Goal: Task Accomplishment & Management: Manage account settings

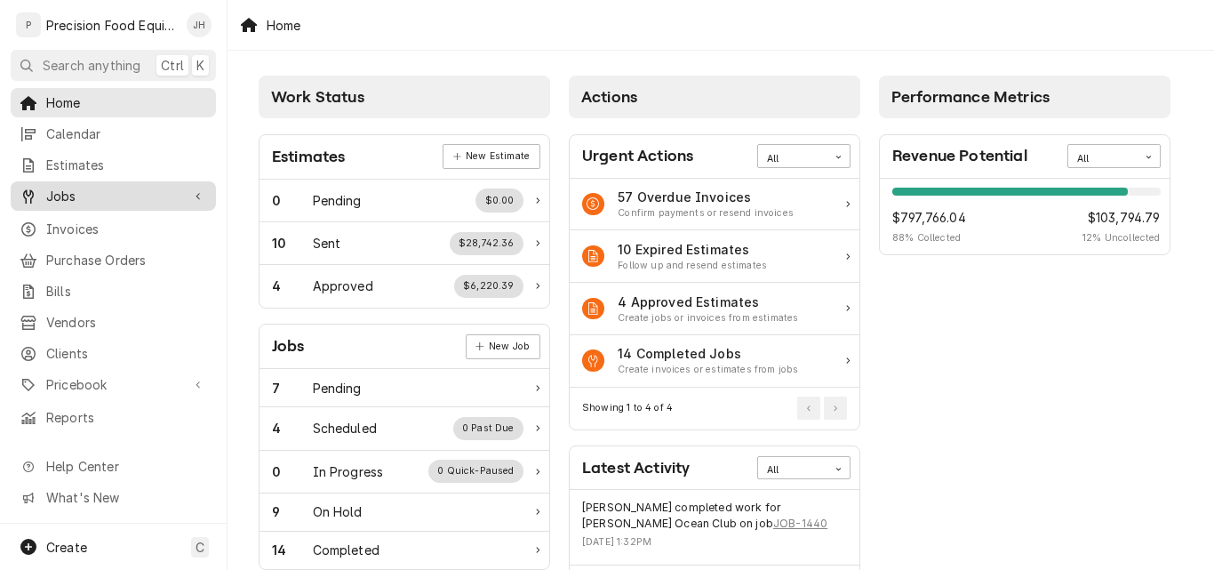
click at [67, 187] on span "Jobs" at bounding box center [113, 196] width 134 height 19
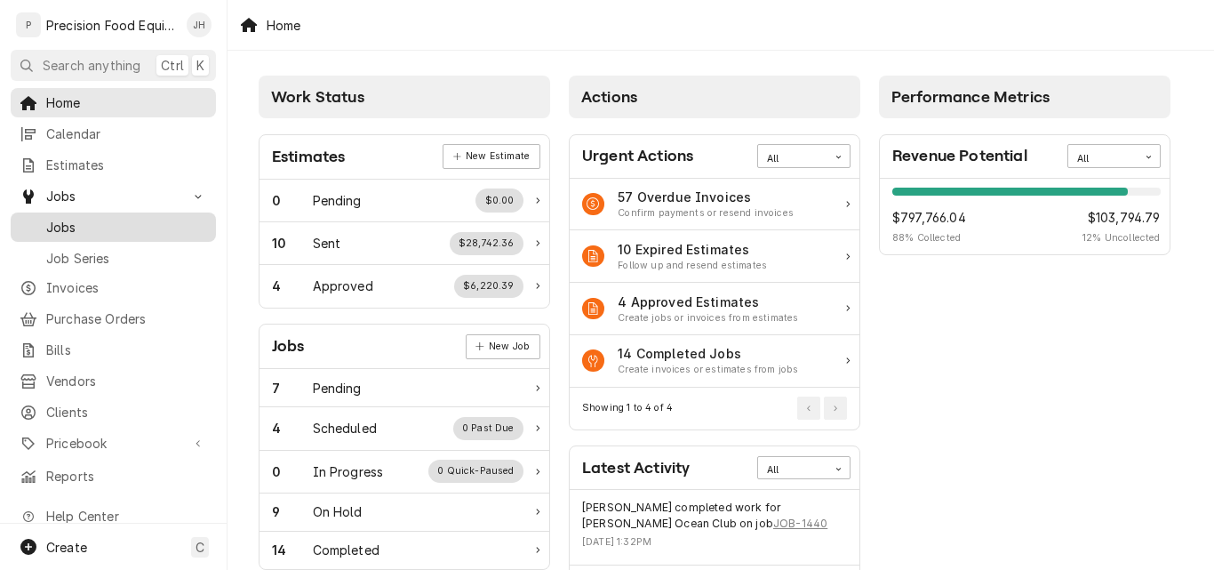
click at [67, 224] on span "Jobs" at bounding box center [126, 227] width 161 height 19
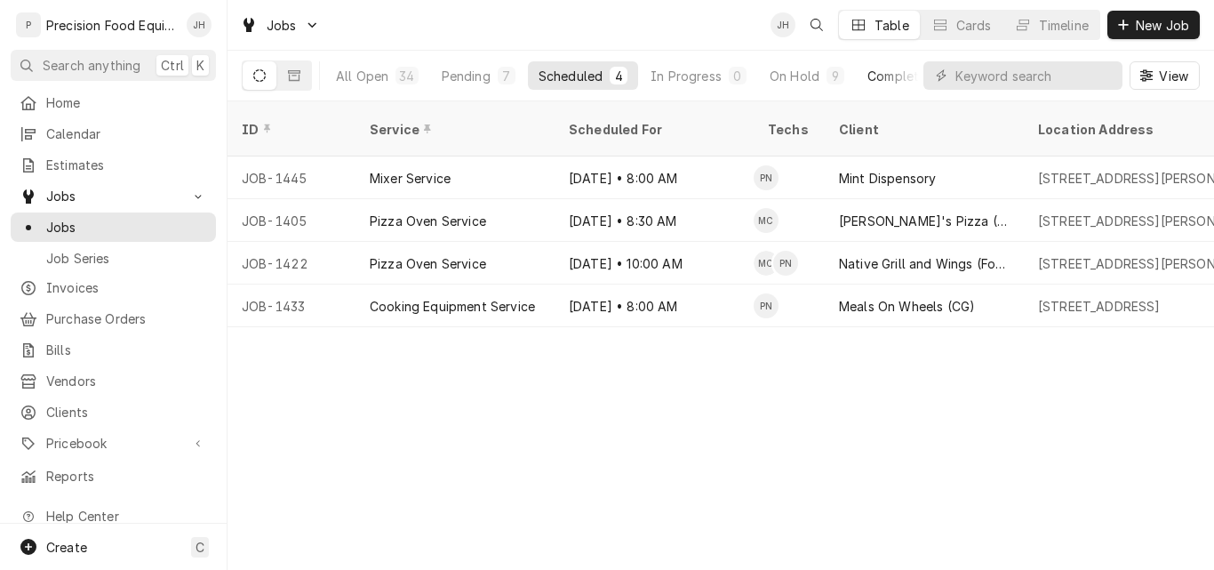
click at [892, 76] on div "Completed" at bounding box center [900, 76] width 67 height 19
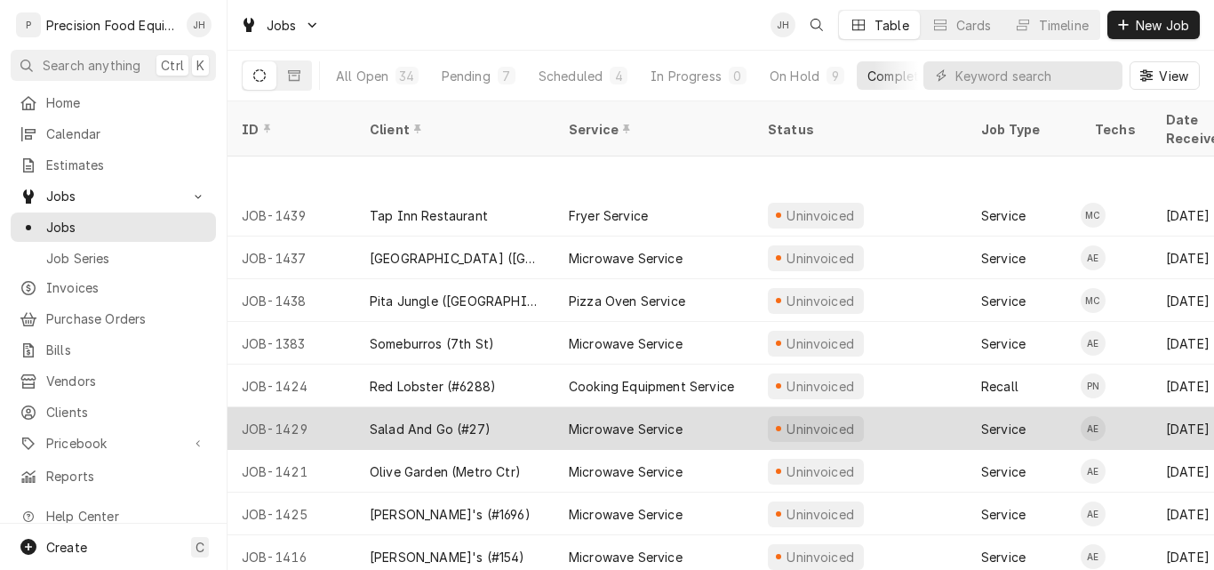
scroll to position [176, 0]
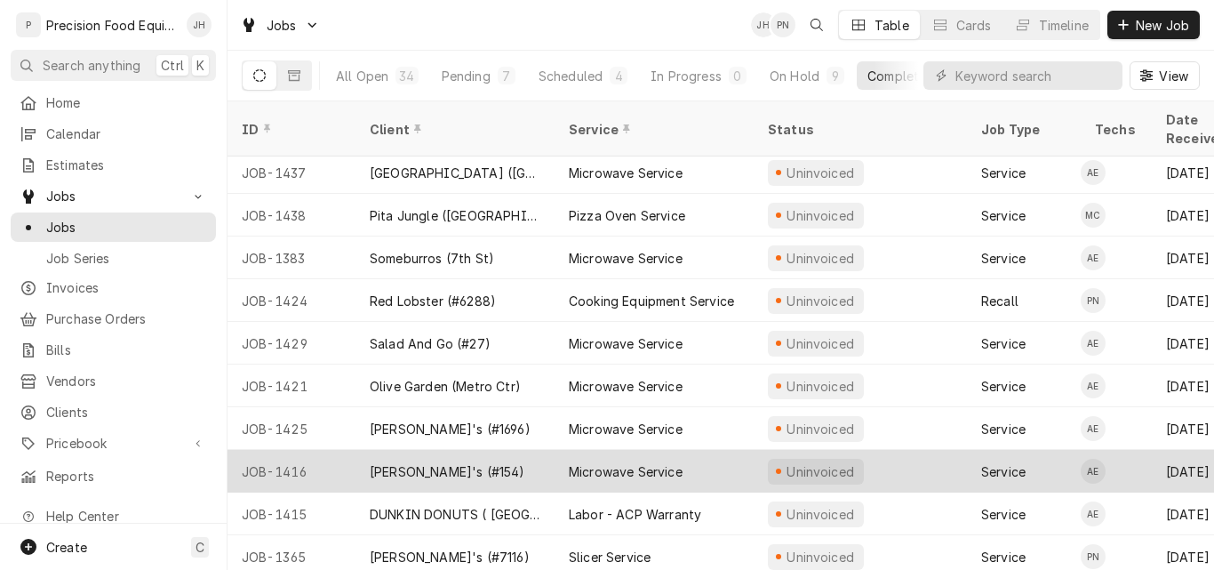
click at [331, 450] on div "JOB-1416" at bounding box center [292, 471] width 128 height 43
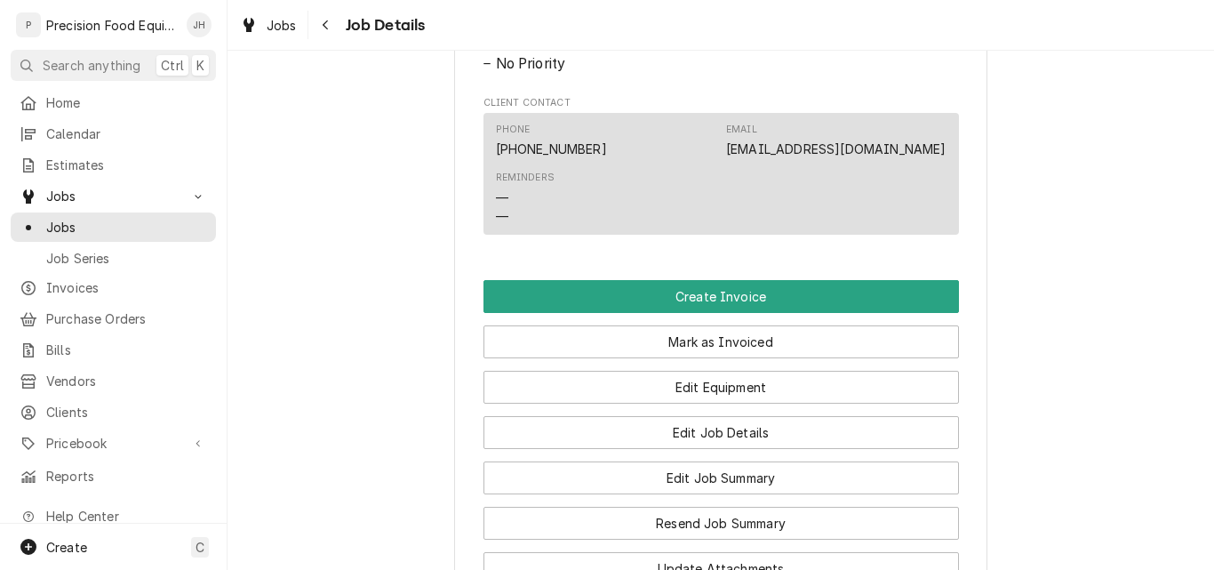
scroll to position [978, 0]
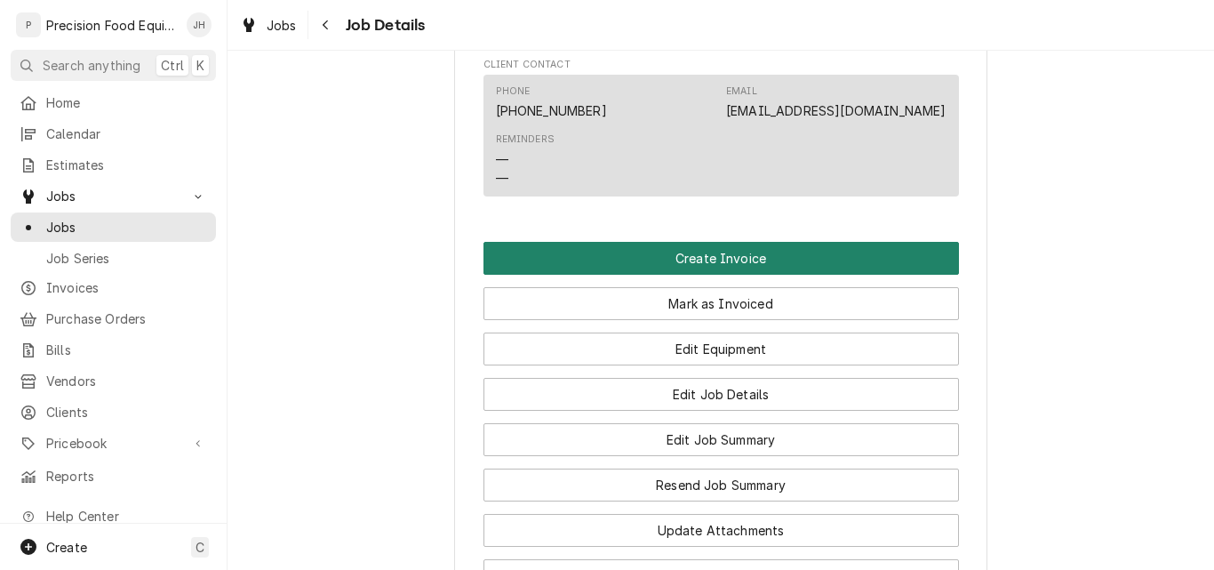
click at [707, 275] on button "Create Invoice" at bounding box center [720, 258] width 475 height 33
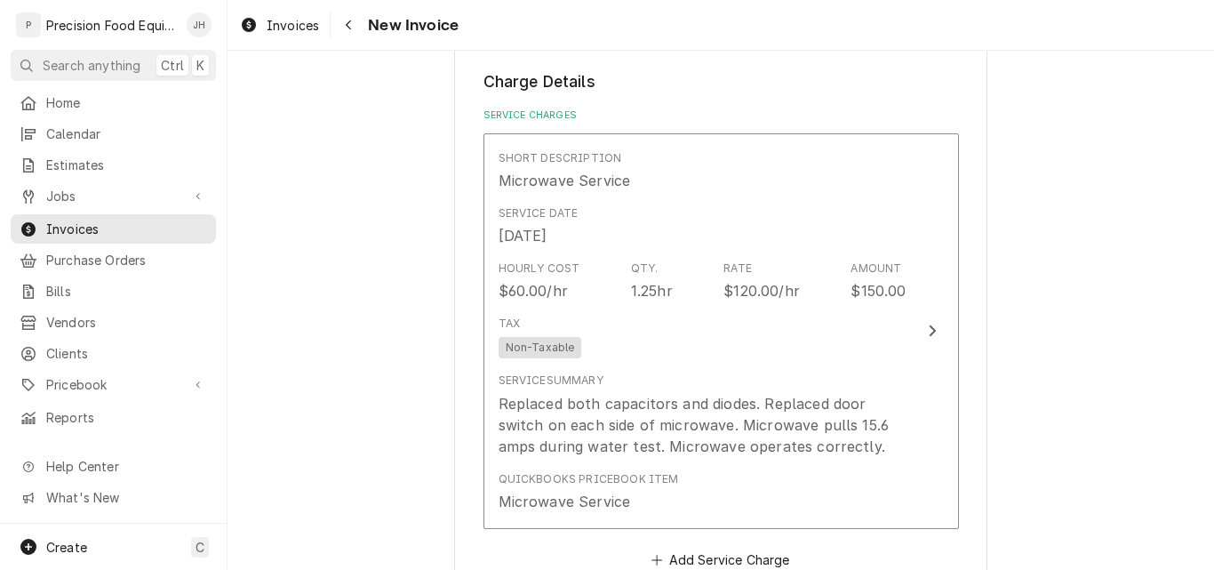
scroll to position [1511, 0]
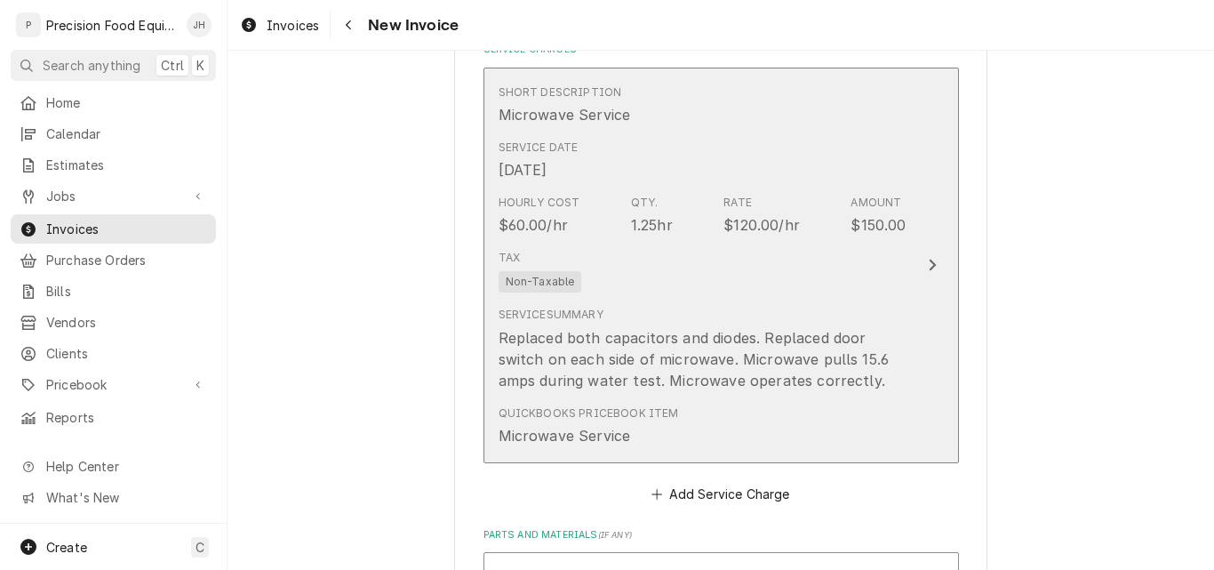
click at [770, 291] on div "Tax Non-Taxable" at bounding box center [703, 271] width 408 height 57
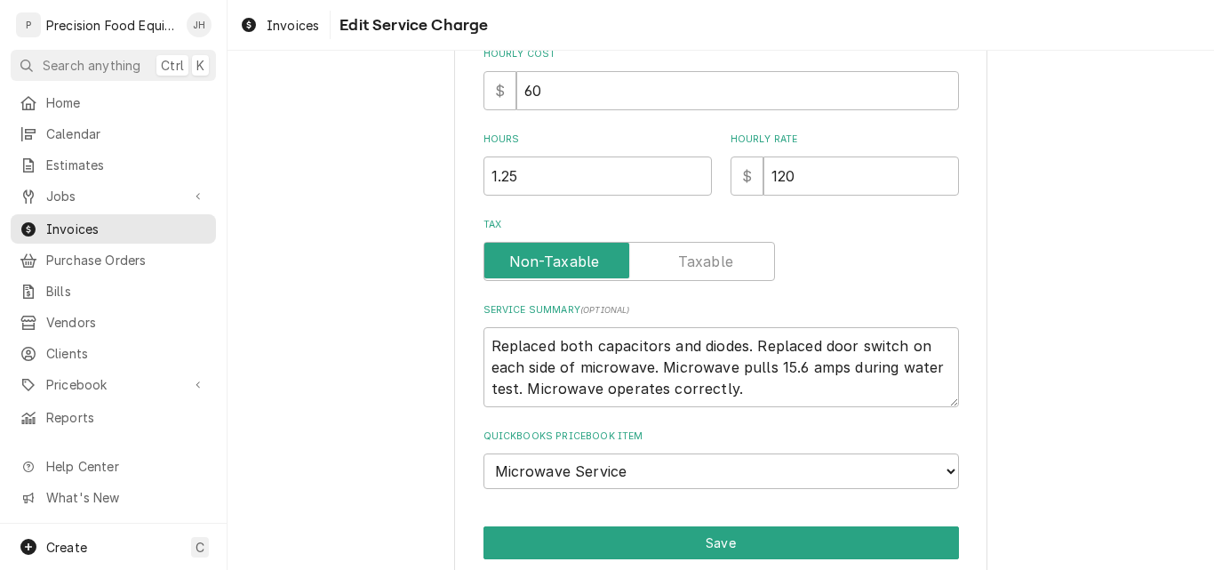
scroll to position [517, 0]
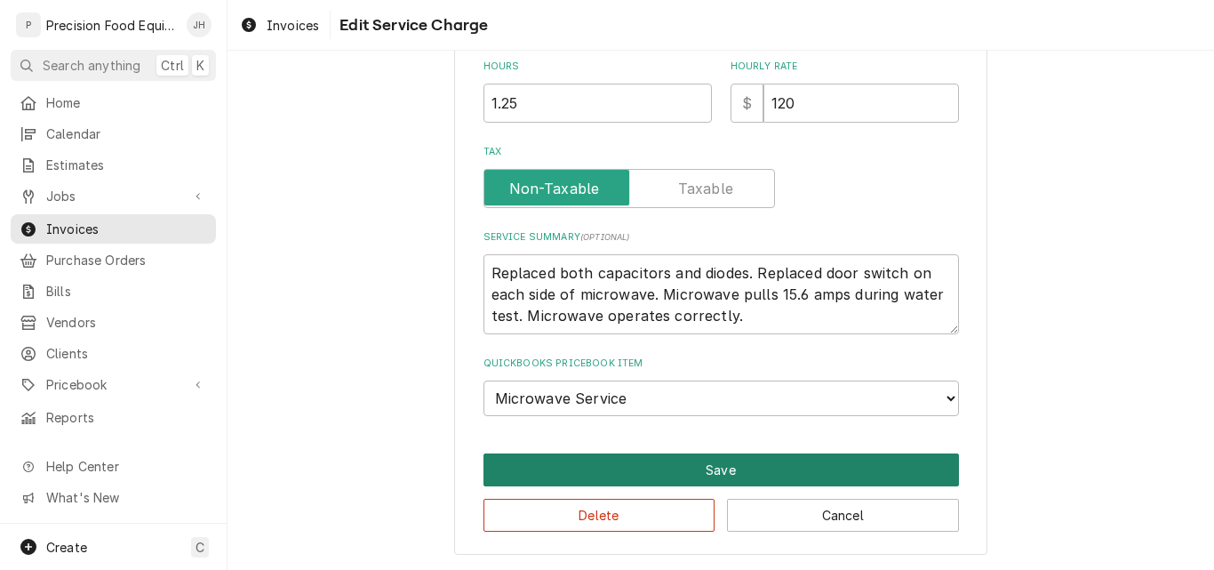
click at [674, 469] on button "Save" at bounding box center [720, 469] width 475 height 33
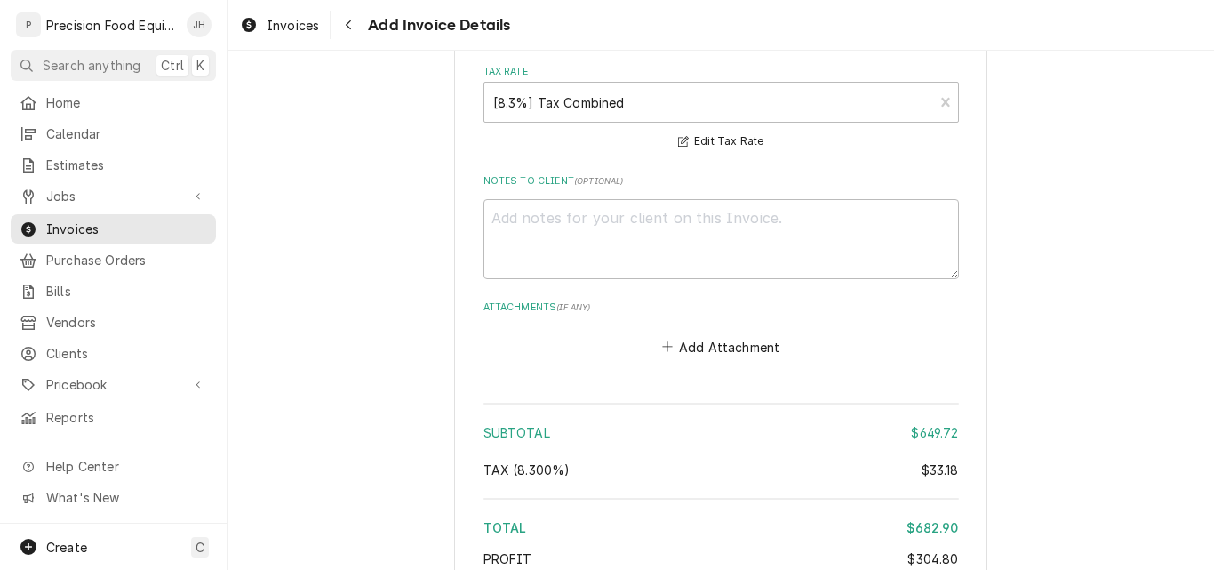
scroll to position [3520, 0]
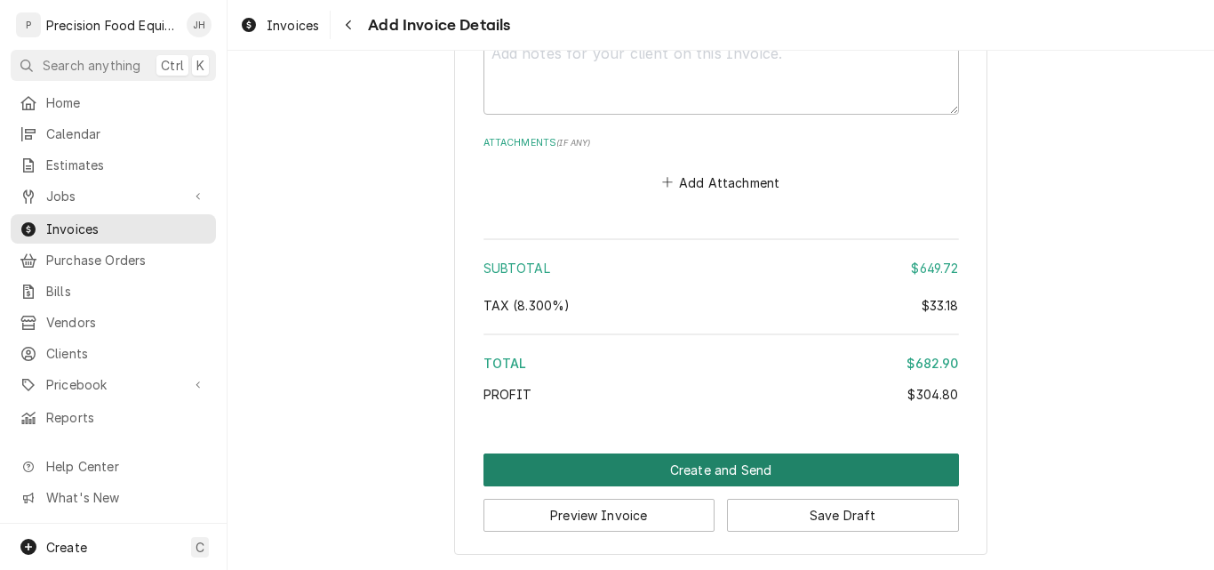
click at [710, 466] on button "Create and Send" at bounding box center [720, 469] width 475 height 33
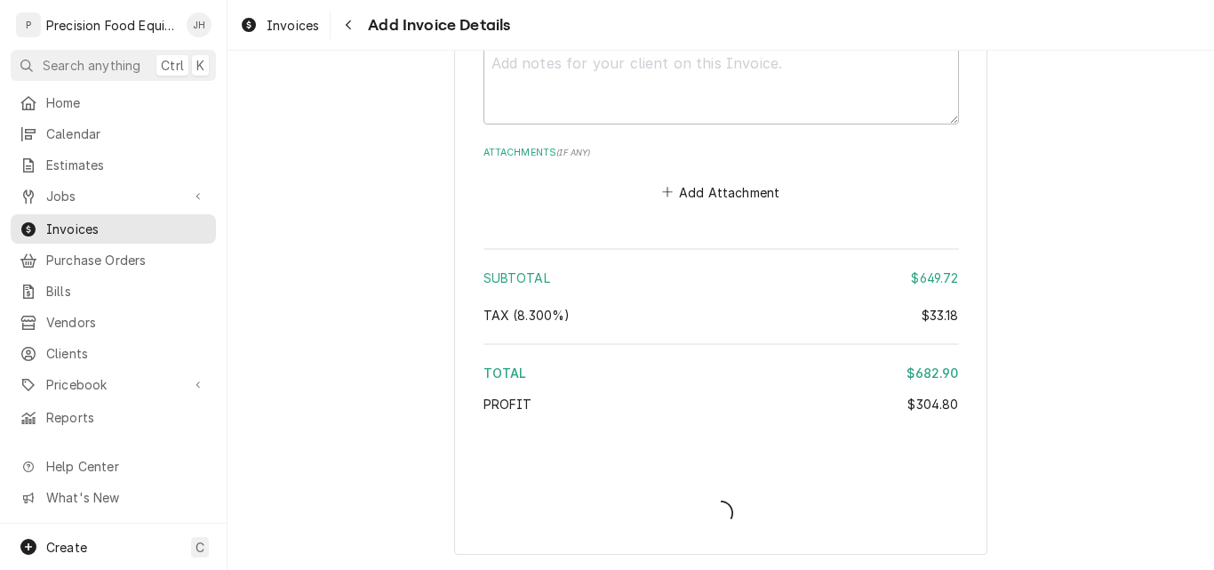
scroll to position [3510, 0]
type textarea "x"
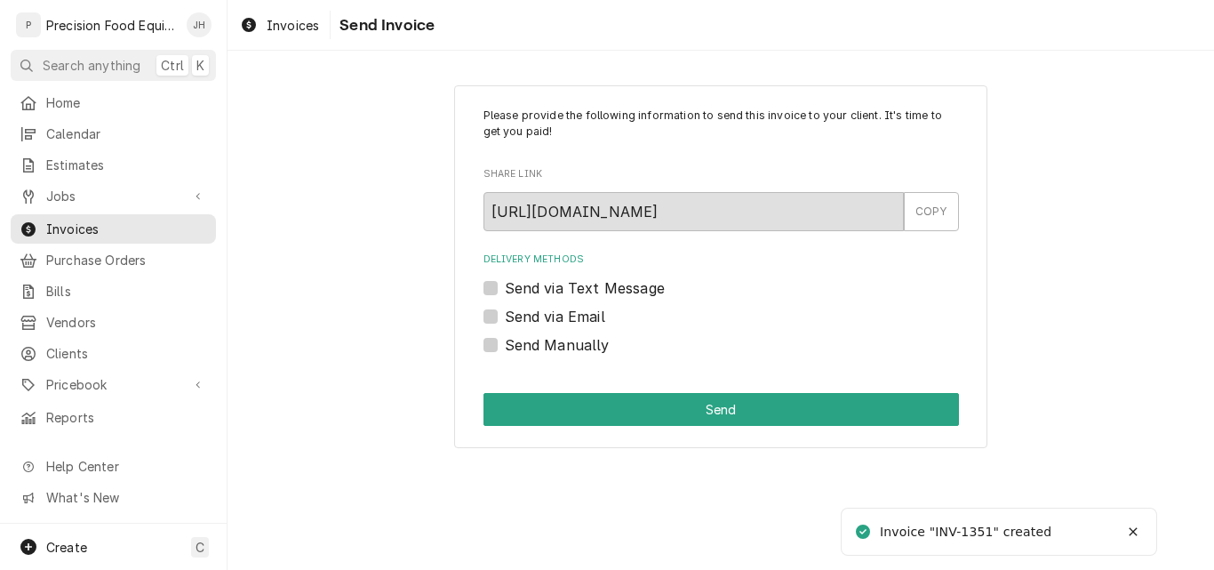
click at [553, 320] on label "Send via Email" at bounding box center [555, 316] width 100 height 21
click at [553, 320] on input "Send via Email" at bounding box center [742, 325] width 475 height 39
checkbox input "true"
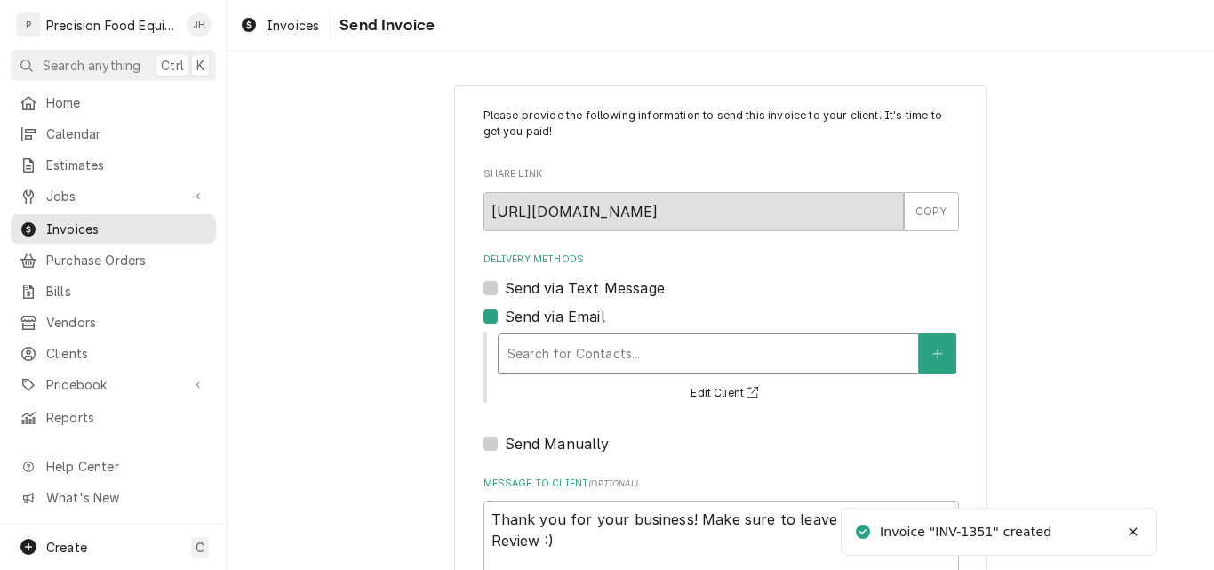
click at [629, 350] on div "Delivery Methods" at bounding box center [708, 354] width 402 height 32
type textarea "x"
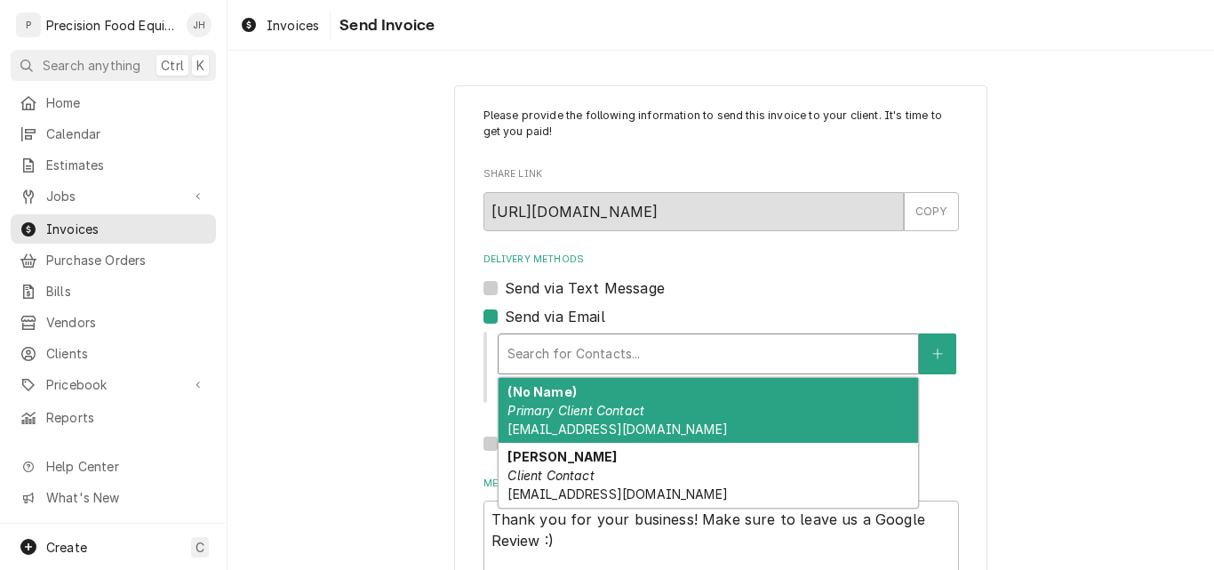
click at [505, 320] on label "Send via Email" at bounding box center [555, 316] width 100 height 21
click at [505, 320] on input "Send via Email" at bounding box center [742, 325] width 475 height 39
checkbox input "false"
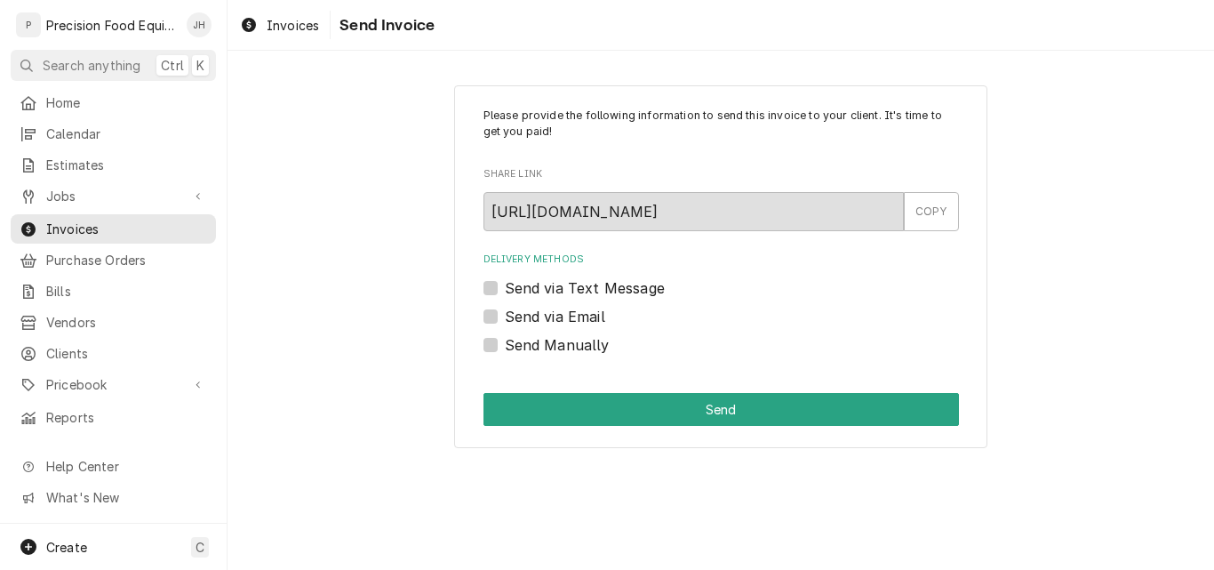
click at [517, 347] on label "Send Manually" at bounding box center [557, 344] width 105 height 21
click at [517, 347] on input "Send Manually" at bounding box center [742, 353] width 475 height 39
checkbox input "true"
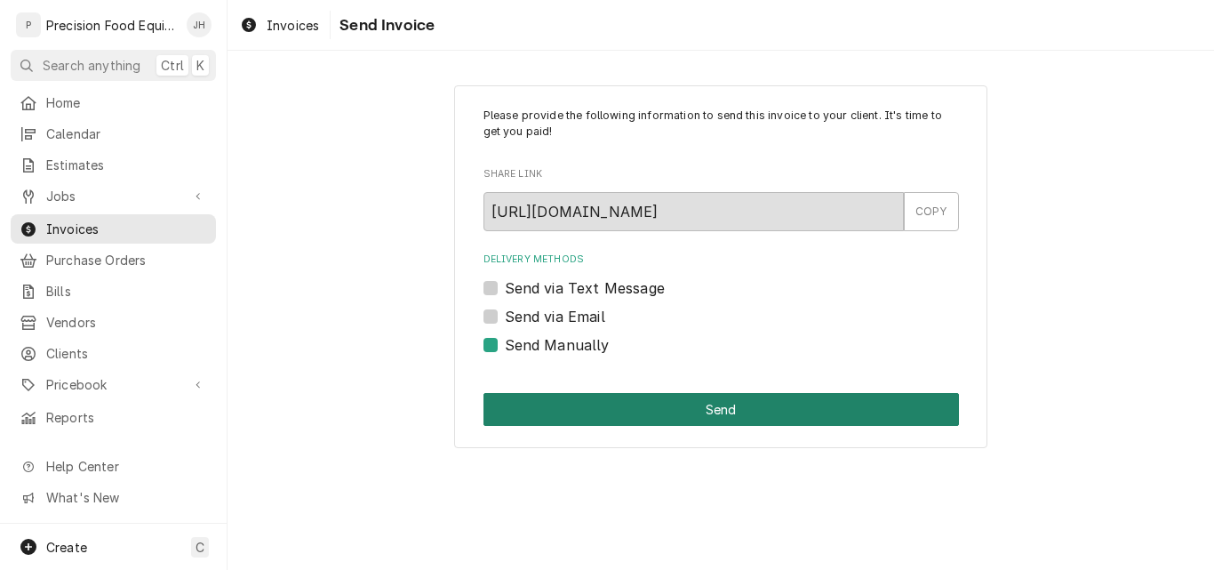
click at [530, 408] on button "Send" at bounding box center [720, 409] width 475 height 33
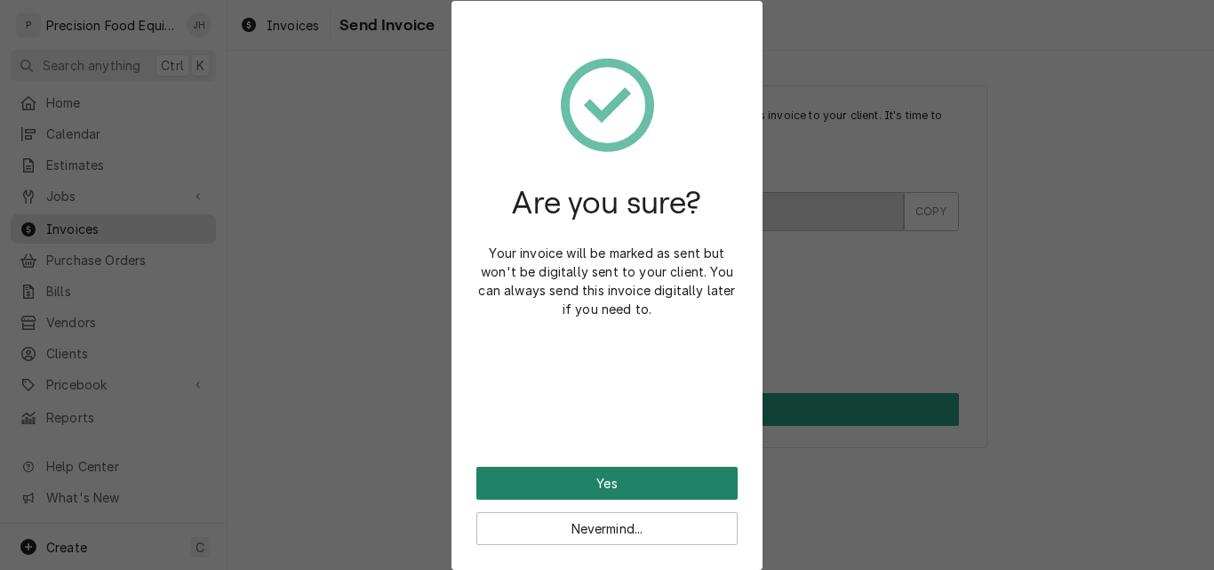
click at [539, 476] on button "Yes" at bounding box center [606, 483] width 261 height 33
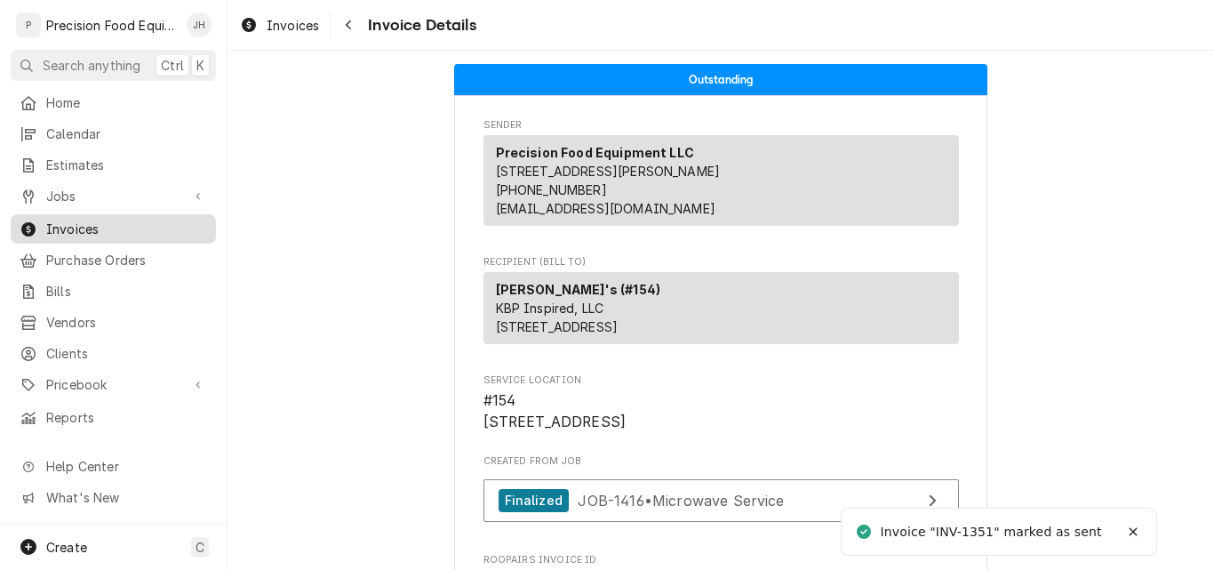
click at [74, 220] on span "Invoices" at bounding box center [126, 229] width 161 height 19
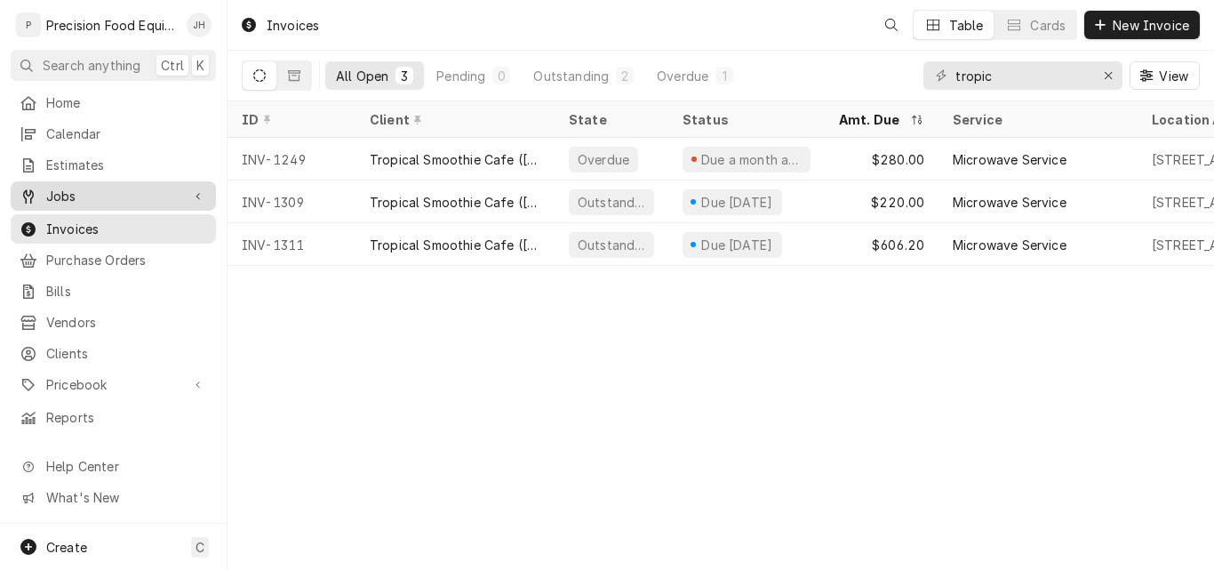
click at [70, 192] on span "Jobs" at bounding box center [113, 196] width 134 height 19
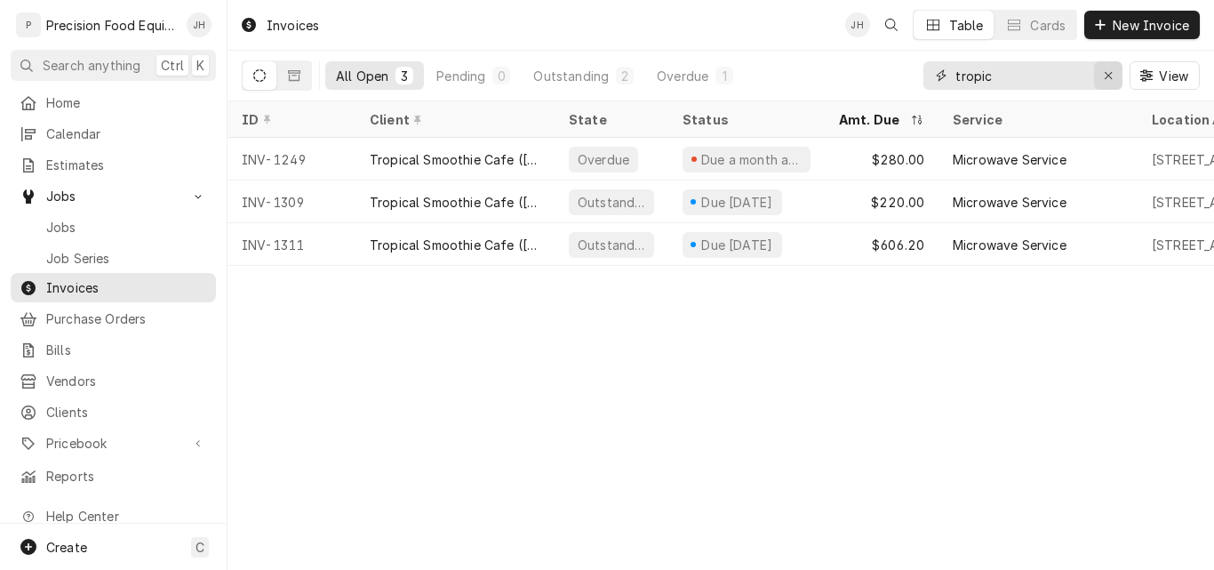
click at [1112, 71] on icon "Erase input" at bounding box center [1109, 75] width 10 height 12
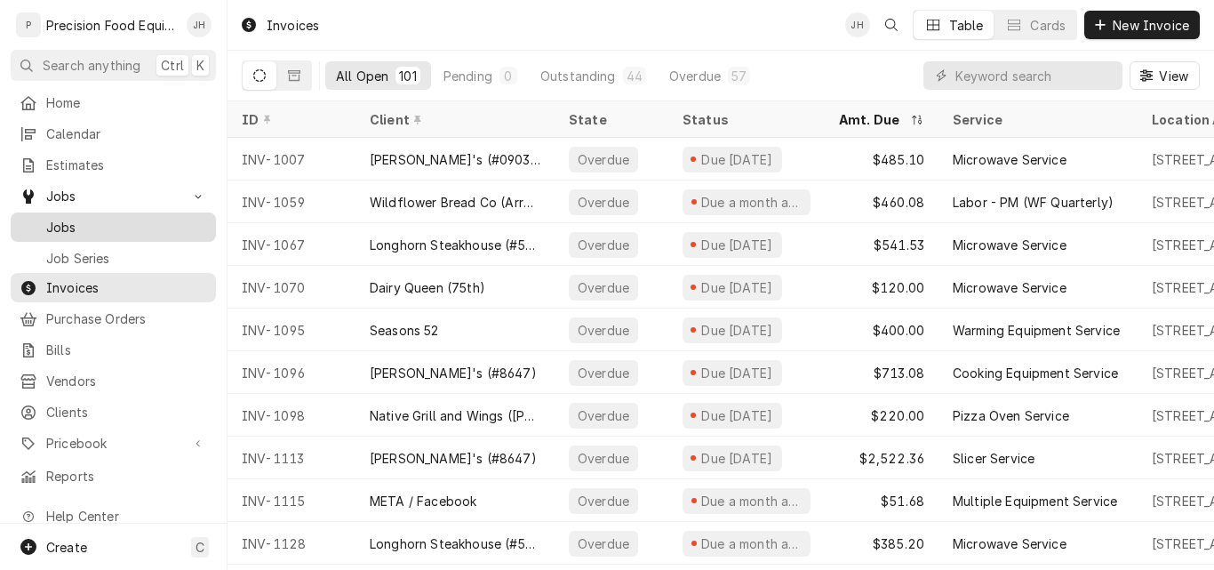
click at [64, 218] on span "Jobs" at bounding box center [126, 227] width 161 height 19
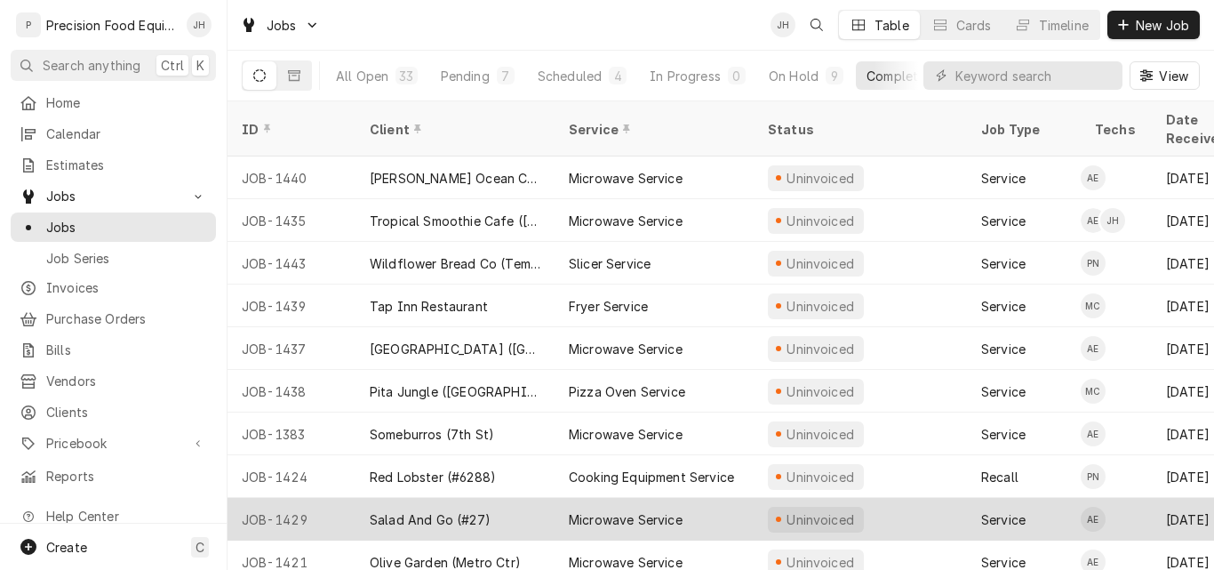
click at [306, 498] on div "JOB-1429" at bounding box center [292, 519] width 128 height 43
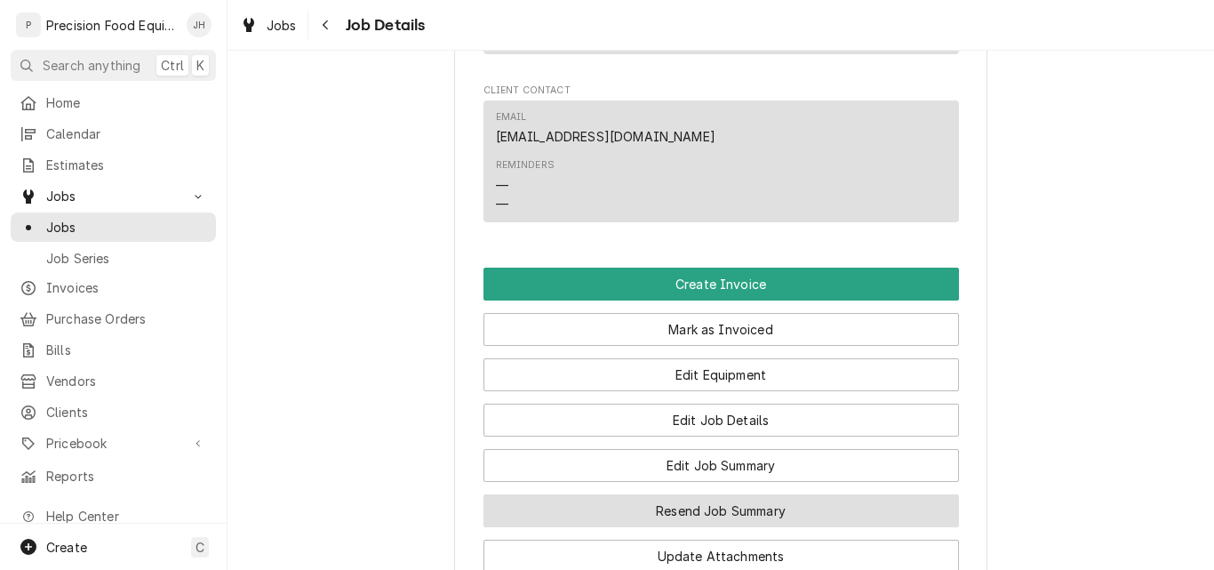
scroll to position [1244, 0]
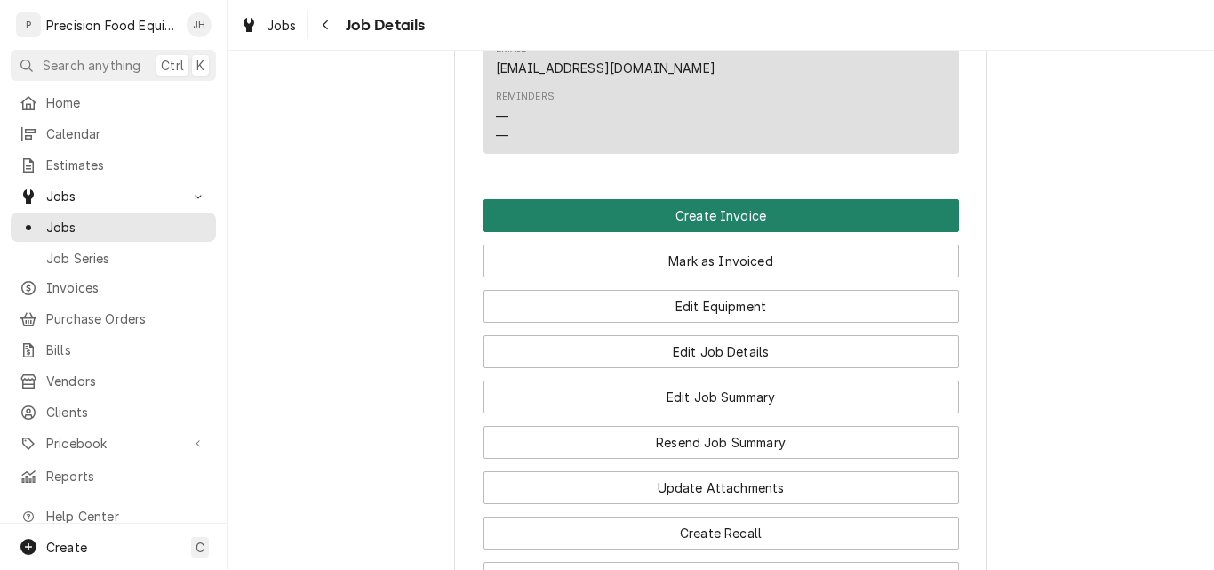
click at [691, 232] on button "Create Invoice" at bounding box center [720, 215] width 475 height 33
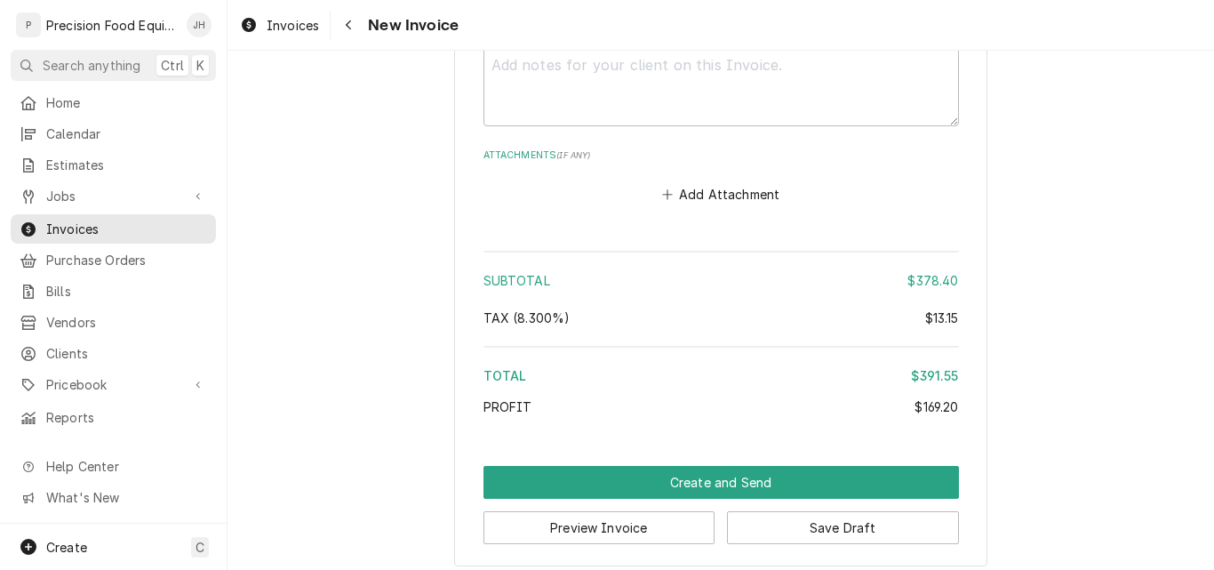
scroll to position [2693, 0]
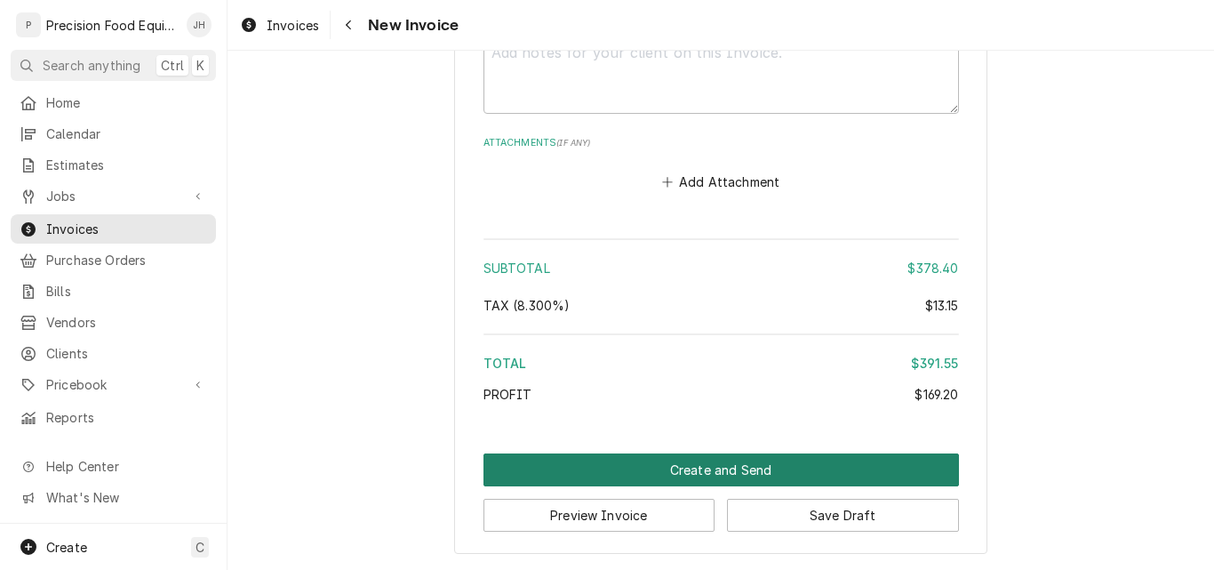
click at [700, 467] on button "Create and Send" at bounding box center [720, 469] width 475 height 33
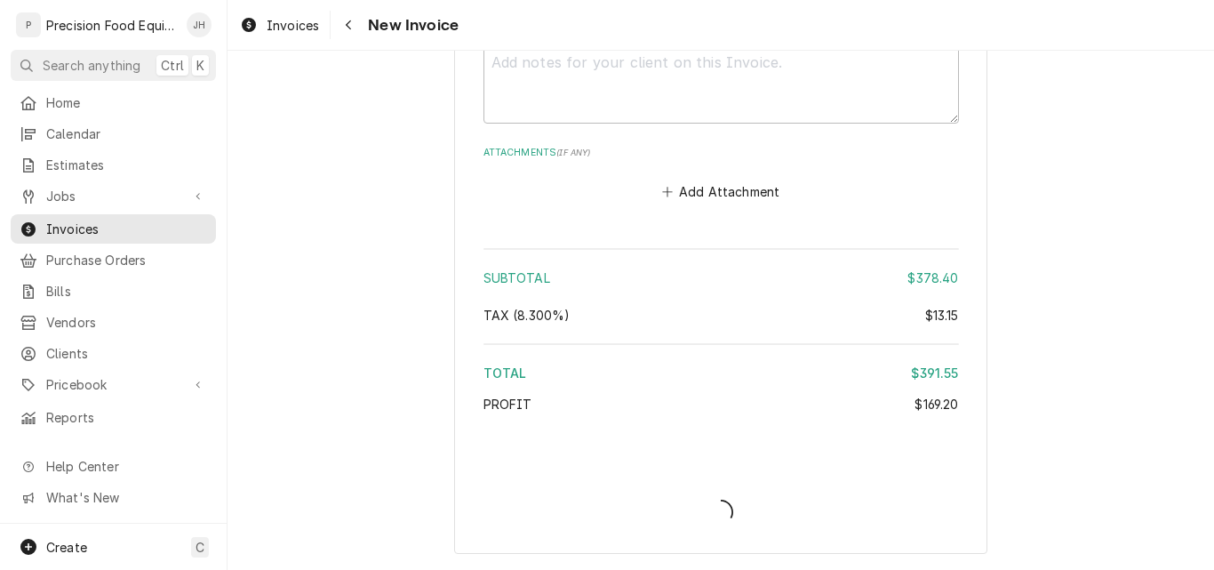
type textarea "x"
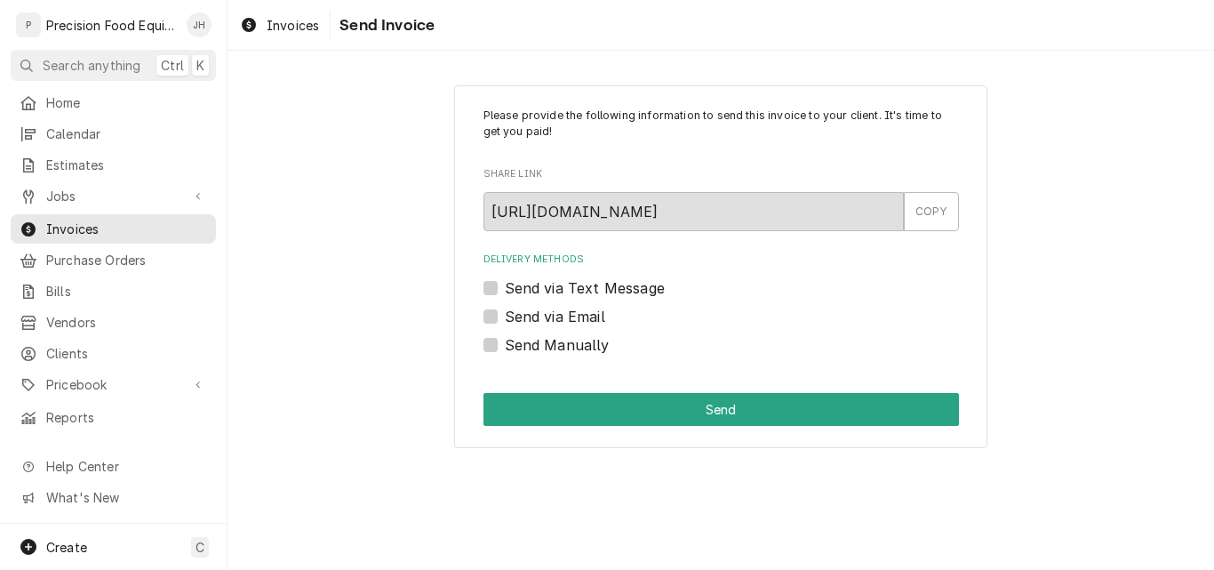
click at [571, 315] on label "Send via Email" at bounding box center [555, 316] width 100 height 21
click at [571, 315] on input "Send via Email" at bounding box center [742, 325] width 475 height 39
checkbox input "true"
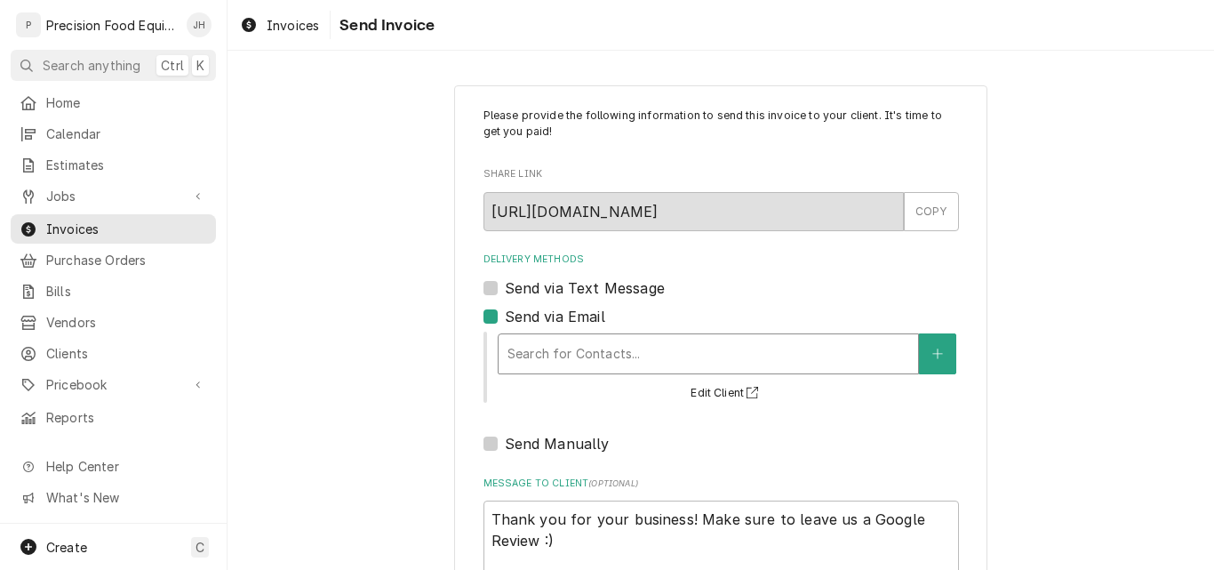
type textarea "x"
click at [624, 346] on div "Delivery Methods" at bounding box center [708, 354] width 402 height 32
click at [612, 349] on div "Delivery Methods" at bounding box center [708, 354] width 402 height 32
click at [505, 314] on label "Send via Email" at bounding box center [555, 316] width 100 height 21
click at [505, 314] on input "Send via Email" at bounding box center [742, 325] width 475 height 39
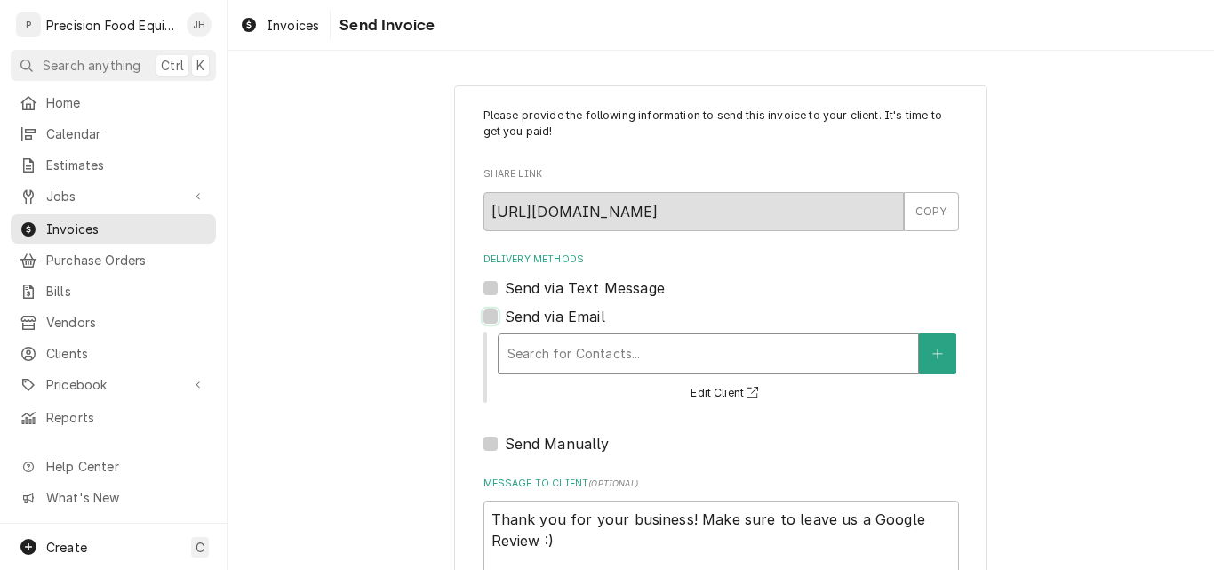
checkbox input "false"
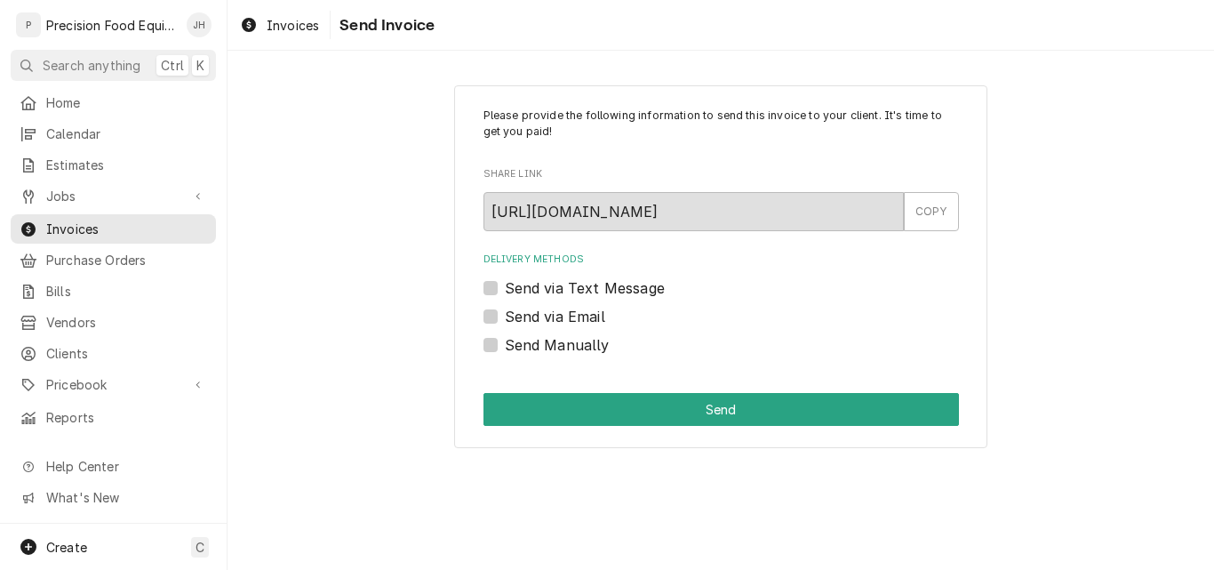
click at [505, 344] on label "Send Manually" at bounding box center [557, 344] width 105 height 21
click at [505, 344] on input "Send Manually" at bounding box center [742, 353] width 475 height 39
checkbox input "true"
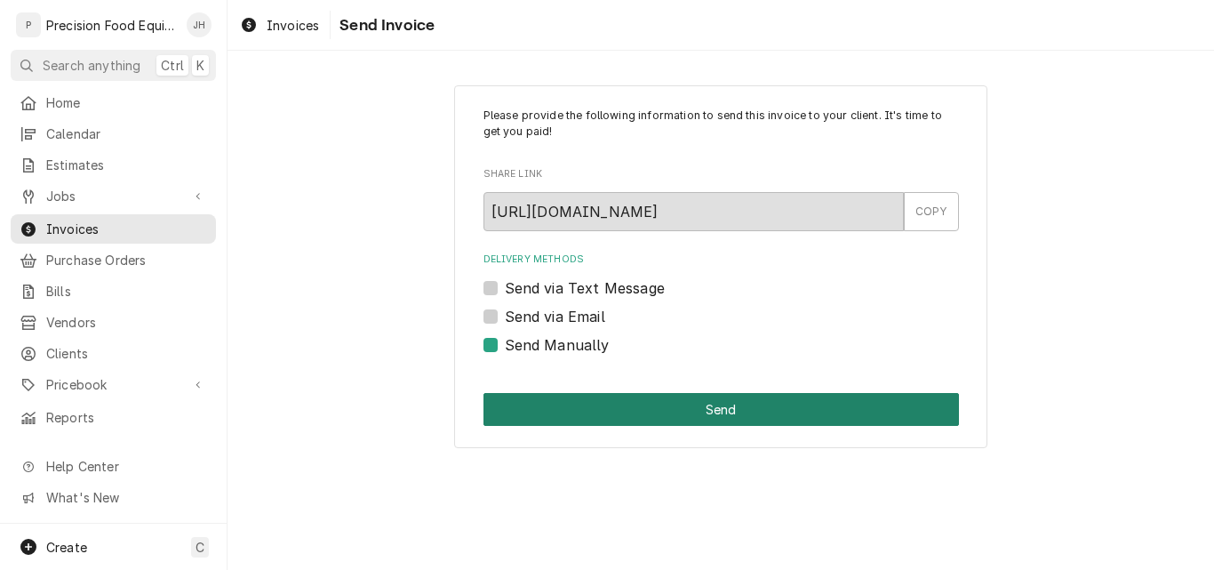
click at [589, 408] on button "Send" at bounding box center [720, 409] width 475 height 33
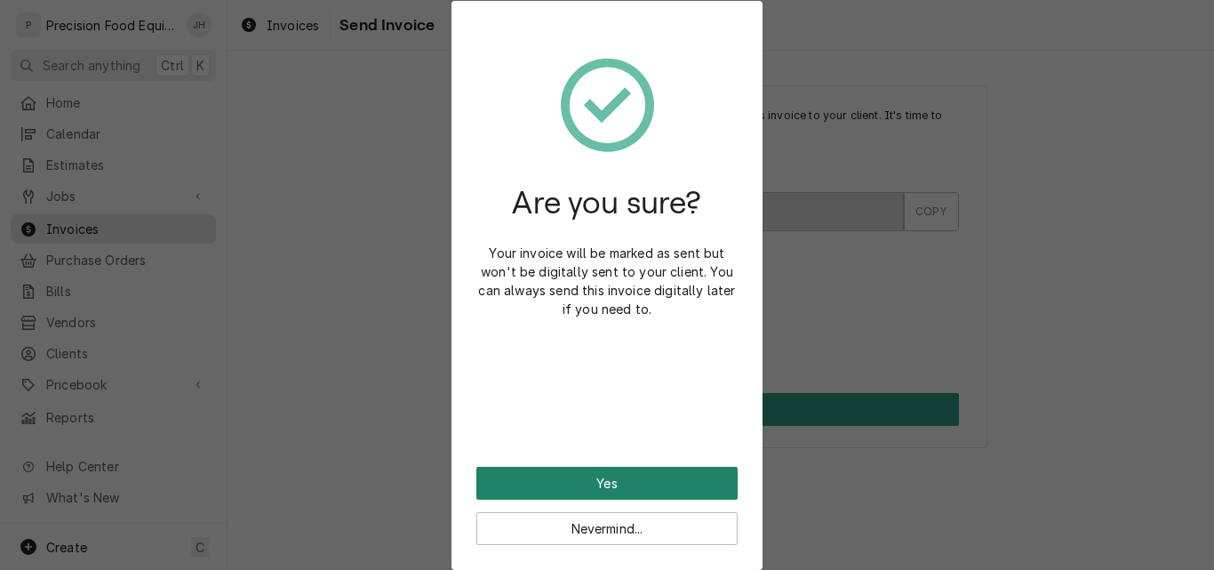
click at [605, 492] on button "Yes" at bounding box center [606, 483] width 261 height 33
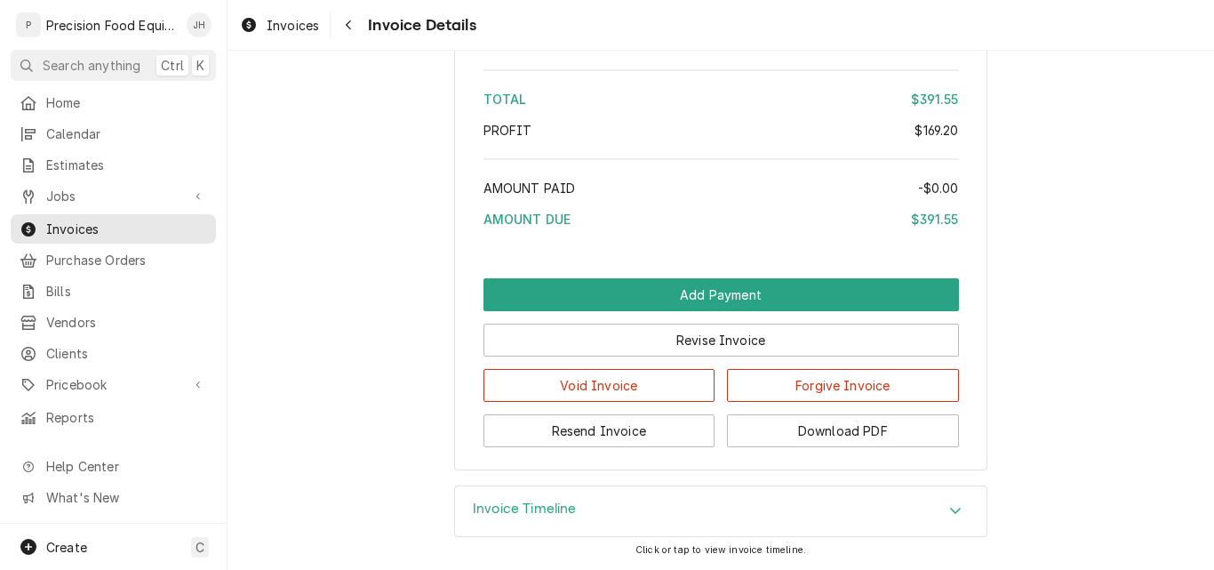
scroll to position [2316, 0]
click at [65, 181] on link "Jobs" at bounding box center [113, 195] width 205 height 29
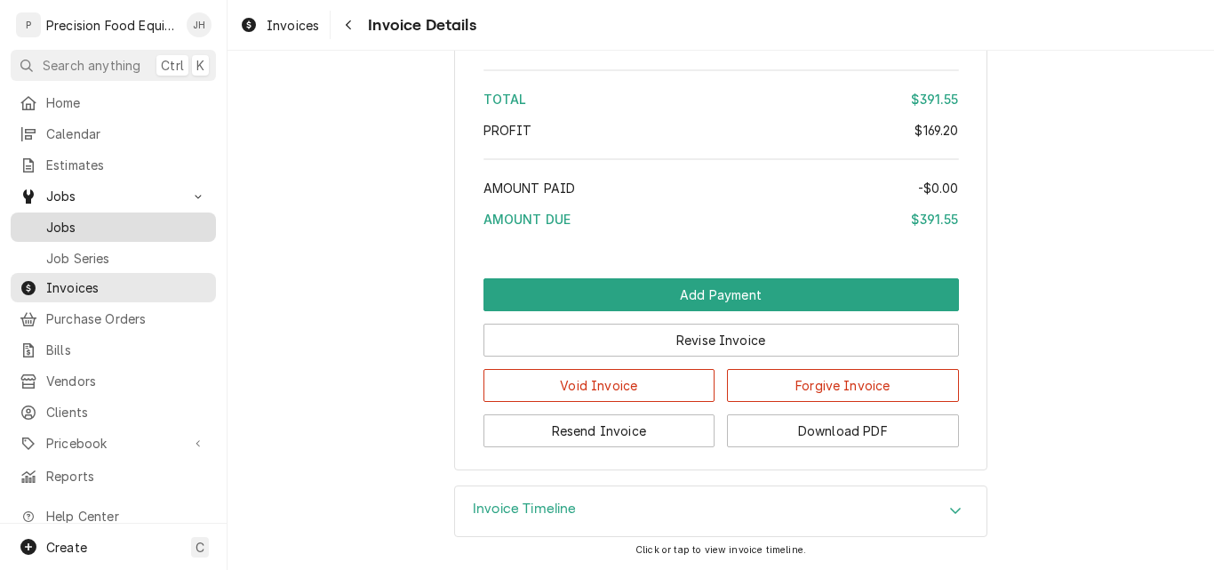
click at [70, 219] on span "Jobs" at bounding box center [126, 227] width 161 height 19
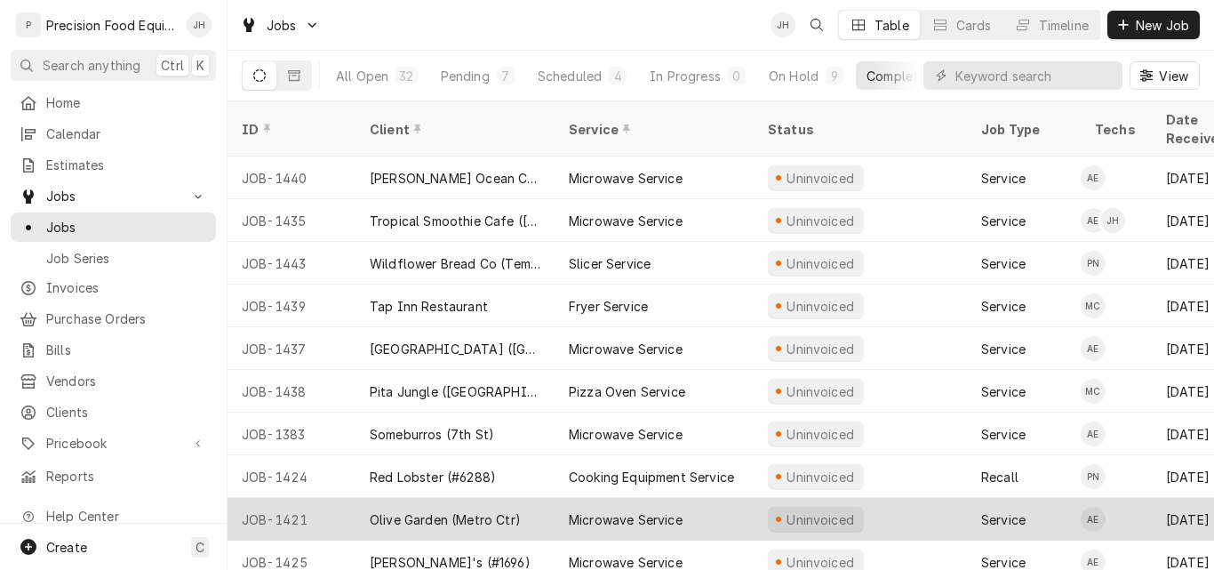
click at [533, 505] on div "Olive Garden (Metro Ctr)" at bounding box center [454, 519] width 199 height 43
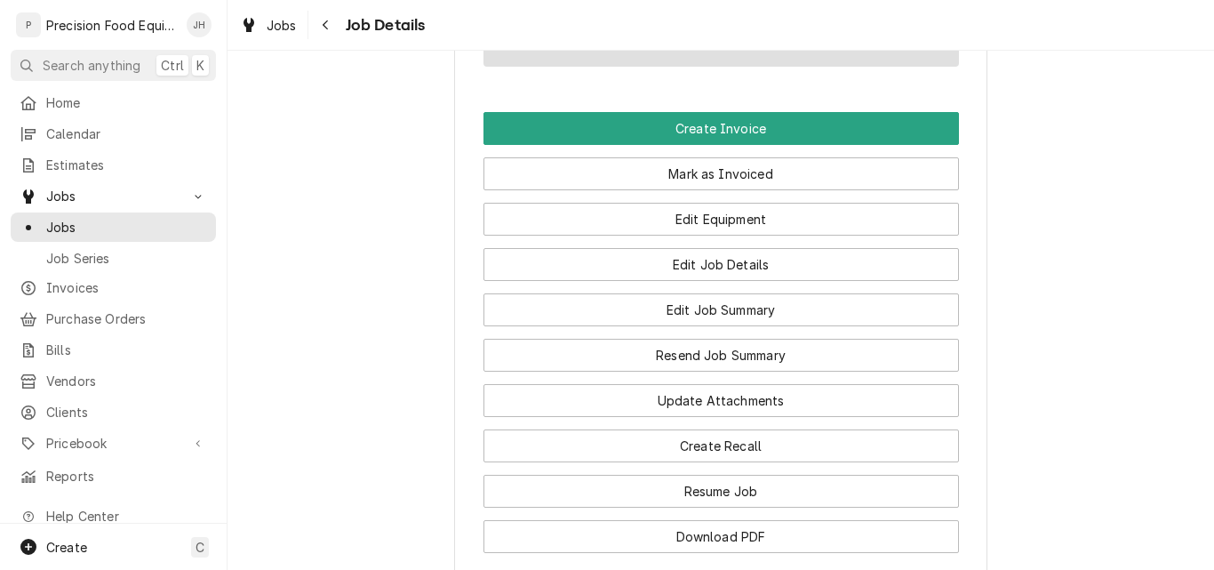
scroll to position [1333, 0]
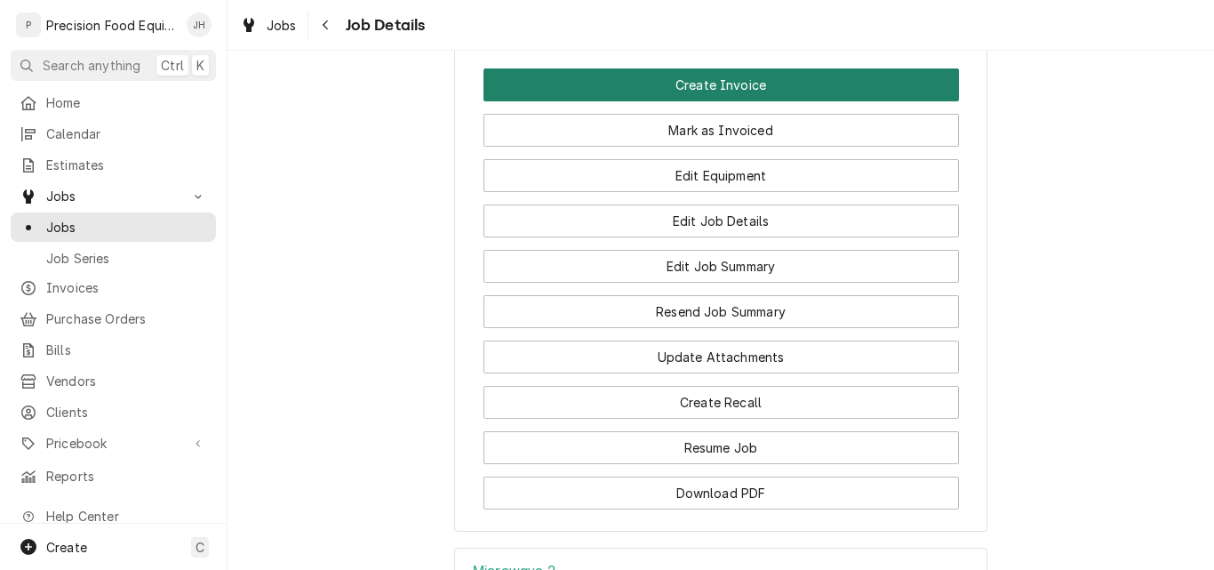
click at [770, 101] on button "Create Invoice" at bounding box center [720, 84] width 475 height 33
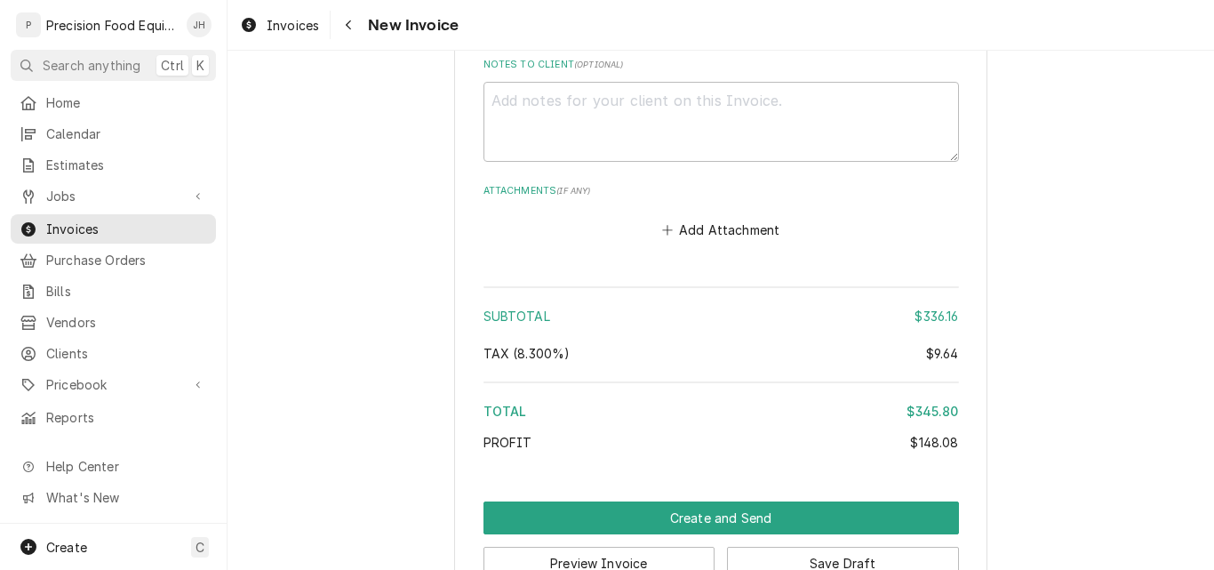
scroll to position [2714, 0]
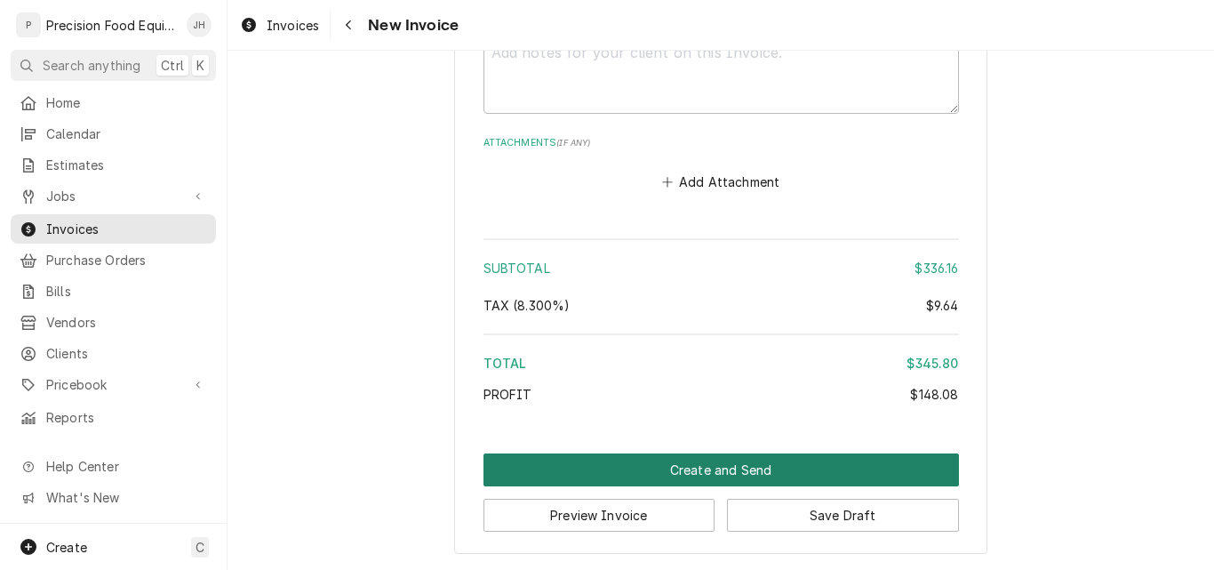
click at [786, 467] on button "Create and Send" at bounding box center [720, 469] width 475 height 33
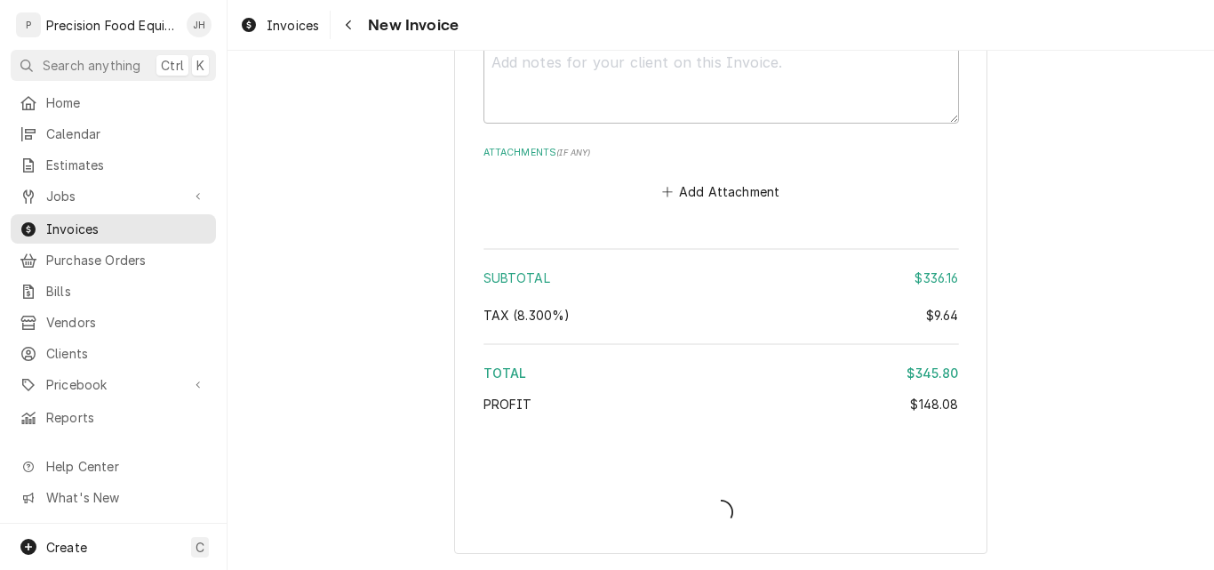
type textarea "x"
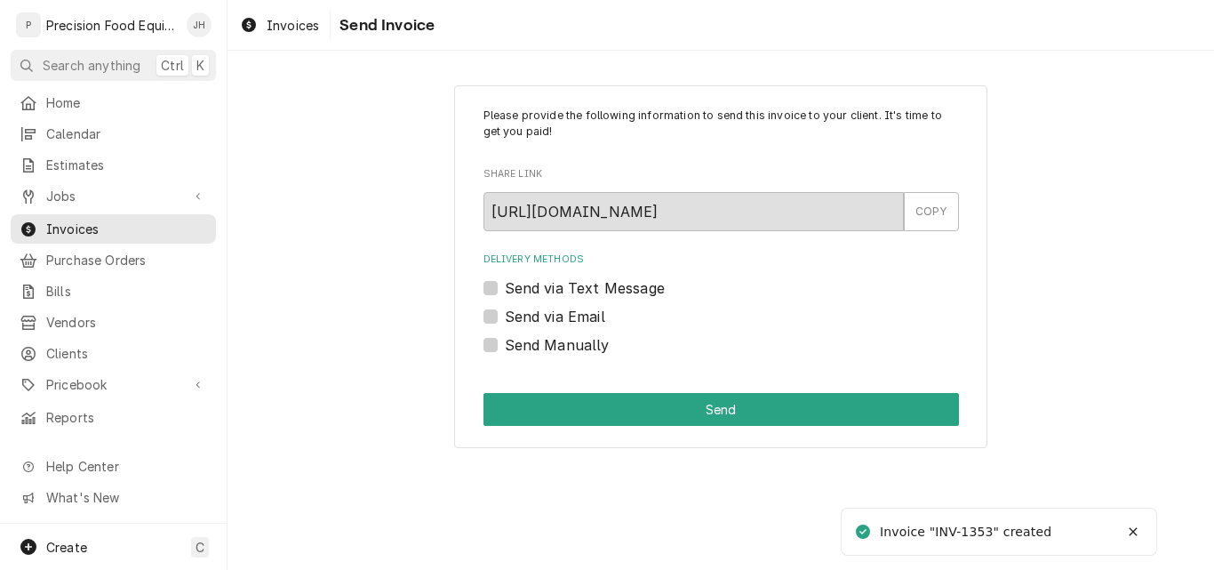
click at [550, 315] on label "Send via Email" at bounding box center [555, 316] width 100 height 21
click at [550, 315] on input "Send via Email" at bounding box center [742, 325] width 475 height 39
checkbox input "true"
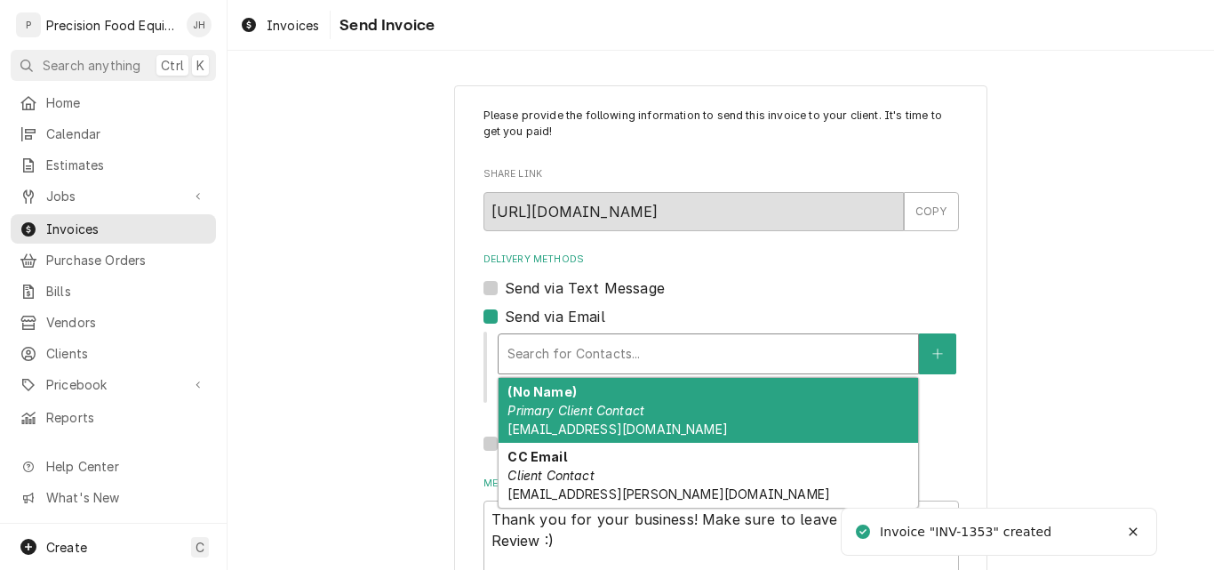
click at [617, 363] on div "Delivery Methods" at bounding box center [708, 354] width 402 height 32
click at [677, 418] on div "(No Name) Primary Client Contact landerson@olivegarden.com" at bounding box center [708, 410] width 419 height 65
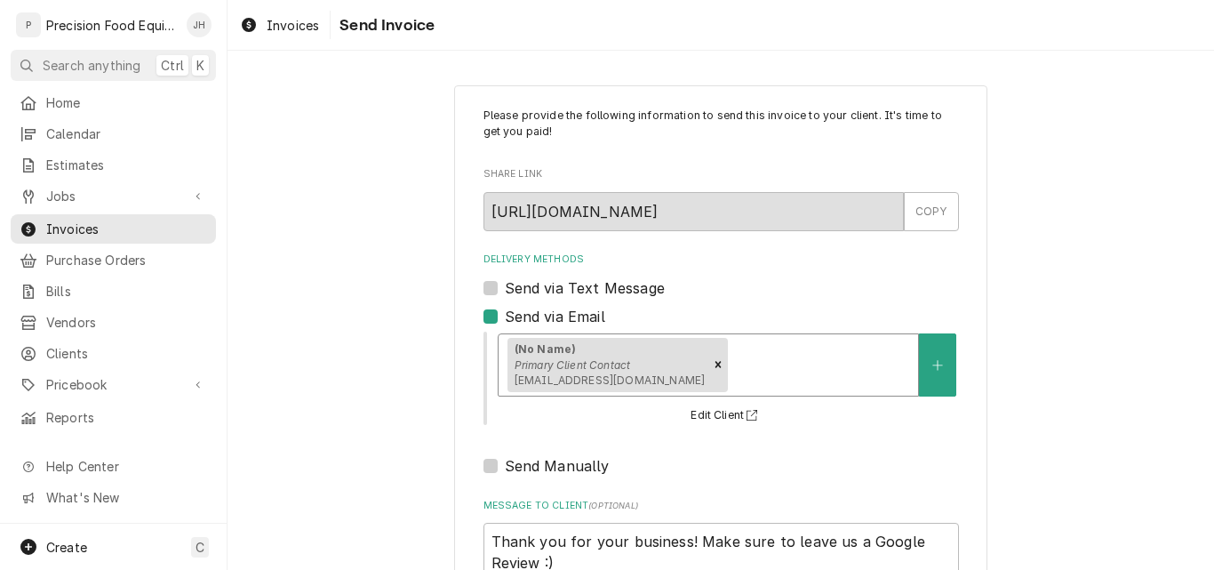
click at [739, 356] on div "Delivery Methods" at bounding box center [820, 364] width 178 height 32
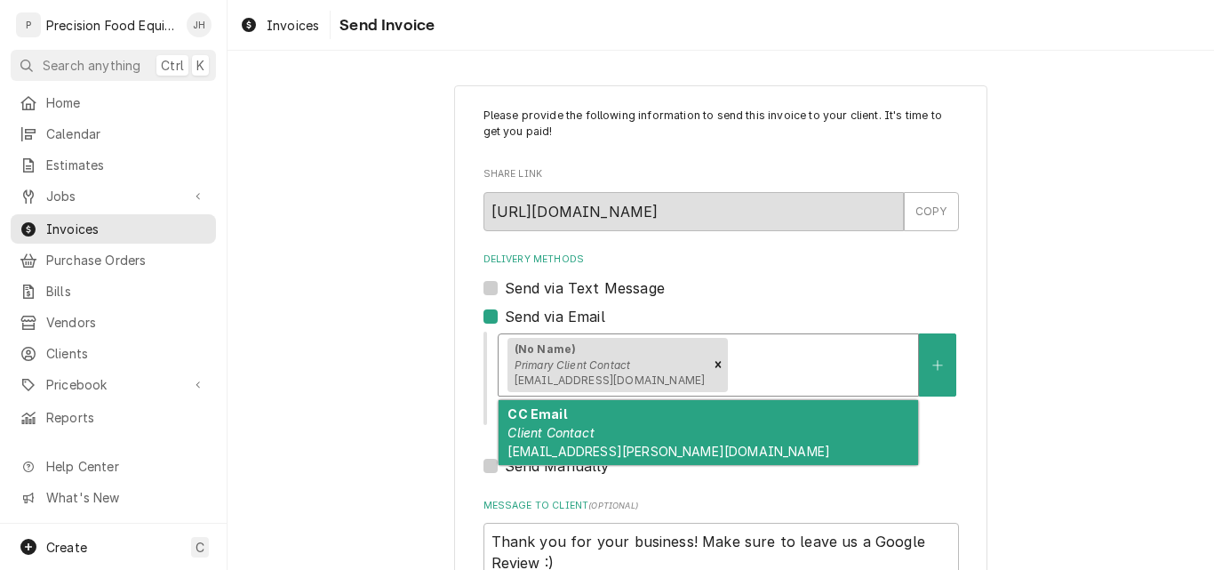
click at [650, 451] on span "ogusa4410@darden.com" at bounding box center [668, 450] width 323 height 15
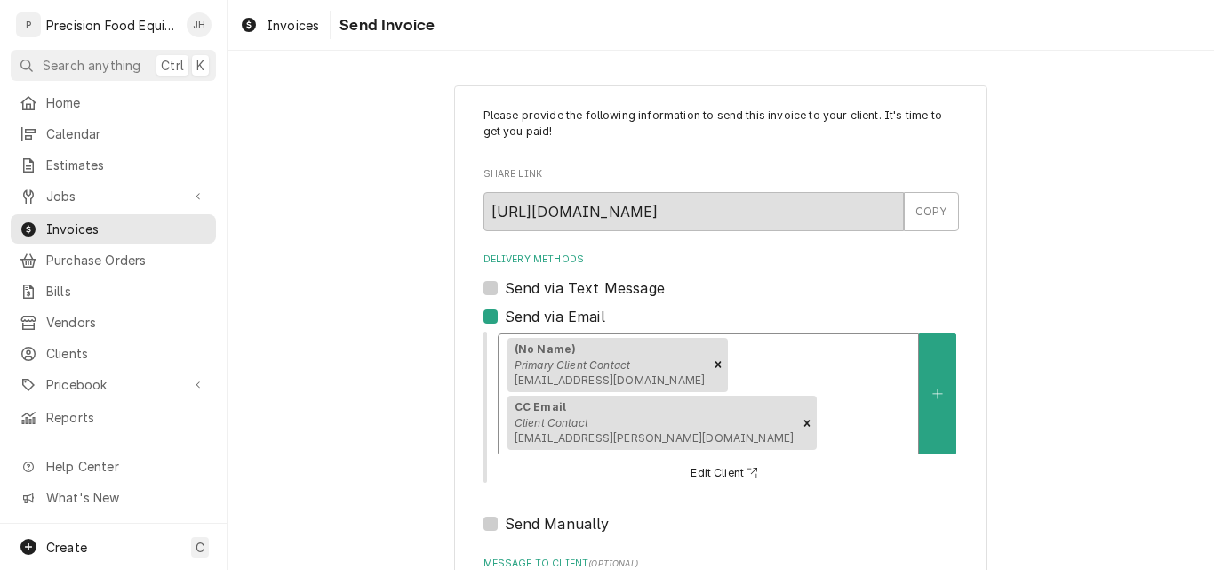
scroll to position [141, 0]
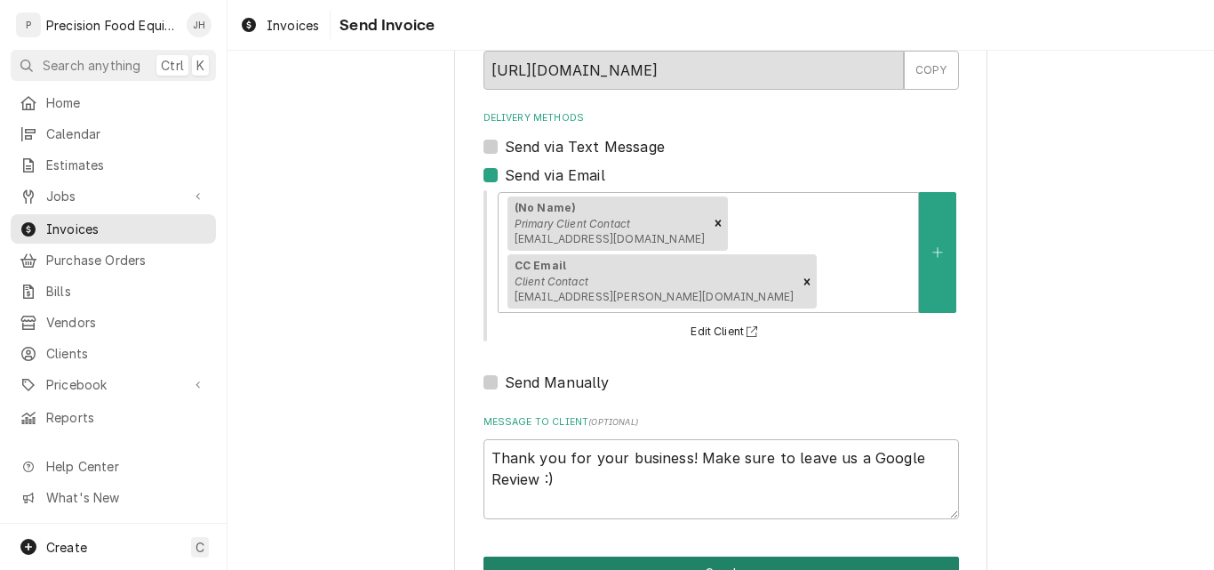
click at [713, 556] on button "Send" at bounding box center [720, 572] width 475 height 33
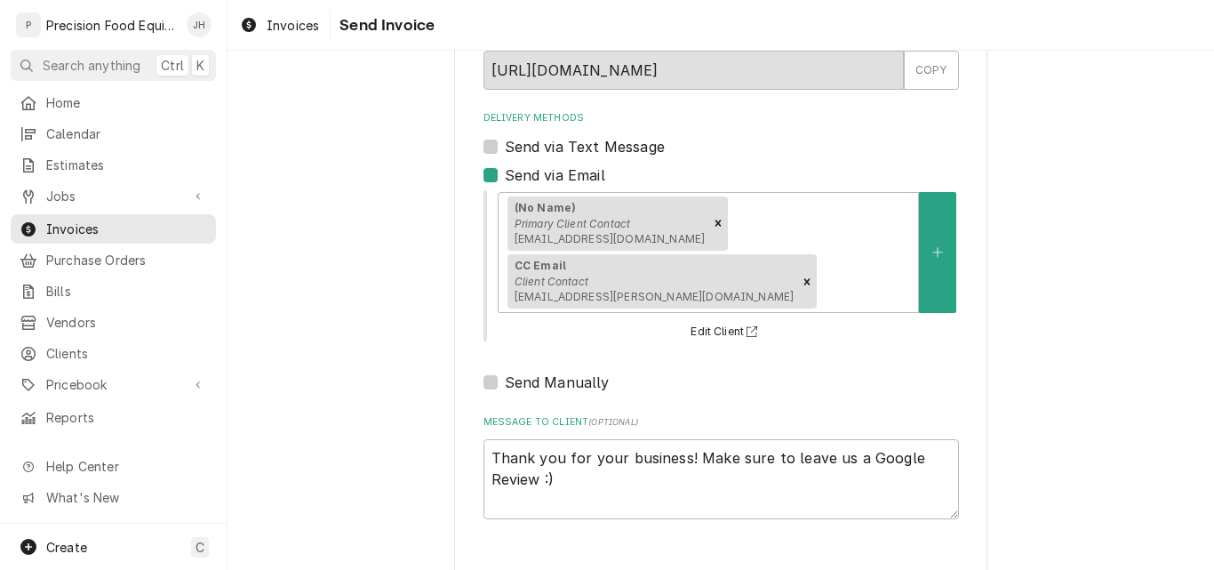
type textarea "x"
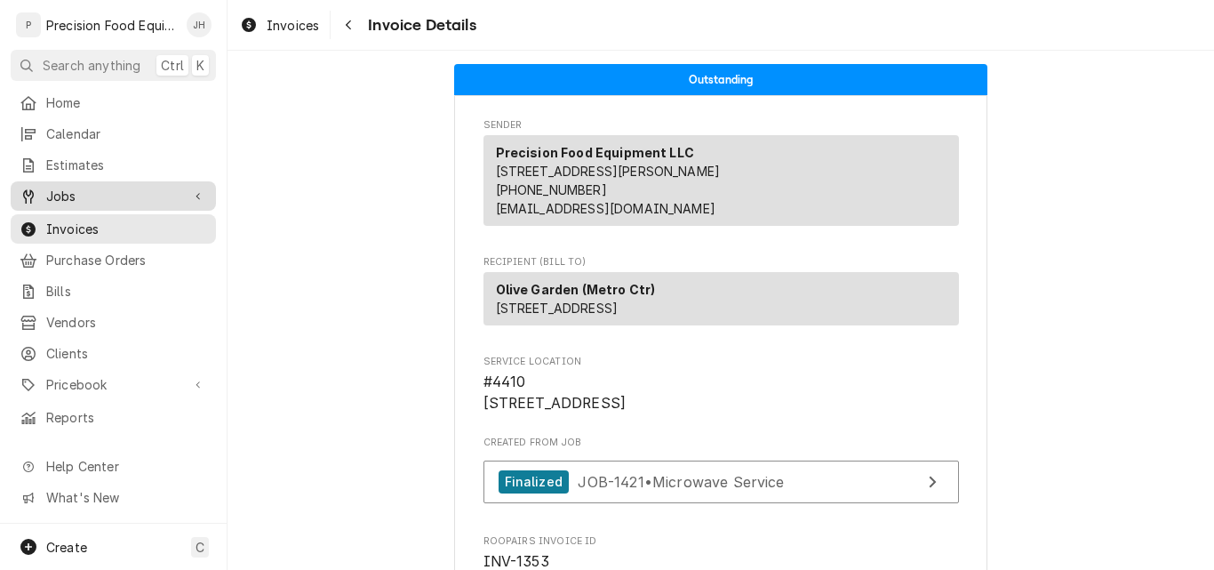
click at [84, 198] on span "Jobs" at bounding box center [113, 196] width 134 height 19
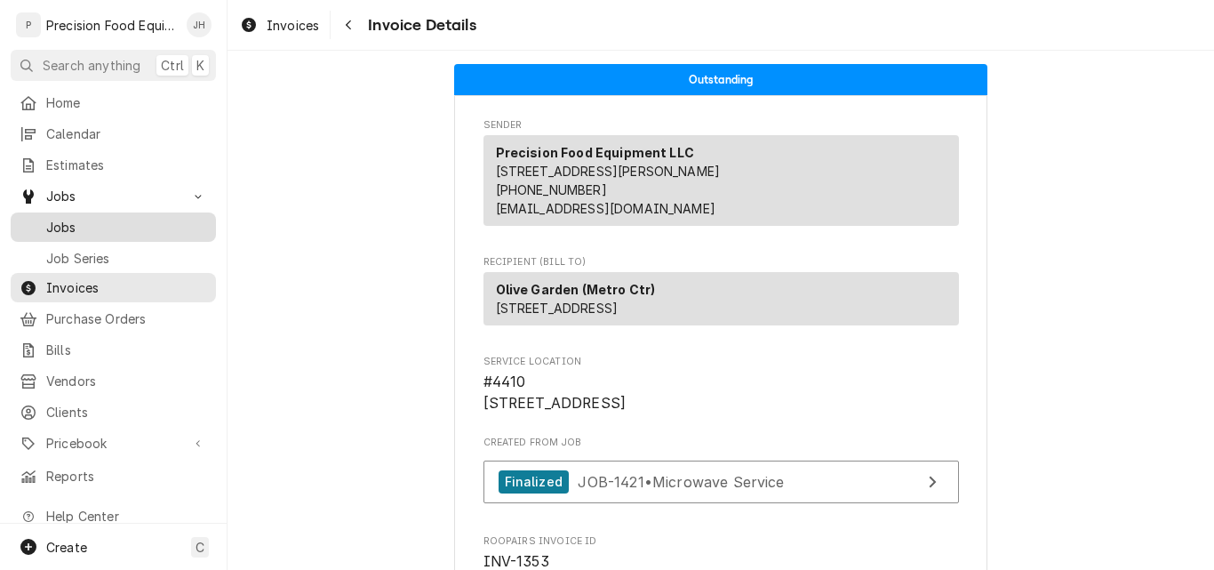
click at [80, 229] on div "Jobs" at bounding box center [113, 227] width 198 height 22
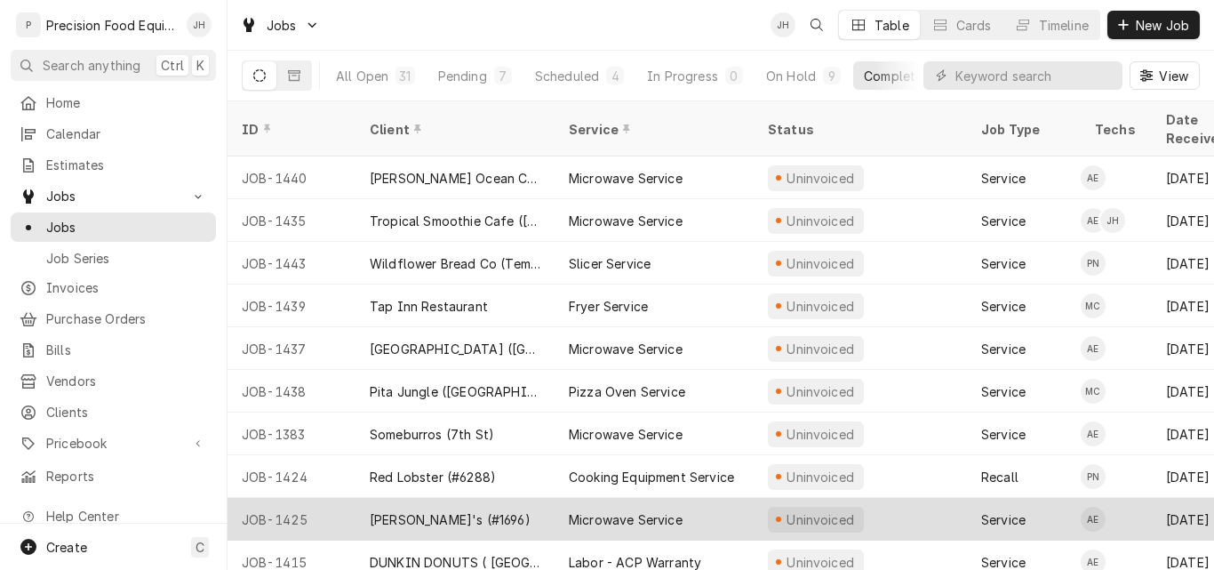
click at [603, 510] on div "Microwave Service" at bounding box center [626, 519] width 114 height 19
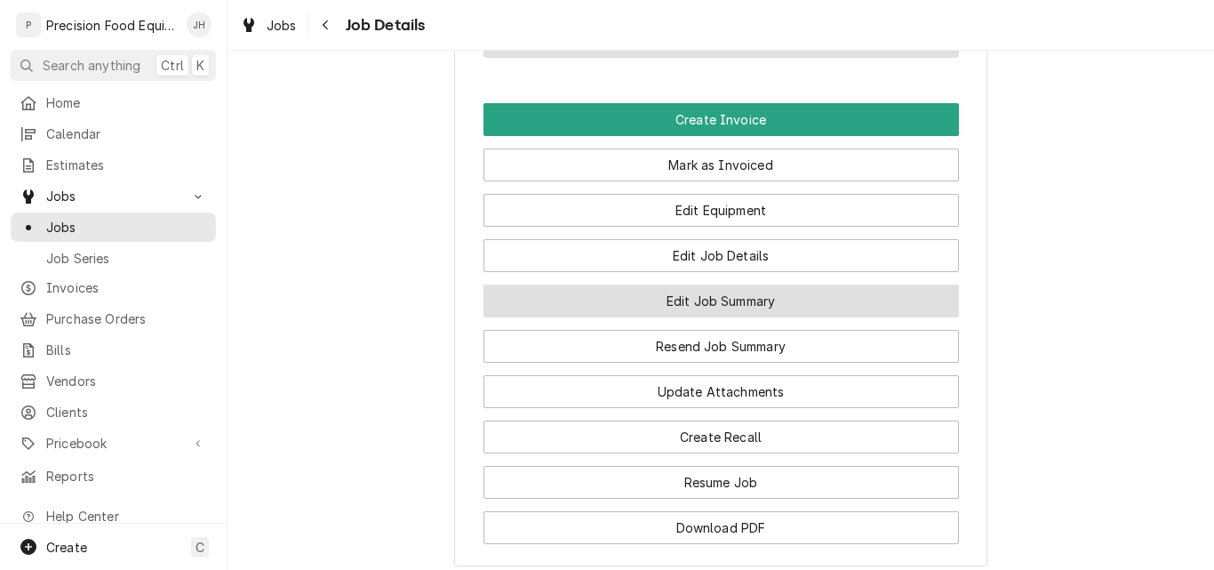
scroll to position [1333, 0]
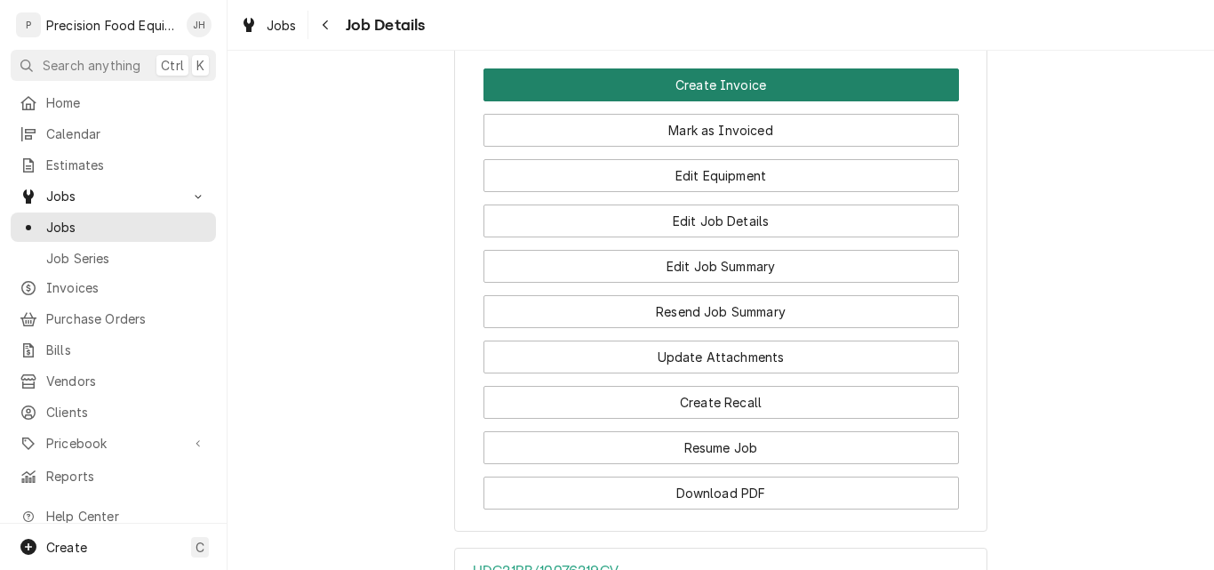
click at [714, 101] on button "Create Invoice" at bounding box center [720, 84] width 475 height 33
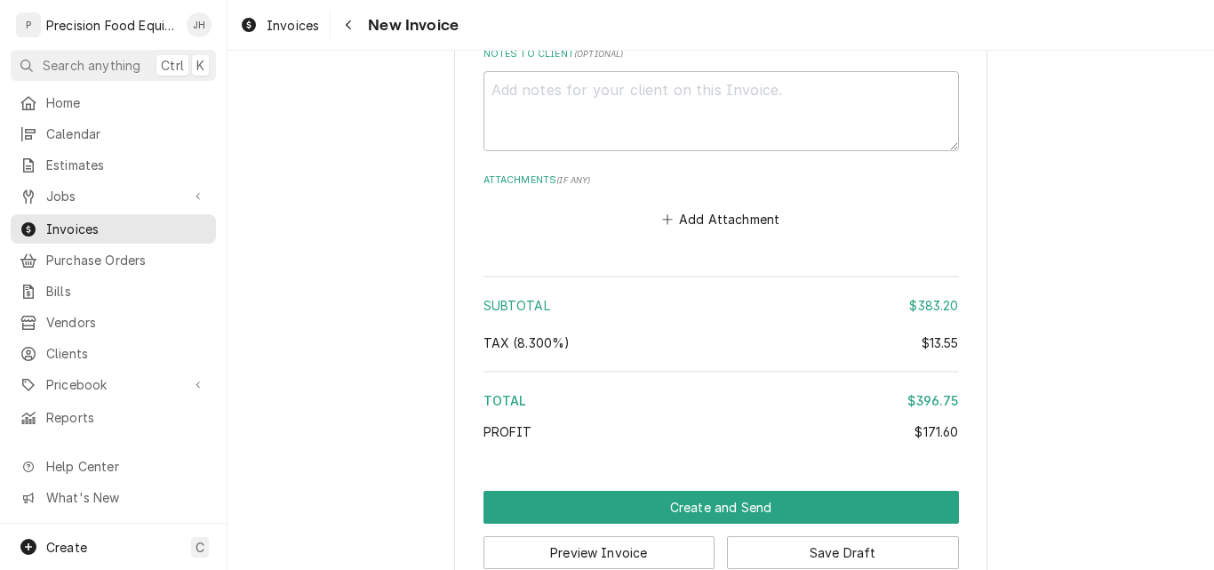
scroll to position [3146, 0]
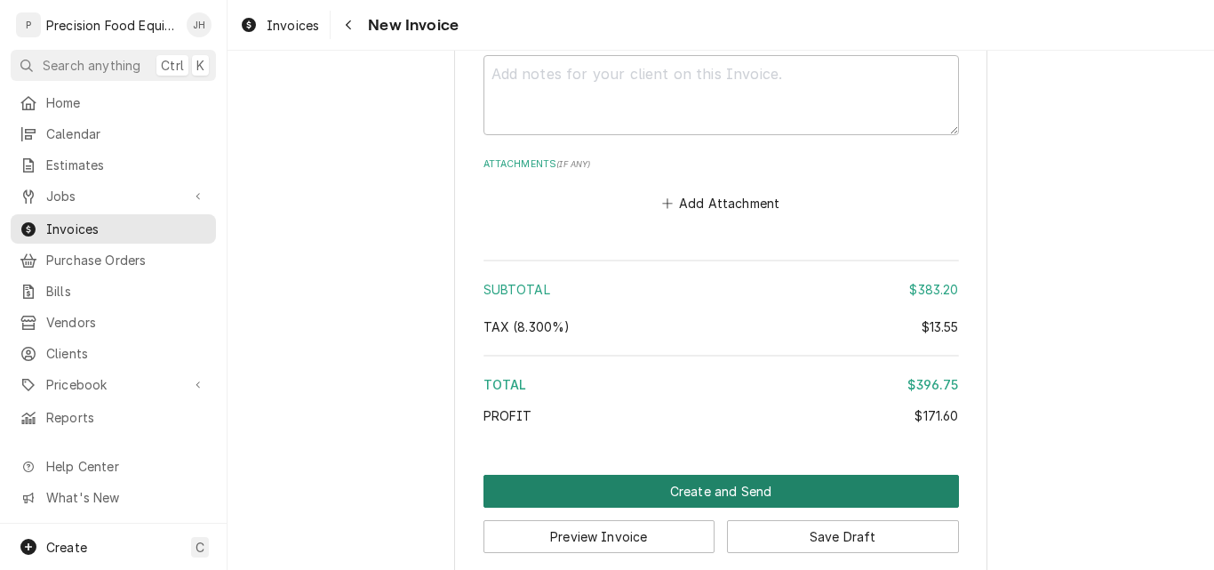
click at [738, 475] on button "Create and Send" at bounding box center [720, 491] width 475 height 33
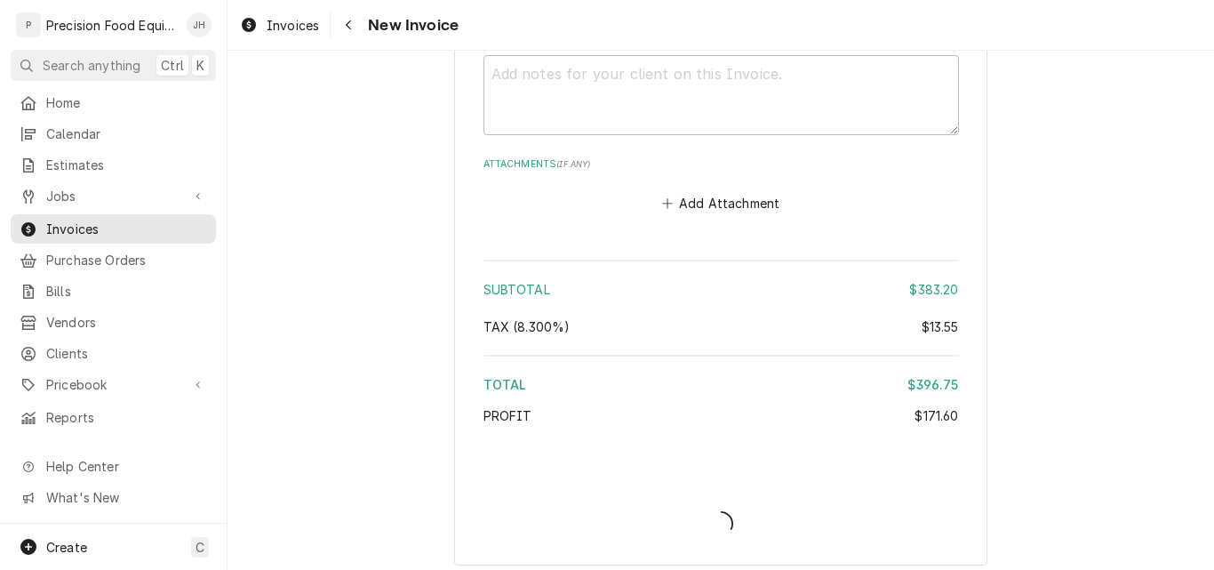
scroll to position [3136, 0]
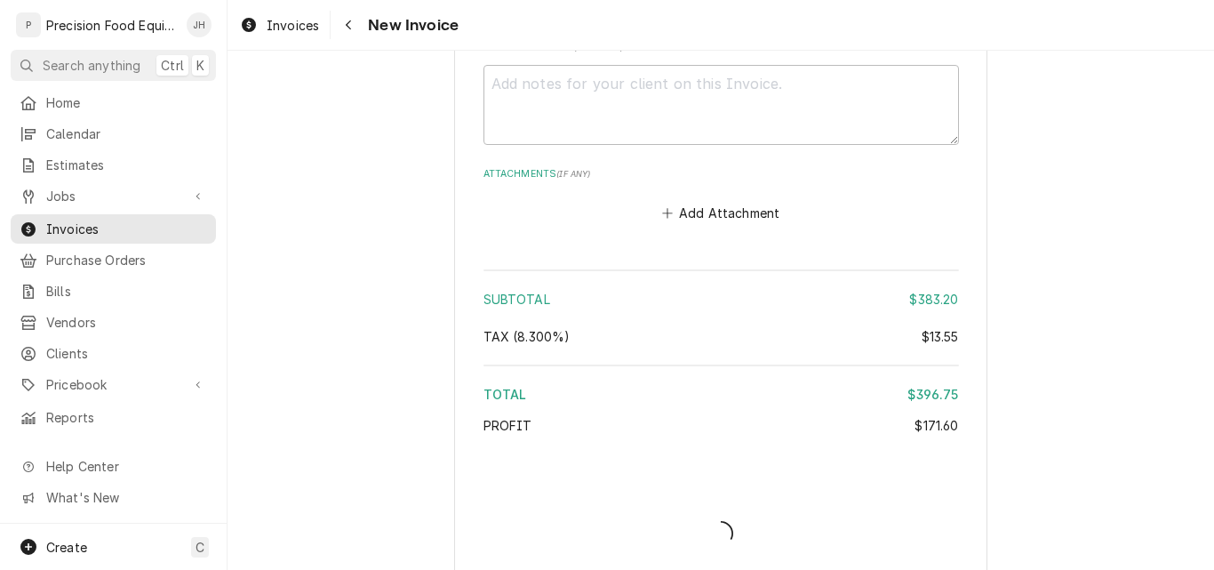
type textarea "x"
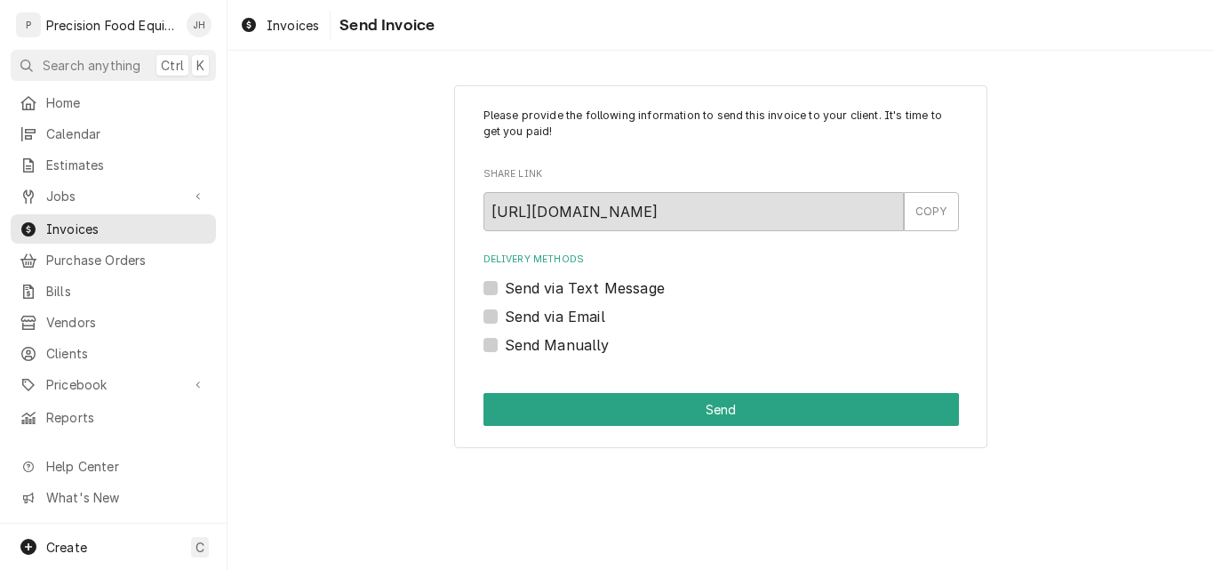
click at [552, 347] on label "Send Manually" at bounding box center [557, 344] width 105 height 21
click at [552, 347] on input "Send Manually" at bounding box center [742, 353] width 475 height 39
checkbox input "true"
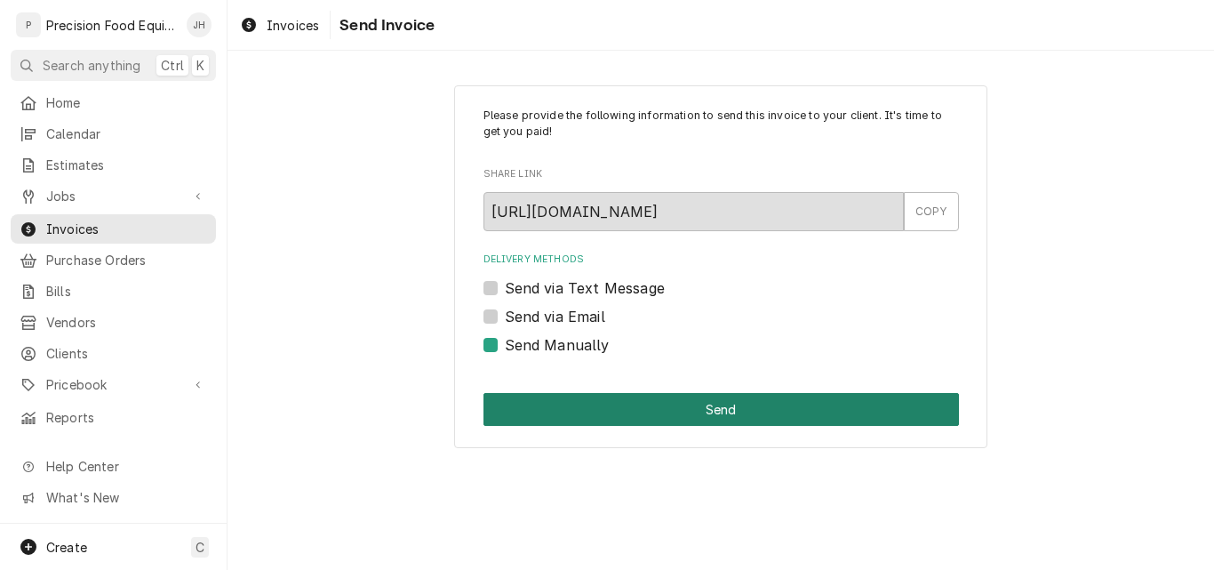
click at [697, 415] on button "Send" at bounding box center [720, 409] width 475 height 33
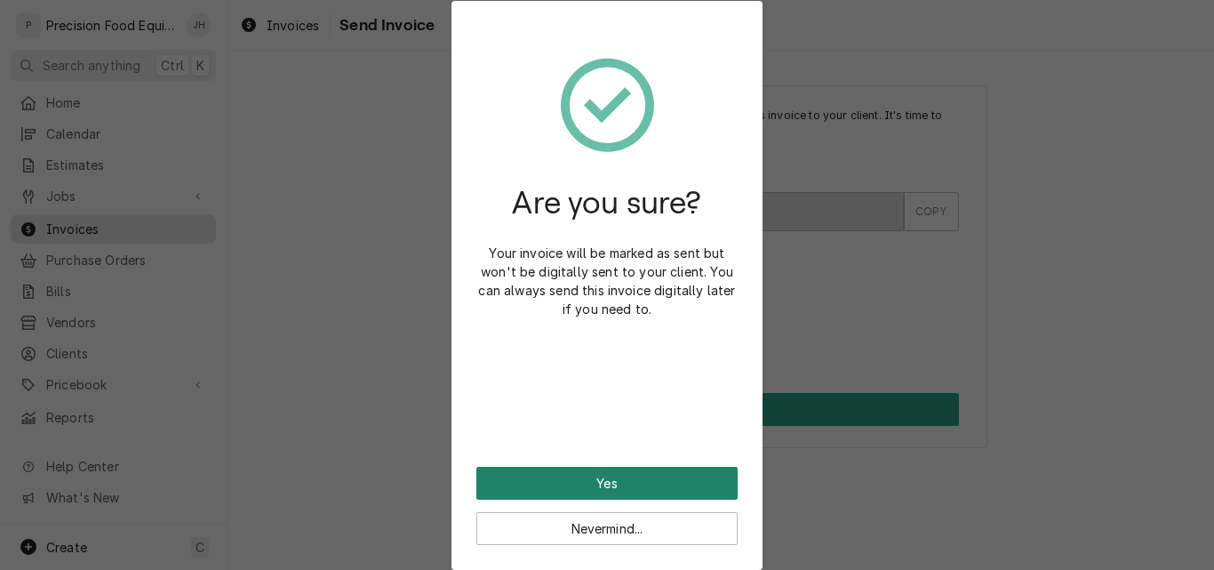
click at [622, 480] on button "Yes" at bounding box center [606, 483] width 261 height 33
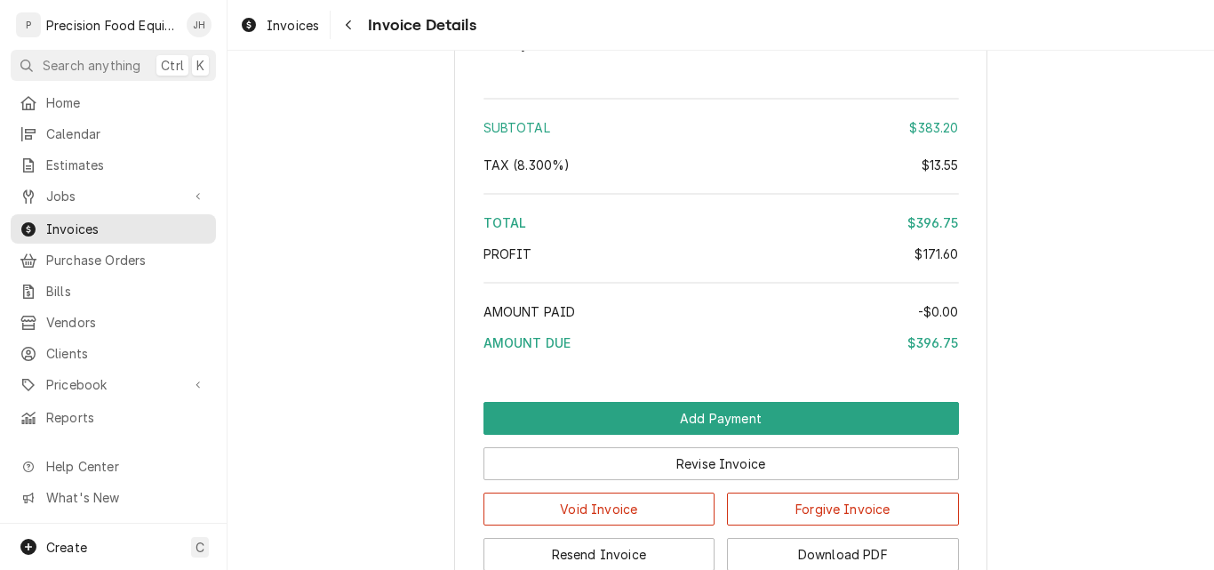
scroll to position [2222, 0]
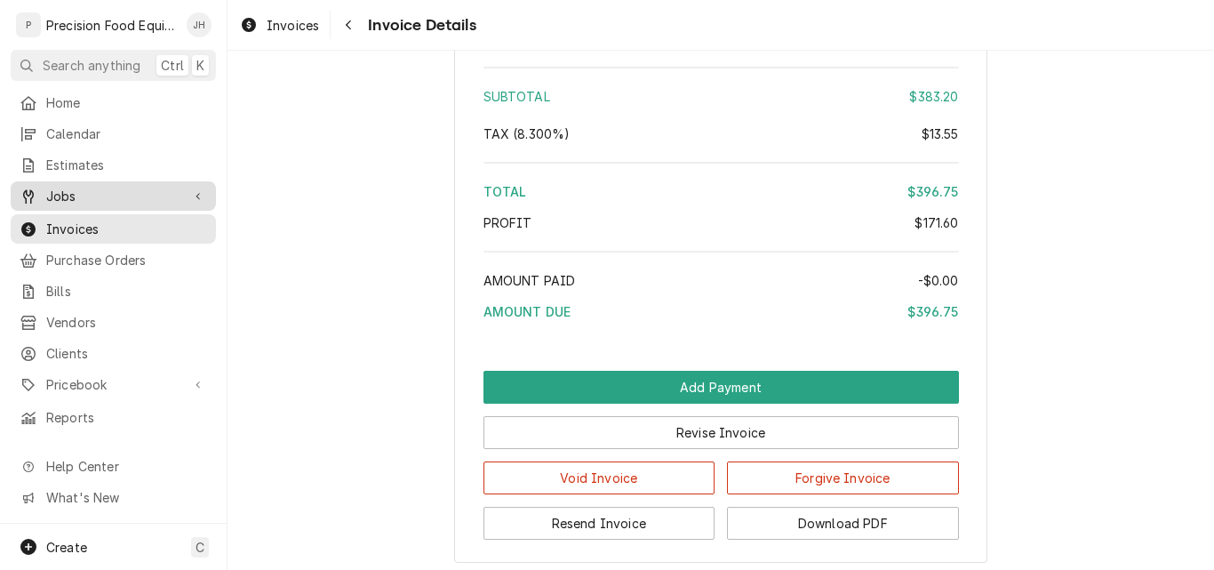
click at [49, 187] on span "Jobs" at bounding box center [113, 196] width 134 height 19
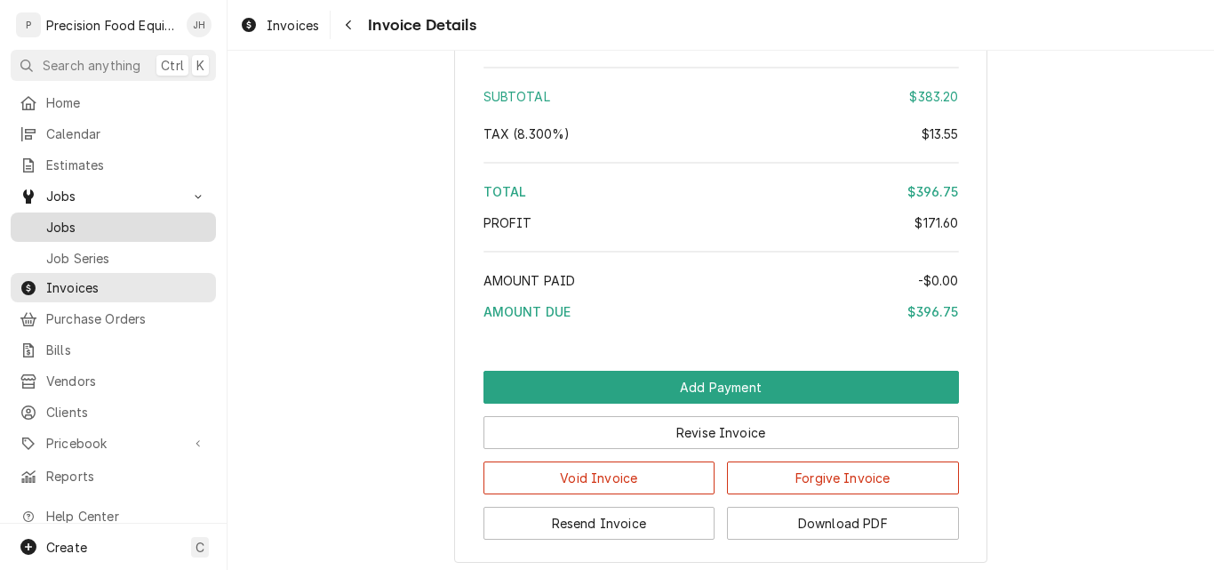
click at [137, 220] on span "Jobs" at bounding box center [126, 227] width 161 height 19
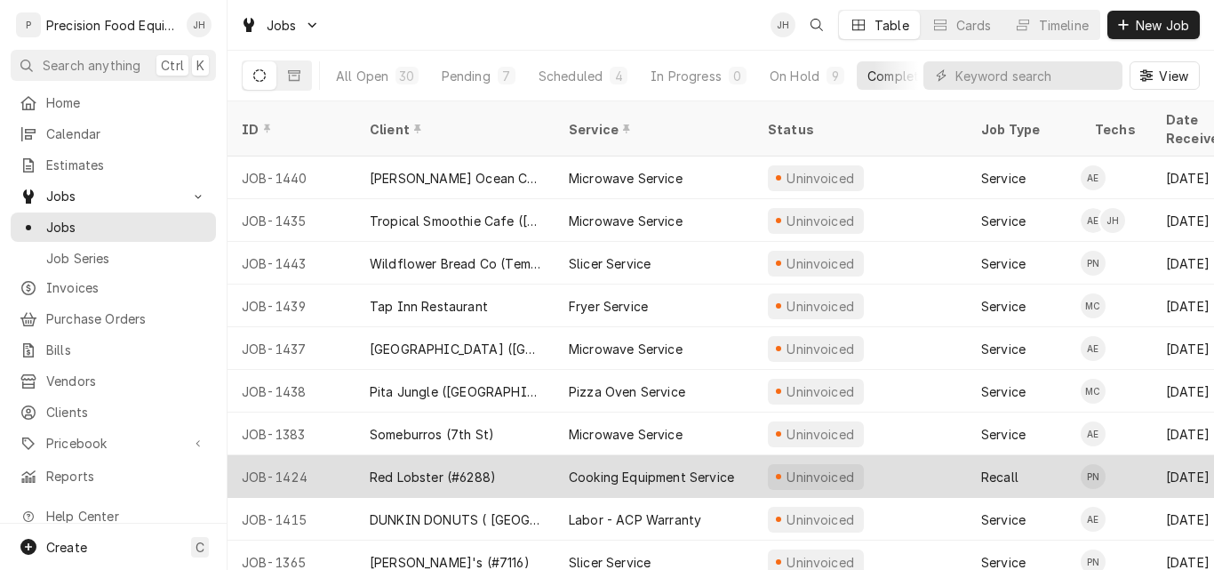
click at [442, 467] on div "Red Lobster (#6288)" at bounding box center [433, 476] width 126 height 19
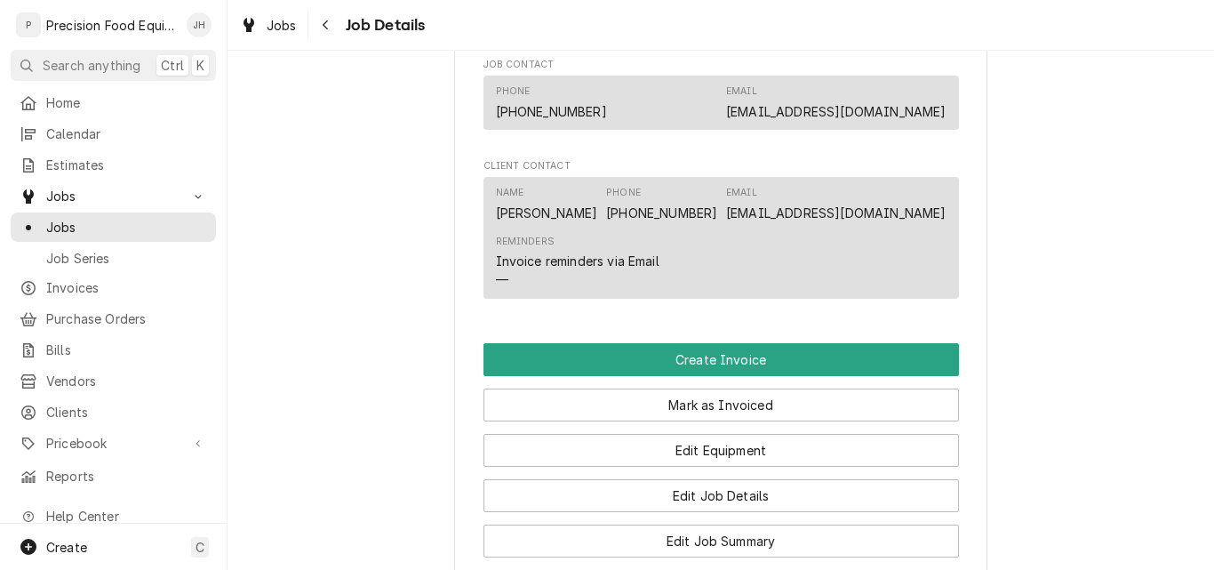
scroll to position [1422, 0]
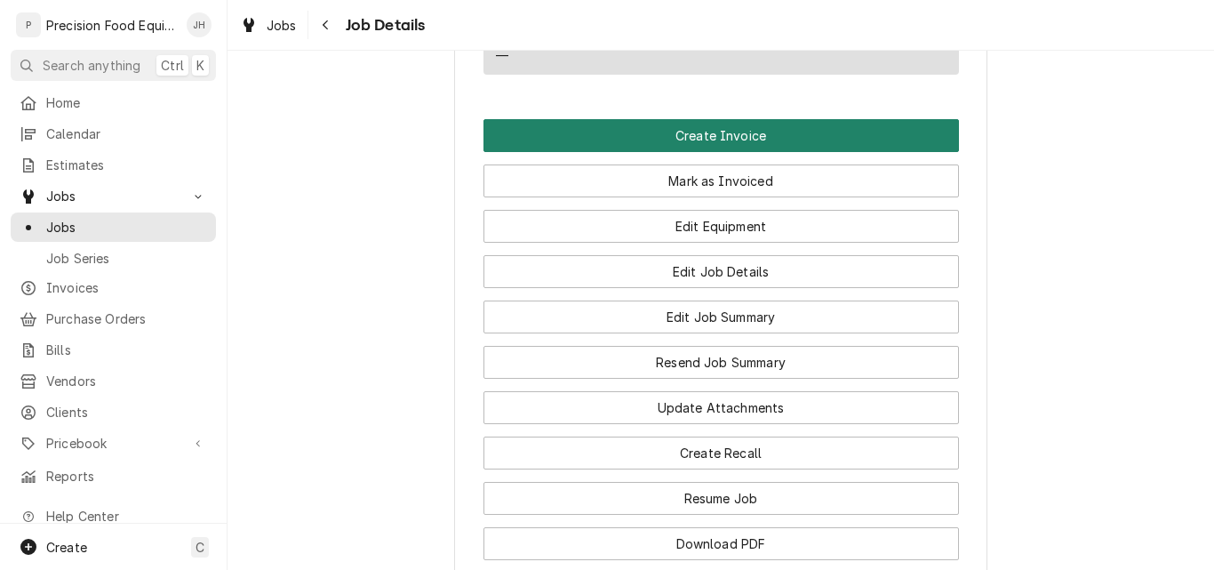
click at [677, 142] on button "Create Invoice" at bounding box center [720, 135] width 475 height 33
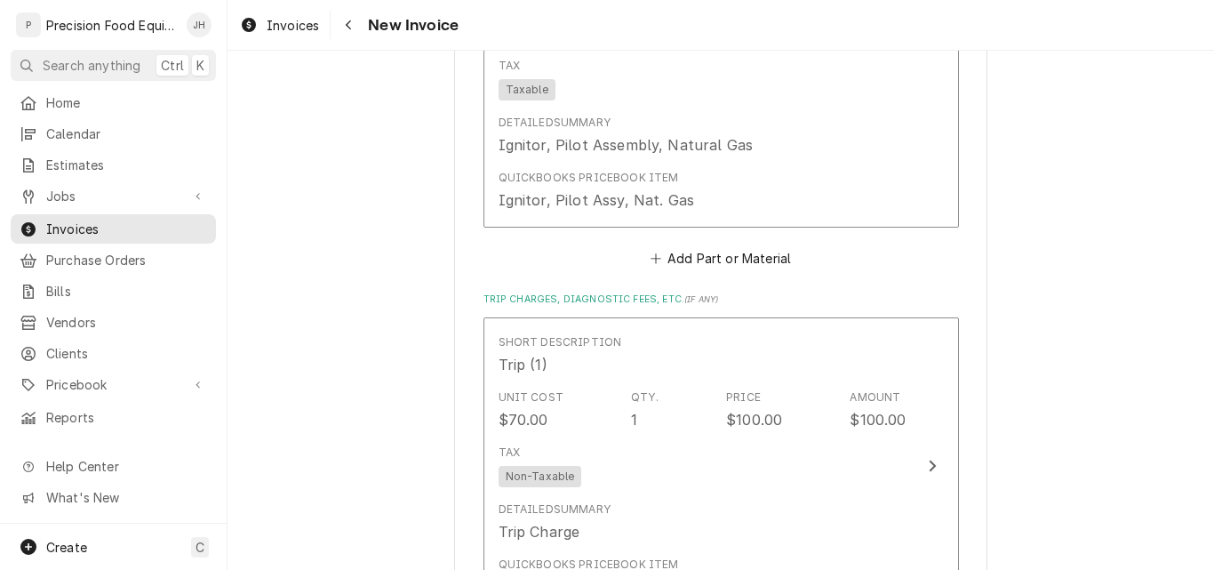
scroll to position [1866, 0]
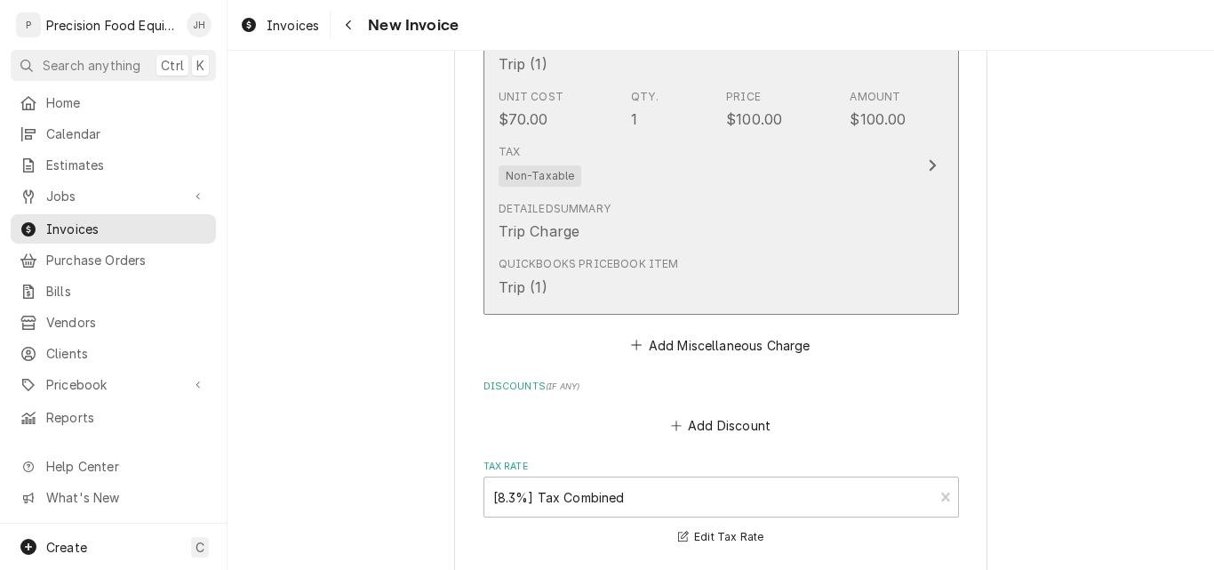
click at [773, 212] on div "Detailed Summary Trip Charge" at bounding box center [703, 221] width 408 height 55
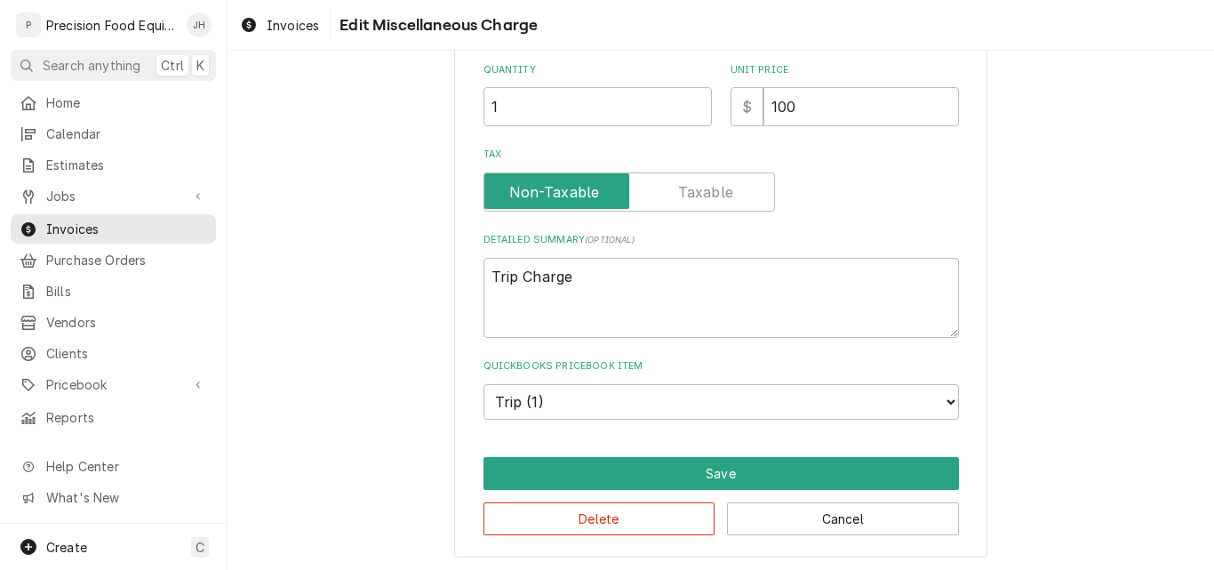
scroll to position [287, 0]
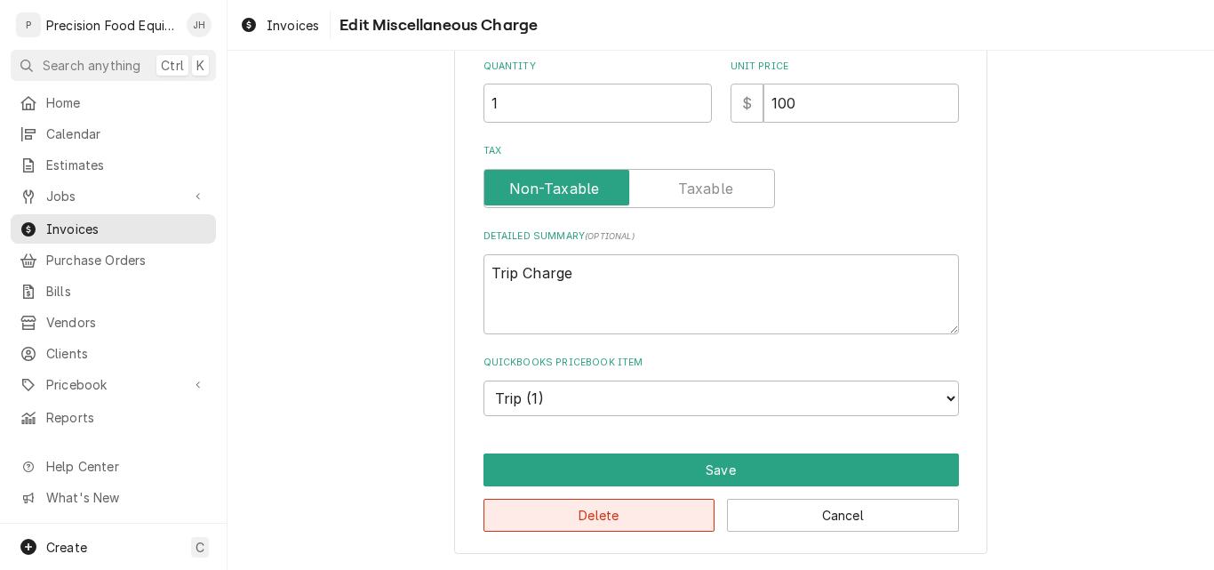
click at [640, 523] on button "Delete" at bounding box center [599, 515] width 232 height 33
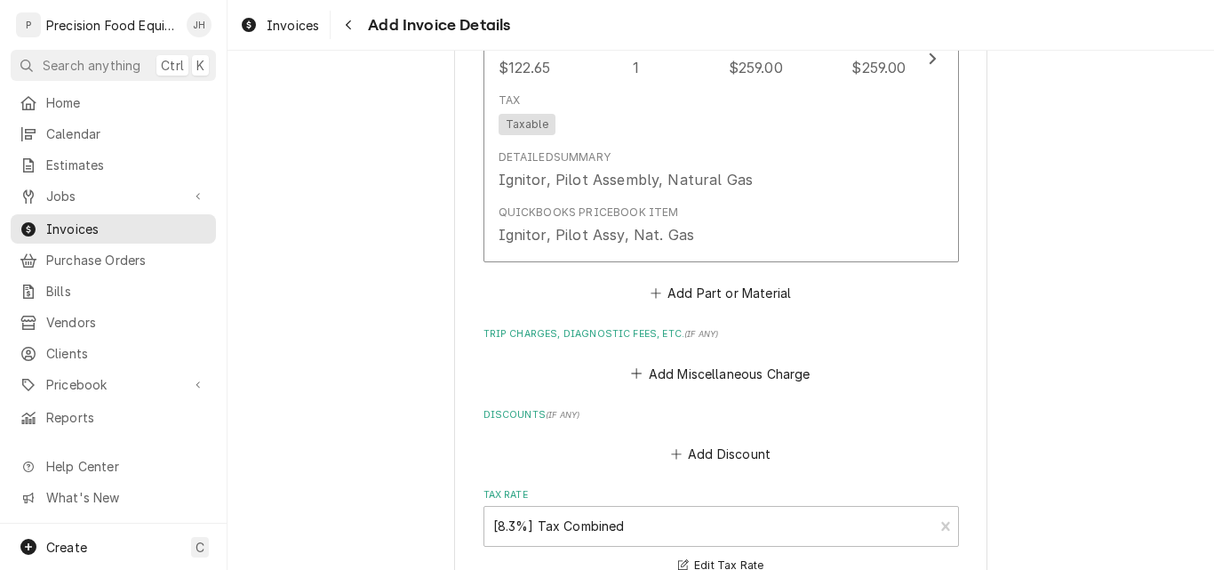
scroll to position [1853, 0]
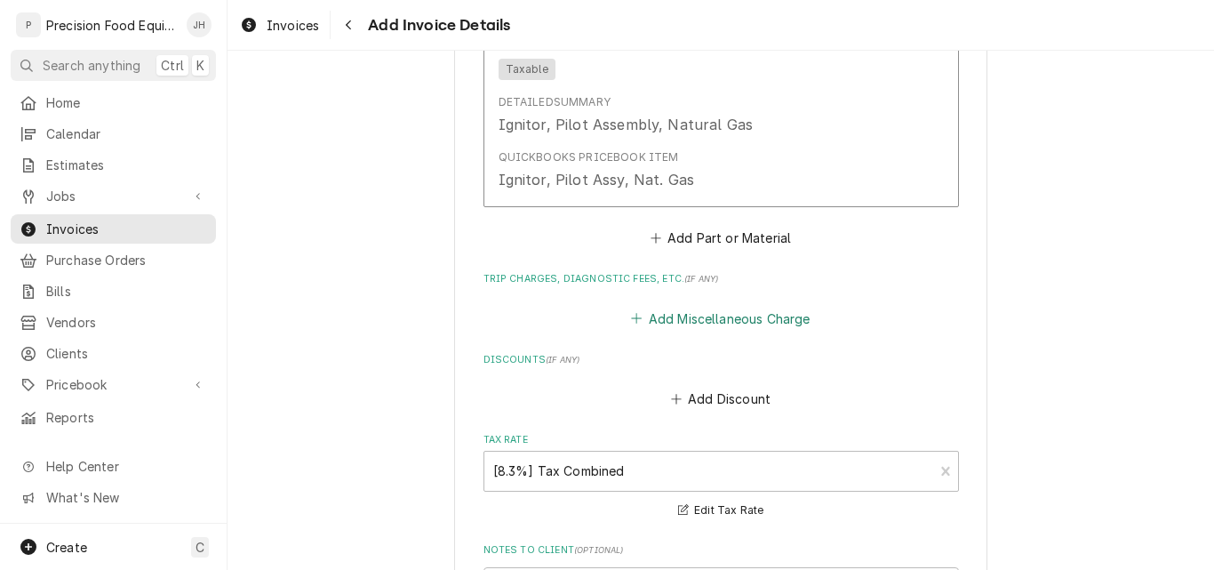
click at [731, 315] on button "Add Miscellaneous Charge" at bounding box center [720, 318] width 185 height 25
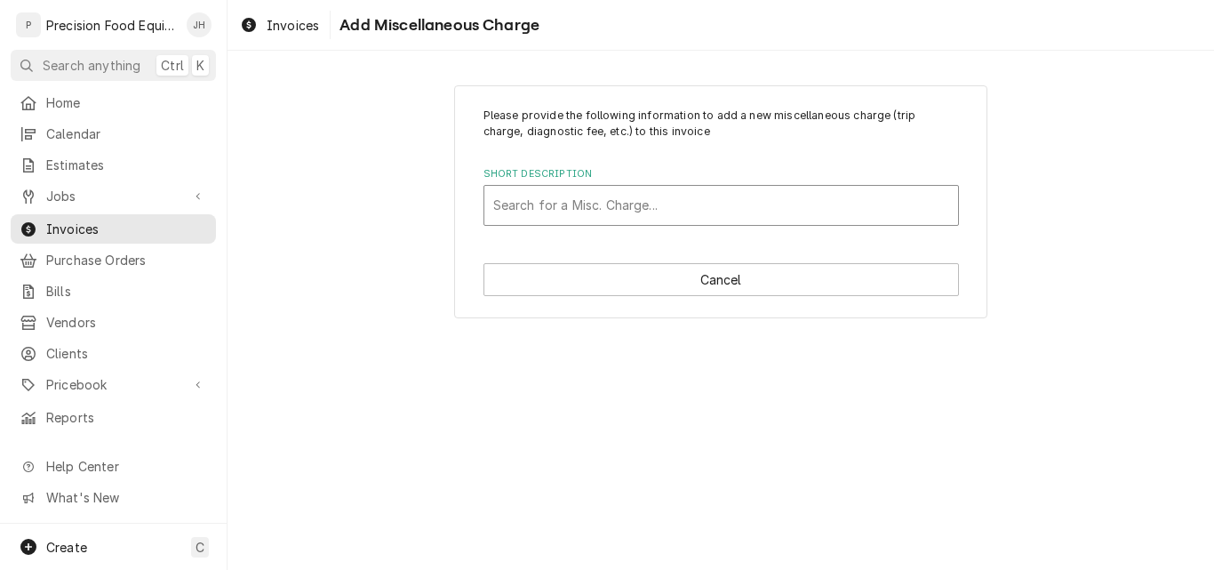
click at [523, 210] on div "Short Description" at bounding box center [721, 205] width 456 height 32
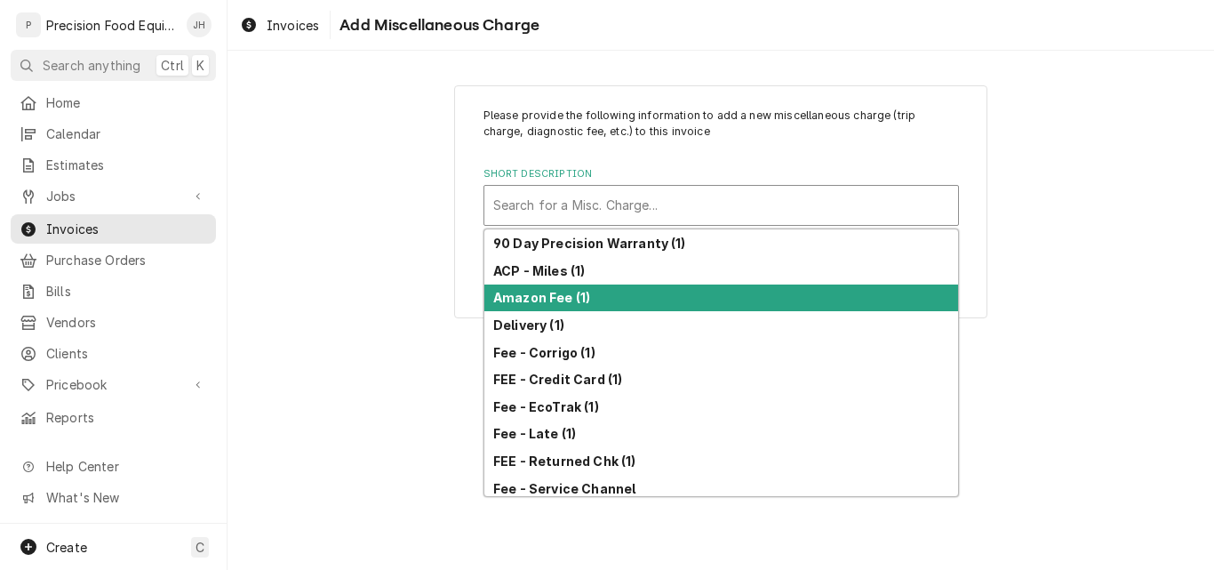
scroll to position [178, 0]
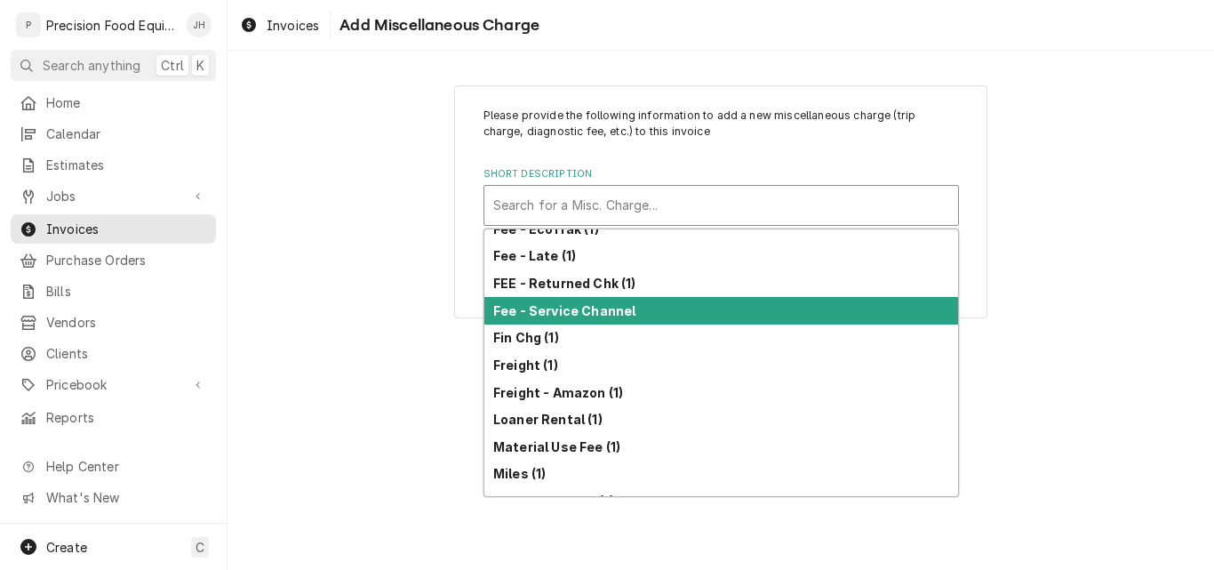
click at [418, 337] on div "Please provide the following information to add a new miscellaneous charge (tri…" at bounding box center [721, 310] width 986 height 519
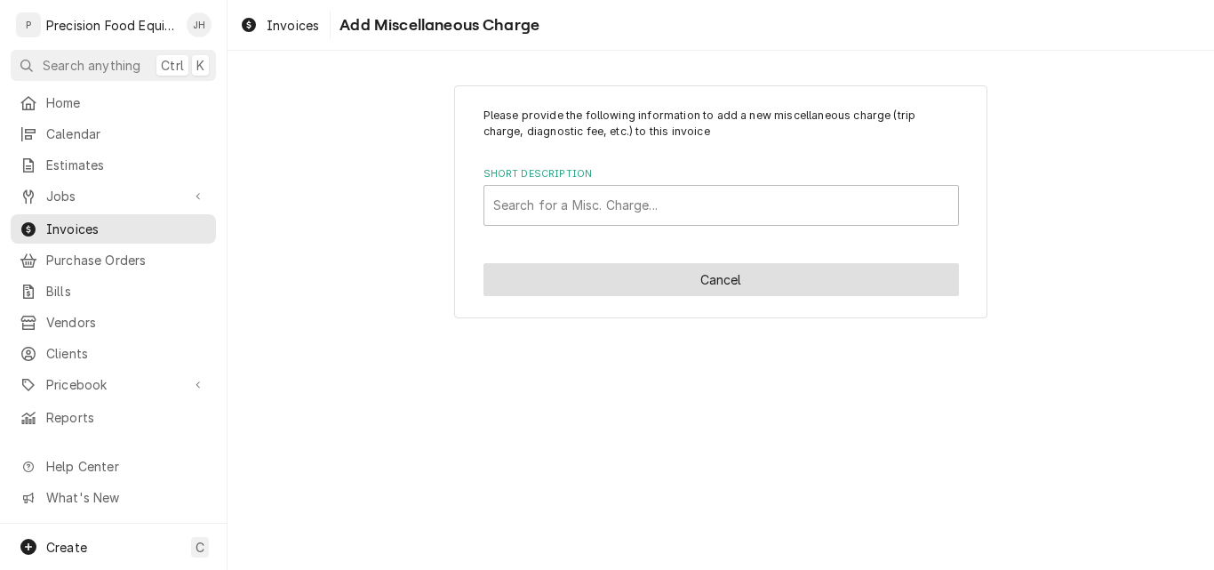
click at [719, 292] on button "Cancel" at bounding box center [720, 279] width 475 height 33
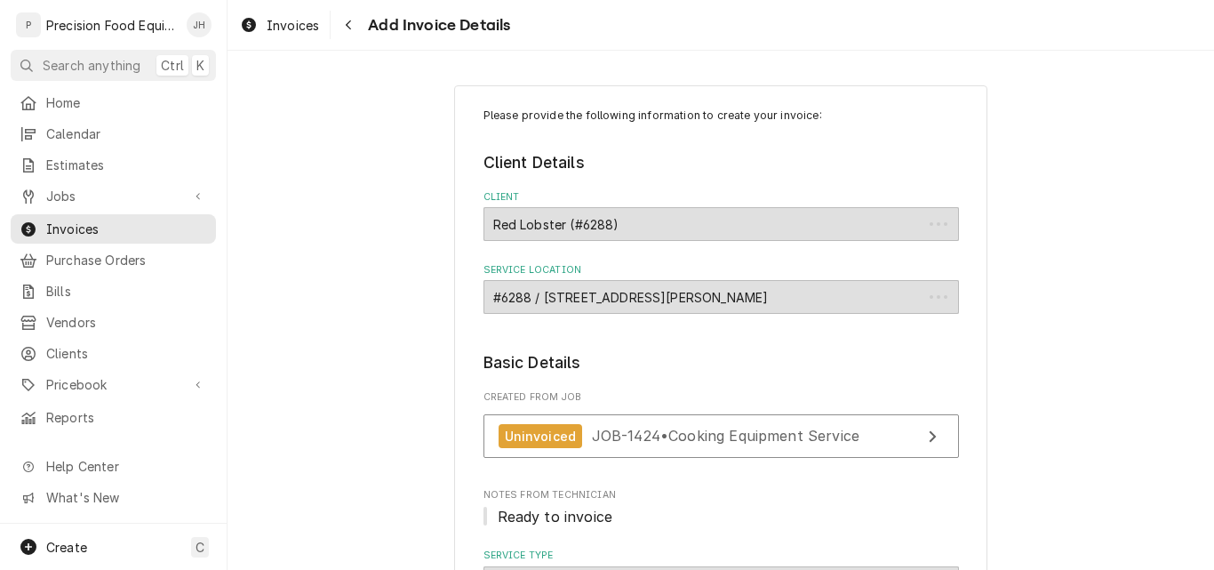
scroll to position [1832, 0]
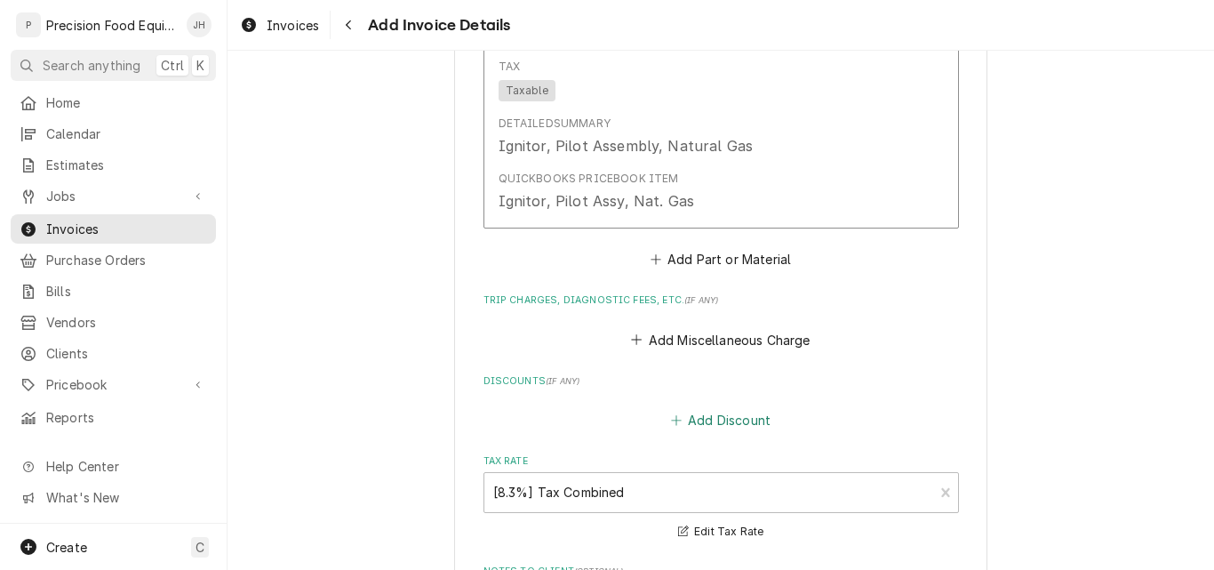
click at [721, 416] on button "Add Discount" at bounding box center [720, 420] width 106 height 25
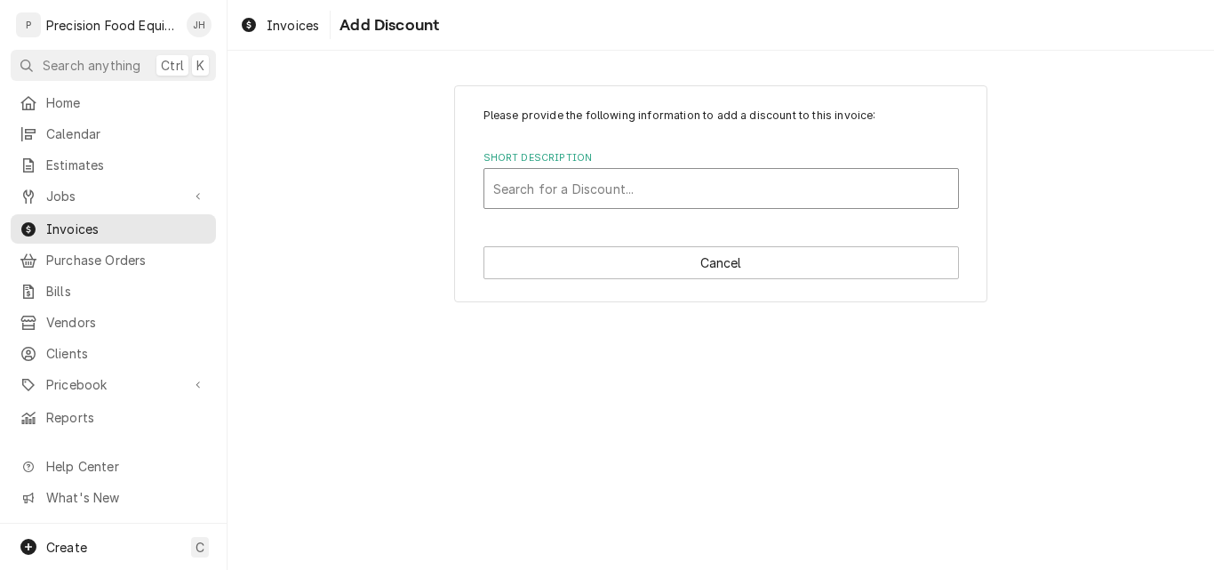
click at [568, 192] on div "Short Description" at bounding box center [721, 188] width 456 height 32
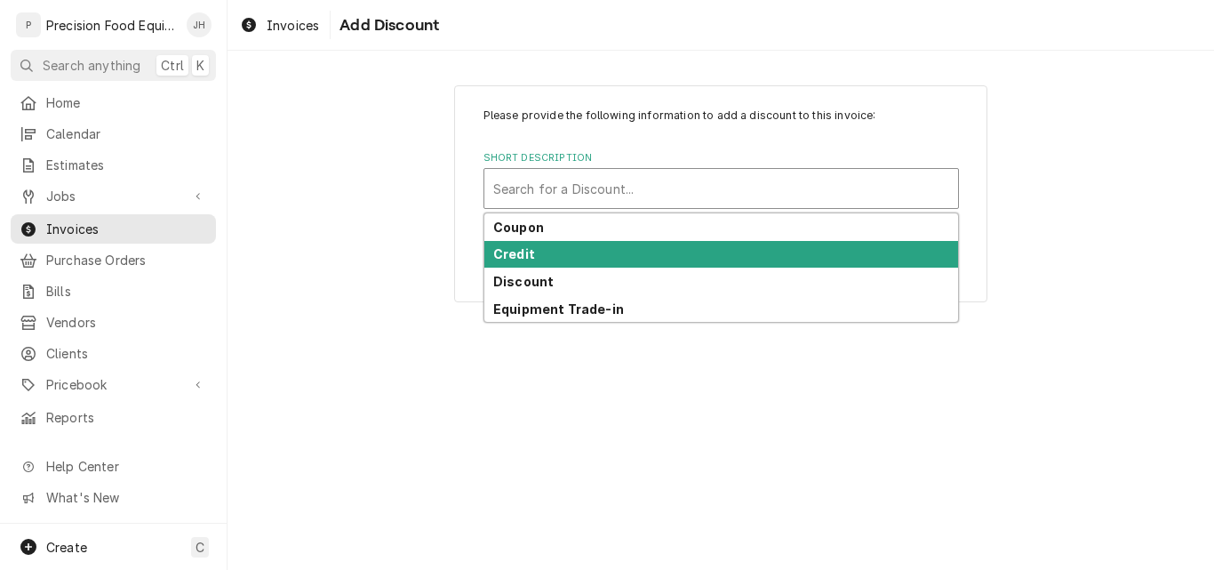
click at [550, 262] on div "Credit" at bounding box center [721, 255] width 474 height 28
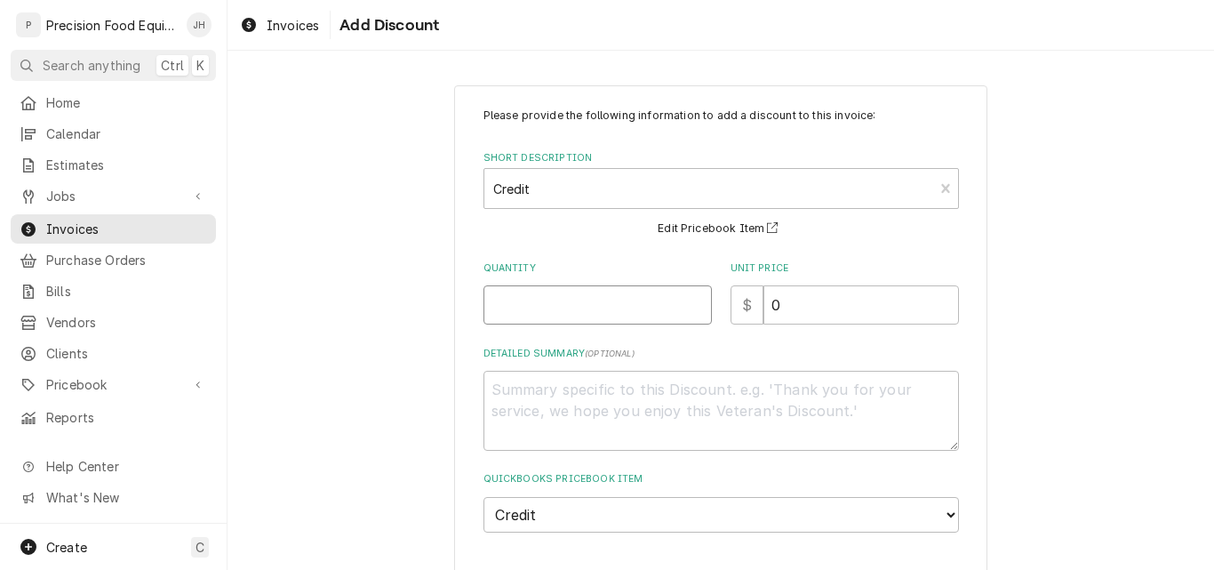
click at [543, 311] on input "Quantity" at bounding box center [597, 304] width 228 height 39
type textarea "x"
type input "4"
type textarea "x"
drag, startPoint x: 508, startPoint y: 300, endPoint x: 383, endPoint y: 283, distance: 126.4
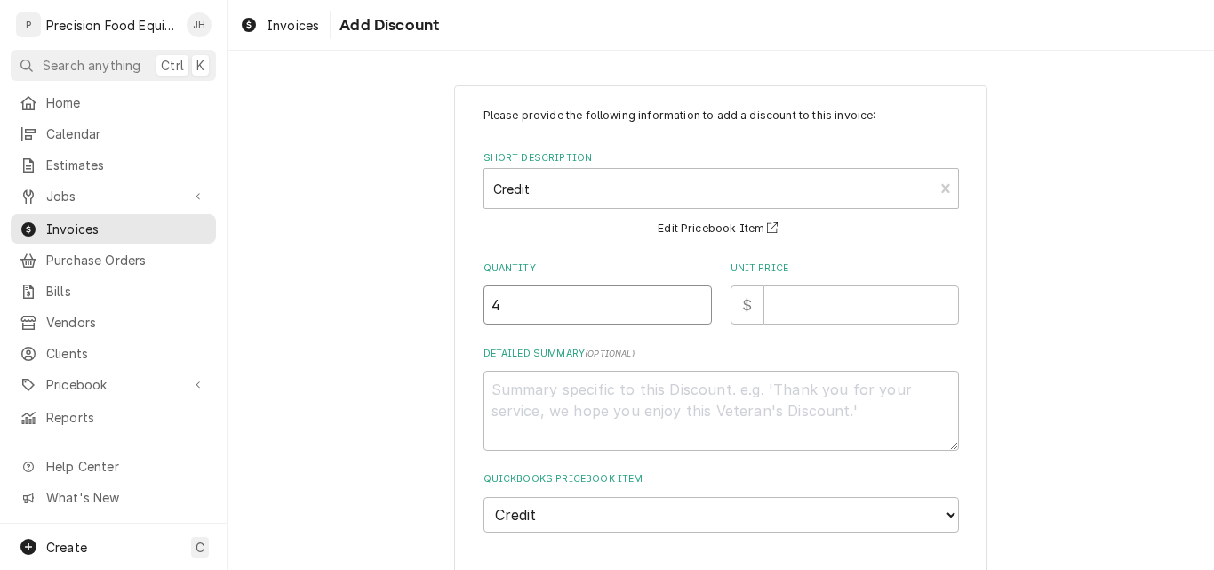
click at [383, 283] on div "Please provide the following information to add a discount to this invoice: Sho…" at bounding box center [721, 354] width 986 height 571
type textarea "x"
type input "3"
type textarea "x"
type input "1"
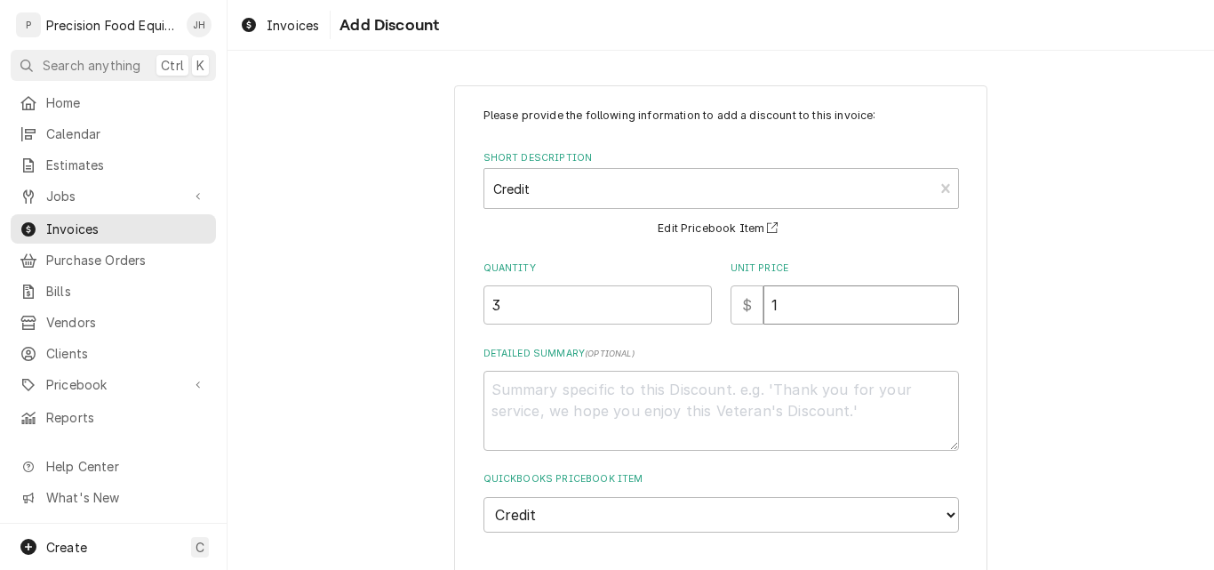
type textarea "x"
type input "12"
type textarea "x"
type input "120"
type textarea "x"
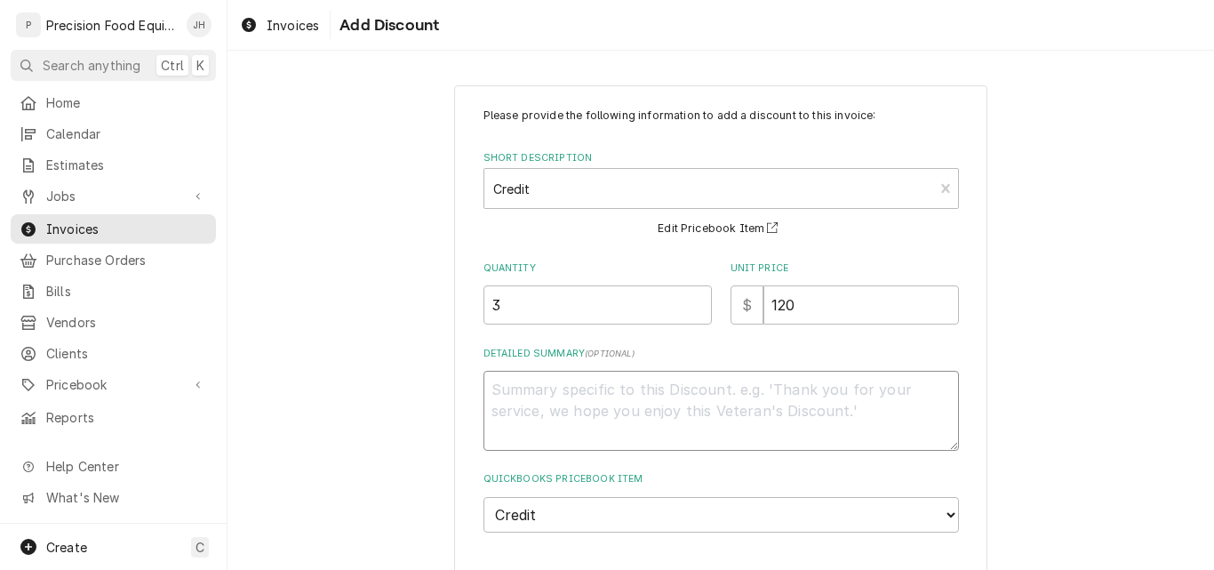
type textarea "L"
type textarea "x"
type textarea "La"
type textarea "x"
type textarea "Lab"
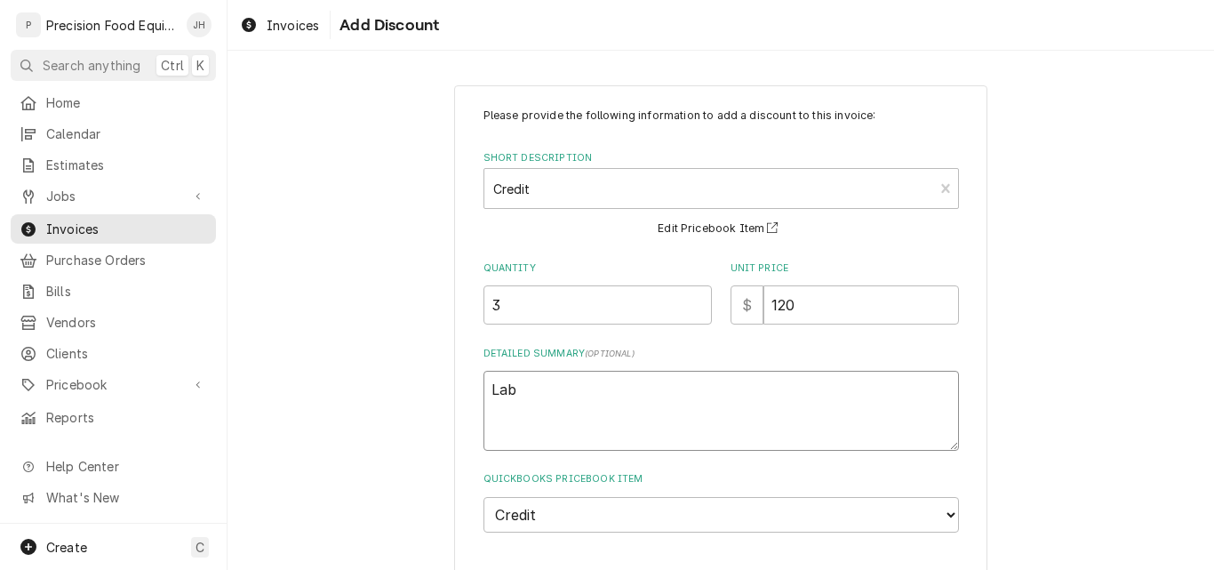
type textarea "x"
type textarea "Labo"
type textarea "x"
type textarea "Labor"
type textarea "x"
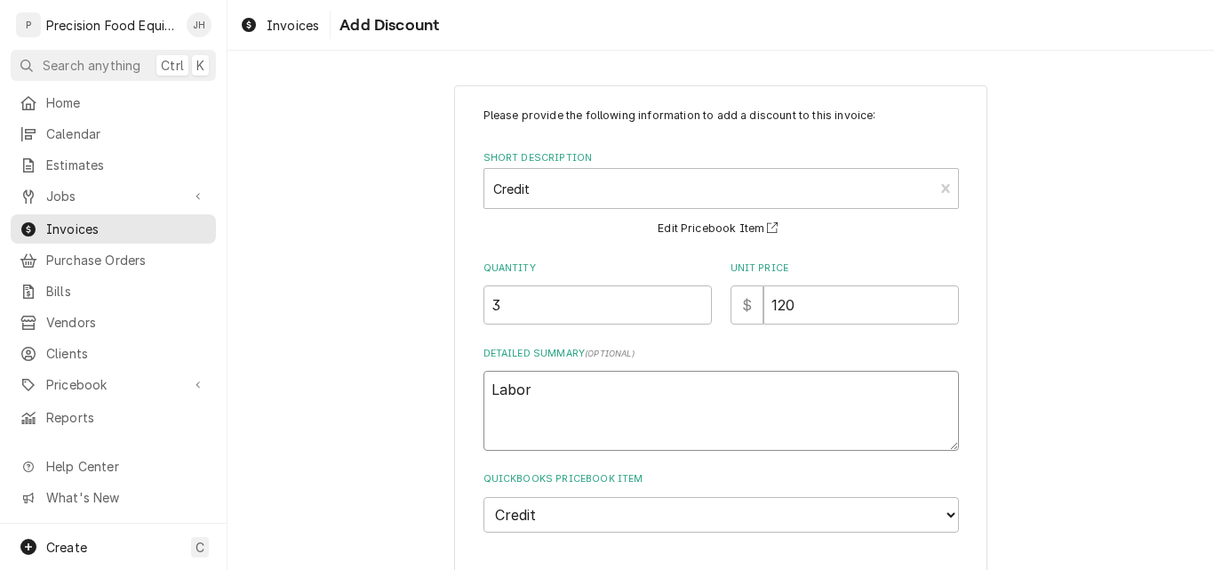
type textarea "Labor"
type textarea "x"
type textarea "Labor c"
type textarea "x"
type textarea "Labor cr"
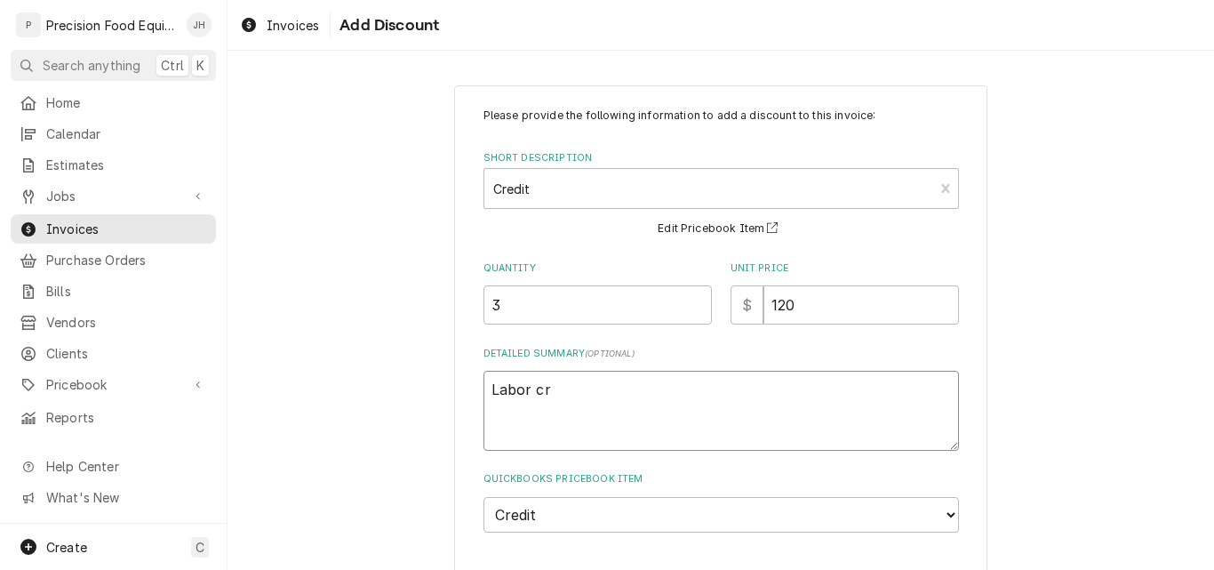
type textarea "x"
type textarea "Labor cre"
type textarea "x"
type textarea "Labor cred"
type textarea "x"
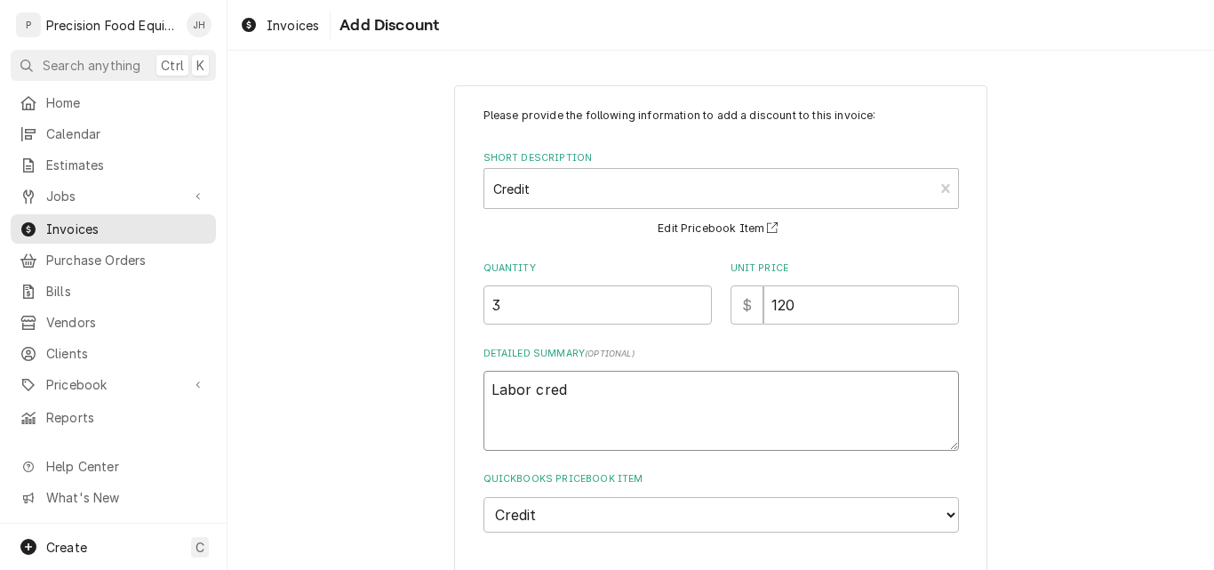
type textarea "Labor credi"
type textarea "x"
type textarea "Labor credit"
type textarea "x"
type textarea "Labor credit."
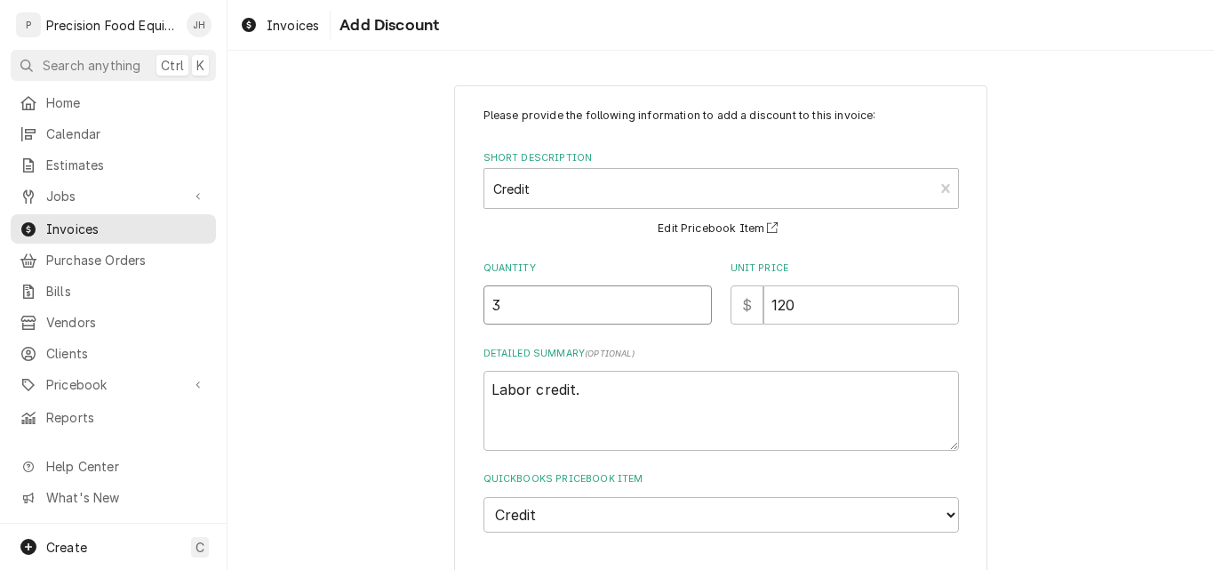
click at [508, 302] on input "3" at bounding box center [597, 304] width 228 height 39
type textarea "x"
type input "3.5"
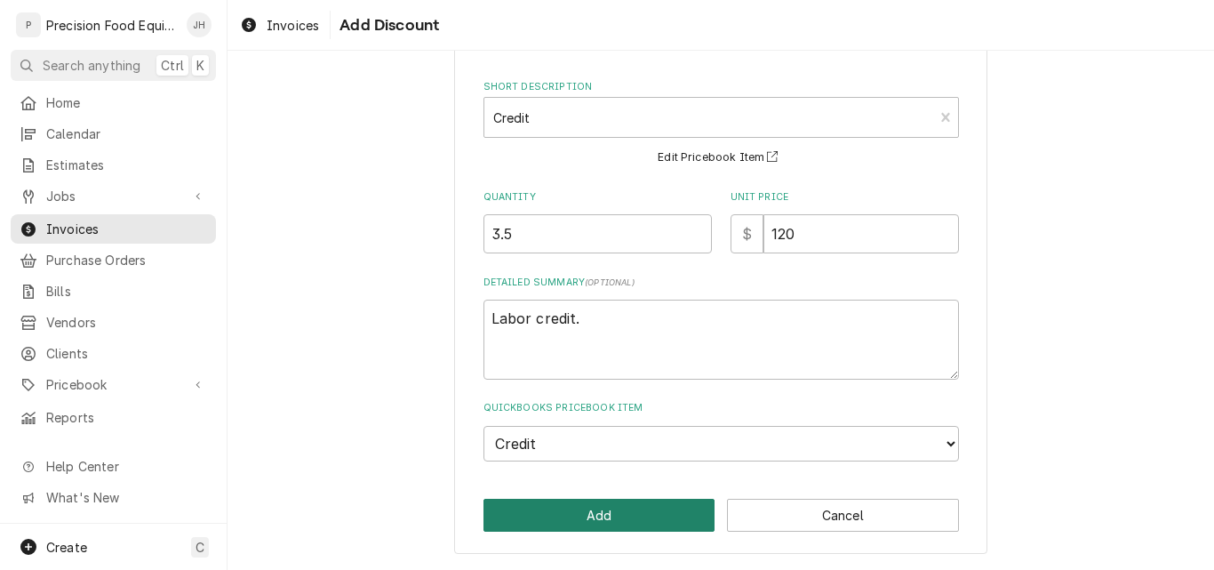
click at [611, 523] on button "Add" at bounding box center [599, 515] width 232 height 33
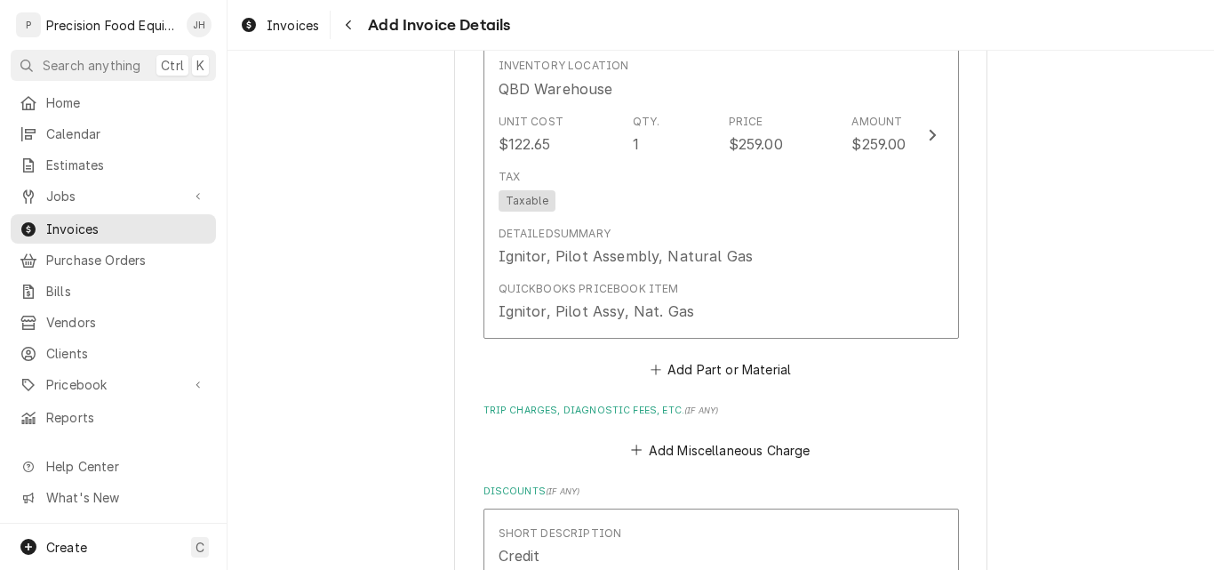
scroll to position [2077, 0]
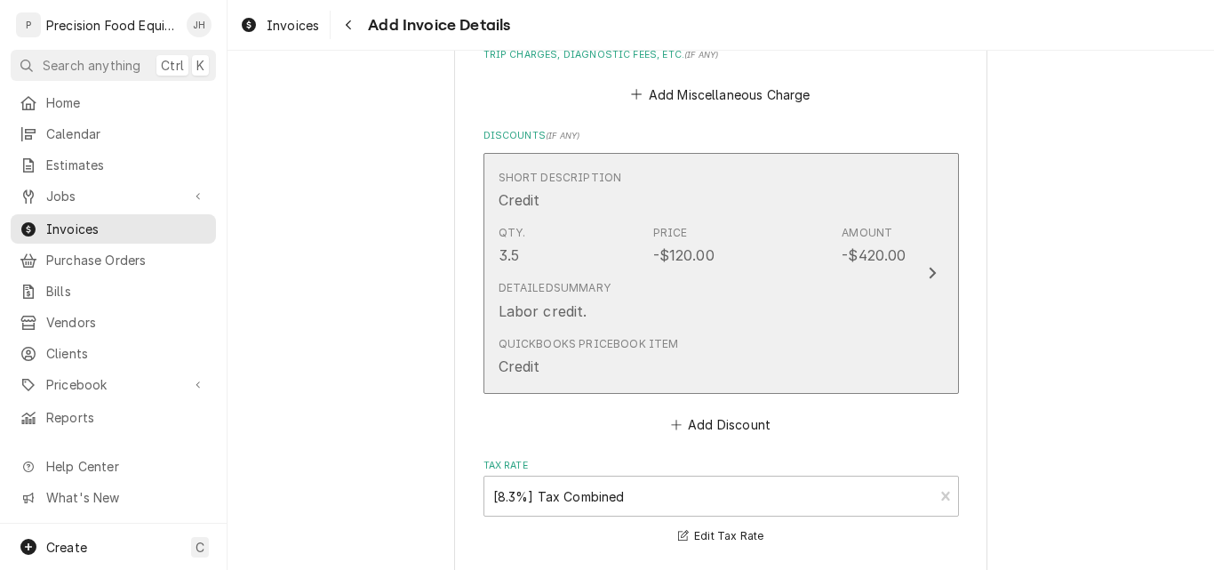
click at [807, 269] on div "Qty. 3.5 Price -$120.00 Amount -$420.00" at bounding box center [703, 245] width 408 height 55
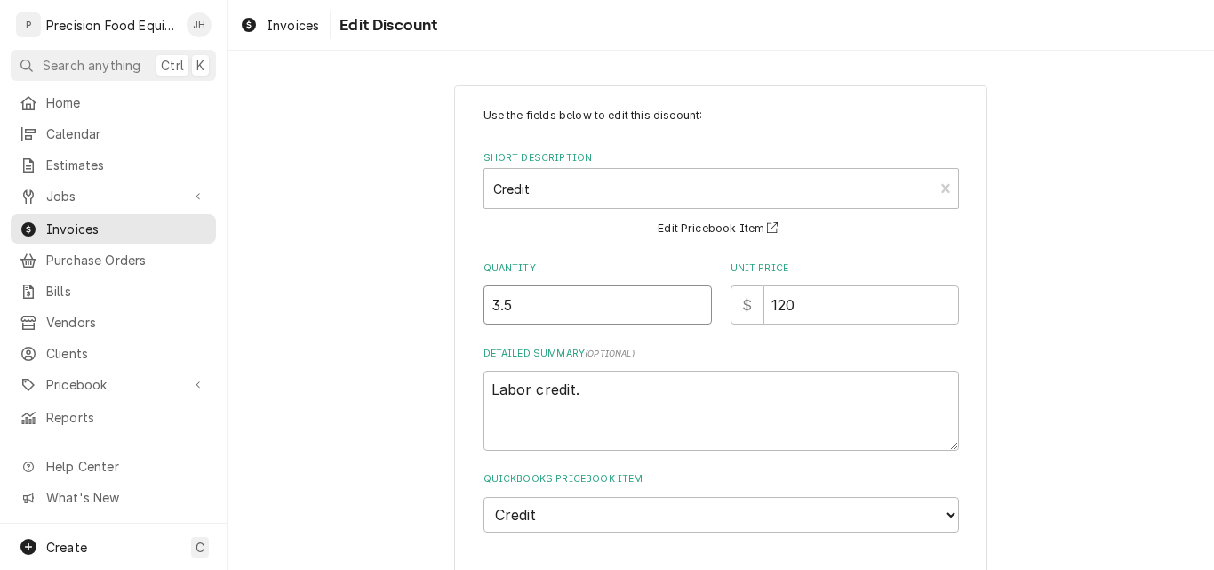
click at [548, 317] on input "3.5" at bounding box center [597, 304] width 228 height 39
click at [496, 309] on input "3.5" at bounding box center [597, 304] width 228 height 39
type textarea "x"
type input "3.25"
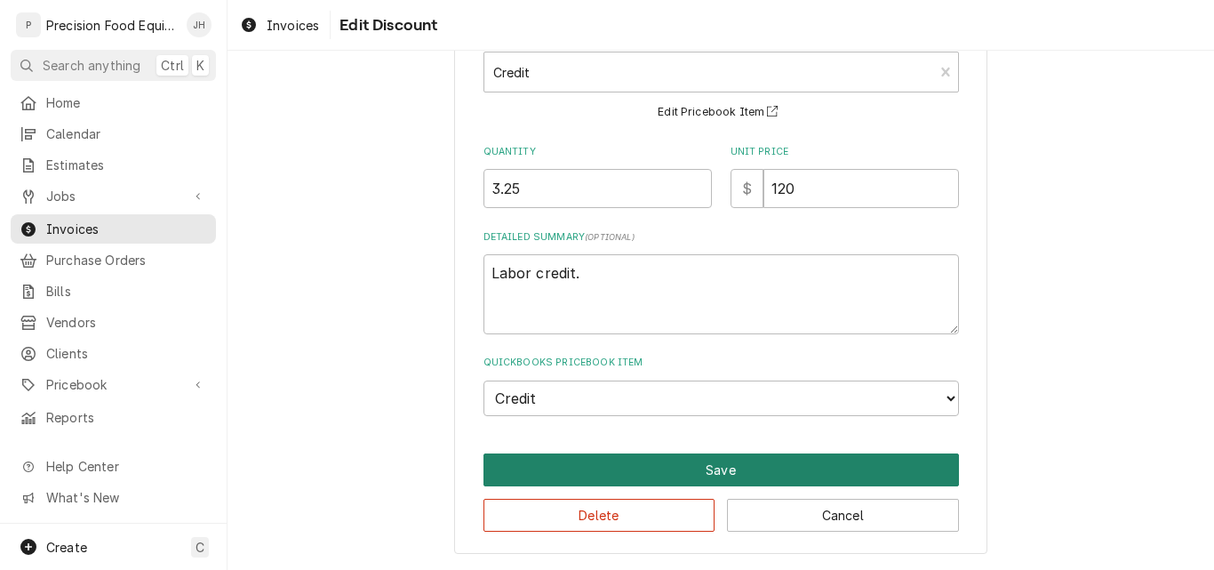
click at [759, 468] on button "Save" at bounding box center [720, 469] width 475 height 33
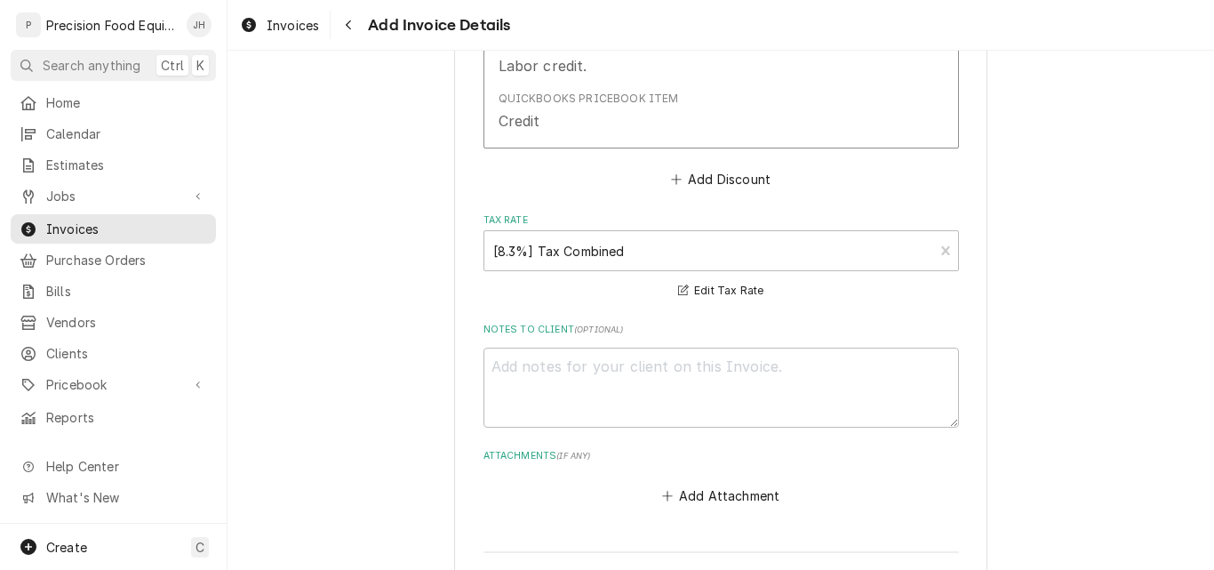
scroll to position [2589, 0]
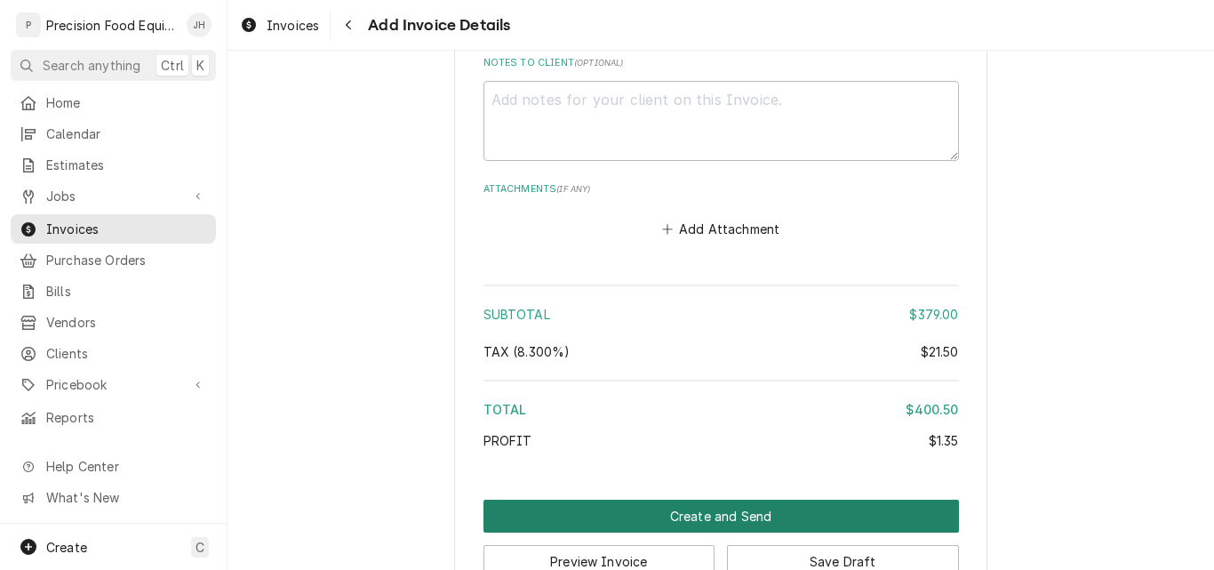
click at [739, 521] on button "Create and Send" at bounding box center [720, 515] width 475 height 33
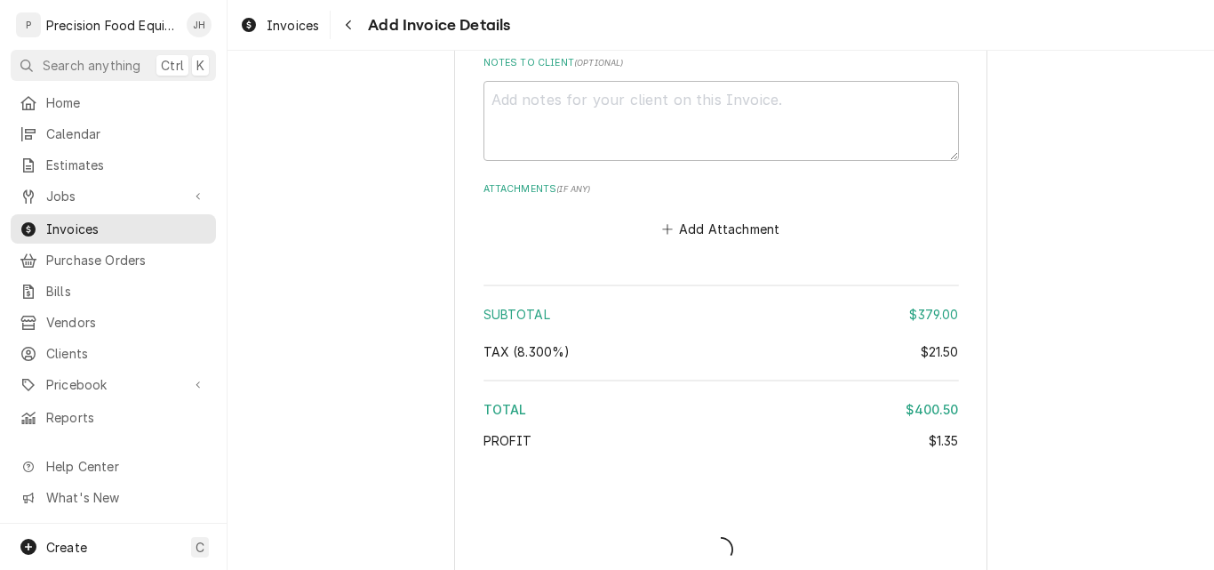
type textarea "x"
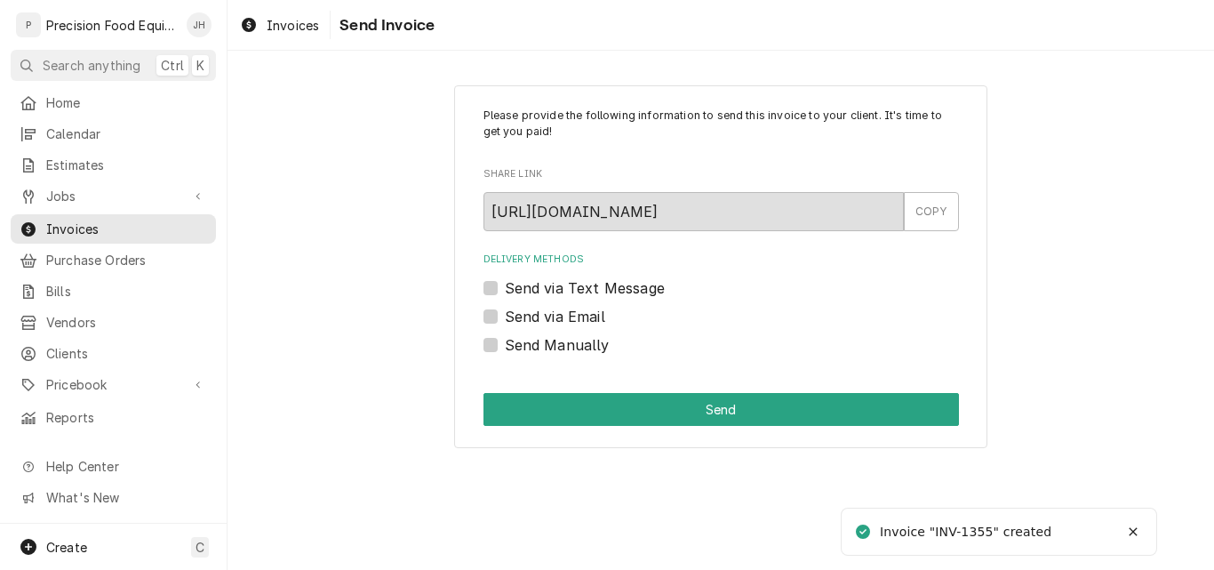
click at [567, 315] on label "Send via Email" at bounding box center [555, 316] width 100 height 21
click at [567, 315] on input "Send via Email" at bounding box center [742, 325] width 475 height 39
checkbox input "true"
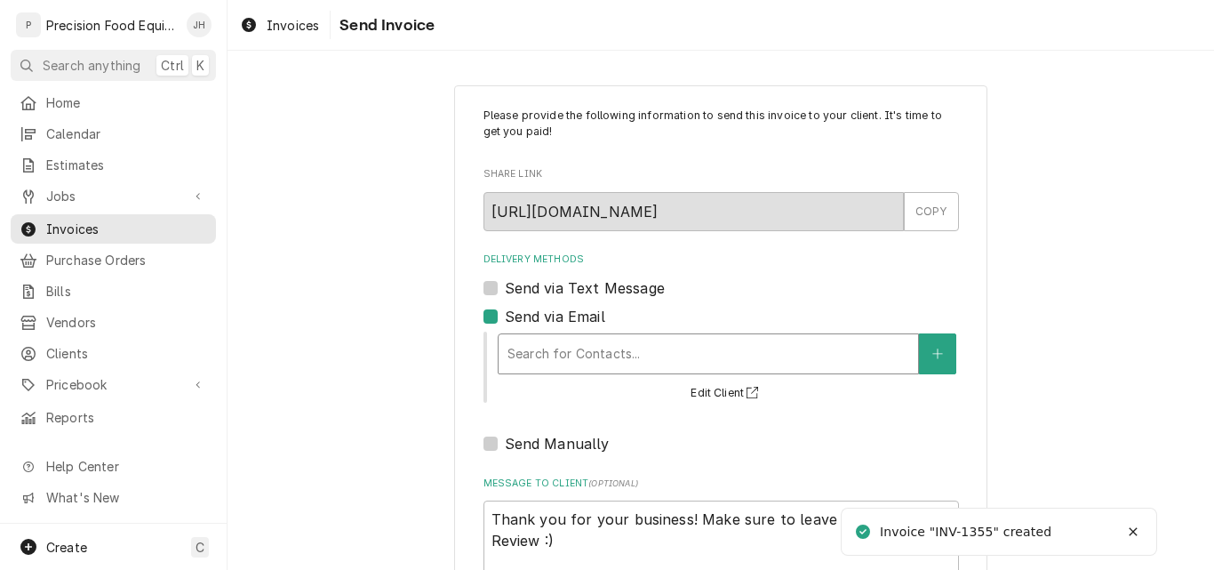
click at [533, 361] on div "Delivery Methods" at bounding box center [708, 354] width 402 height 32
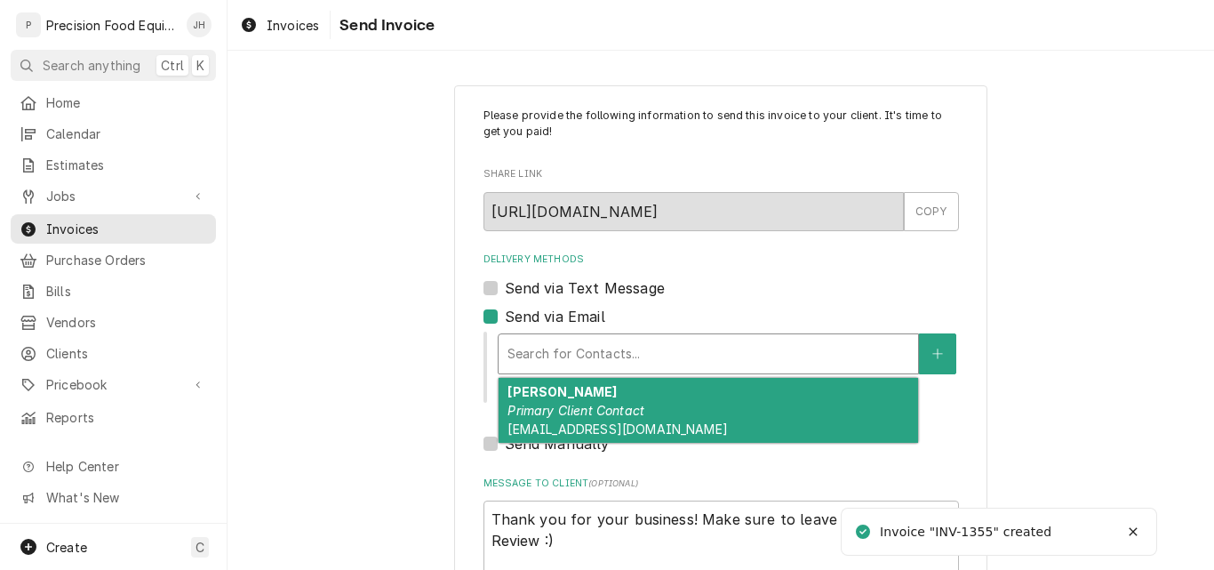
click at [531, 415] on em "Primary Client Contact" at bounding box center [575, 410] width 137 height 15
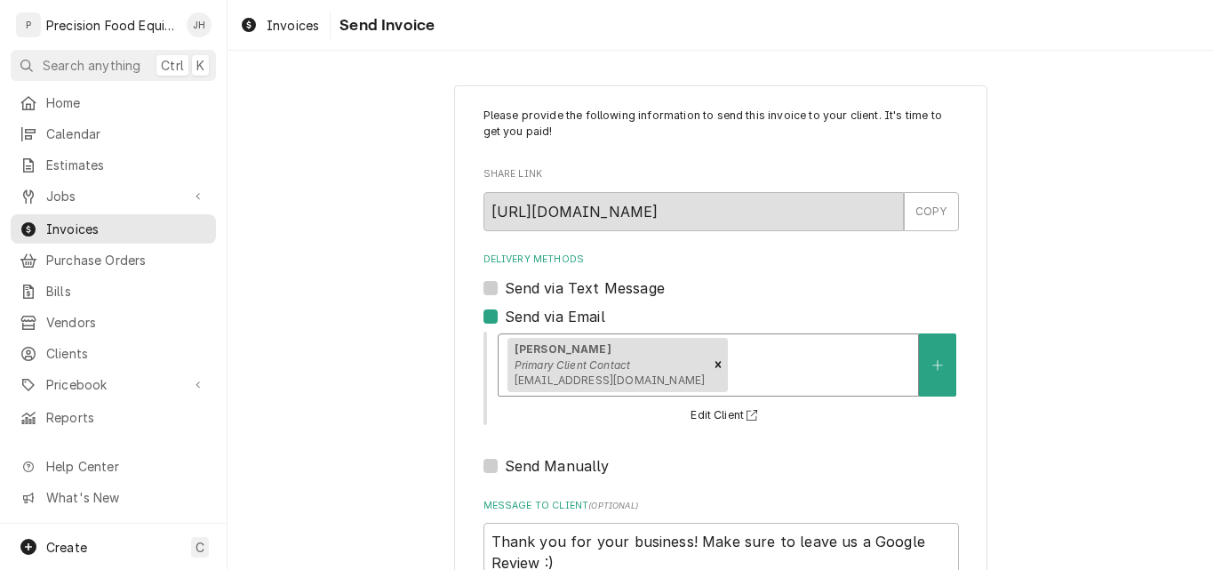
scroll to position [141, 0]
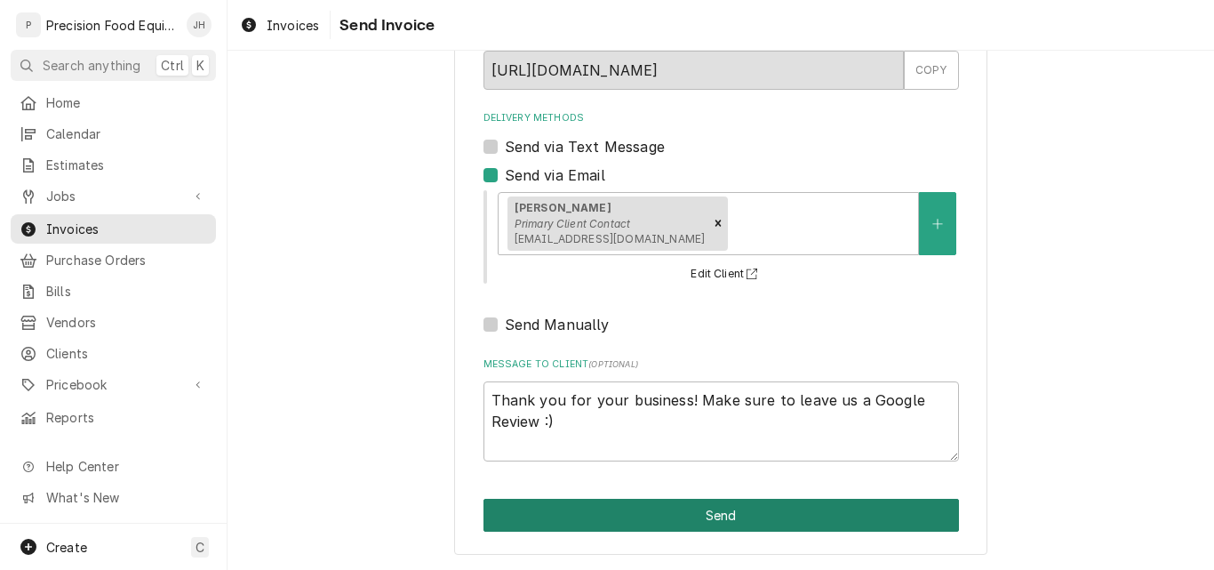
click at [727, 522] on button "Send" at bounding box center [720, 515] width 475 height 33
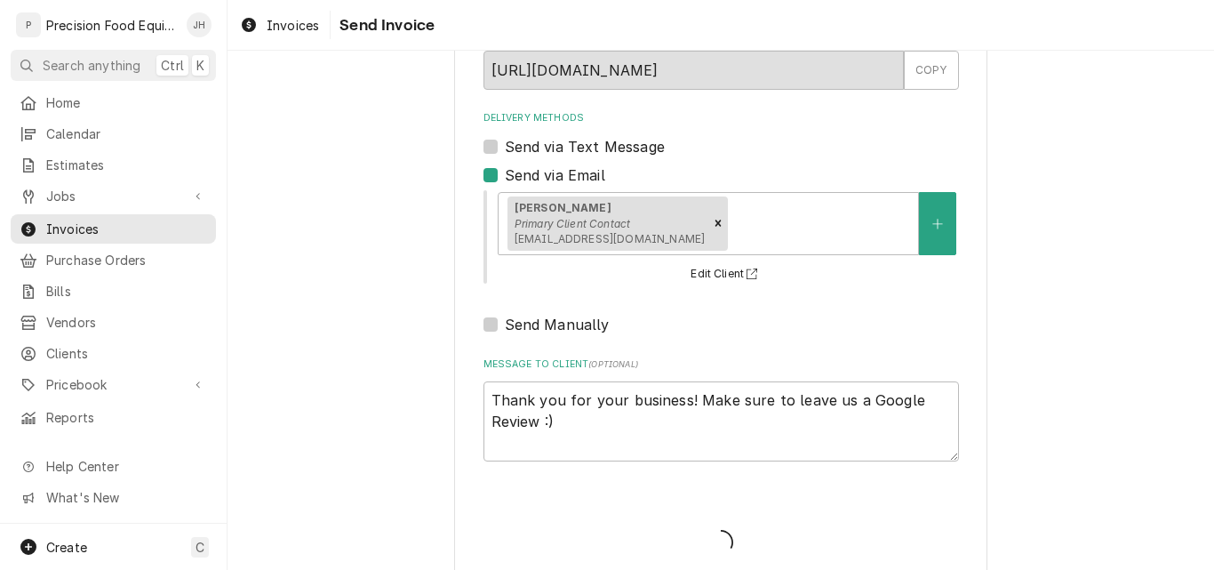
type textarea "x"
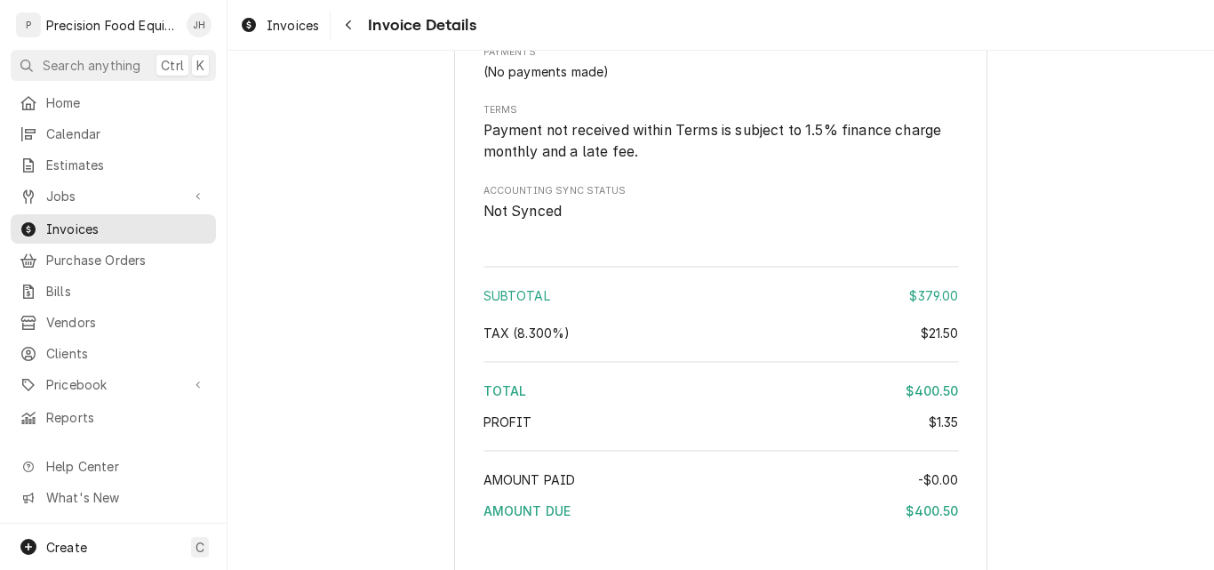
scroll to position [2264, 0]
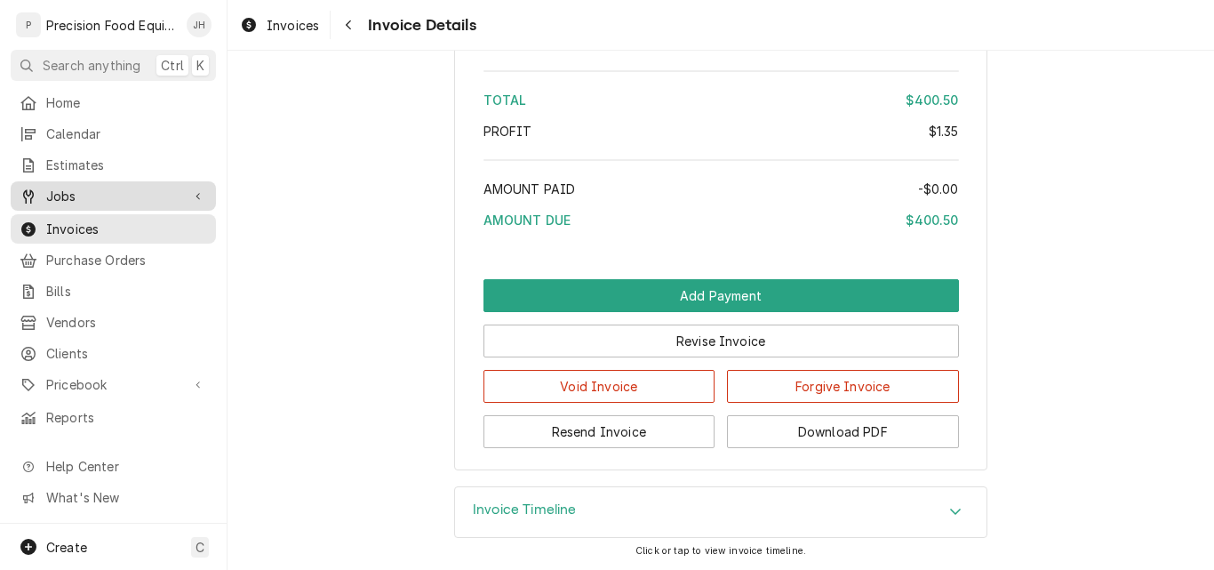
click at [130, 196] on span "Jobs" at bounding box center [113, 196] width 134 height 19
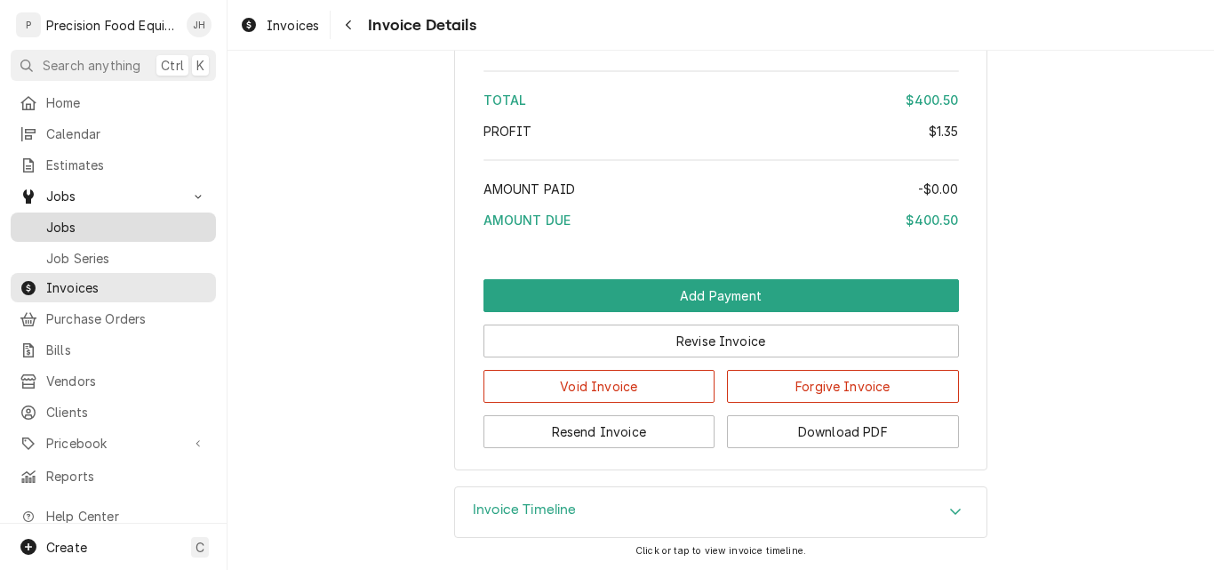
click at [74, 219] on span "Jobs" at bounding box center [126, 227] width 161 height 19
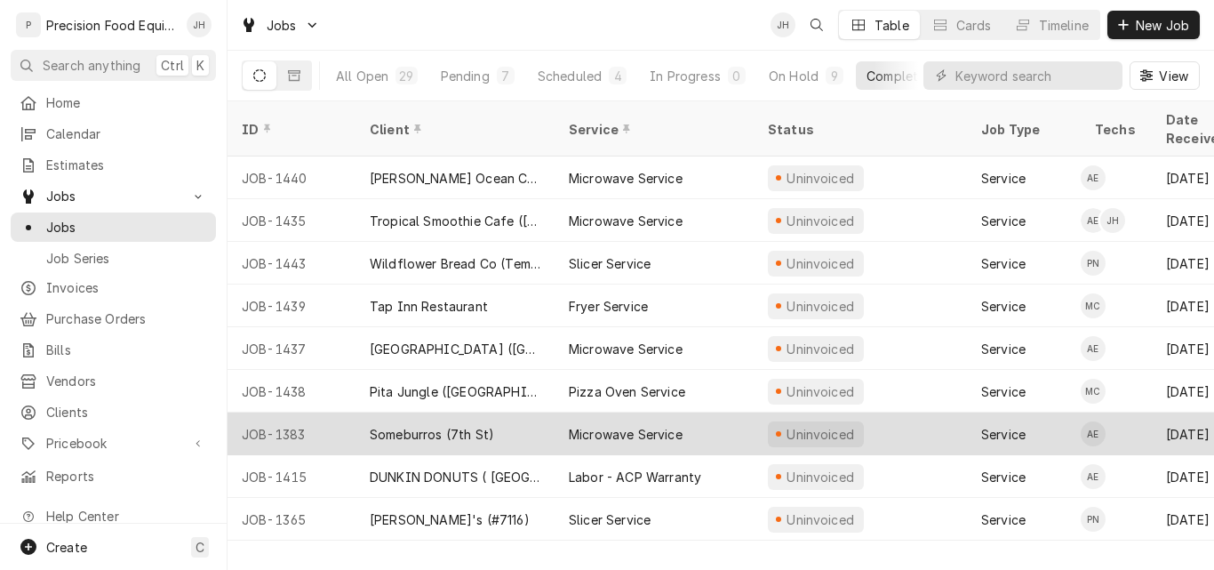
click at [512, 412] on div "Someburros (7th St)" at bounding box center [454, 433] width 199 height 43
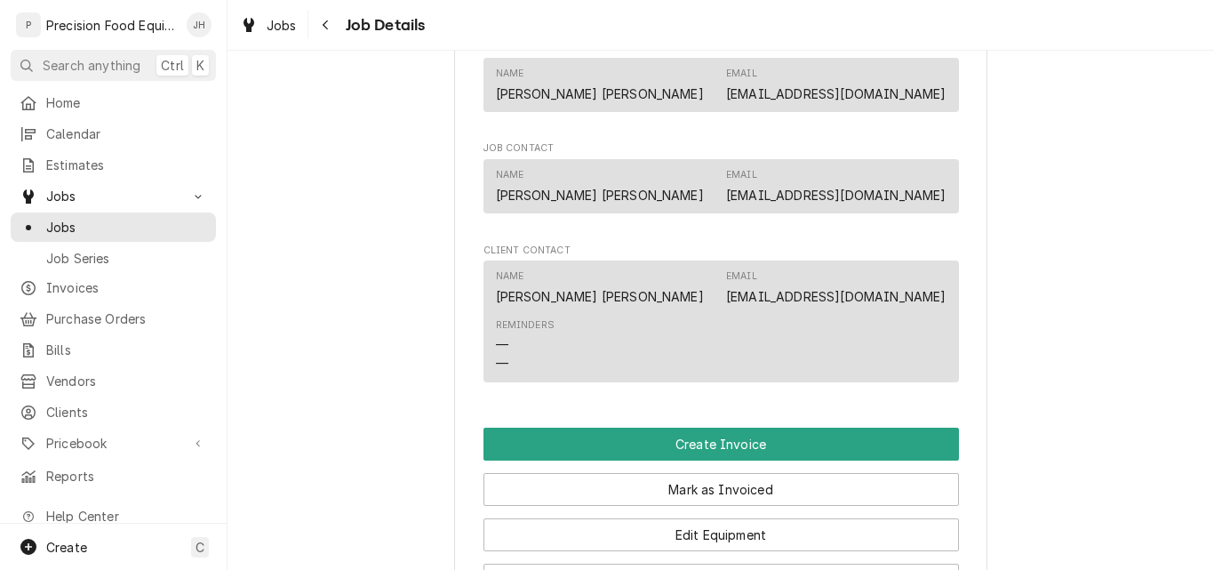
scroll to position [1244, 0]
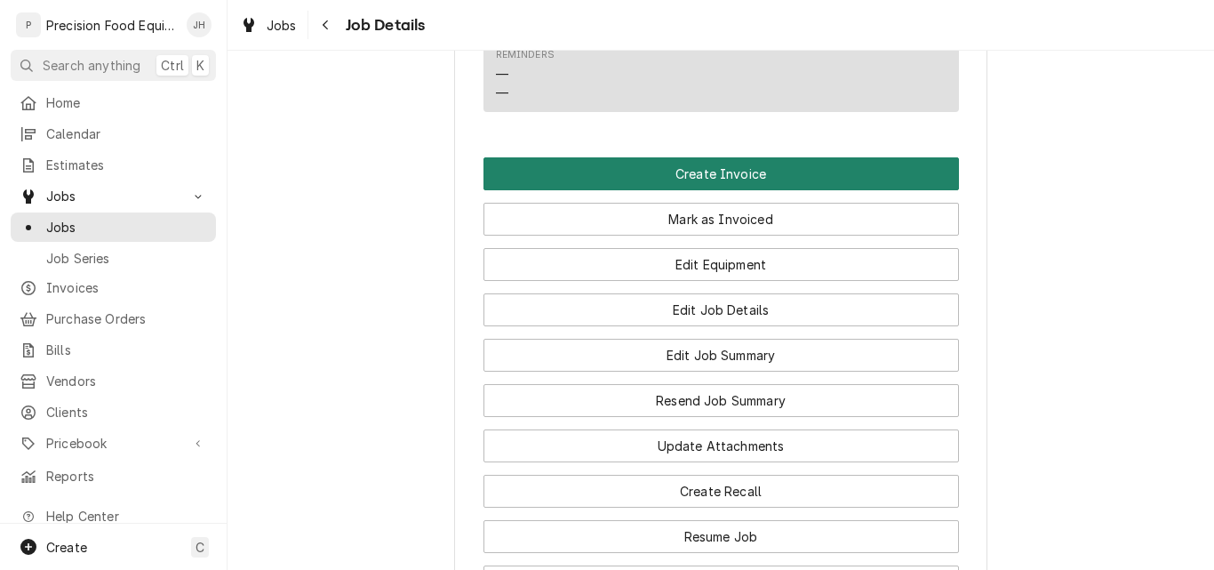
click at [645, 190] on button "Create Invoice" at bounding box center [720, 173] width 475 height 33
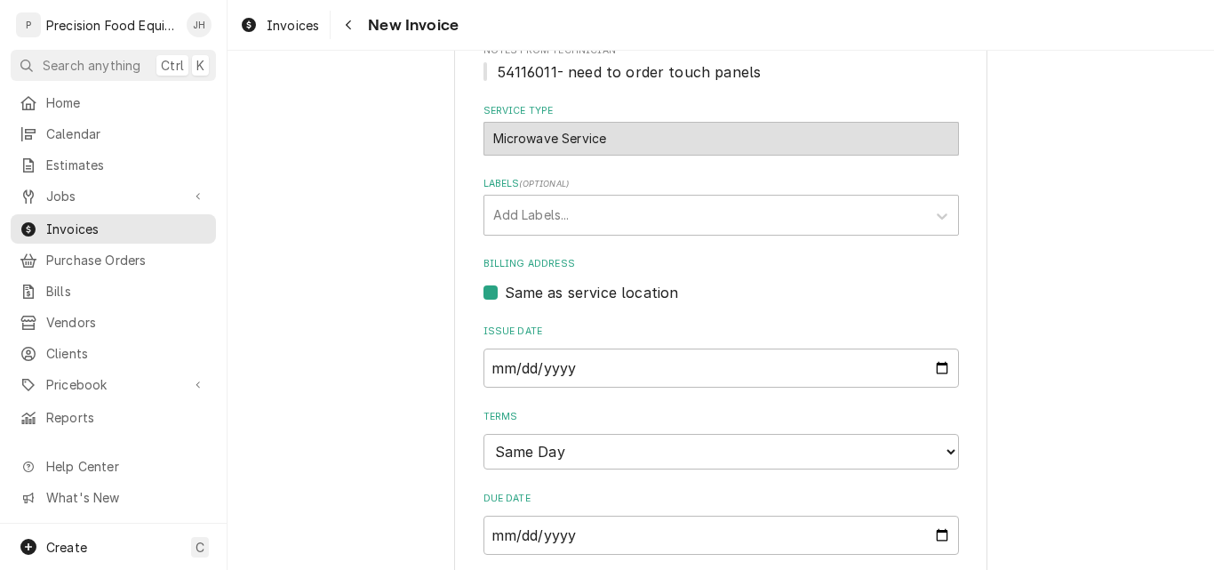
scroll to position [622, 0]
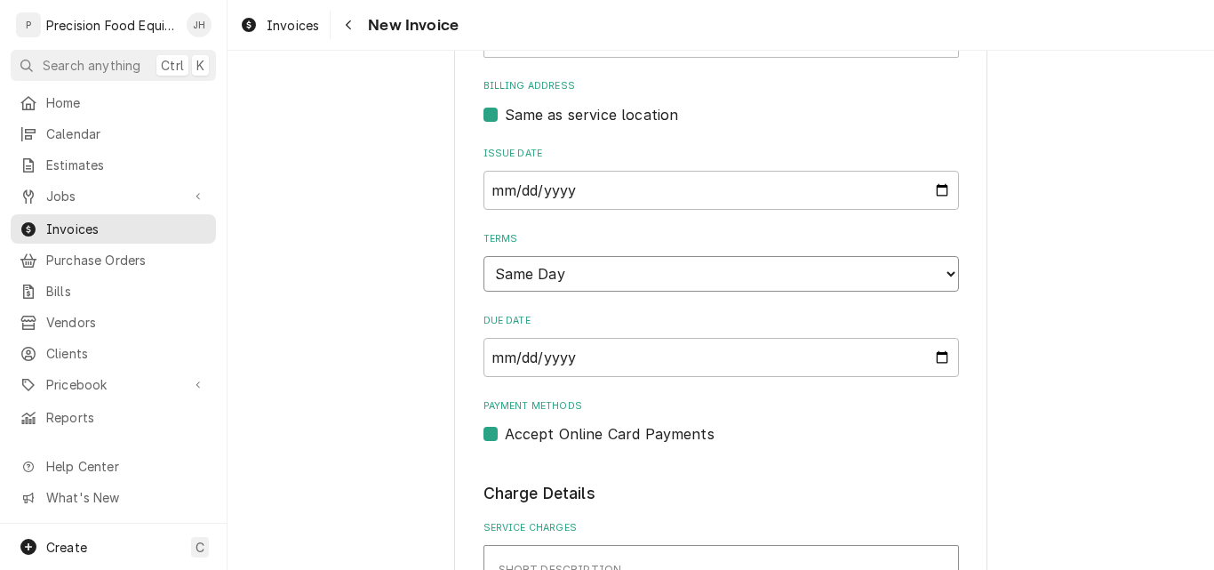
click at [749, 271] on select "Choose payment terms... Same Day Net 7 Net 14 Net 21 Net 30 Net 45 Net 60 Net 90" at bounding box center [720, 274] width 475 height 36
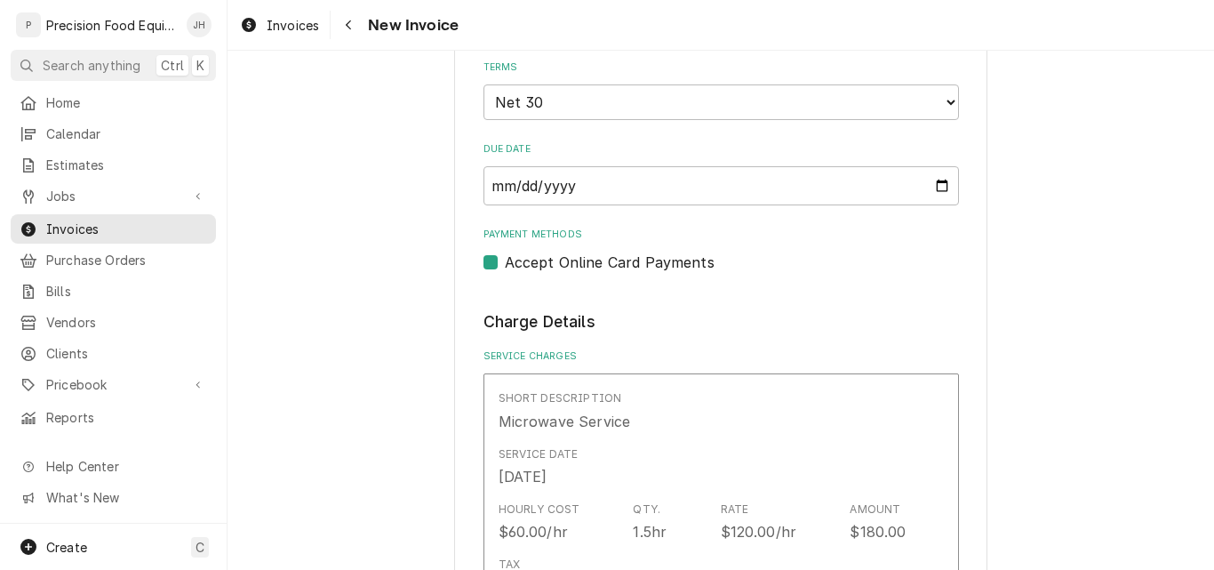
scroll to position [978, 0]
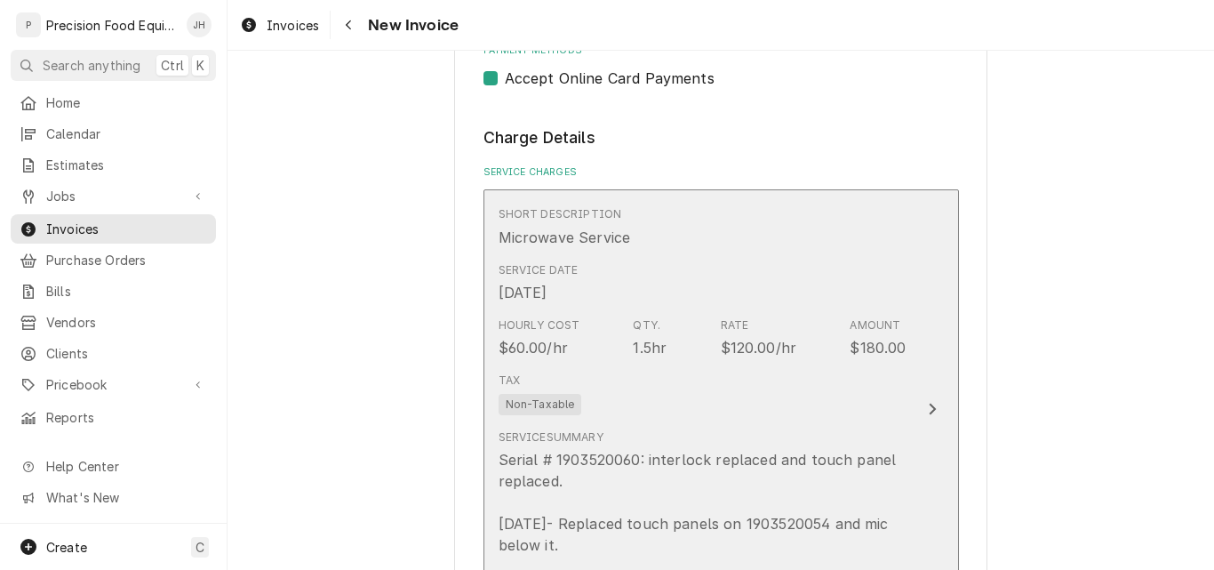
click at [783, 401] on div "Tax Non-Taxable" at bounding box center [703, 393] width 408 height 57
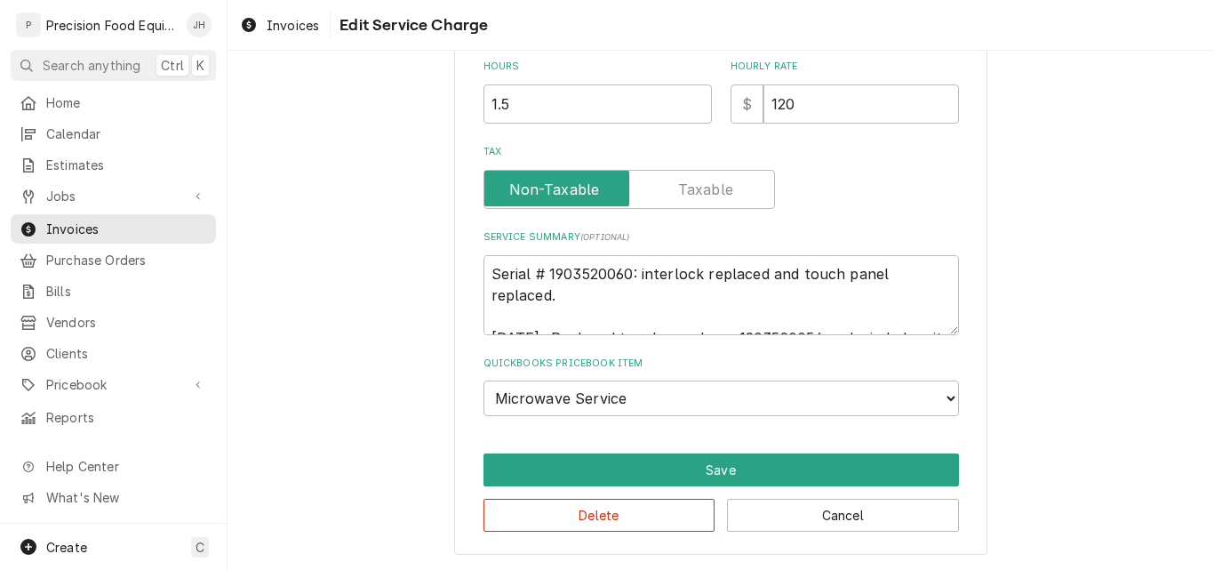
scroll to position [483, 0]
type textarea "x"
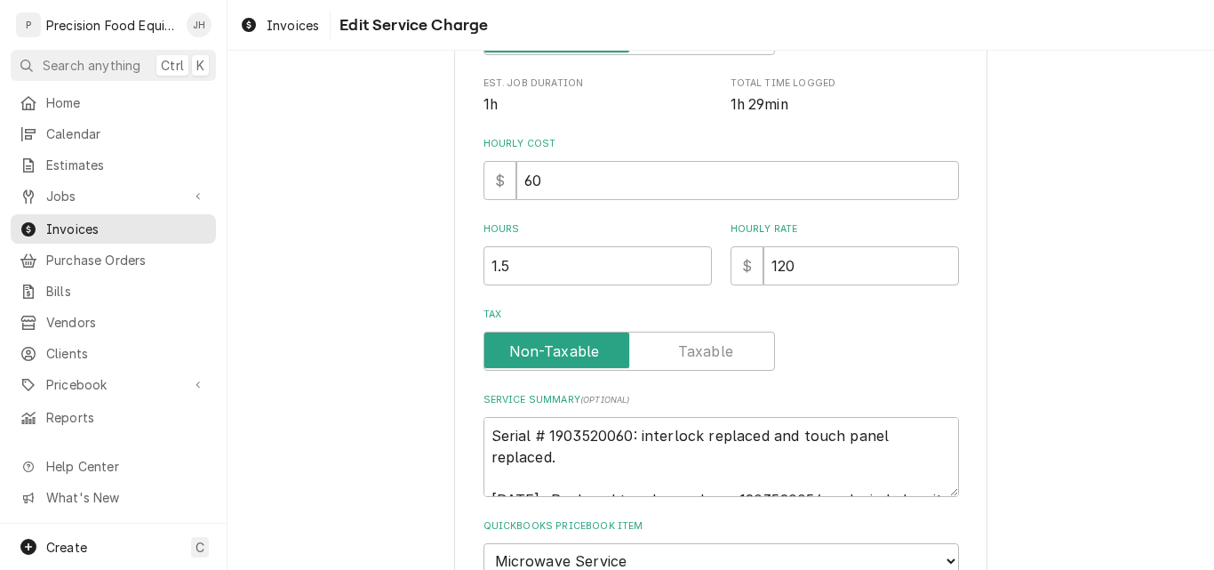
scroll to position [355, 0]
click at [497, 266] on input "1.5" at bounding box center [597, 264] width 228 height 39
type input "1.75"
type textarea "x"
type input "1.75"
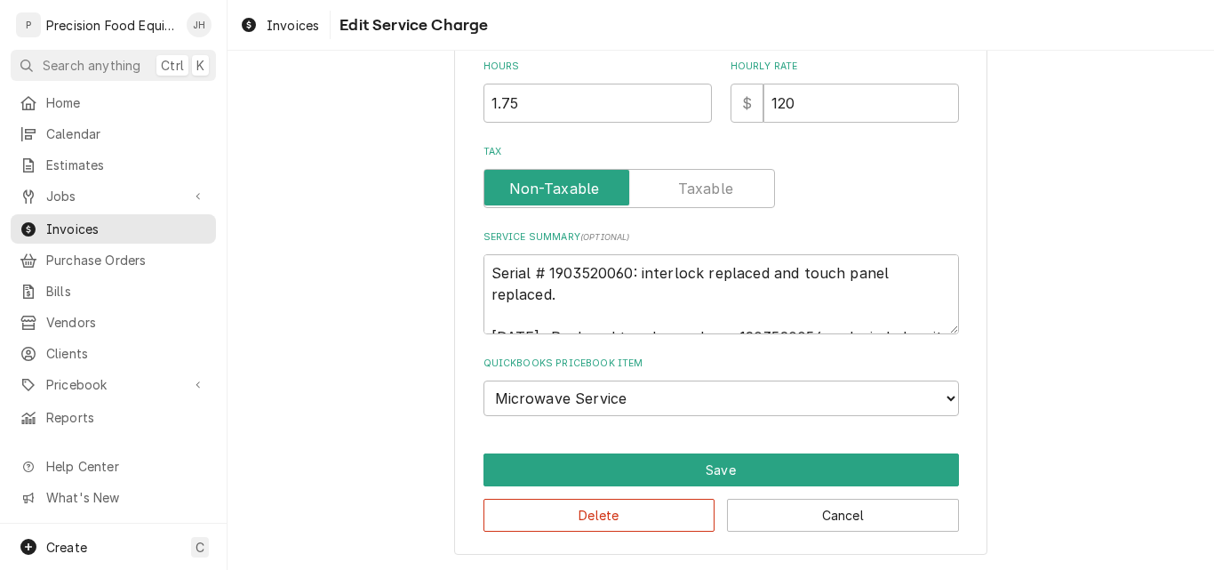
scroll to position [21, 0]
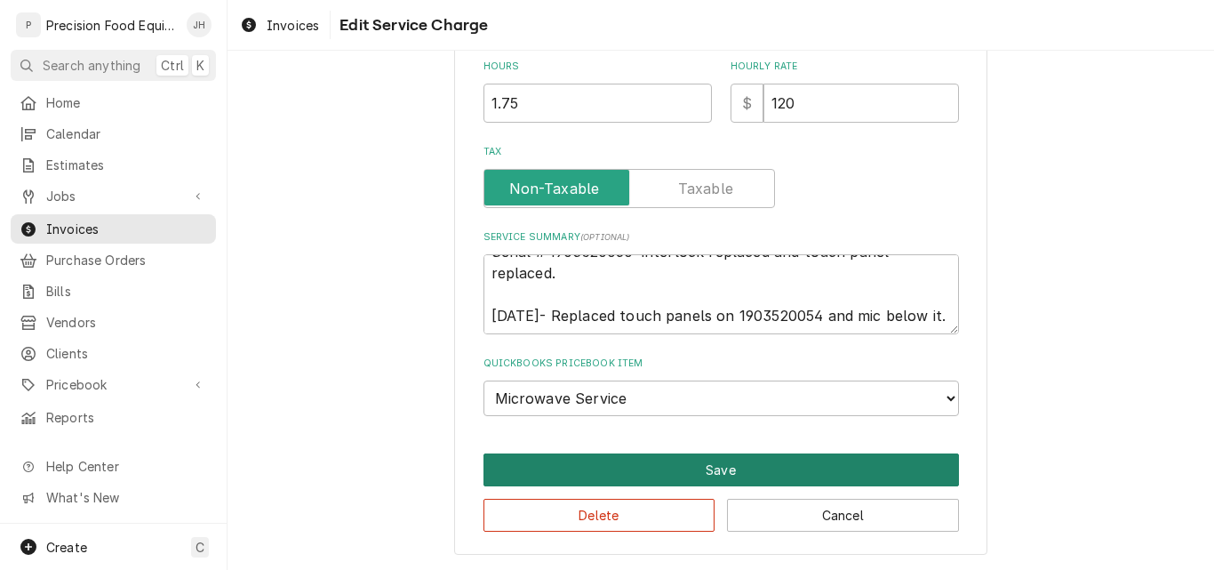
click at [715, 475] on button "Save" at bounding box center [720, 469] width 475 height 33
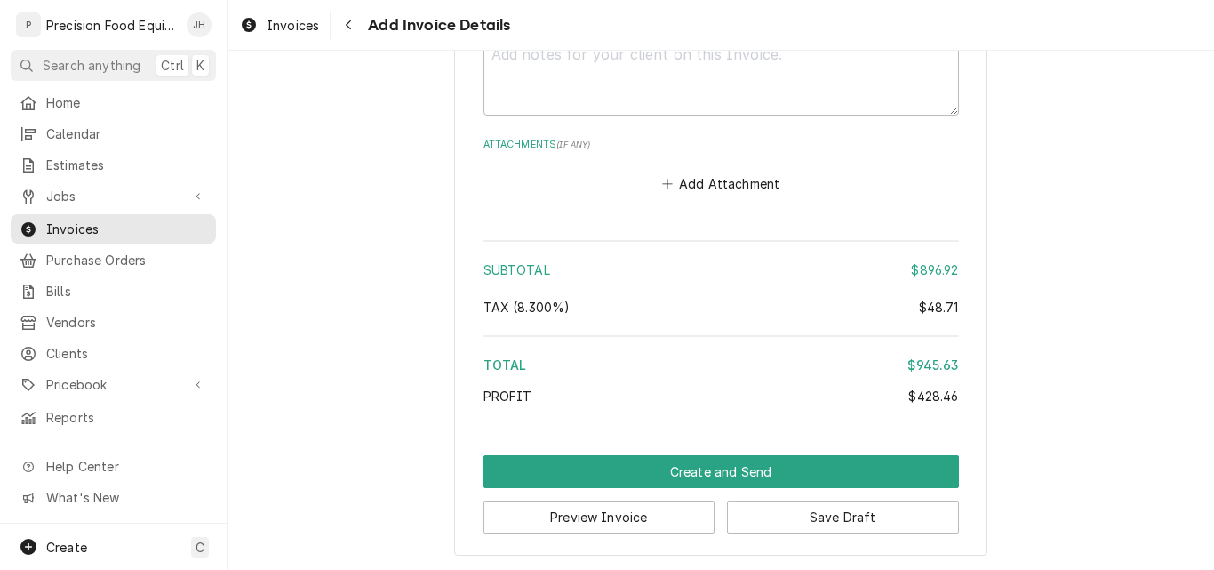
scroll to position [3152, 0]
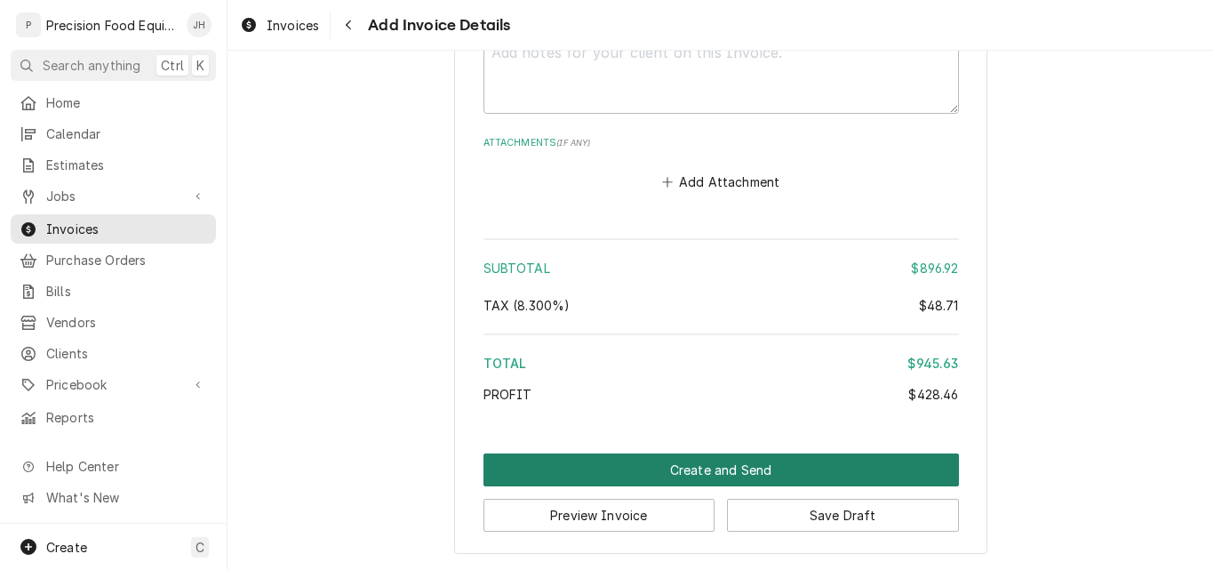
click at [710, 466] on button "Create and Send" at bounding box center [720, 469] width 475 height 33
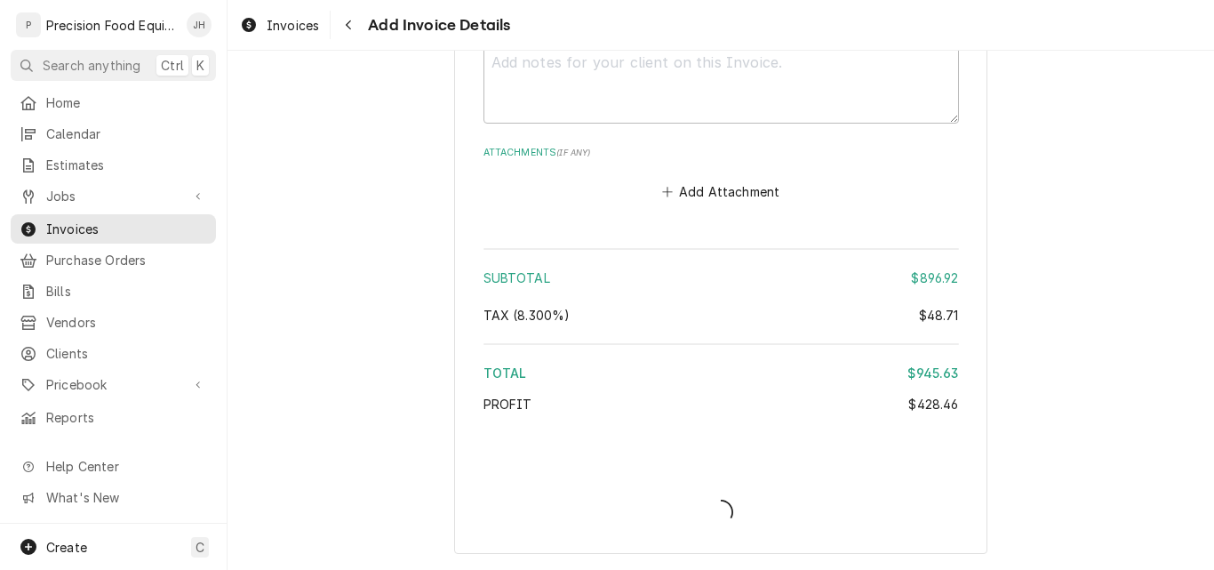
scroll to position [3142, 0]
type textarea "x"
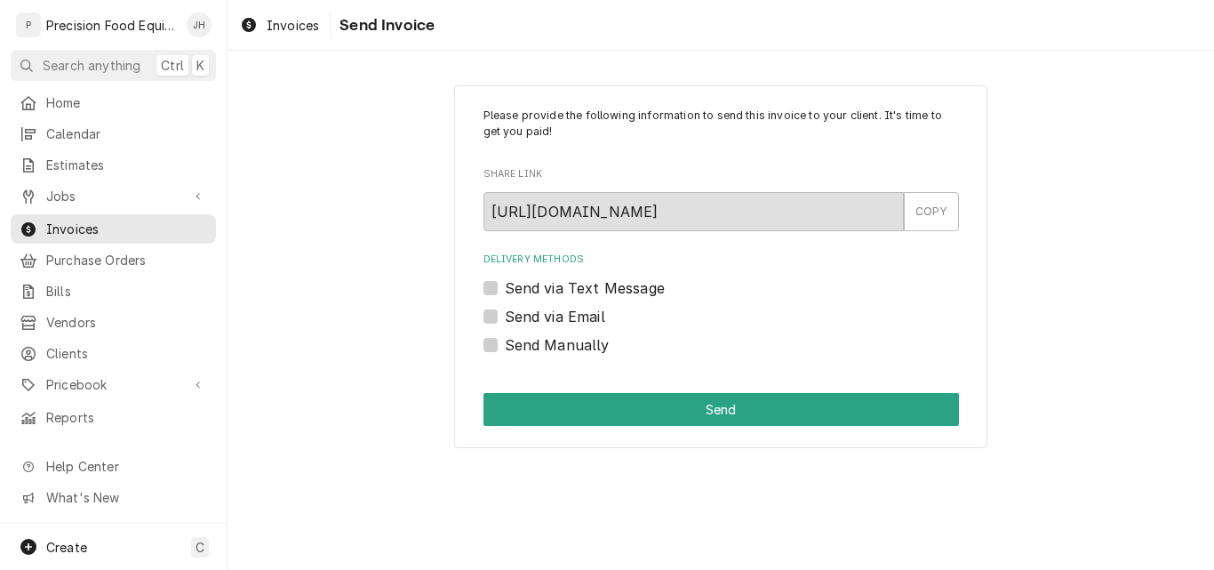
click at [564, 316] on label "Send via Email" at bounding box center [555, 316] width 100 height 21
click at [564, 316] on input "Send via Email" at bounding box center [742, 325] width 475 height 39
checkbox input "true"
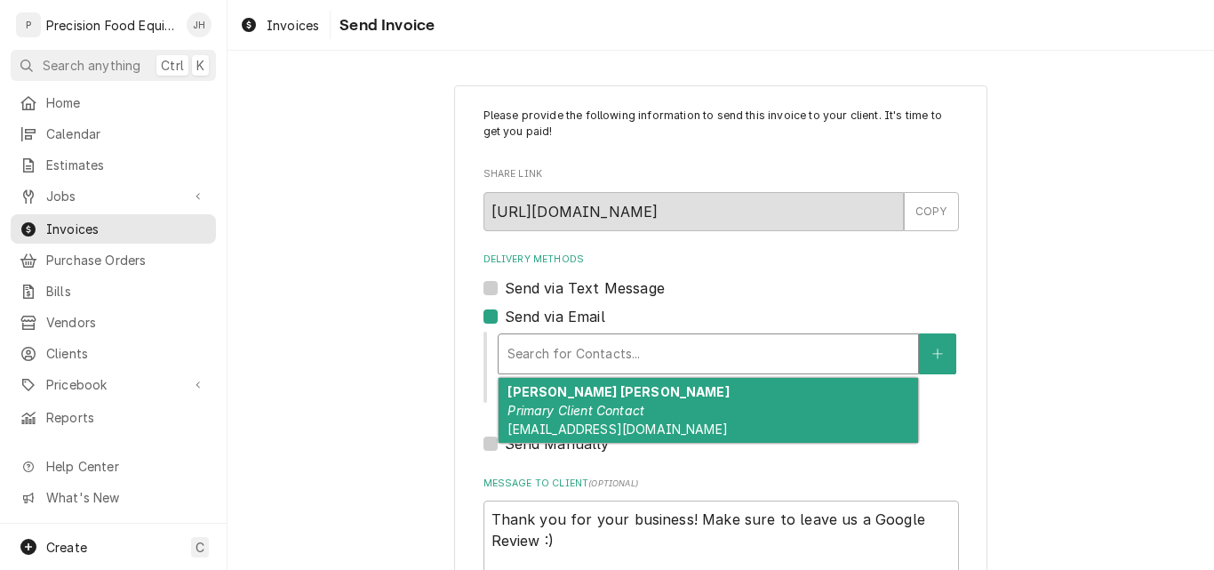
click at [608, 363] on div "Delivery Methods" at bounding box center [708, 354] width 402 height 32
click at [607, 404] on em "Primary Client Contact" at bounding box center [575, 410] width 137 height 15
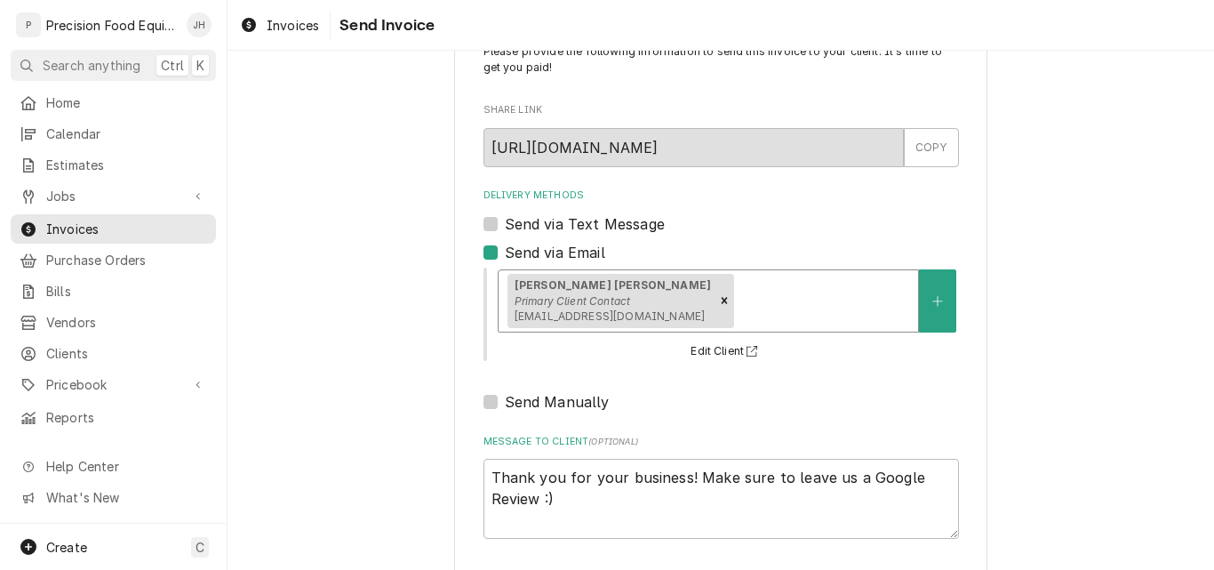
scroll to position [141, 0]
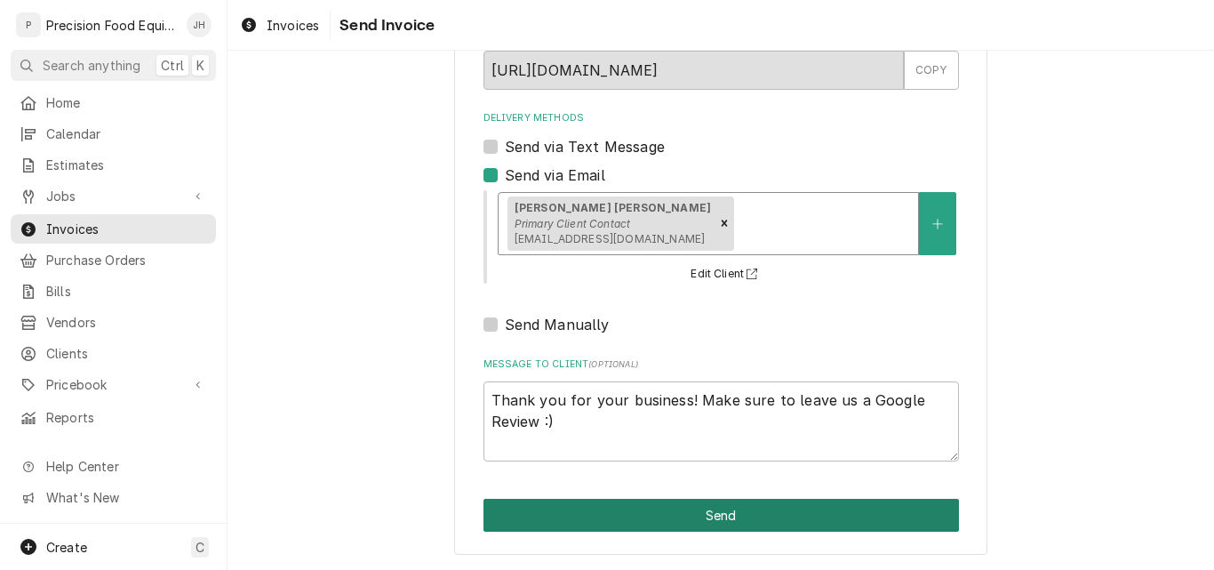
click at [693, 513] on button "Send" at bounding box center [720, 515] width 475 height 33
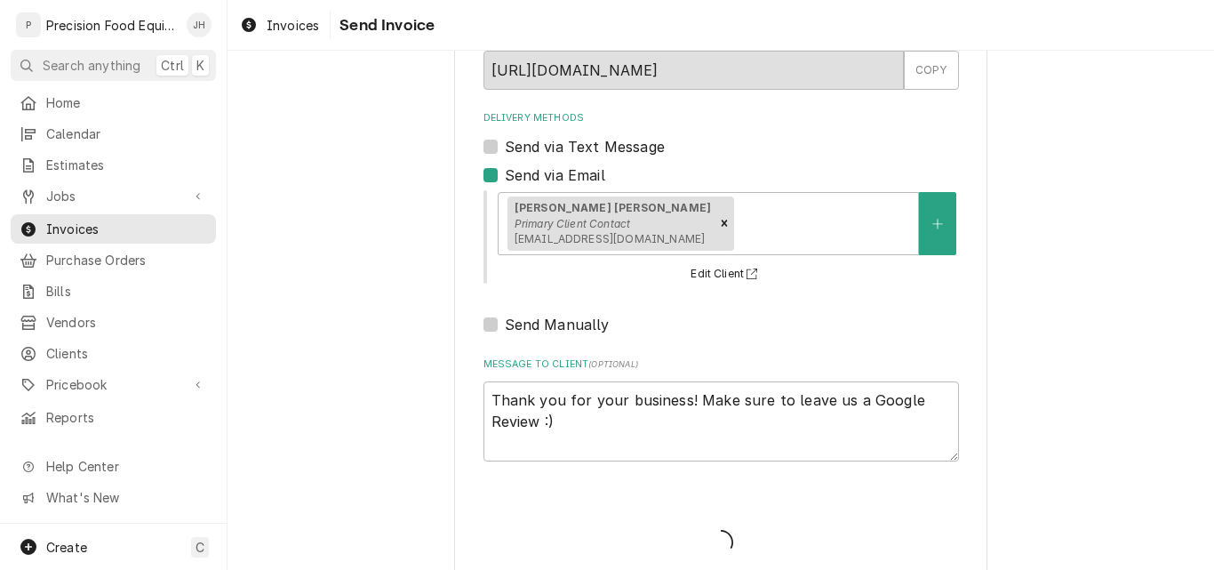
type textarea "x"
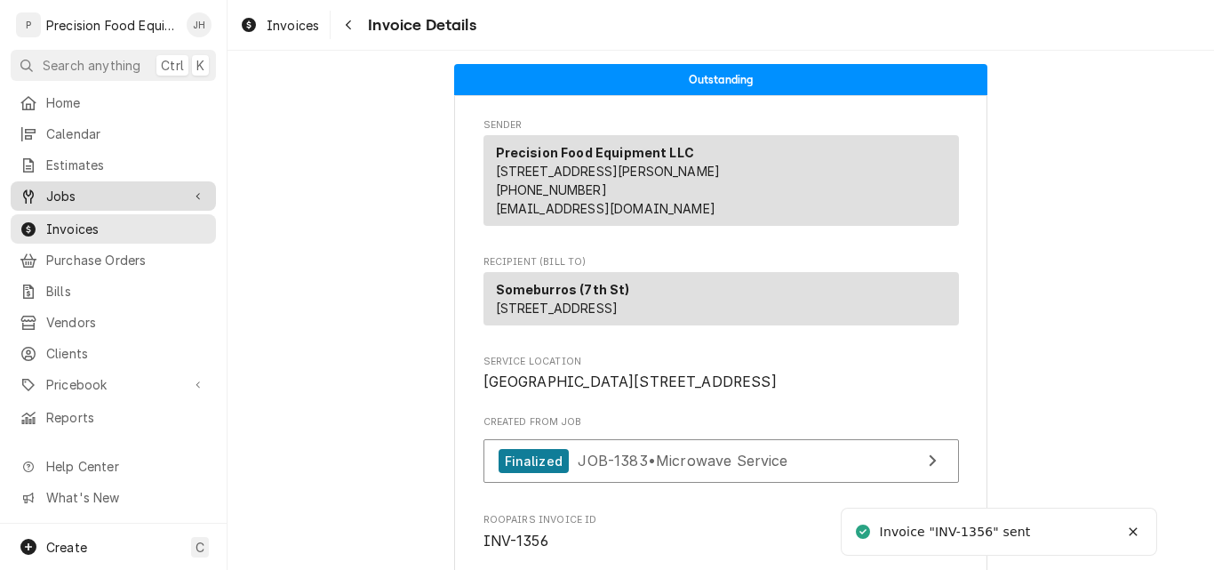
click at [94, 193] on span "Jobs" at bounding box center [113, 196] width 134 height 19
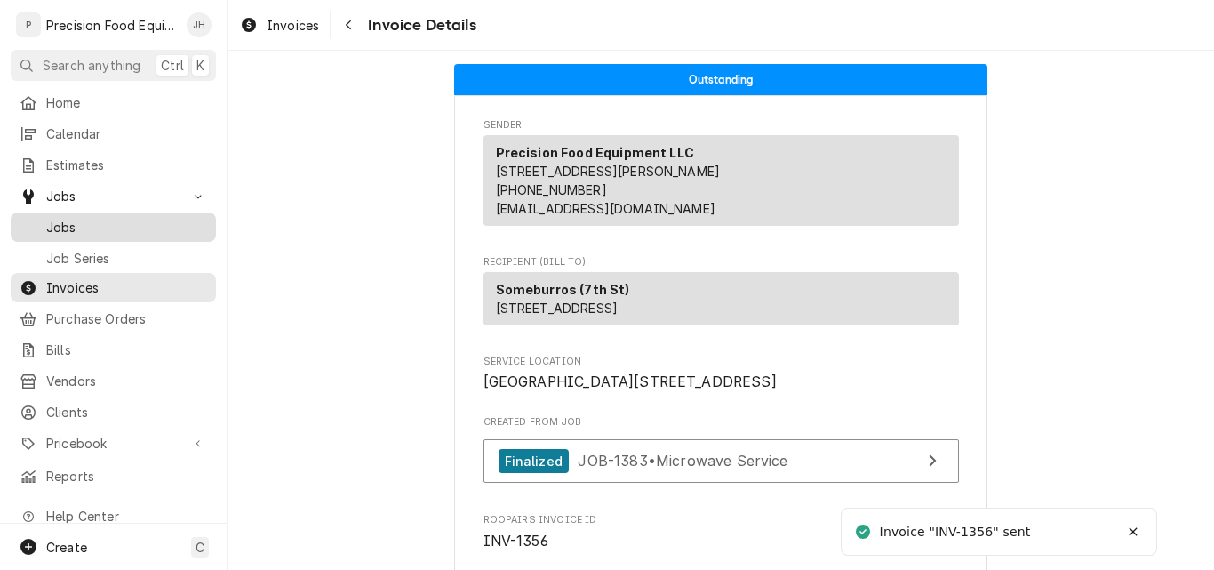
click at [91, 220] on span "Jobs" at bounding box center [126, 227] width 161 height 19
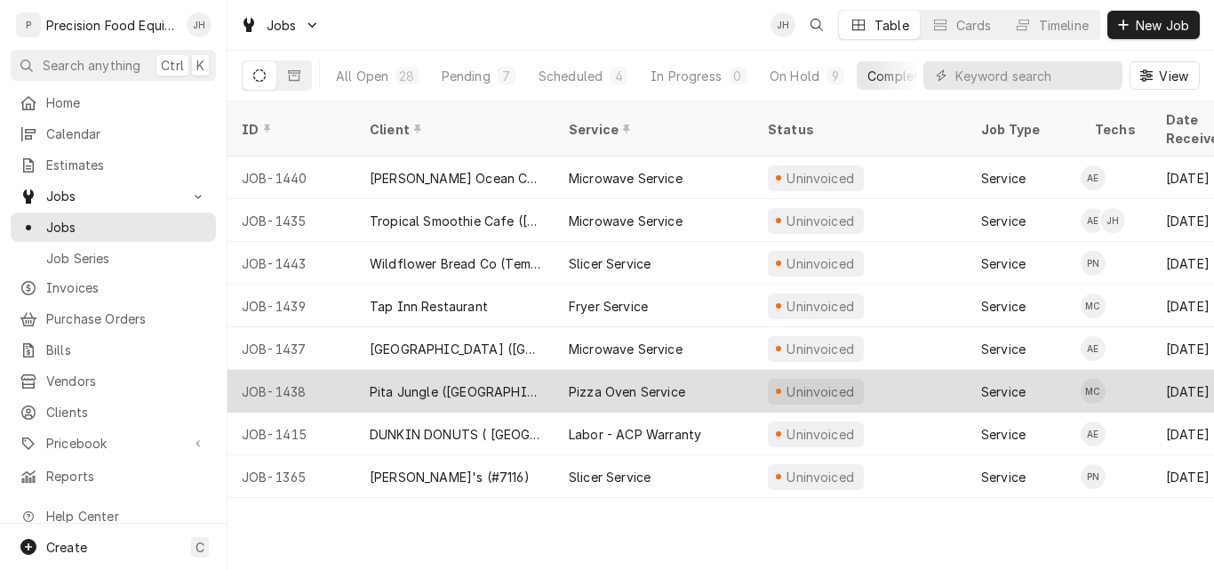
click at [437, 382] on div "Pita Jungle ([GEOGRAPHIC_DATA])" at bounding box center [455, 391] width 171 height 19
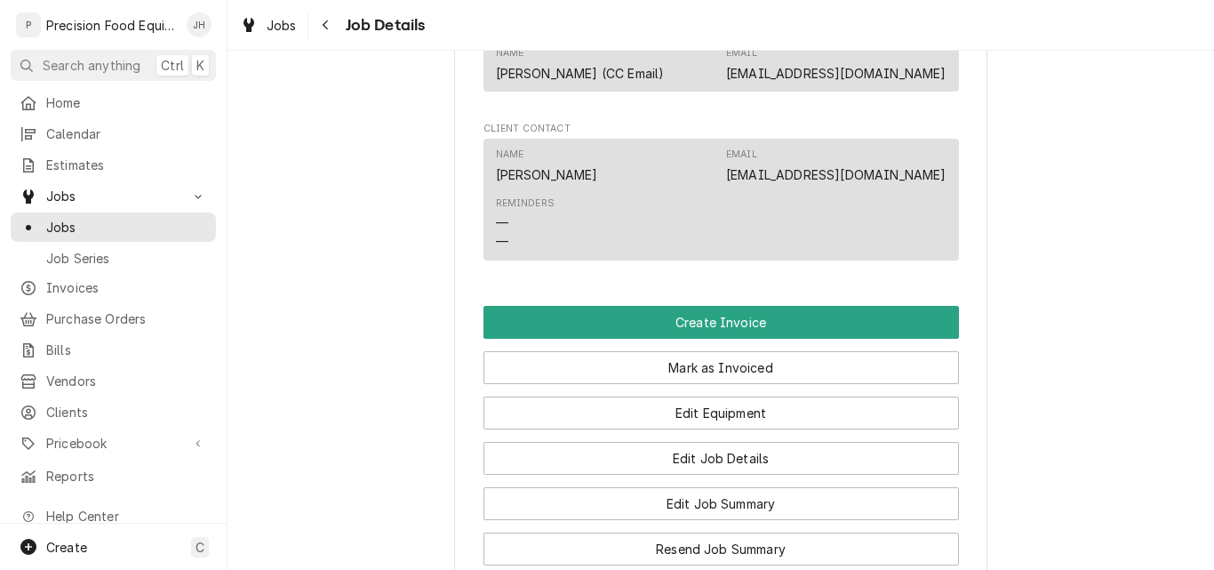
scroll to position [1155, 0]
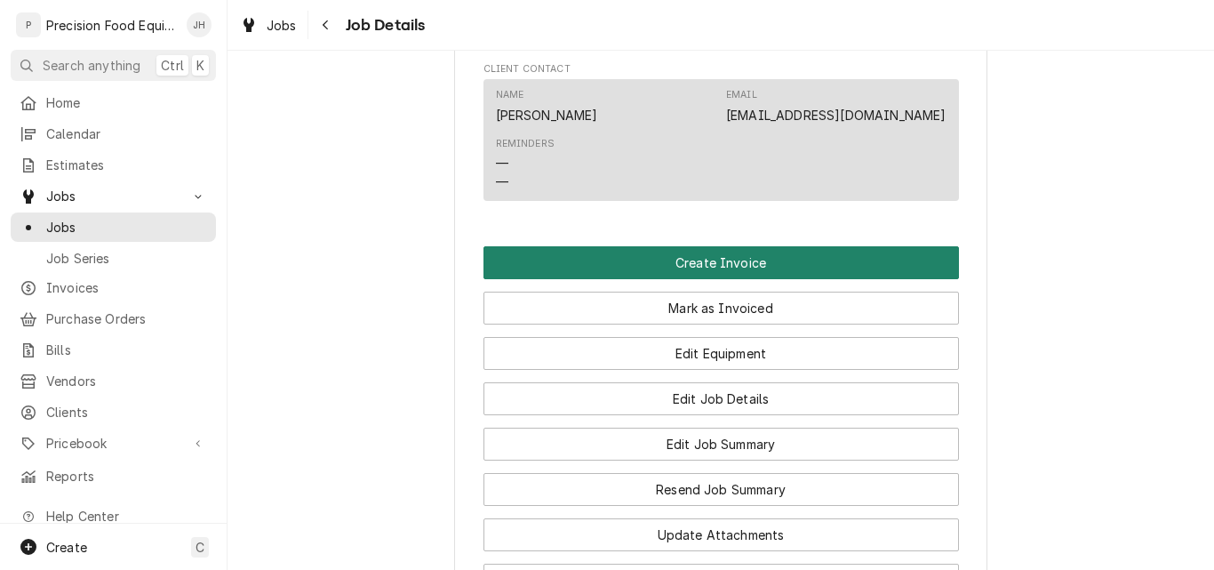
click at [702, 279] on button "Create Invoice" at bounding box center [720, 262] width 475 height 33
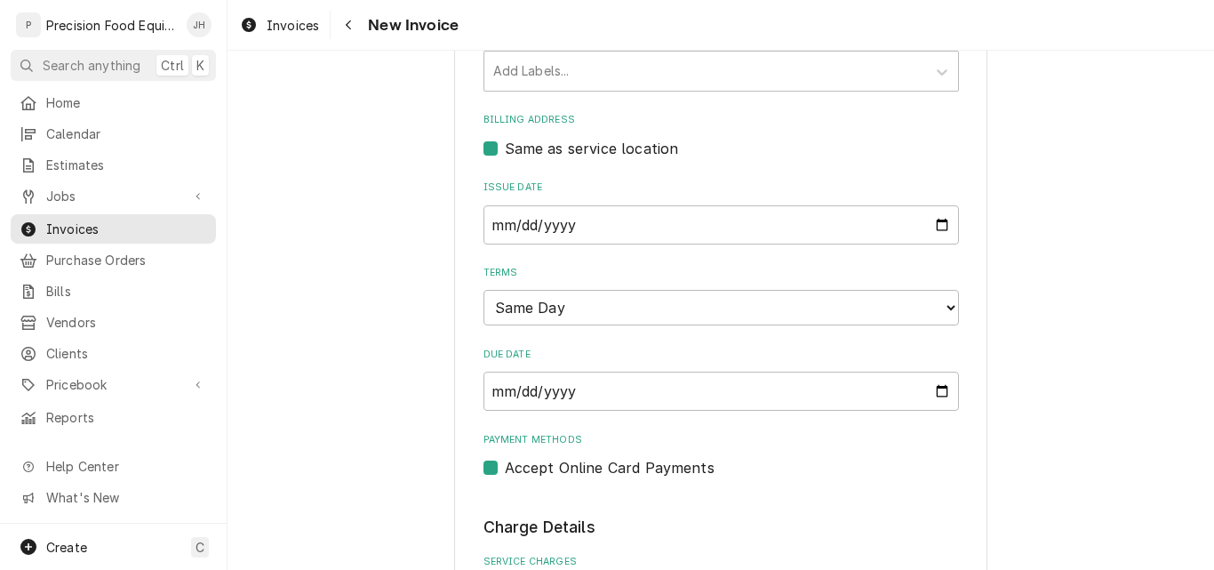
scroll to position [533, 0]
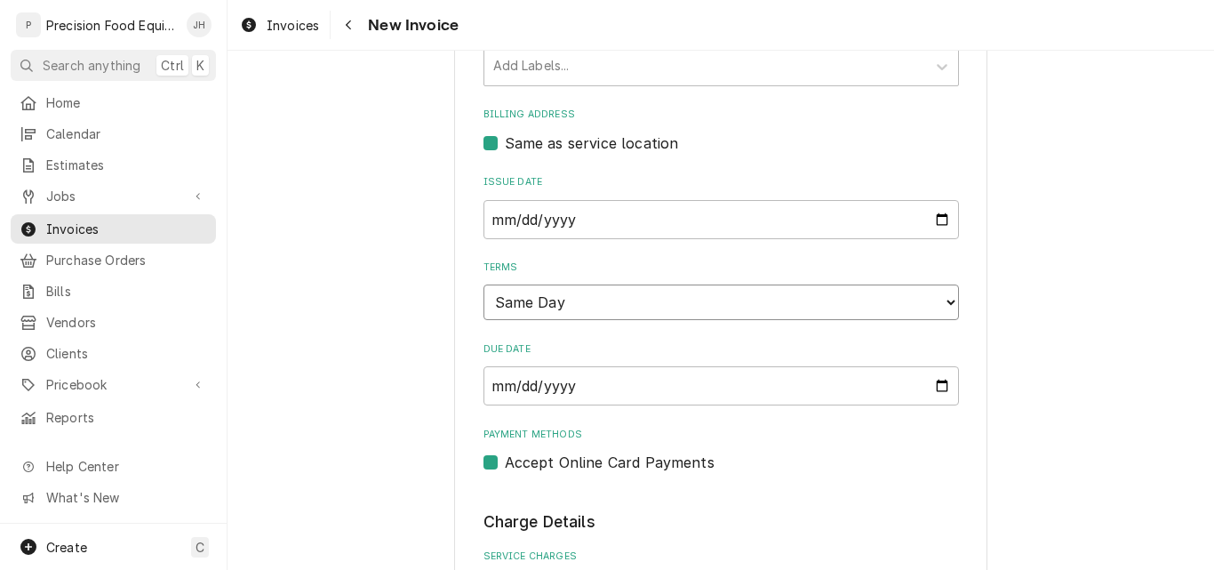
click at [655, 308] on select "Choose payment terms... Same Day Net 7 Net 14 Net 21 Net 30 Net 45 Net 60 Net 90" at bounding box center [720, 302] width 475 height 36
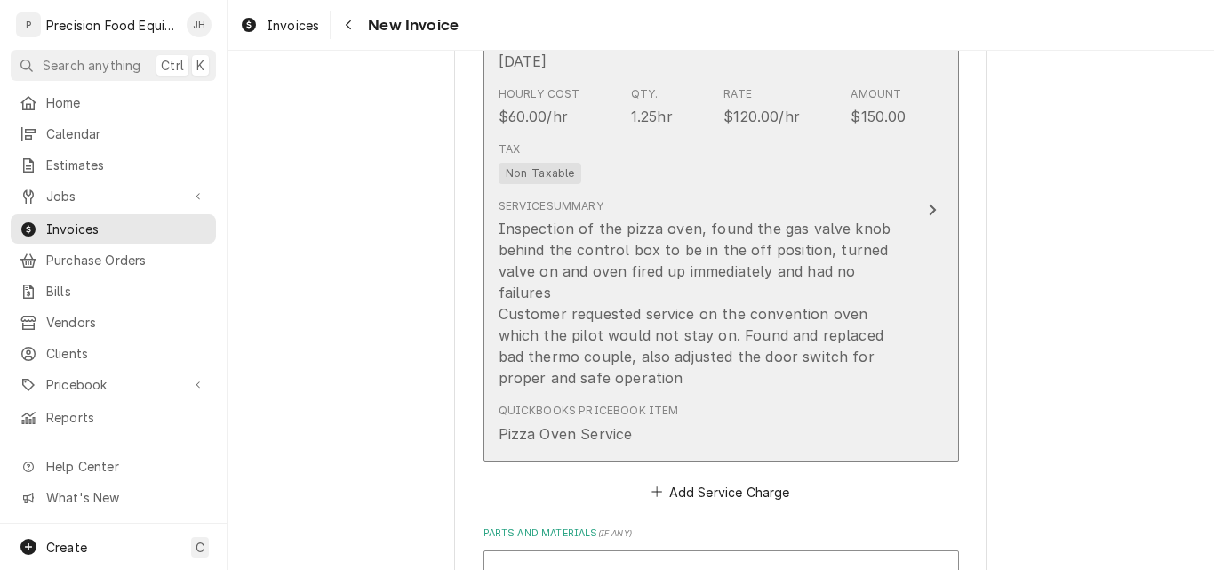
scroll to position [1155, 0]
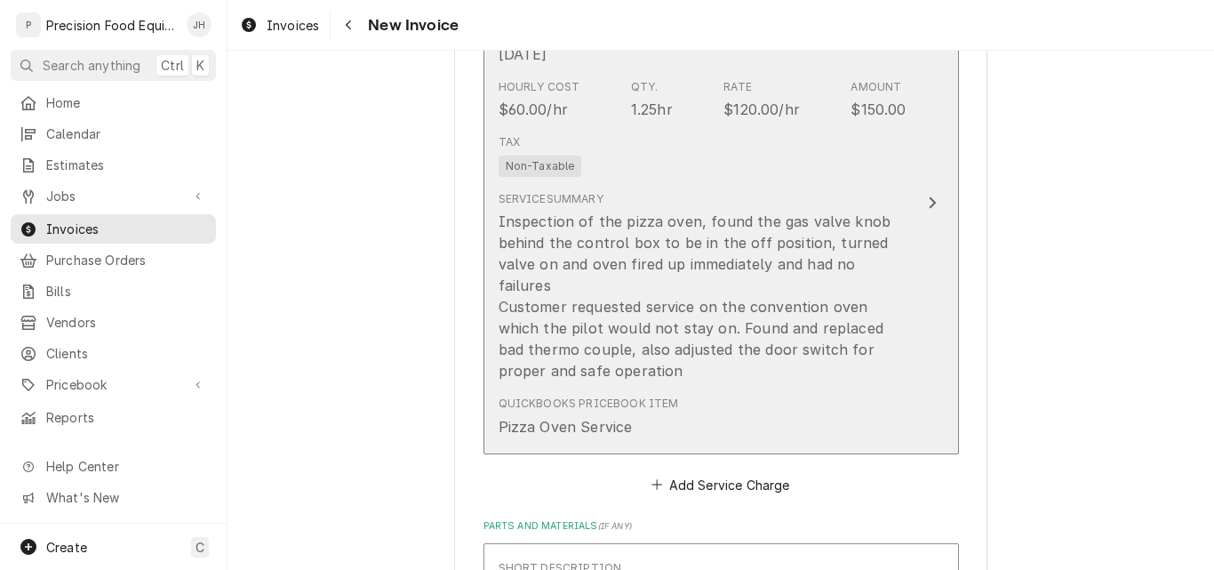
click at [816, 181] on div "Tax Non-Taxable" at bounding box center [703, 155] width 408 height 57
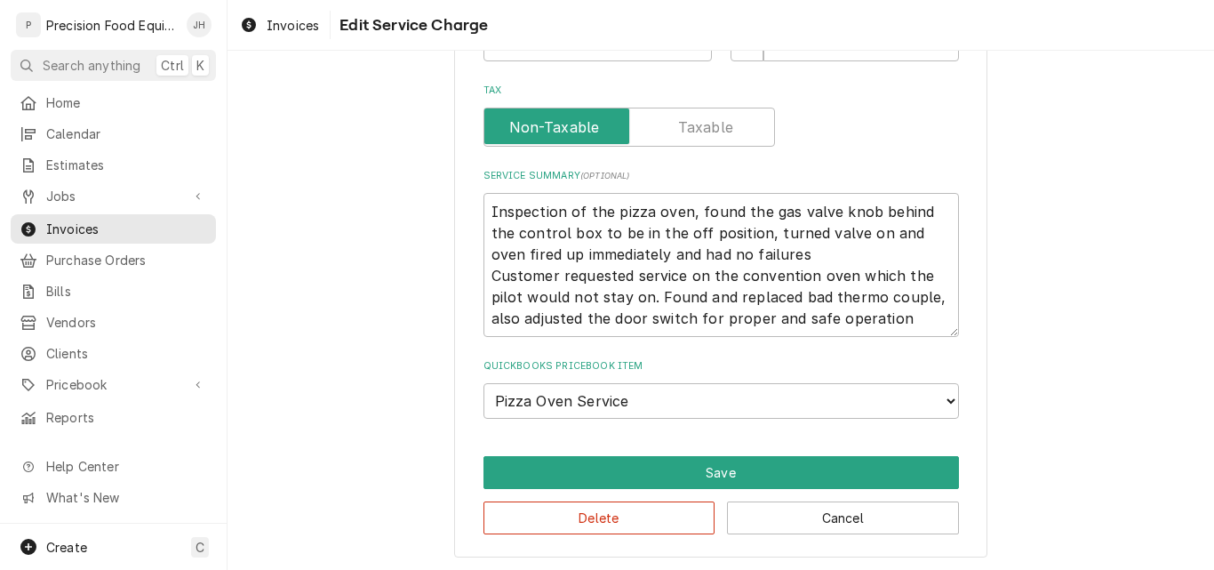
scroll to position [581, 0]
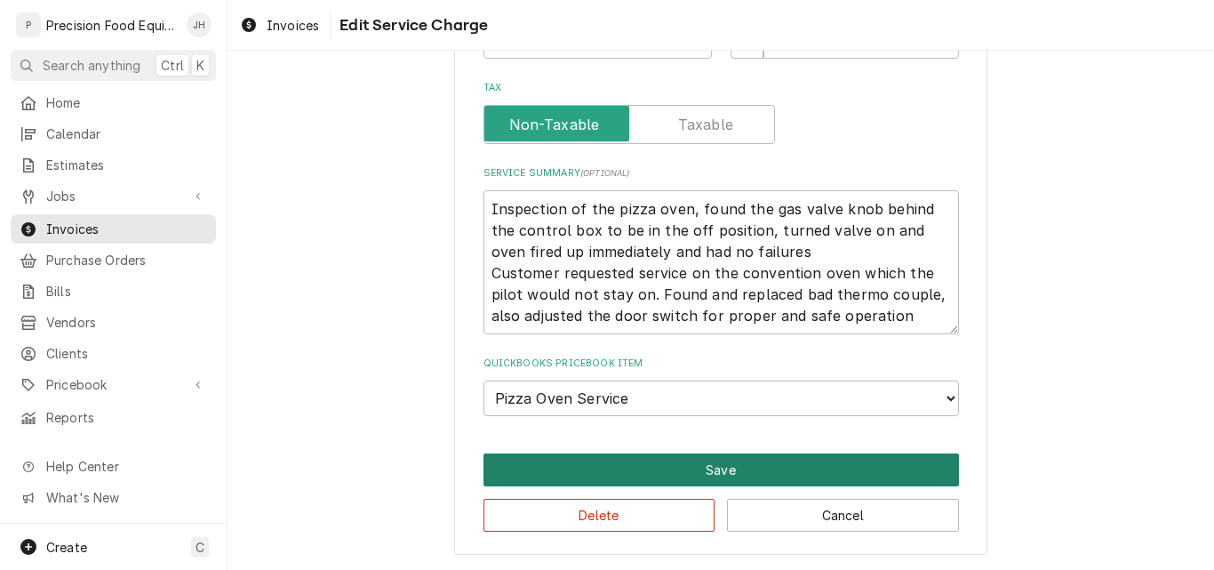
click at [731, 472] on button "Save" at bounding box center [720, 469] width 475 height 33
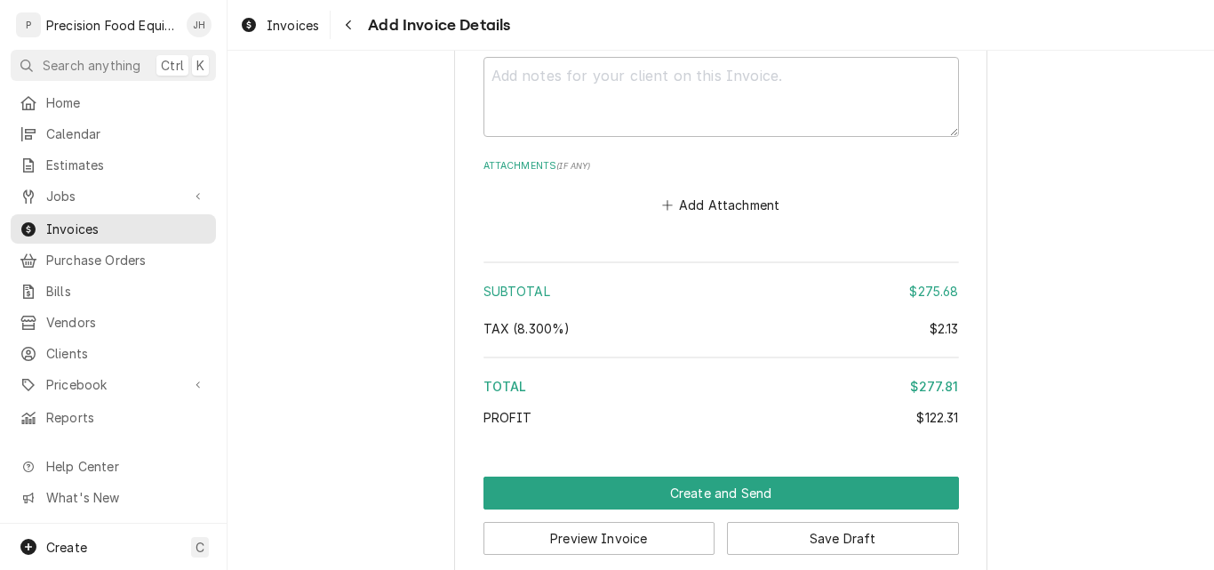
scroll to position [2718, 0]
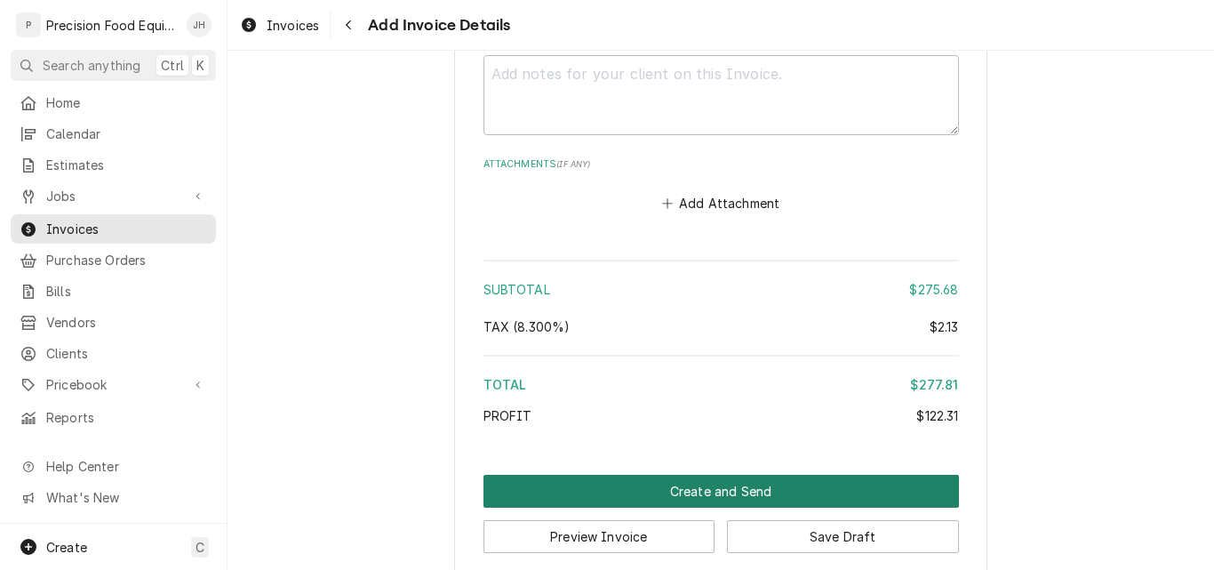
click at [667, 475] on button "Create and Send" at bounding box center [720, 491] width 475 height 33
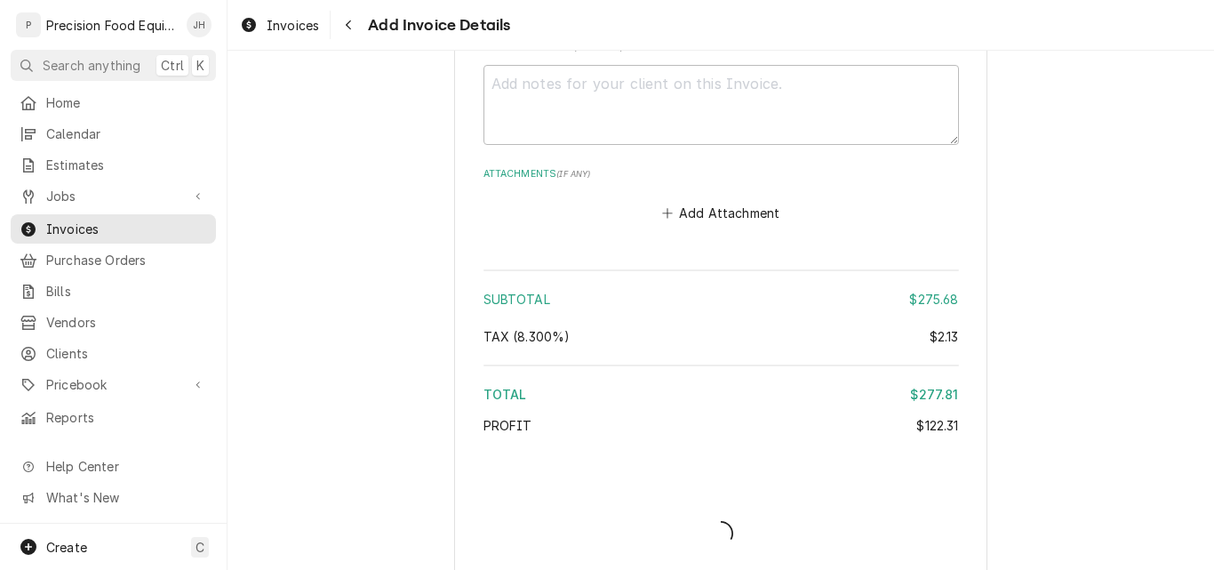
type textarea "x"
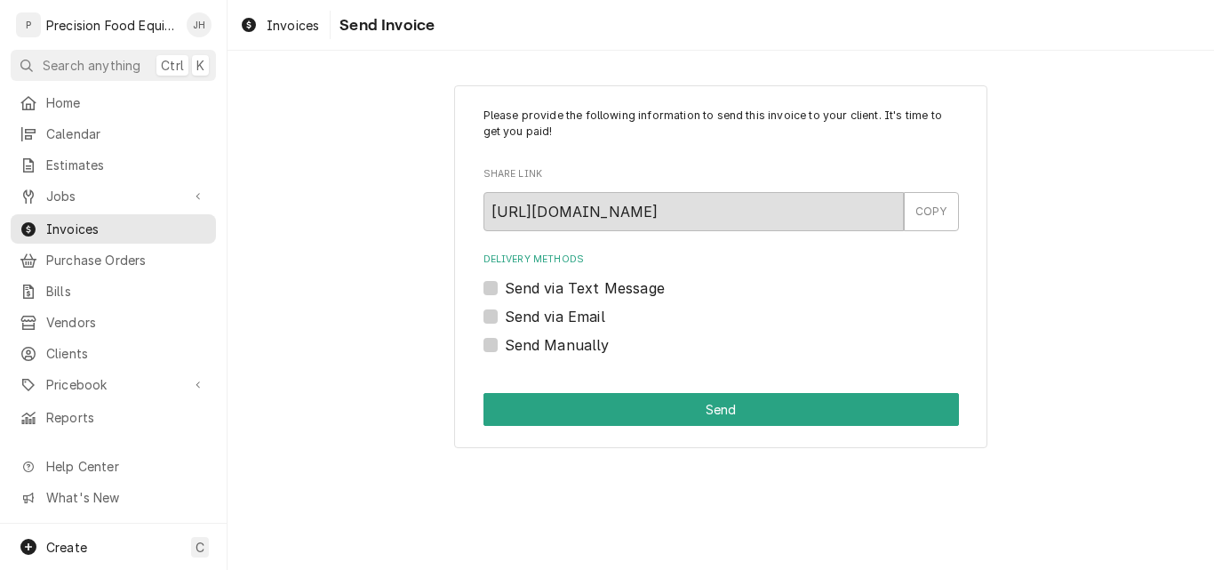
click at [581, 314] on label "Send via Email" at bounding box center [555, 316] width 100 height 21
click at [581, 314] on input "Send via Email" at bounding box center [742, 325] width 475 height 39
checkbox input "true"
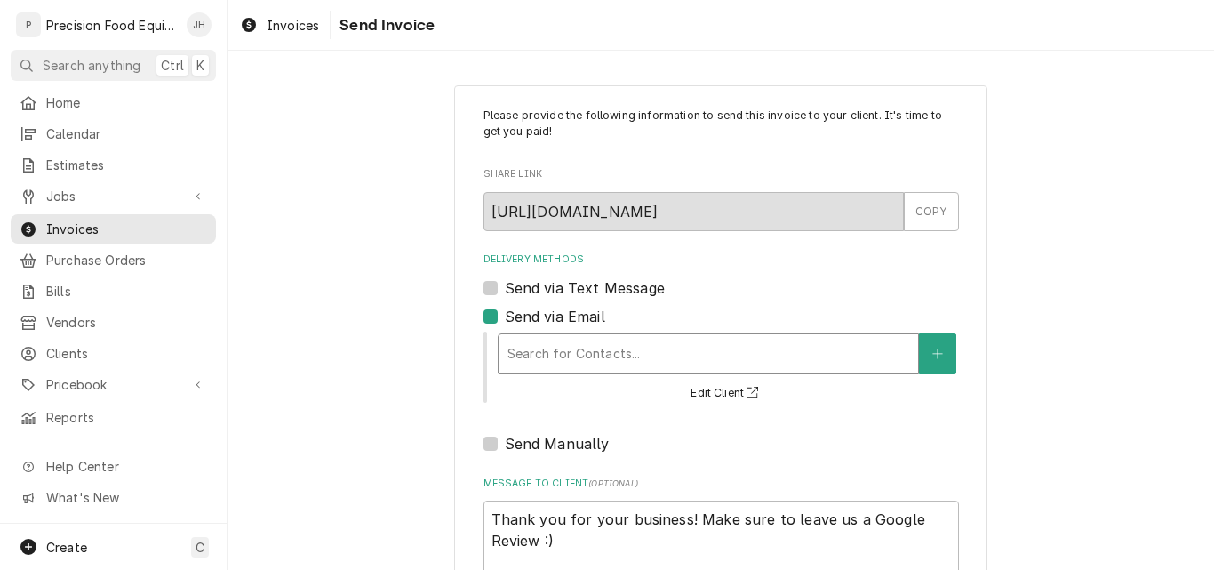
click at [575, 339] on div "Delivery Methods" at bounding box center [708, 354] width 402 height 32
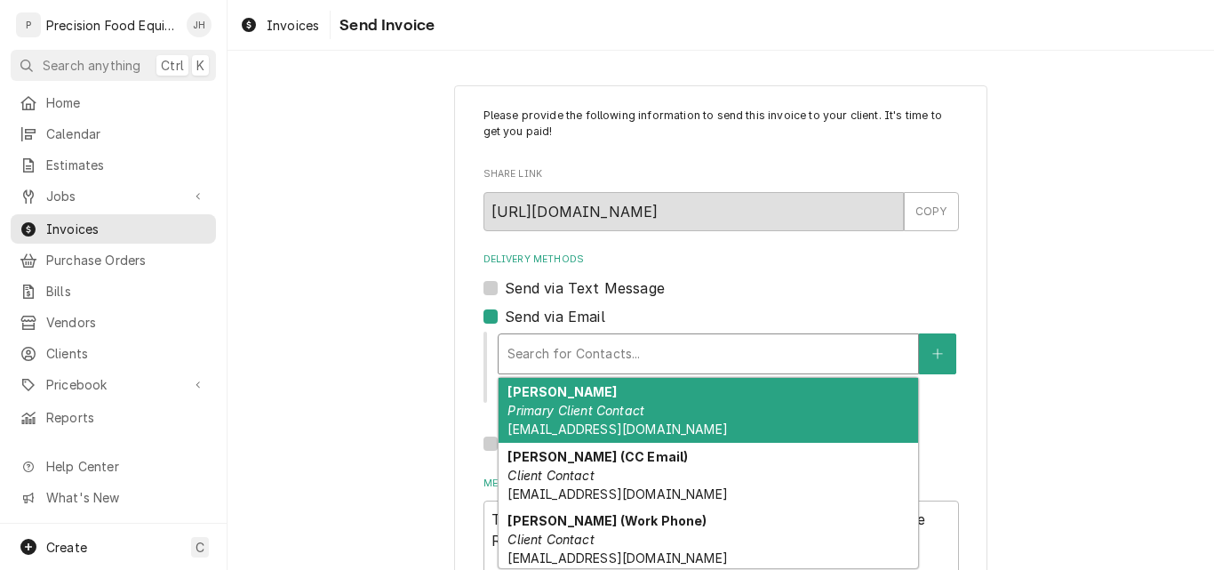
click at [620, 408] on em "Primary Client Contact" at bounding box center [575, 410] width 137 height 15
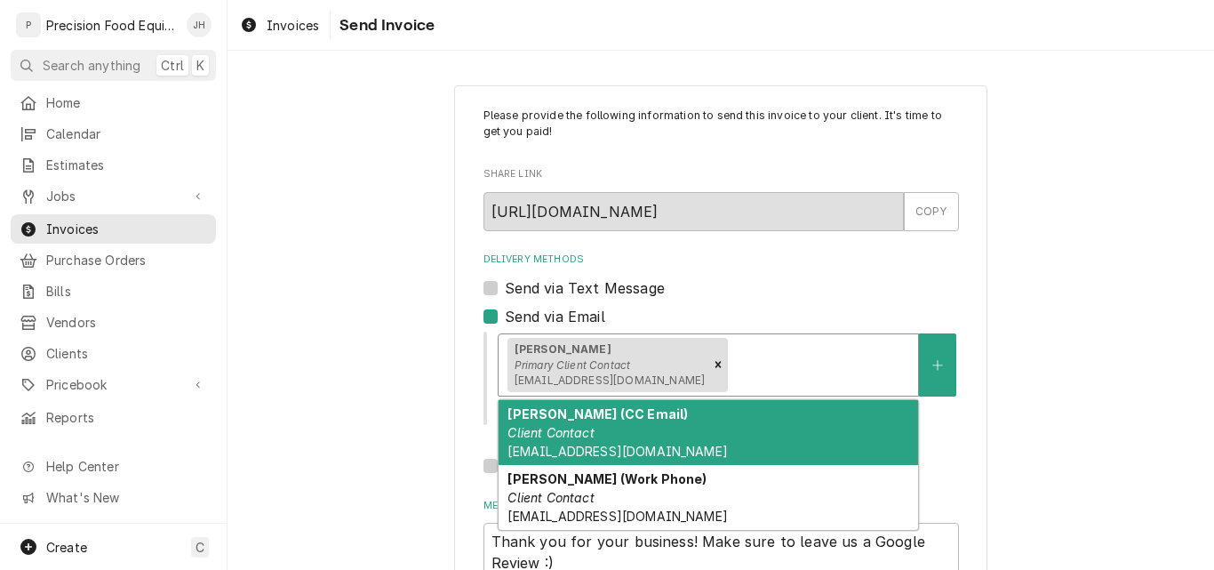
click at [731, 362] on div "Delivery Methods" at bounding box center [820, 364] width 178 height 32
drag, startPoint x: 650, startPoint y: 420, endPoint x: 665, endPoint y: 399, distance: 26.1
click at [650, 417] on div "Brian (CC Email) Client Contact kekaccounting@hotmail.com" at bounding box center [708, 432] width 419 height 65
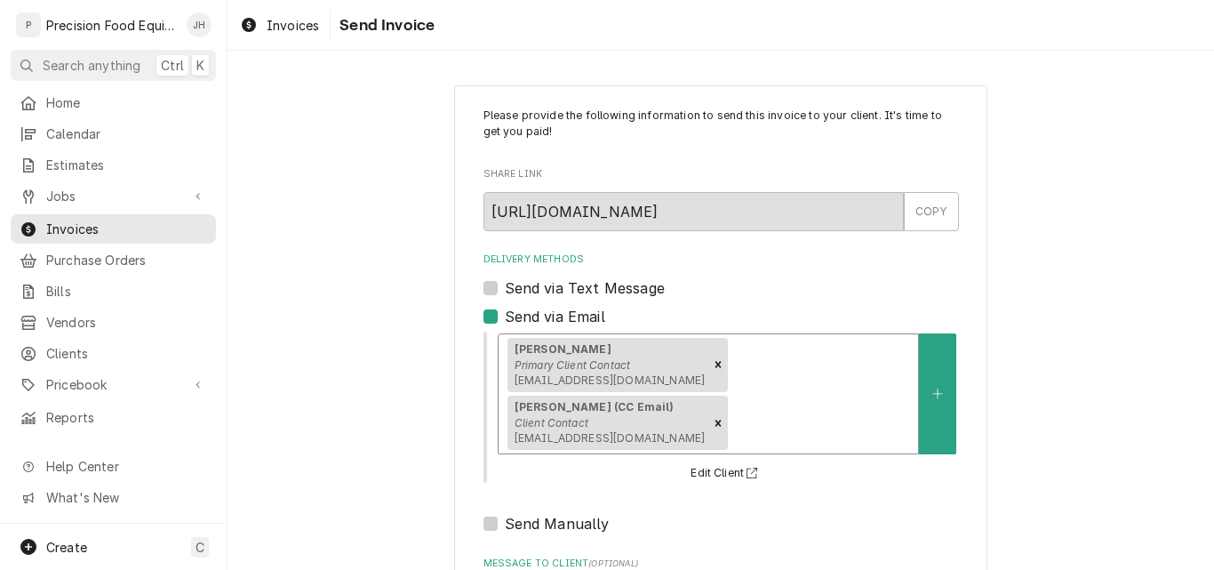
click at [708, 395] on div "Brian (CC Email) Client Contact kekaccounting@hotmail.com" at bounding box center [607, 422] width 201 height 55
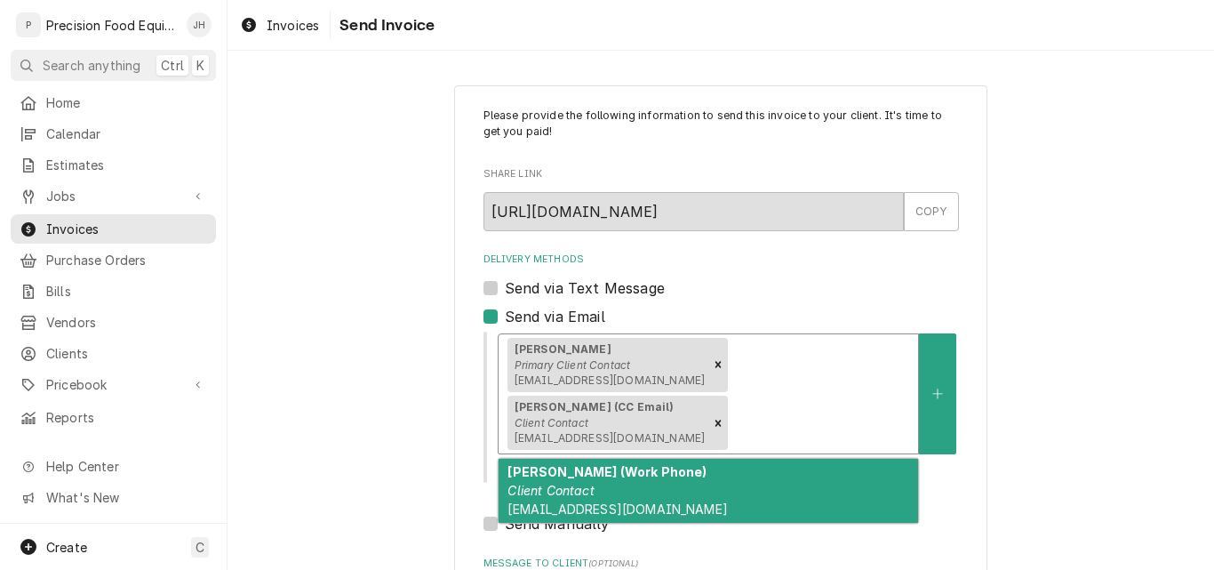
click at [696, 459] on div "Brian (Work Phone) Client Contact queencreek@pitajungle.com" at bounding box center [708, 491] width 419 height 65
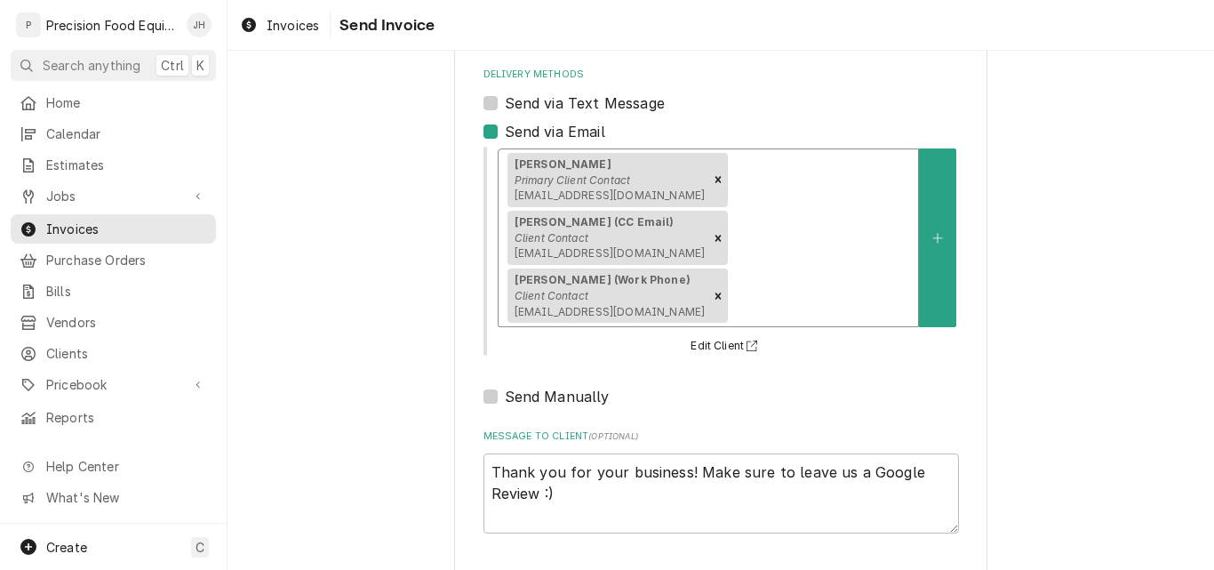
scroll to position [199, 0]
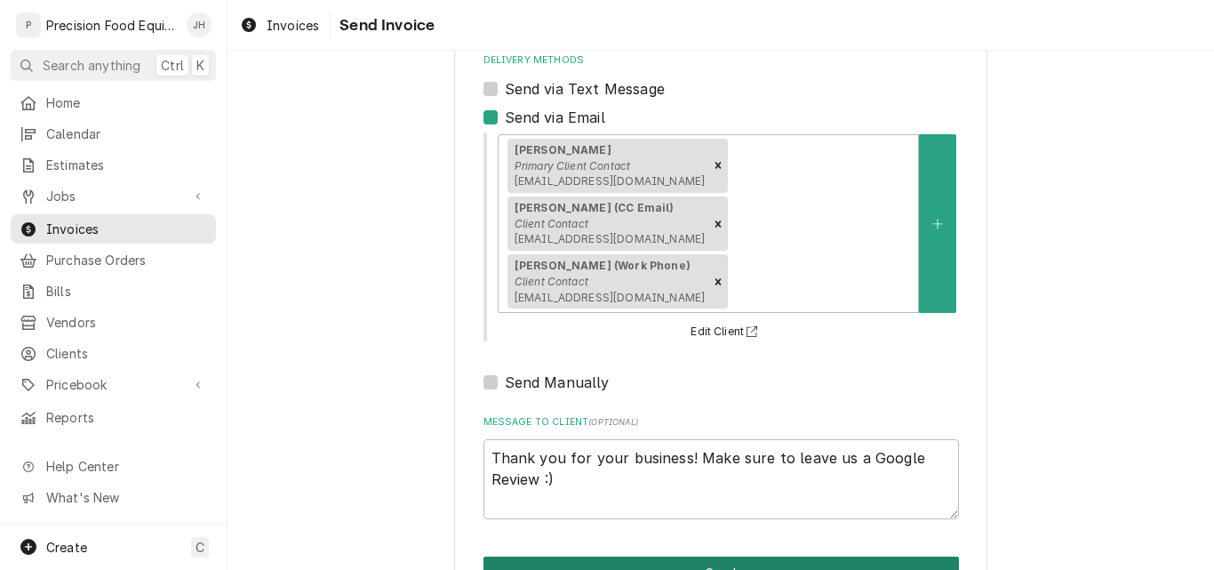
click at [672, 556] on button "Send" at bounding box center [720, 572] width 475 height 33
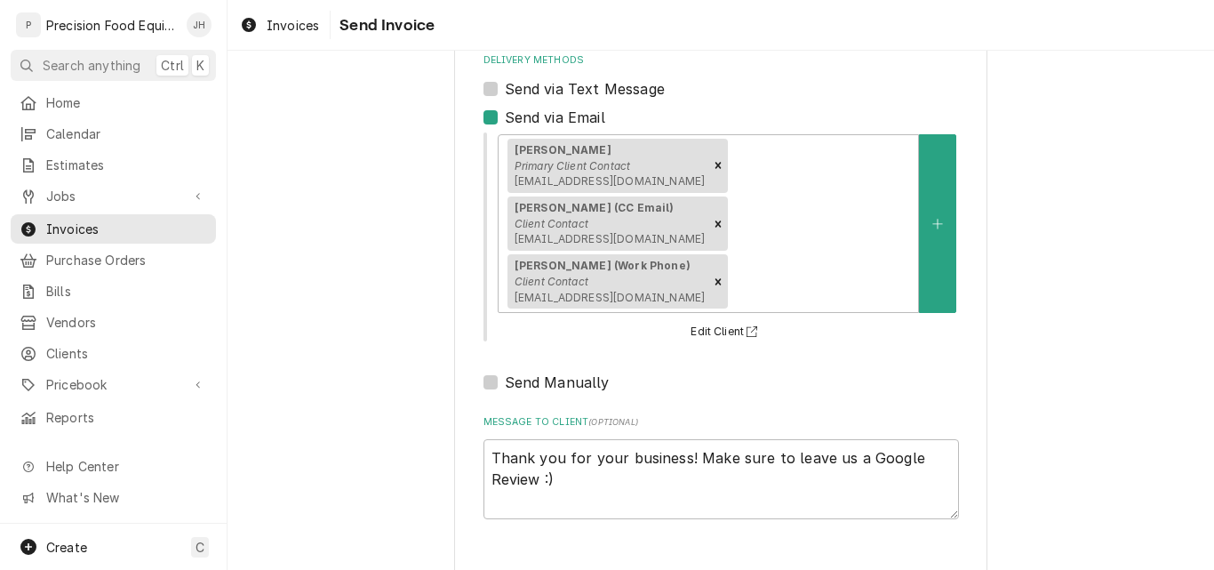
type textarea "x"
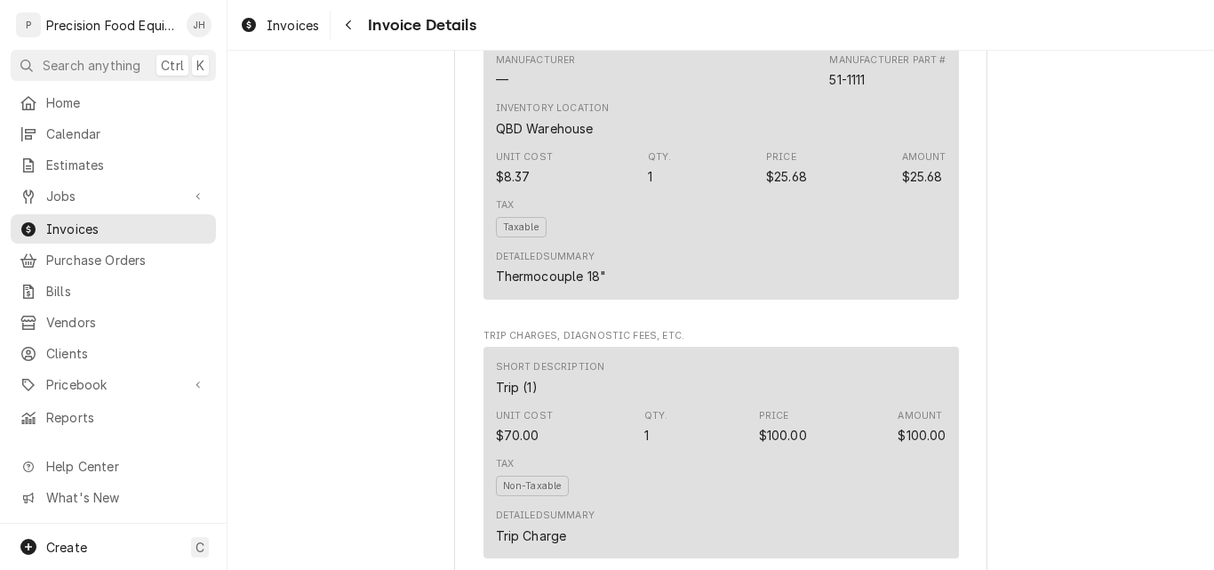
scroll to position [1066, 0]
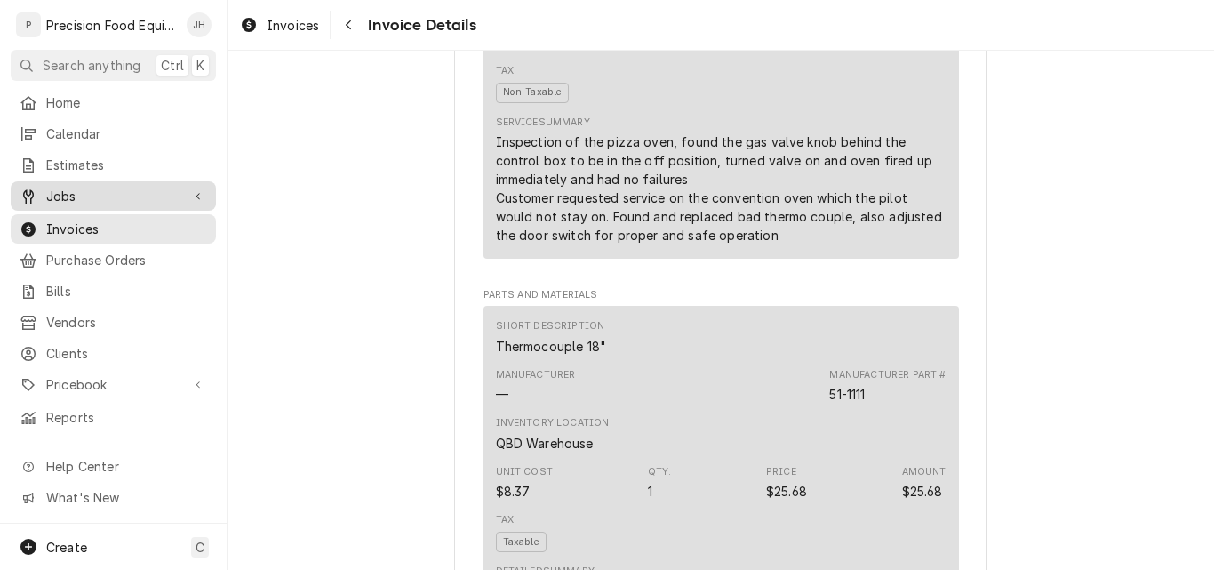
click at [117, 198] on span "Jobs" at bounding box center [113, 196] width 134 height 19
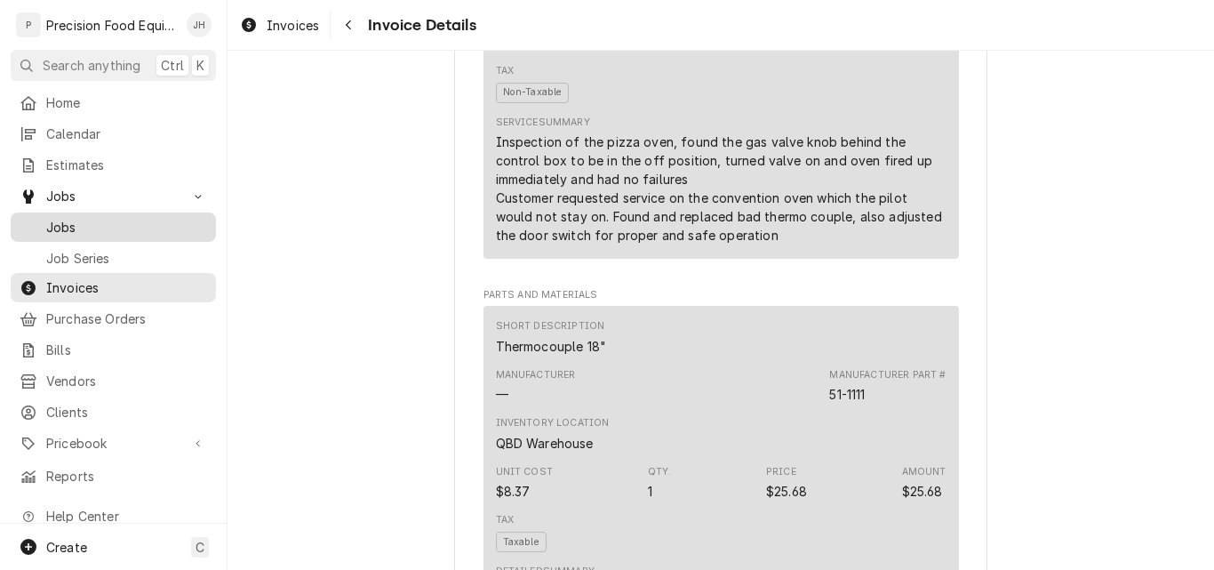
click at [112, 230] on div "Jobs" at bounding box center [113, 227] width 198 height 22
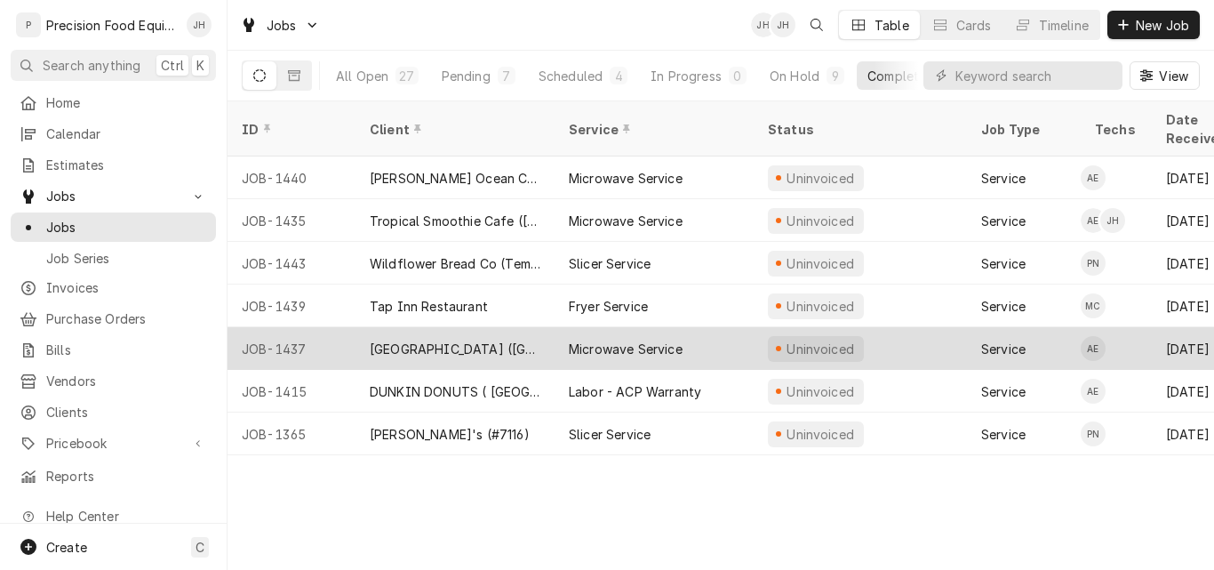
click at [458, 339] on div "[GEOGRAPHIC_DATA] ([GEOGRAPHIC_DATA])" at bounding box center [455, 348] width 171 height 19
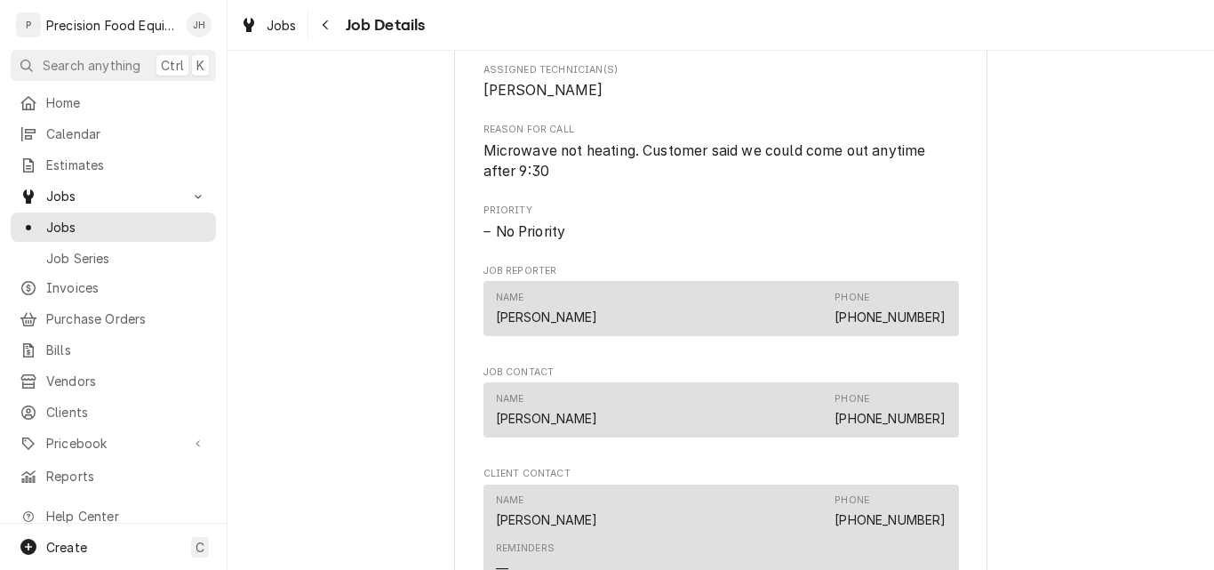
scroll to position [1155, 0]
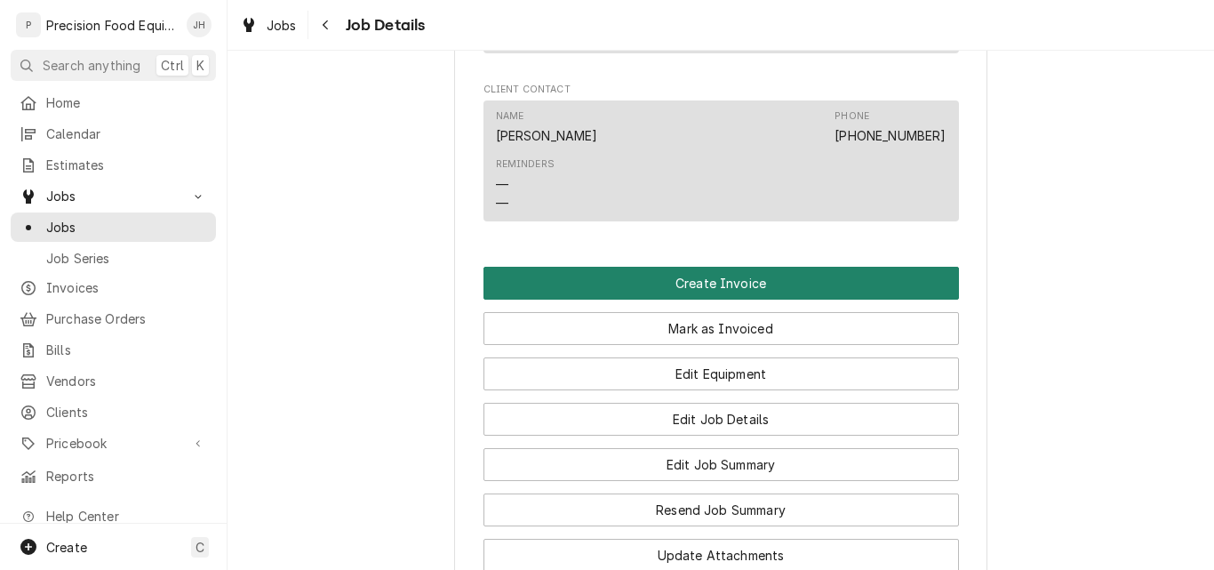
click at [720, 299] on button "Create Invoice" at bounding box center [720, 283] width 475 height 33
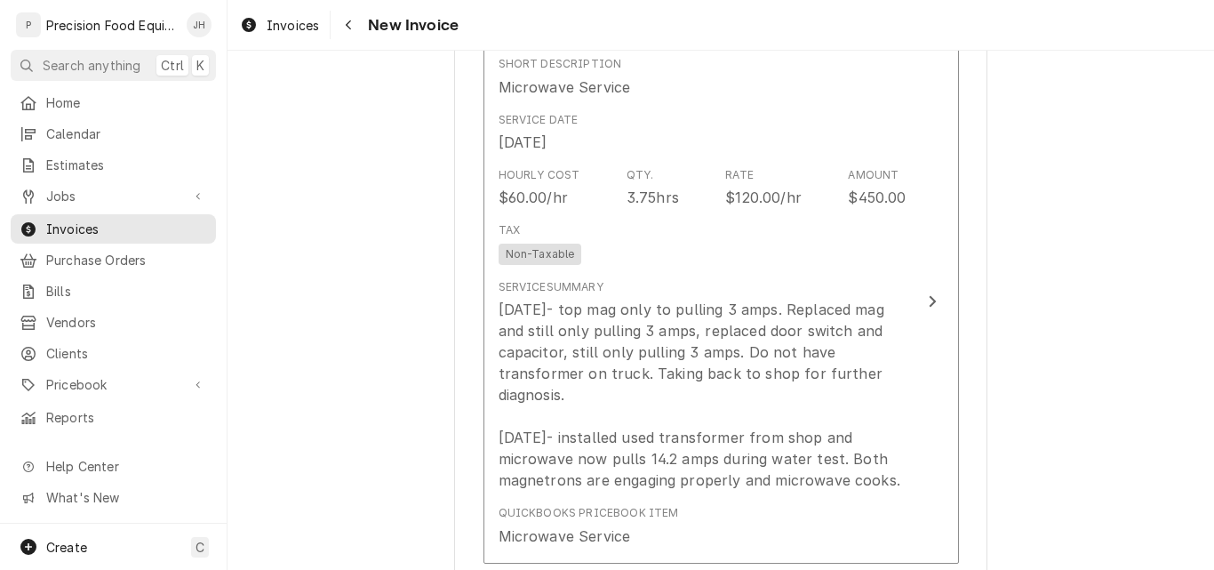
scroll to position [1155, 0]
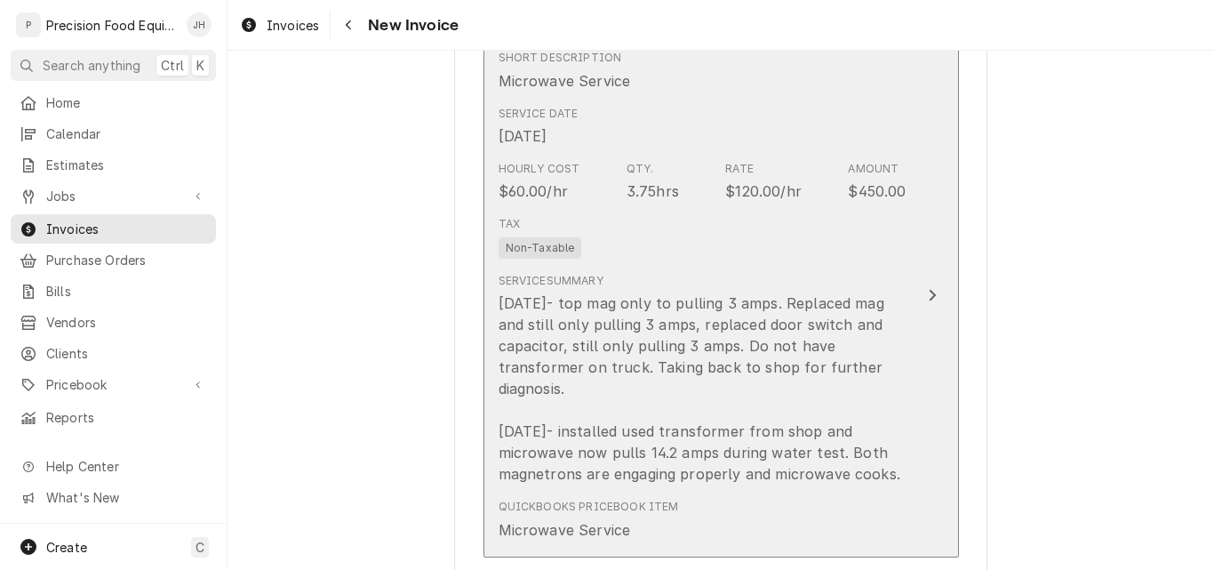
click at [702, 263] on div "Tax Non-Taxable" at bounding box center [703, 237] width 408 height 57
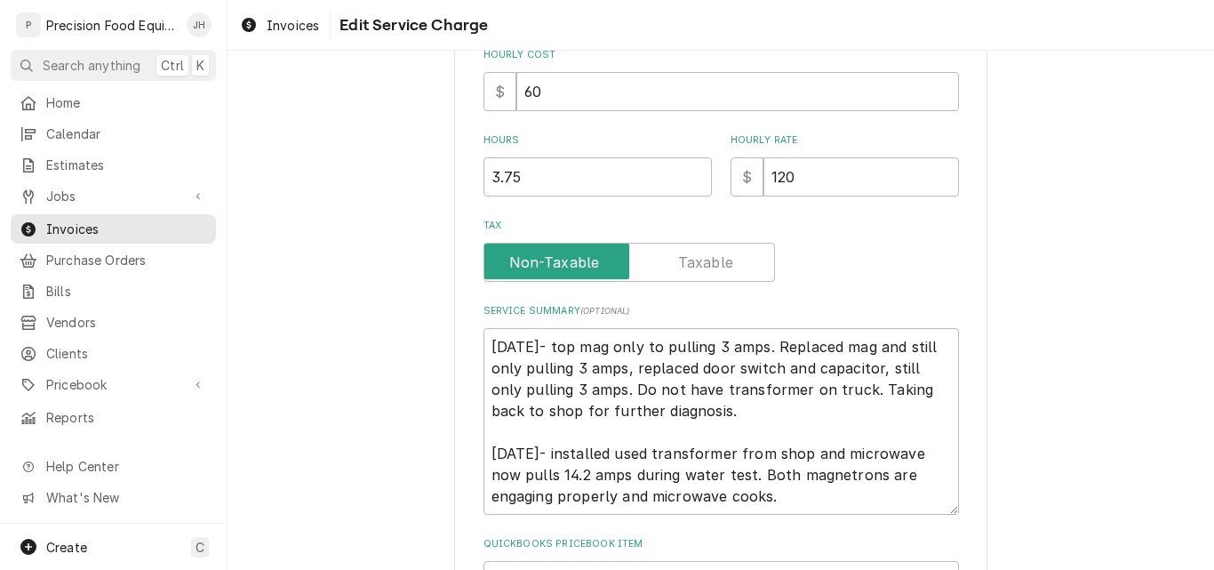
scroll to position [624, 0]
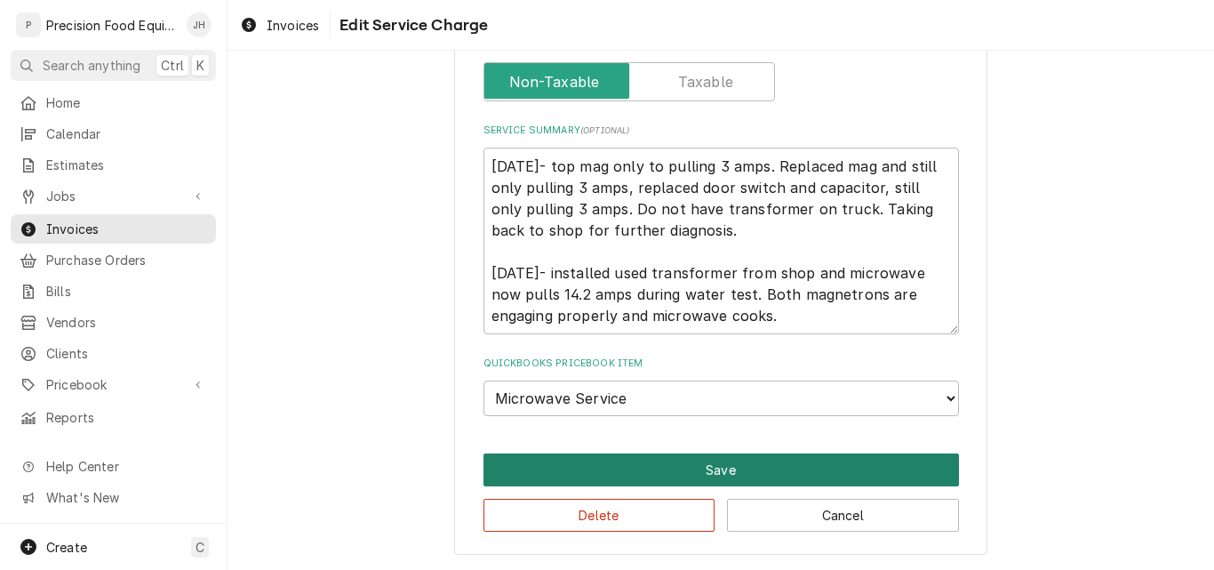
click at [667, 476] on button "Save" at bounding box center [720, 469] width 475 height 33
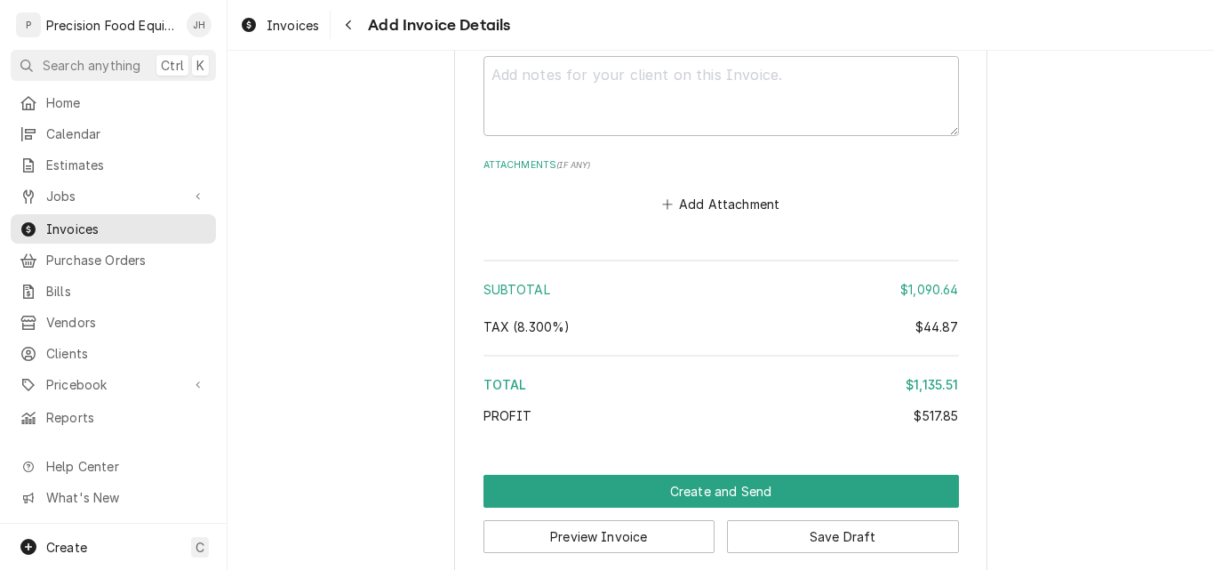
scroll to position [4093, 0]
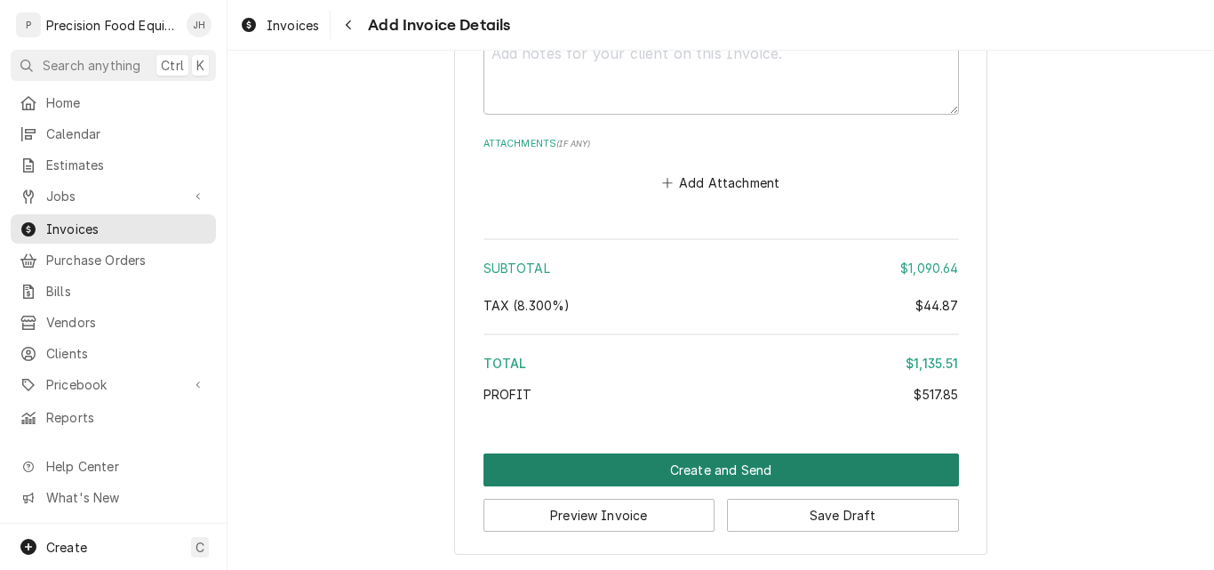
click at [678, 469] on button "Create and Send" at bounding box center [720, 469] width 475 height 33
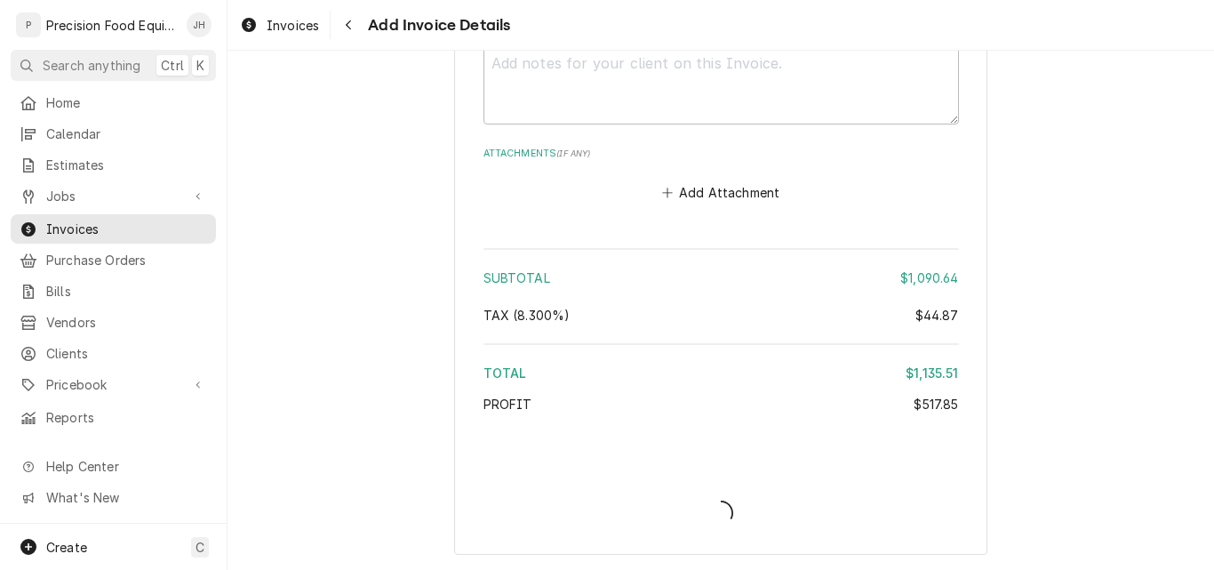
scroll to position [4083, 0]
type textarea "x"
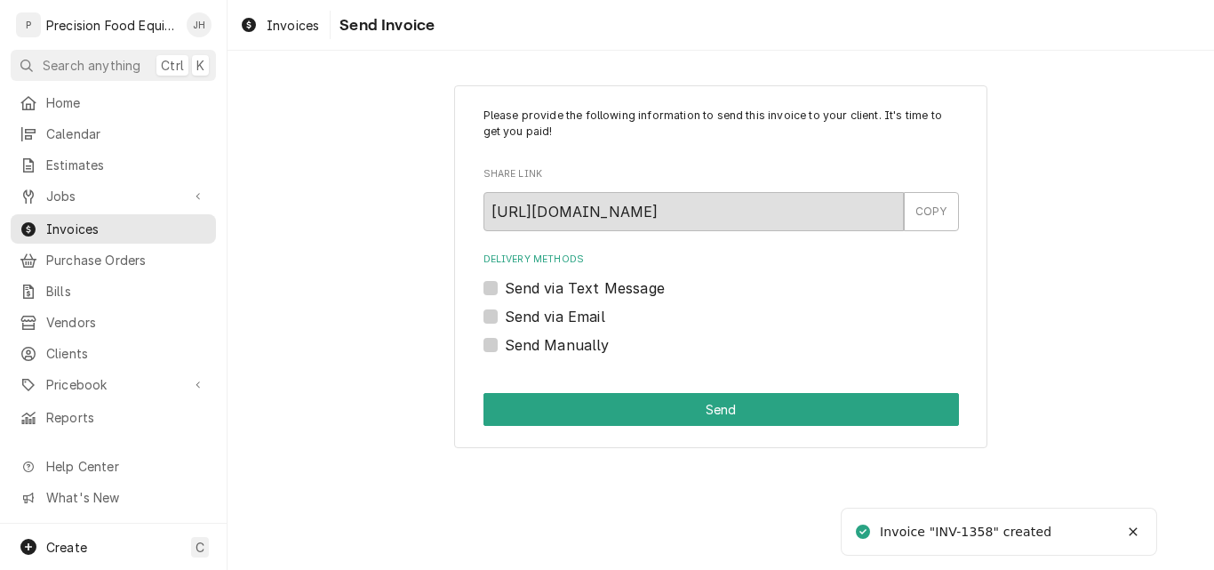
click at [581, 310] on label "Send via Email" at bounding box center [555, 316] width 100 height 21
click at [581, 310] on input "Send via Email" at bounding box center [742, 325] width 475 height 39
checkbox input "true"
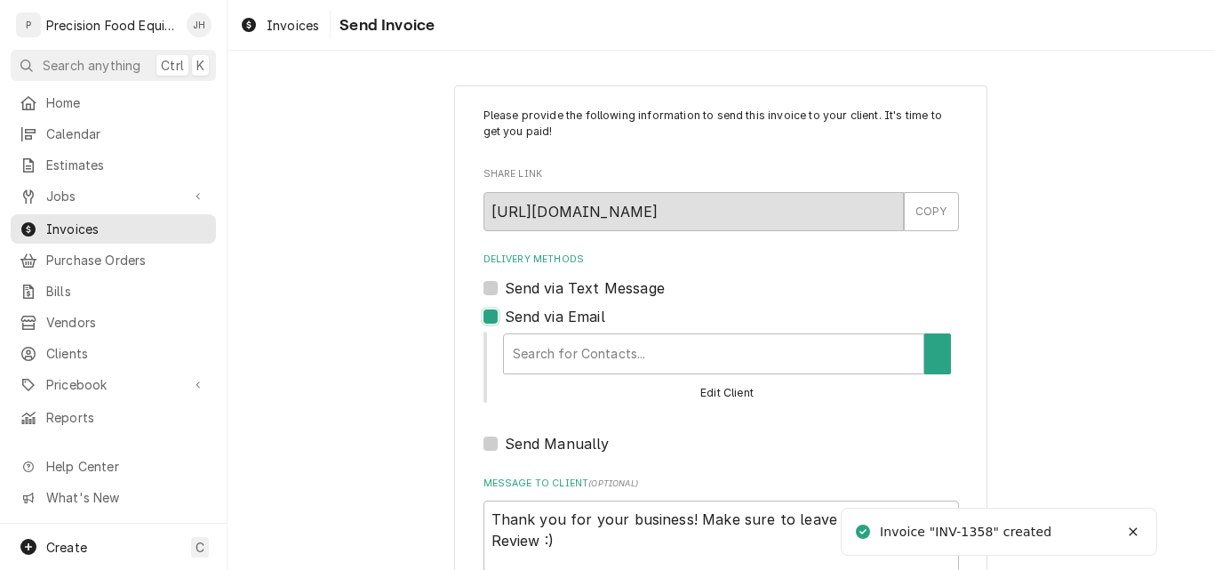
type textarea "x"
click at [573, 347] on div "Delivery Methods" at bounding box center [708, 354] width 402 height 32
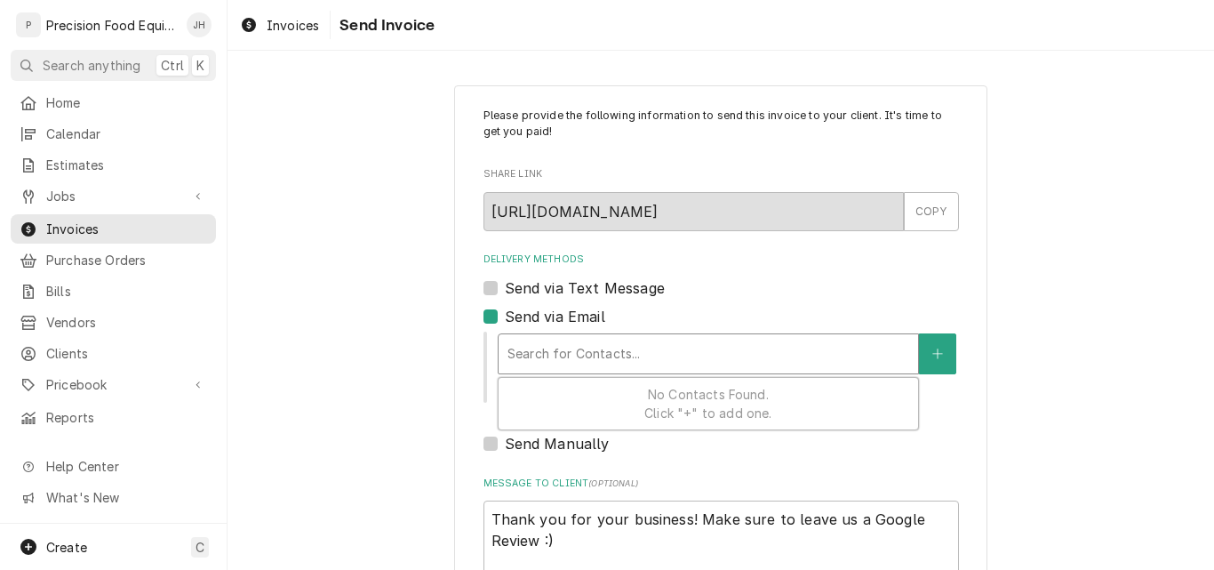
click at [590, 356] on div "Delivery Methods" at bounding box center [708, 354] width 402 height 32
click at [550, 315] on label "Send via Email" at bounding box center [555, 316] width 100 height 21
click at [550, 315] on input "Send via Email" at bounding box center [742, 325] width 475 height 39
checkbox input "false"
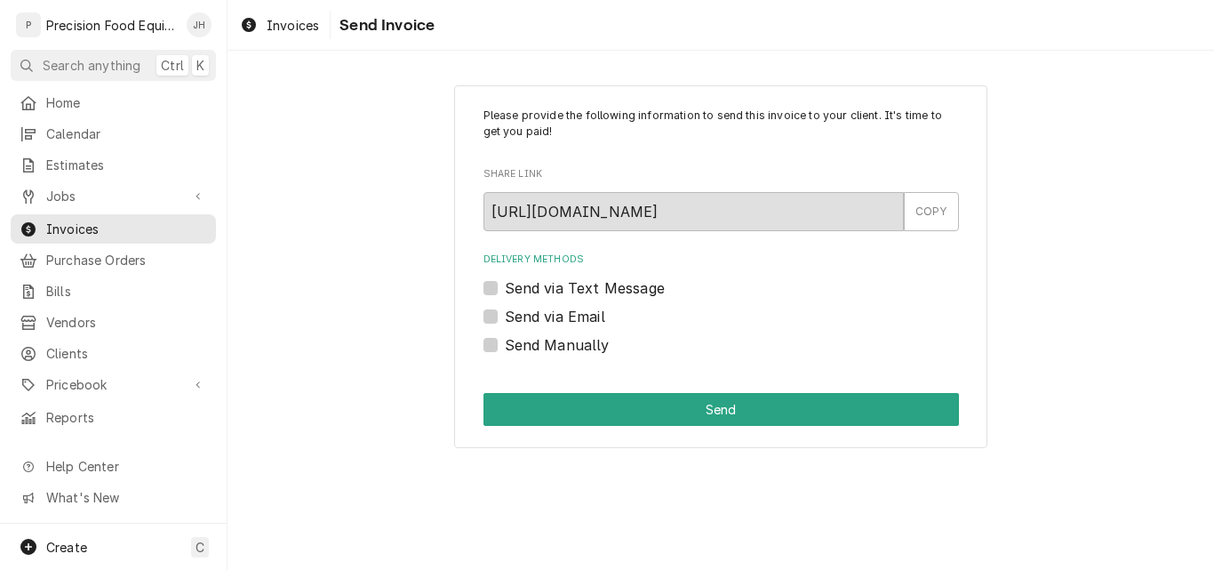
click at [552, 290] on label "Send via Text Message" at bounding box center [585, 287] width 160 height 21
click at [552, 290] on input "Send via Text Message" at bounding box center [742, 296] width 475 height 39
checkbox input "true"
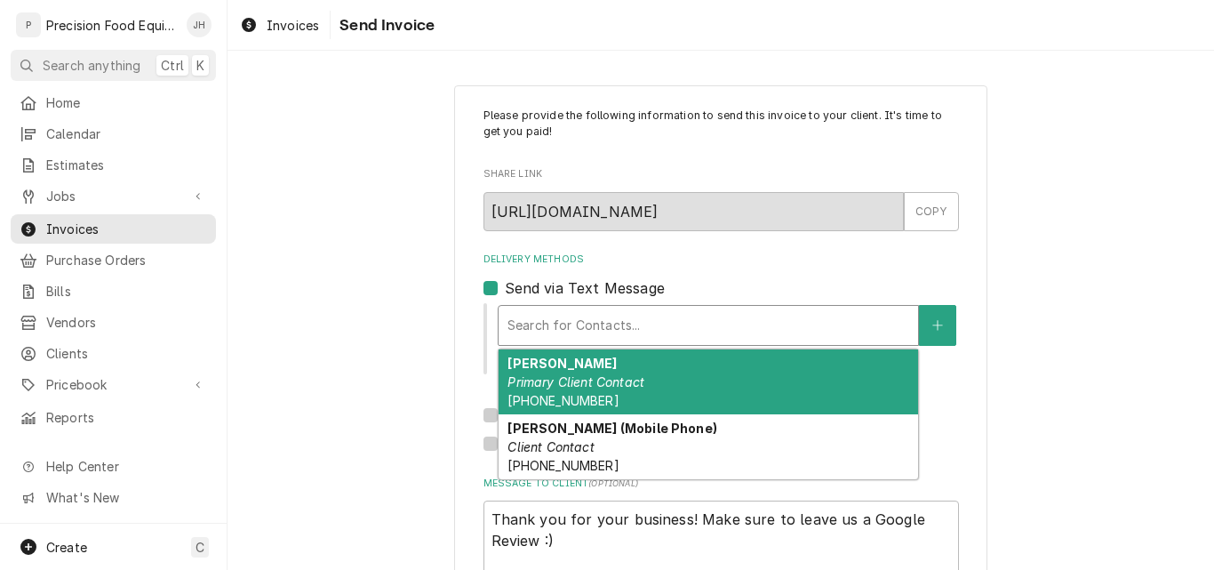
click at [549, 323] on div "Delivery Methods" at bounding box center [708, 325] width 402 height 32
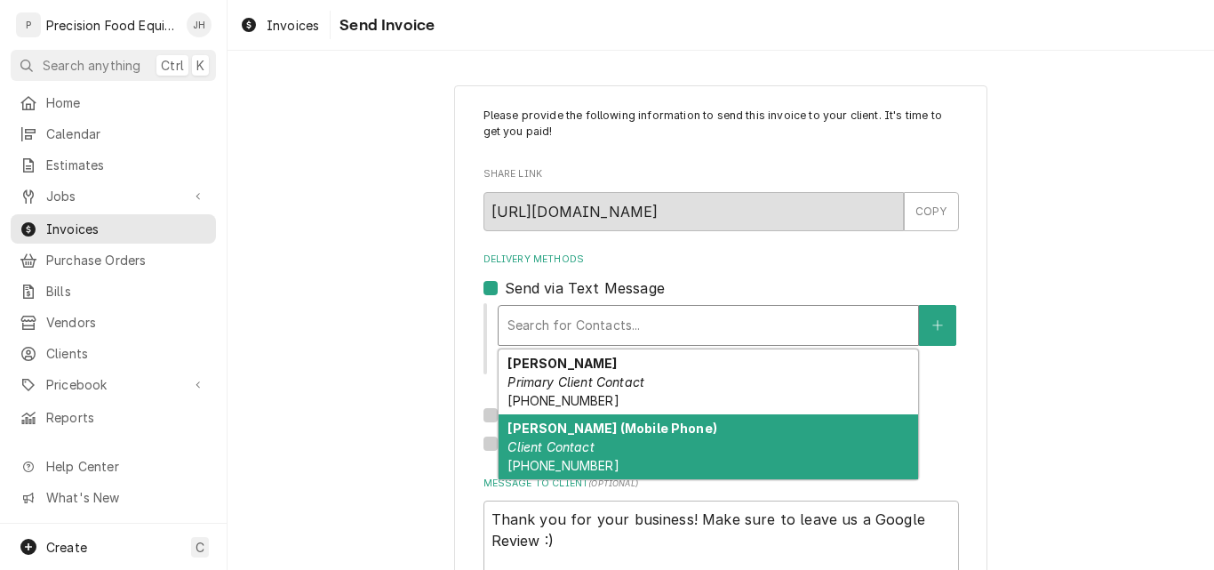
click at [557, 453] on em "Client Contact" at bounding box center [550, 446] width 86 height 15
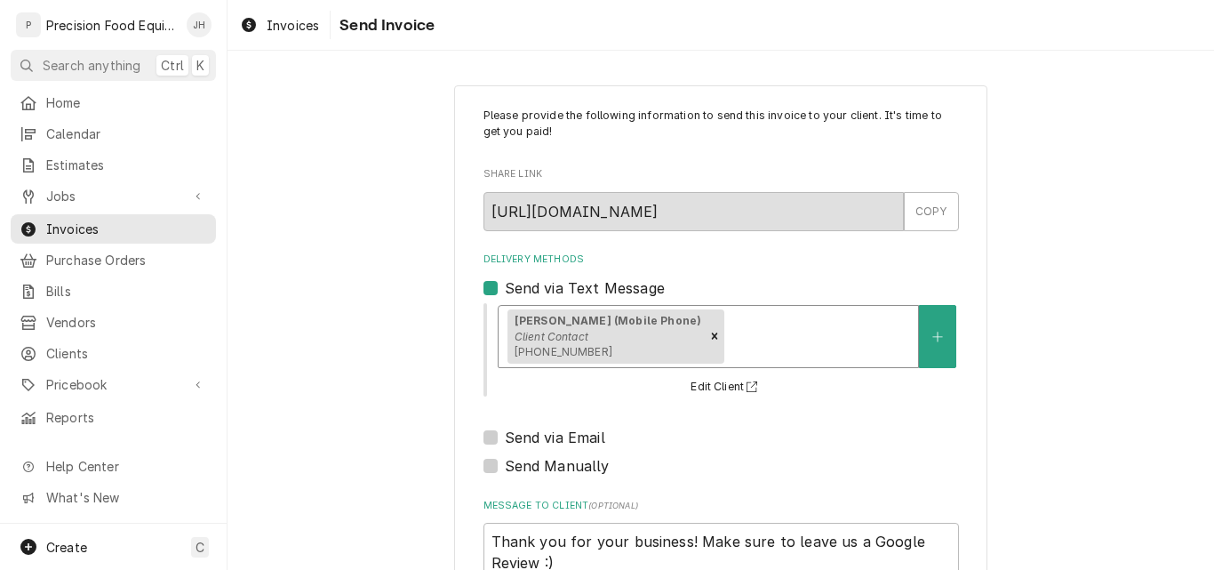
click at [732, 341] on div "Delivery Methods" at bounding box center [818, 336] width 181 height 32
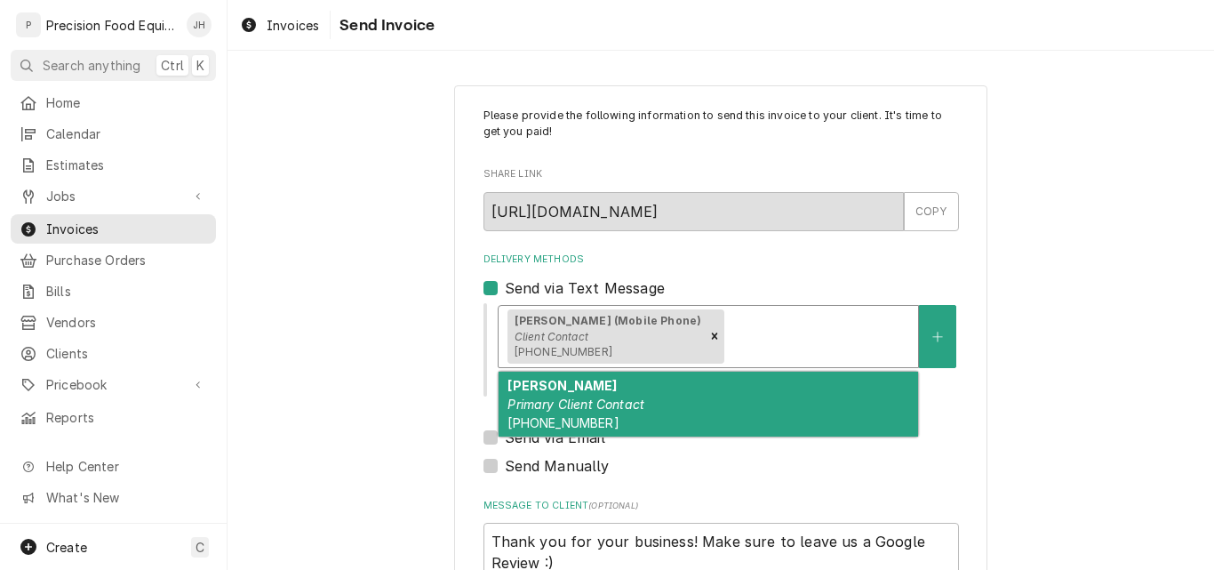
click at [676, 405] on div "Teresa Fisher Primary Client Contact (602) 992-1330" at bounding box center [708, 403] width 419 height 65
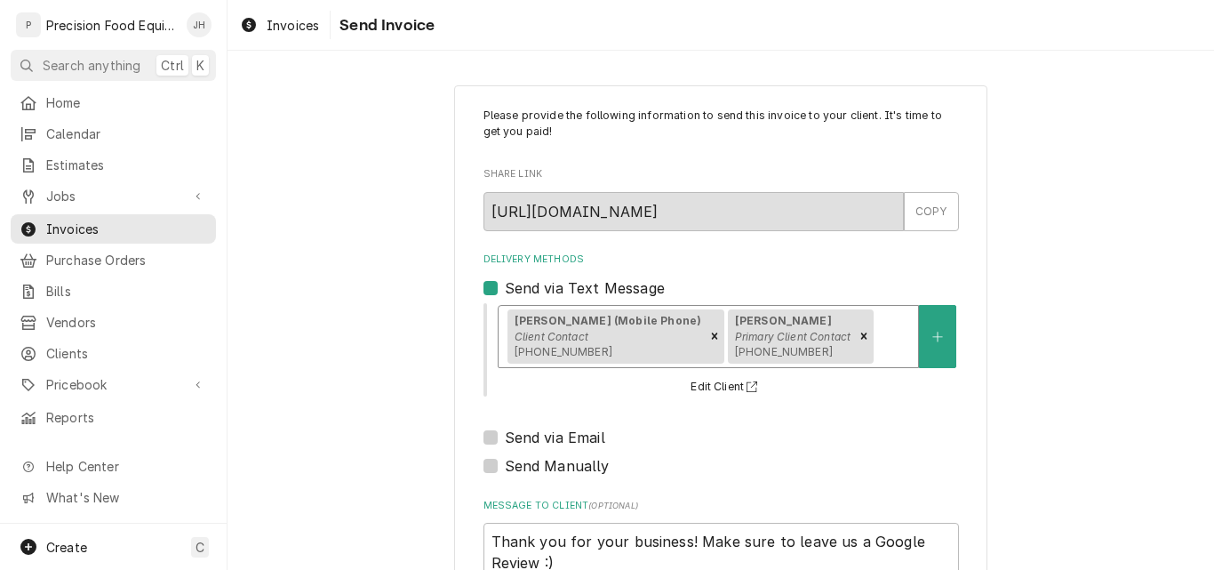
scroll to position [141, 0]
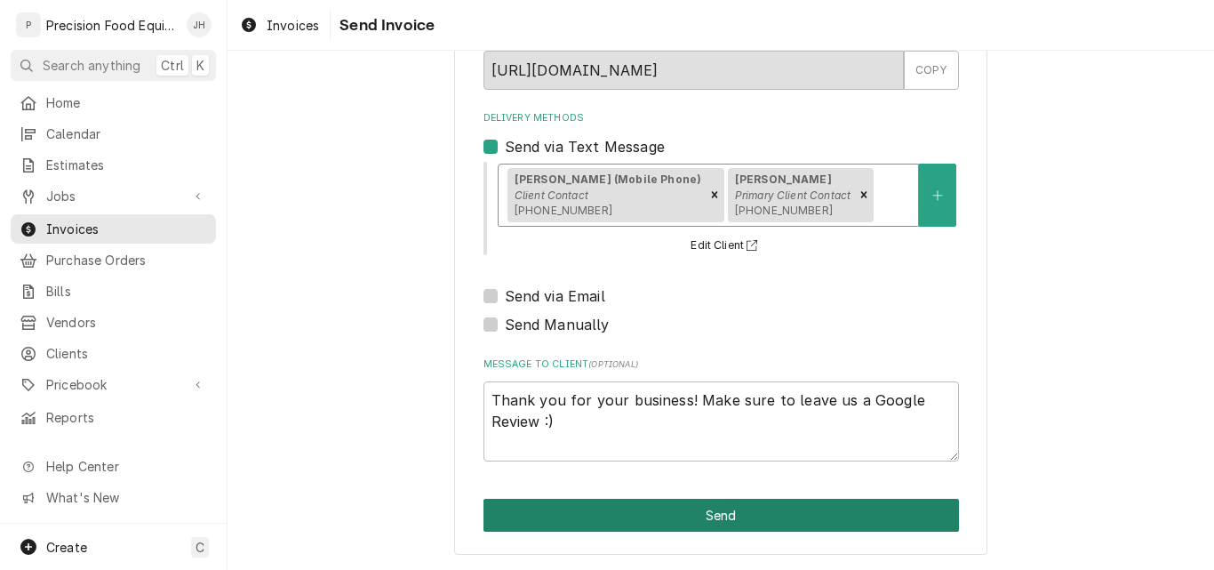
click at [739, 523] on button "Send" at bounding box center [720, 515] width 475 height 33
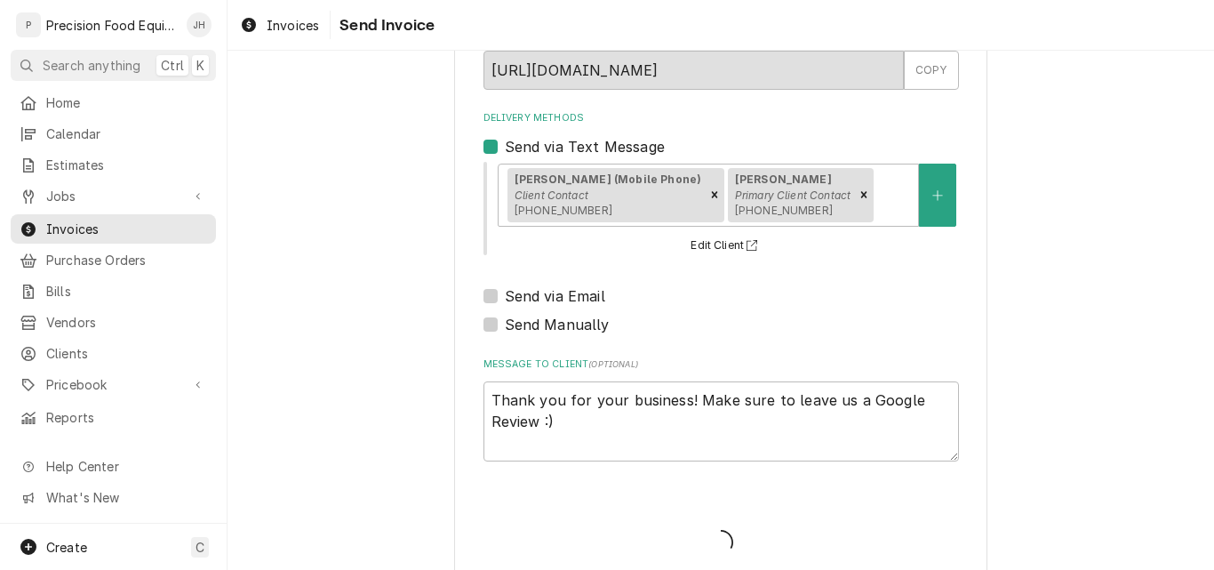
type textarea "x"
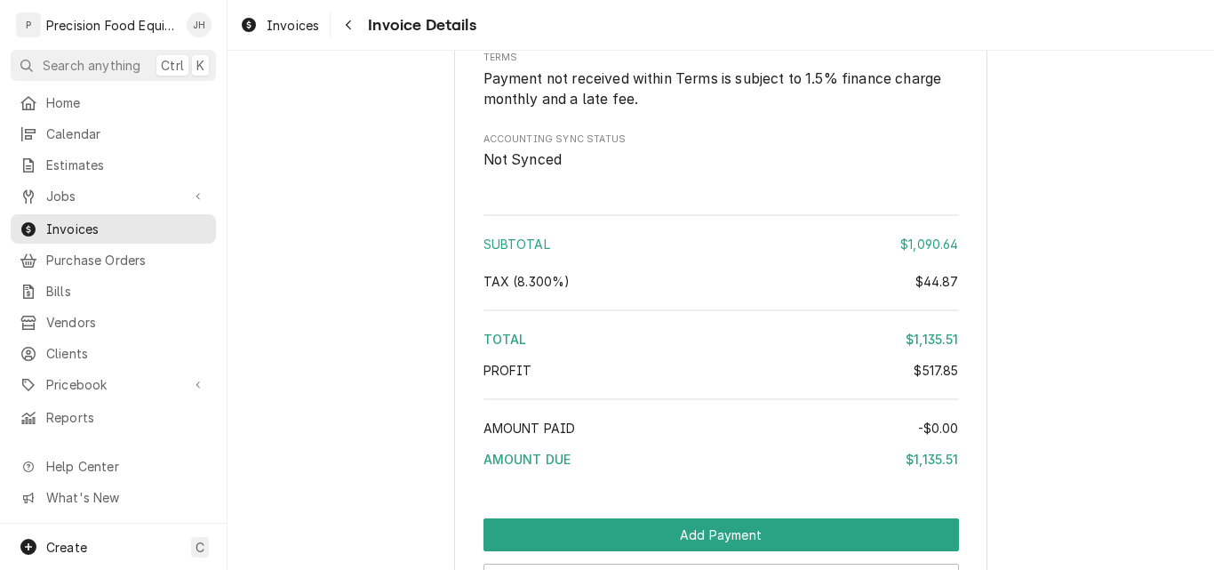
scroll to position [3288, 0]
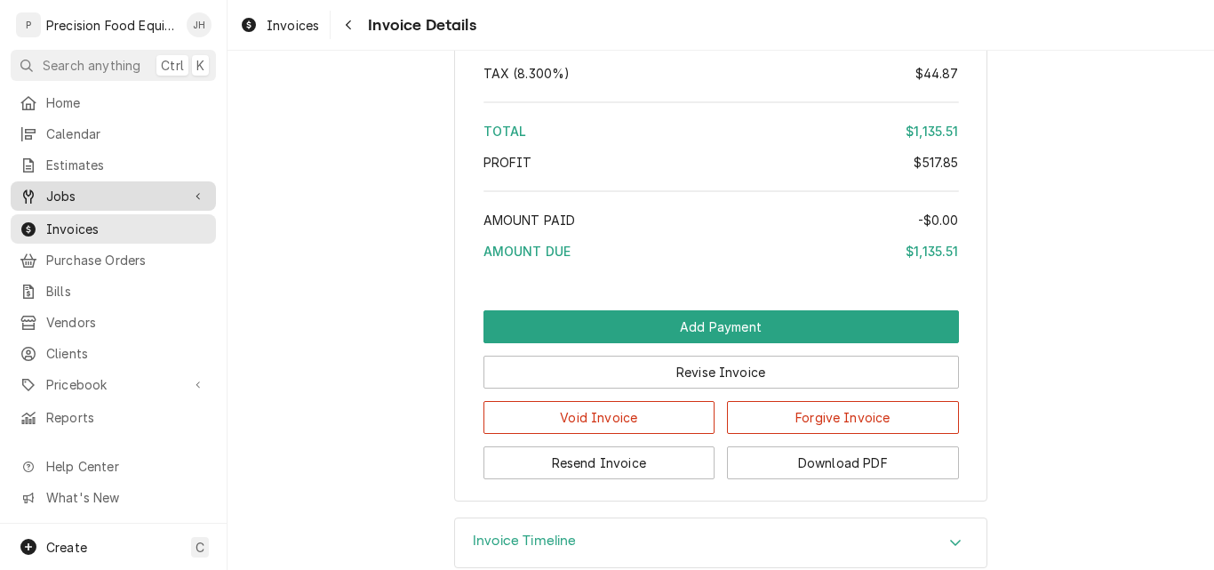
click at [111, 187] on span "Jobs" at bounding box center [113, 196] width 134 height 19
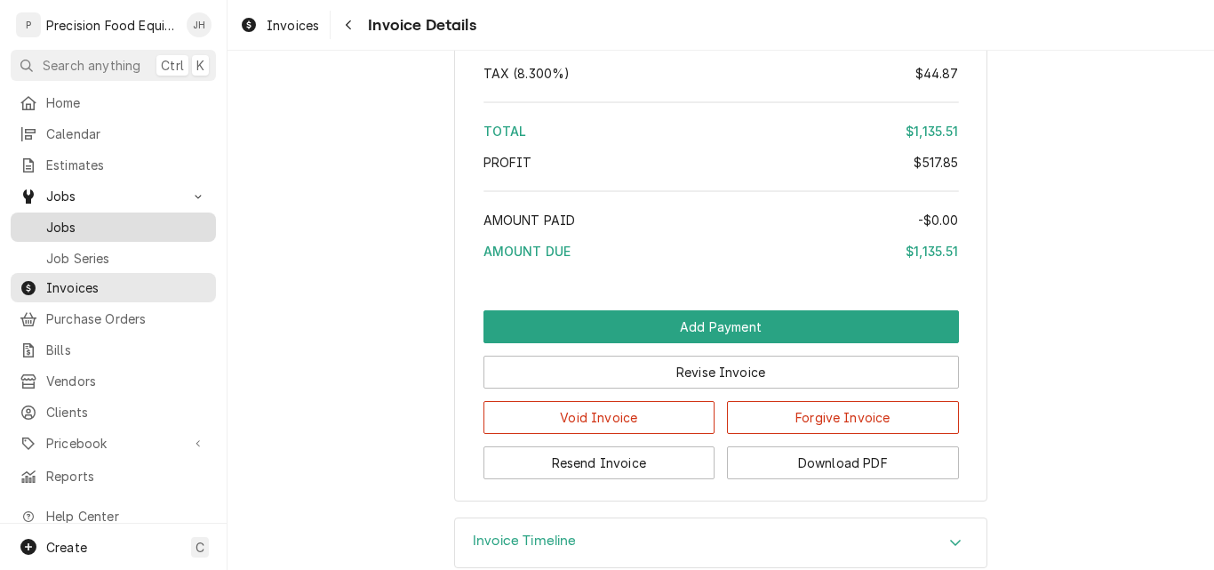
click at [77, 226] on span "Jobs" at bounding box center [126, 227] width 161 height 19
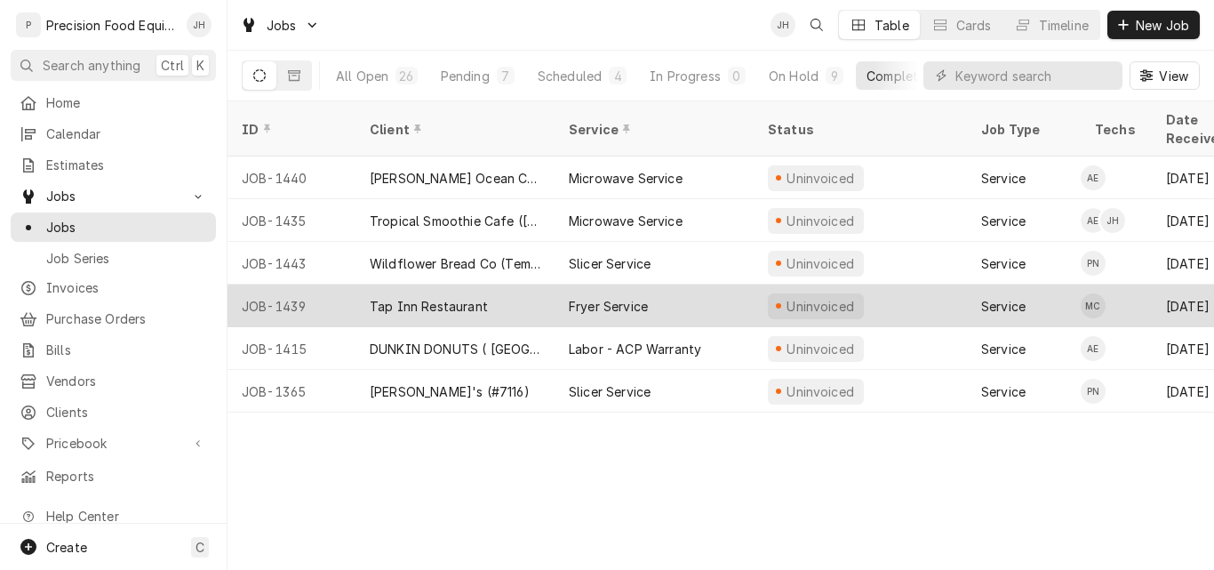
click at [363, 284] on div "Tap Inn Restaurant" at bounding box center [454, 305] width 199 height 43
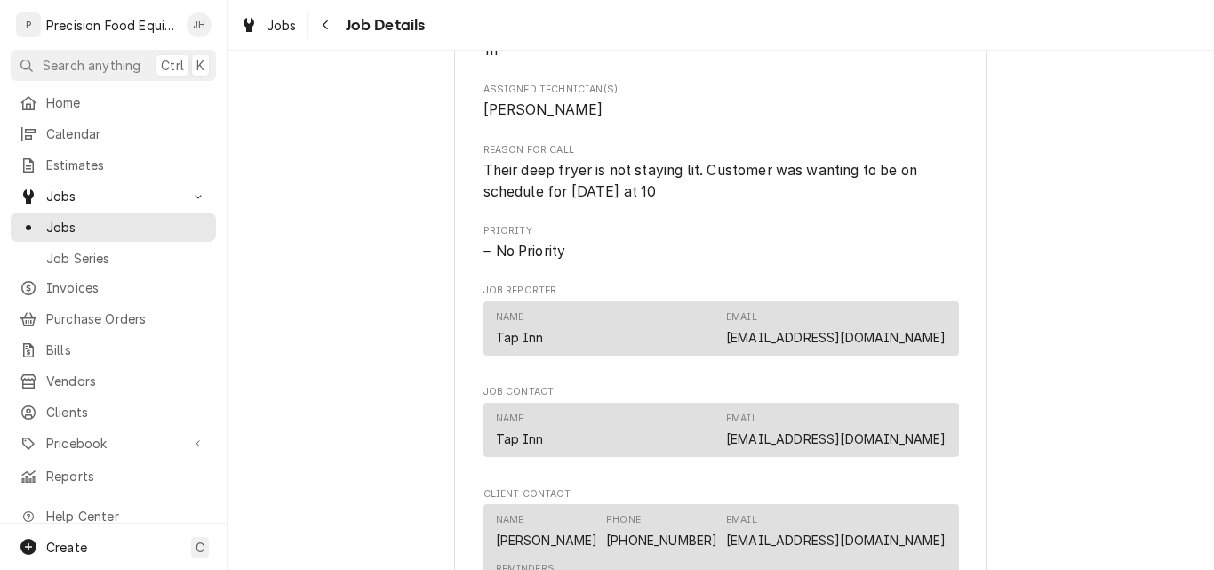
scroll to position [1066, 0]
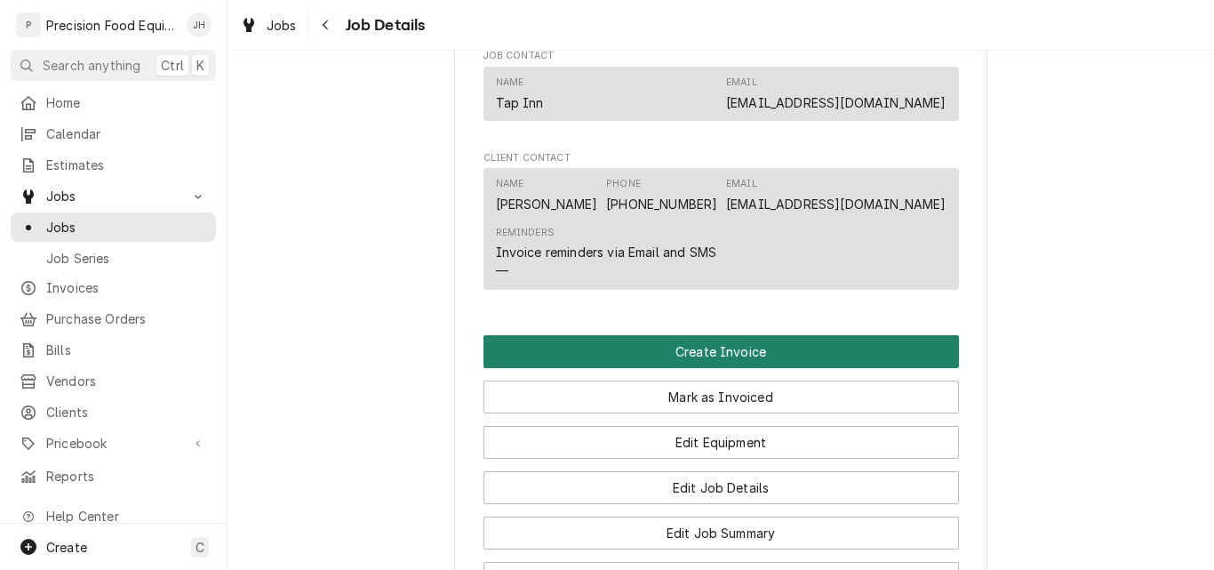
click at [732, 364] on button "Create Invoice" at bounding box center [720, 351] width 475 height 33
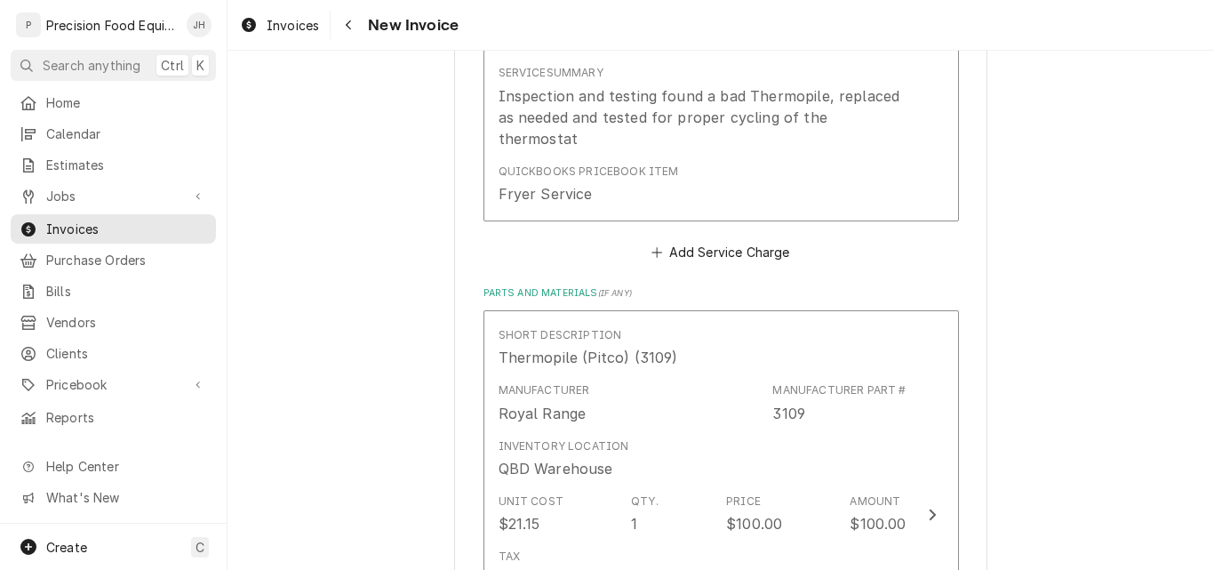
scroll to position [1511, 0]
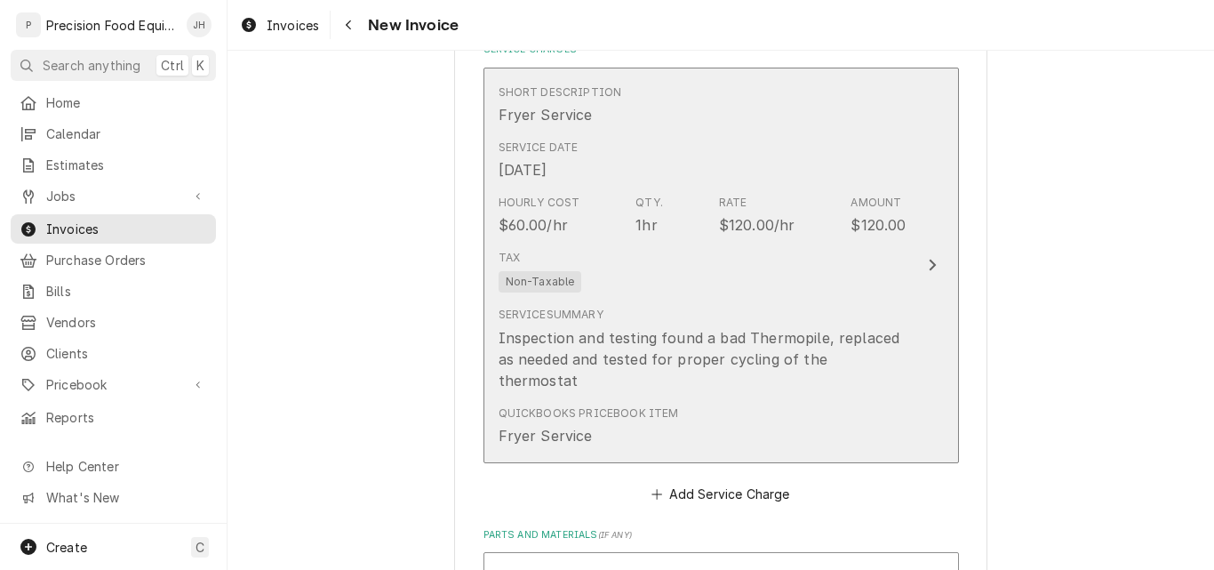
click at [766, 294] on div "Tax Non-Taxable" at bounding box center [703, 271] width 408 height 57
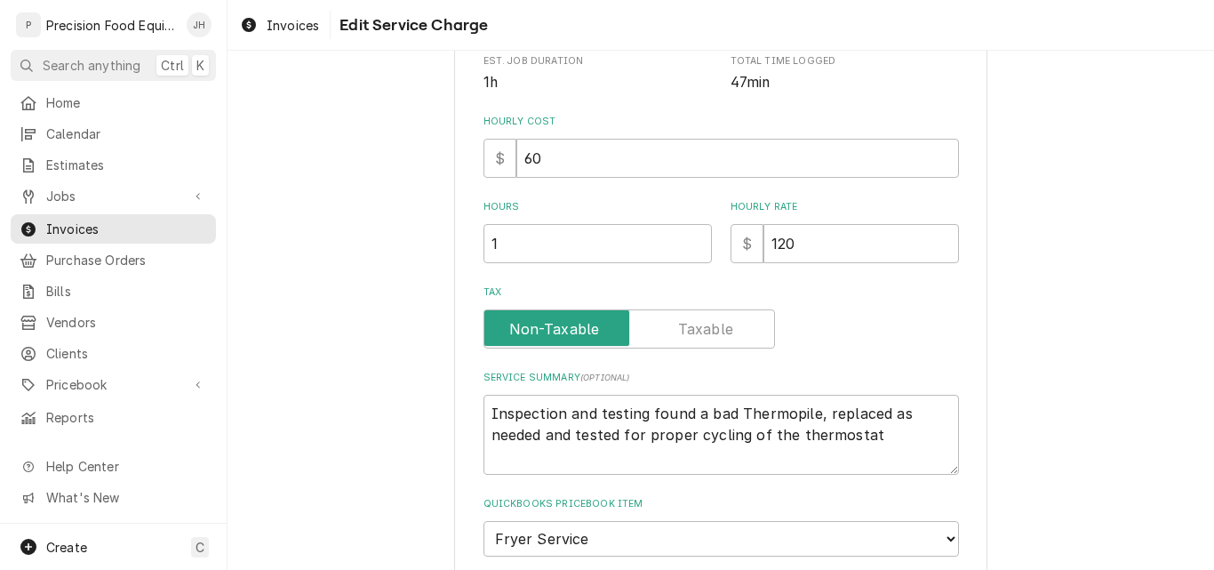
scroll to position [517, 0]
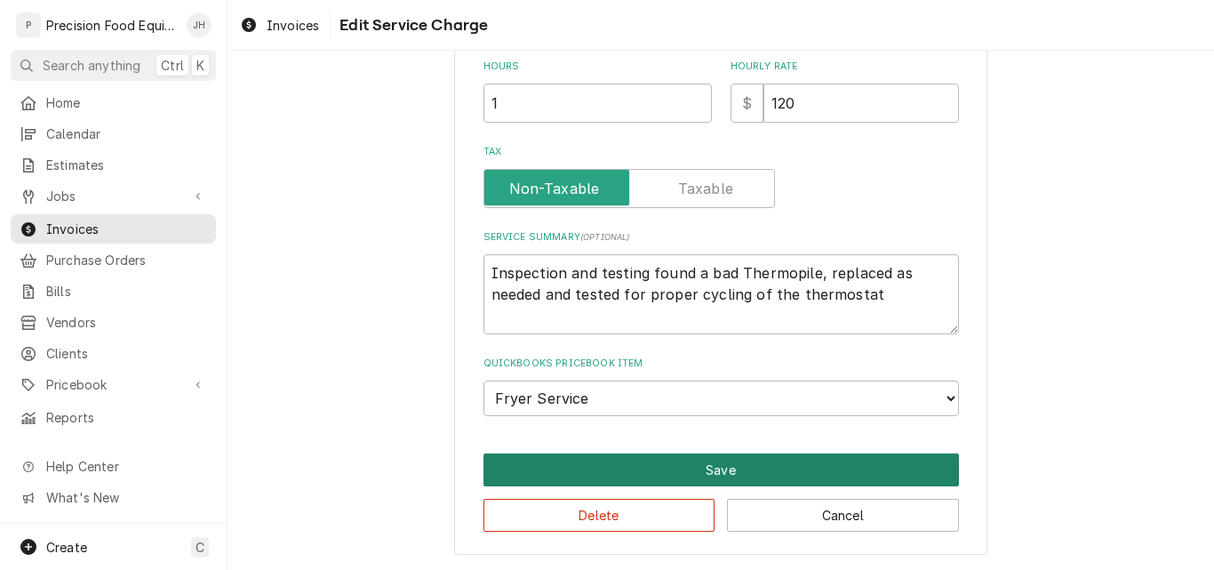
click at [807, 467] on button "Save" at bounding box center [720, 469] width 475 height 33
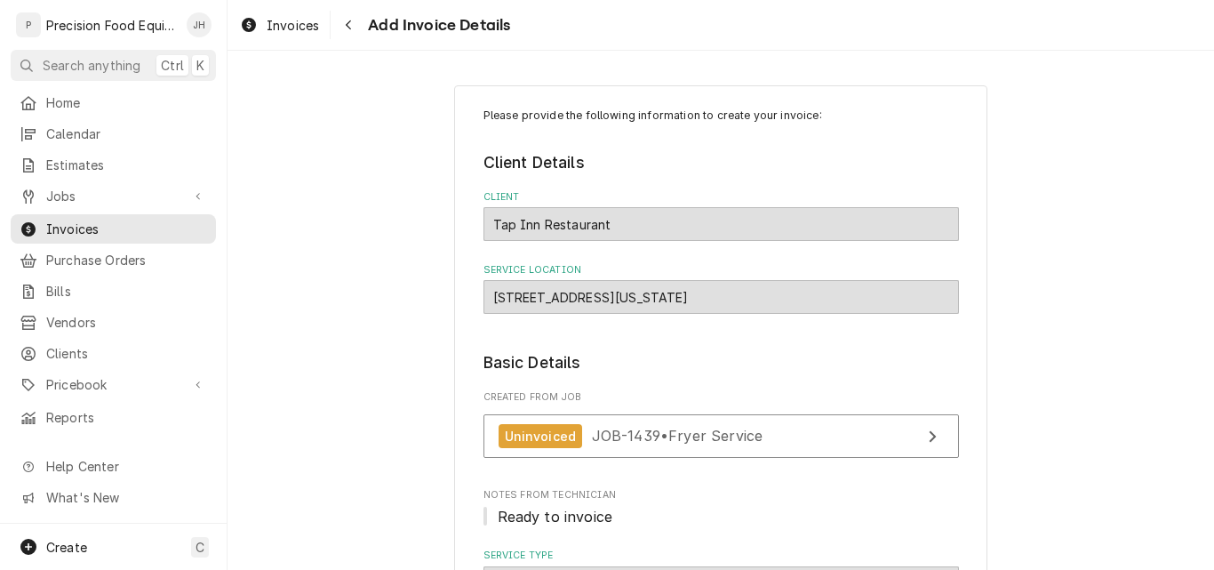
drag, startPoint x: 823, startPoint y: 299, endPoint x: 486, endPoint y: 296, distance: 336.8
click at [486, 296] on div "13939 Cleator Rd Suite #4438, Arizona City, AZ 85123" at bounding box center [720, 297] width 475 height 34
copy div "13939 Cleator Rd Suite #4438, Arizona City, AZ 85123"
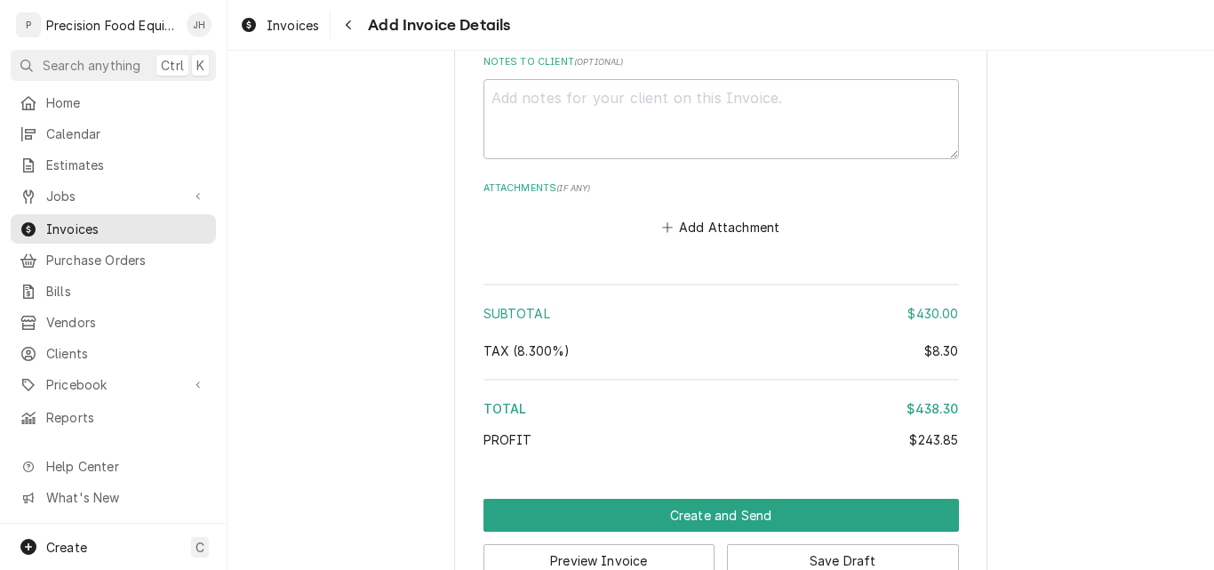
scroll to position [3082, 0]
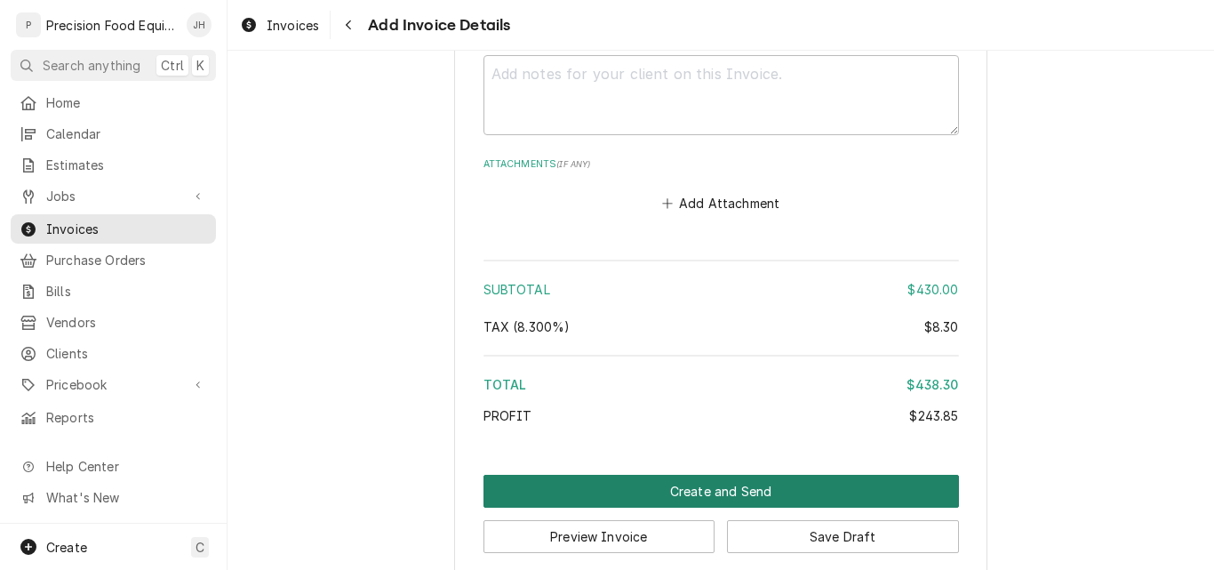
click at [734, 475] on button "Create and Send" at bounding box center [720, 491] width 475 height 33
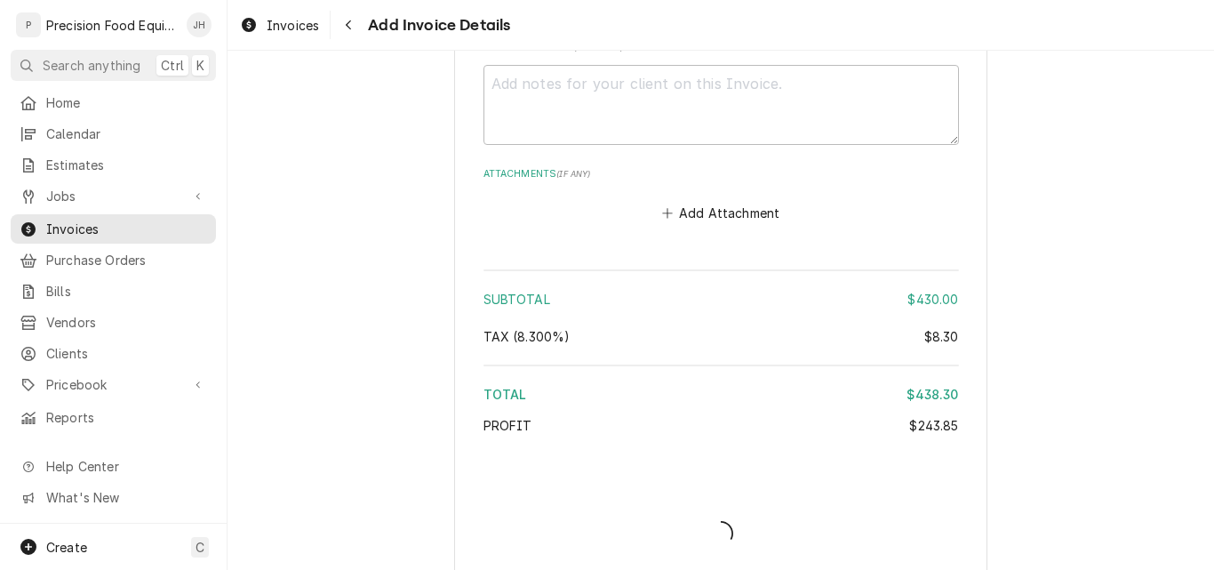
type textarea "x"
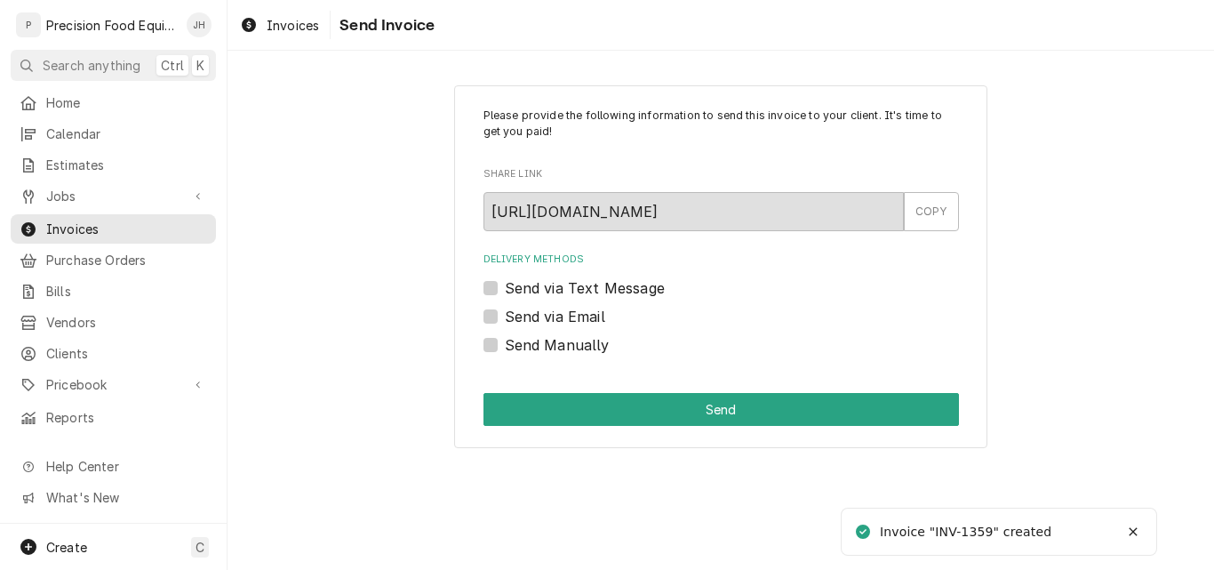
click at [562, 319] on label "Send via Email" at bounding box center [555, 316] width 100 height 21
click at [562, 319] on input "Send via Email" at bounding box center [742, 325] width 475 height 39
checkbox input "true"
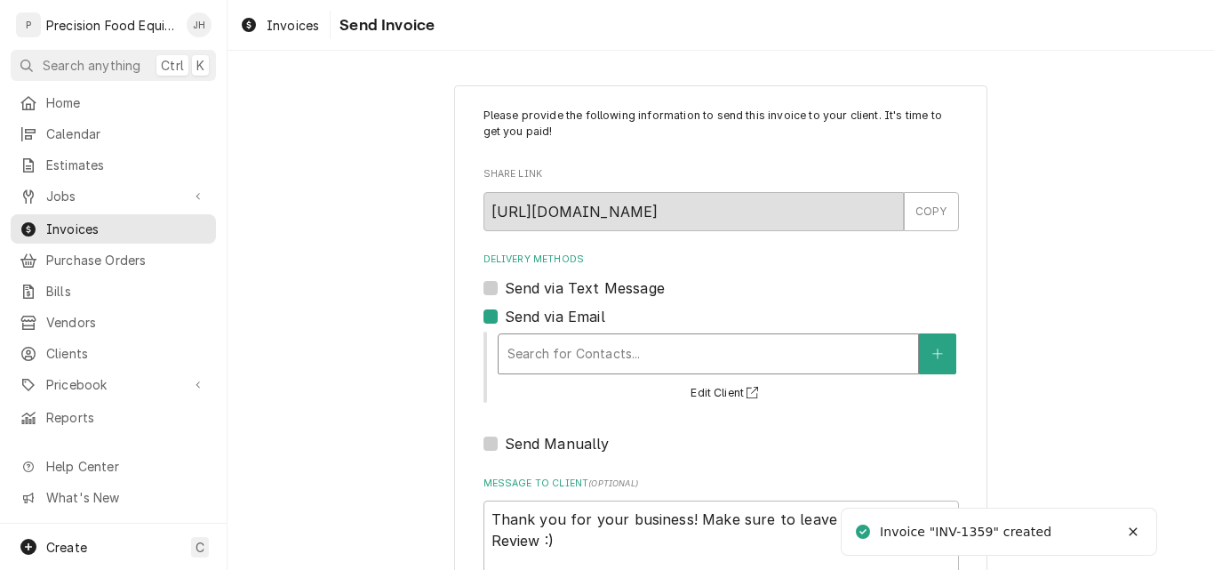
click at [538, 347] on div "Delivery Methods" at bounding box center [708, 354] width 402 height 32
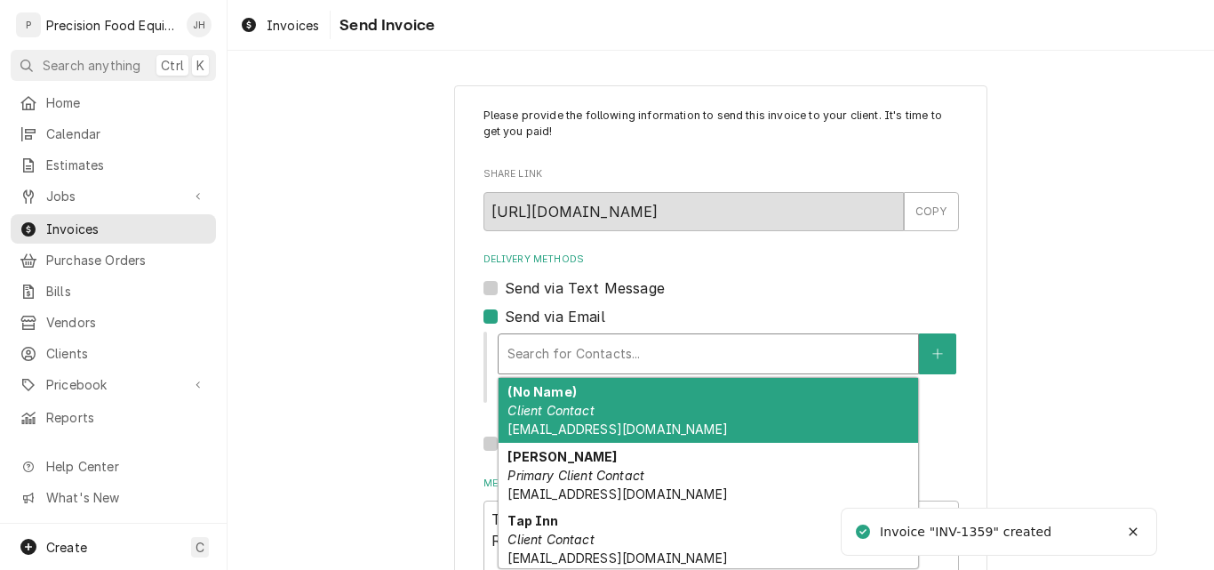
click at [538, 407] on em "Client Contact" at bounding box center [550, 410] width 86 height 15
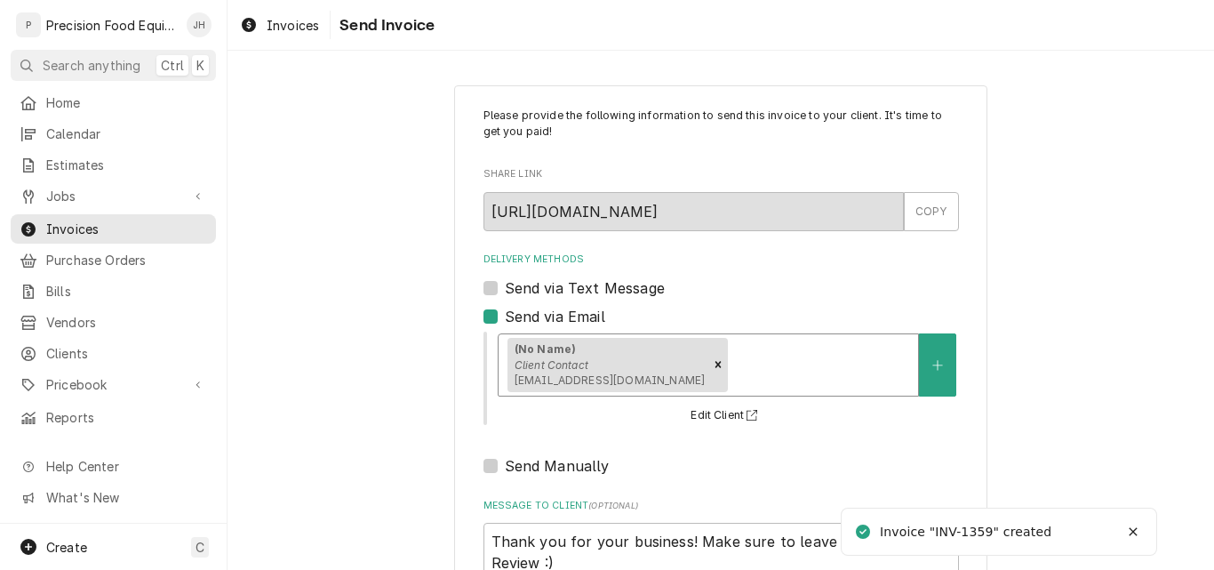
click at [612, 352] on div "(No Name) Client Contact Jzingelman@azcity.golf.org" at bounding box center [607, 365] width 201 height 55
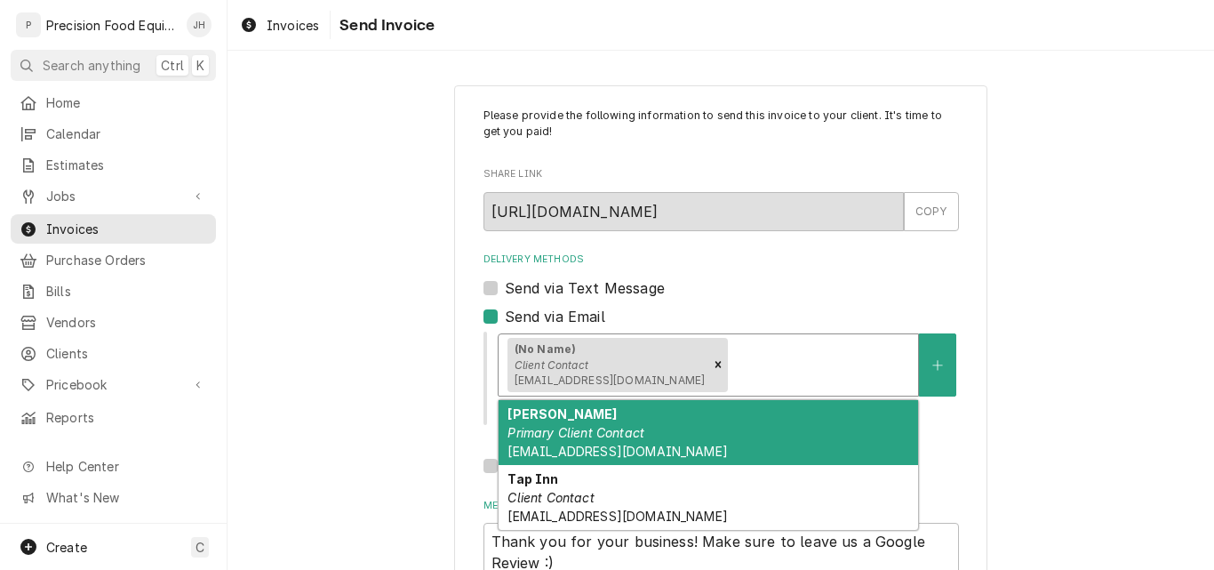
click at [585, 427] on em "Primary Client Contact" at bounding box center [575, 432] width 137 height 15
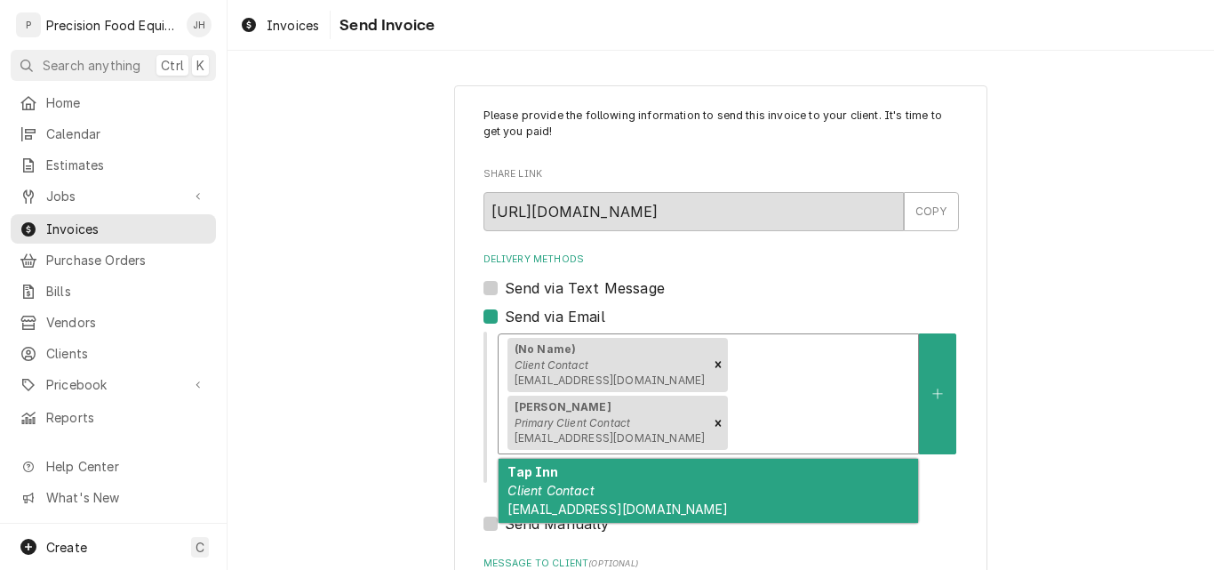
click at [600, 368] on div "(No Name) Client Contact Jzingelman@azcity.golf.org" at bounding box center [607, 365] width 201 height 55
click at [577, 483] on em "Client Contact" at bounding box center [550, 490] width 86 height 15
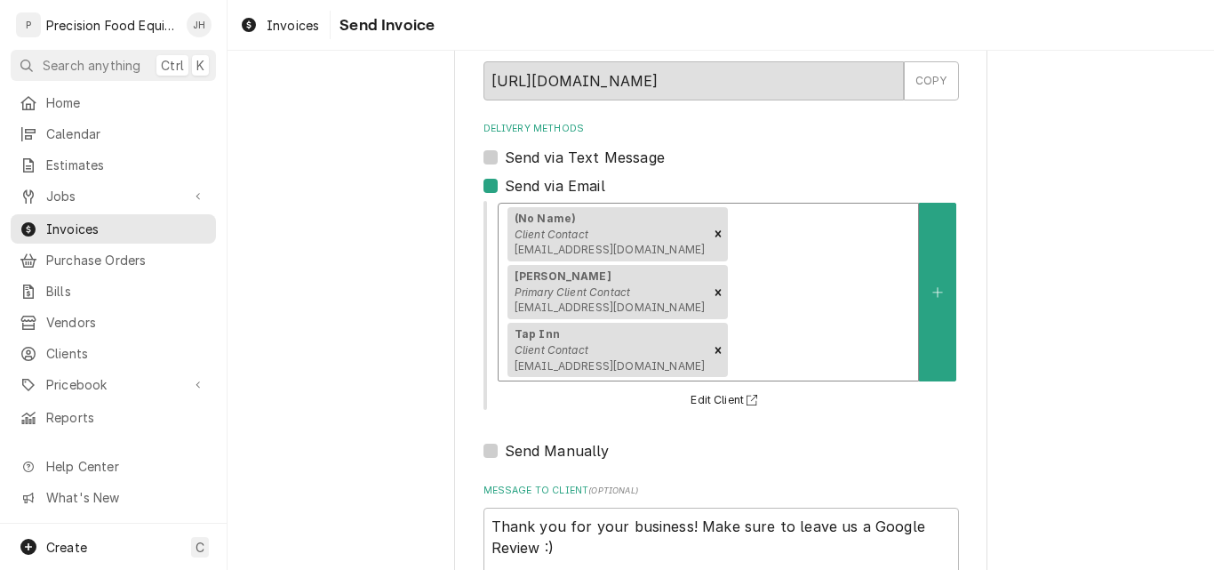
scroll to position [199, 0]
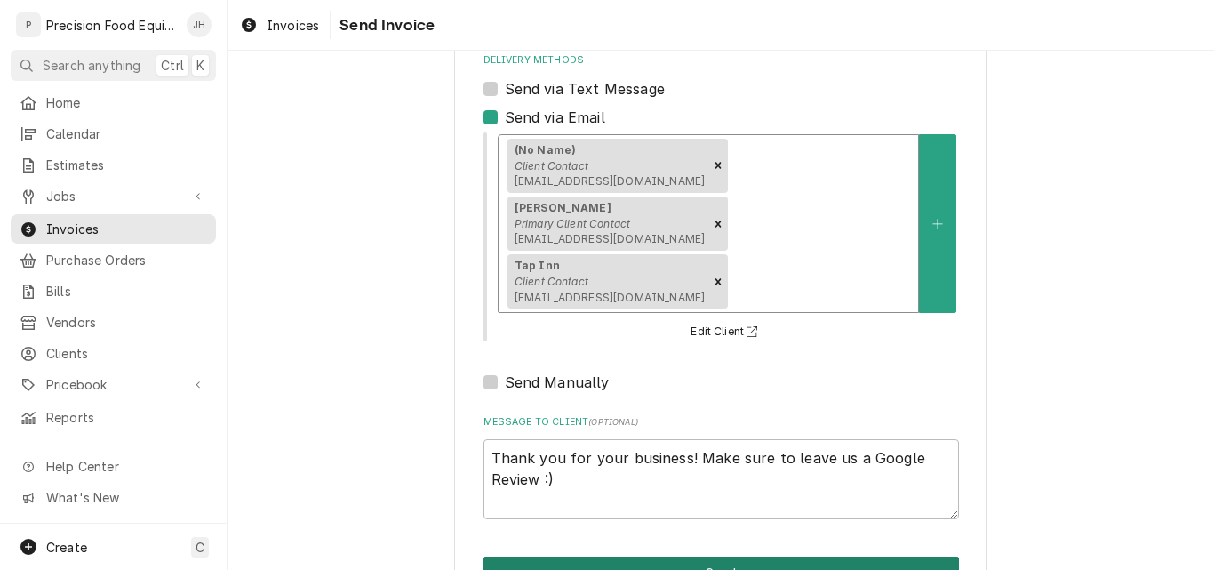
click at [743, 556] on button "Send" at bounding box center [720, 572] width 475 height 33
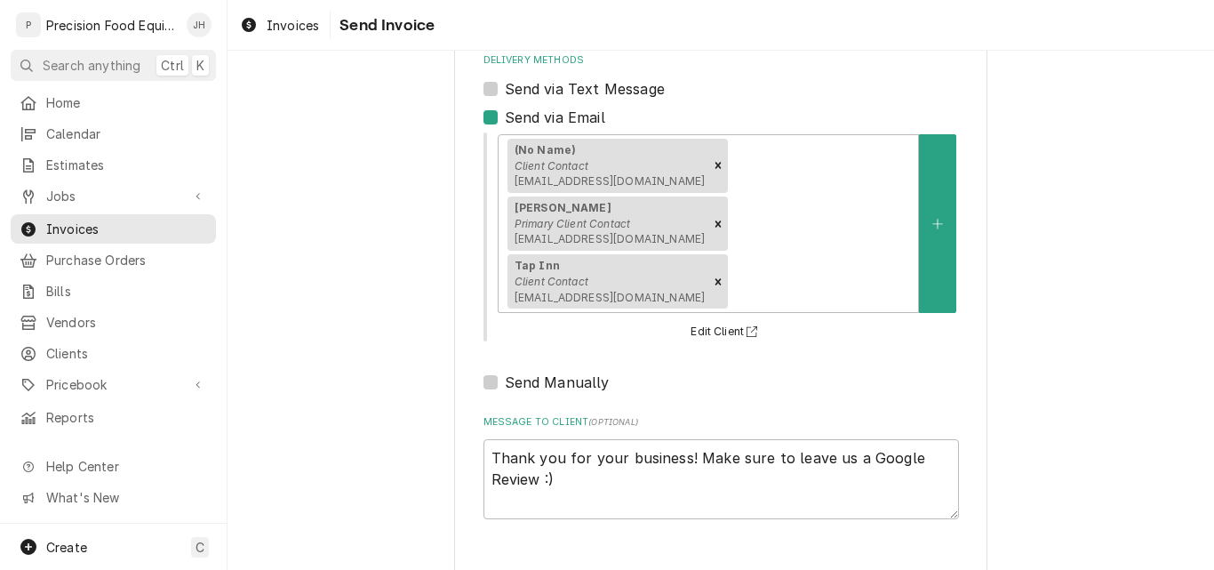
type textarea "x"
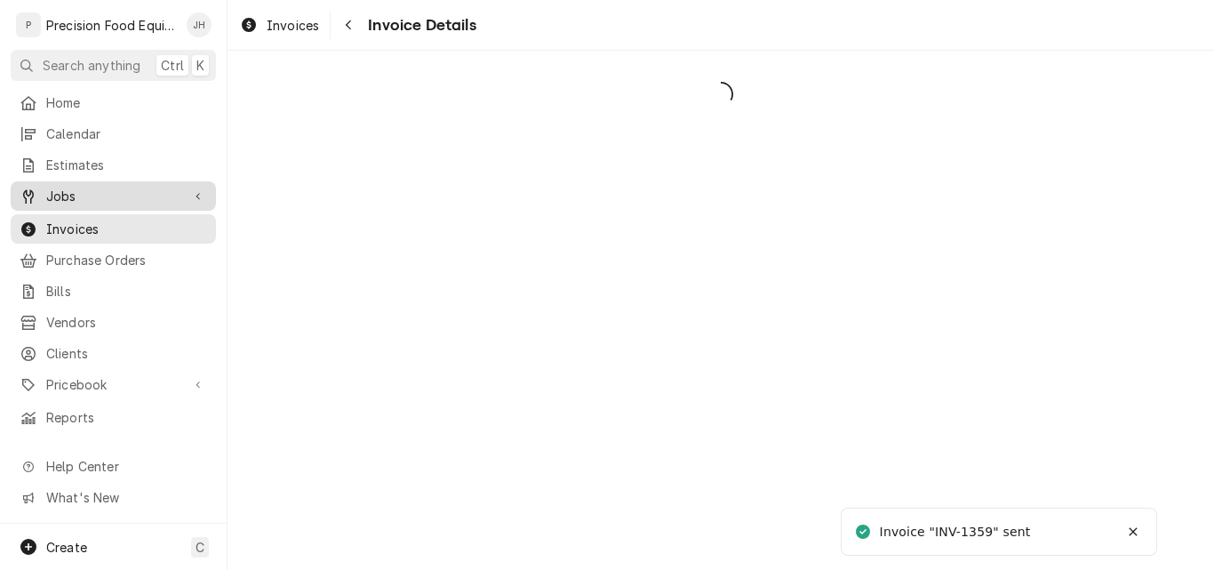
drag, startPoint x: 0, startPoint y: 0, endPoint x: 69, endPoint y: 191, distance: 203.3
click at [69, 191] on span "Jobs" at bounding box center [113, 196] width 134 height 19
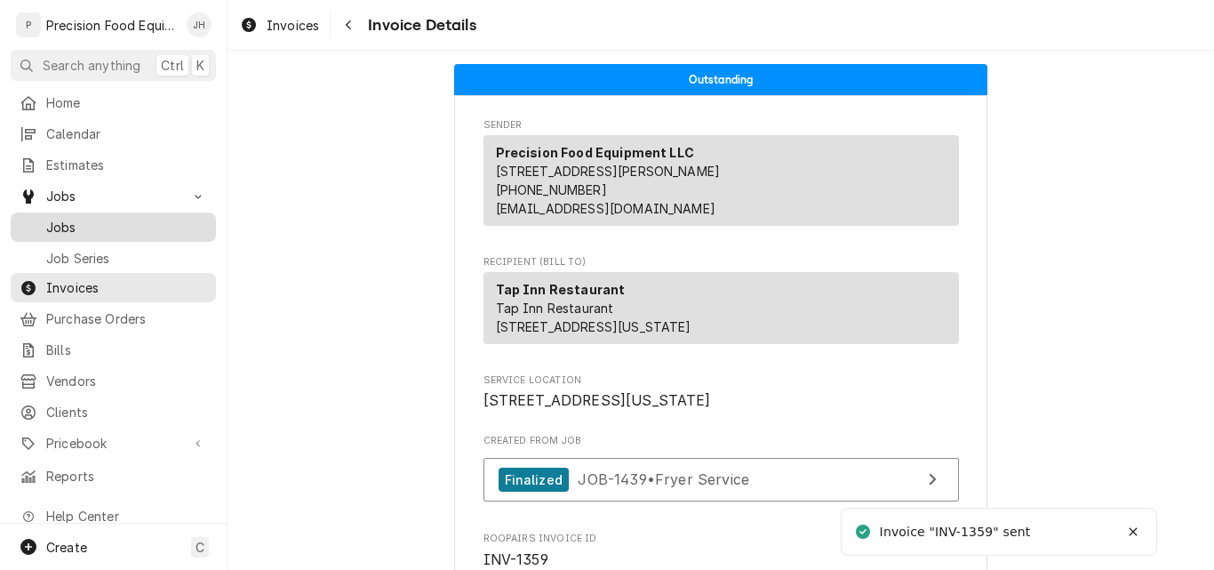
click at [68, 228] on span "Jobs" at bounding box center [126, 227] width 161 height 19
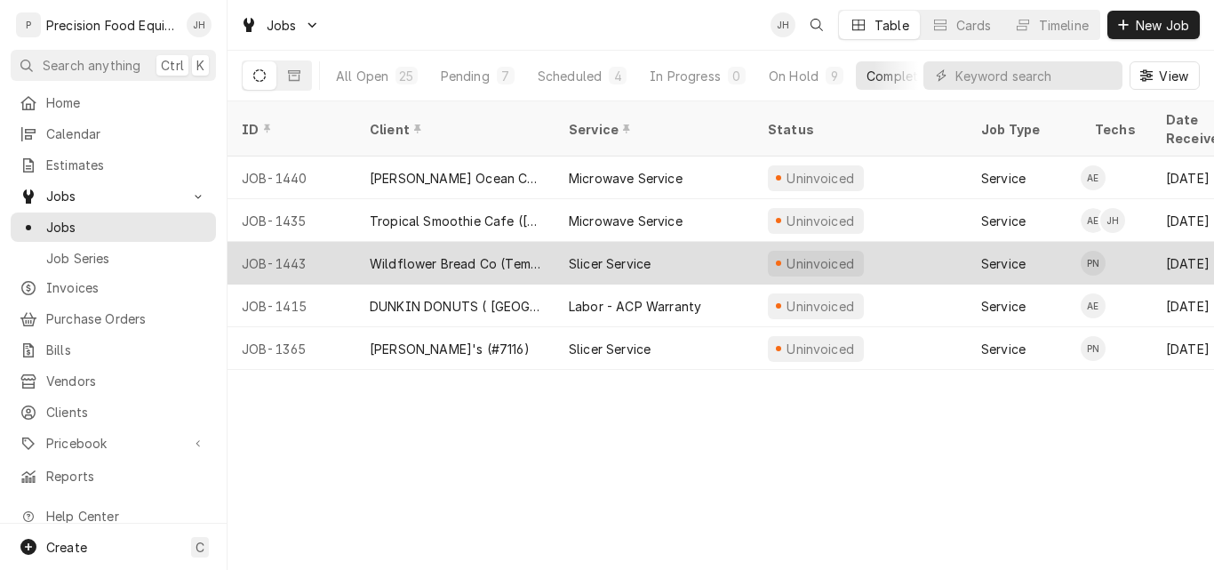
click at [383, 254] on div "Wildflower Bread Co (Tempe - #02)" at bounding box center [455, 263] width 171 height 19
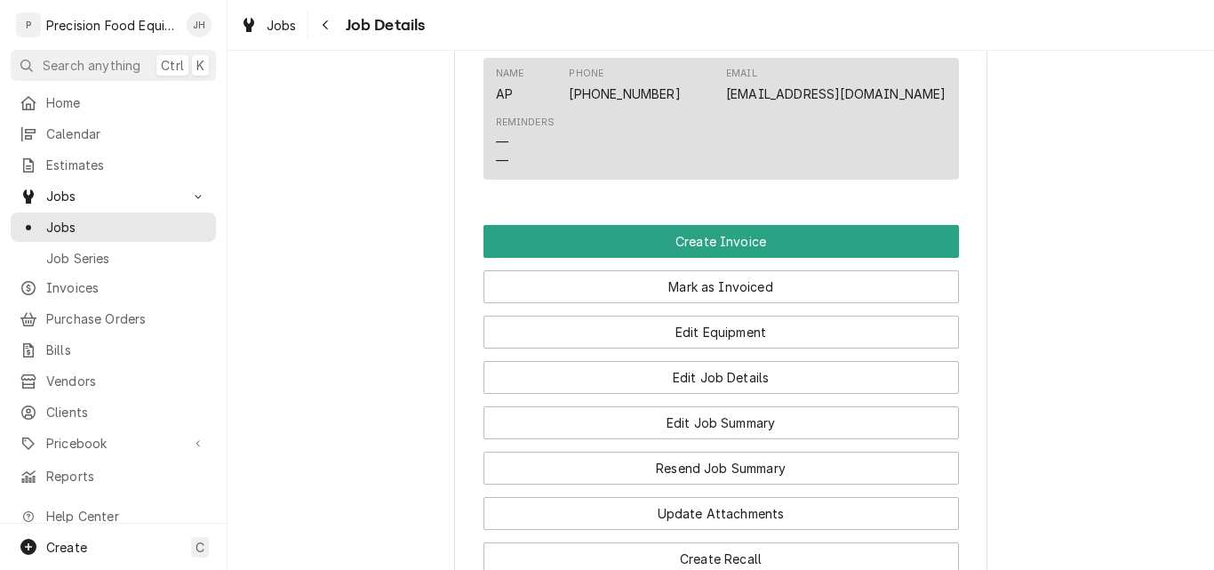
scroll to position [1066, 0]
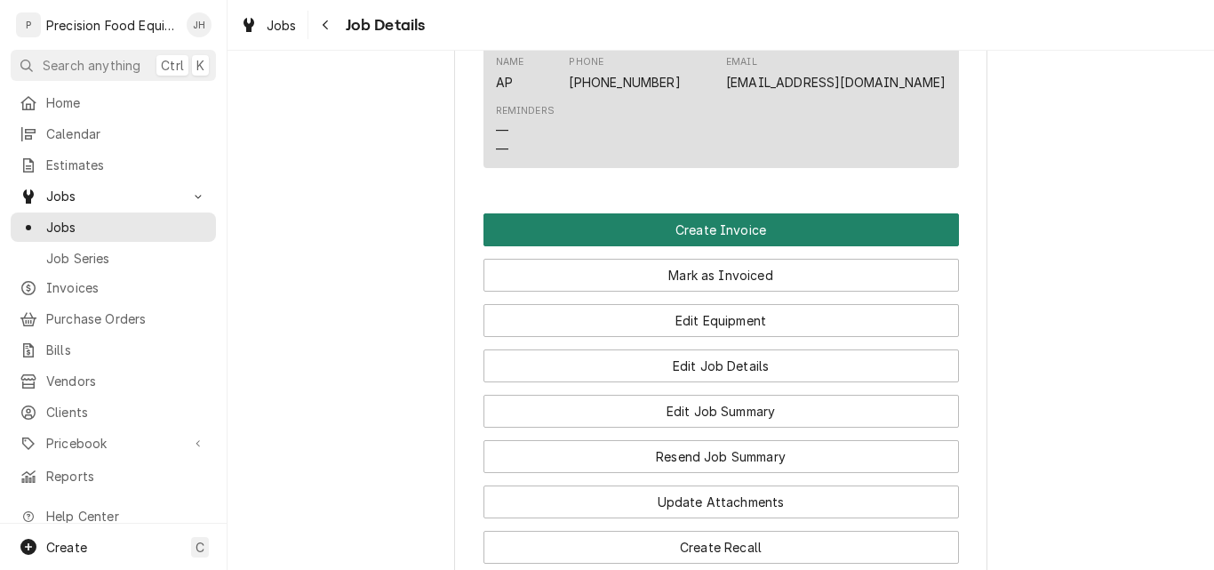
click at [762, 246] on button "Create Invoice" at bounding box center [720, 229] width 475 height 33
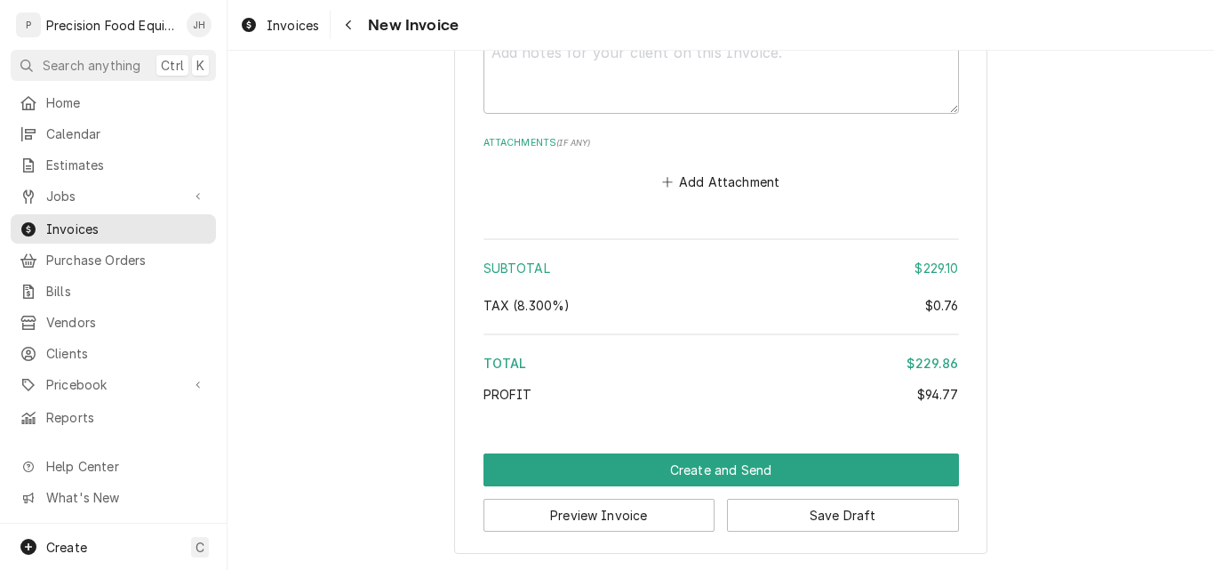
scroll to position [3228, 0]
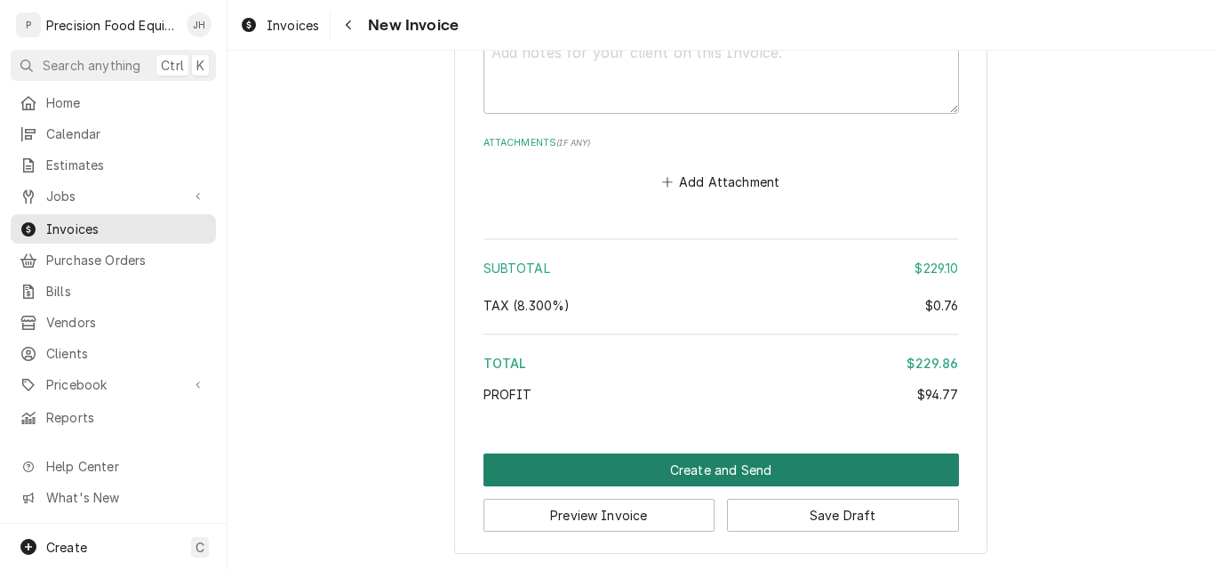
click at [723, 475] on button "Create and Send" at bounding box center [720, 469] width 475 height 33
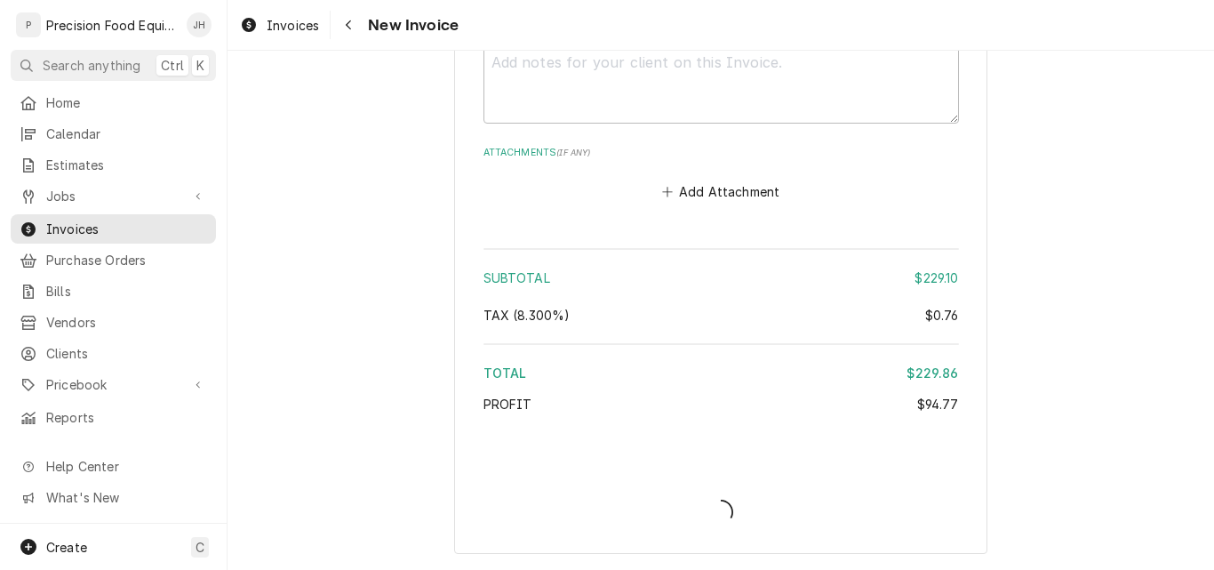
type textarea "x"
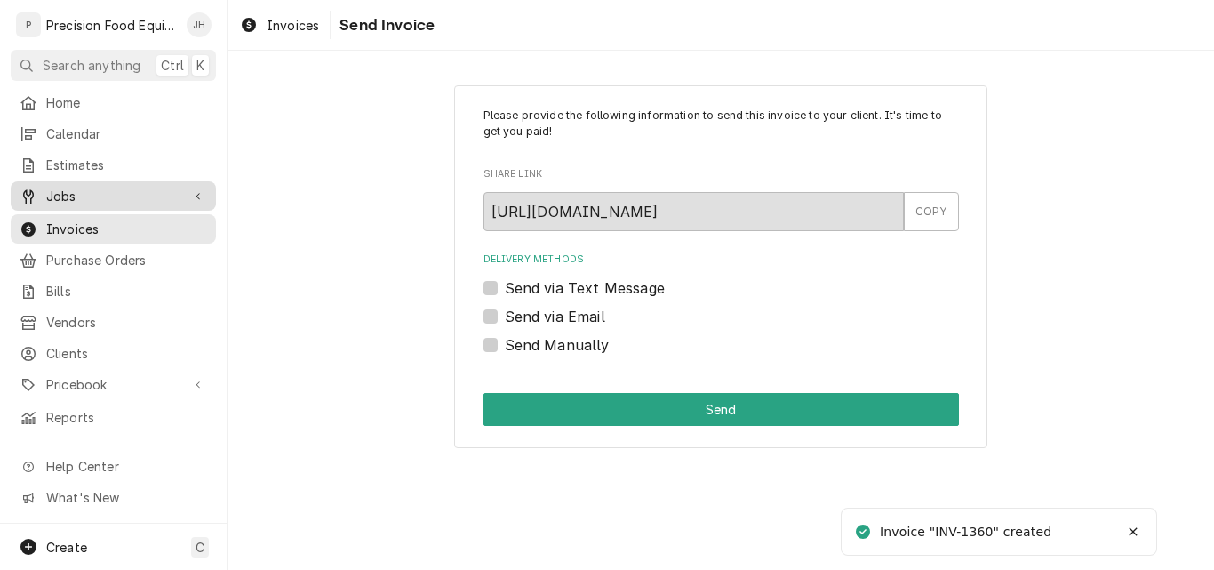
click at [74, 188] on span "Jobs" at bounding box center [113, 196] width 134 height 19
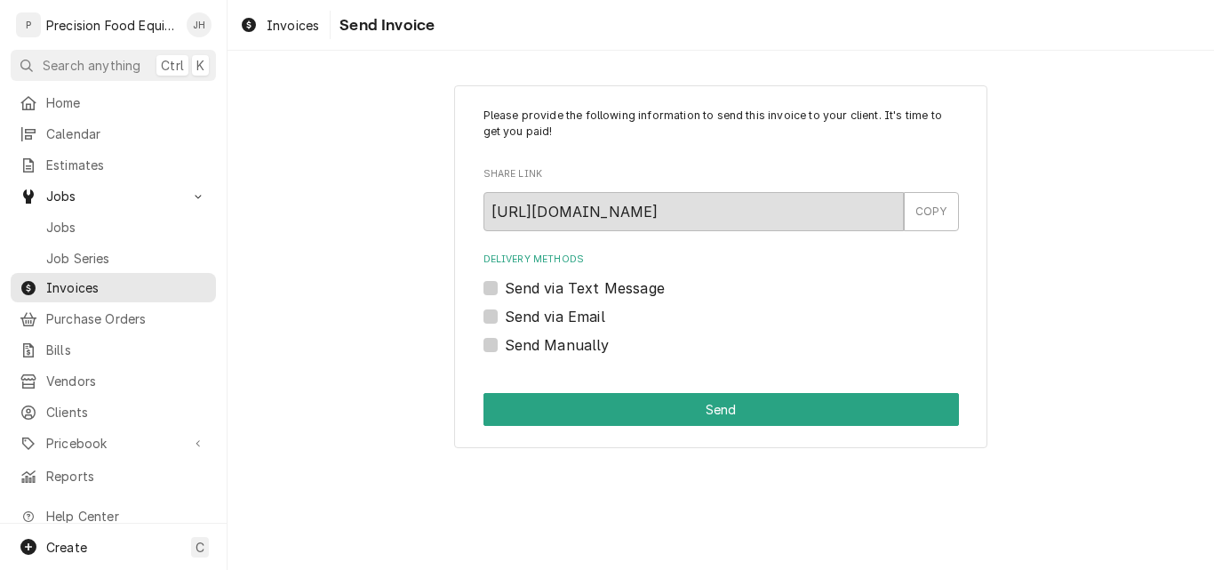
click at [547, 343] on label "Send Manually" at bounding box center [557, 344] width 105 height 21
click at [547, 343] on input "Send Manually" at bounding box center [742, 353] width 475 height 39
checkbox input "true"
click at [547, 322] on label "Send via Email" at bounding box center [555, 316] width 100 height 21
click at [547, 322] on input "Send via Email" at bounding box center [742, 325] width 475 height 39
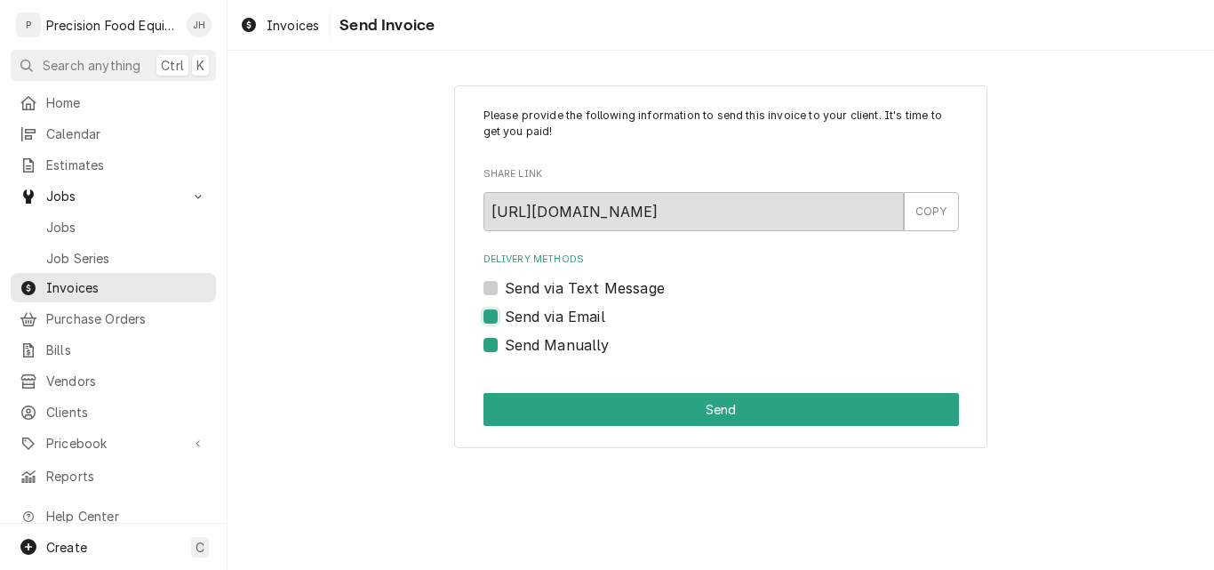
checkbox input "true"
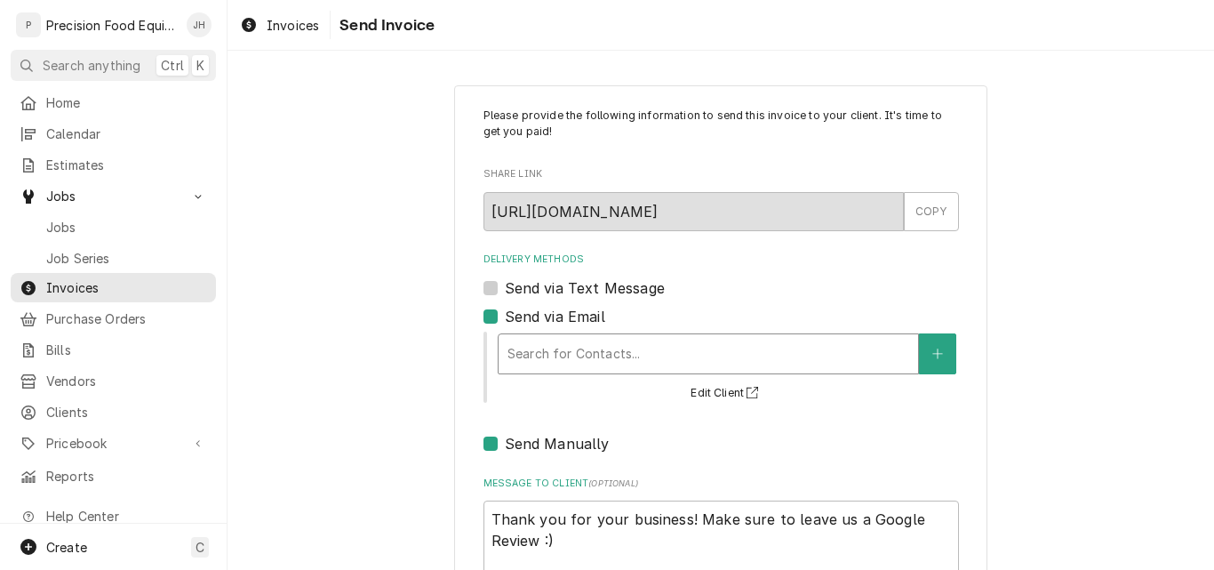
click at [509, 348] on div "Delivery Methods" at bounding box center [708, 354] width 402 height 32
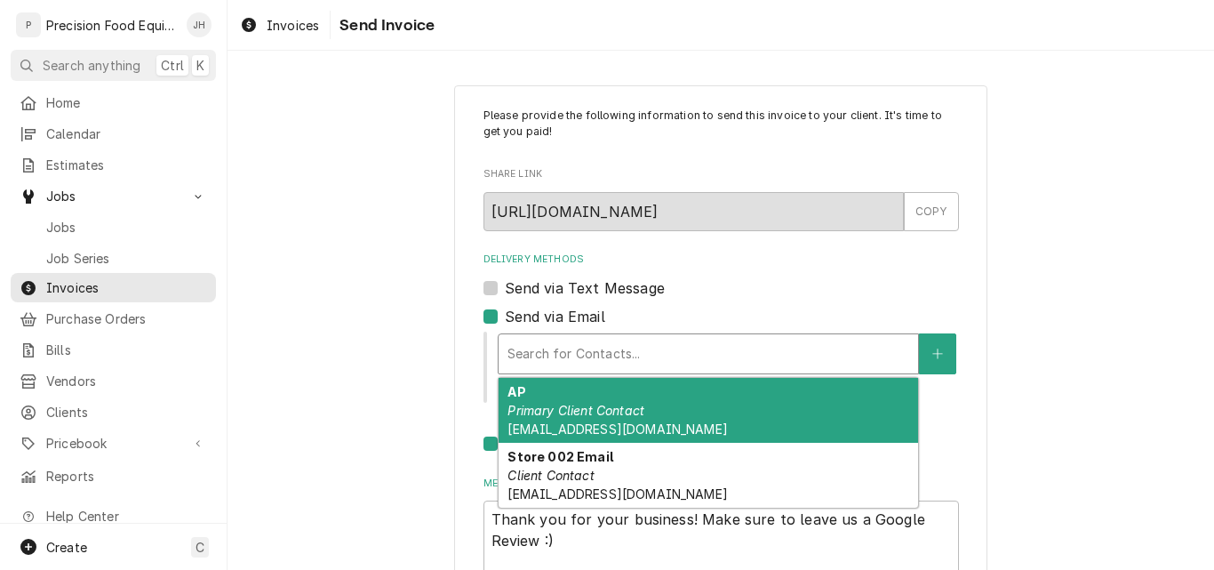
click at [549, 406] on em "Primary Client Contact" at bounding box center [575, 410] width 137 height 15
type textarea "x"
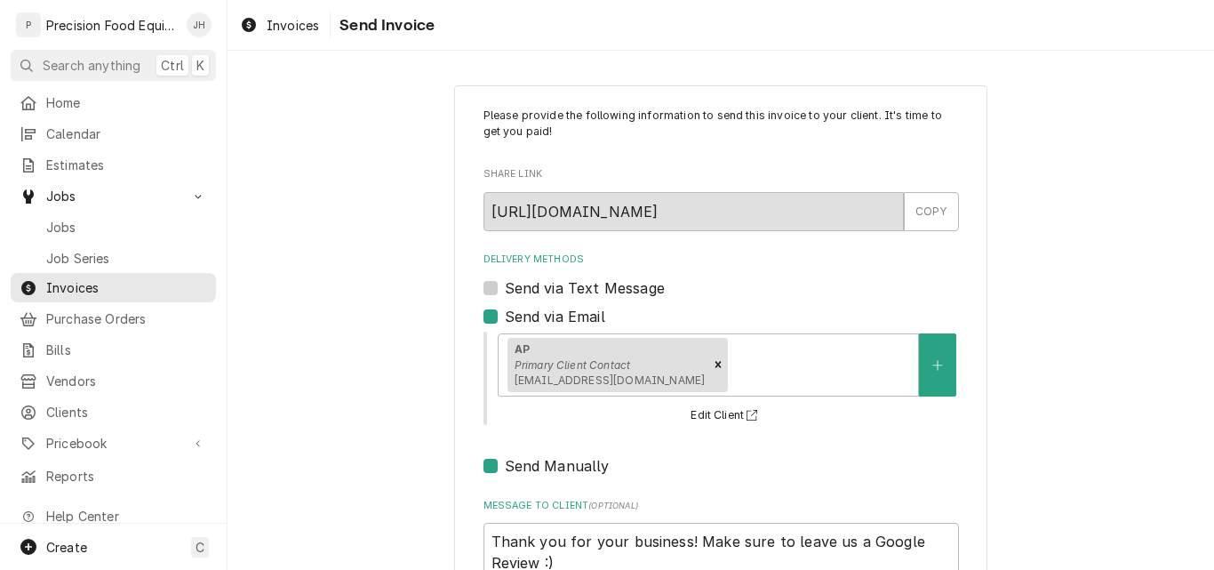
click at [505, 464] on label "Send Manually" at bounding box center [557, 465] width 105 height 21
click at [505, 464] on input "Send Manually" at bounding box center [742, 474] width 475 height 39
checkbox input "false"
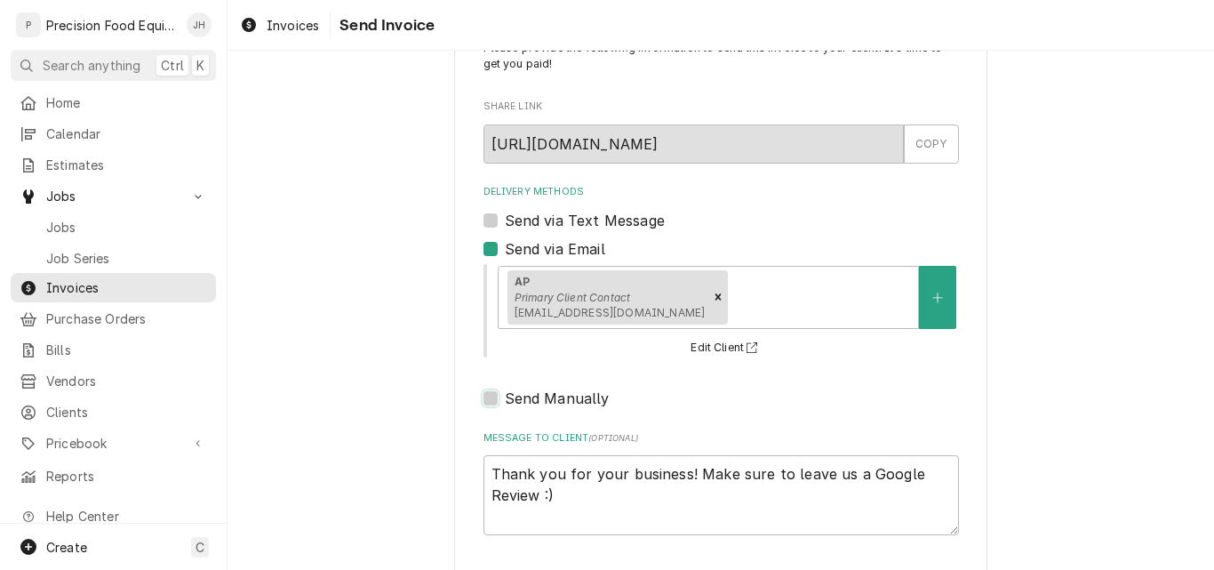
scroll to position [141, 0]
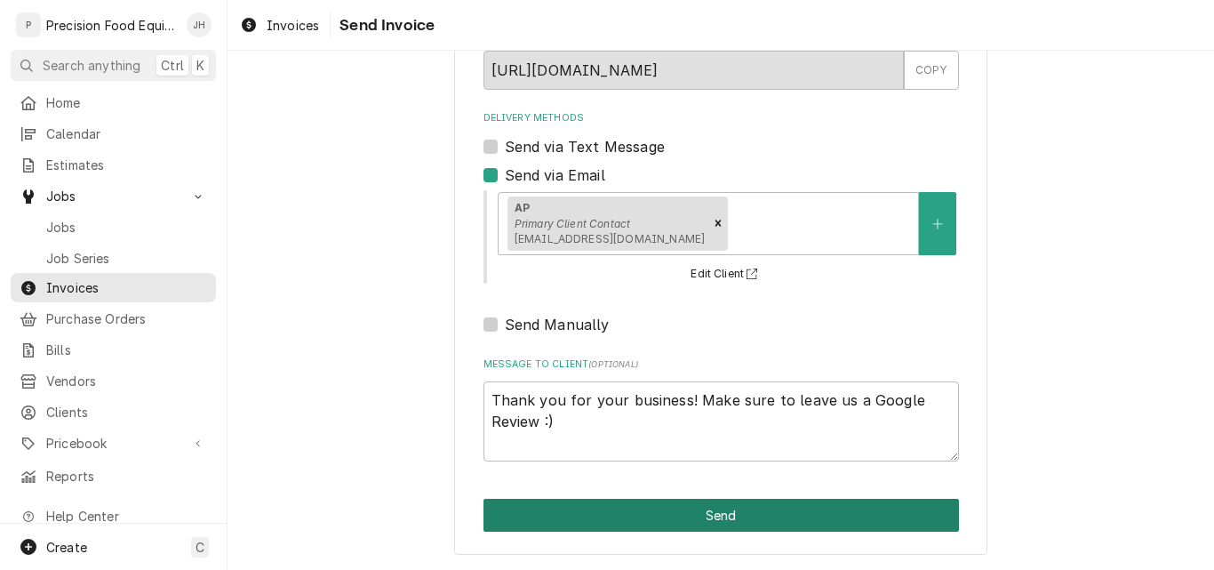
click at [662, 521] on button "Send" at bounding box center [720, 515] width 475 height 33
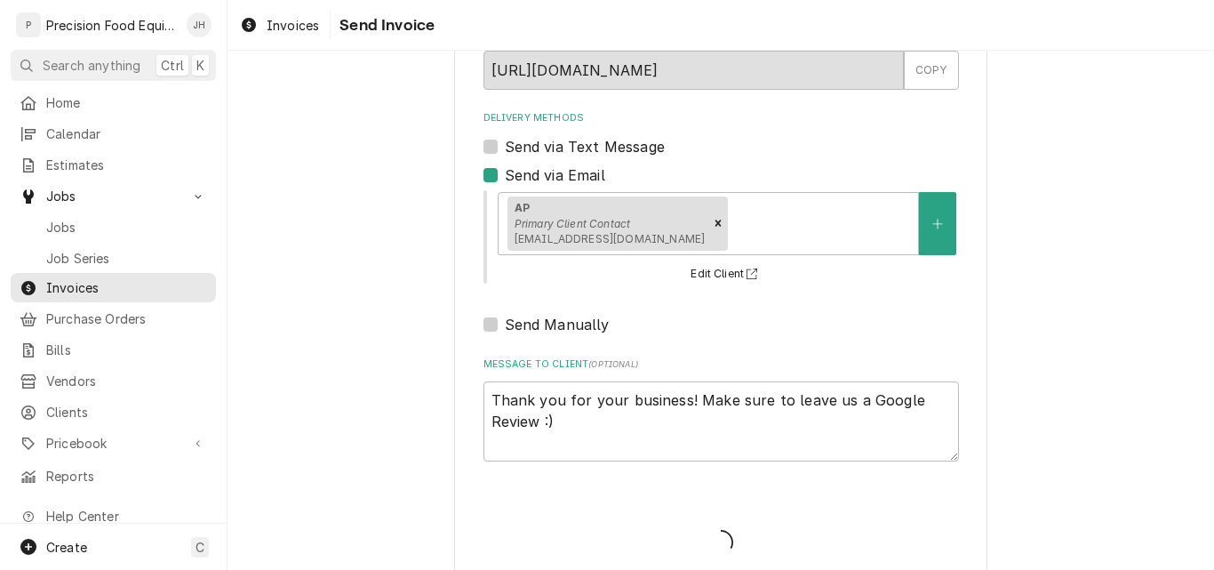
type textarea "x"
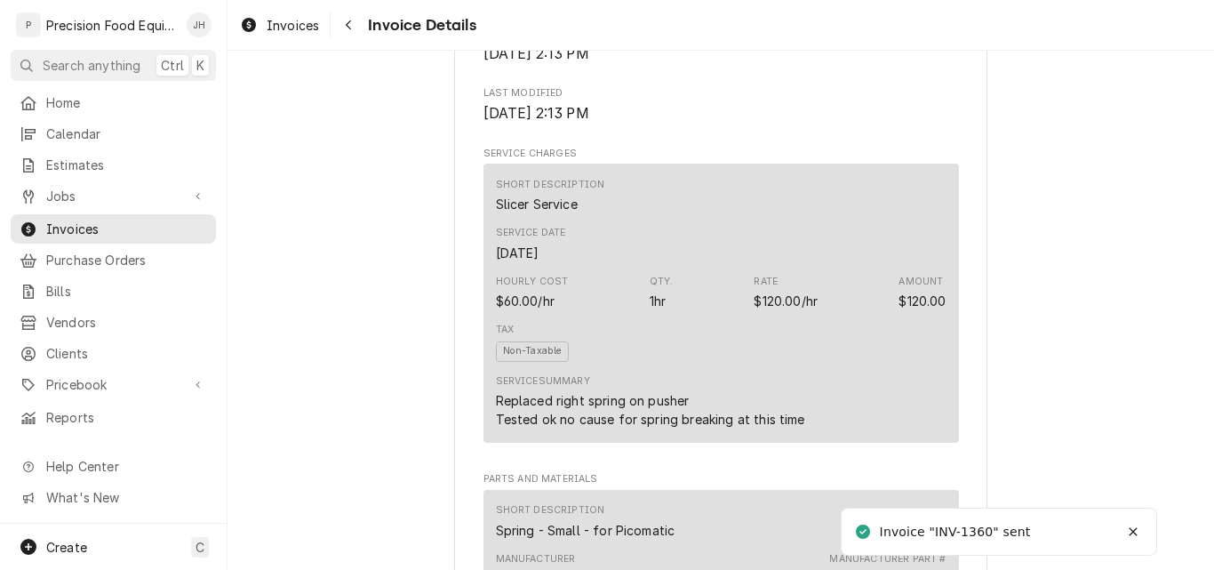
scroll to position [1155, 0]
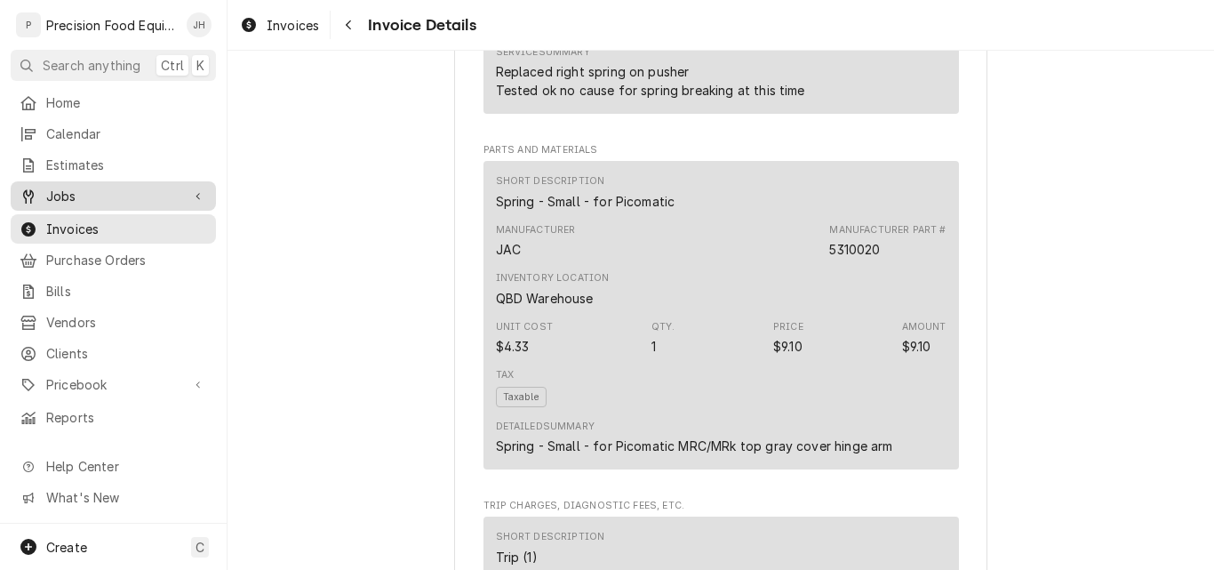
drag, startPoint x: 36, startPoint y: 197, endPoint x: 43, endPoint y: 191, distance: 9.4
click at [42, 193] on div "Jobs" at bounding box center [100, 196] width 161 height 19
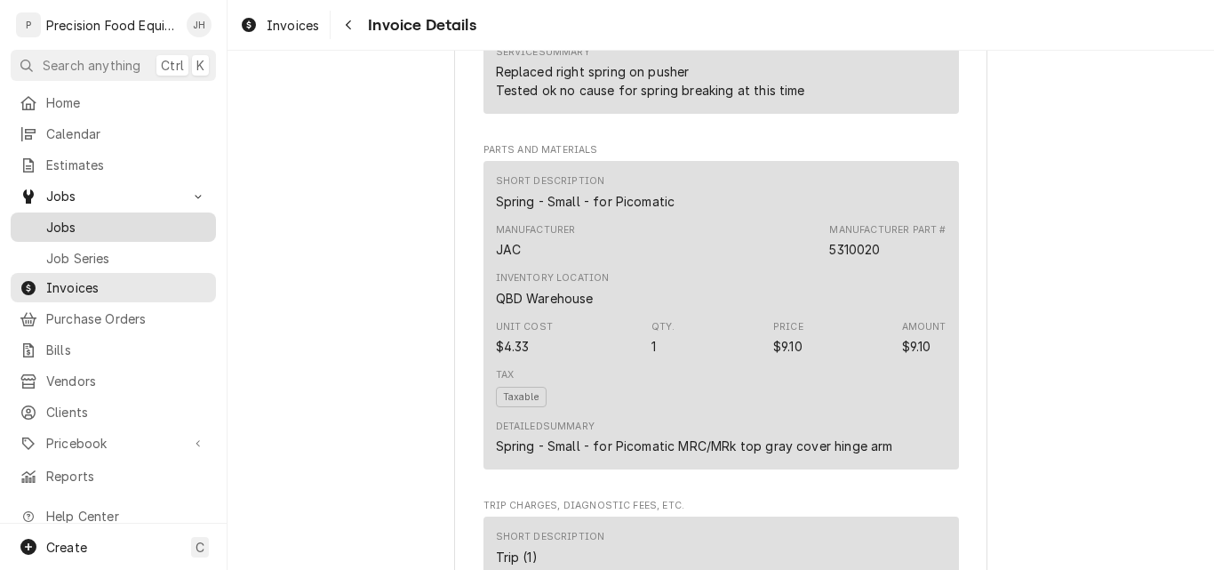
click at [52, 218] on span "Jobs" at bounding box center [126, 227] width 161 height 19
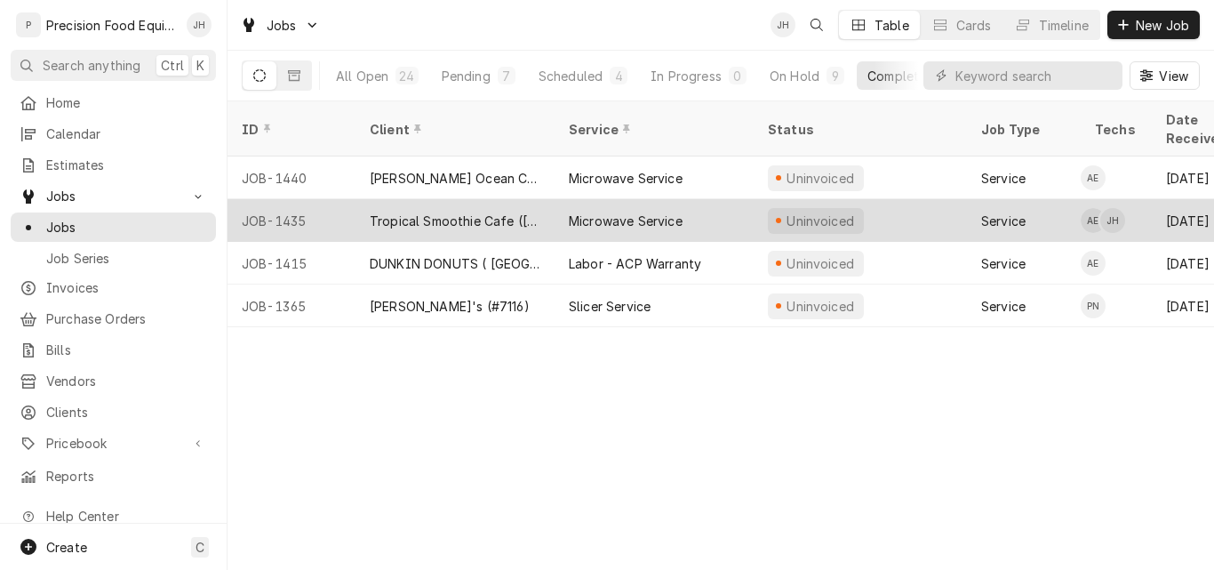
click at [502, 212] on div "Tropical Smoothie Cafe ([PERSON_NAME]) New" at bounding box center [455, 221] width 171 height 19
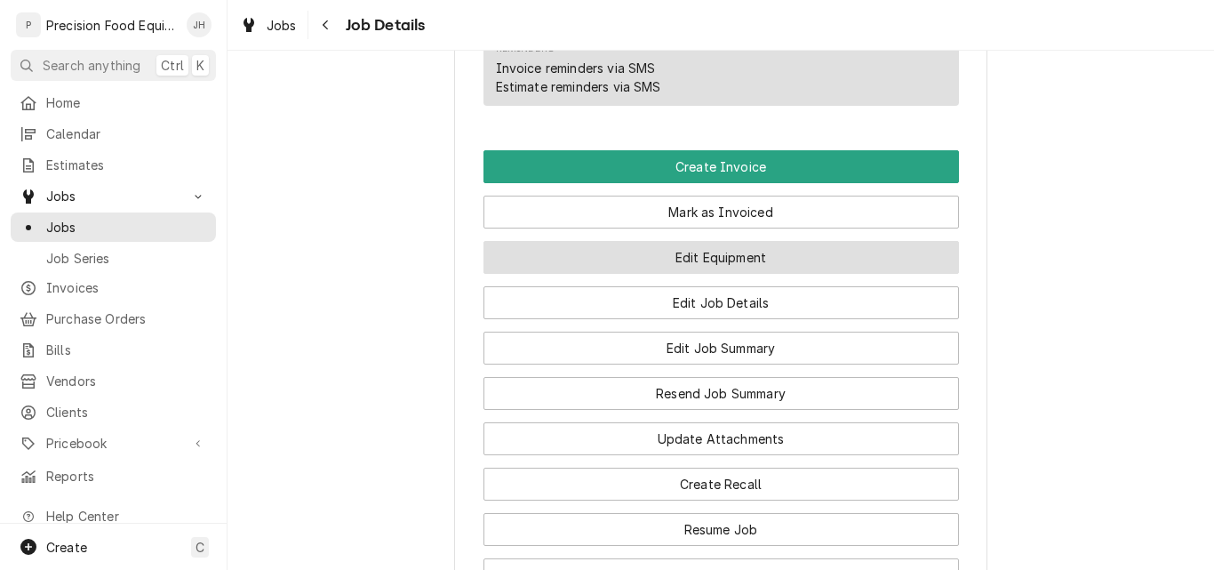
scroll to position [1333, 0]
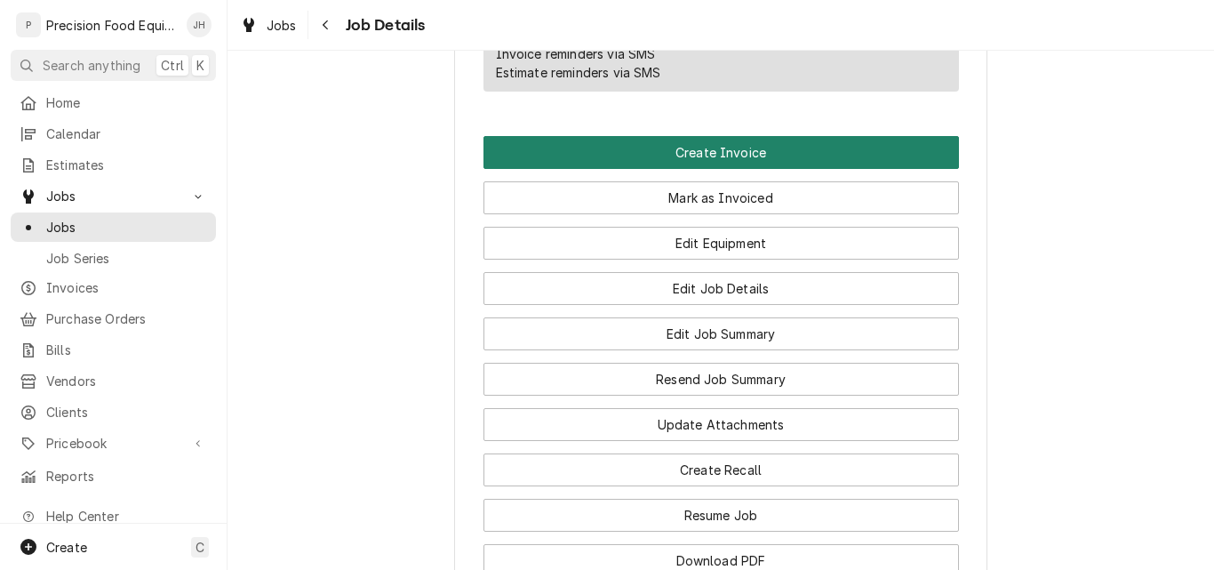
click at [749, 169] on button "Create Invoice" at bounding box center [720, 152] width 475 height 33
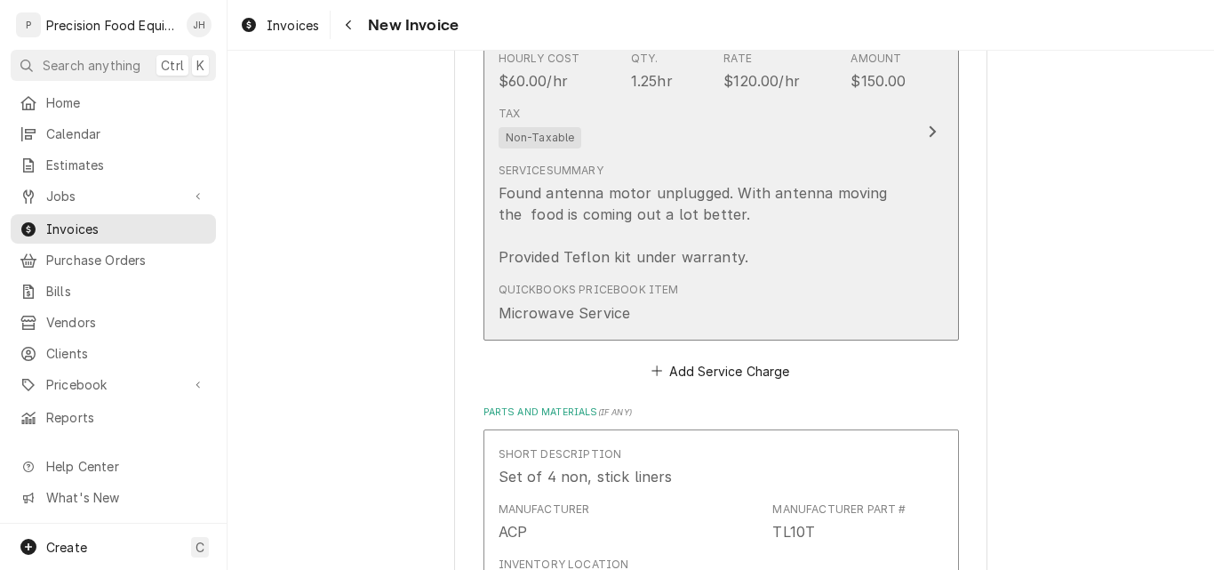
click at [792, 166] on div "Service Summary Found antenna motor unplugged. With antenna moving the food is …" at bounding box center [703, 215] width 408 height 105
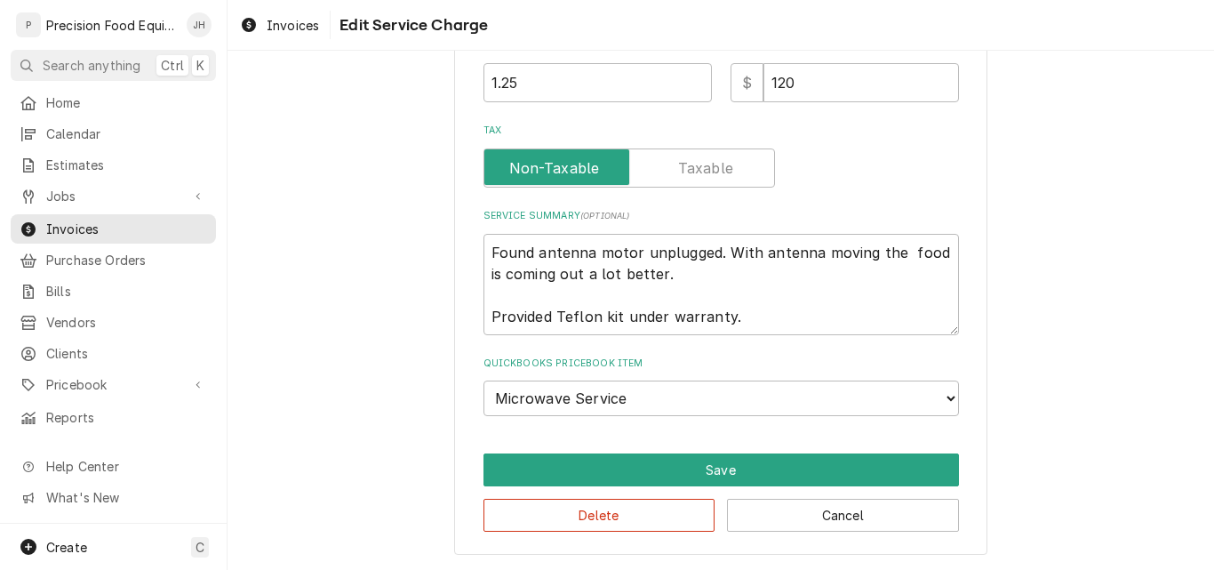
scroll to position [462, 0]
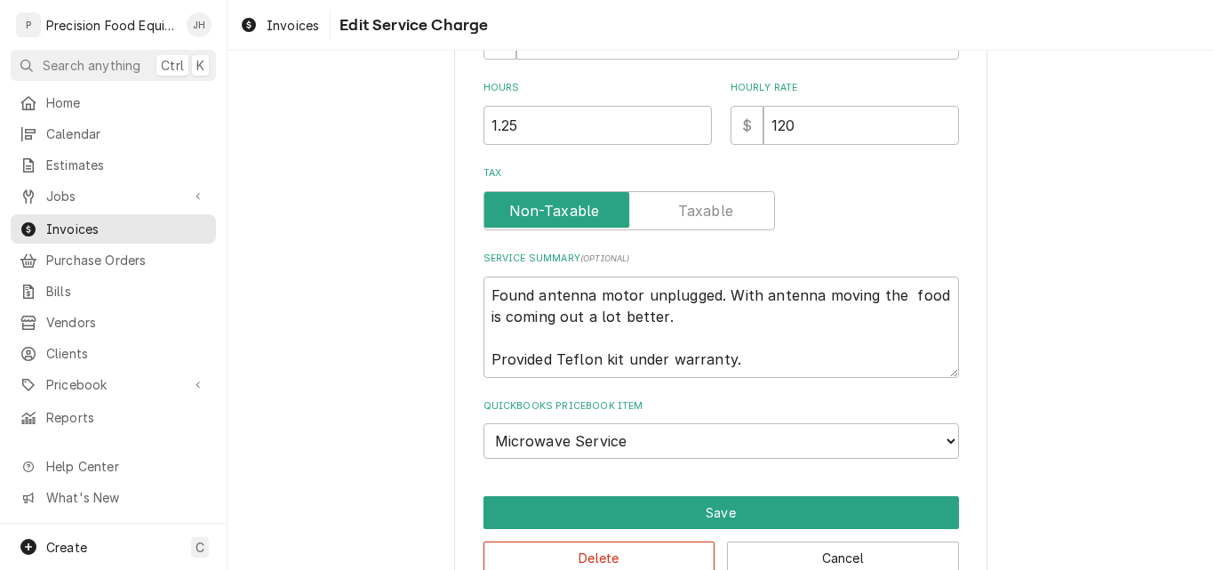
type textarea "x"
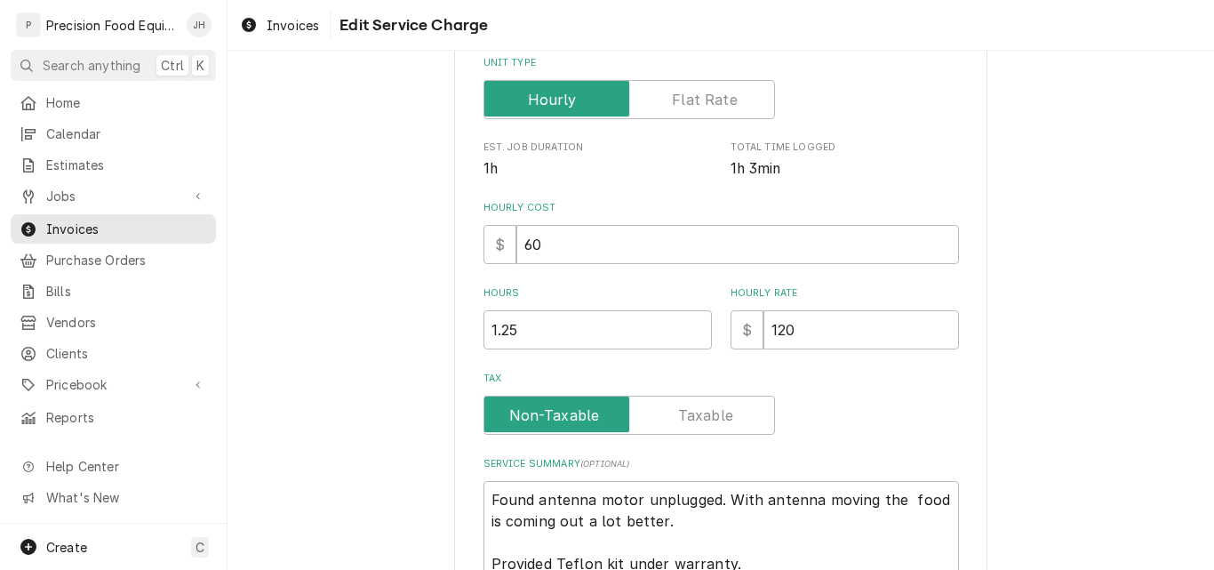
scroll to position [355, 0]
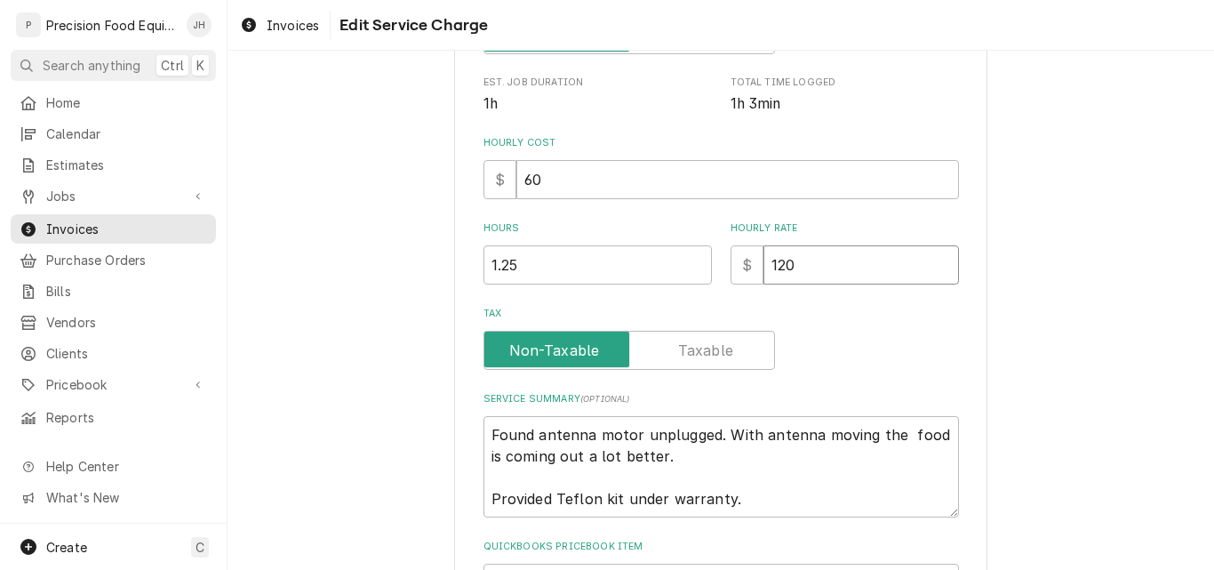
drag, startPoint x: 808, startPoint y: 266, endPoint x: 797, endPoint y: 266, distance: 10.7
click at [797, 266] on input "120" at bounding box center [861, 264] width 196 height 39
drag, startPoint x: 796, startPoint y: 270, endPoint x: 724, endPoint y: 269, distance: 72.0
click at [731, 269] on div "$ 120" at bounding box center [845, 264] width 228 height 39
type input "0"
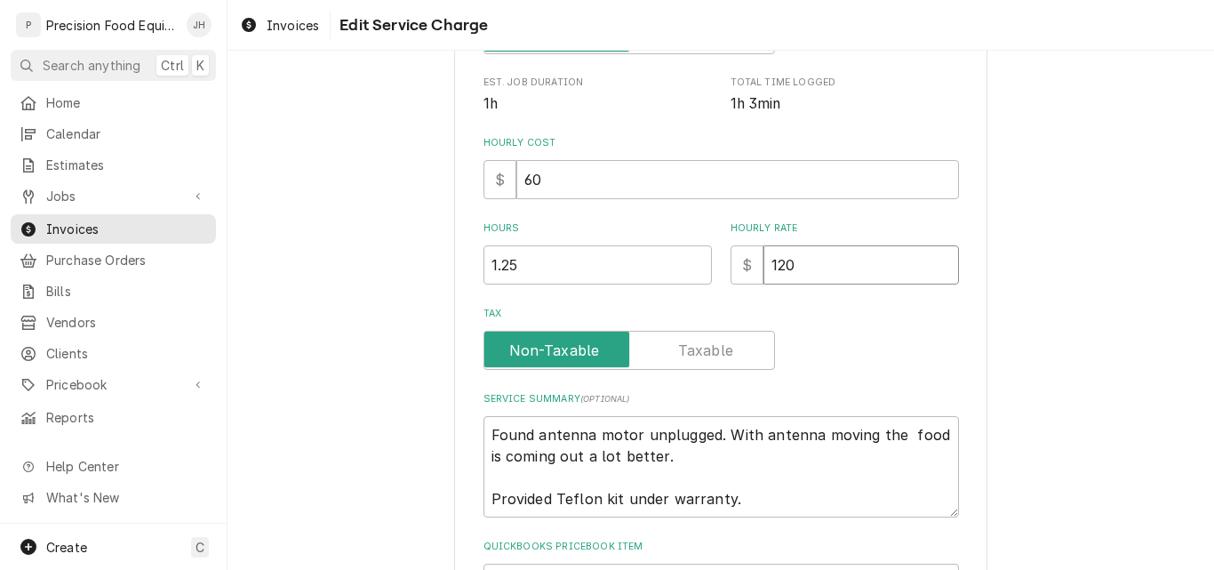
type textarea "x"
type input "0"
click at [1058, 320] on div "Use the fields below to edit this service charge Short Description Microwave Se…" at bounding box center [721, 233] width 986 height 1039
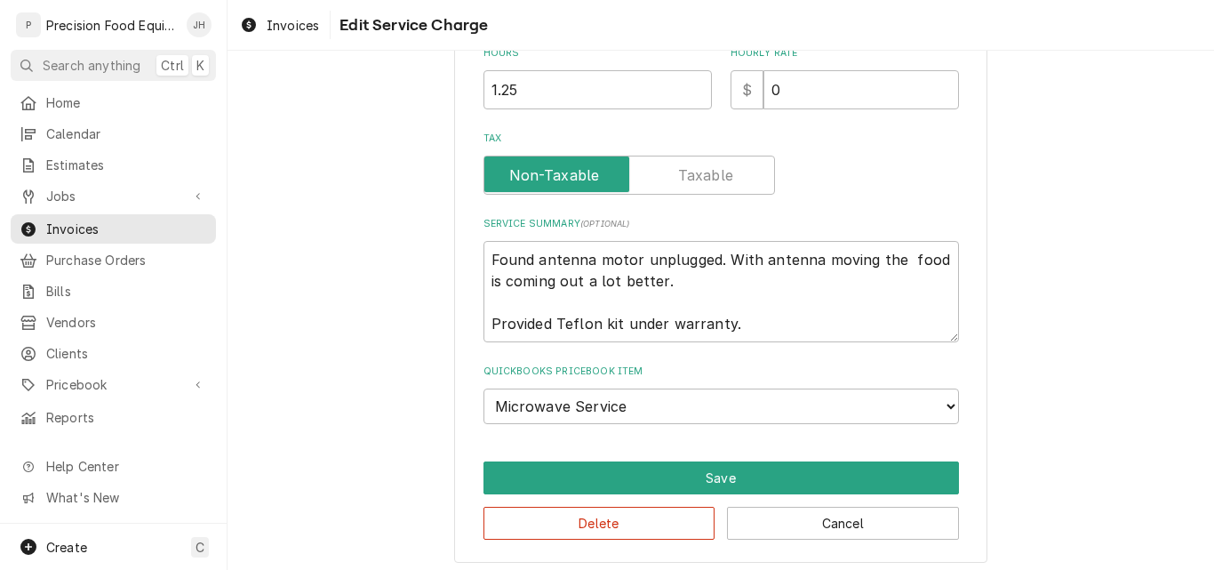
scroll to position [539, 0]
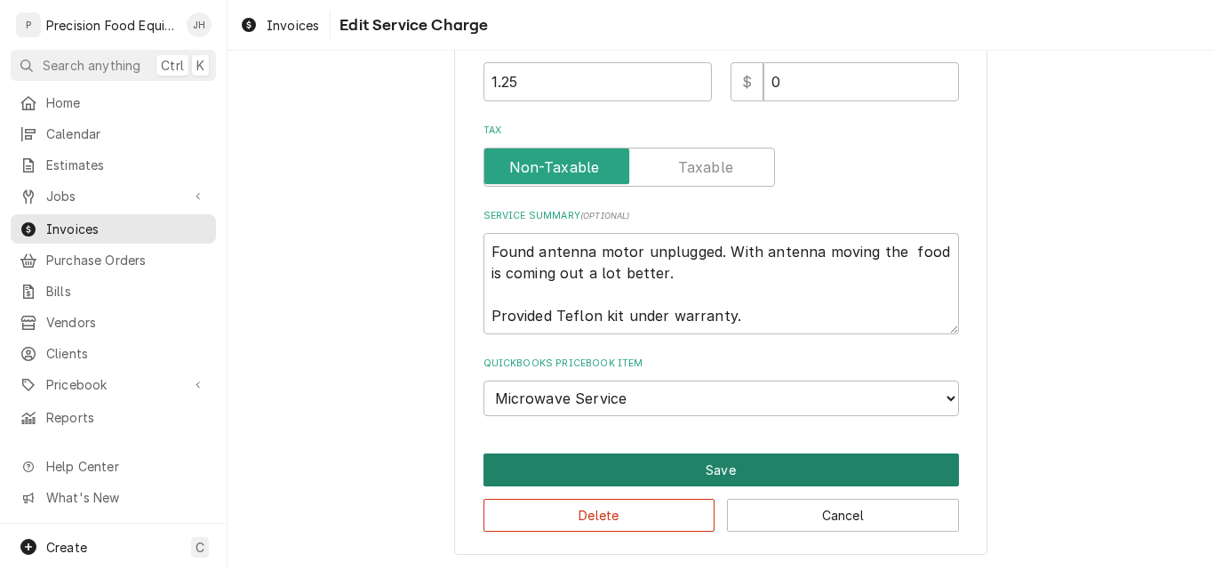
click at [734, 463] on button "Save" at bounding box center [720, 469] width 475 height 33
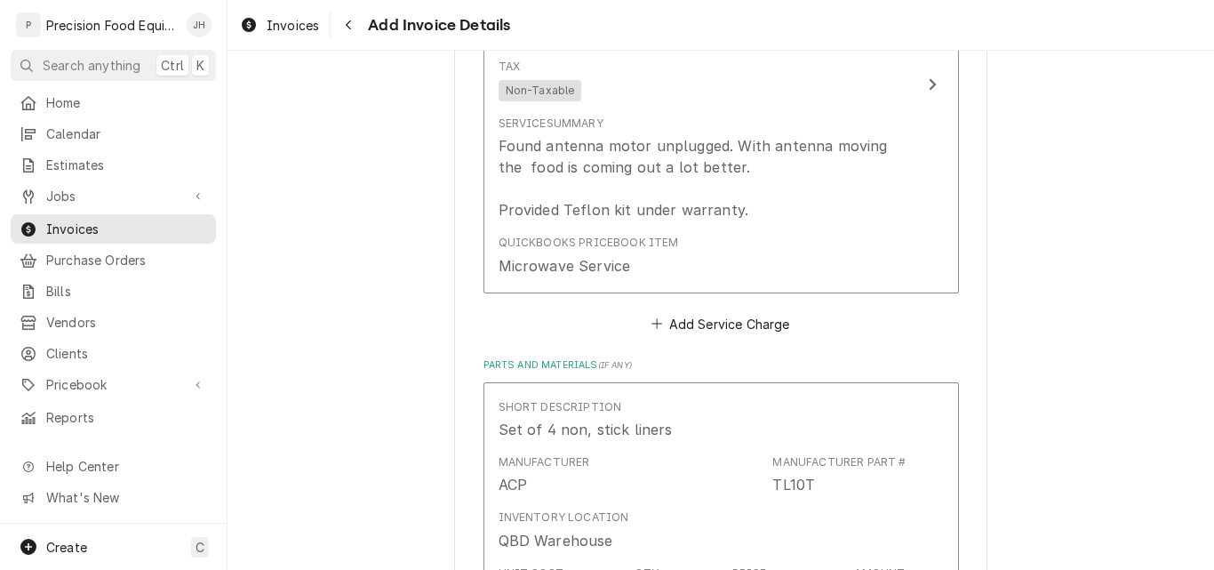
scroll to position [1578, 0]
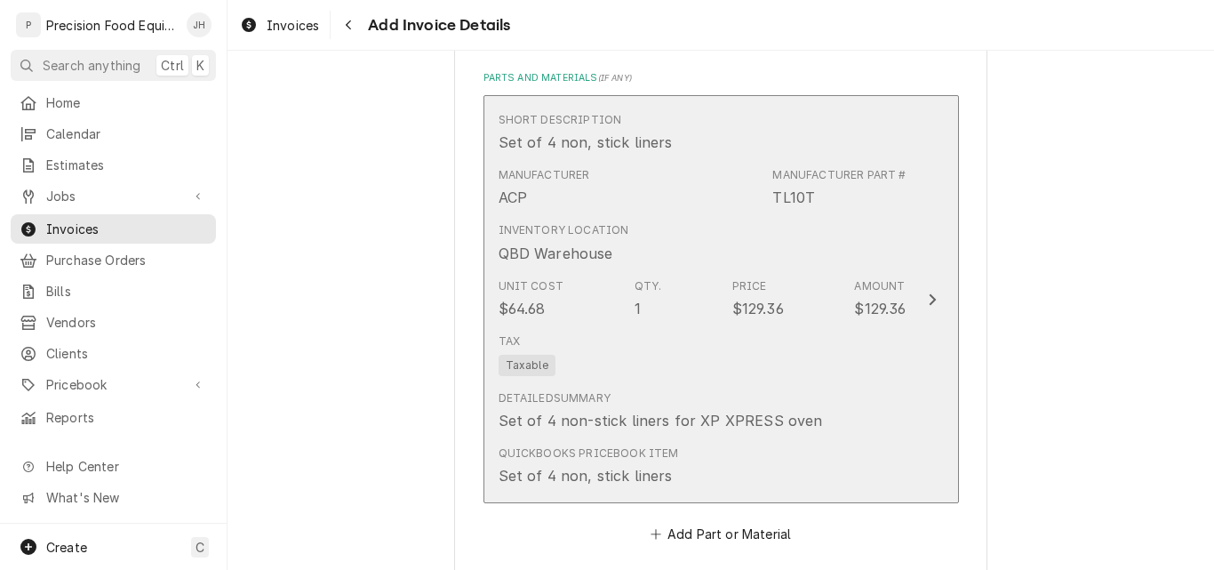
click at [886, 381] on div "Tax Taxable" at bounding box center [703, 354] width 408 height 57
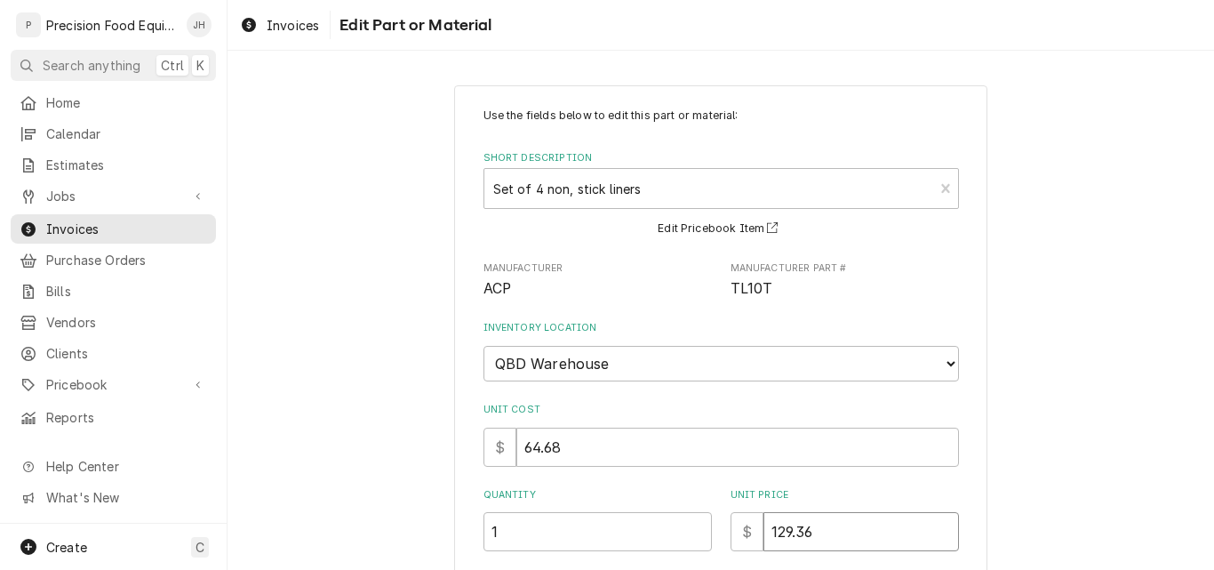
drag, startPoint x: 847, startPoint y: 526, endPoint x: 635, endPoint y: 515, distance: 212.7
click at [635, 515] on div "Quantity 1 Unit Price $ 129.36" at bounding box center [720, 519] width 475 height 63
type textarea "x"
type input "0"
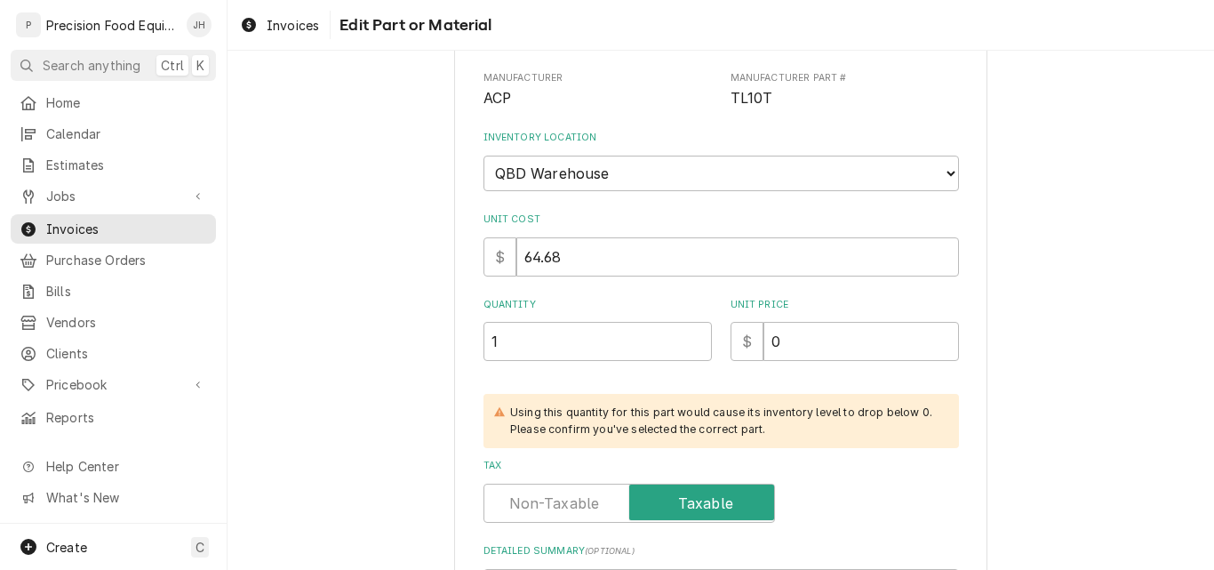
scroll to position [355, 0]
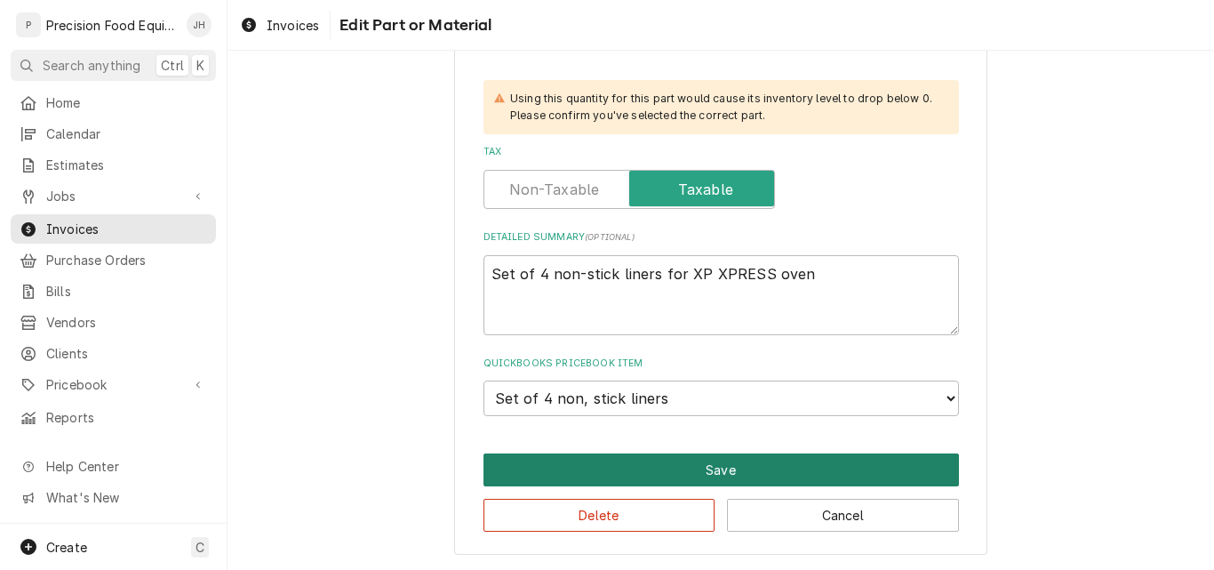
click at [693, 468] on button "Save" at bounding box center [720, 469] width 475 height 33
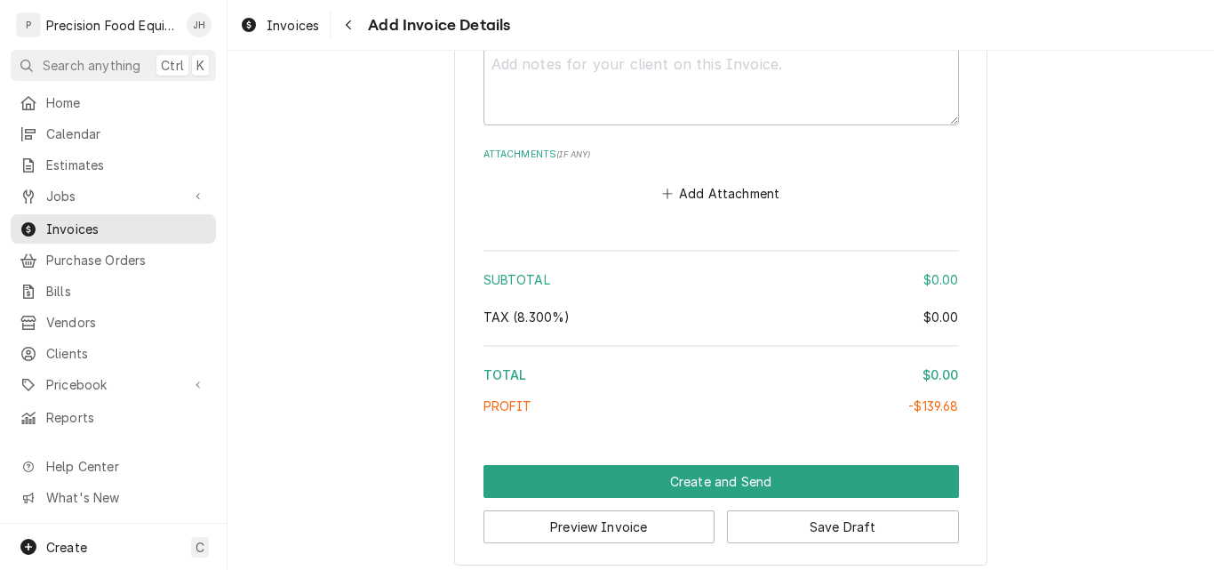
scroll to position [2408, 0]
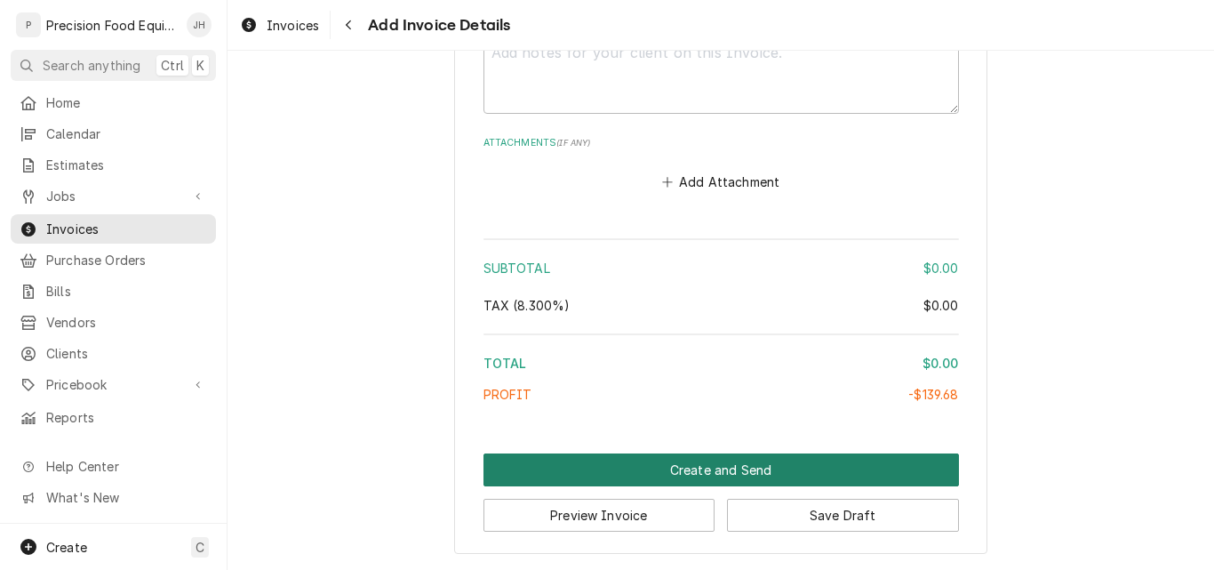
click at [706, 472] on button "Create and Send" at bounding box center [720, 469] width 475 height 33
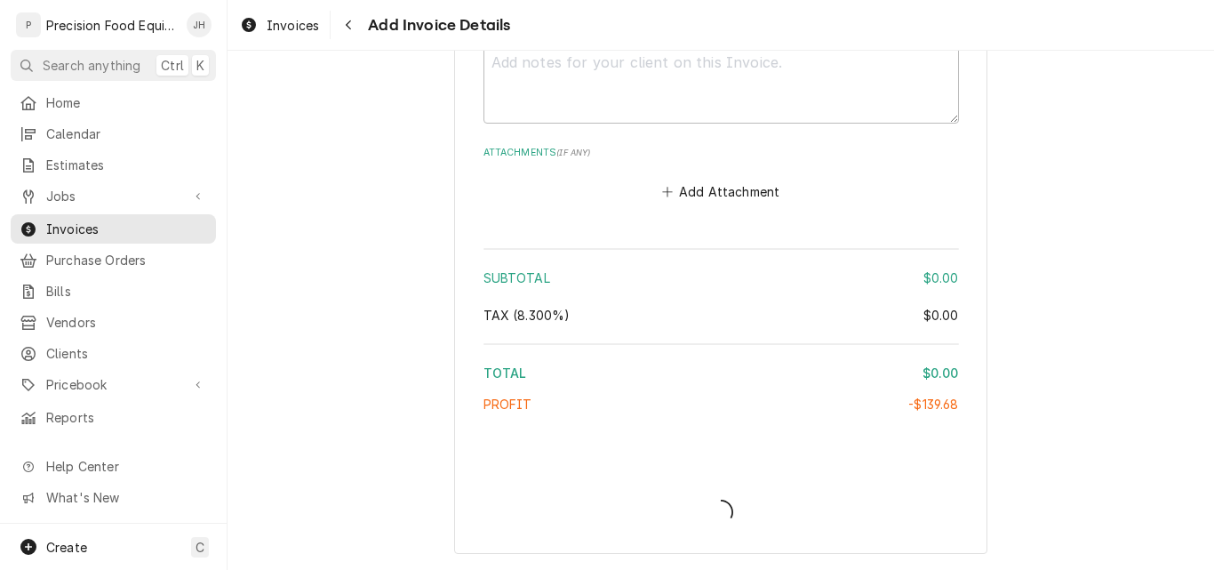
scroll to position [2398, 0]
type textarea "x"
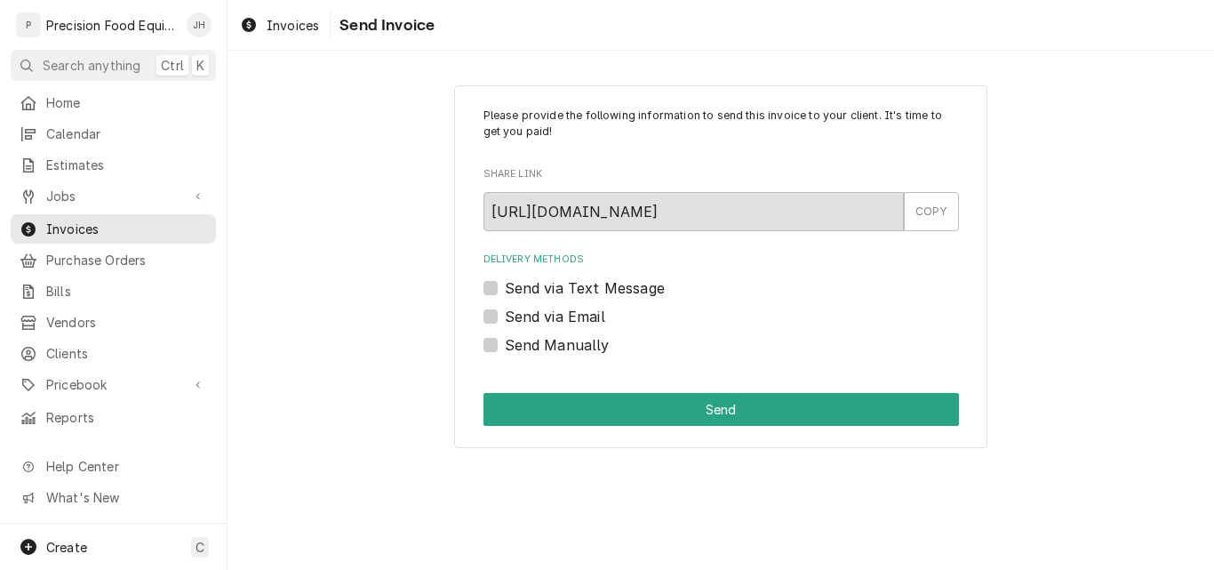
click at [571, 320] on label "Send via Email" at bounding box center [555, 316] width 100 height 21
click at [571, 320] on input "Send via Email" at bounding box center [742, 325] width 475 height 39
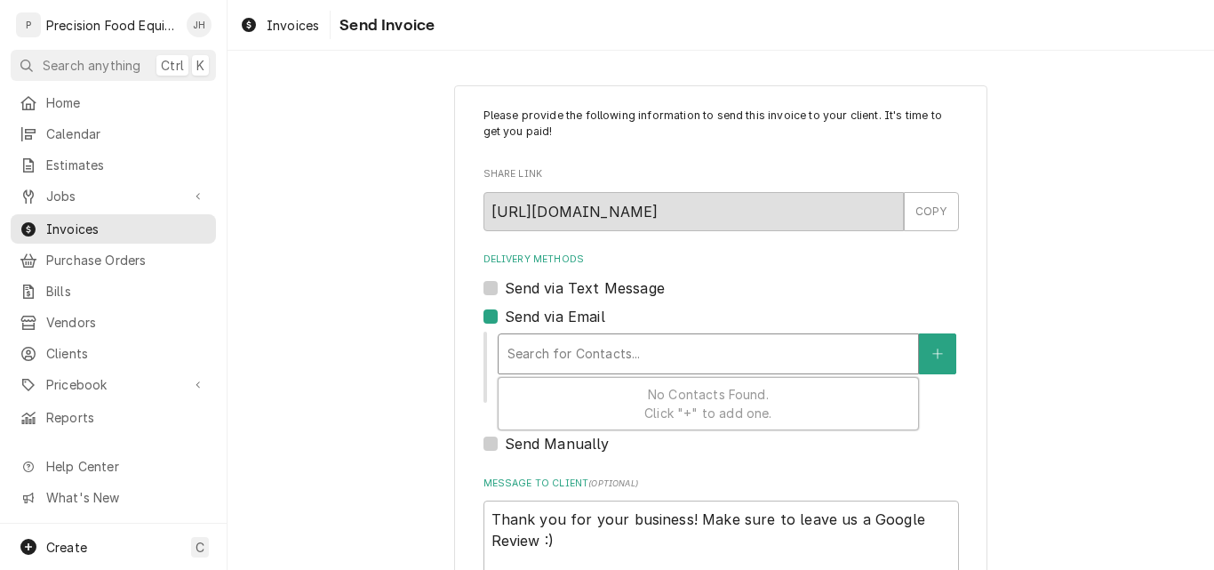
click at [567, 342] on div "Delivery Methods" at bounding box center [708, 354] width 402 height 32
click at [603, 358] on div "Delivery Methods" at bounding box center [708, 354] width 402 height 32
click at [548, 318] on label "Send via Email" at bounding box center [555, 316] width 100 height 21
click at [548, 318] on input "Send via Email" at bounding box center [742, 325] width 475 height 39
checkbox input "false"
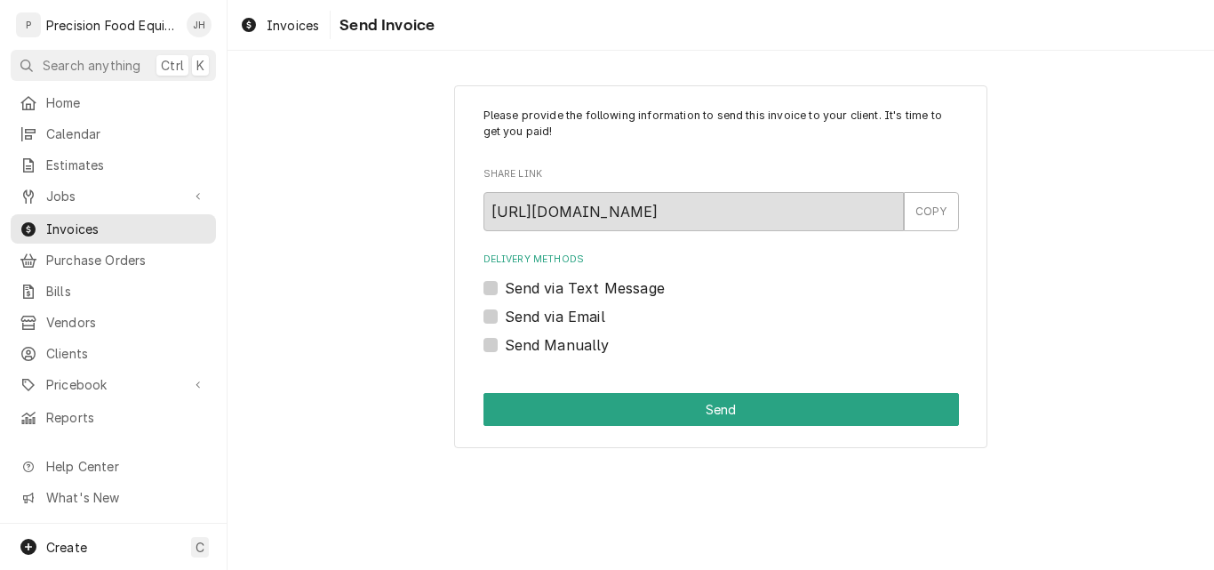
click at [536, 352] on label "Send Manually" at bounding box center [557, 344] width 105 height 21
click at [536, 352] on input "Send Manually" at bounding box center [742, 353] width 475 height 39
checkbox input "true"
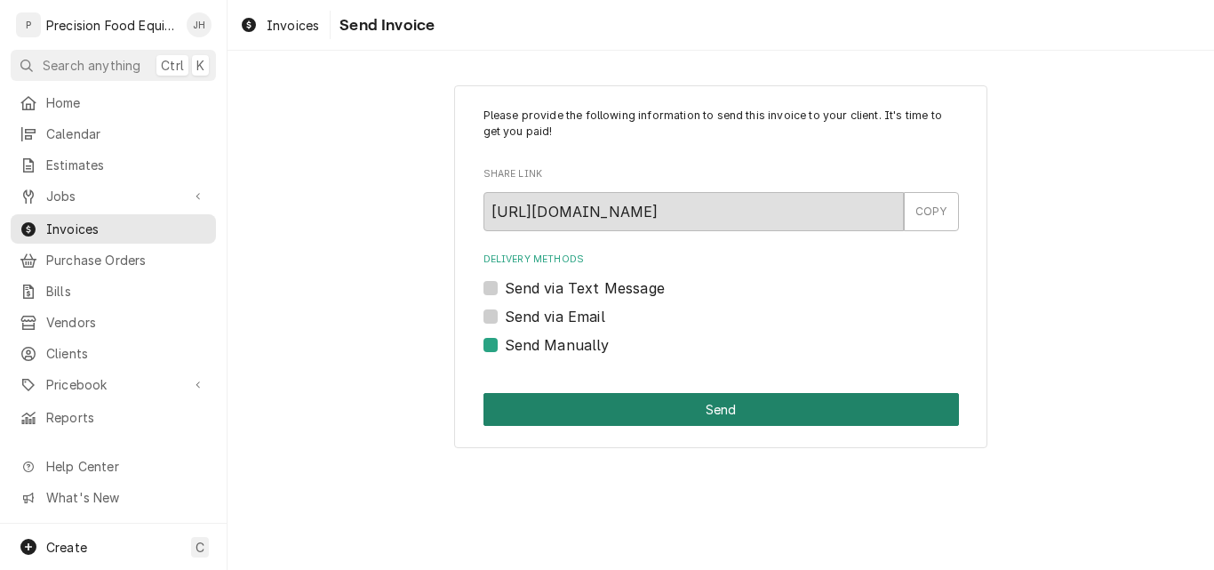
click at [573, 406] on button "Send" at bounding box center [720, 409] width 475 height 33
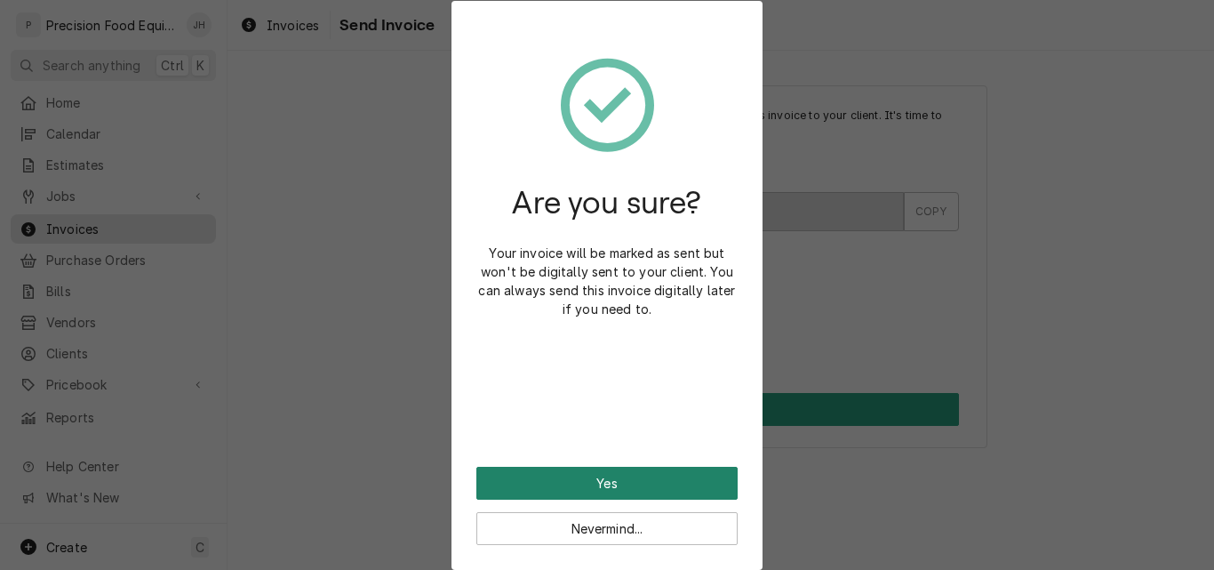
click at [587, 484] on button "Yes" at bounding box center [606, 483] width 261 height 33
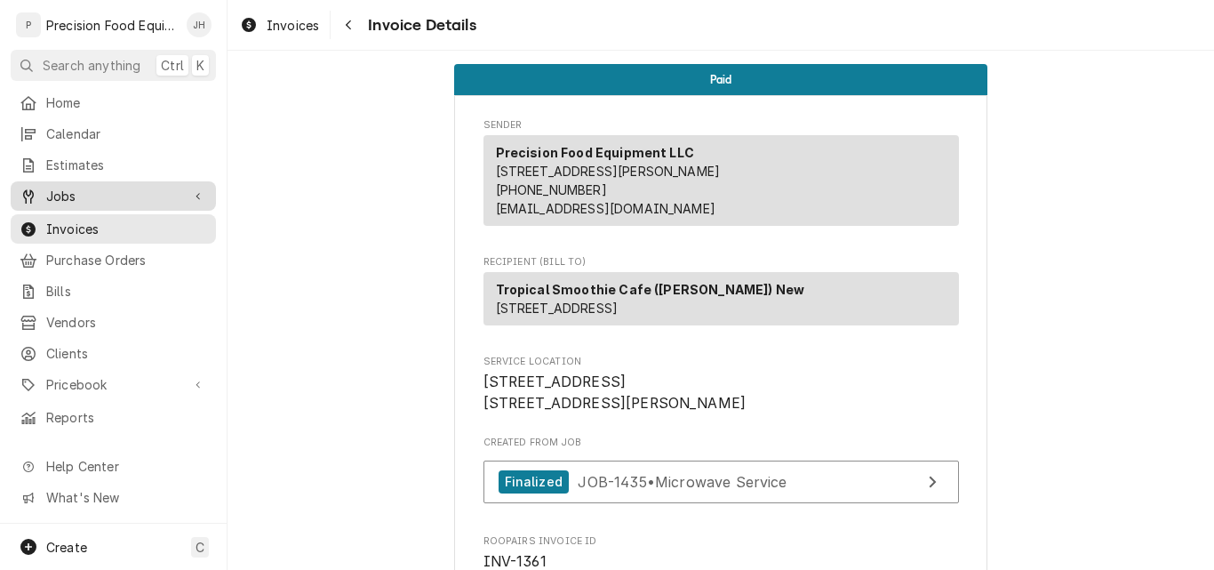
click at [61, 187] on span "Jobs" at bounding box center [113, 196] width 134 height 19
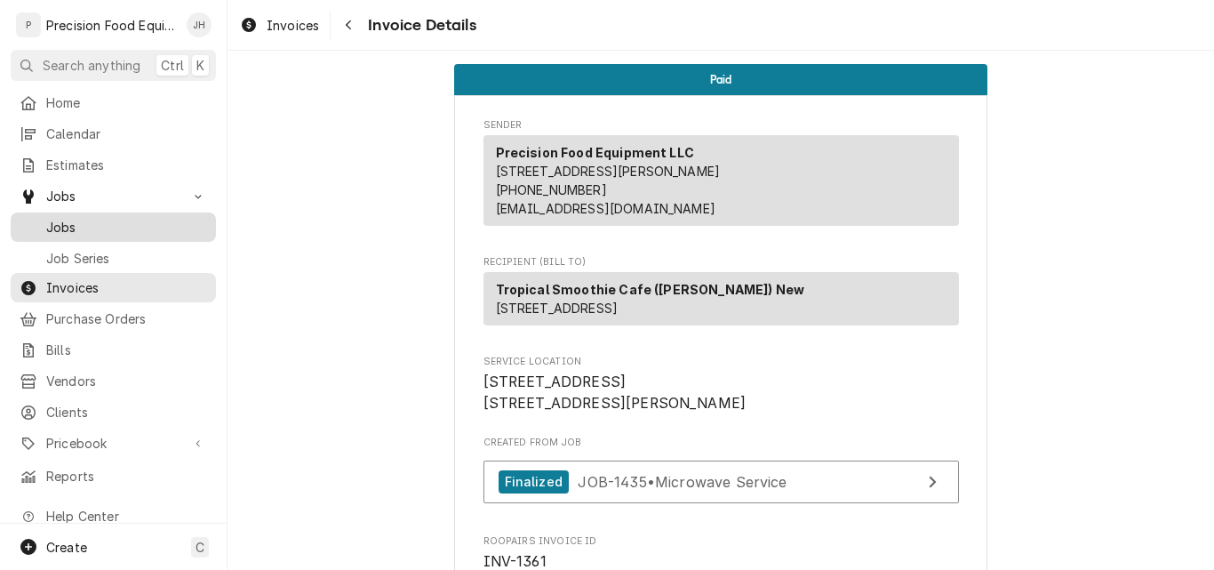
click at [73, 218] on span "Jobs" at bounding box center [126, 227] width 161 height 19
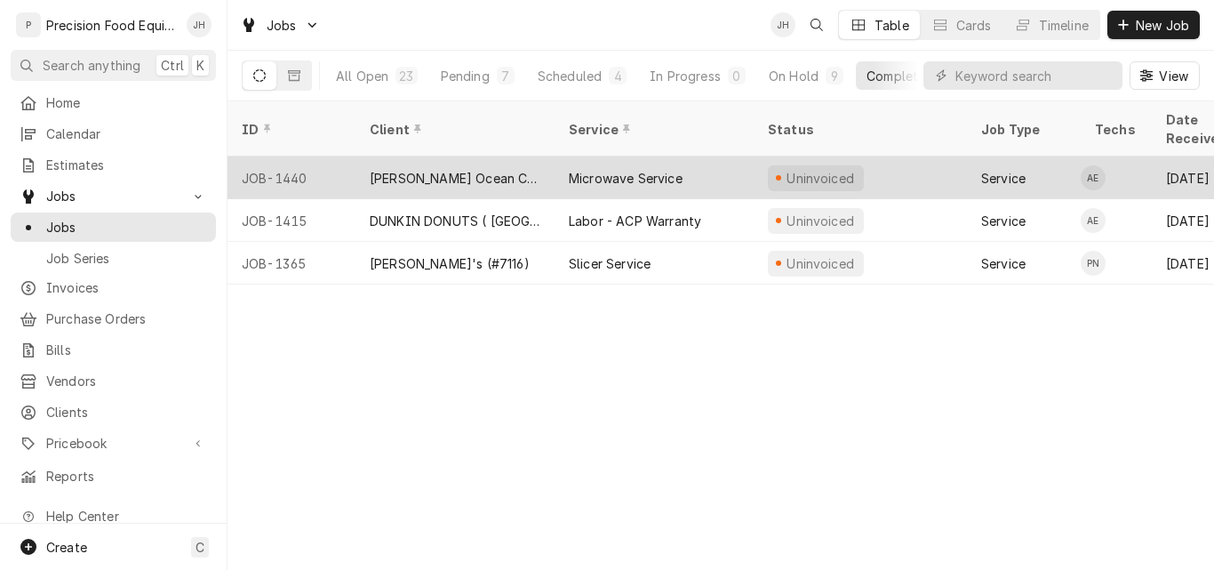
click at [501, 156] on div "[PERSON_NAME] Ocean Club" at bounding box center [454, 177] width 199 height 43
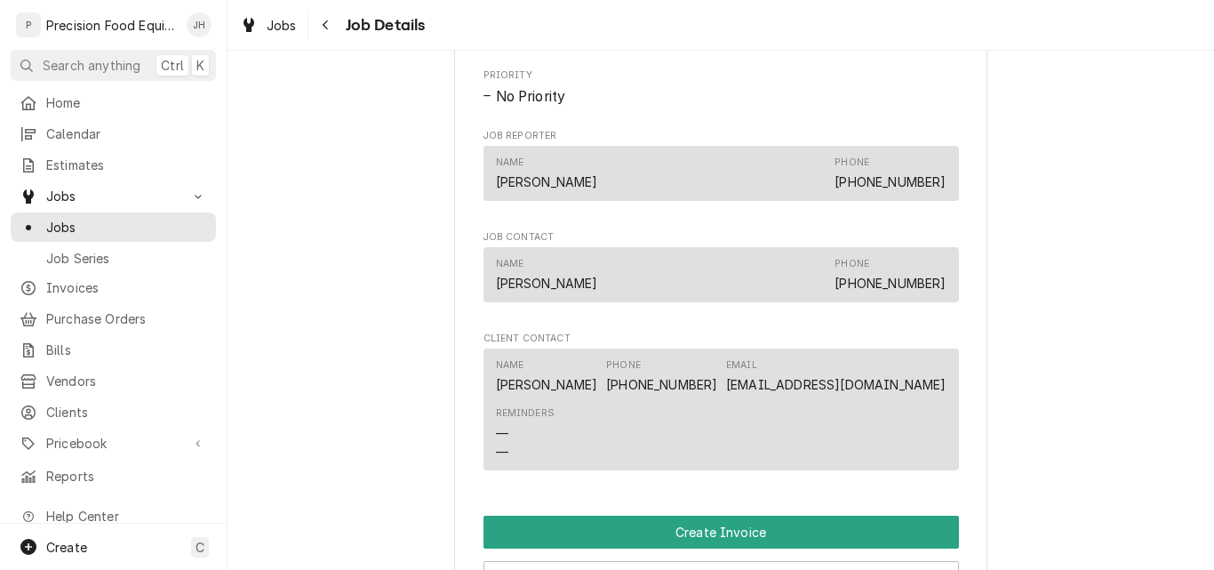
scroll to position [1155, 0]
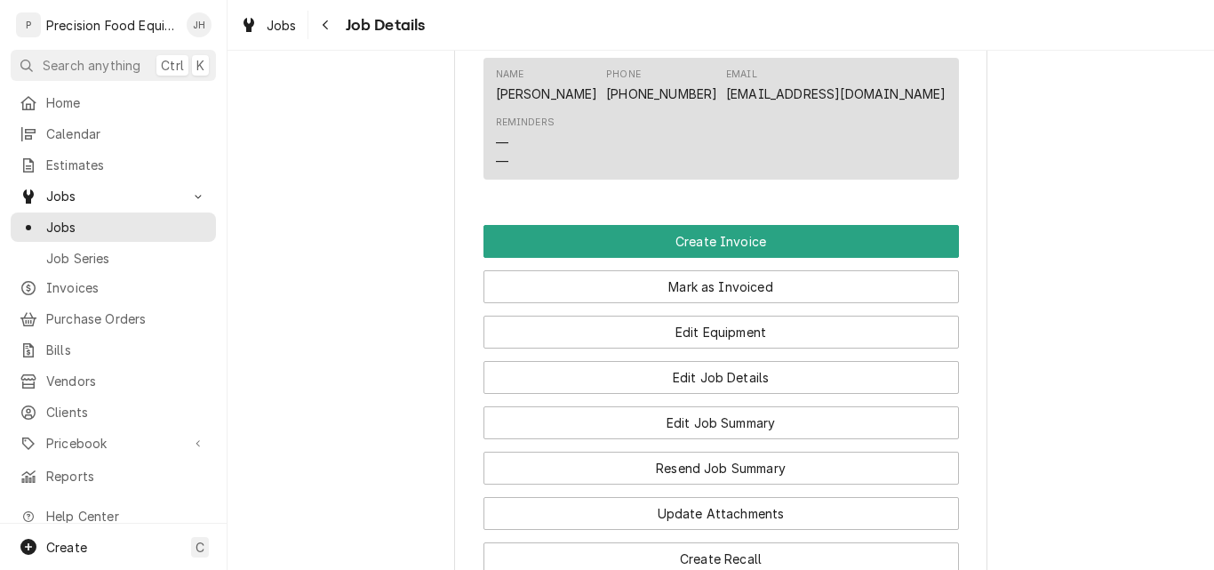
click at [736, 280] on div "Mark as Invoiced" at bounding box center [720, 280] width 475 height 45
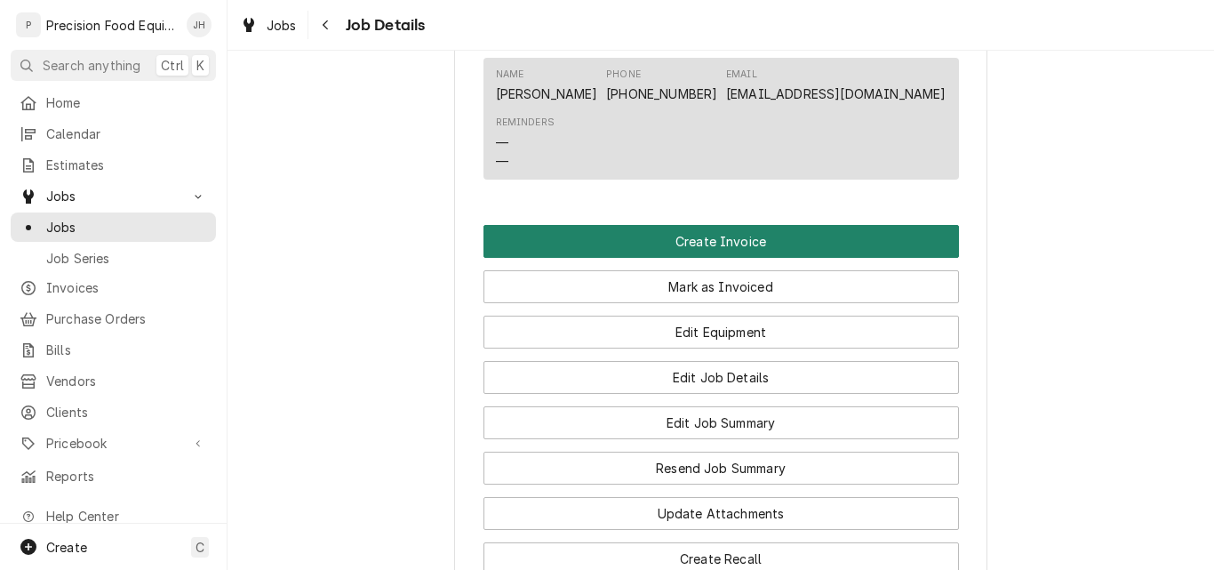
click at [740, 258] on button "Create Invoice" at bounding box center [720, 241] width 475 height 33
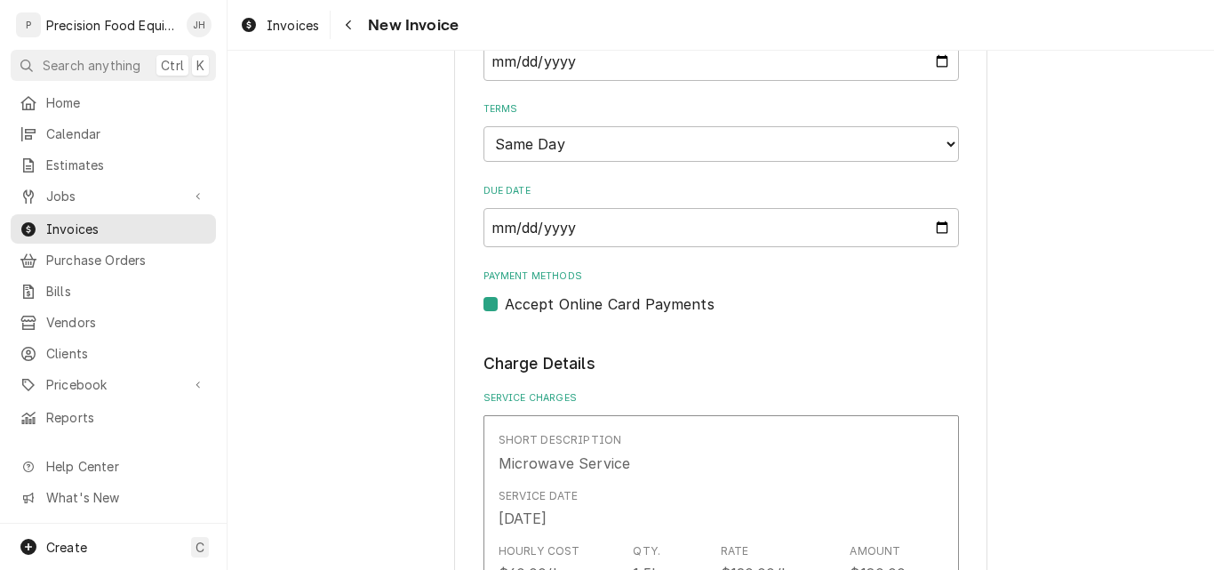
scroll to position [711, 0]
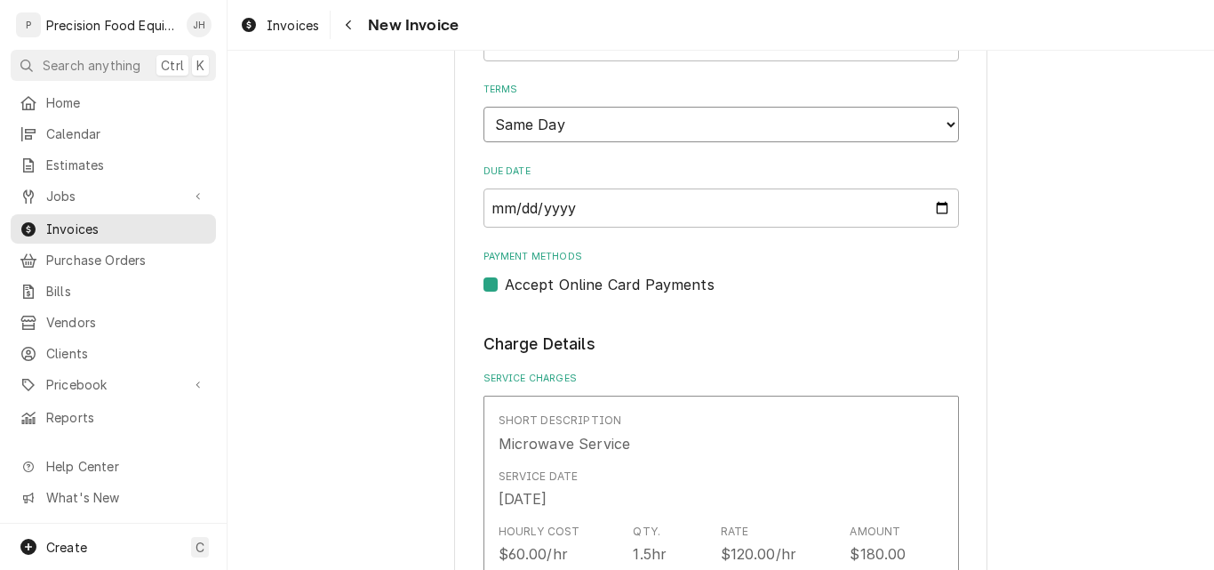
click at [677, 136] on select "Choose payment terms... Same Day Net 7 Net 14 Net 21 Net 30 Net 45 Net 60 Net 90" at bounding box center [720, 125] width 475 height 36
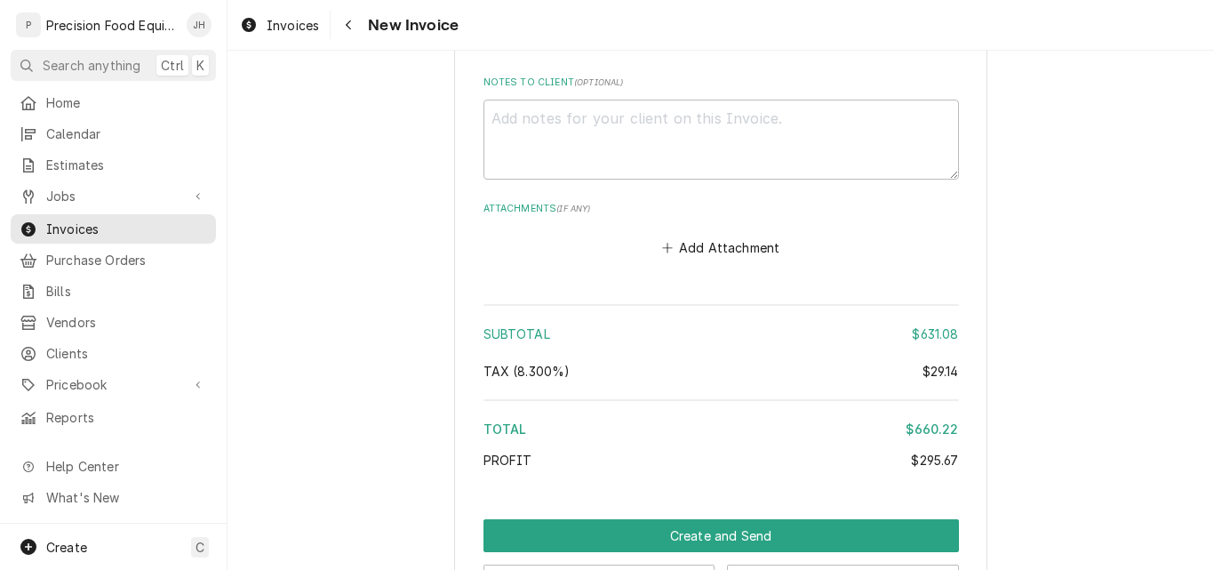
scroll to position [4012, 0]
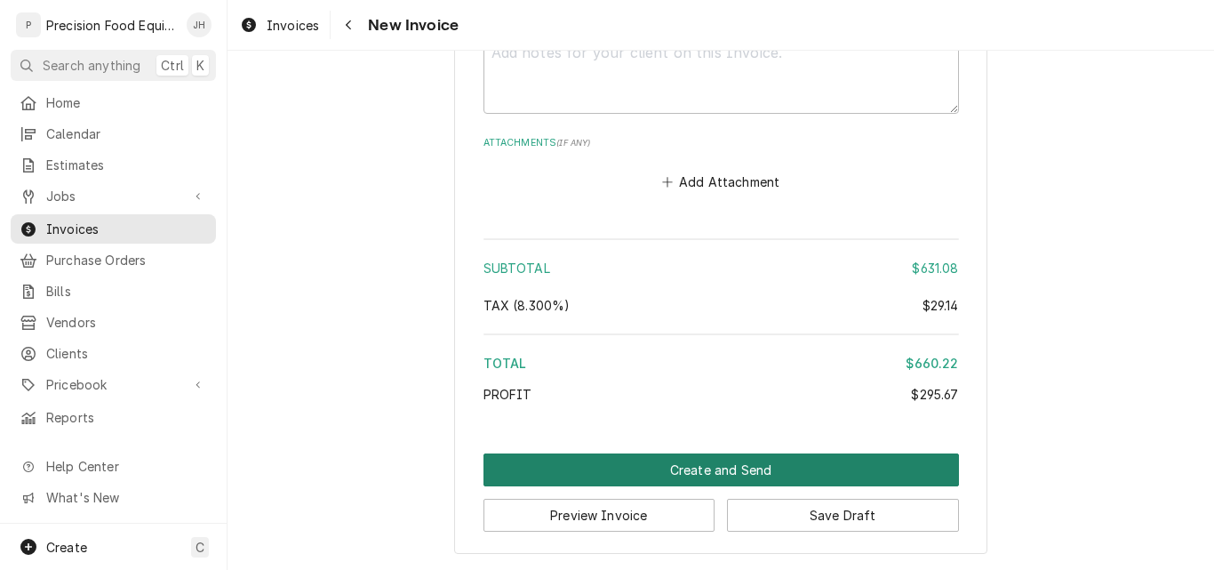
click at [654, 460] on button "Create and Send" at bounding box center [720, 469] width 475 height 33
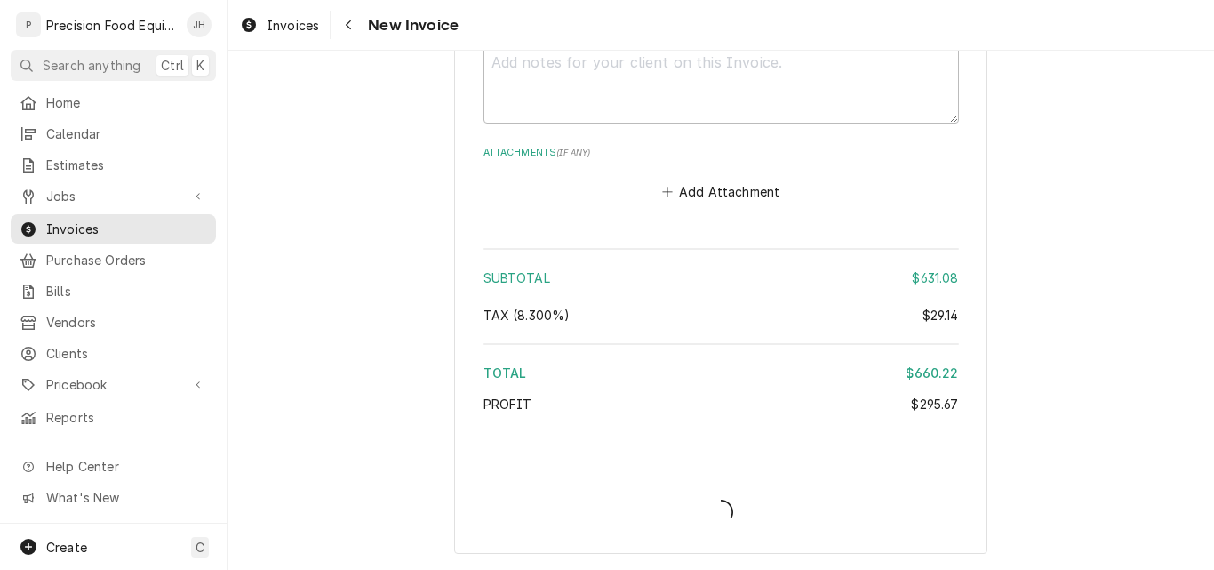
scroll to position [4002, 0]
type textarea "x"
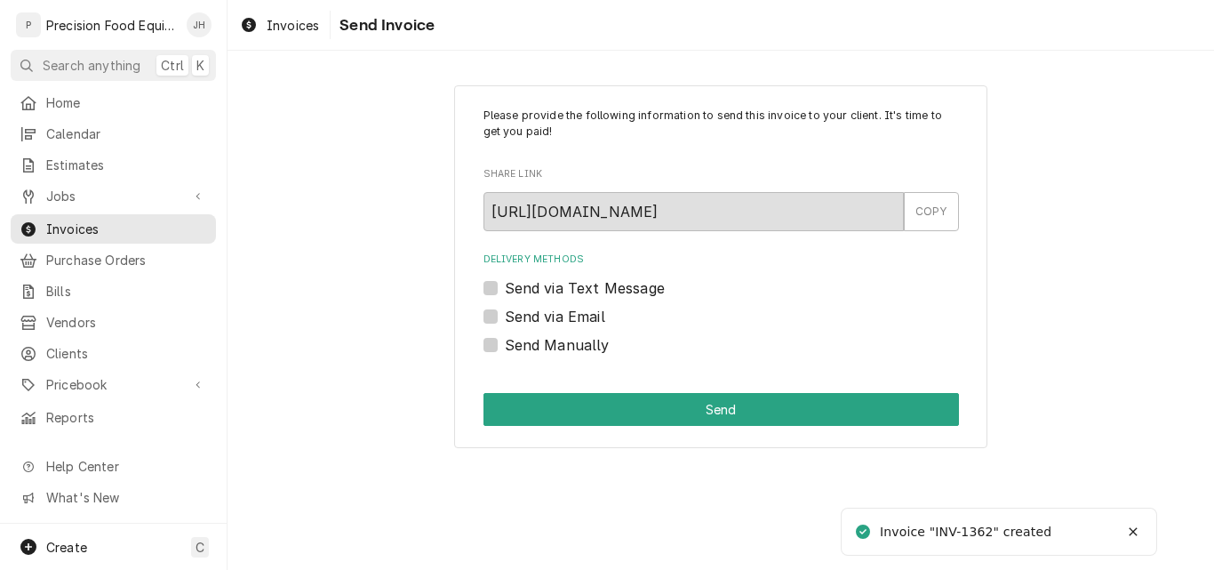
click at [575, 320] on label "Send via Email" at bounding box center [555, 316] width 100 height 21
click at [575, 320] on input "Send via Email" at bounding box center [742, 325] width 475 height 39
checkbox input "true"
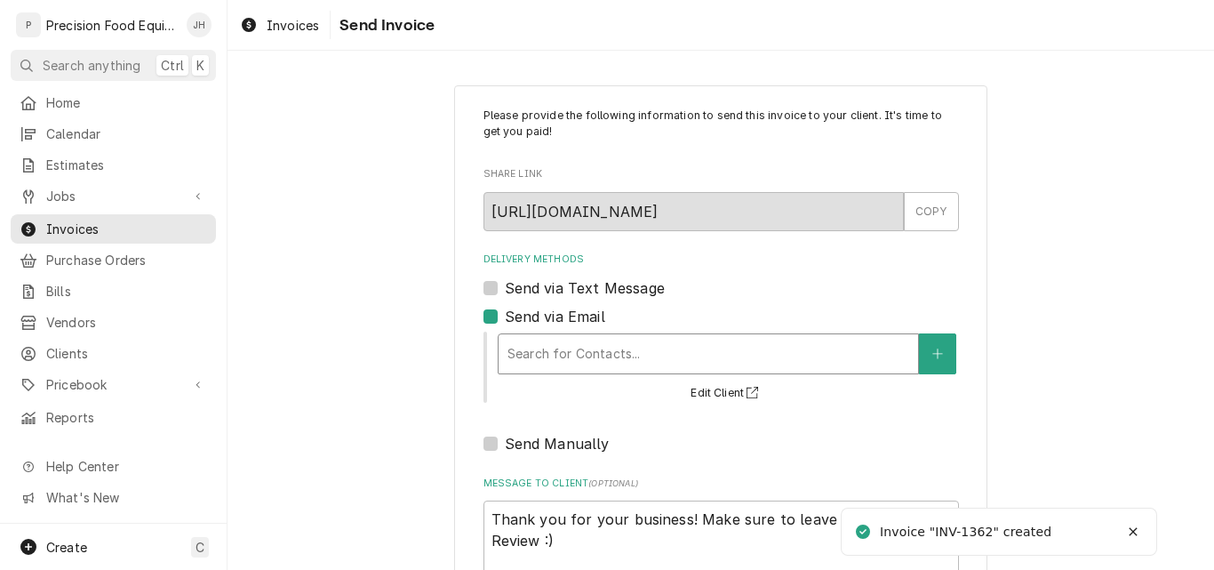
click at [570, 351] on div "Delivery Methods" at bounding box center [708, 354] width 402 height 32
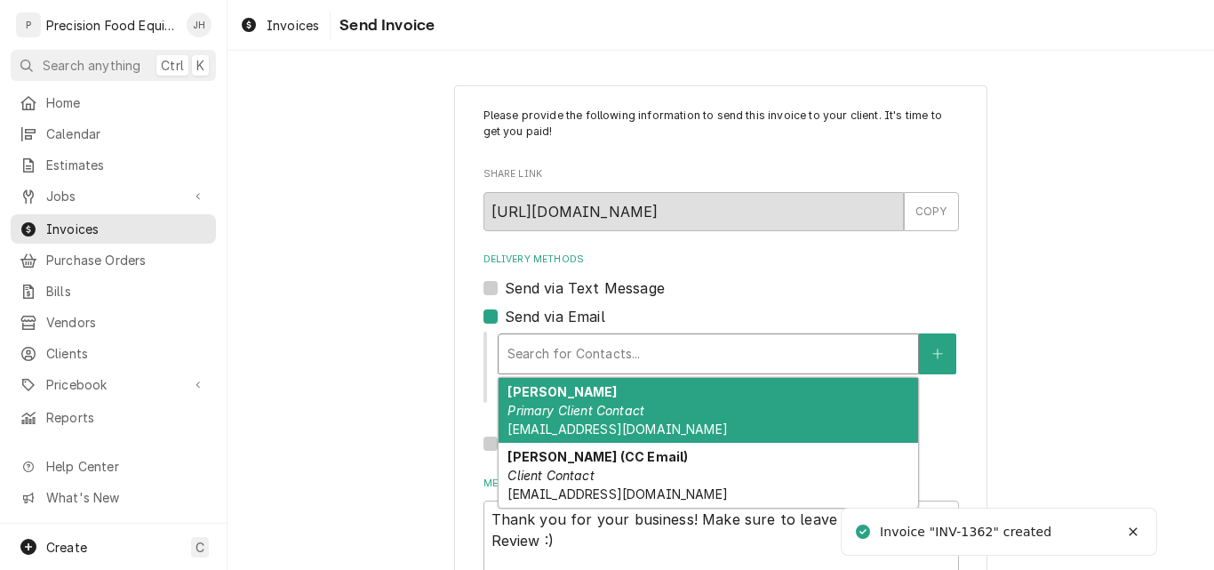
click at [557, 401] on div "[PERSON_NAME] Primary Client Contact [EMAIL_ADDRESS][DOMAIN_NAME]" at bounding box center [708, 410] width 419 height 65
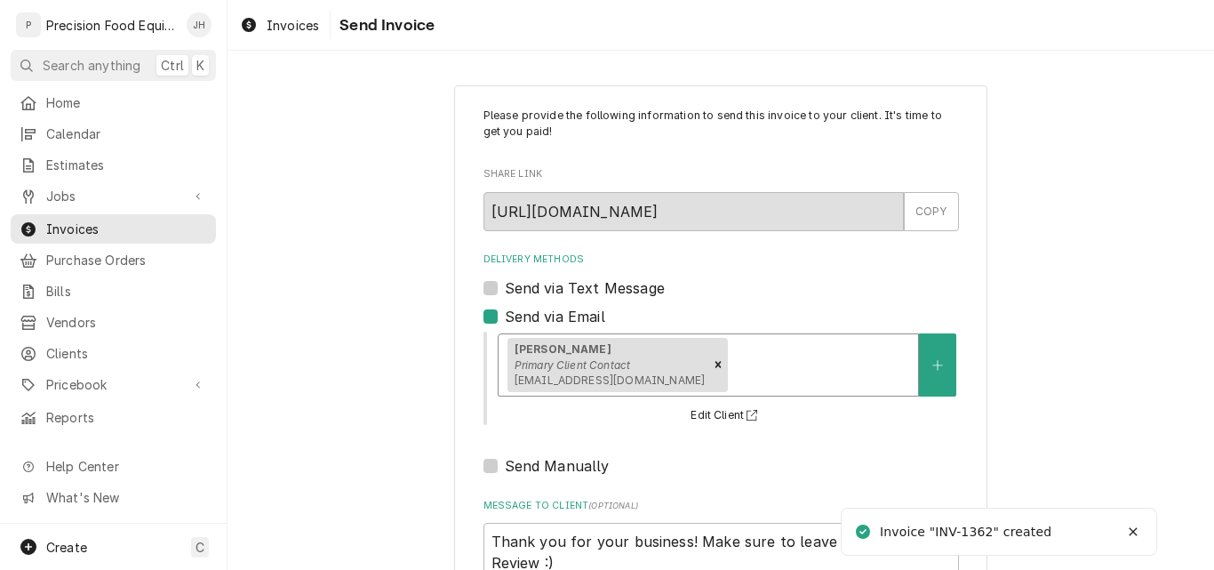
click at [731, 371] on div "Delivery Methods" at bounding box center [820, 364] width 178 height 32
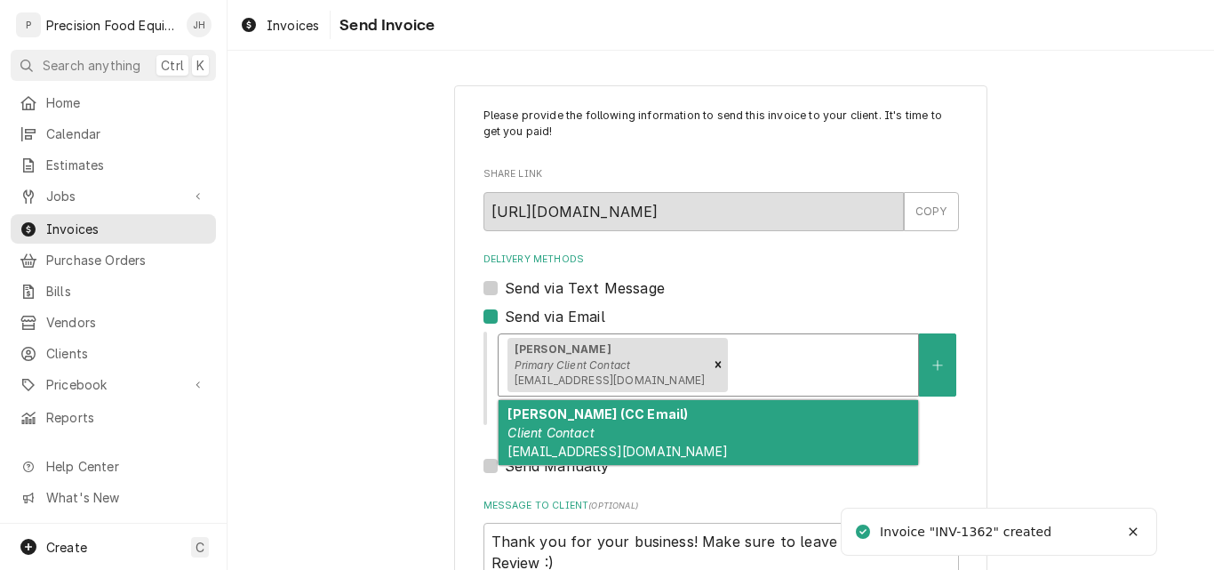
click at [663, 427] on div "[PERSON_NAME] (CC Email) Client Contact [EMAIL_ADDRESS][DOMAIN_NAME]" at bounding box center [708, 432] width 419 height 65
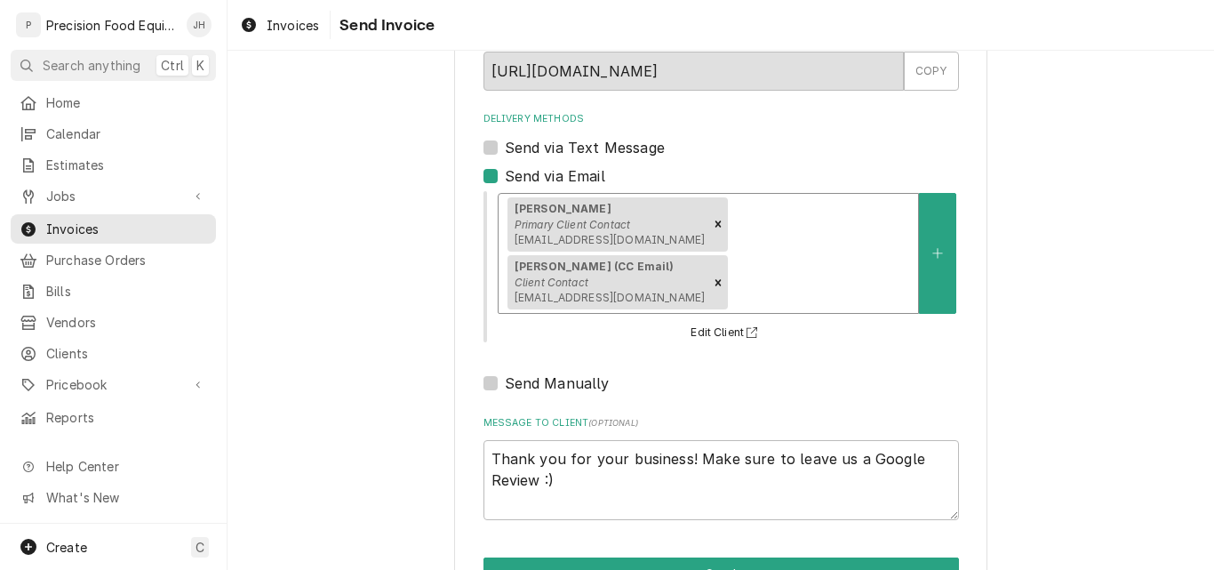
scroll to position [141, 0]
click at [635, 533] on div "Please provide the following information to send this invoice to your client. I…" at bounding box center [720, 278] width 533 height 668
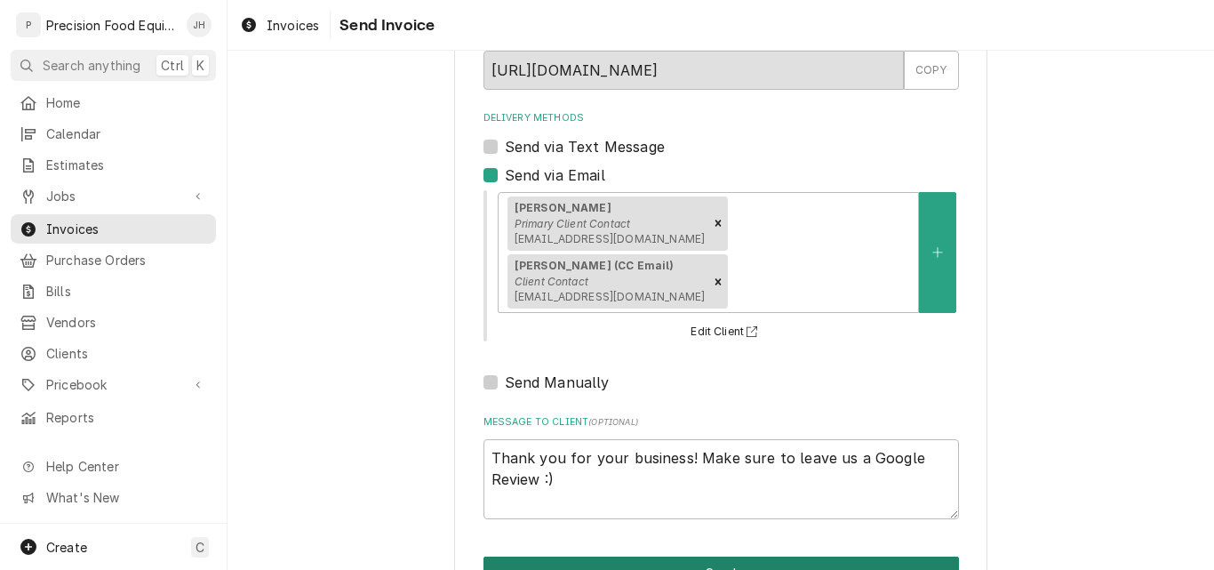
click at [631, 556] on button "Send" at bounding box center [720, 572] width 475 height 33
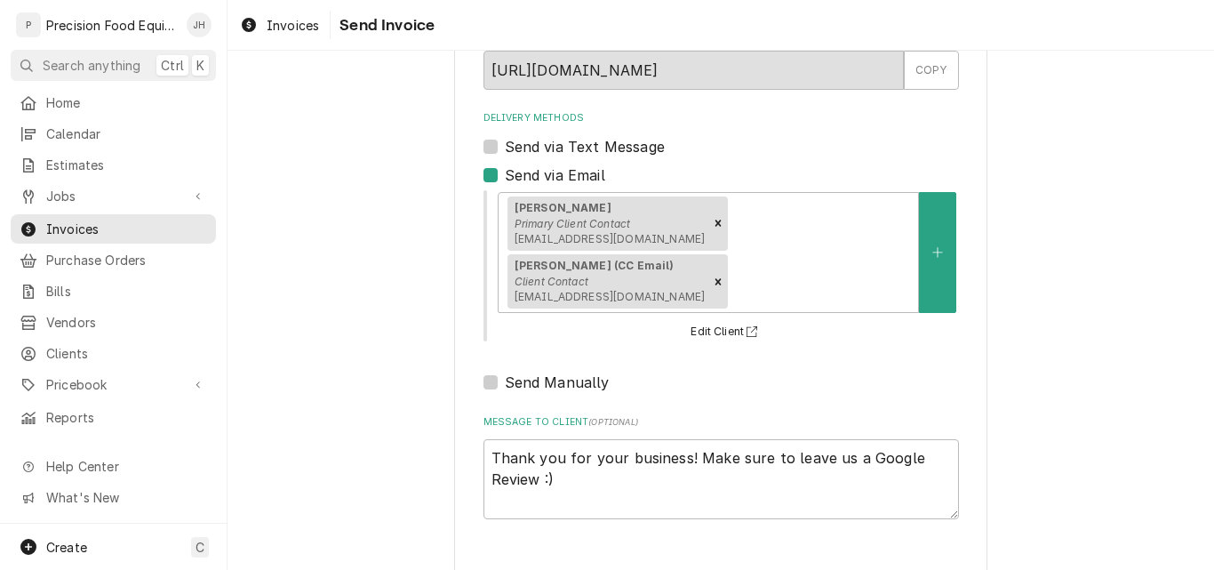
type textarea "x"
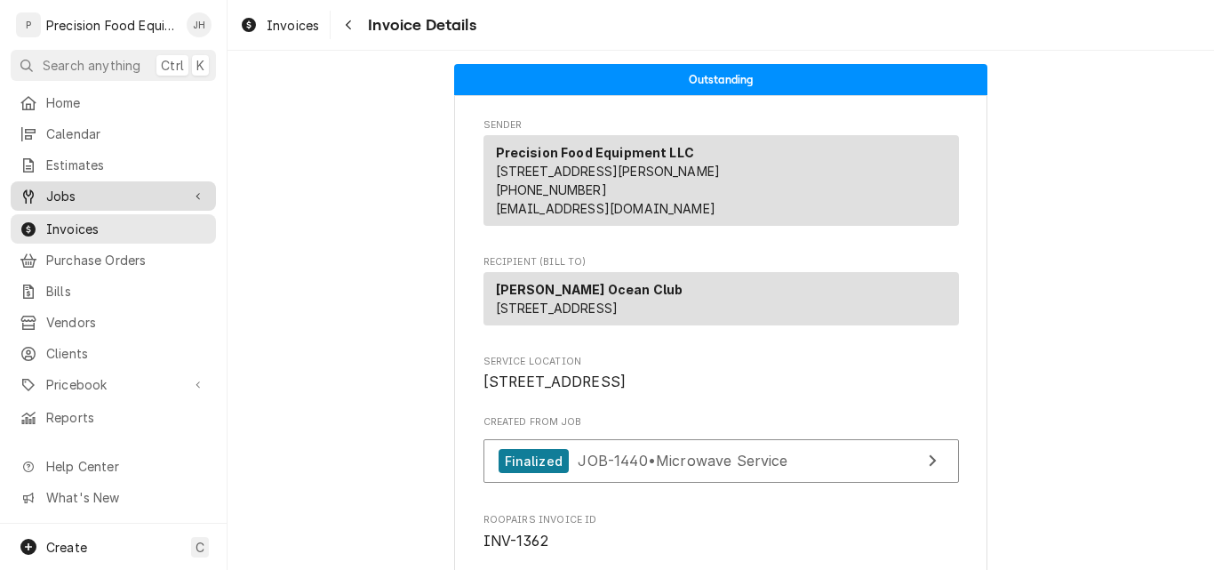
click at [66, 187] on span "Jobs" at bounding box center [113, 196] width 134 height 19
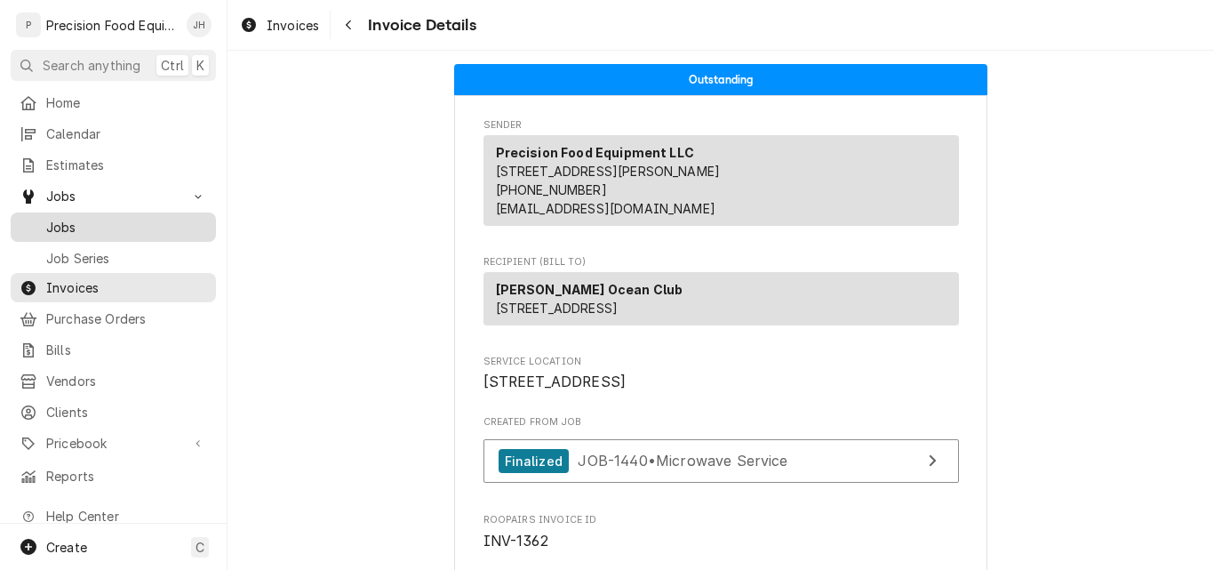
click at [117, 227] on span "Jobs" at bounding box center [126, 227] width 161 height 19
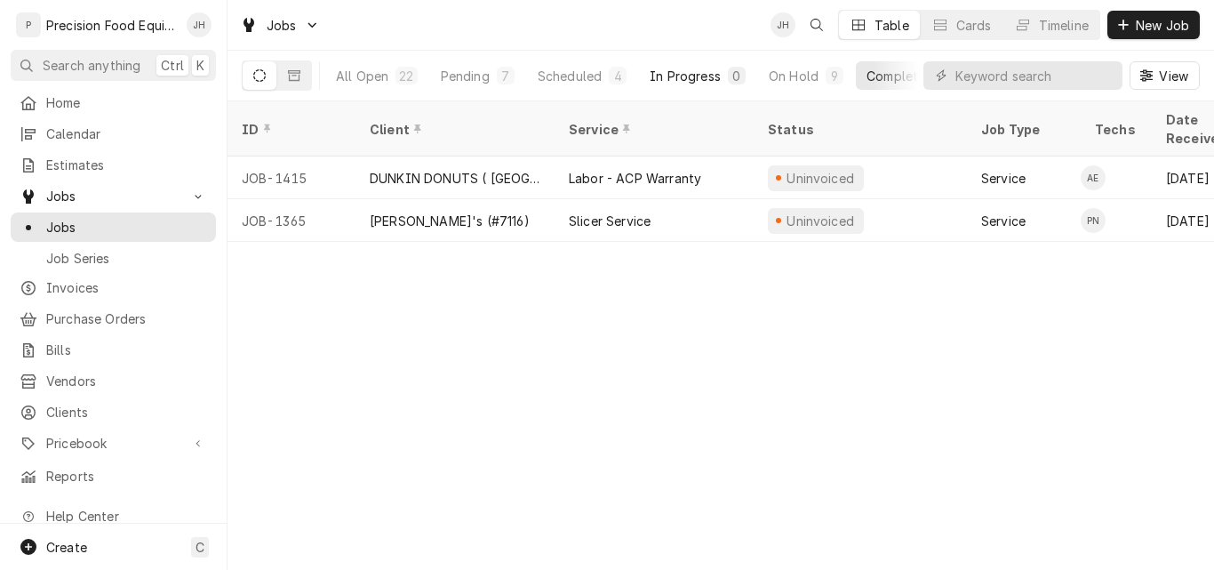
click at [686, 74] on div "In Progress" at bounding box center [685, 76] width 71 height 19
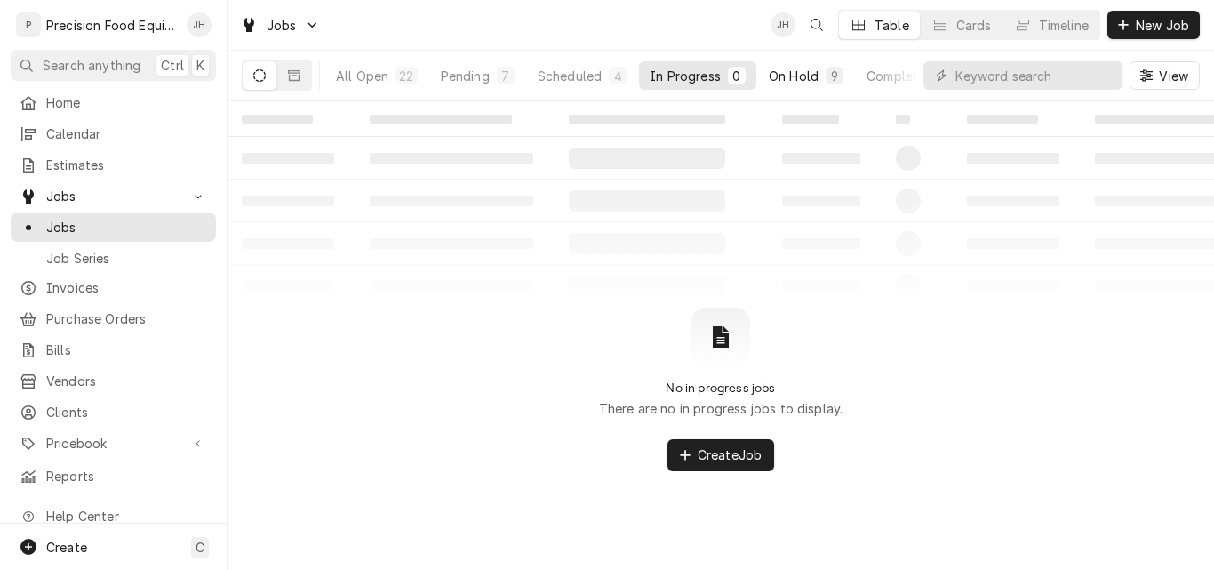
click at [784, 74] on div "On Hold" at bounding box center [794, 76] width 50 height 19
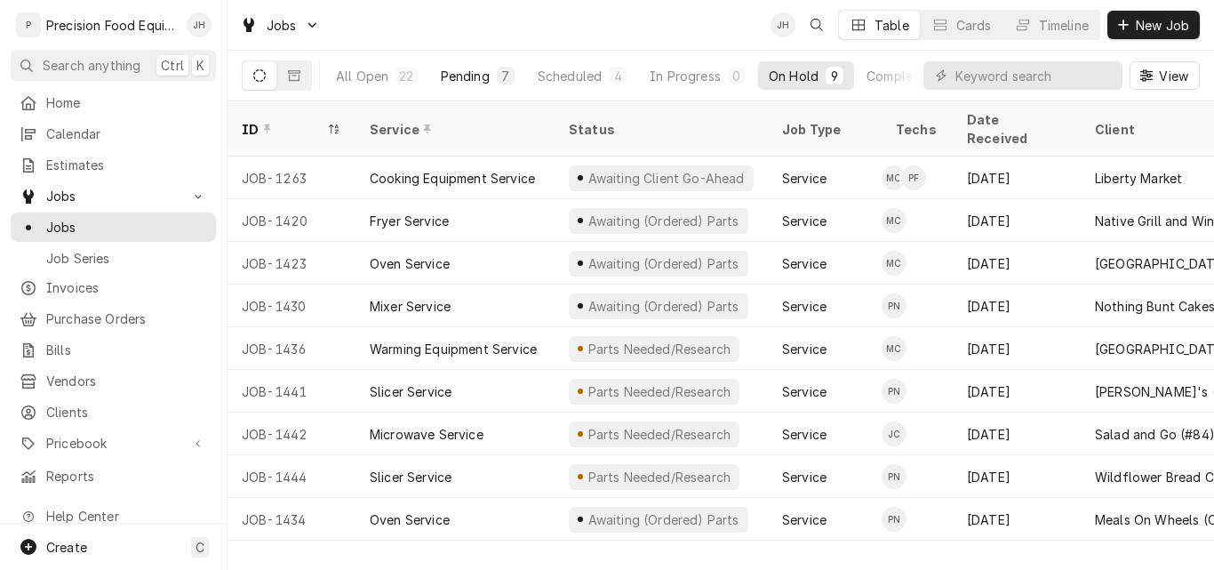
click at [456, 74] on div "Pending" at bounding box center [465, 76] width 49 height 19
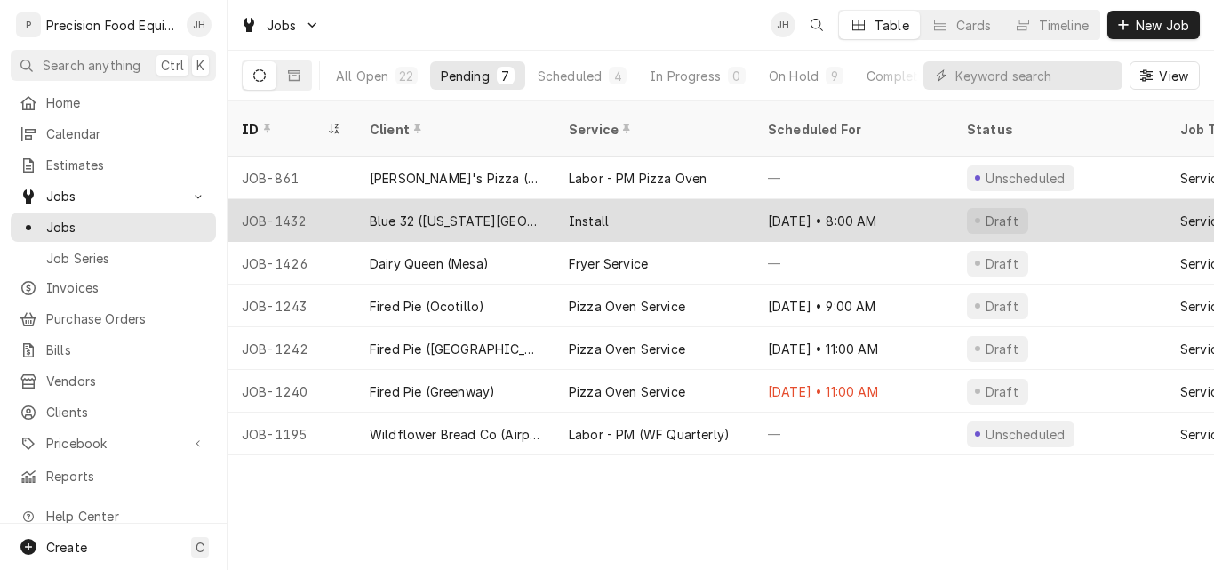
click at [691, 202] on div "Install" at bounding box center [654, 220] width 199 height 43
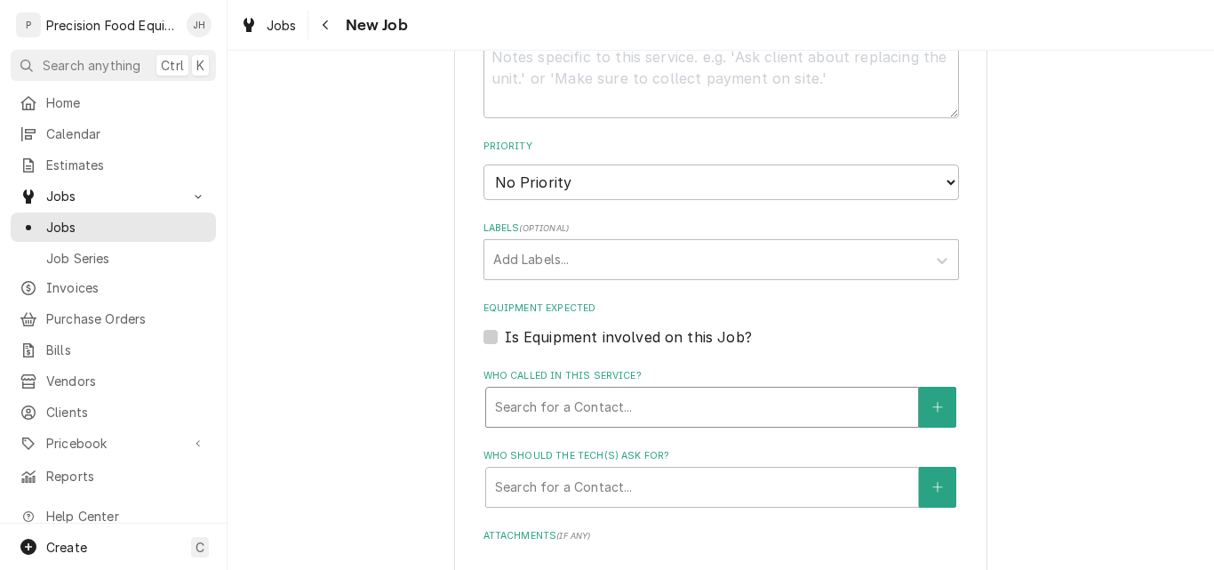
scroll to position [1244, 0]
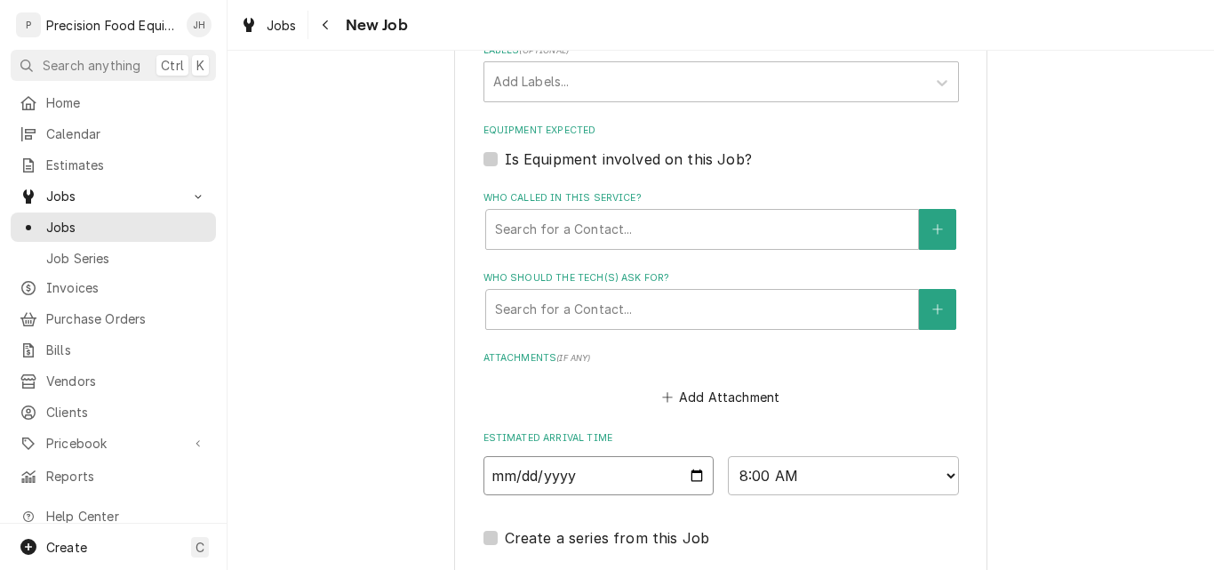
click at [693, 474] on input "2025-09-11" at bounding box center [598, 475] width 231 height 39
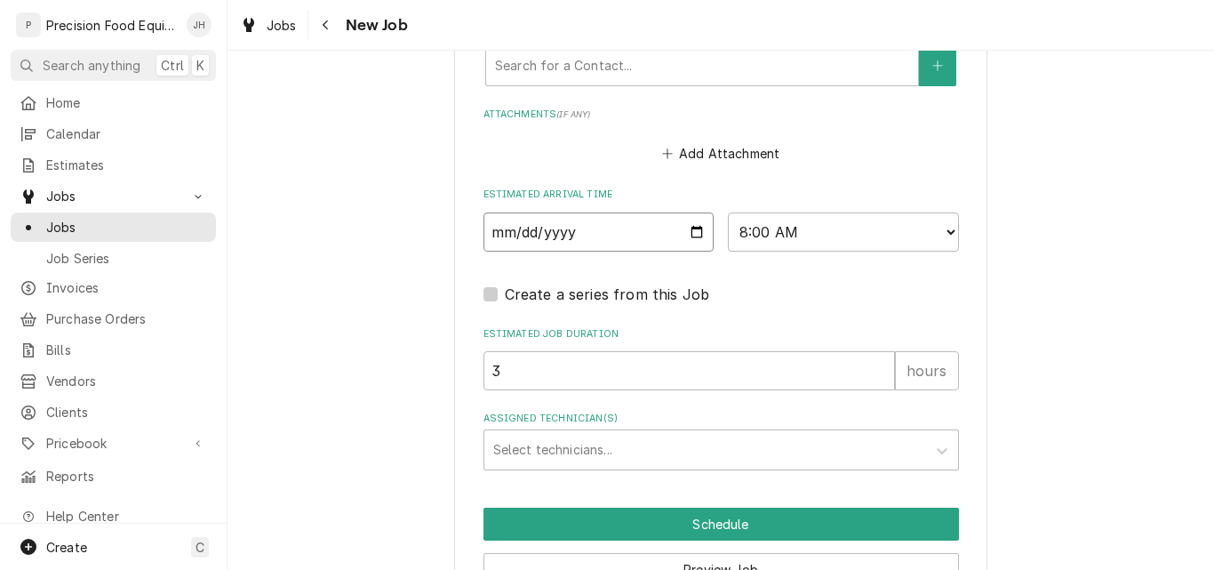
scroll to position [1587, 0]
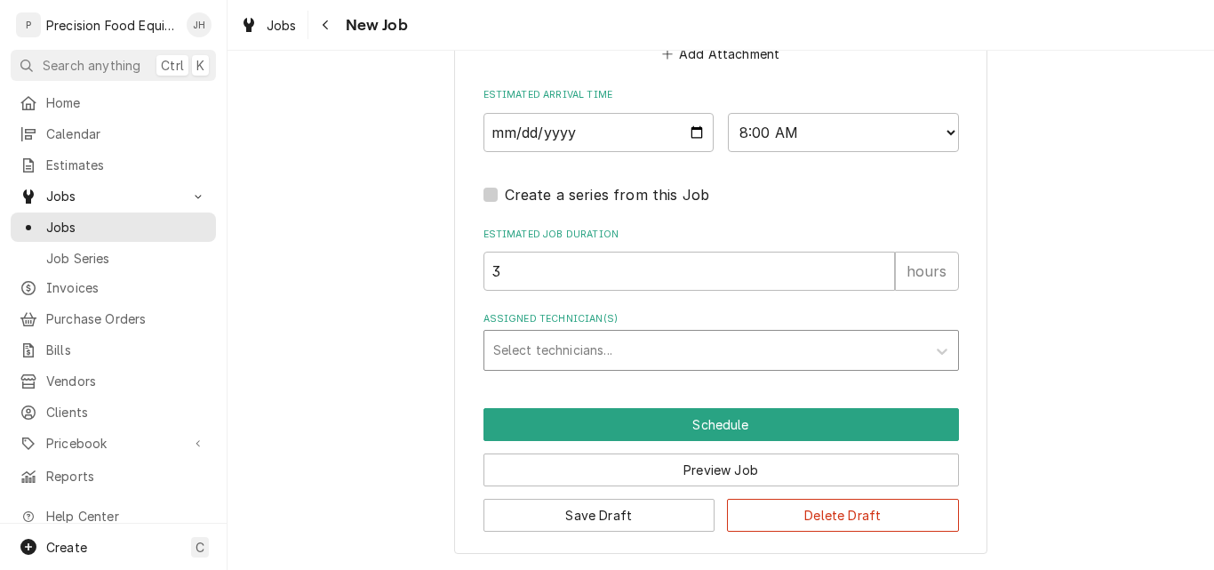
click at [599, 353] on div "Assigned Technician(s)" at bounding box center [705, 350] width 424 height 32
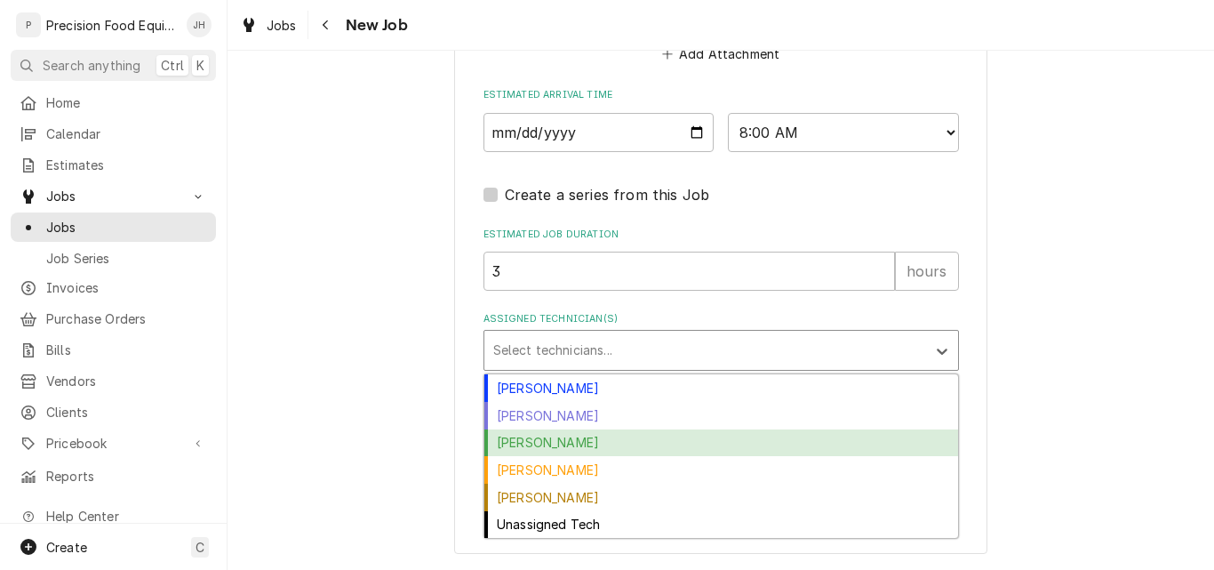
click at [579, 441] on div "Jason Hertel" at bounding box center [721, 443] width 474 height 28
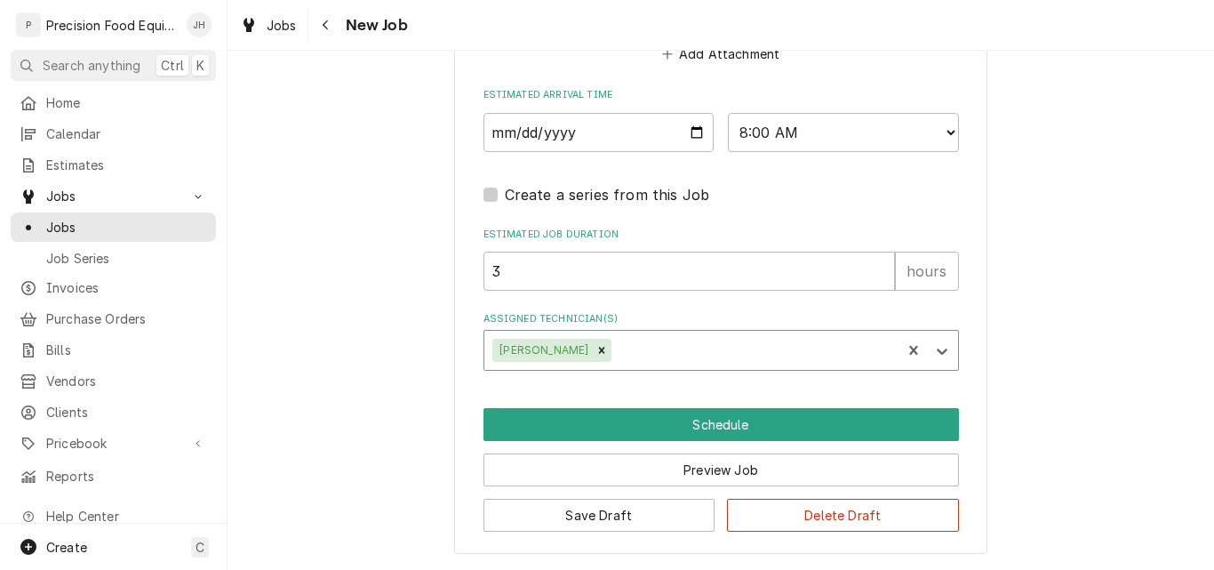
click at [638, 356] on div "Assigned Technician(s)" at bounding box center [753, 350] width 277 height 32
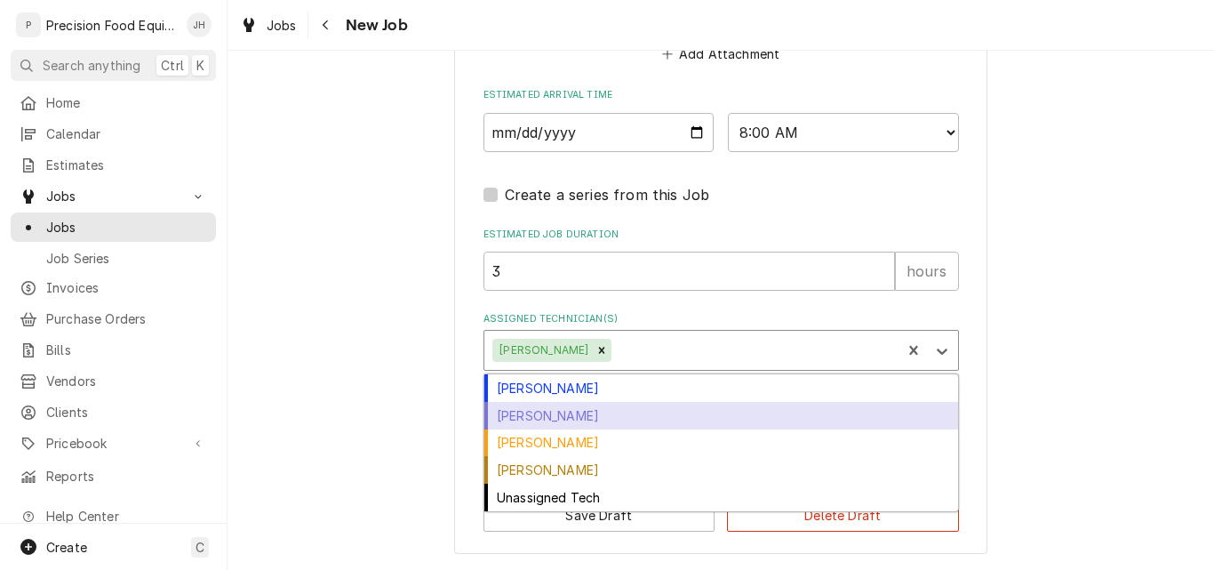
click at [590, 419] on div "Jacob Cardenas" at bounding box center [721, 416] width 474 height 28
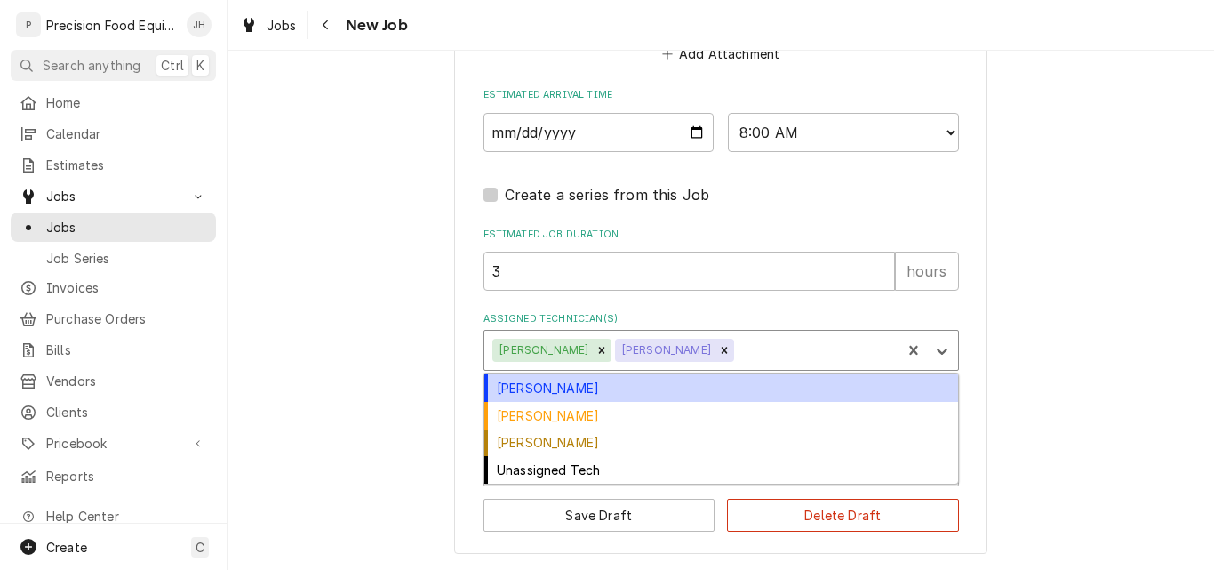
click at [738, 353] on div "Assigned Technician(s)" at bounding box center [816, 350] width 156 height 32
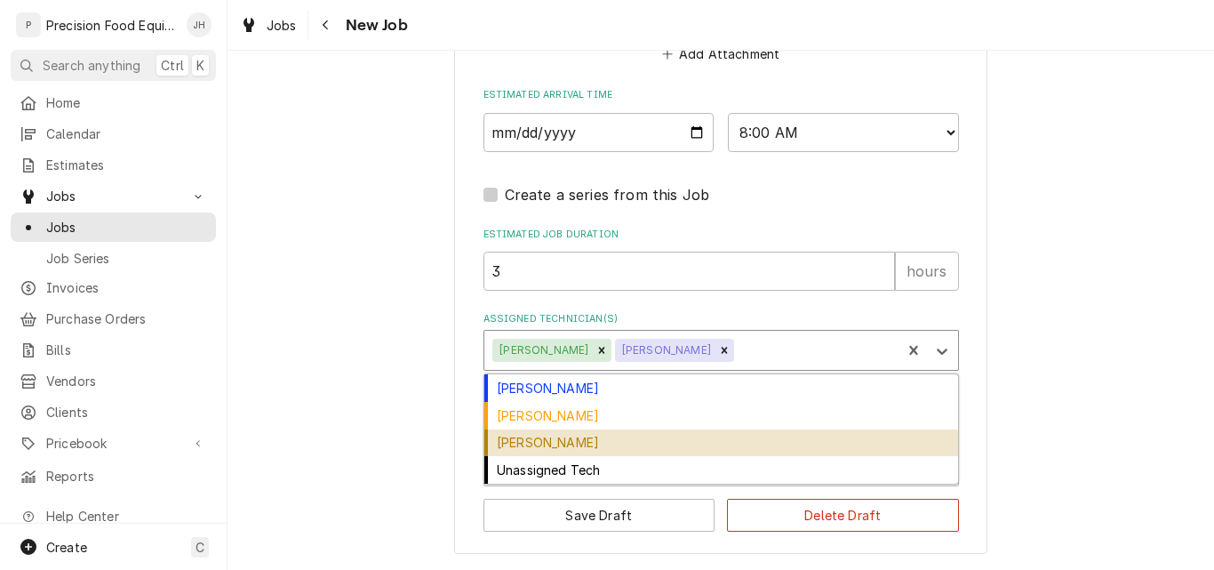
click at [655, 440] on div "Pete Nielson" at bounding box center [721, 443] width 474 height 28
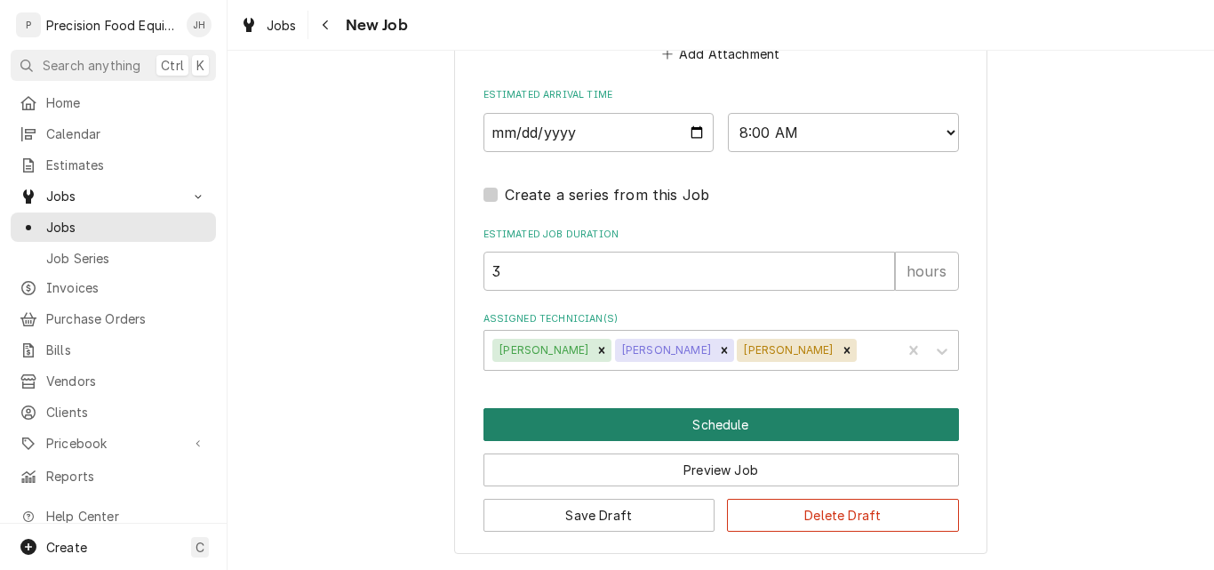
click at [728, 425] on button "Schedule" at bounding box center [720, 424] width 475 height 33
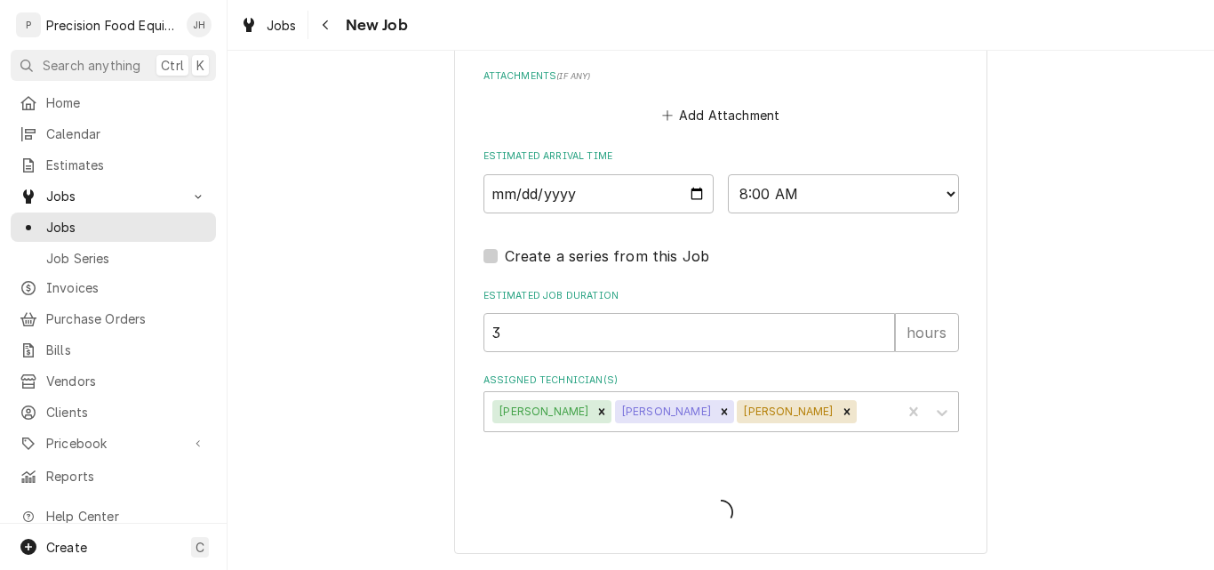
scroll to position [1526, 0]
type textarea "x"
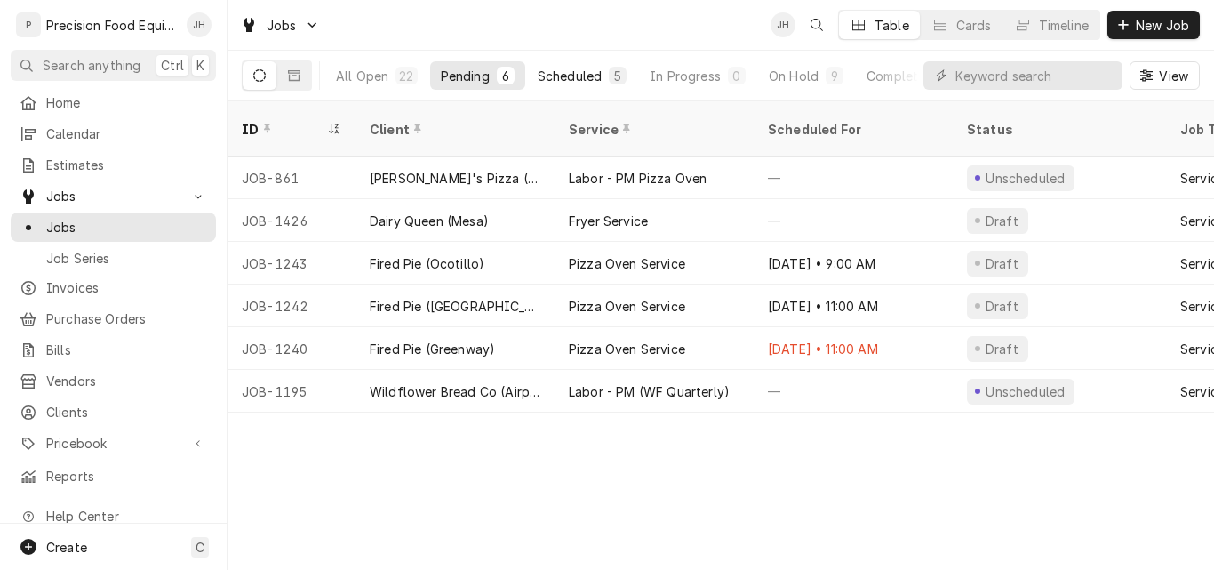
click at [551, 69] on div "Scheduled" at bounding box center [570, 76] width 64 height 19
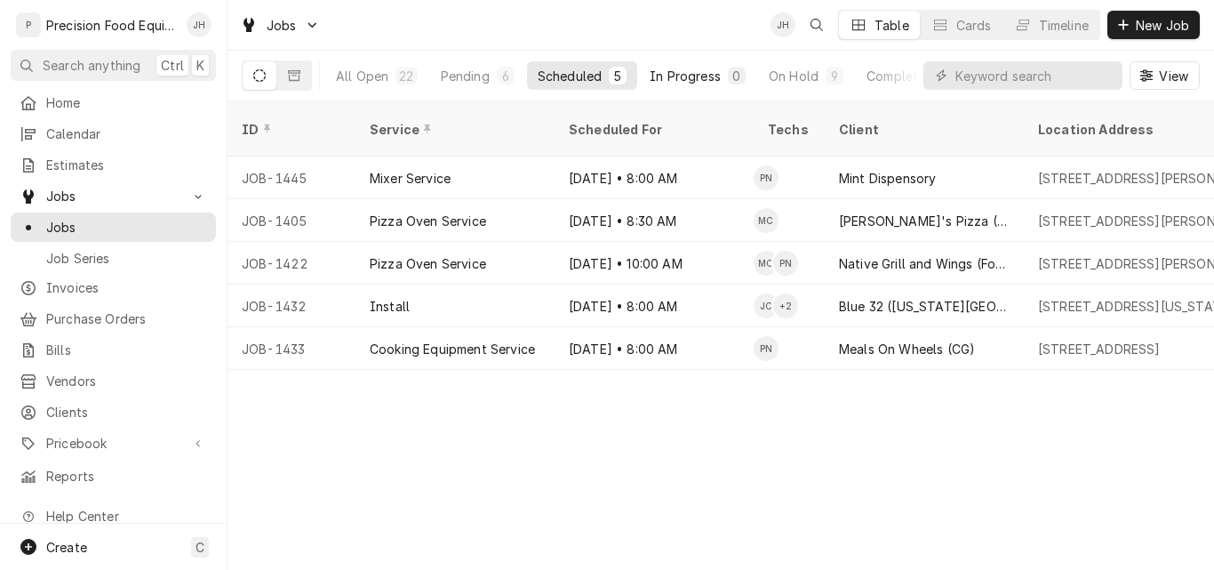
click at [689, 74] on div "In Progress" at bounding box center [685, 76] width 71 height 19
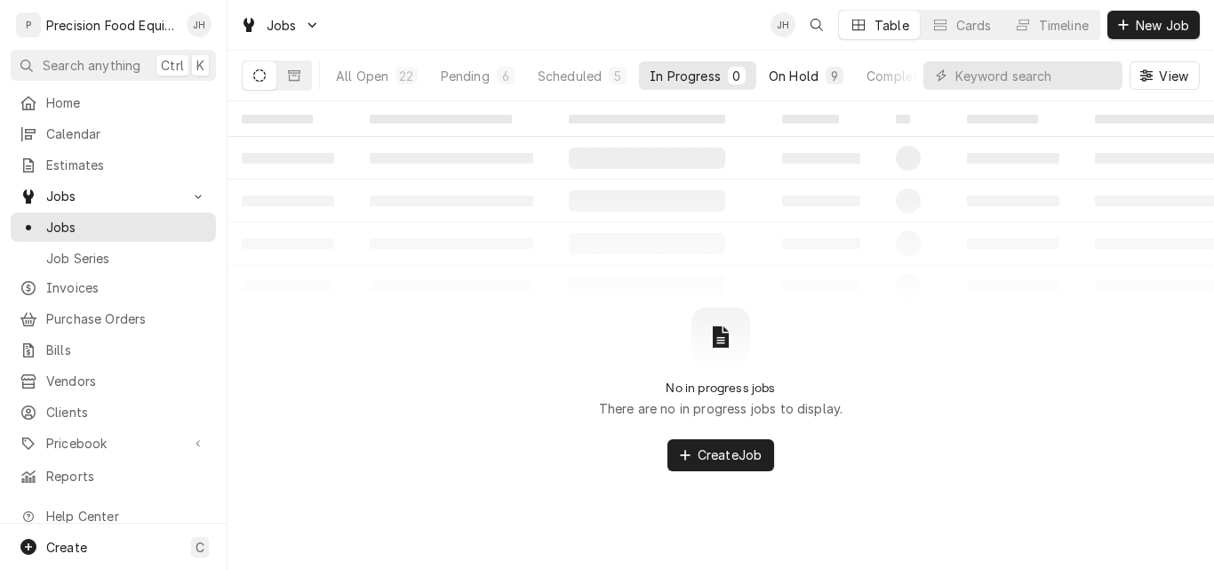
click at [793, 80] on div "On Hold" at bounding box center [794, 76] width 50 height 19
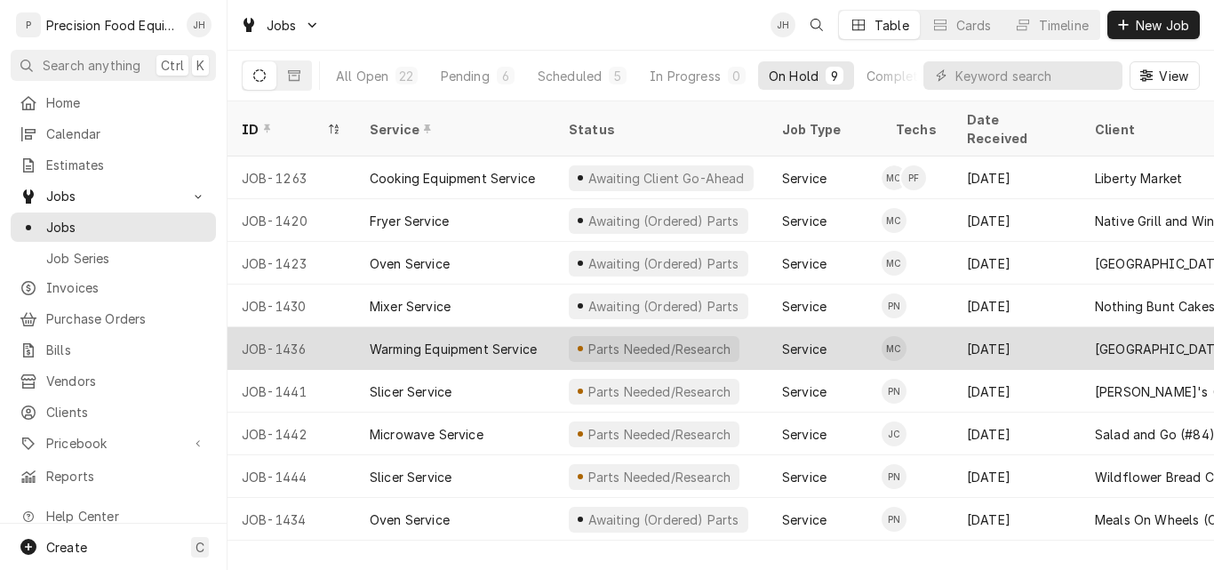
click at [491, 339] on div "Warming Equipment Service" at bounding box center [453, 348] width 167 height 19
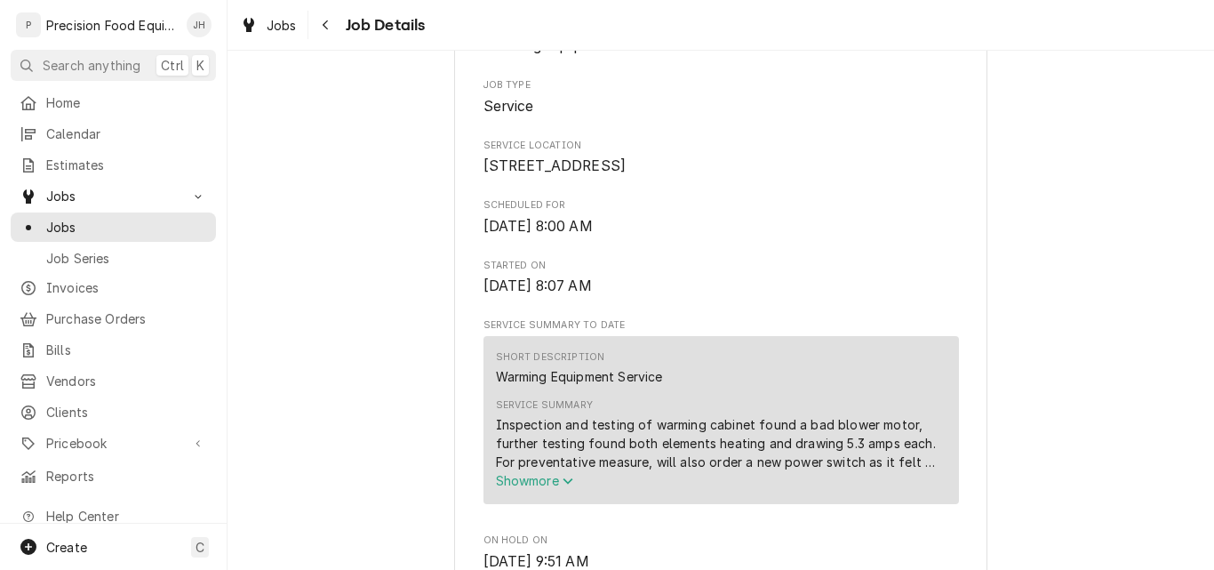
scroll to position [355, 0]
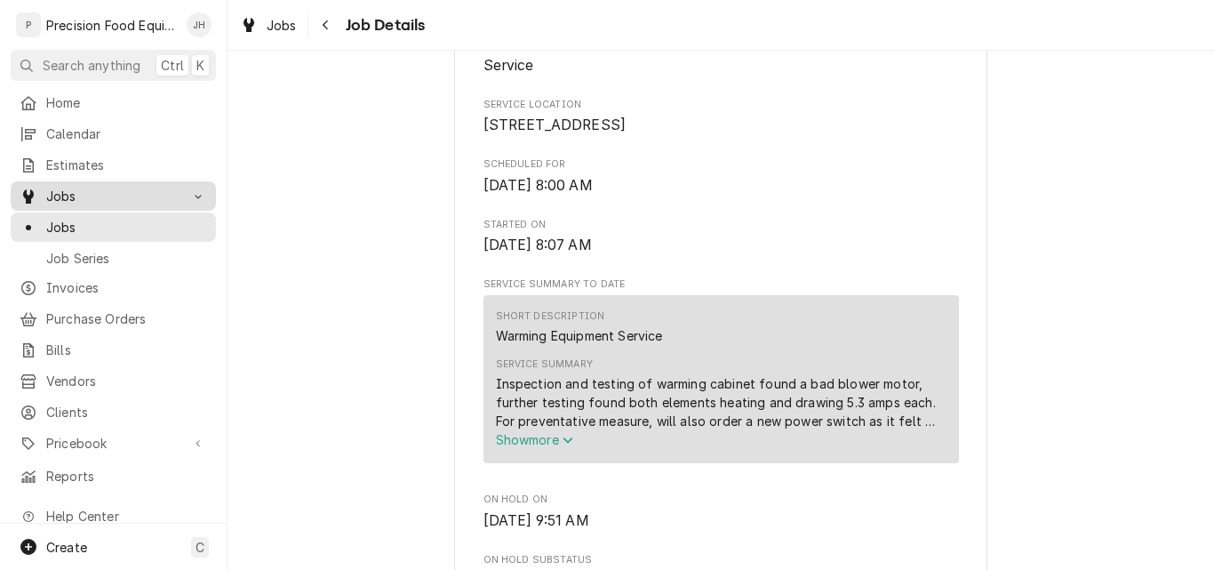
click at [87, 191] on span "Jobs" at bounding box center [113, 196] width 134 height 19
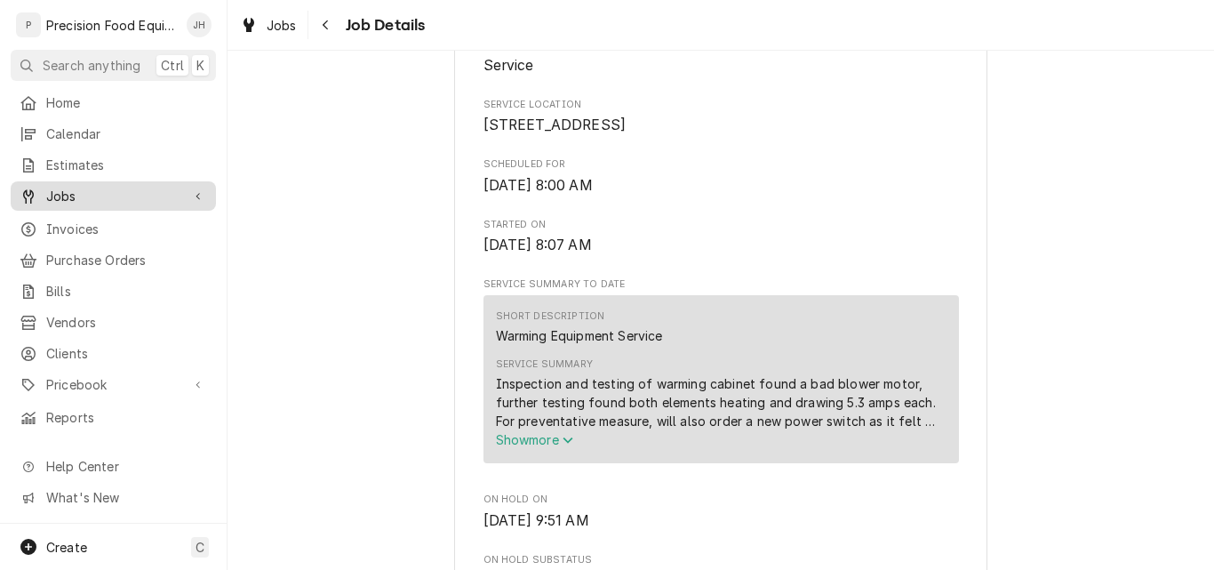
click at [87, 191] on span "Jobs" at bounding box center [113, 196] width 134 height 19
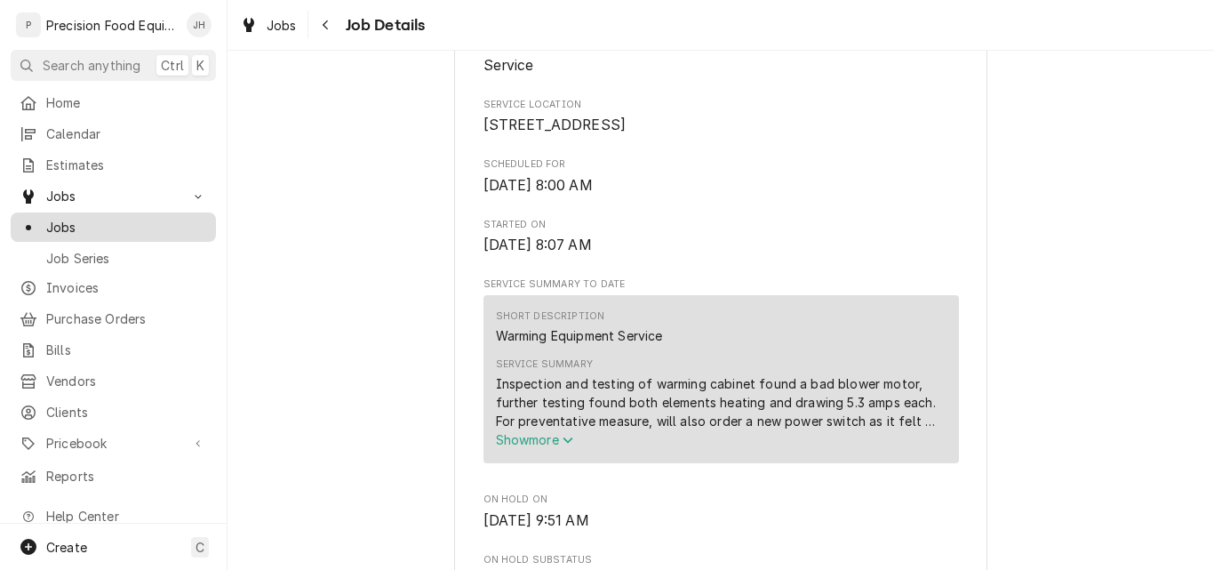
click at [71, 232] on link "Jobs" at bounding box center [113, 226] width 205 height 29
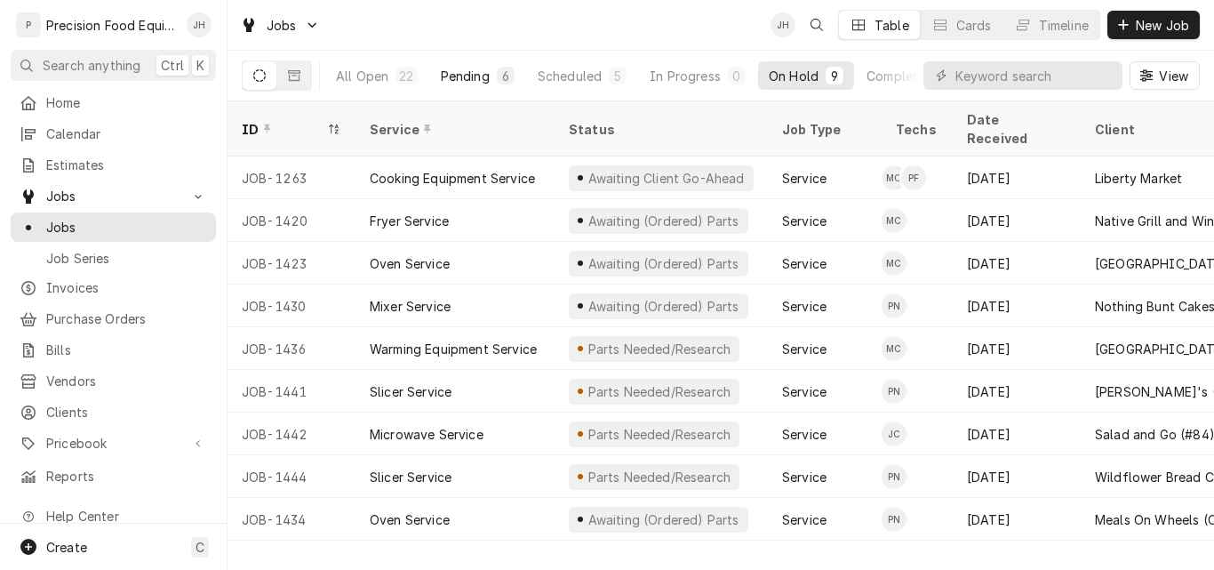
click at [475, 71] on div "Pending" at bounding box center [465, 76] width 49 height 19
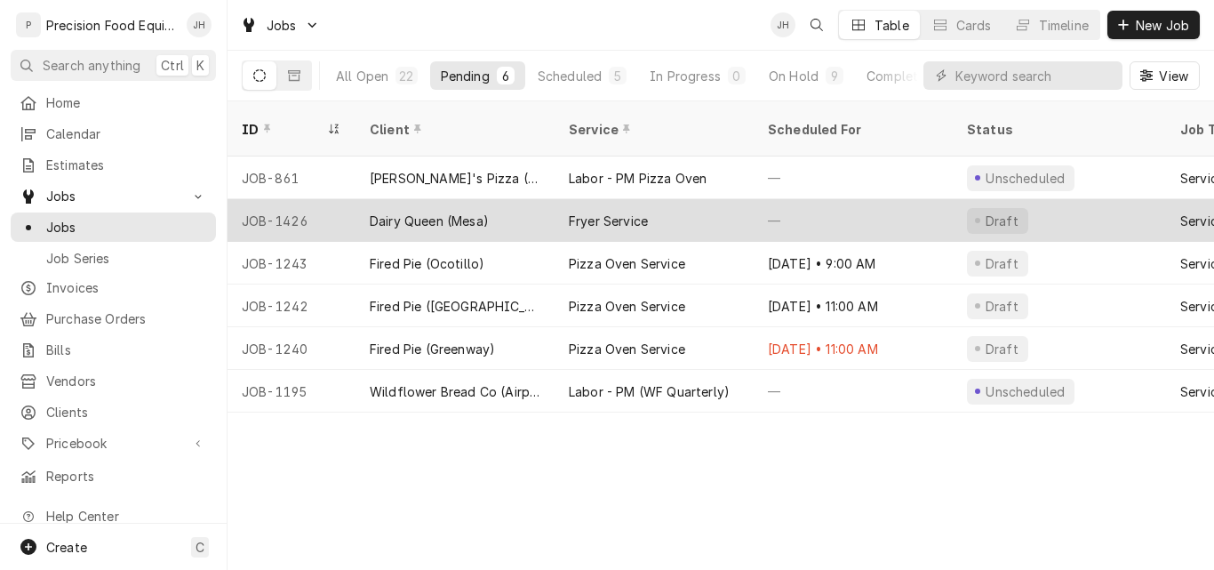
click at [419, 212] on div "Dairy Queen (Mesa)" at bounding box center [429, 221] width 119 height 19
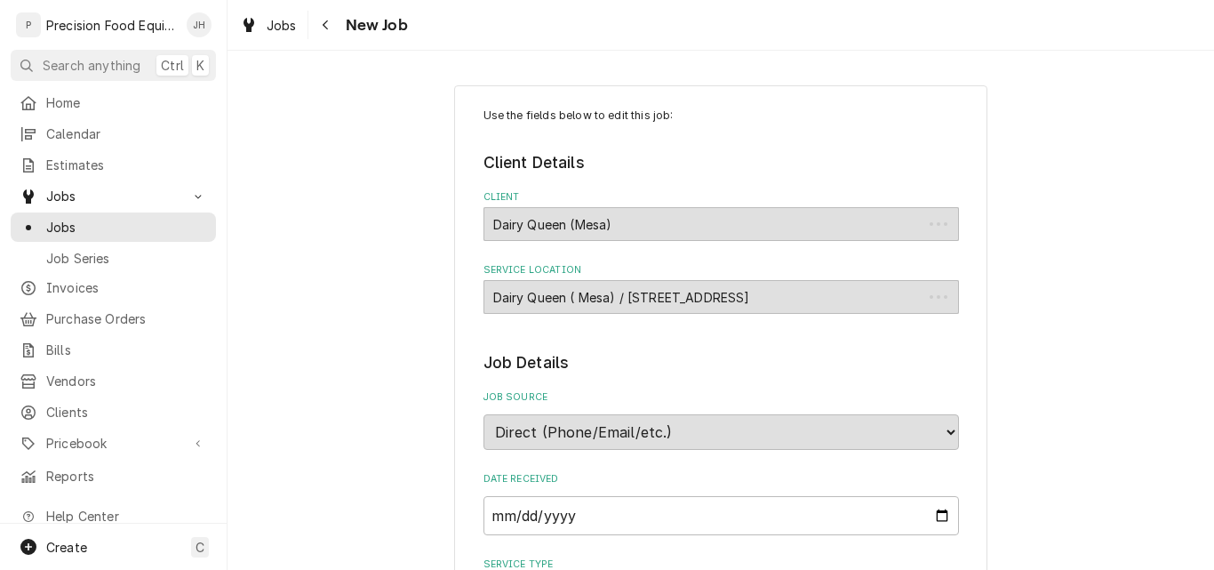
type textarea "x"
click at [92, 164] on span "Estimates" at bounding box center [126, 165] width 161 height 19
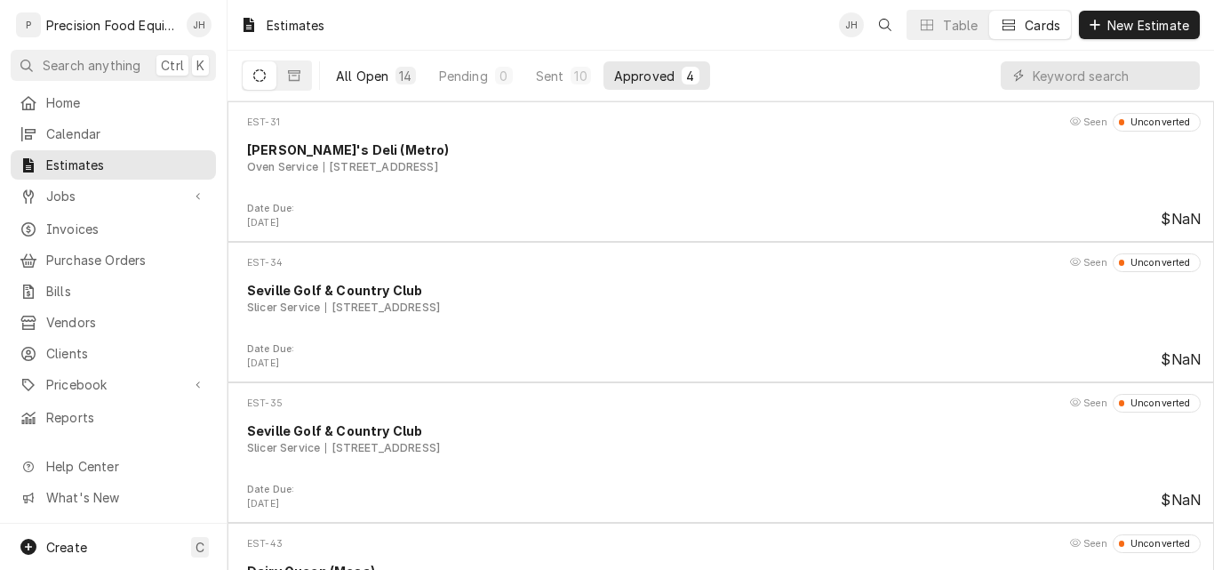
click at [379, 75] on div "All Open" at bounding box center [362, 76] width 52 height 19
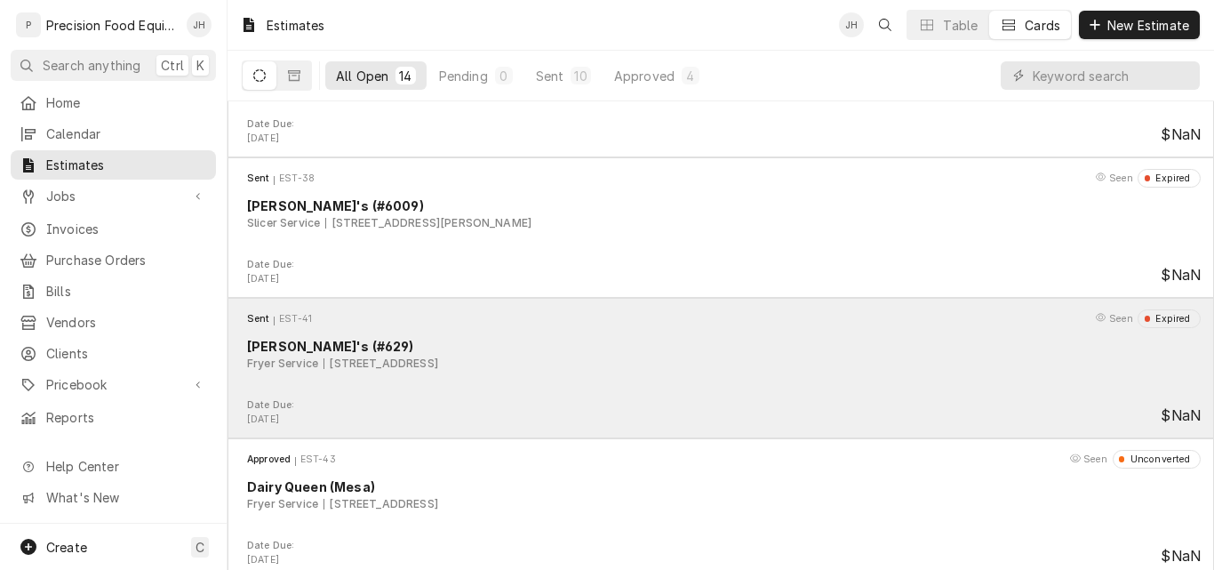
scroll to position [1497, 0]
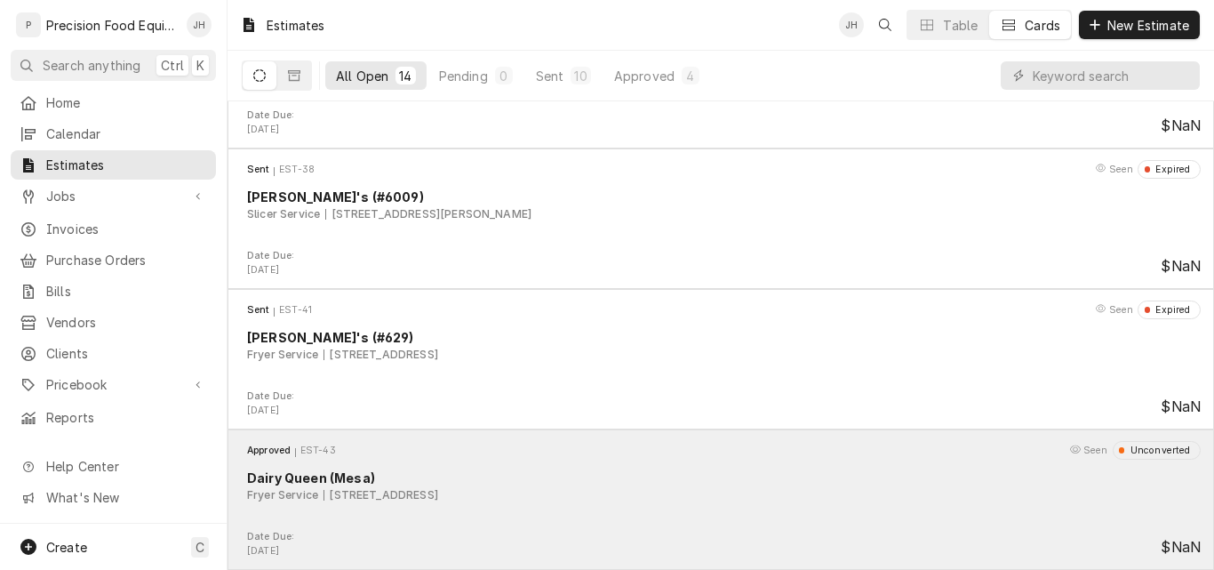
click at [685, 499] on div "Fryer Service 316 S Power Rd, Mesa, AZ 85206" at bounding box center [724, 495] width 954 height 16
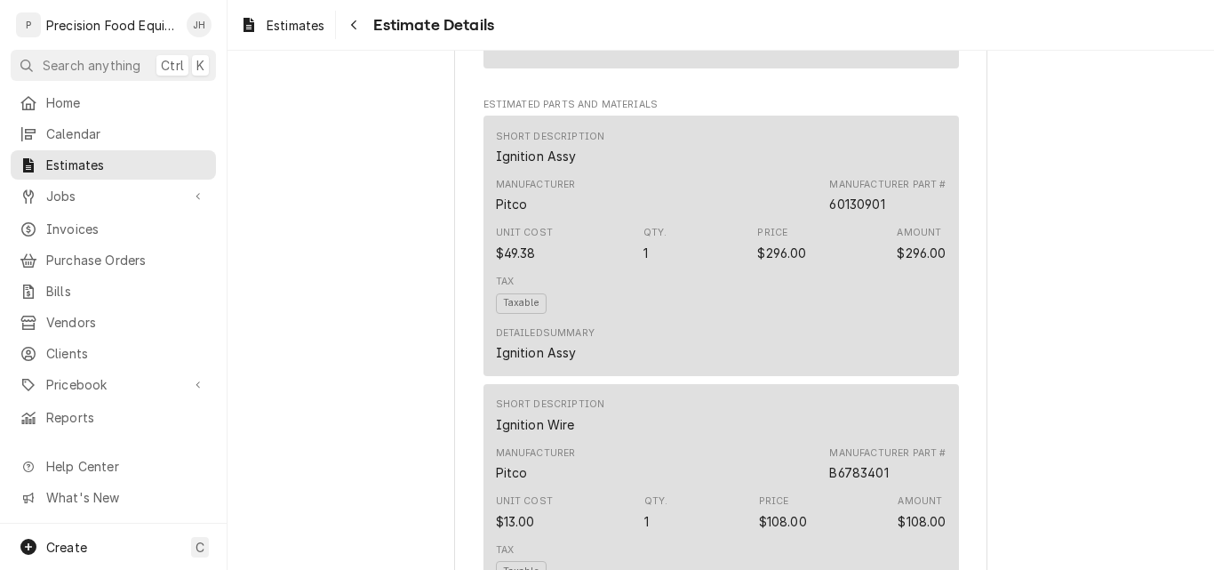
scroll to position [1244, 0]
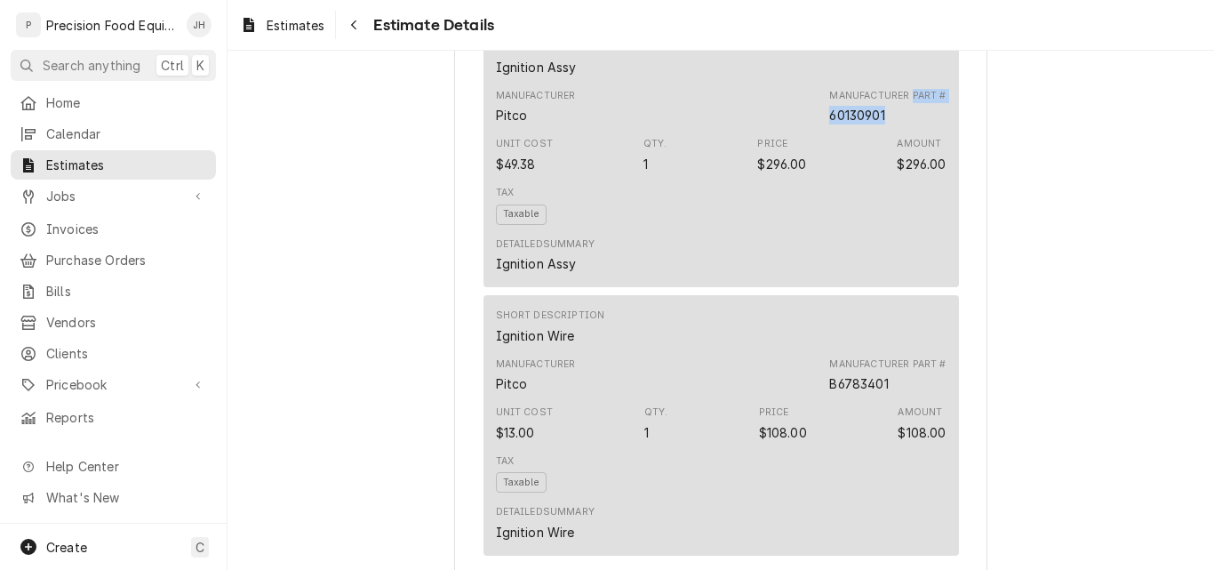
click at [891, 124] on div "Manufacturer Part # 60130901" at bounding box center [887, 107] width 116 height 36
drag, startPoint x: 891, startPoint y: 175, endPoint x: 827, endPoint y: 175, distance: 64.0
click at [829, 124] on div "Manufacturer Part # 60130901" at bounding box center [887, 107] width 116 height 36
copy div "60130901"
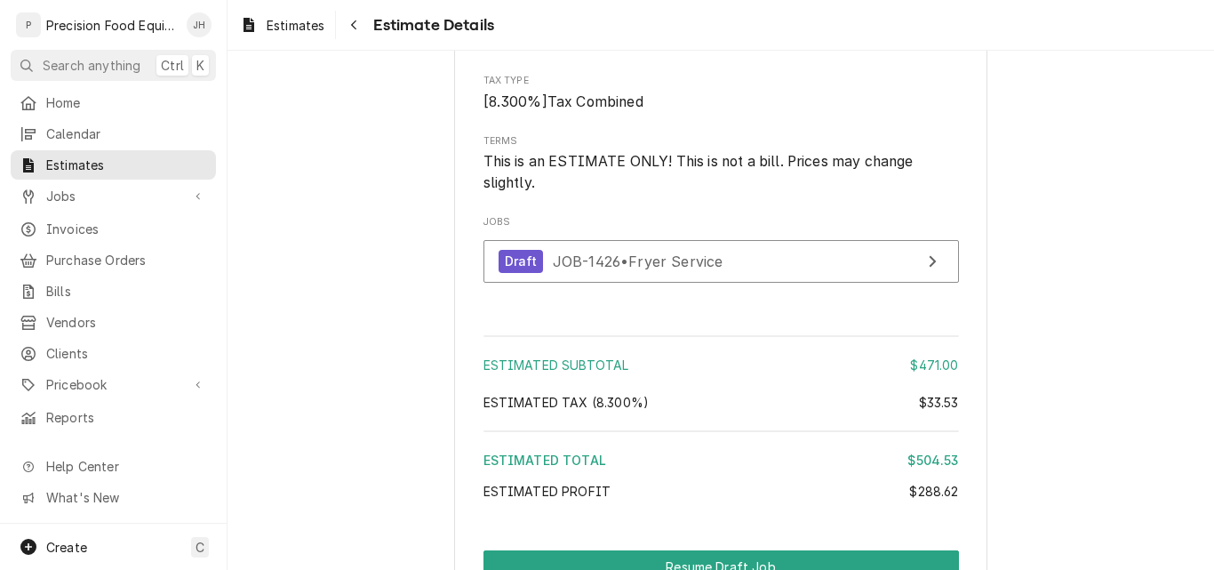
scroll to position [2222, 0]
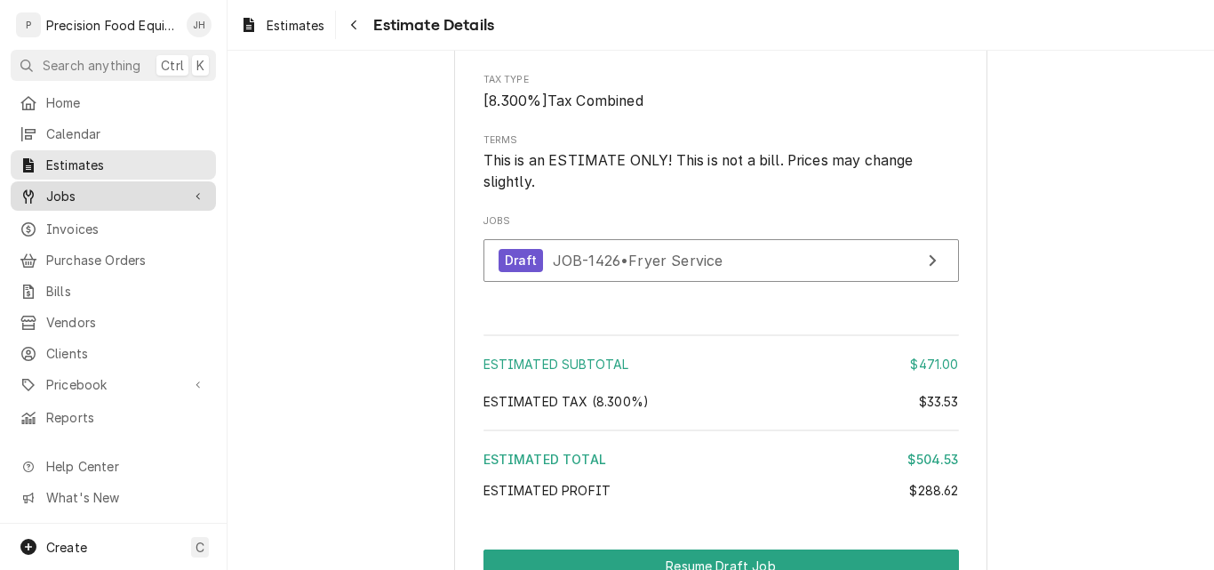
click at [106, 188] on span "Jobs" at bounding box center [113, 196] width 134 height 19
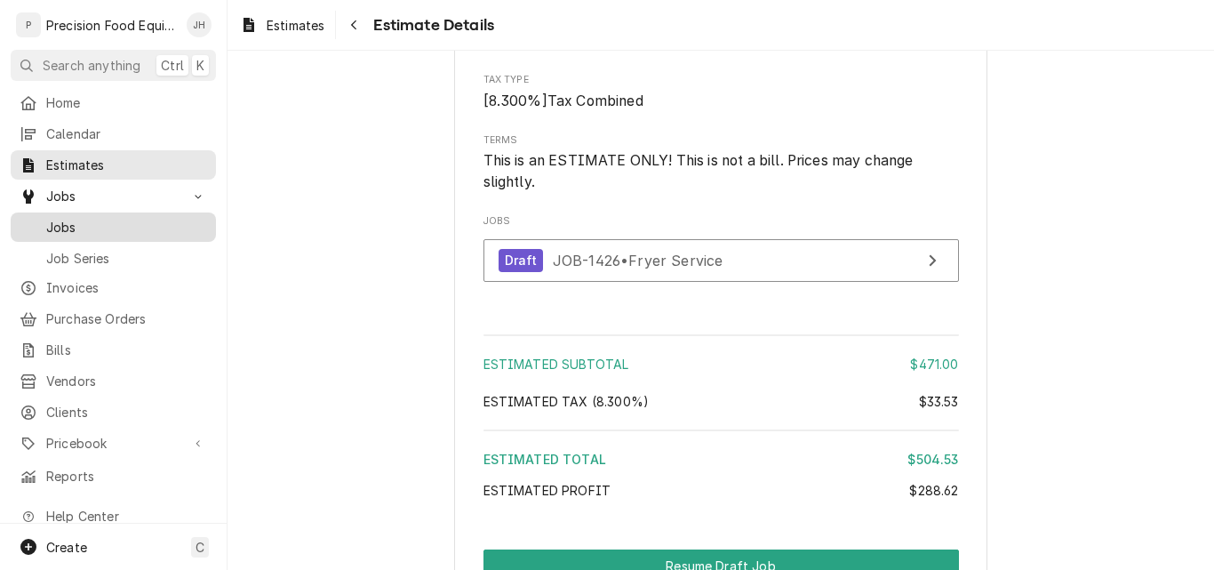
click at [87, 223] on span "Jobs" at bounding box center [126, 227] width 161 height 19
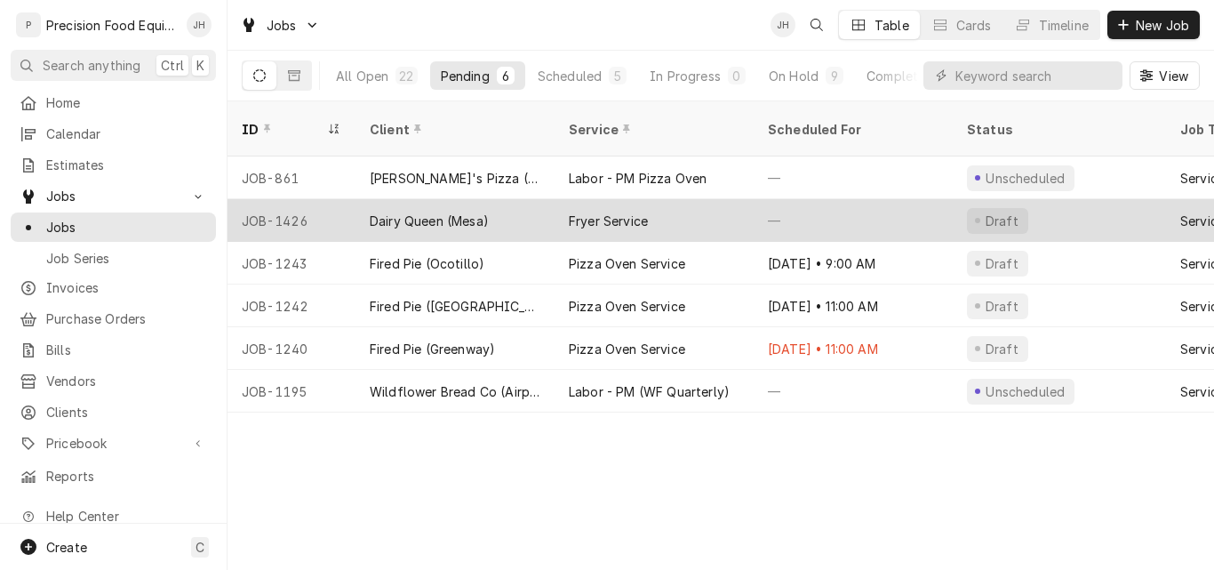
click at [506, 199] on div "Dairy Queen (Mesa)" at bounding box center [454, 220] width 199 height 43
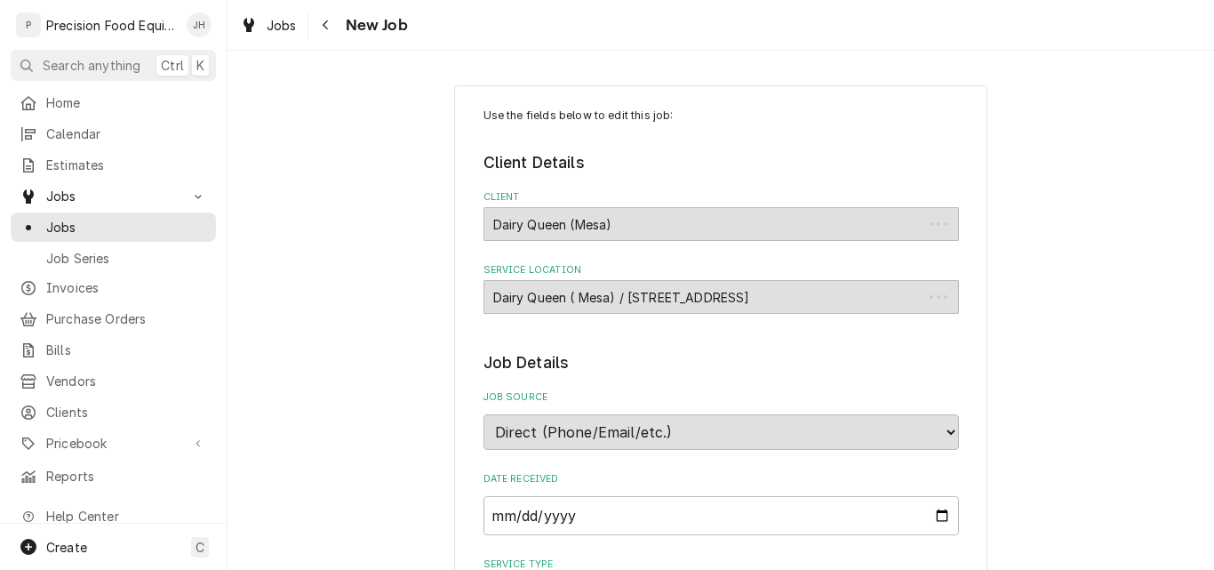
type textarea "x"
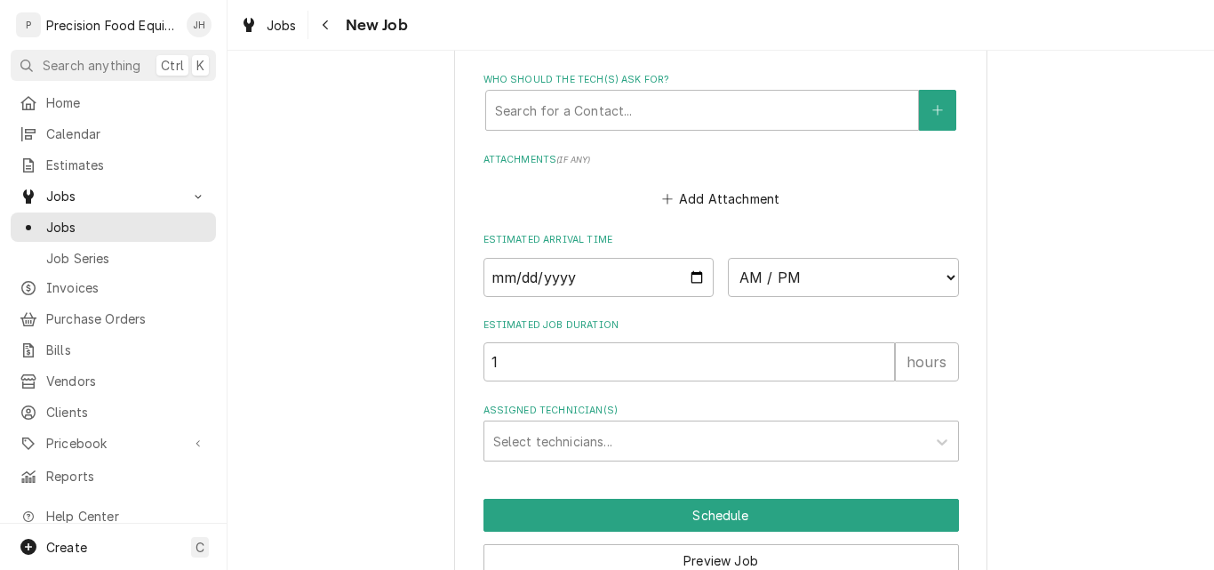
scroll to position [1426, 0]
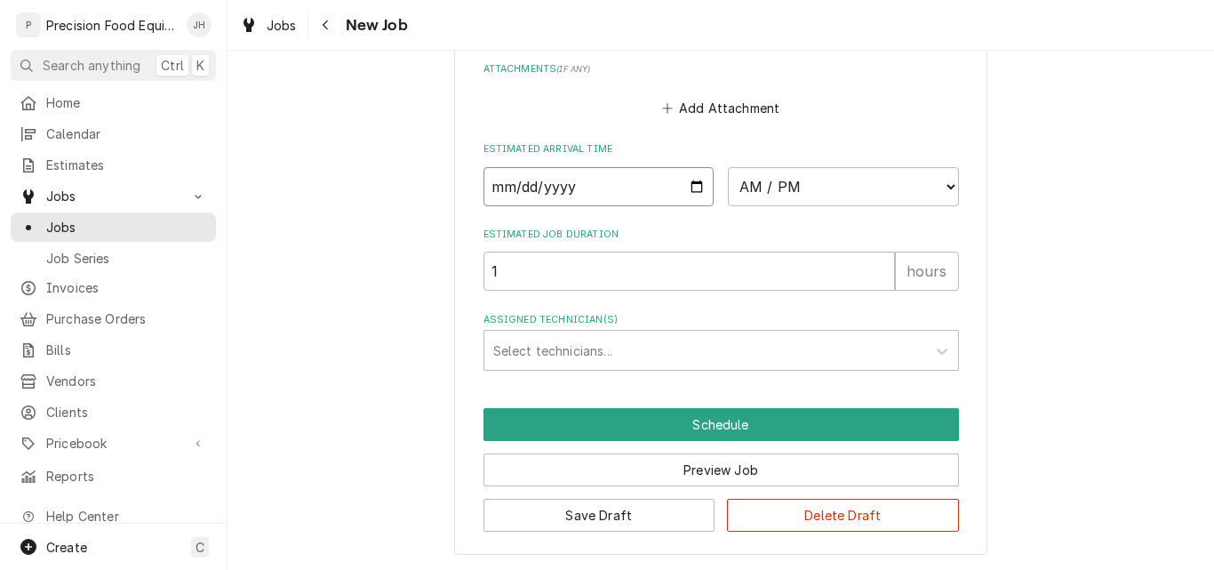
click at [690, 184] on input "Date" at bounding box center [598, 186] width 231 height 39
type input "2025-09-10"
type textarea "x"
click at [827, 188] on select "AM / PM 6:00 AM 6:15 AM 6:30 AM 6:45 AM 7:00 AM 7:15 AM 7:30 AM 7:45 AM 8:00 AM…" at bounding box center [843, 186] width 231 height 39
select select "09:00:00"
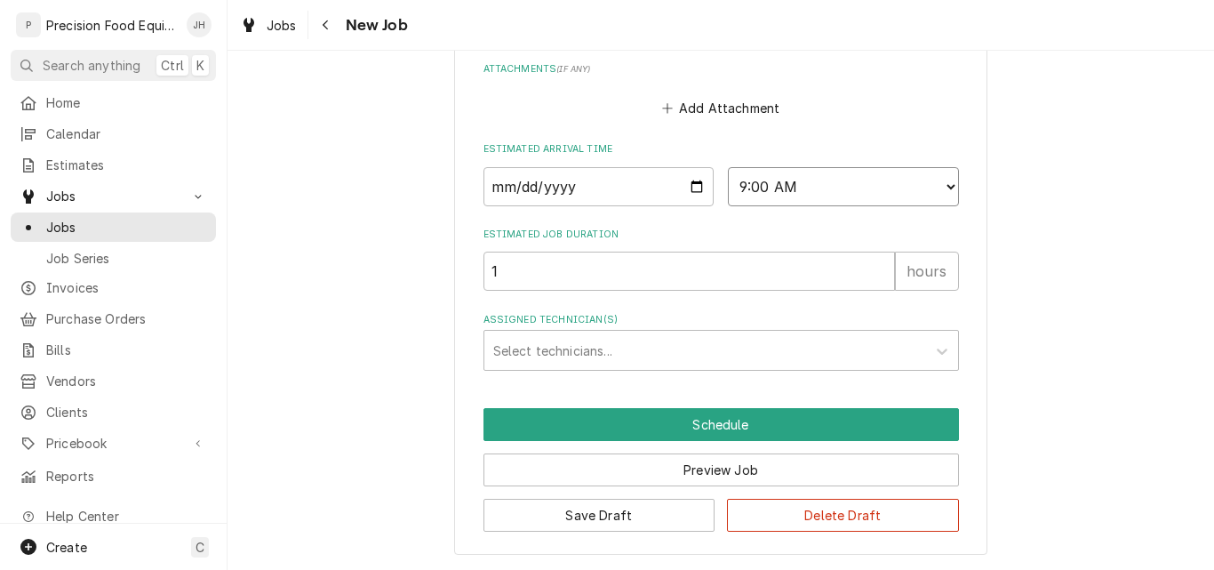
click at [728, 167] on select "AM / PM 6:00 AM 6:15 AM 6:30 AM 6:45 AM 7:00 AM 7:15 AM 7:30 AM 7:45 AM 8:00 AM…" at bounding box center [843, 186] width 231 height 39
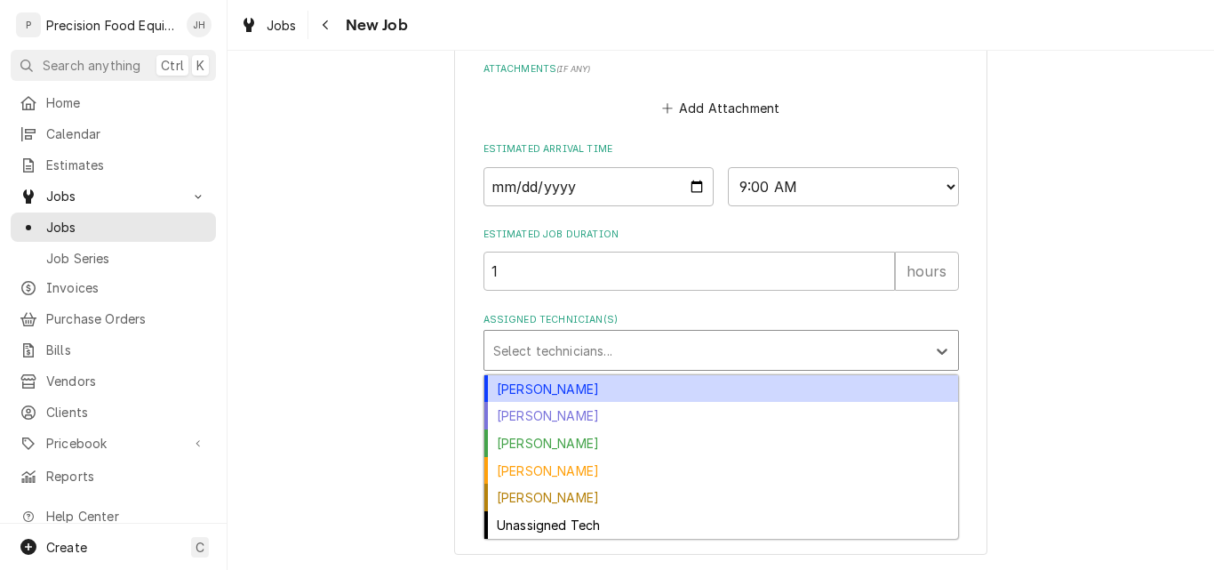
click at [539, 339] on div "Assigned Technician(s)" at bounding box center [705, 350] width 424 height 32
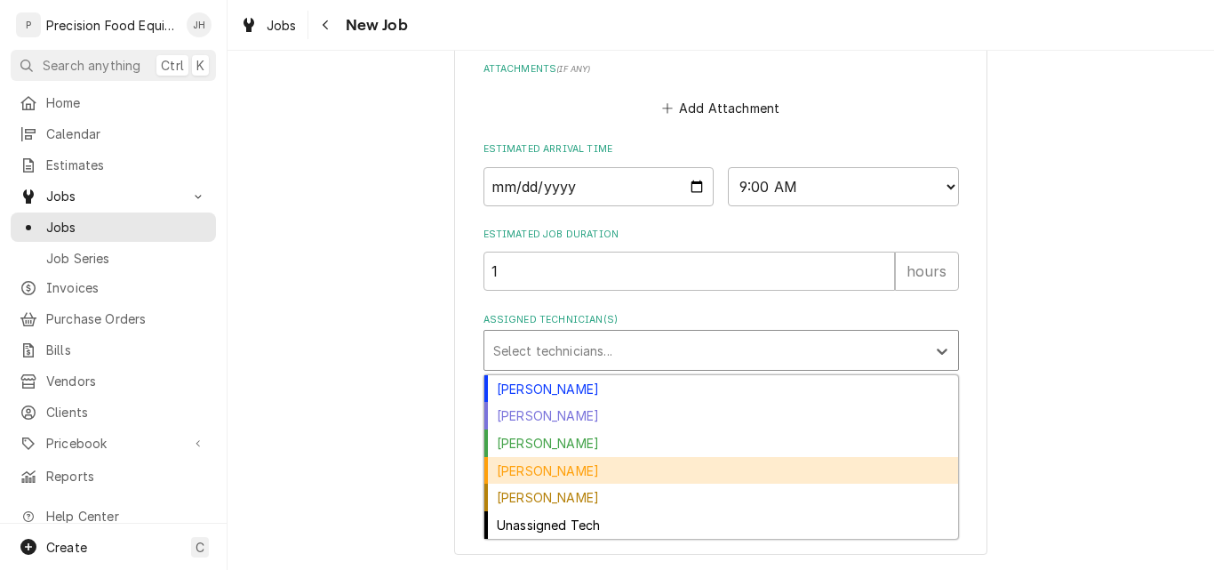
click at [548, 470] on div "Mike Caster" at bounding box center [721, 471] width 474 height 28
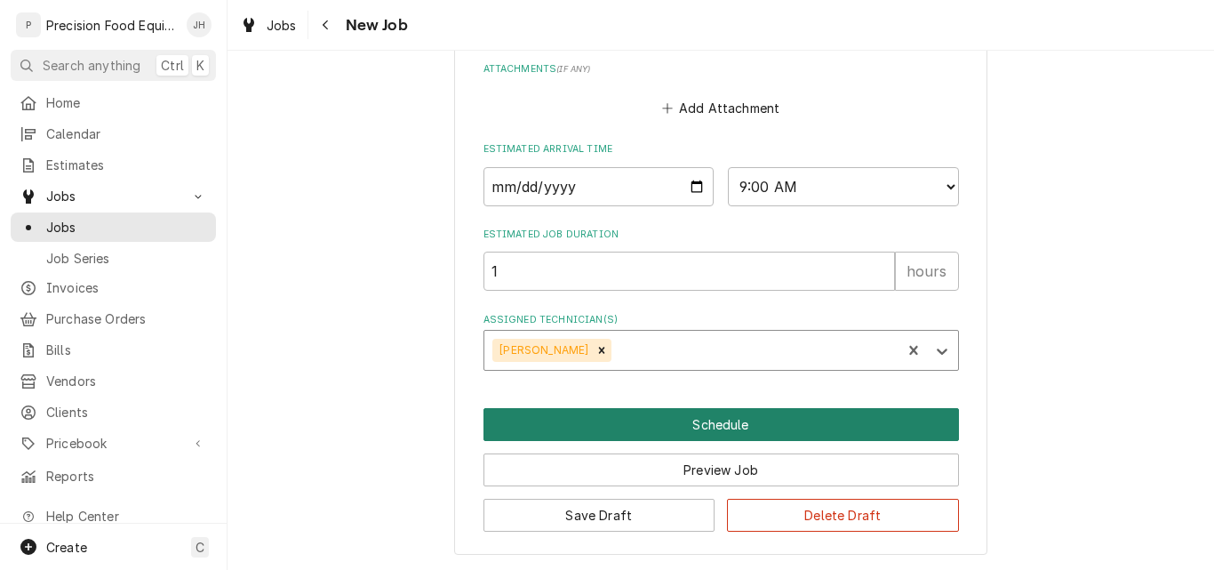
click at [719, 425] on button "Schedule" at bounding box center [720, 424] width 475 height 33
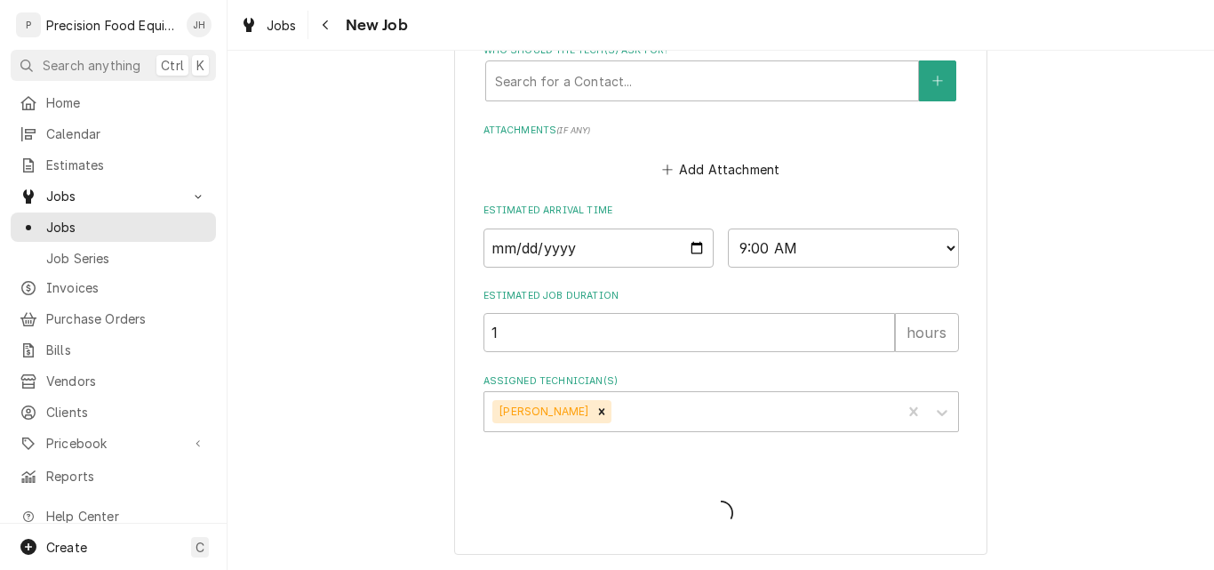
scroll to position [1365, 0]
type textarea "x"
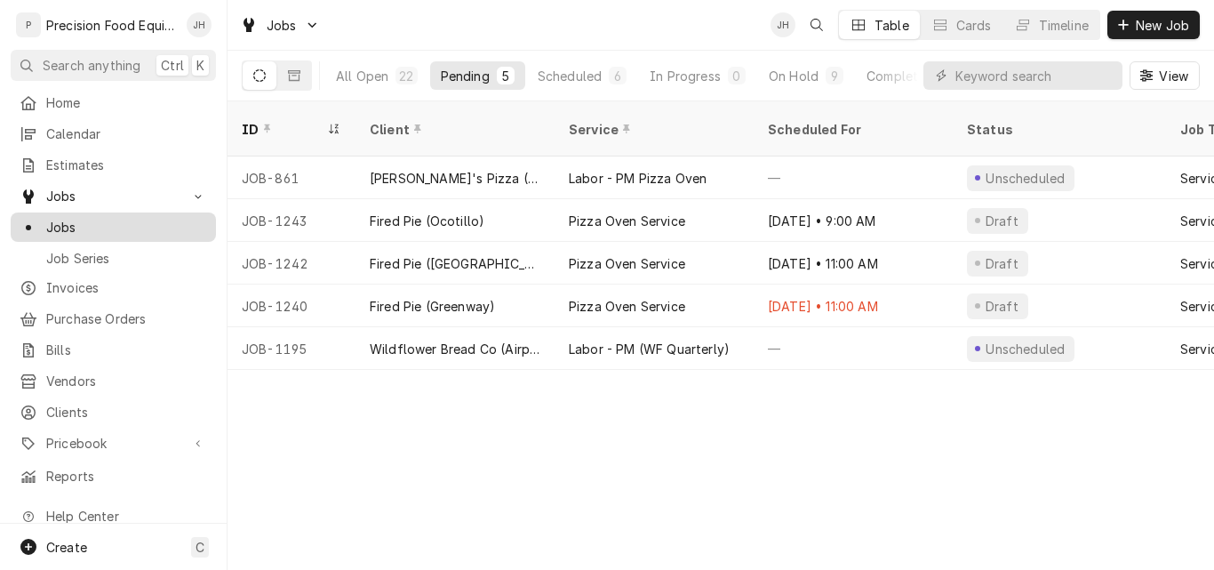
click at [65, 218] on span "Jobs" at bounding box center [126, 227] width 161 height 19
click at [795, 75] on div "On Hold" at bounding box center [794, 76] width 50 height 19
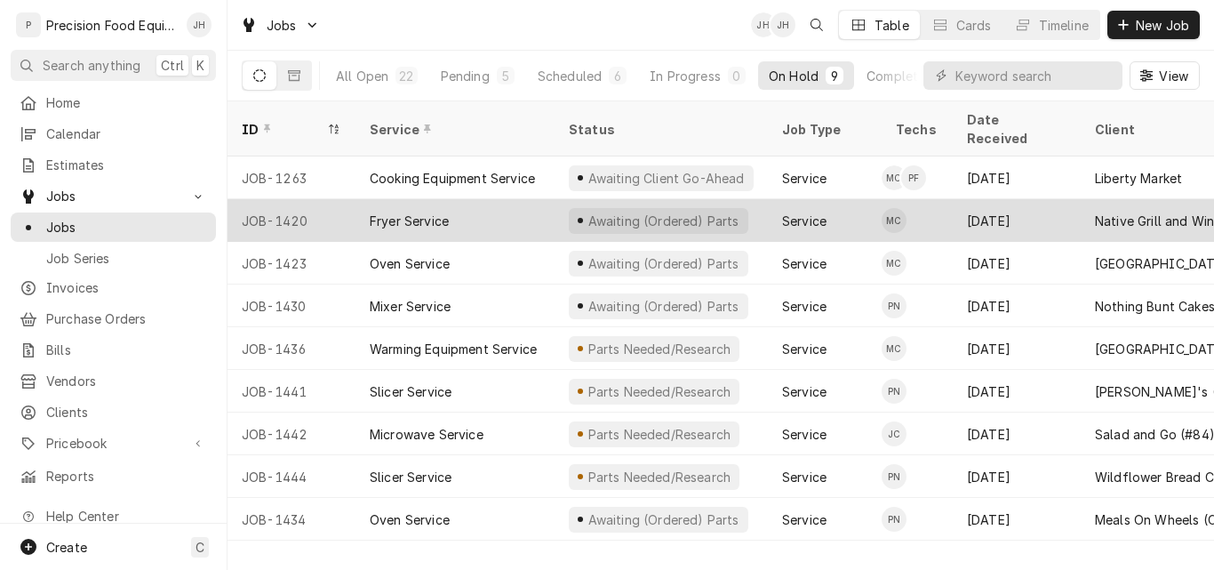
click at [479, 203] on div "Fryer Service" at bounding box center [454, 220] width 199 height 43
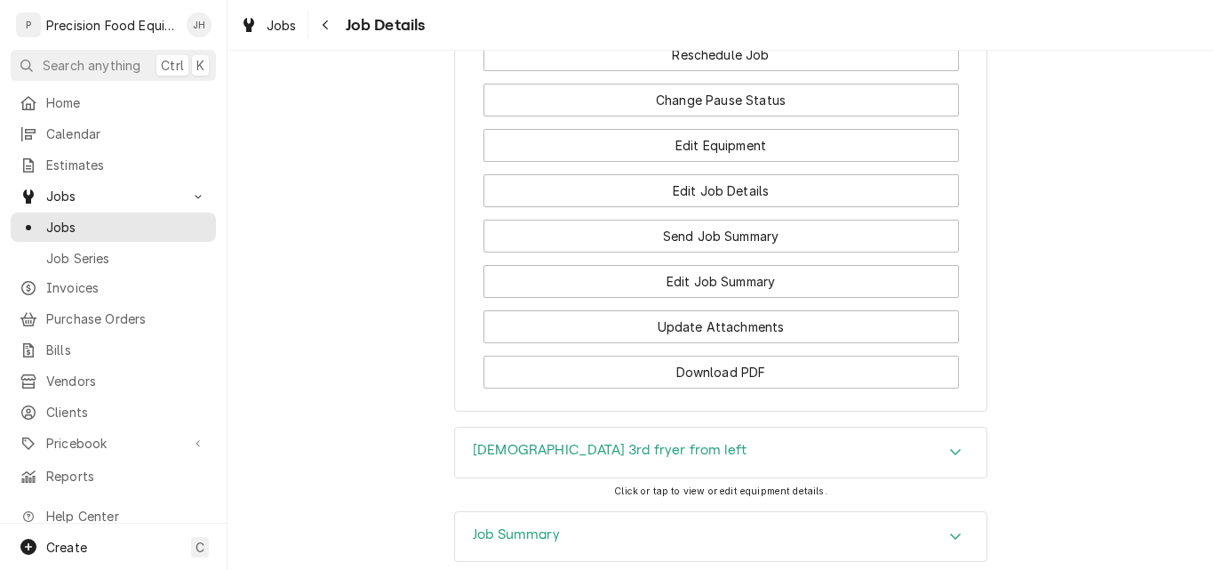
scroll to position [1777, 0]
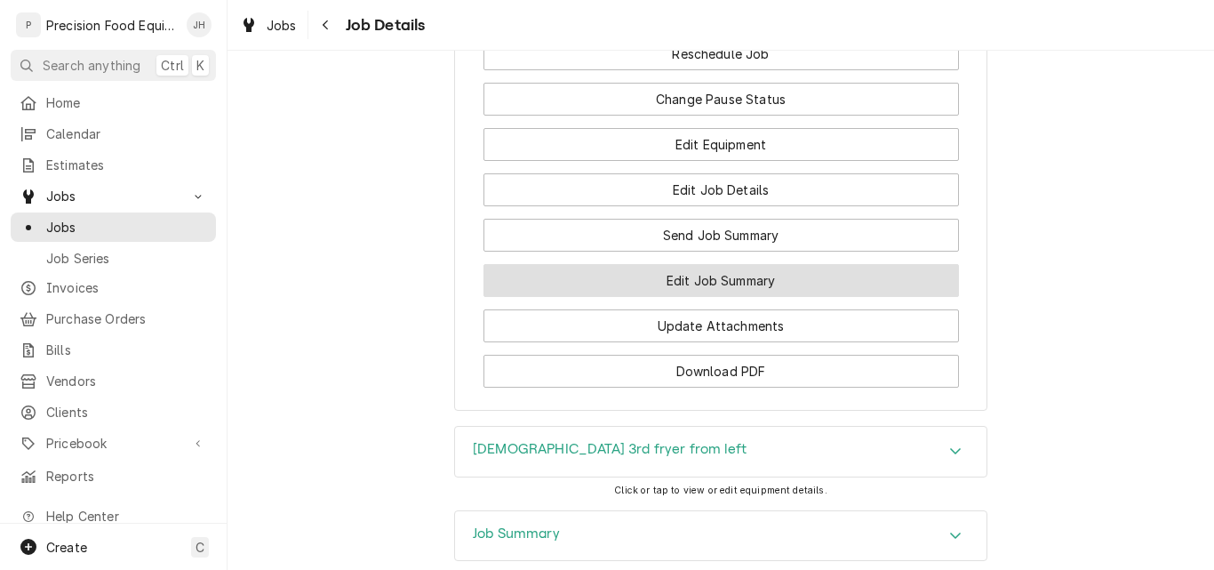
click at [678, 297] on button "Edit Job Summary" at bounding box center [720, 280] width 475 height 33
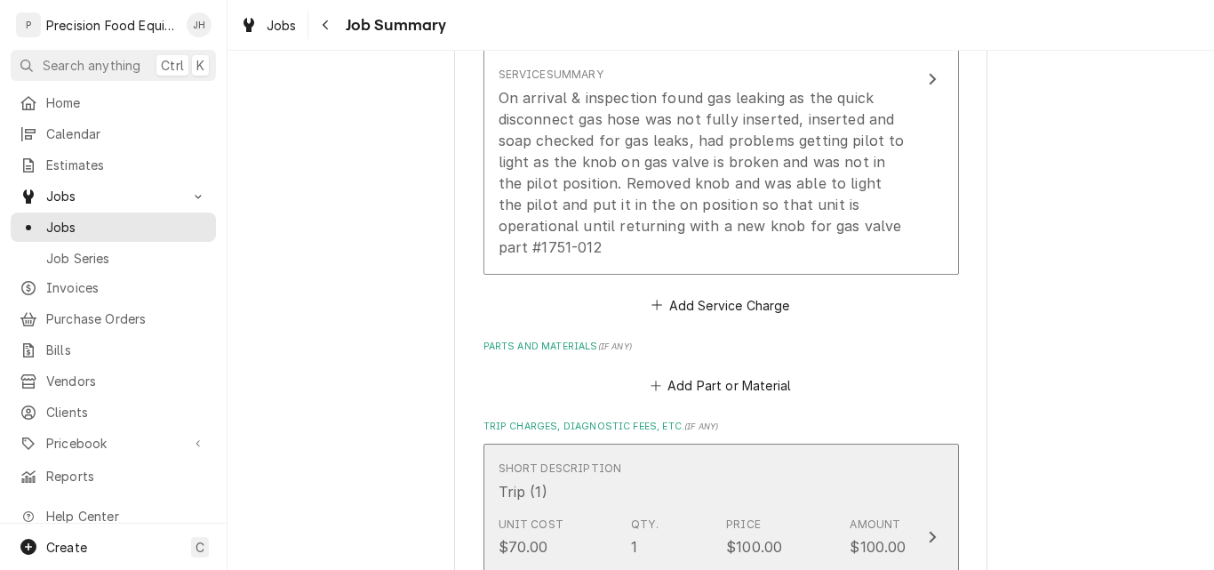
scroll to position [622, 0]
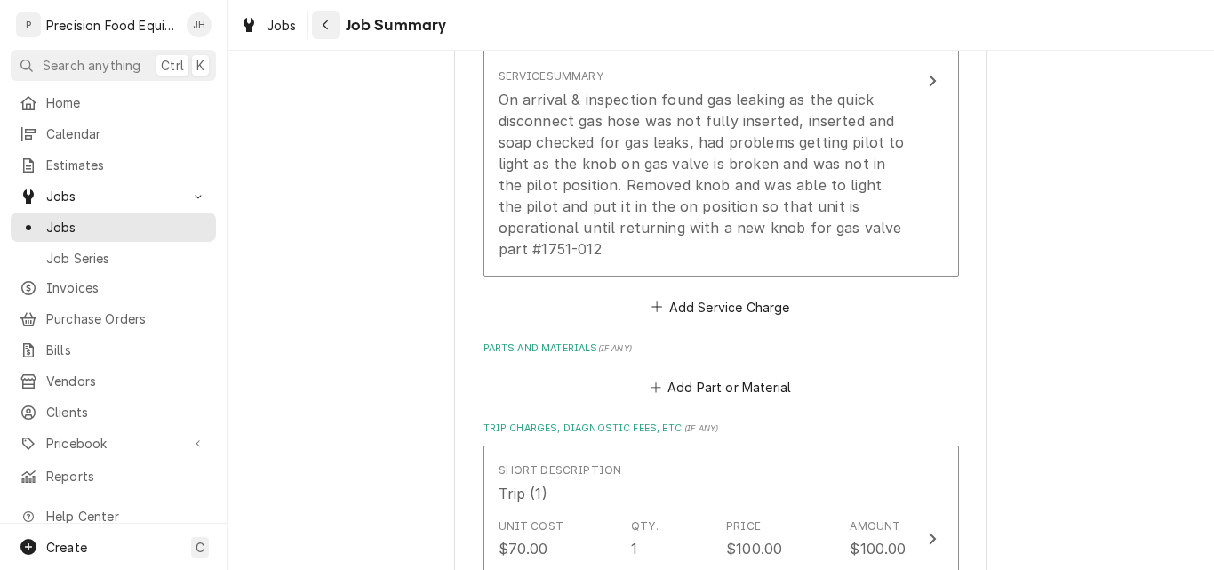
click at [333, 20] on div "Navigate back" at bounding box center [326, 25] width 18 height 18
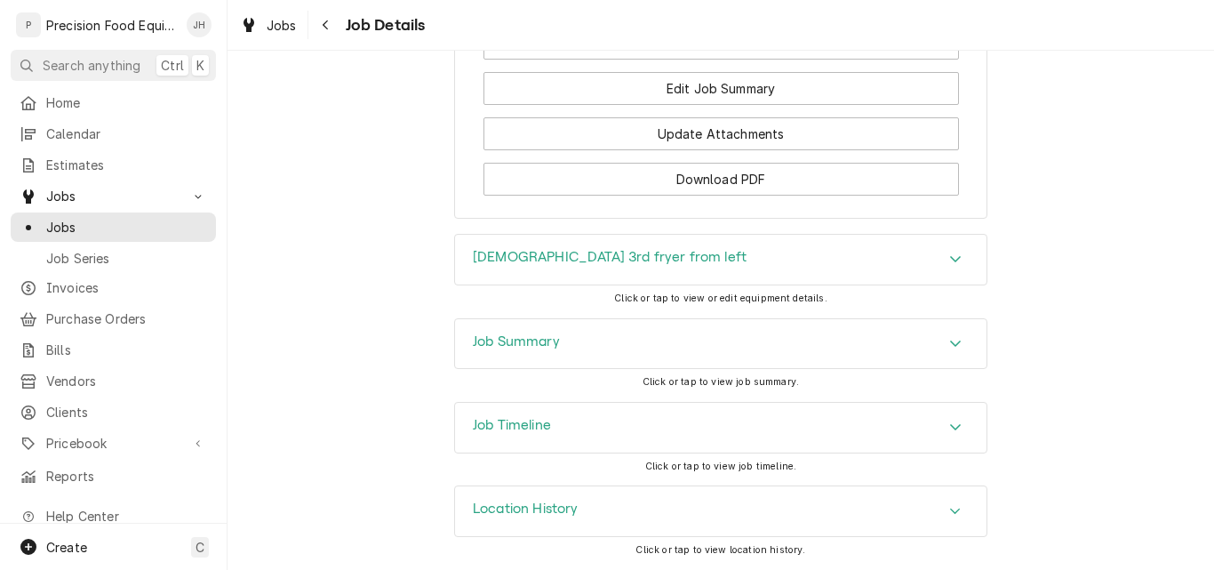
scroll to position [1990, 0]
click at [691, 348] on div "Job Summary" at bounding box center [720, 344] width 531 height 50
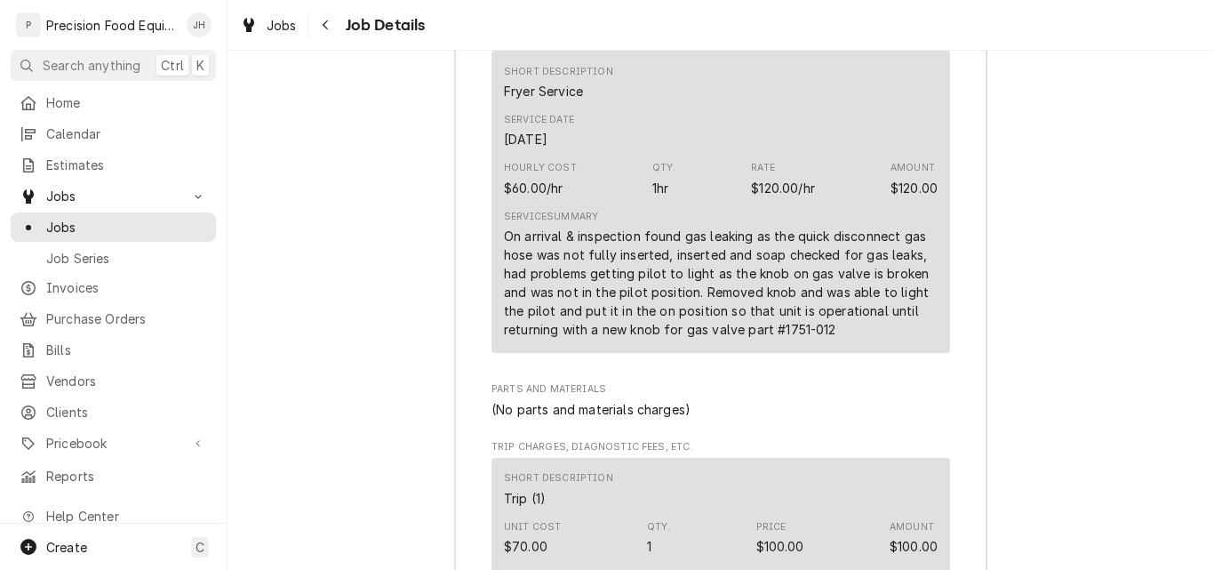
scroll to position [2612, 0]
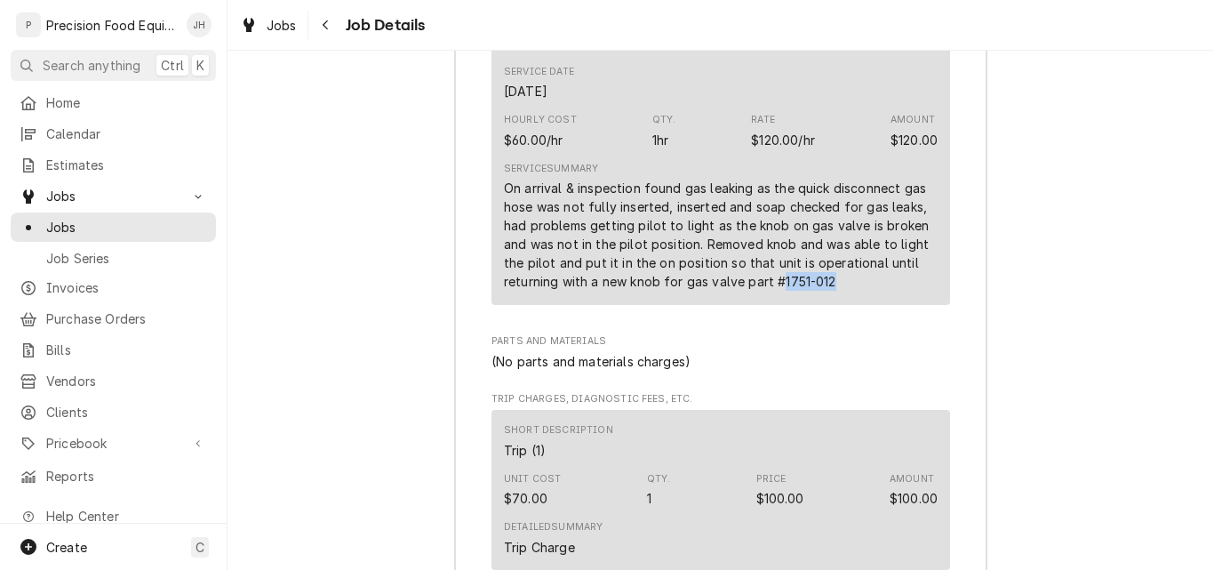
drag, startPoint x: 829, startPoint y: 301, endPoint x: 777, endPoint y: 311, distance: 53.3
click at [777, 291] on div "On arrival & inspection found gas leaking as the quick disconnect gas hose was …" at bounding box center [721, 235] width 434 height 112
copy div "1751-012"
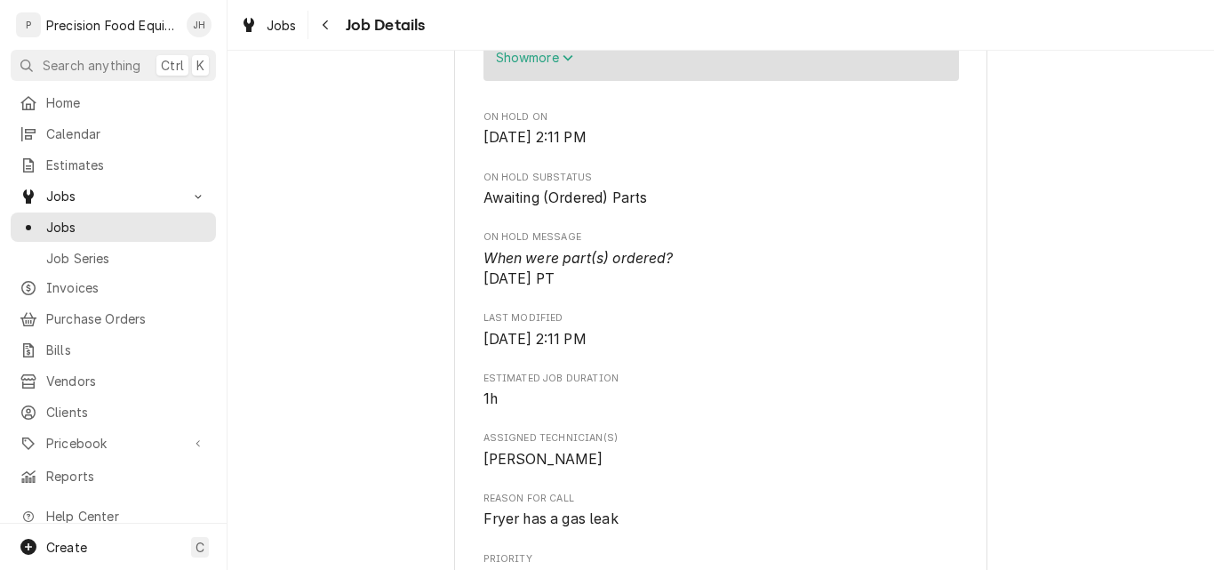
scroll to position [746, 0]
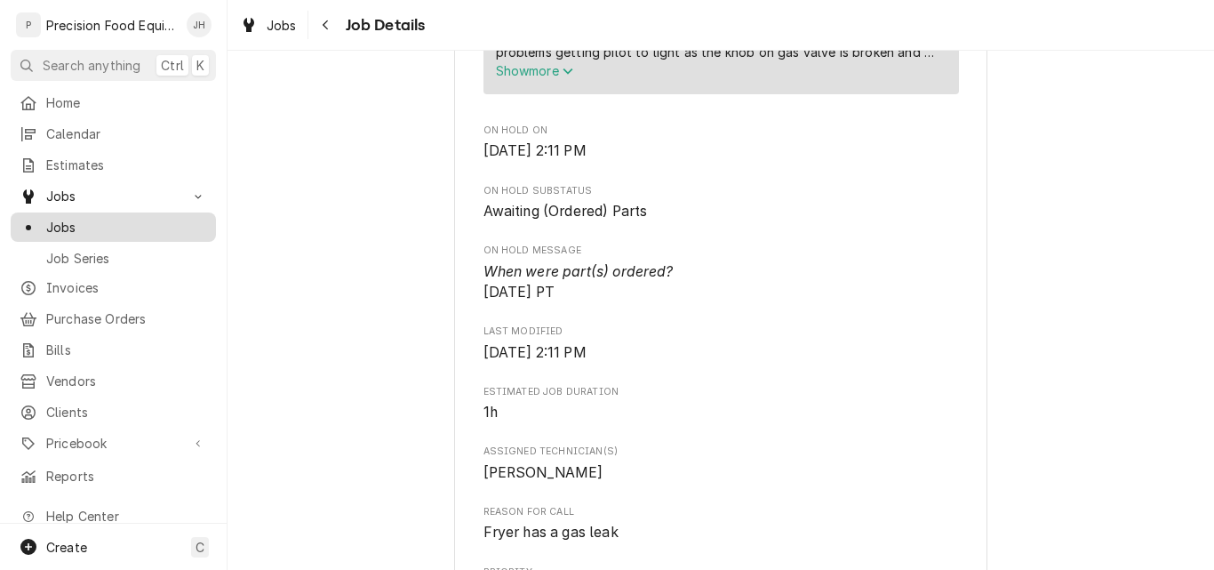
click at [84, 223] on span "Jobs" at bounding box center [126, 227] width 161 height 19
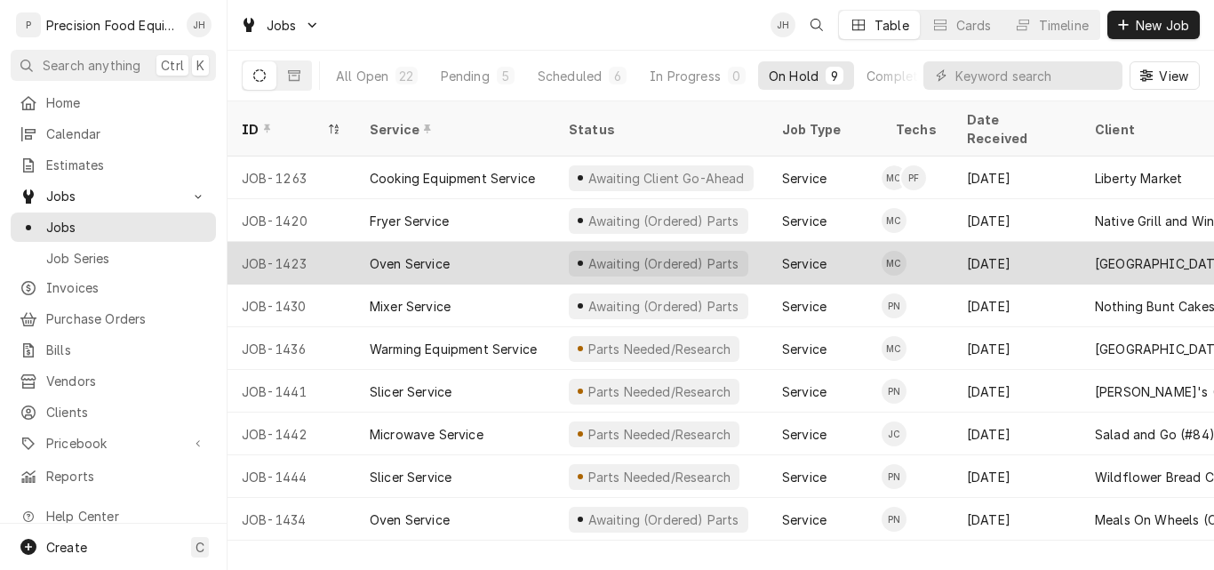
click at [485, 242] on div "Oven Service" at bounding box center [454, 263] width 199 height 43
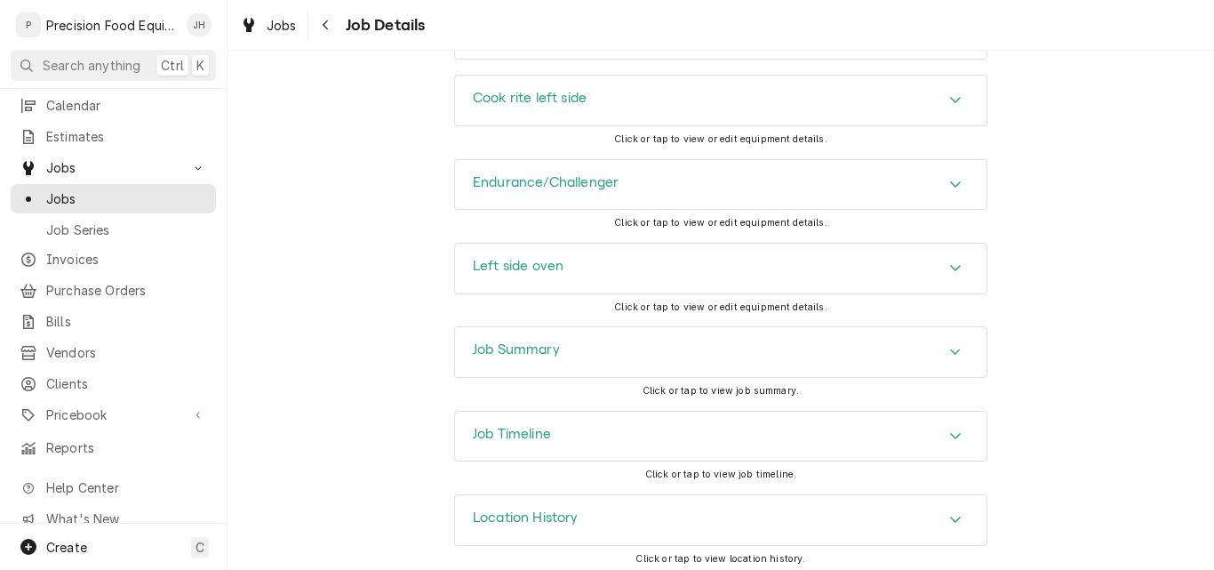
scroll to position [2137, 0]
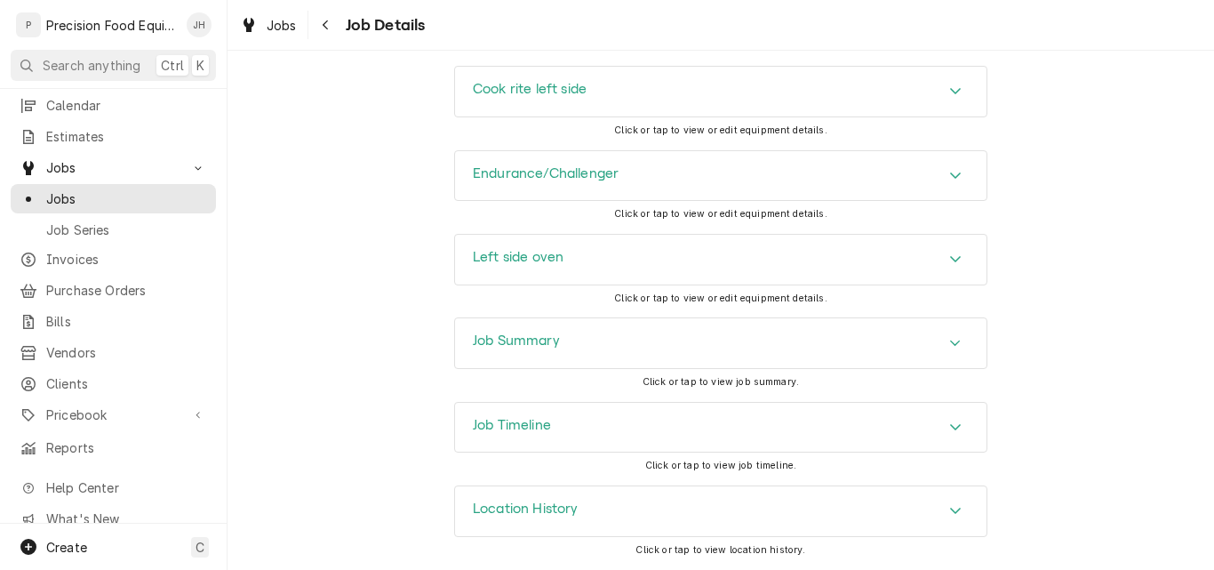
click at [597, 345] on div "Job Summary" at bounding box center [720, 343] width 531 height 50
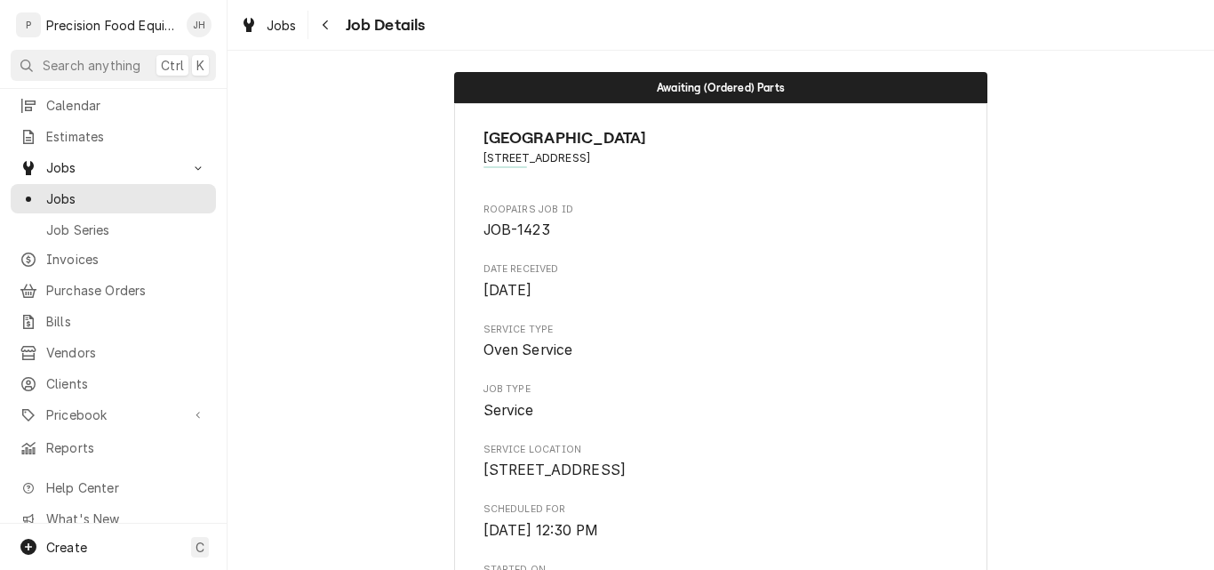
scroll to position [0, 0]
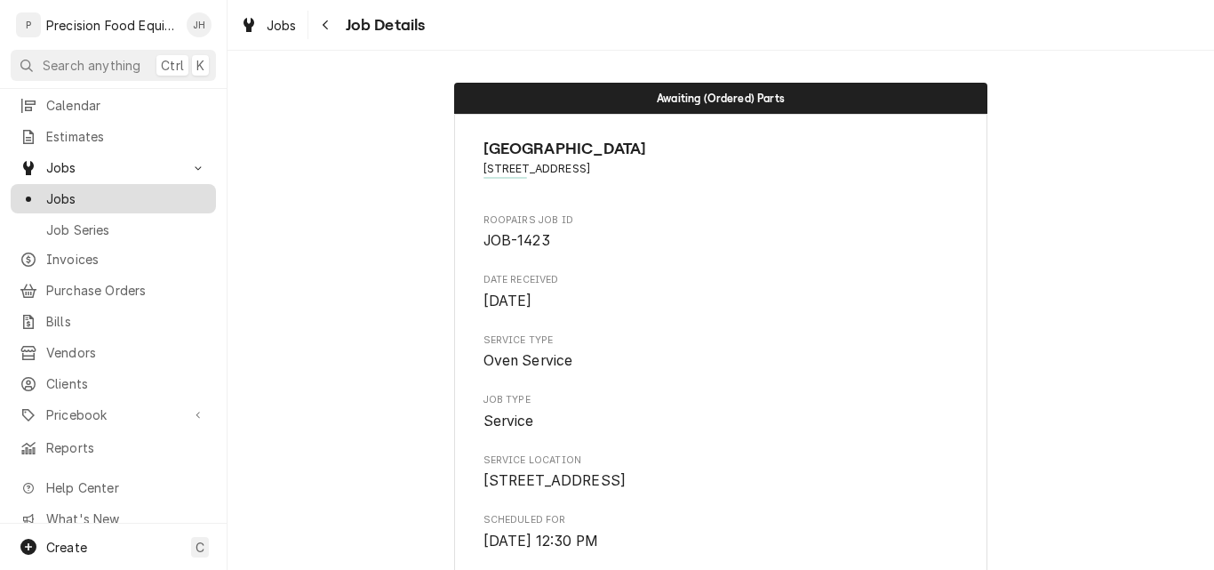
click at [71, 196] on span "Jobs" at bounding box center [126, 198] width 161 height 19
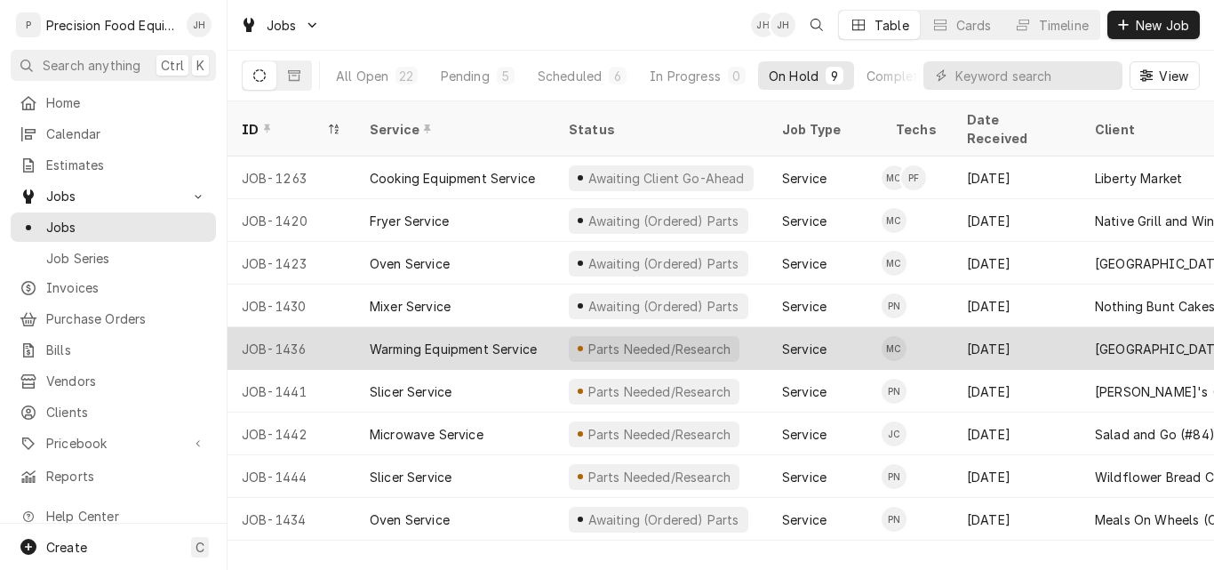
click at [498, 339] on div "Warming Equipment Service" at bounding box center [453, 348] width 167 height 19
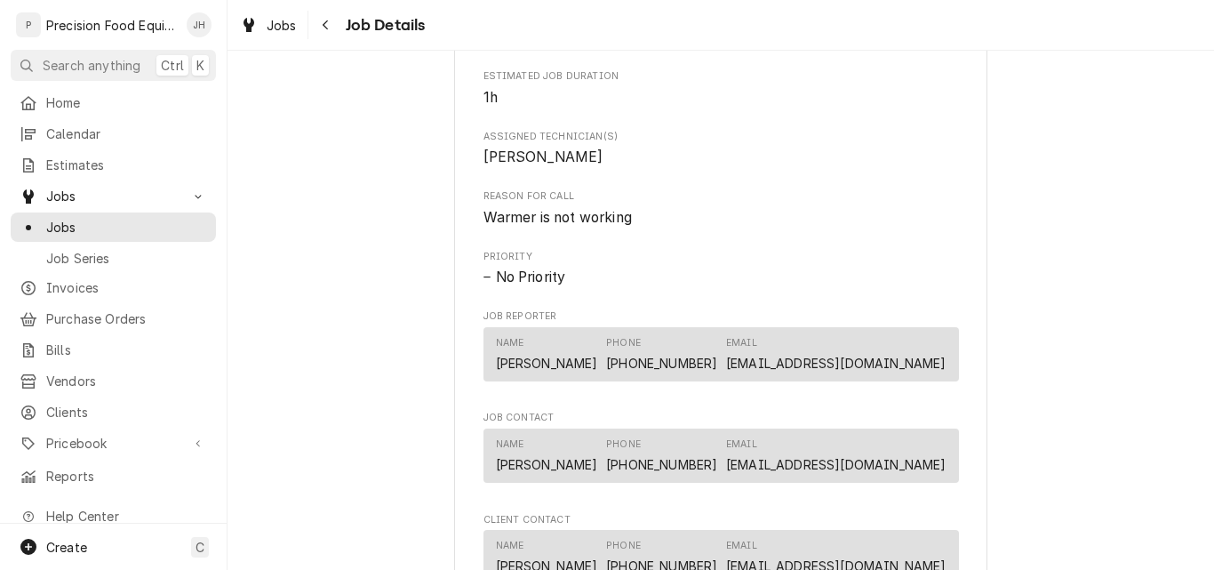
scroll to position [800, 0]
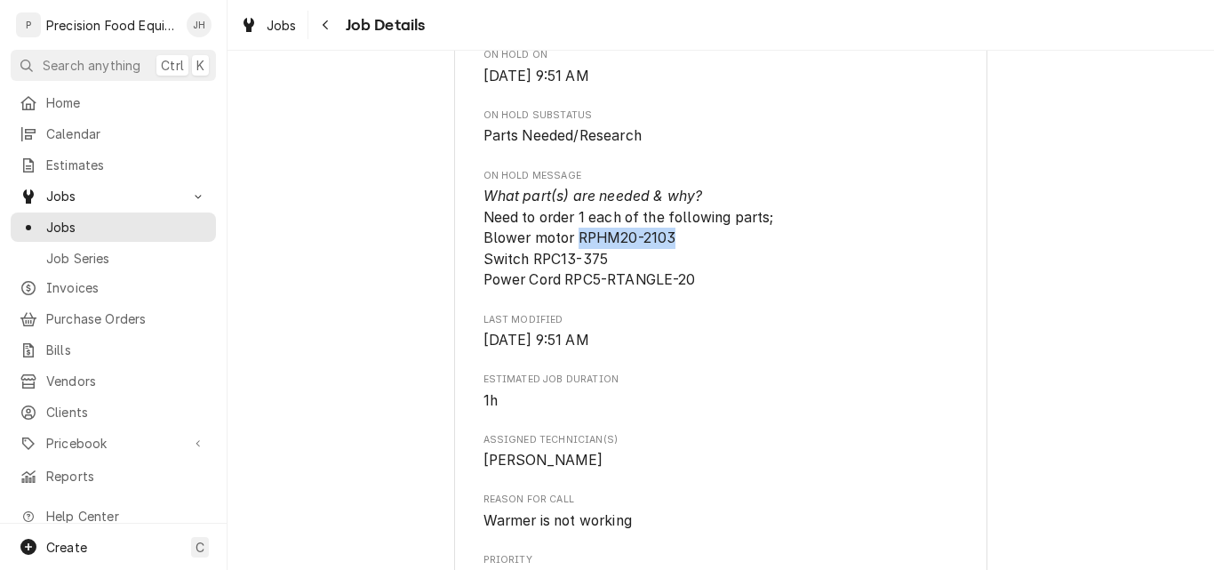
drag, startPoint x: 570, startPoint y: 257, endPoint x: 677, endPoint y: 259, distance: 107.5
click at [677, 259] on span "What part(s) are needed & why? Need to order 1 each of the following parts; Blo…" at bounding box center [720, 238] width 475 height 105
copy span "RPHM20-2103"
drag, startPoint x: 525, startPoint y: 278, endPoint x: 599, endPoint y: 276, distance: 73.8
click at [599, 276] on span "What part(s) are needed & why? Need to order 1 each of the following parts; Blo…" at bounding box center [628, 238] width 291 height 101
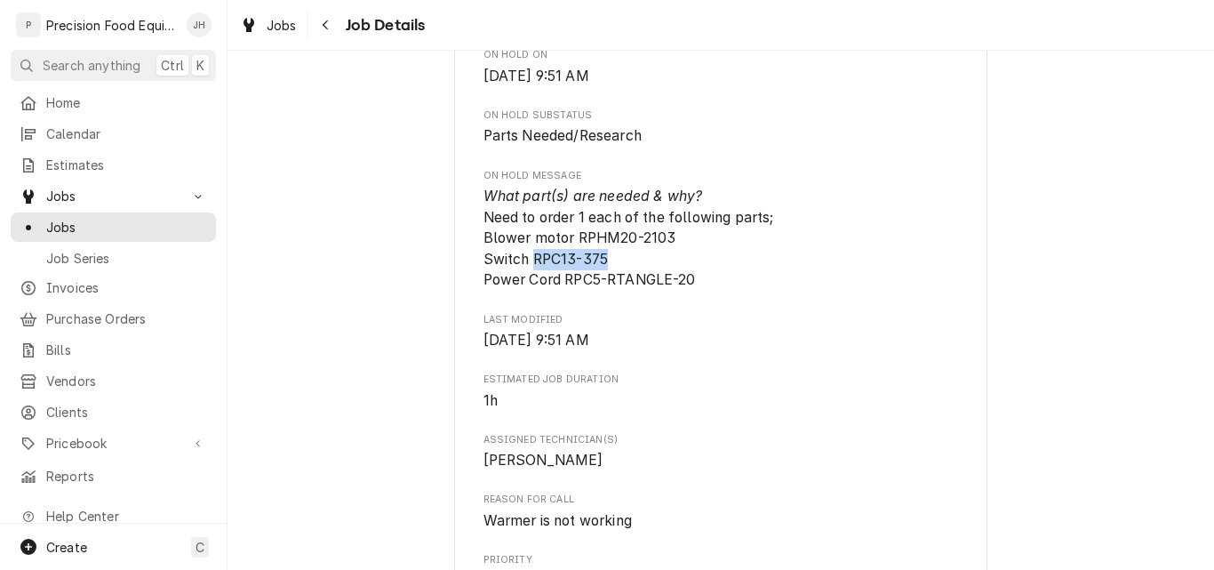
copy span "RPC13-375"
drag, startPoint x: 561, startPoint y: 307, endPoint x: 713, endPoint y: 307, distance: 152.0
click at [713, 291] on span "What part(s) are needed & why? Need to order 1 each of the following parts; Blo…" at bounding box center [720, 238] width 475 height 105
copy span "RPC5-RTANGLE-20"
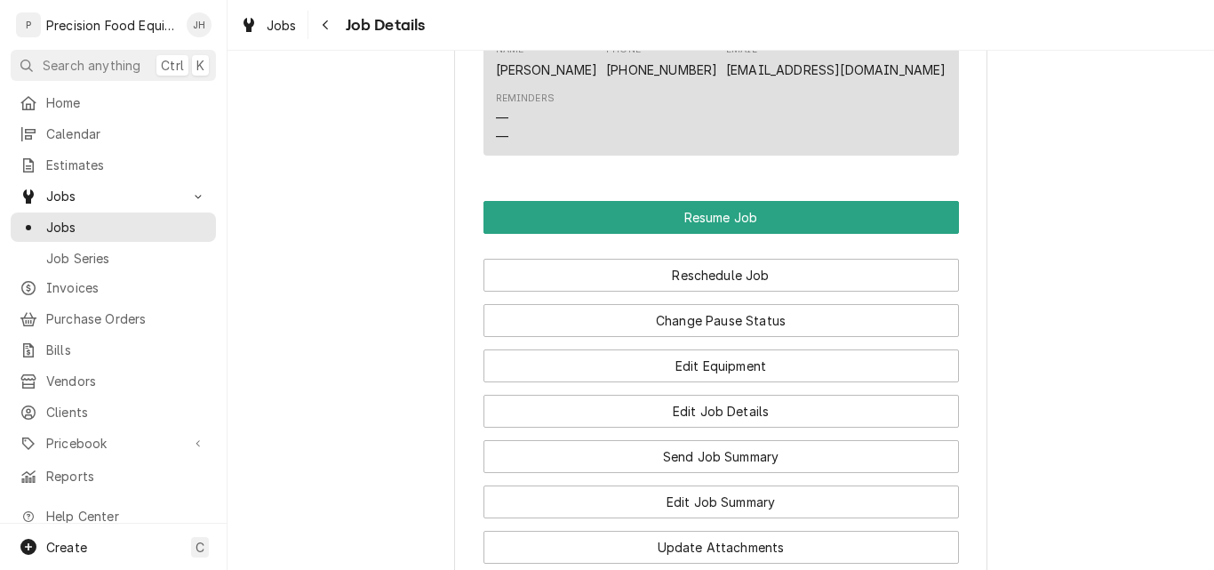
scroll to position [1600, 0]
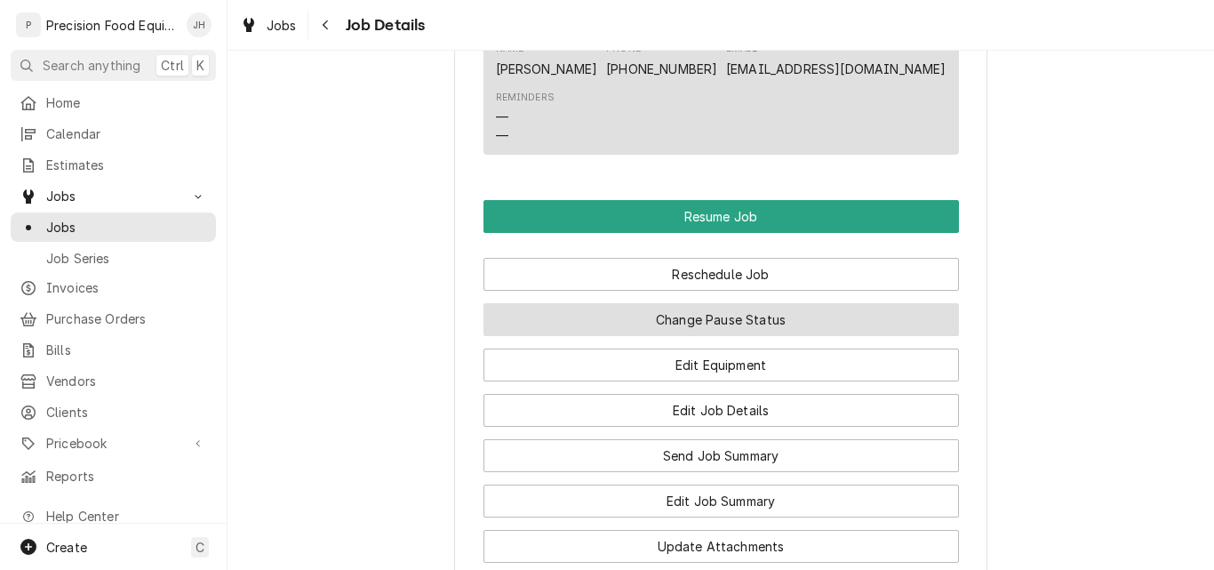
click at [657, 336] on button "Change Pause Status" at bounding box center [720, 319] width 475 height 33
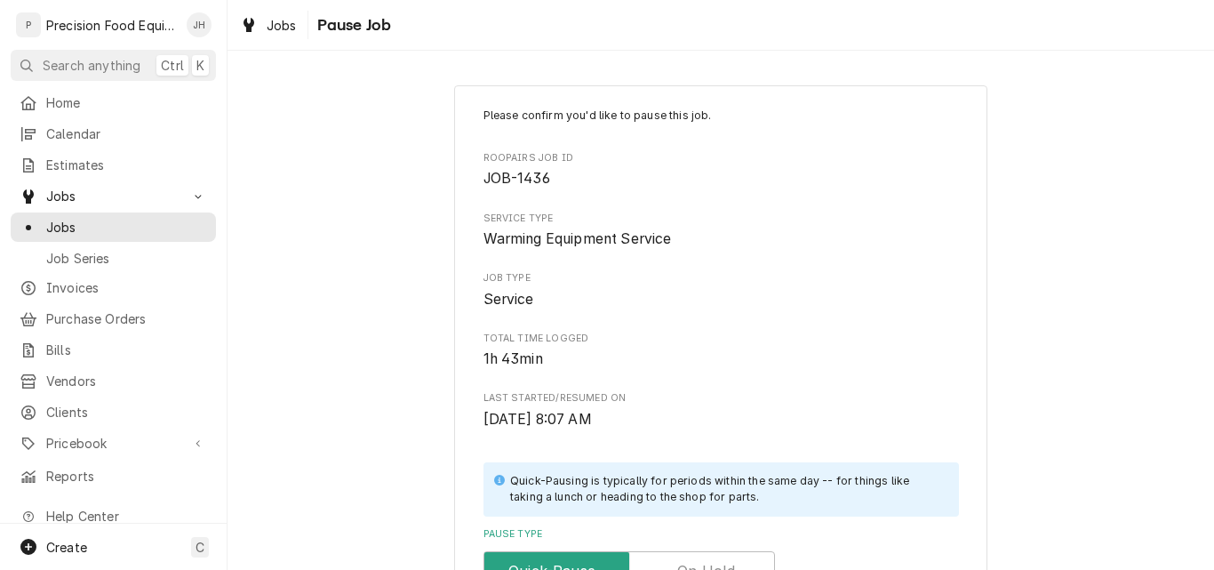
drag, startPoint x: 663, startPoint y: 305, endPoint x: 651, endPoint y: 302, distance: 12.7
drag, startPoint x: 651, startPoint y: 302, endPoint x: 431, endPoint y: 353, distance: 225.3
click at [431, 353] on div "Please confirm you'd like to pause this job. Roopairs Job ID JOB-1436 Service T…" at bounding box center [721, 532] width 986 height 926
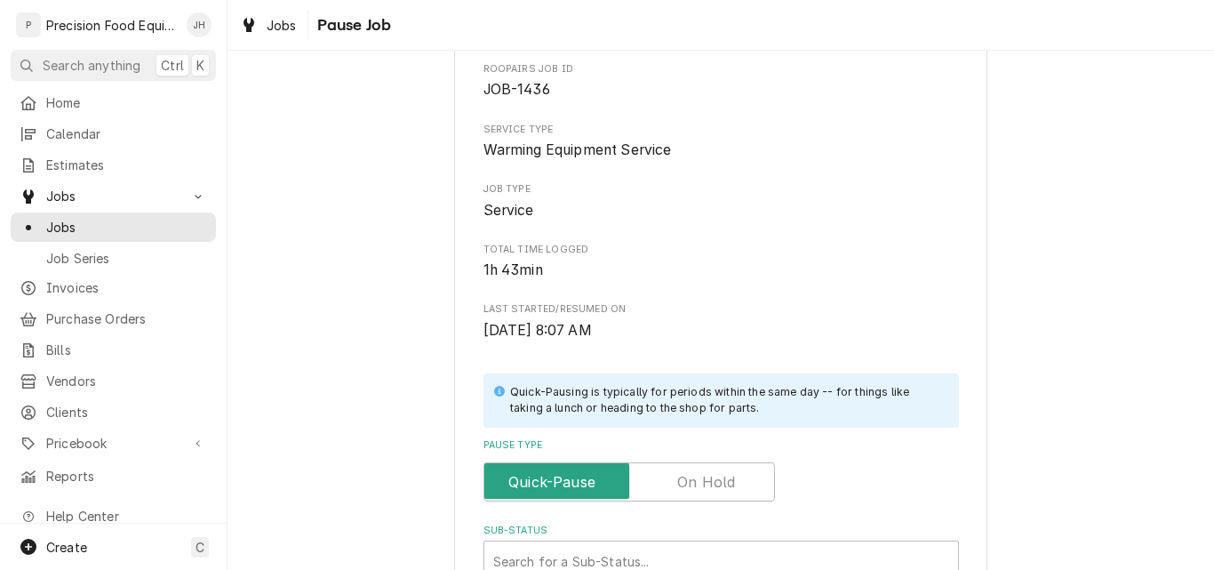
click at [698, 476] on label "Pause Type" at bounding box center [628, 481] width 291 height 39
click at [698, 476] on input "Pause Type" at bounding box center [629, 481] width 276 height 39
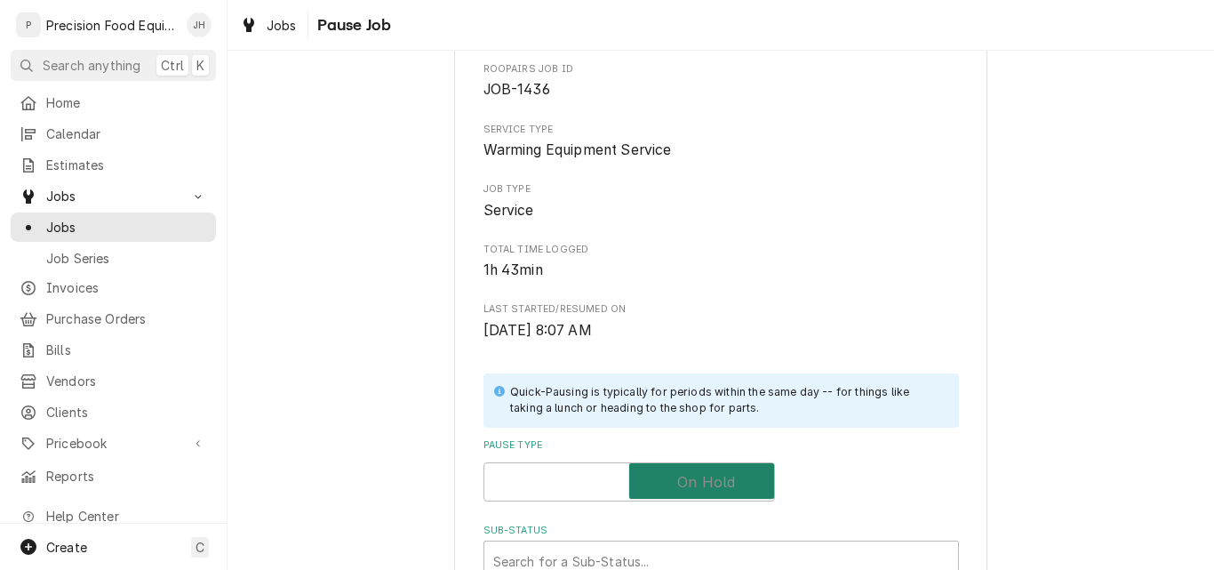
checkbox input "true"
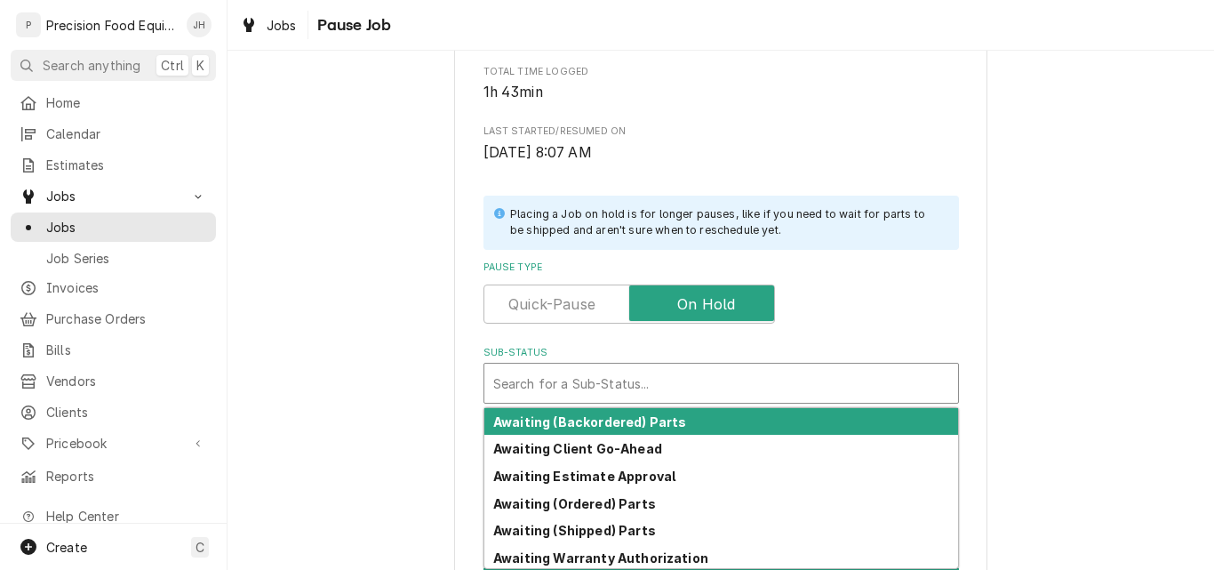
click at [642, 393] on div "Sub-Status" at bounding box center [721, 383] width 456 height 32
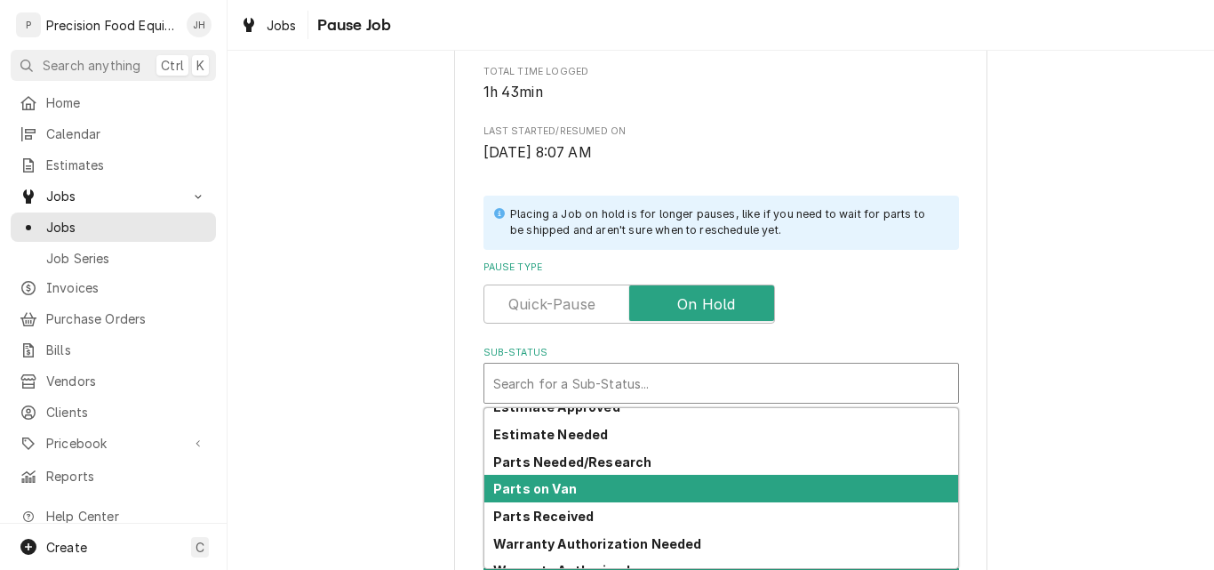
scroll to position [0, 0]
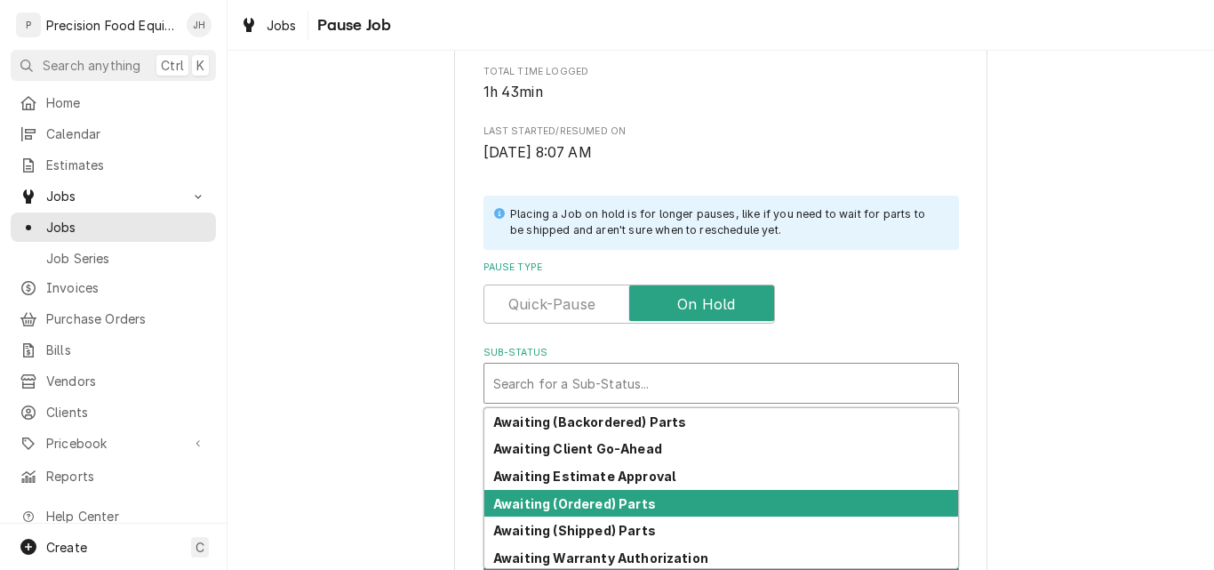
click at [624, 501] on strong "Awaiting (Ordered) Parts" at bounding box center [574, 503] width 163 height 15
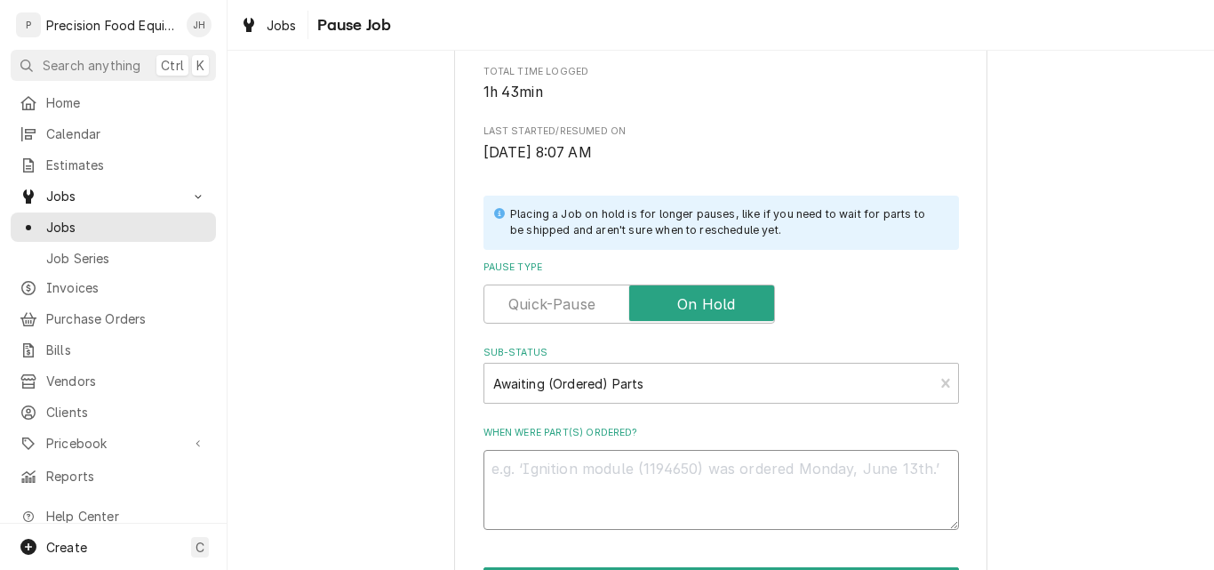
click at [579, 478] on textarea "When were part(s) ordered?" at bounding box center [720, 490] width 475 height 80
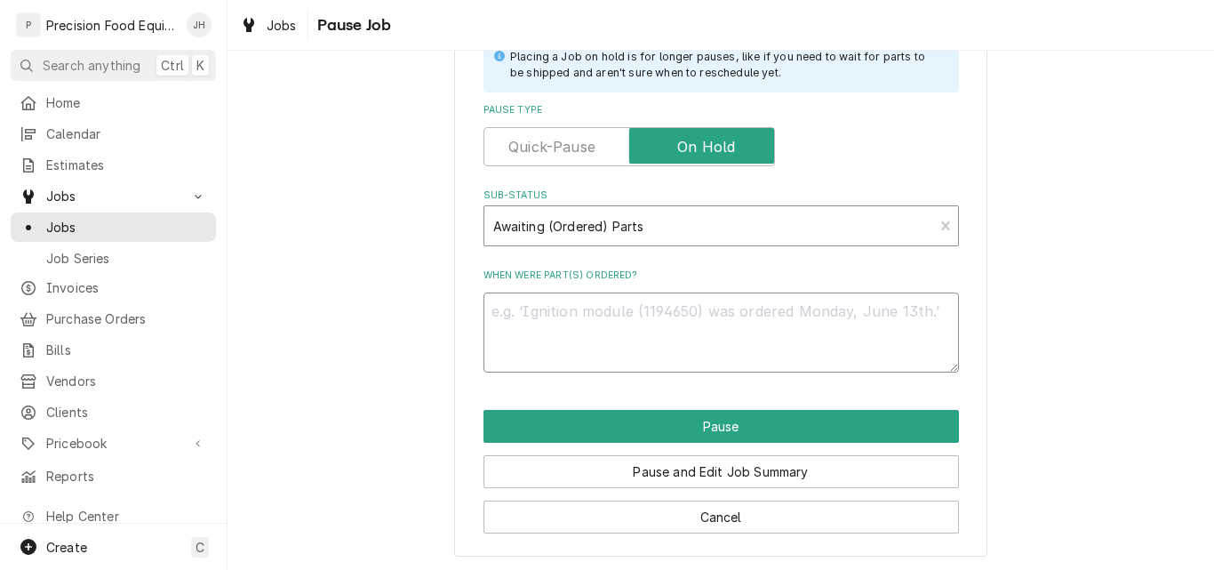
scroll to position [426, 0]
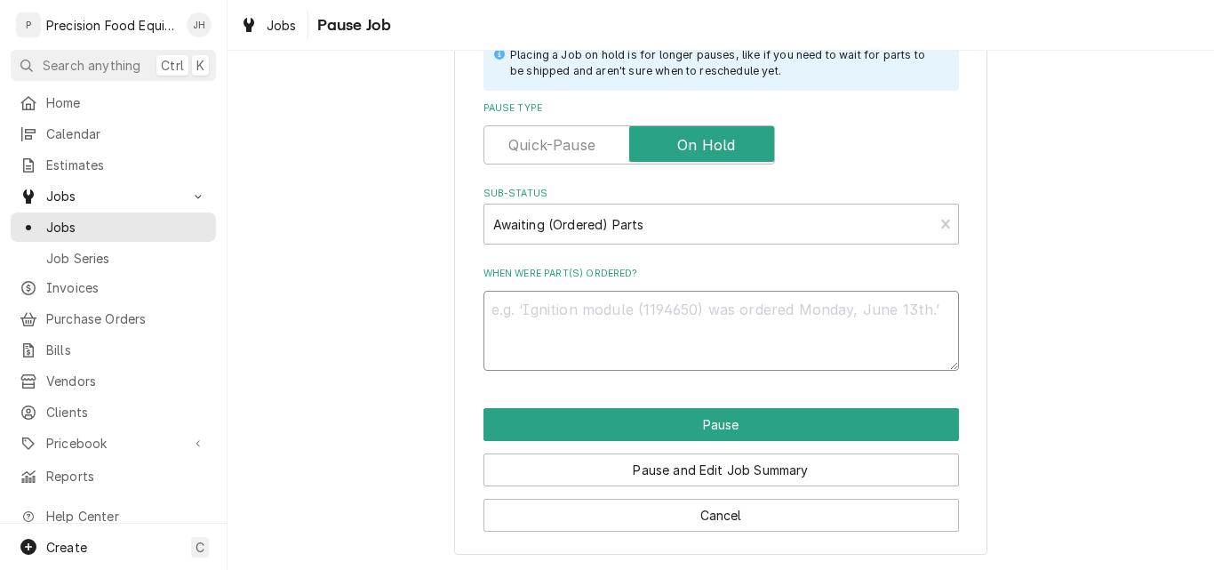
type textarea "x"
type textarea "P"
type textarea "x"
type textarea "PP"
type textarea "x"
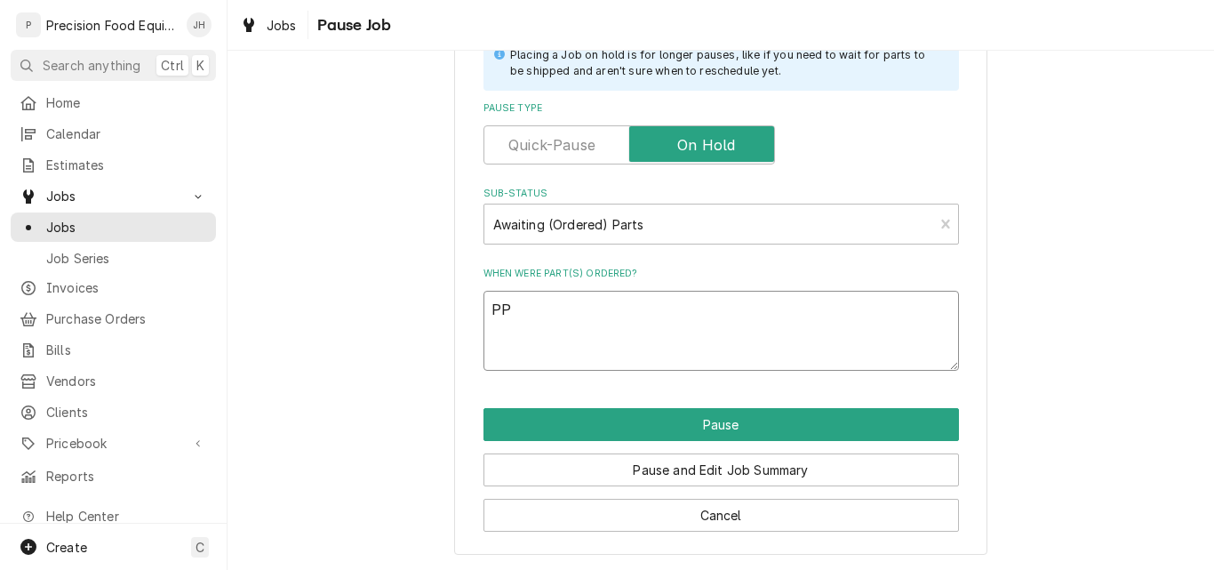
type textarea "PP,"
type textarea "x"
type textarea "PP,"
type textarea "x"
type textarea "PP, W"
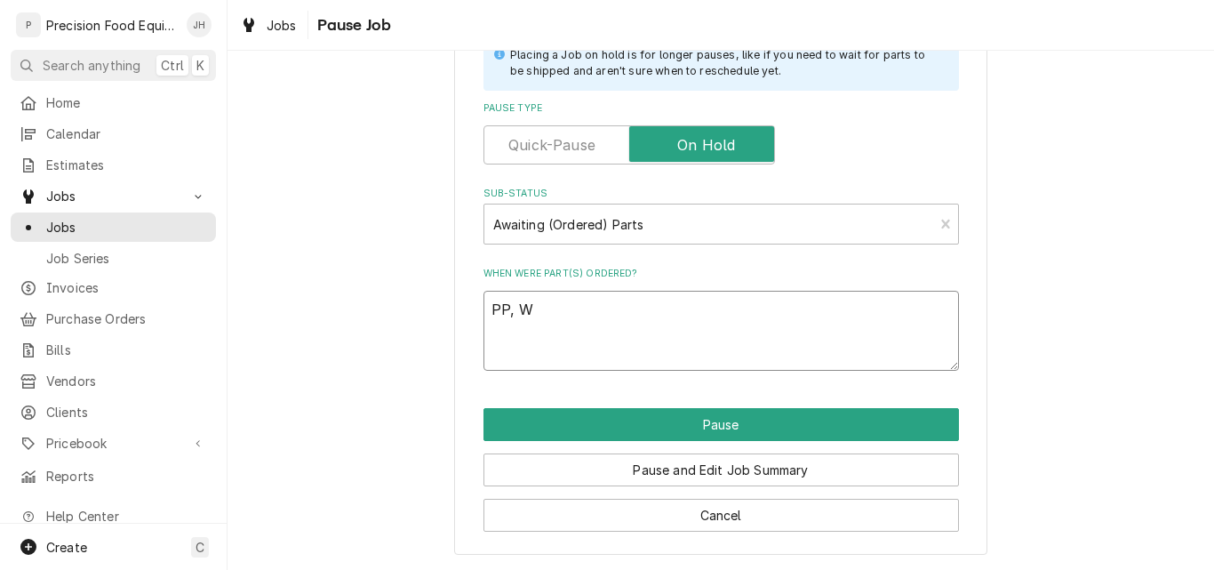
type textarea "x"
type textarea "PP,"
type textarea "x"
type textarea "PP, W"
type textarea "x"
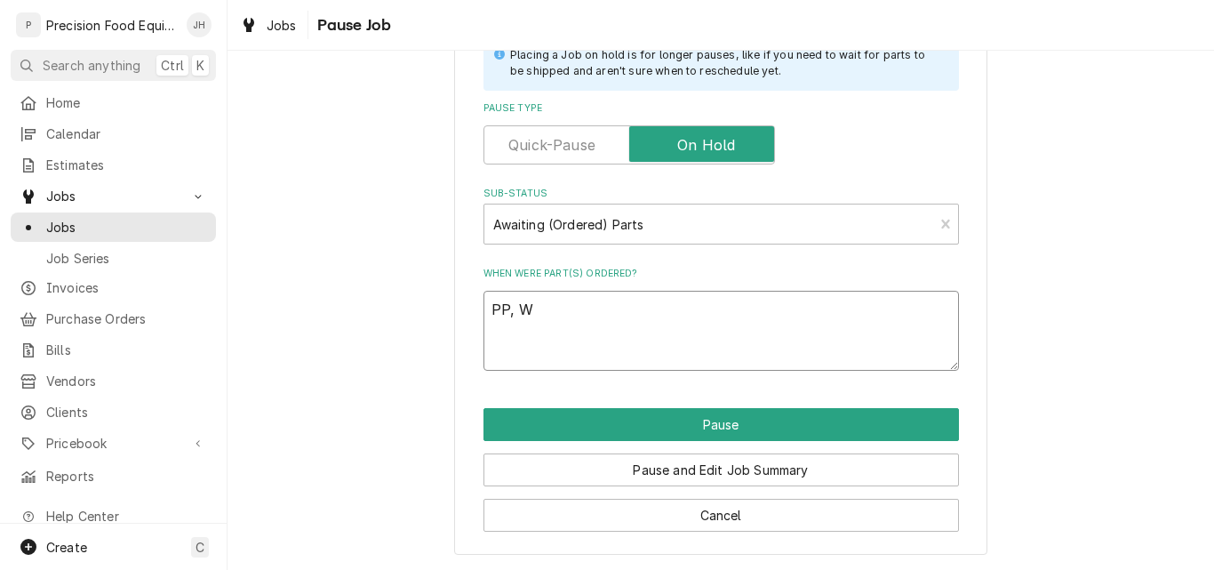
type textarea "PP, We"
type textarea "x"
type textarea "PP, Web"
type textarea "x"
type textarea "PP, Web,"
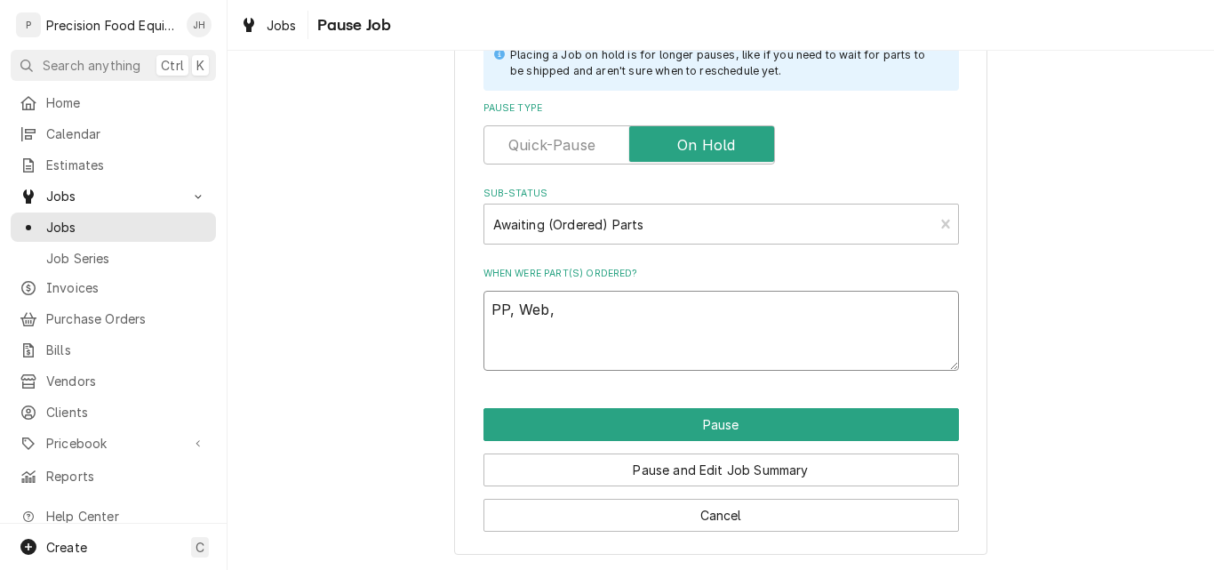
type textarea "x"
type textarea "PP, Web,"
type textarea "x"
type textarea "PP, Web, E"
type textarea "x"
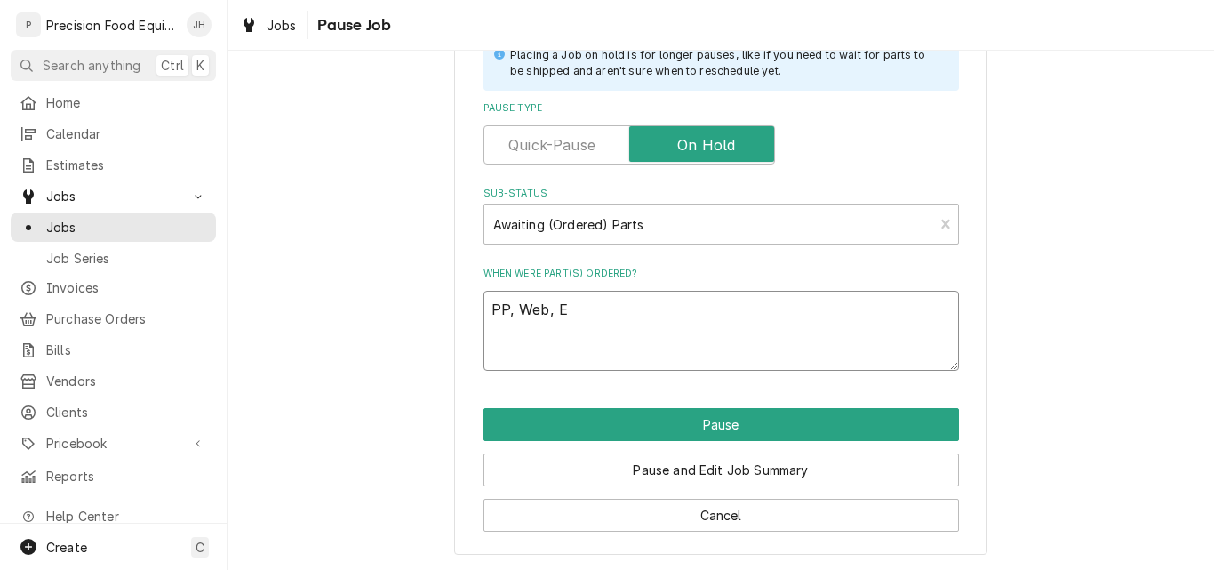
type textarea "PP, Web, Eb"
type textarea "x"
type textarea "PP, Web, Eba"
type textarea "x"
type textarea "PP, Web, Ebay"
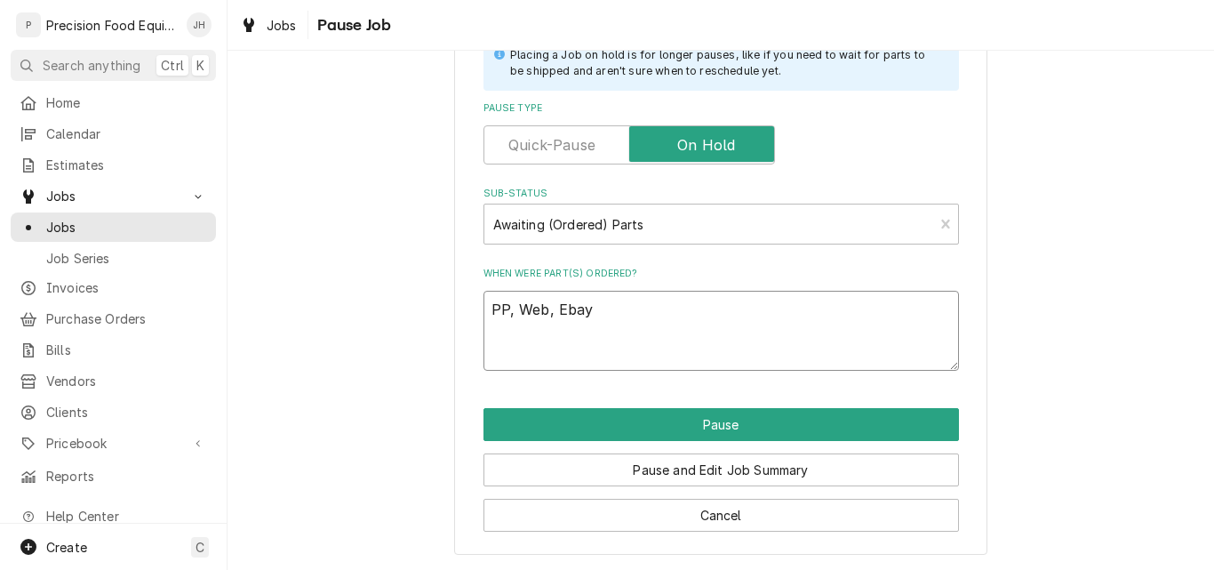
type textarea "x"
type textarea "0PP, Web, Ebay"
type textarea "x"
type textarea "09PP, Web, Ebay"
type textarea "x"
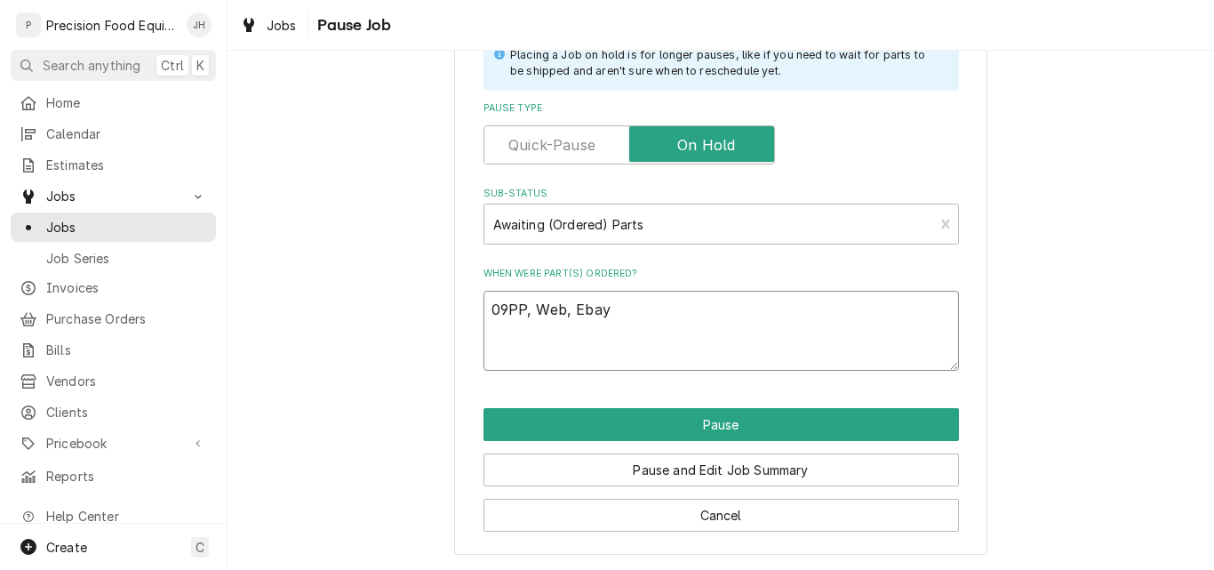
type textarea "090PP, Web, Ebay"
type textarea "x"
type textarea "0908PP, Web, Ebay"
type textarea "x"
type textarea "090PP, Web, Ebay"
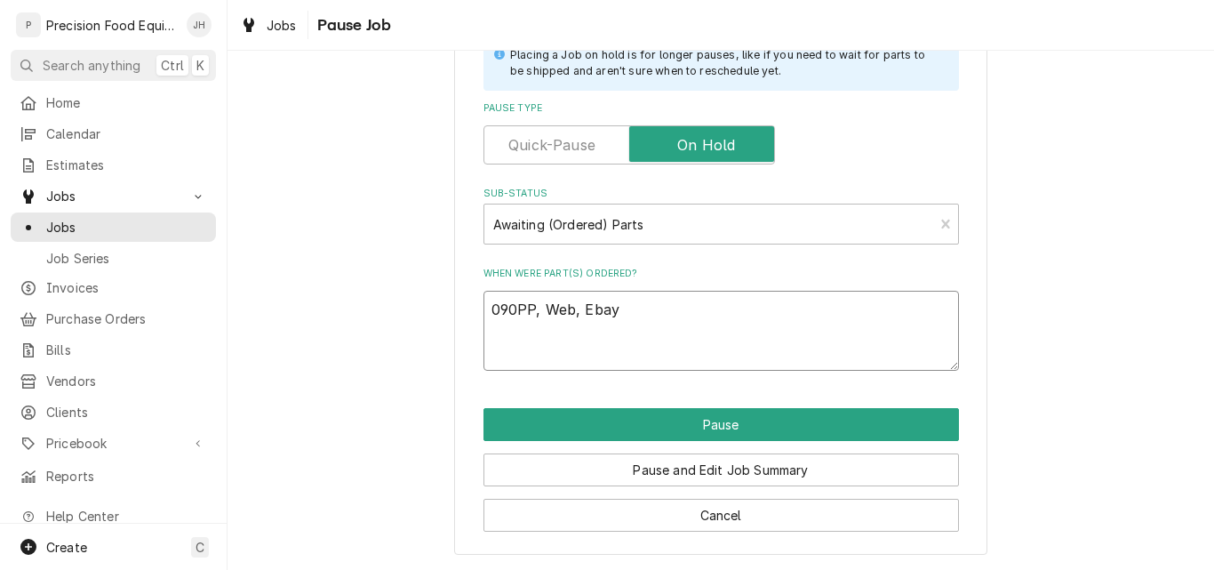
type textarea "x"
type textarea "09PP, Web, Ebay"
type textarea "x"
type textarea "09/PP, Web, Ebay"
type textarea "x"
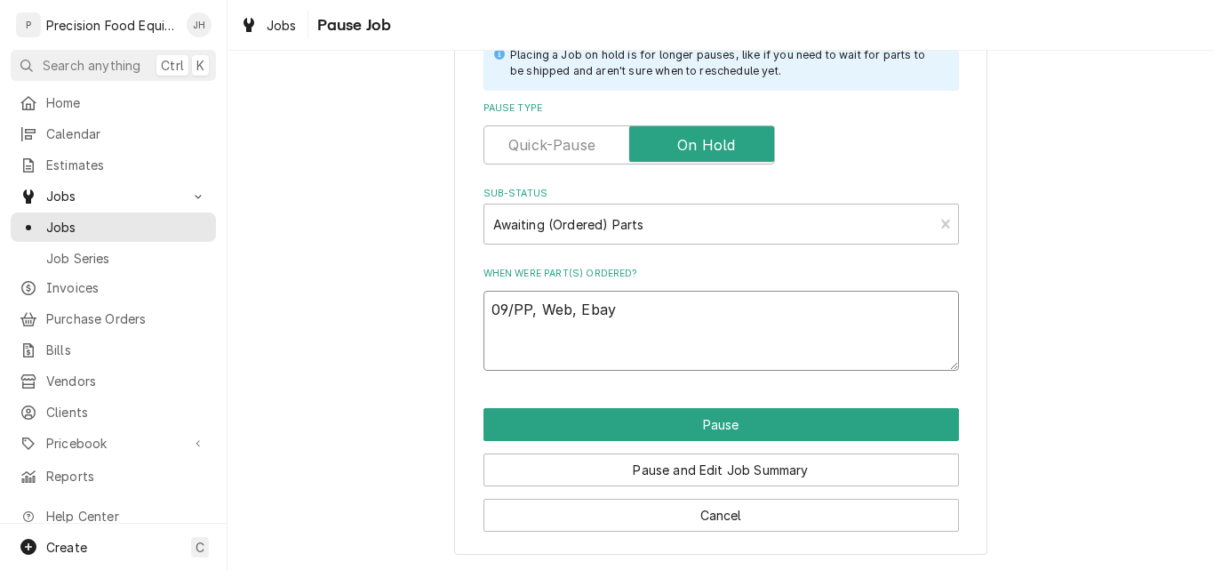
type textarea "09/0PP, Web, Ebay"
type textarea "x"
type textarea "09/08PP, Web, Ebay"
type textarea "x"
type textarea "09/08/PP, Web, Ebay"
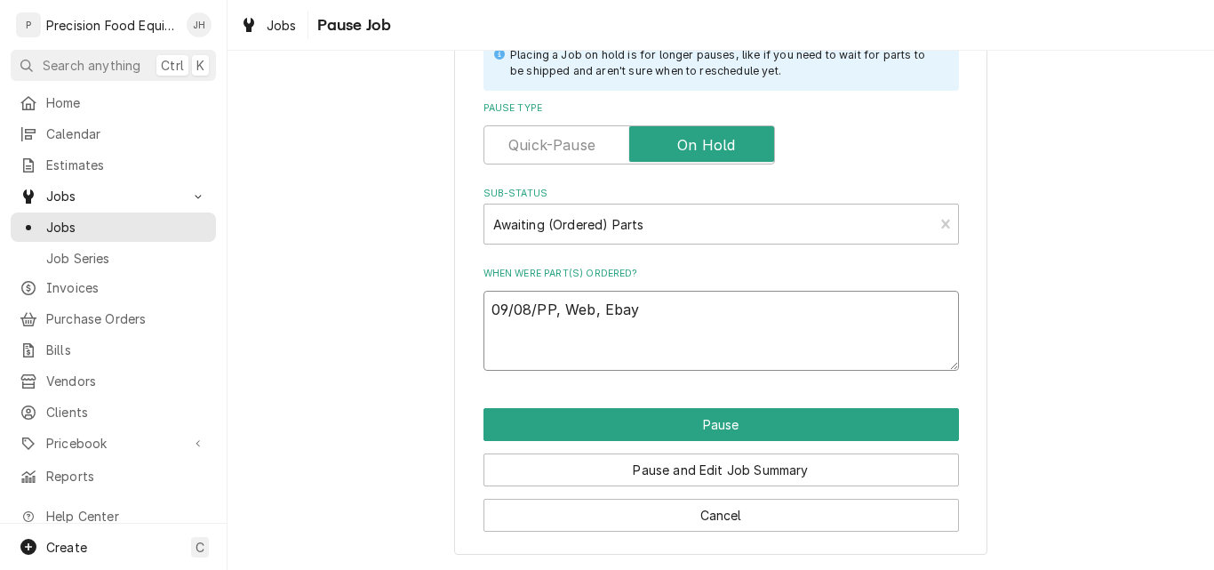
type textarea "x"
type textarea "09/08/0PP, Web, Ebay"
type textarea "x"
type textarea "09/08/PP, Web, Ebay"
type textarea "x"
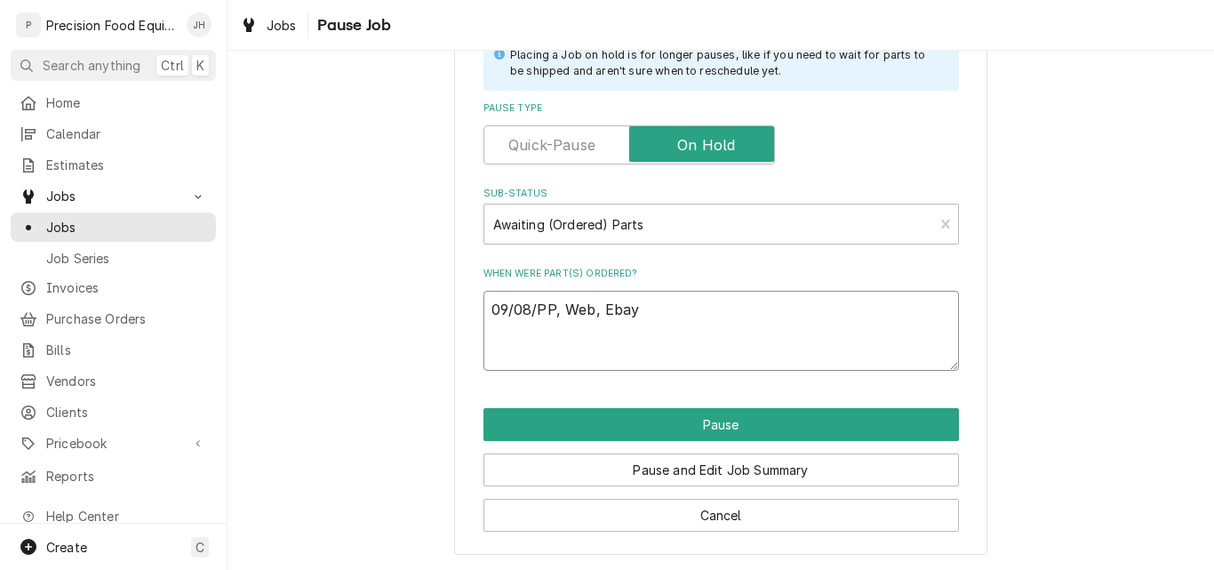
type textarea "09/08/2PP, Web, Ebay"
type textarea "x"
type textarea "09/08/25PP, Web, Ebay"
type textarea "x"
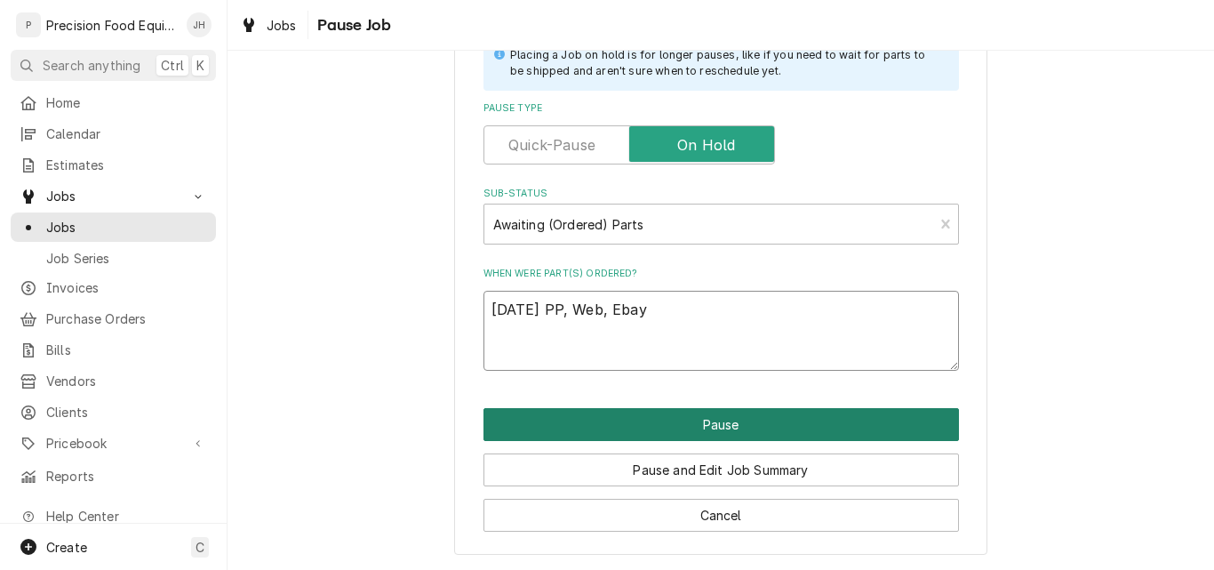
type textarea "09/08/25 PP, Web, Ebay"
click at [725, 429] on button "Pause" at bounding box center [720, 424] width 475 height 33
type textarea "x"
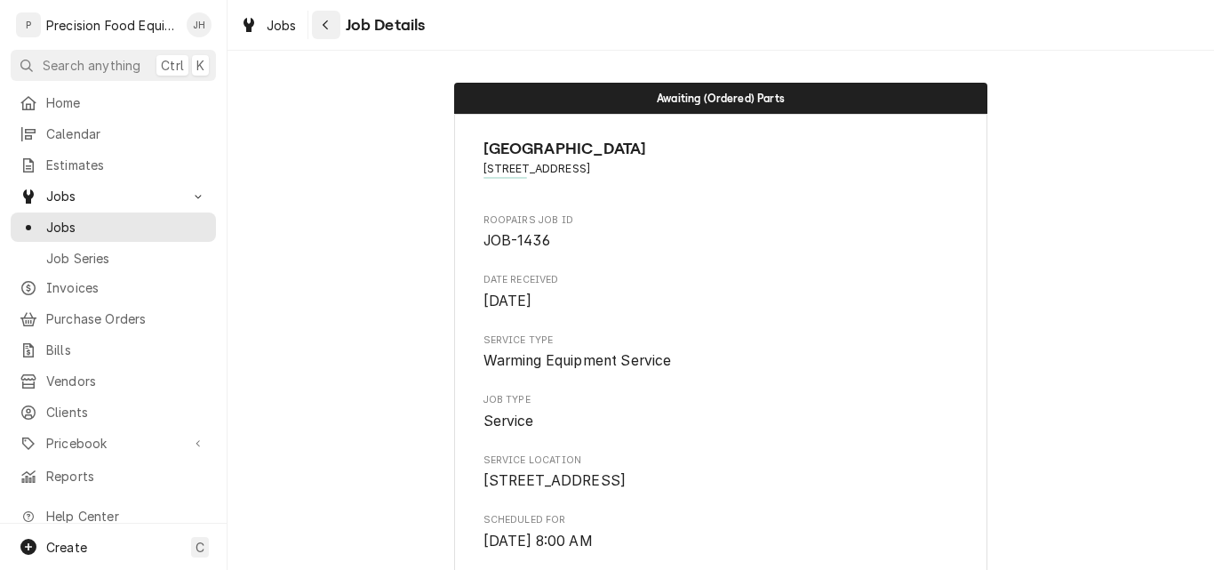
click at [319, 21] on div "Navigate back" at bounding box center [326, 25] width 18 height 18
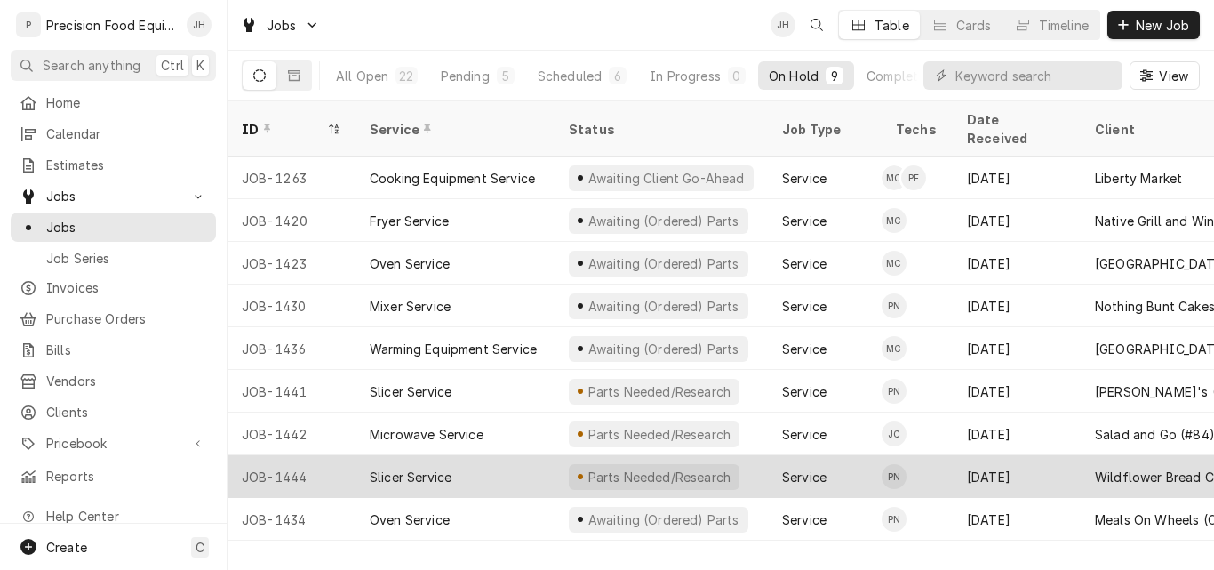
click at [496, 455] on div "Slicer Service" at bounding box center [454, 476] width 199 height 43
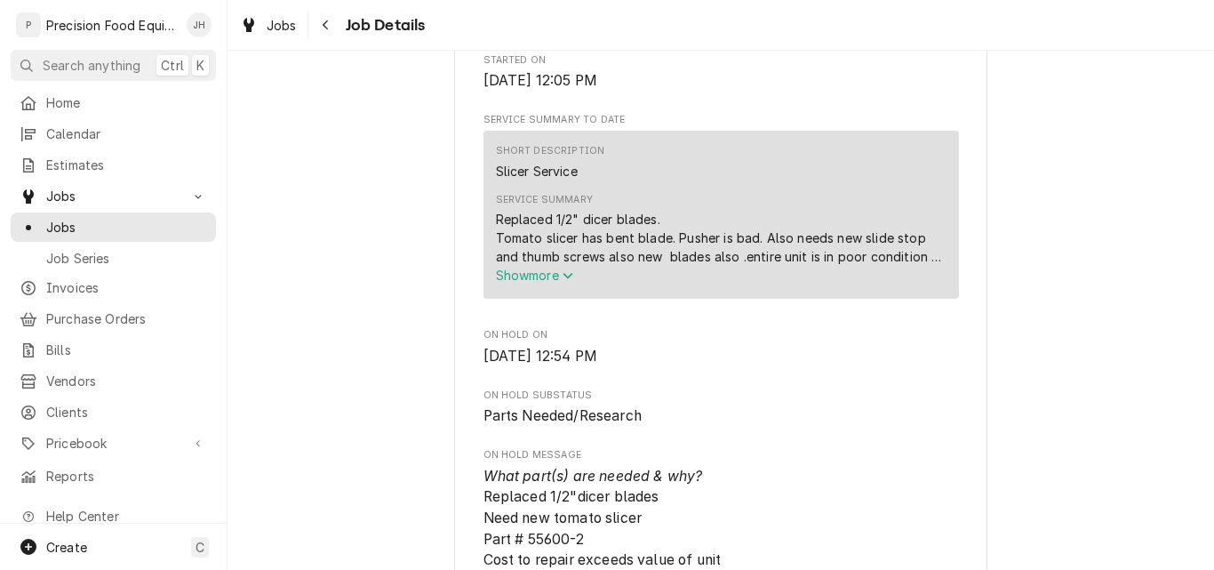
scroll to position [800, 0]
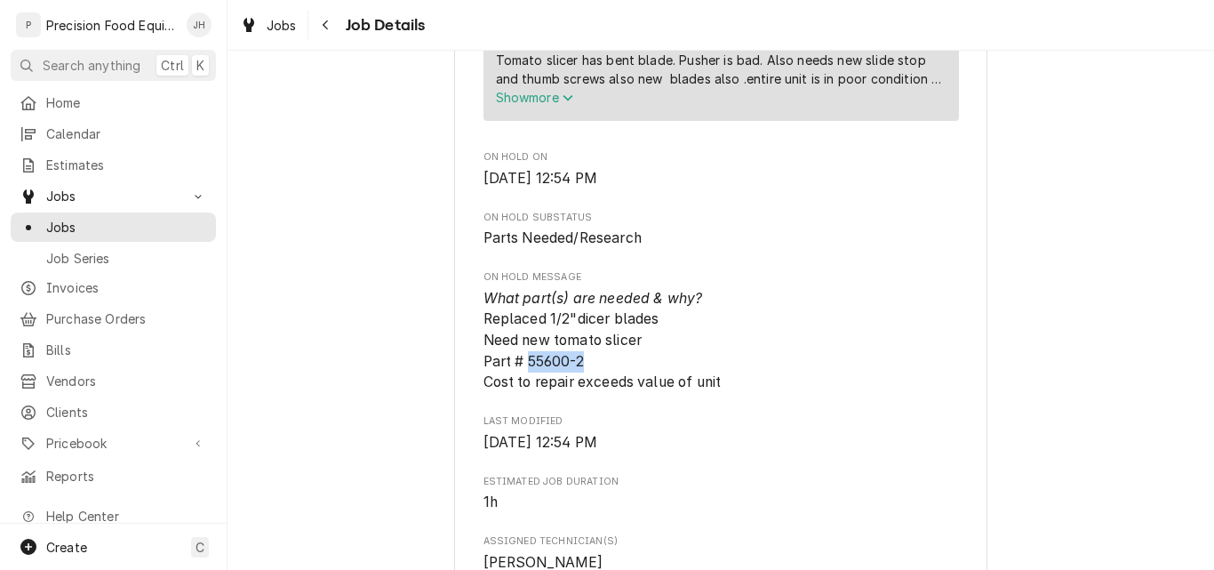
drag, startPoint x: 582, startPoint y: 426, endPoint x: 522, endPoint y: 426, distance: 60.4
click at [522, 393] on span "What part(s) are needed & why? Replaced 1/2"dicer blades Need new tomato slicer…" at bounding box center [720, 340] width 475 height 105
copy span "55600-2"
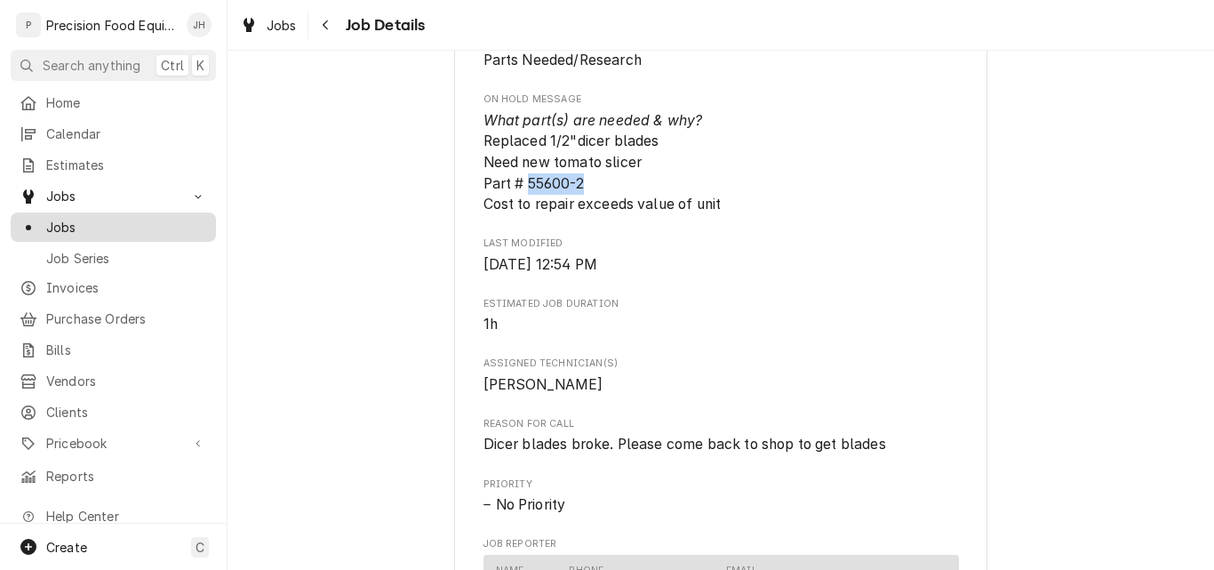
click at [96, 222] on span "Jobs" at bounding box center [126, 227] width 161 height 19
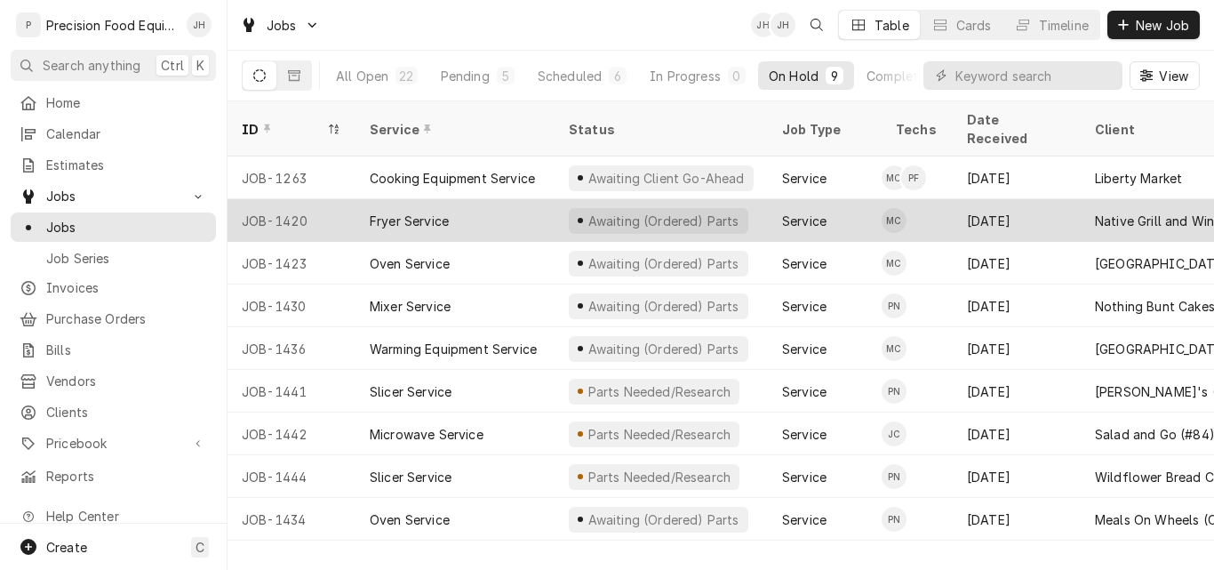
click at [483, 199] on div "Fryer Service" at bounding box center [454, 220] width 199 height 43
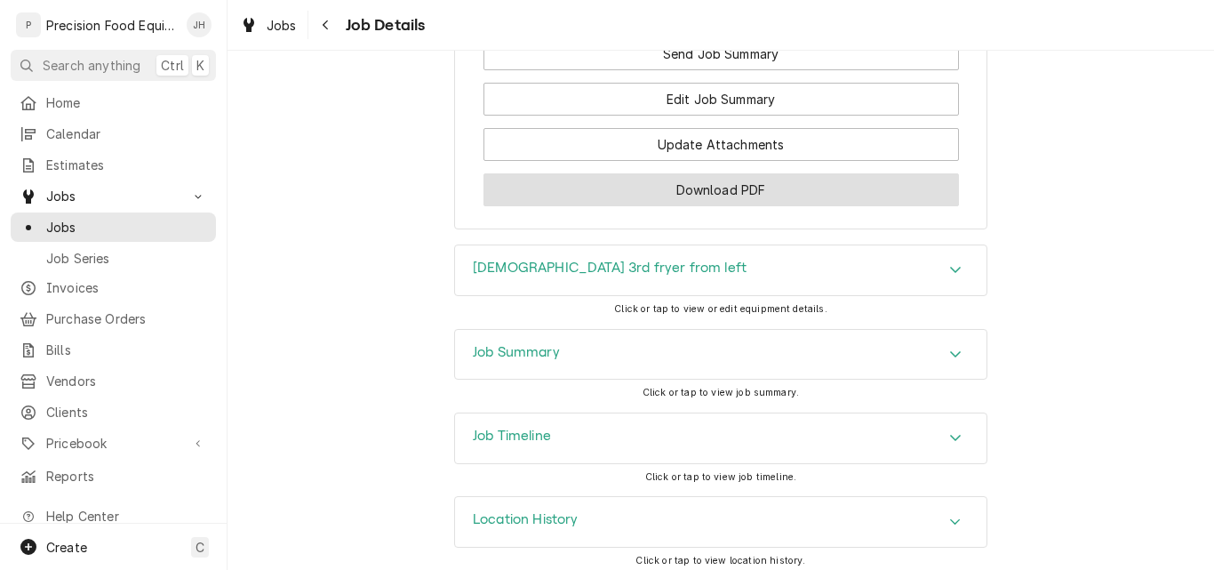
scroll to position [1990, 0]
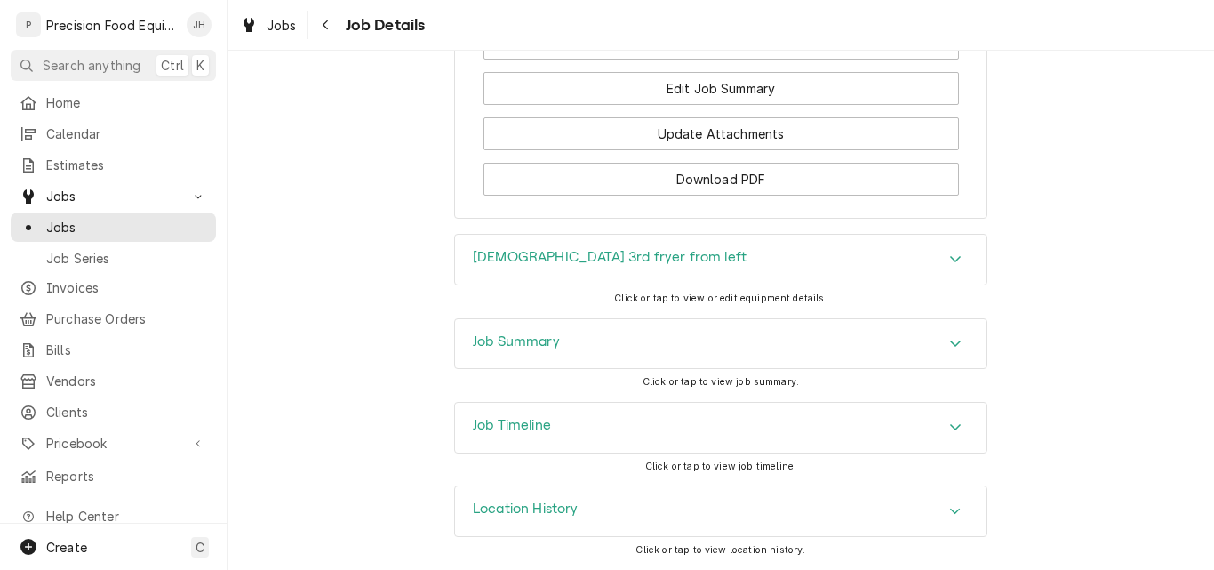
click at [670, 334] on div "Job Summary" at bounding box center [720, 344] width 531 height 50
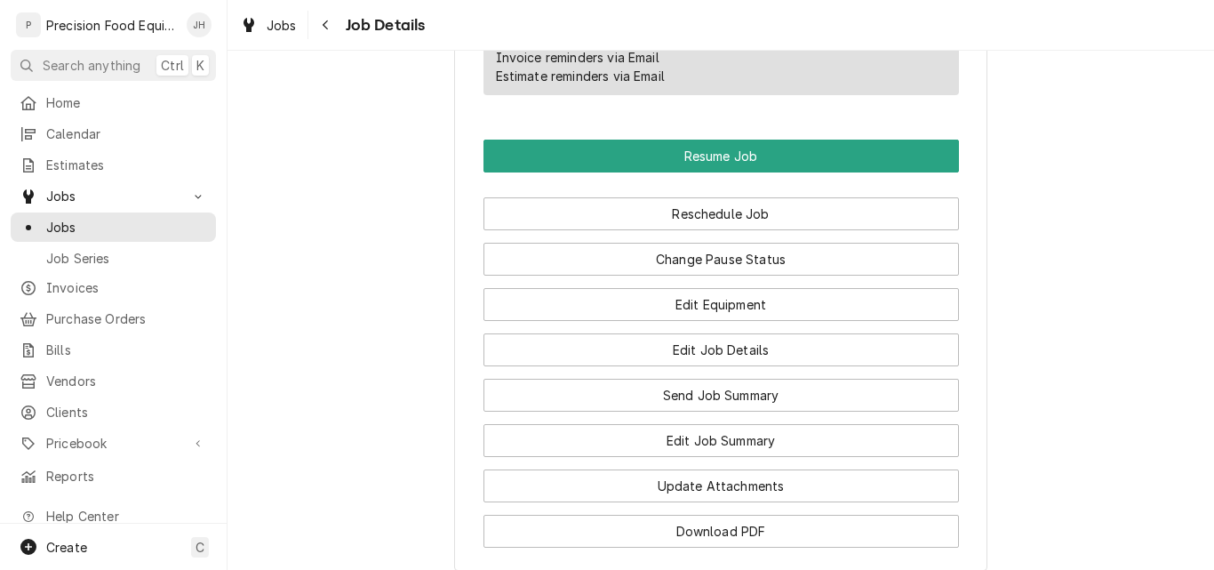
scroll to position [1623, 0]
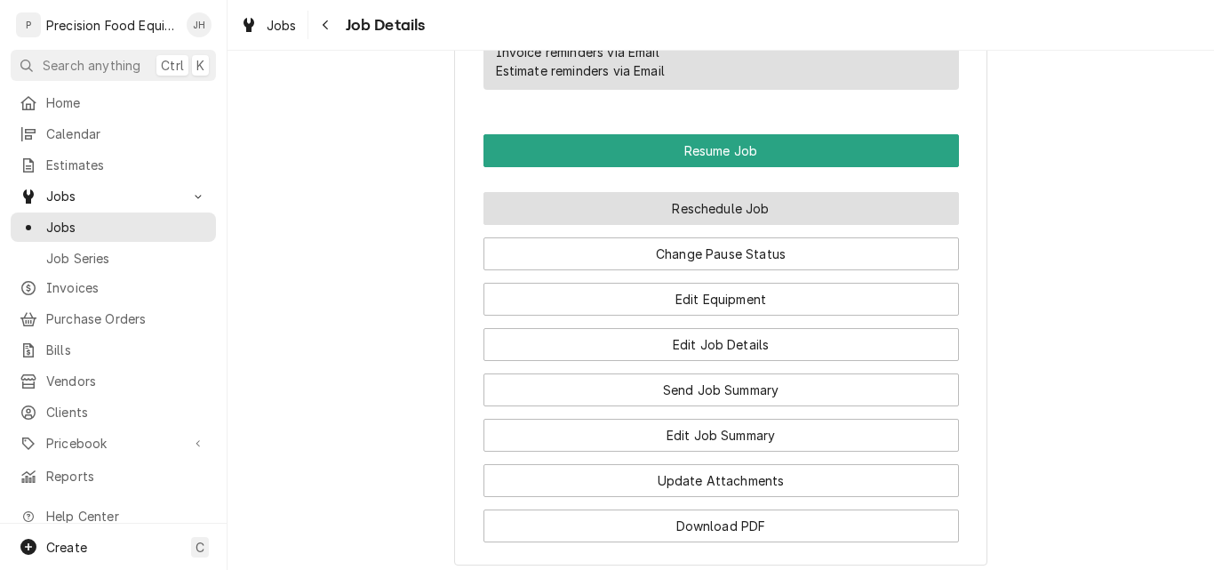
click at [745, 223] on button "Reschedule Job" at bounding box center [720, 208] width 475 height 33
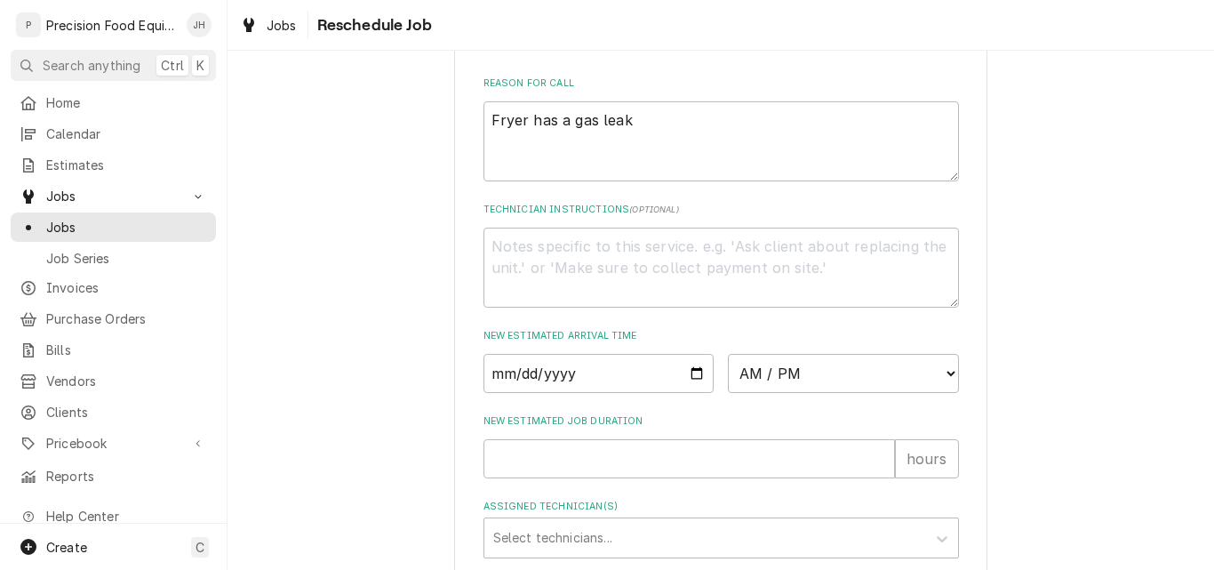
scroll to position [622, 0]
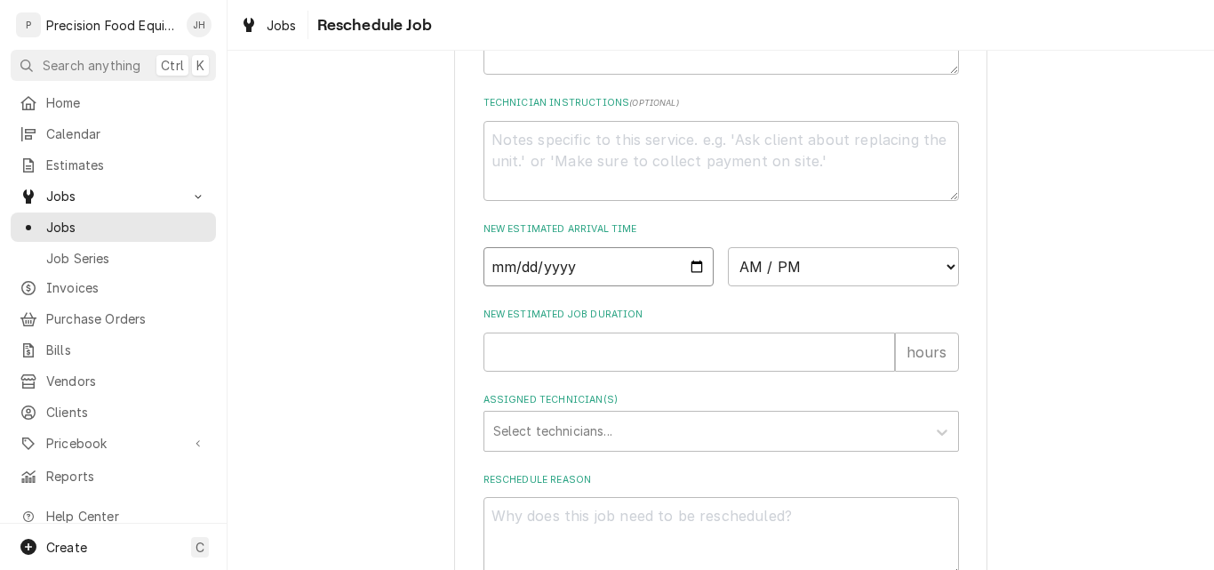
click at [691, 283] on input "Date" at bounding box center [598, 266] width 231 height 39
type textarea "x"
type input "2025-09-09"
click at [848, 286] on select "AM / PM 6:00 AM 6:15 AM 6:30 AM 6:45 AM 7:00 AM 7:15 AM 7:30 AM 7:45 AM 8:00 AM…" at bounding box center [843, 266] width 231 height 39
select select "13:00:00"
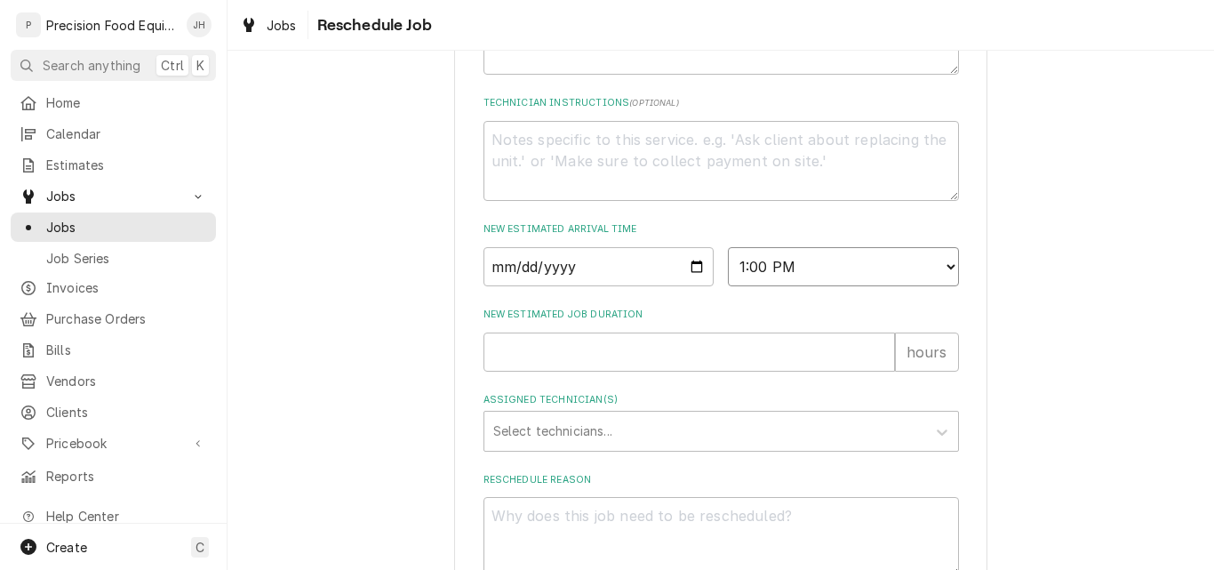
click at [728, 268] on select "AM / PM 6:00 AM 6:15 AM 6:30 AM 6:45 AM 7:00 AM 7:15 AM 7:30 AM 7:45 AM 8:00 AM…" at bounding box center [843, 266] width 231 height 39
type textarea "x"
click at [531, 371] on input "New Estimated Job Duration" at bounding box center [688, 351] width 411 height 39
click at [813, 285] on select "AM / PM 6:00 AM 6:15 AM 6:30 AM 6:45 AM 7:00 AM 7:15 AM 7:30 AM 7:45 AM 8:00 AM…" at bounding box center [843, 266] width 231 height 39
select select "09:30:00"
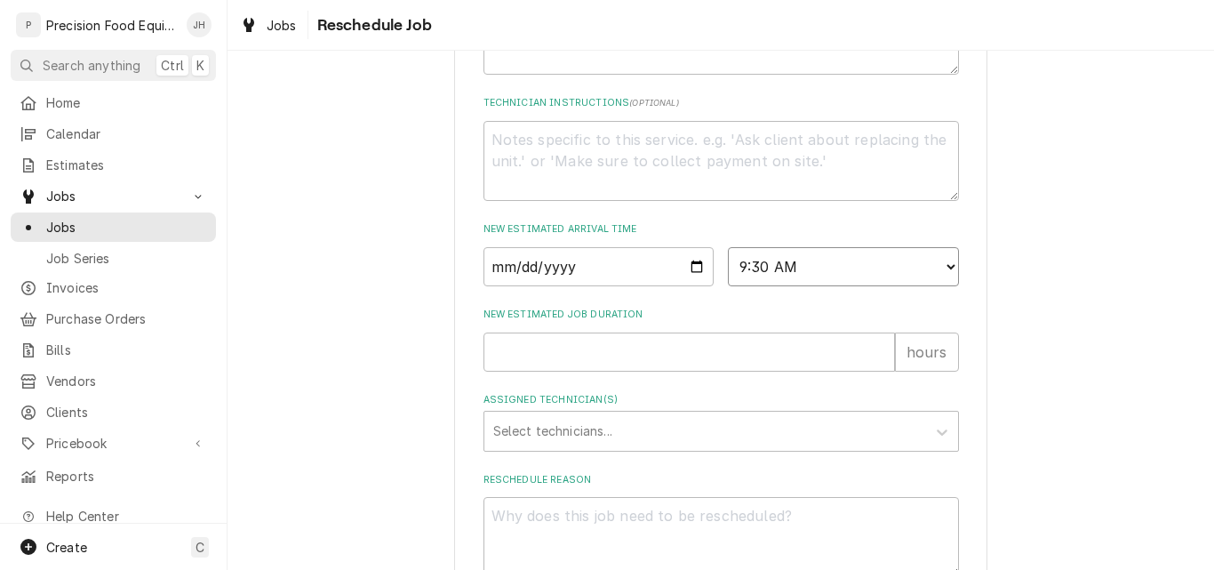
click at [728, 268] on select "AM / PM 6:00 AM 6:15 AM 6:30 AM 6:45 AM 7:00 AM 7:15 AM 7:30 AM 7:45 AM 8:00 AM…" at bounding box center [843, 266] width 231 height 39
click at [571, 371] on input "New Estimated Job Duration" at bounding box center [688, 351] width 411 height 39
type textarea "x"
type input ".2"
type textarea "x"
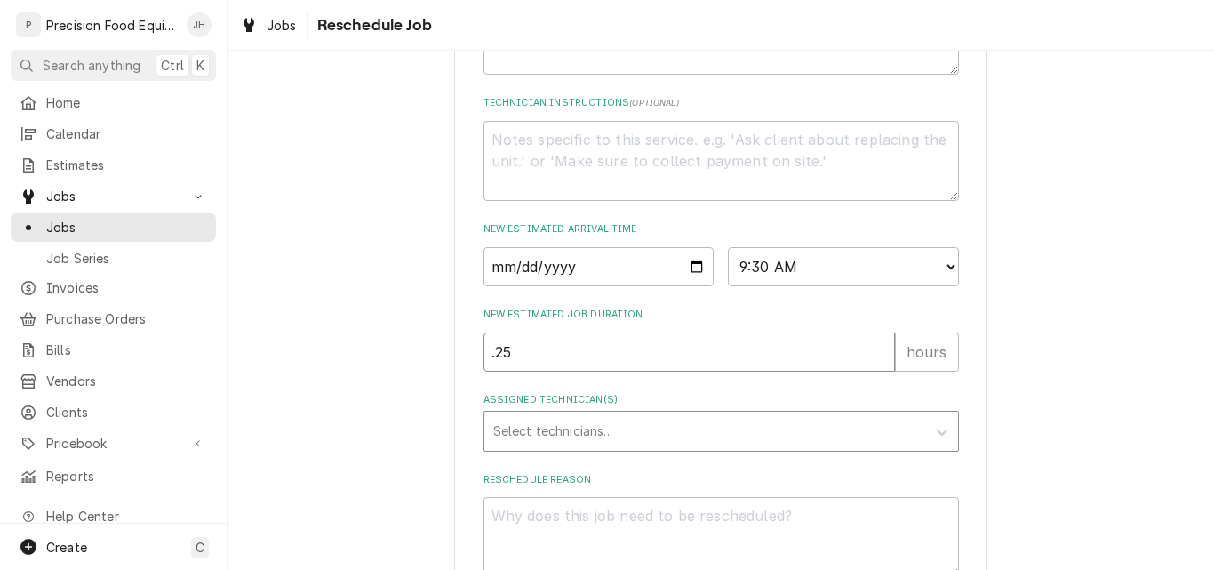
type input ".25"
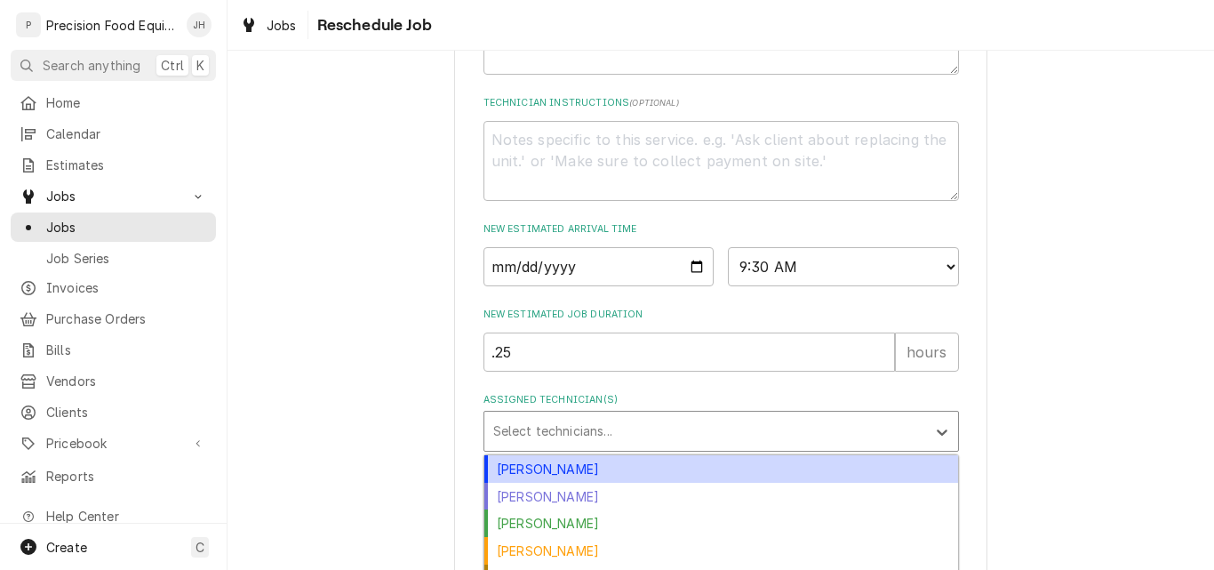
click at [541, 447] on div "Assigned Technician(s)" at bounding box center [705, 431] width 424 height 32
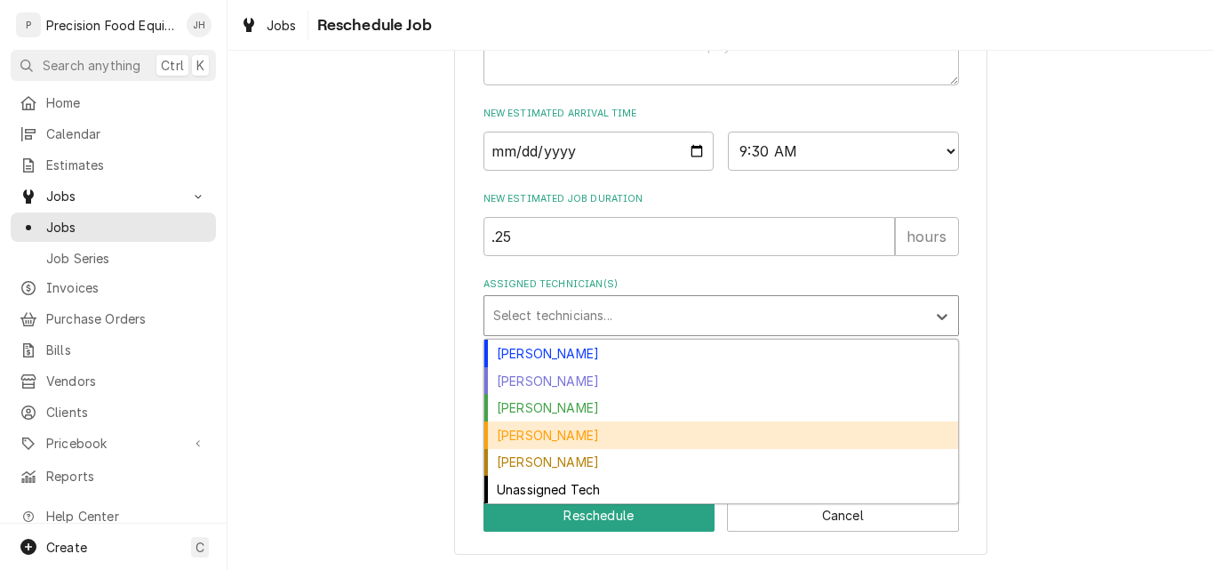
click at [660, 442] on div "Mike Caster" at bounding box center [721, 435] width 474 height 28
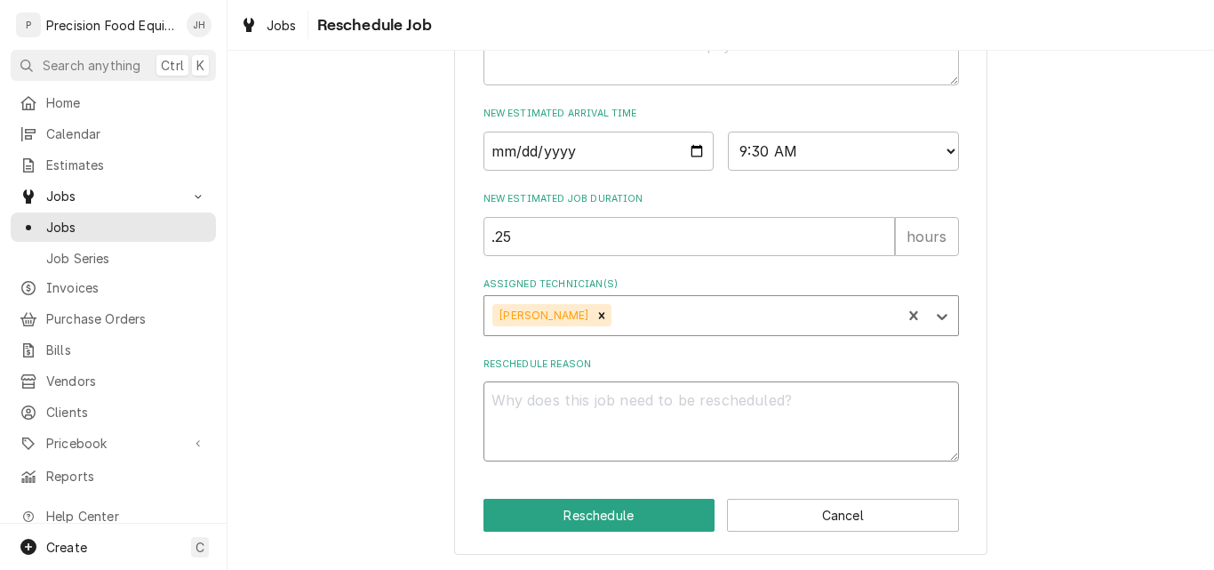
click at [568, 414] on textarea "Reschedule Reason" at bounding box center [720, 421] width 475 height 80
type textarea "x"
type textarea "P"
type textarea "x"
type textarea "Pa"
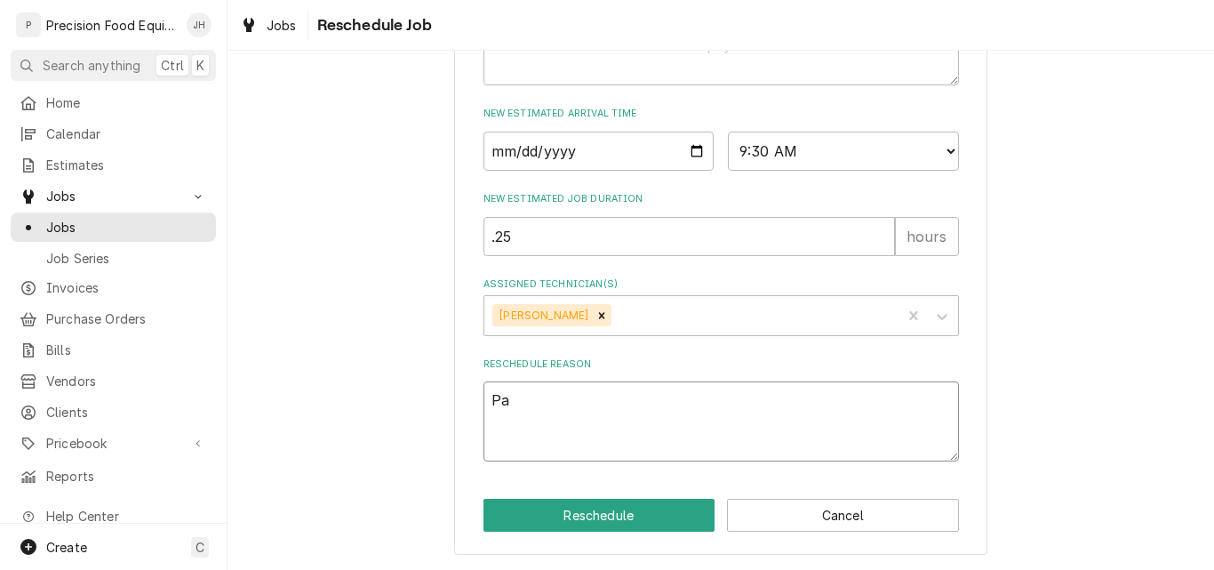
type textarea "x"
type textarea "Par"
type textarea "x"
type textarea "Part"
type textarea "x"
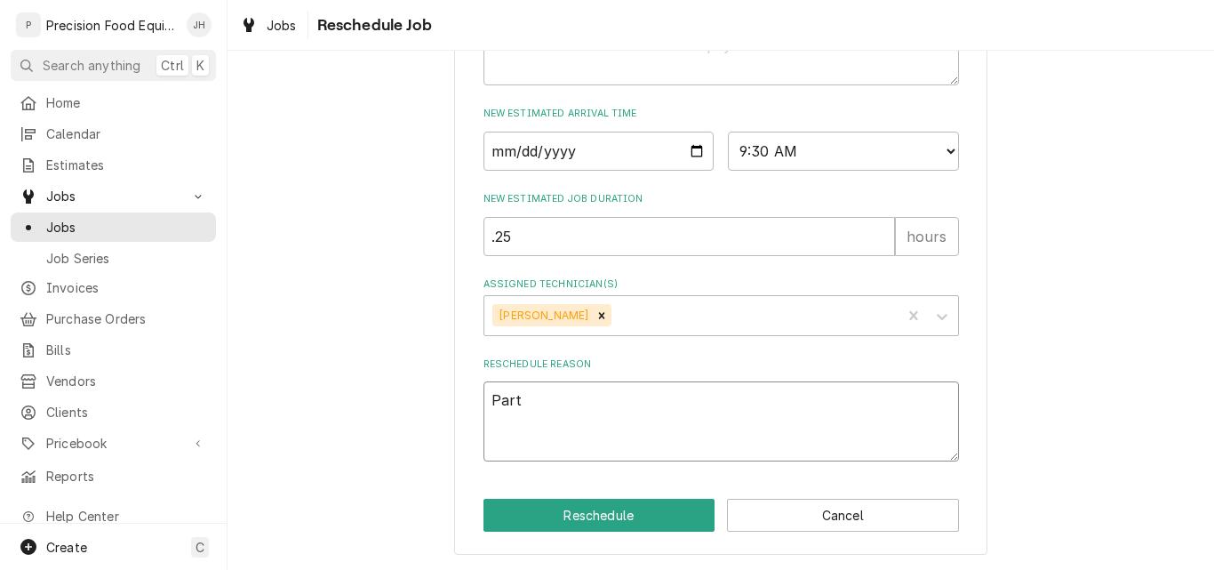
type textarea "Part"
type textarea "x"
type textarea "Part in"
type textarea "x"
type textarea "Part in"
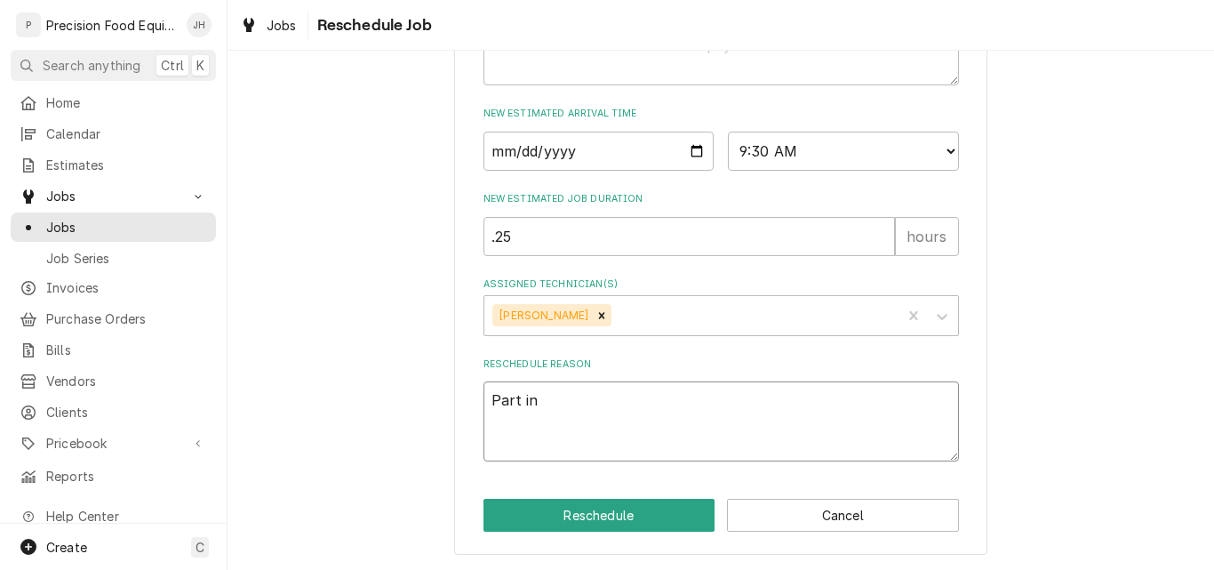
type textarea "x"
type textarea "Part in o"
type textarea "x"
type textarea "Part in of"
type textarea "x"
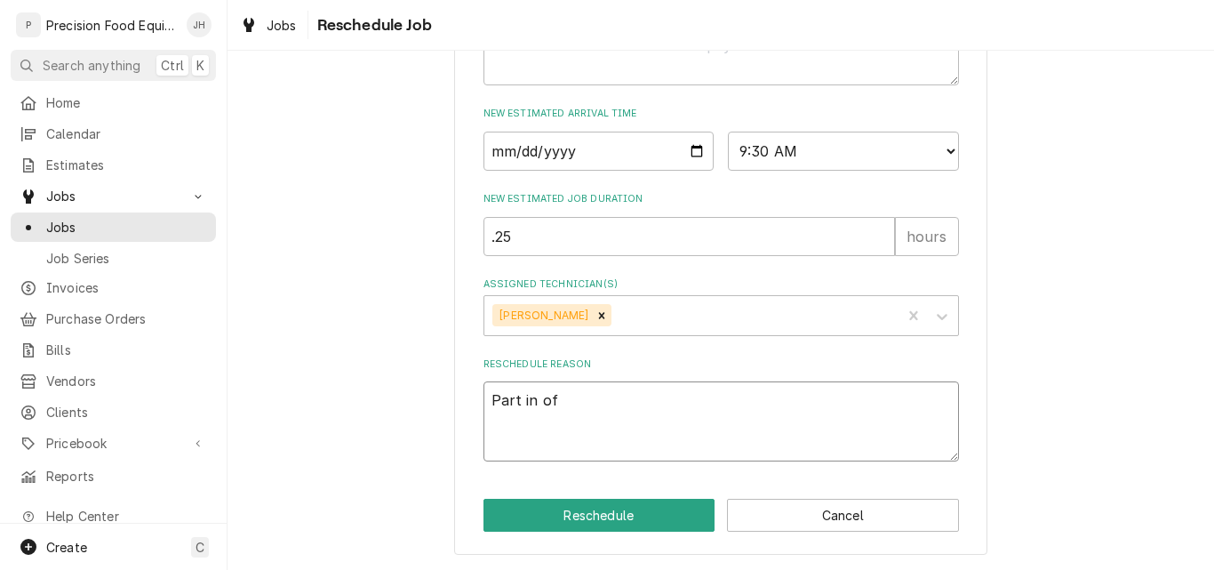
type textarea "Part in off"
type textarea "x"
type textarea "Part in offi"
type textarea "x"
type textarea "Part in offic"
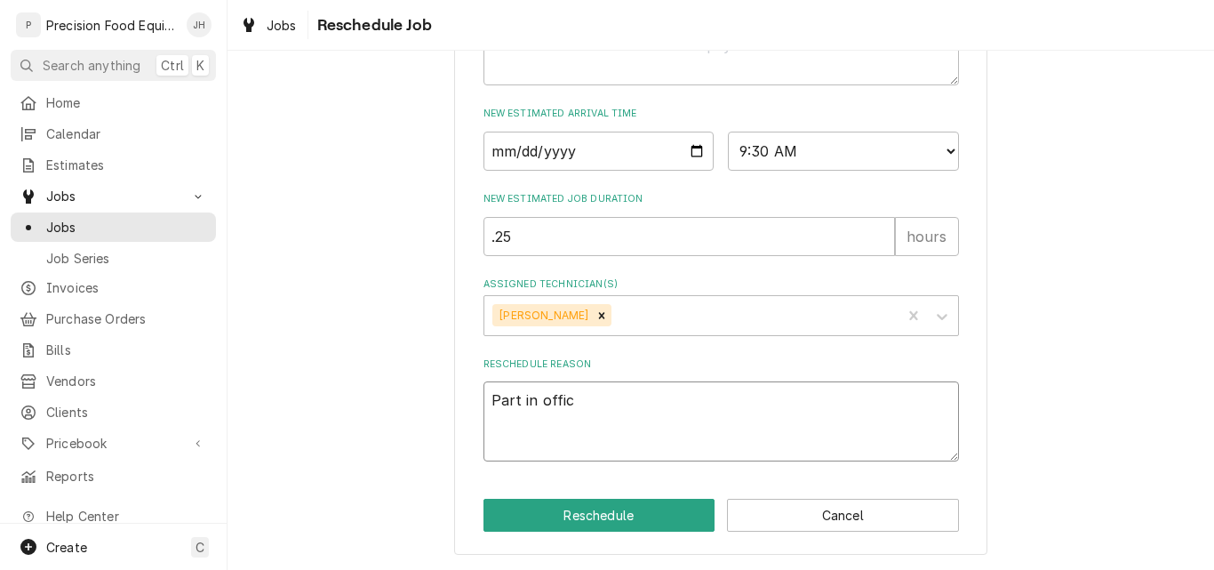
type textarea "x"
type textarea "Part in office"
click at [572, 510] on button "Reschedule" at bounding box center [599, 515] width 232 height 33
type textarea "x"
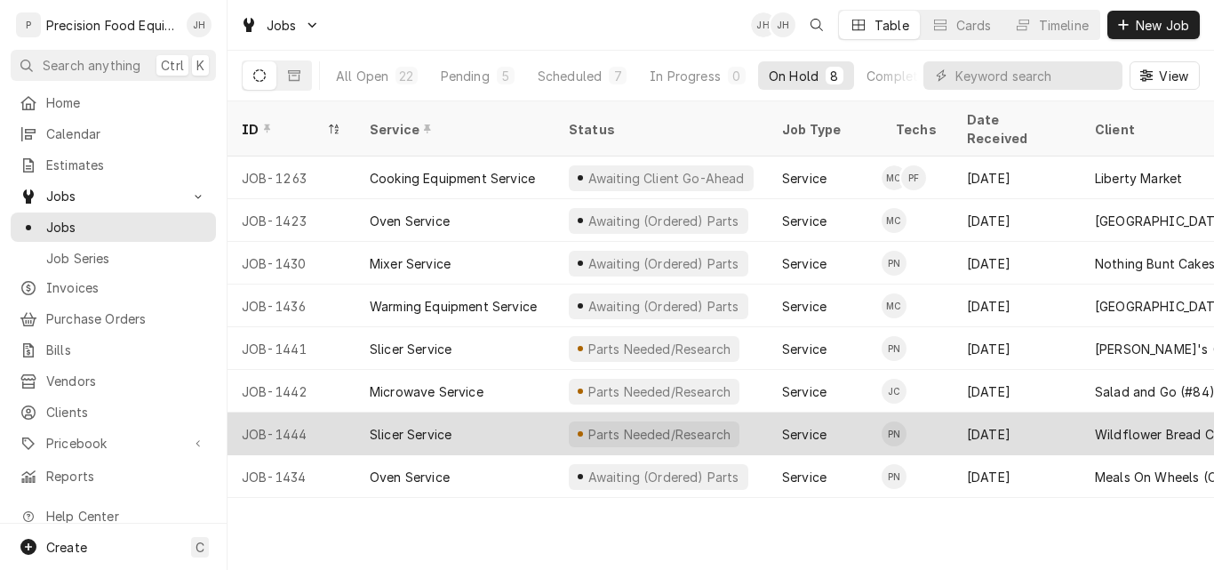
click at [473, 412] on div "Slicer Service" at bounding box center [454, 433] width 199 height 43
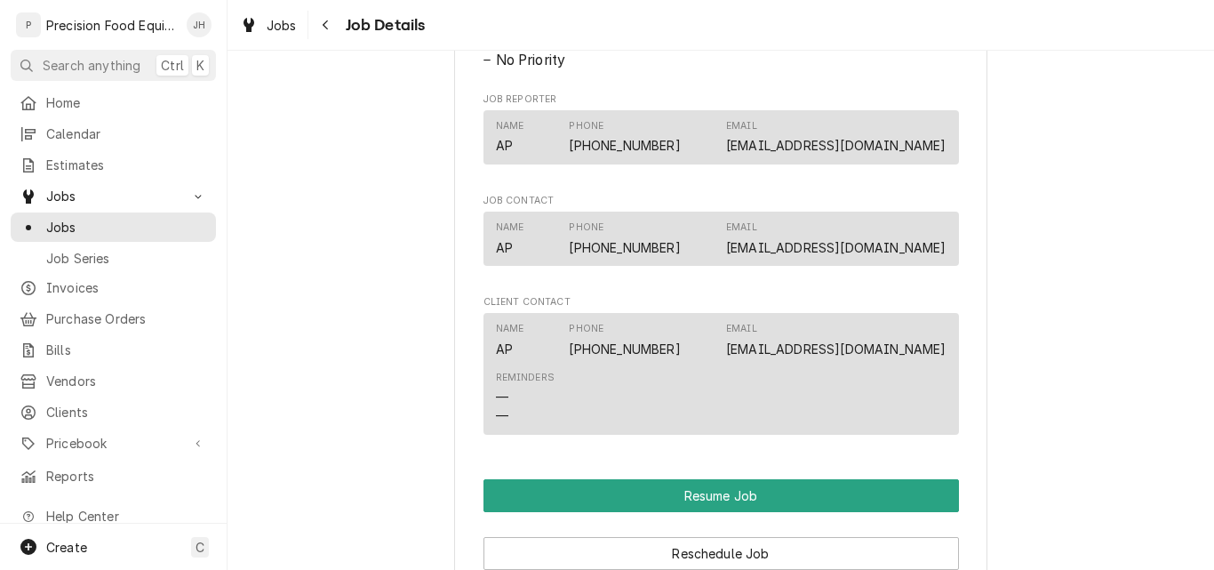
scroll to position [1866, 0]
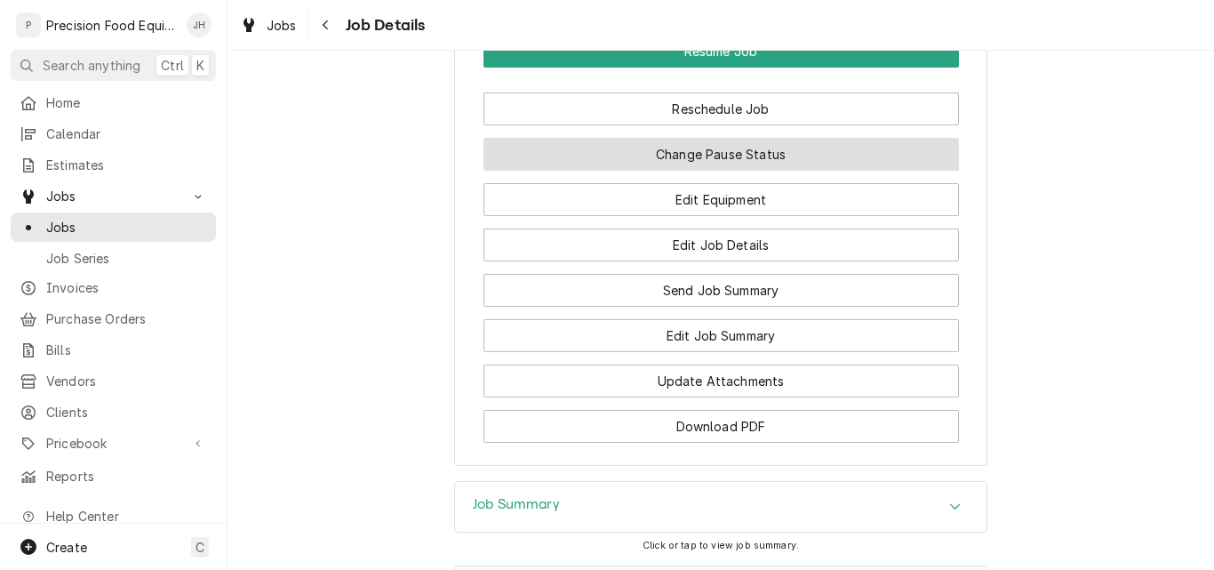
click at [707, 171] on button "Change Pause Status" at bounding box center [720, 154] width 475 height 33
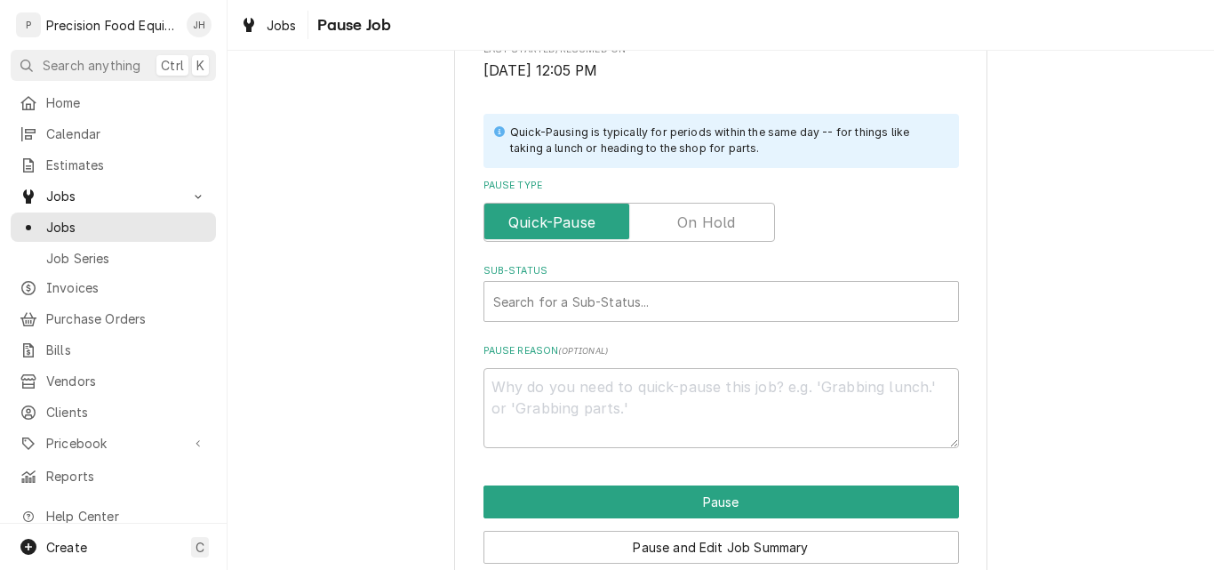
scroll to position [355, 0]
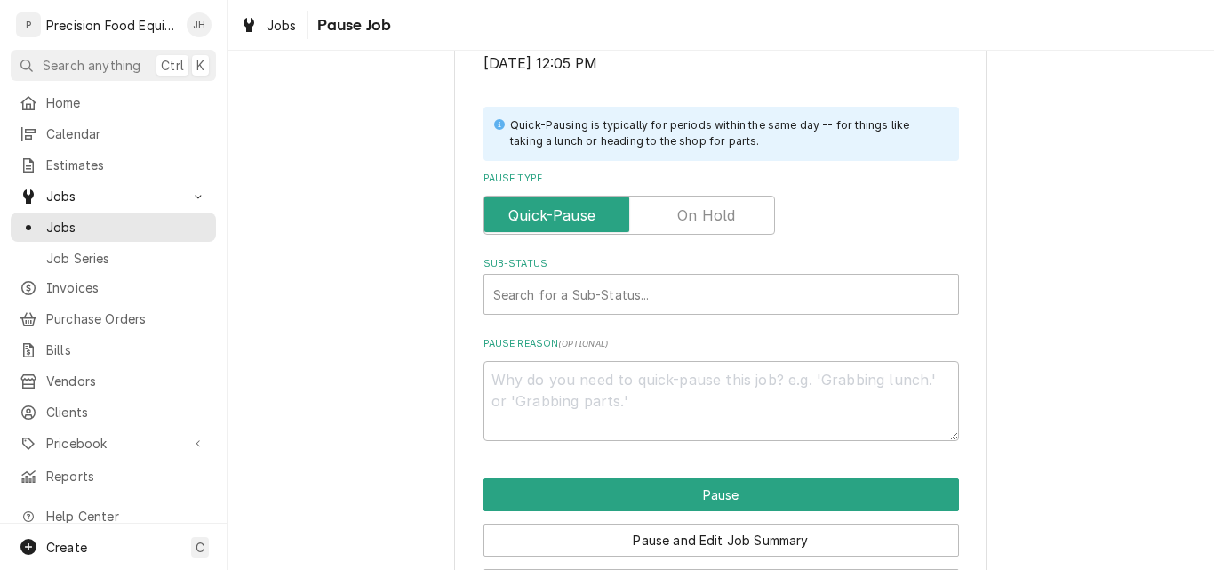
click at [682, 212] on label "Pause Type" at bounding box center [628, 215] width 291 height 39
click at [682, 212] on input "Pause Type" at bounding box center [629, 215] width 276 height 39
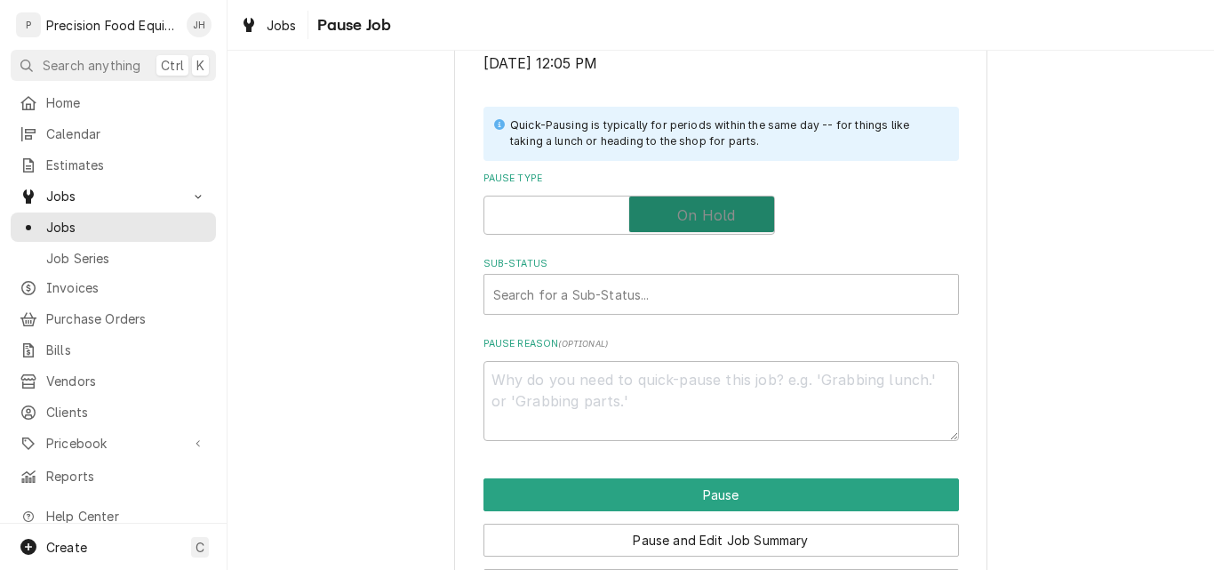
checkbox input "true"
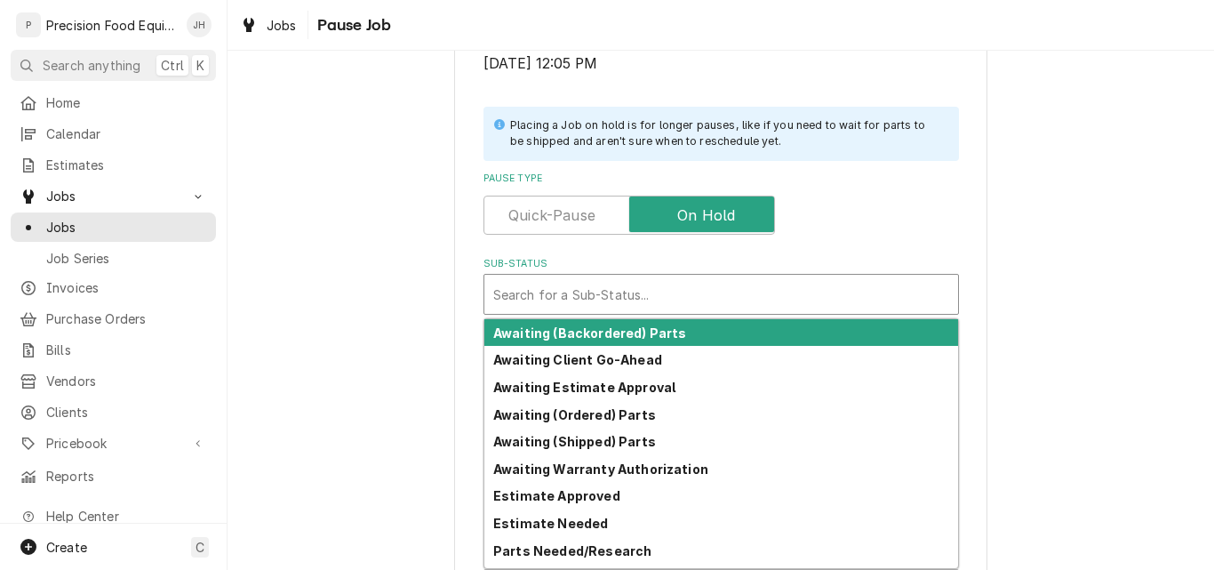
click at [587, 298] on div "Sub-Status" at bounding box center [721, 294] width 456 height 32
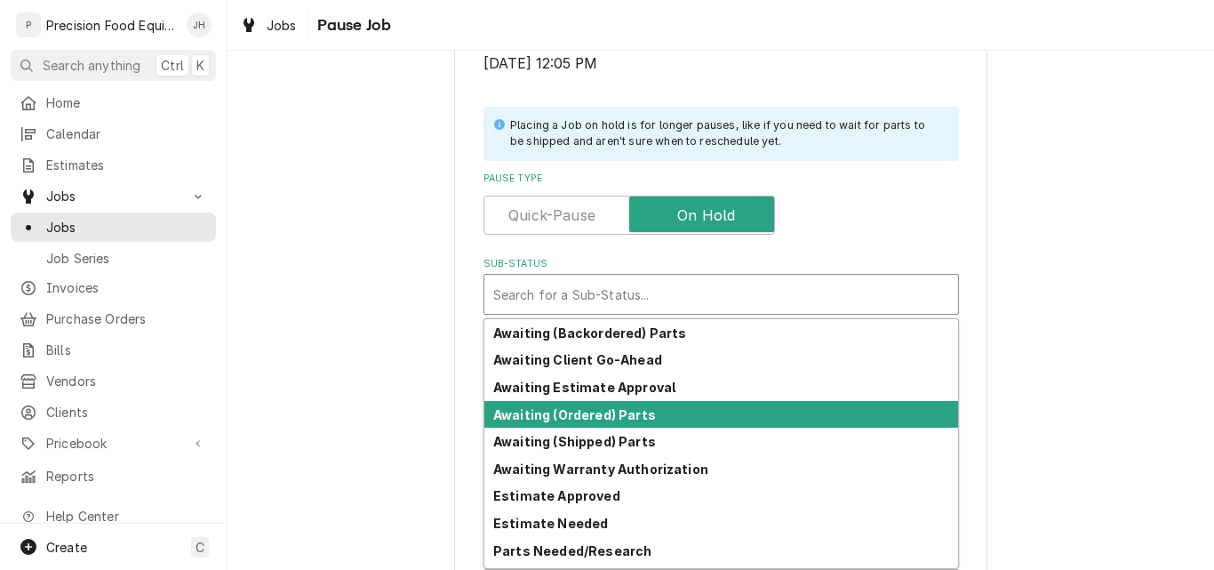
click at [567, 427] on div "Awaiting (Ordered) Parts" at bounding box center [721, 415] width 474 height 28
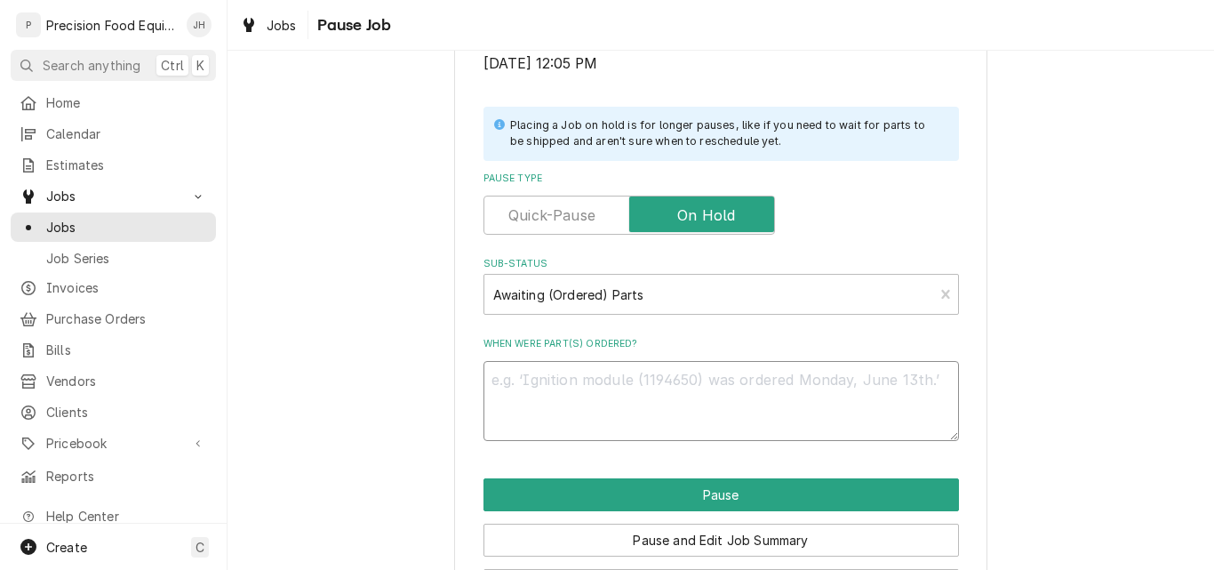
click at [539, 390] on textarea "When were part(s) ordered?" at bounding box center [720, 401] width 475 height 80
type textarea "x"
type textarea "N"
type textarea "x"
type textarea "Ne"
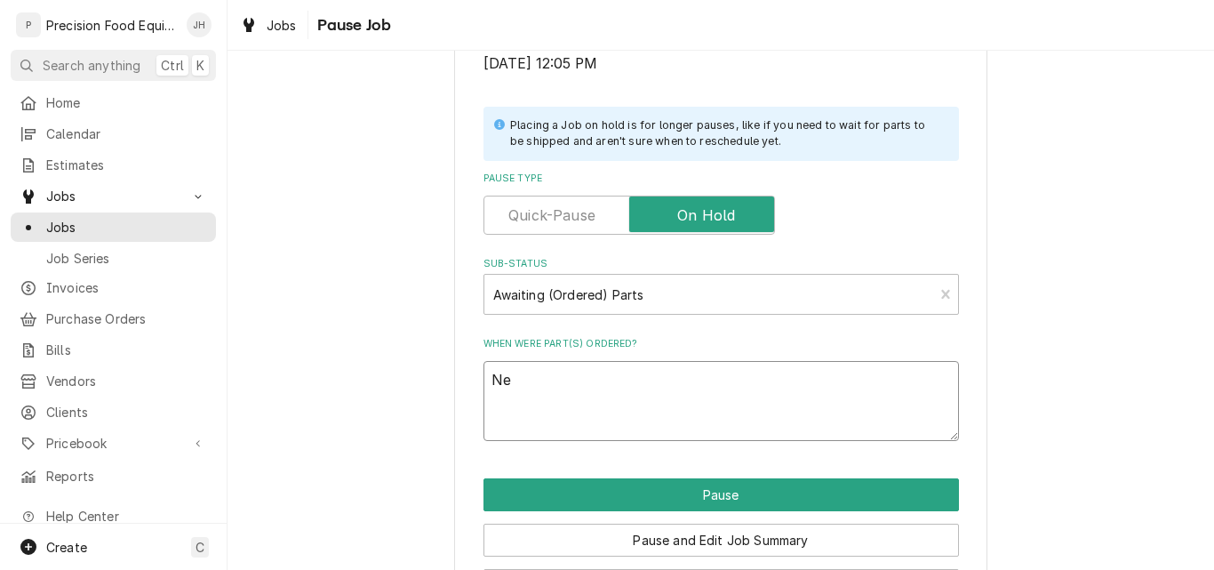
type textarea "x"
type textarea "Nem"
type textarea "x"
type textarea "Nemc"
type textarea "x"
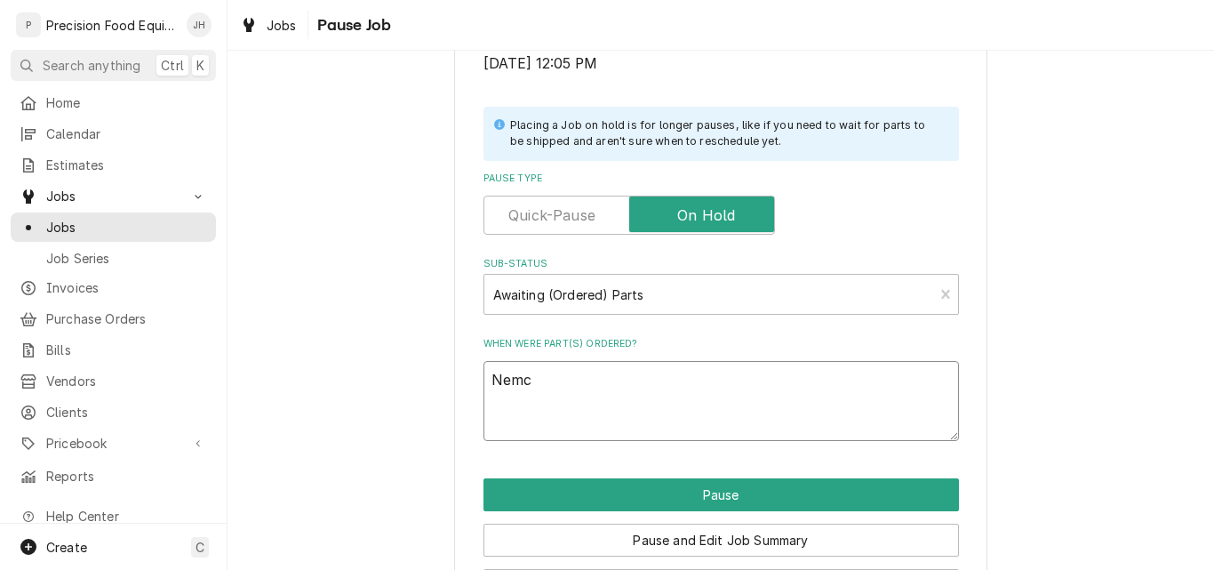
type textarea "Nemco"
type textarea "x"
type textarea "Nemco"
type textarea "x"
type textarea "Nemco 0"
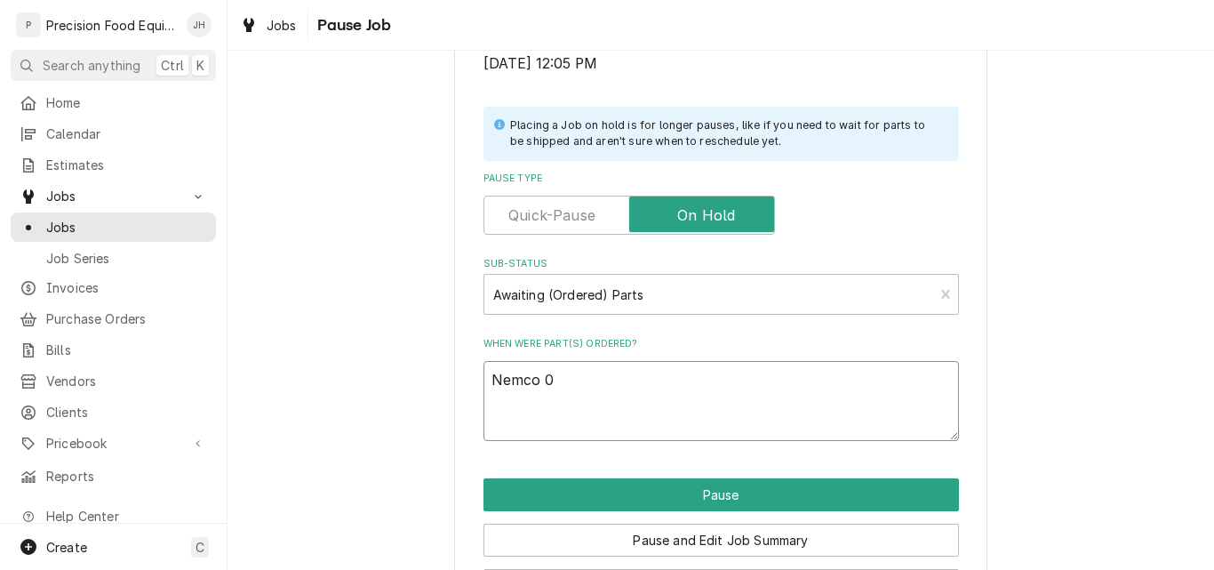
type textarea "x"
type textarea "Nemco 09"
type textarea "x"
type textarea "Nemco 09/"
type textarea "x"
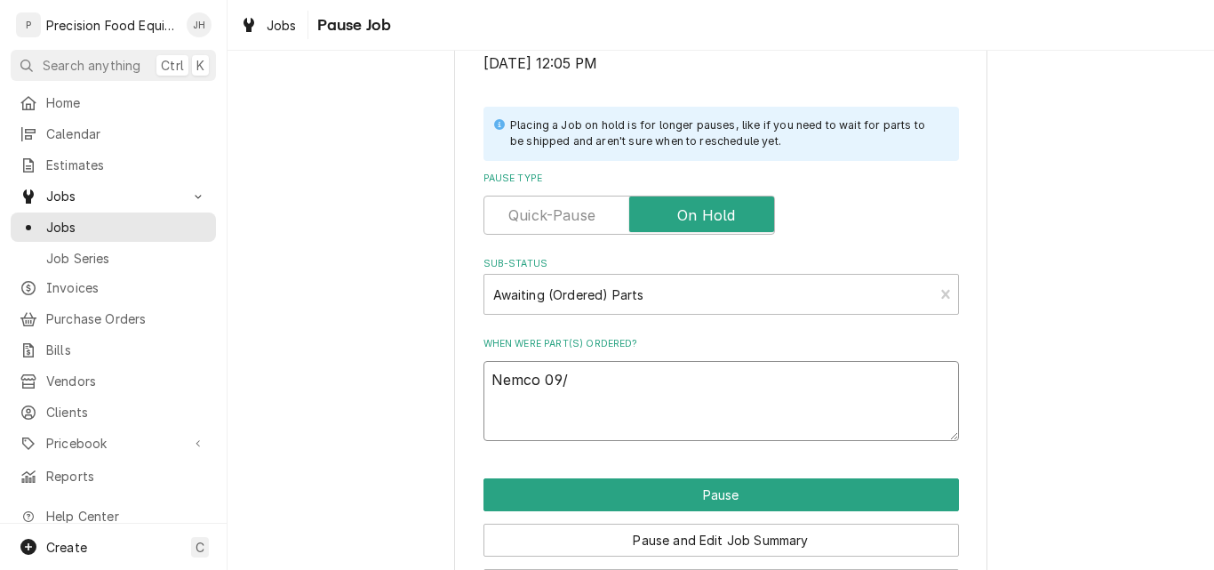
type textarea "Nemco 09/0"
type textarea "x"
type textarea "Nemco 09/08"
type textarea "x"
type textarea "Nemco 09/08/"
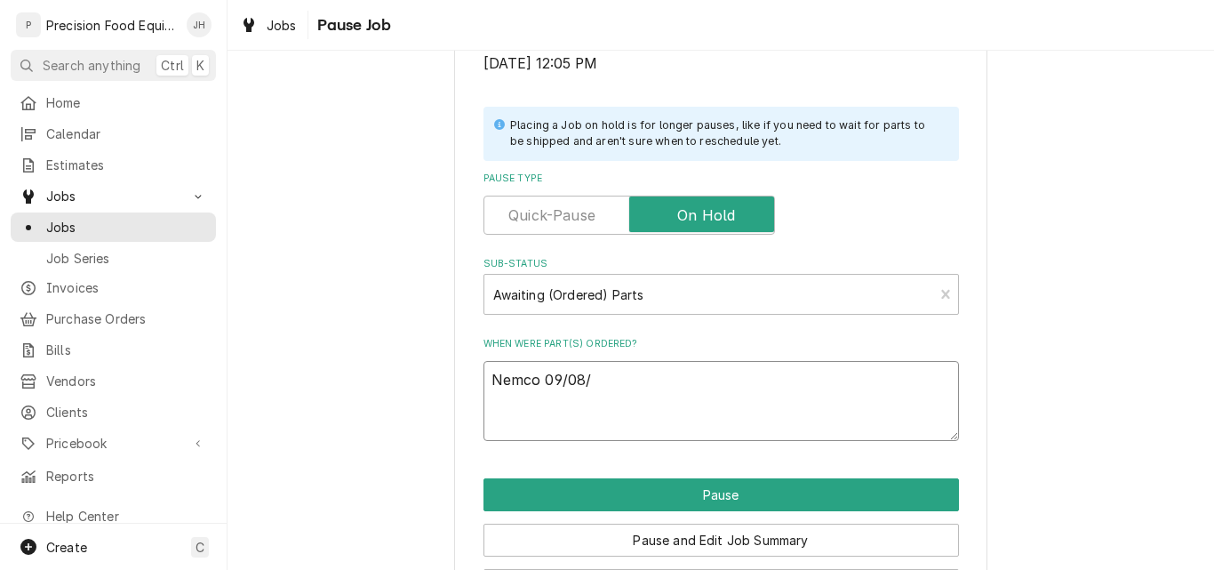
type textarea "x"
type textarea "Nemco 09/08/2"
type textarea "x"
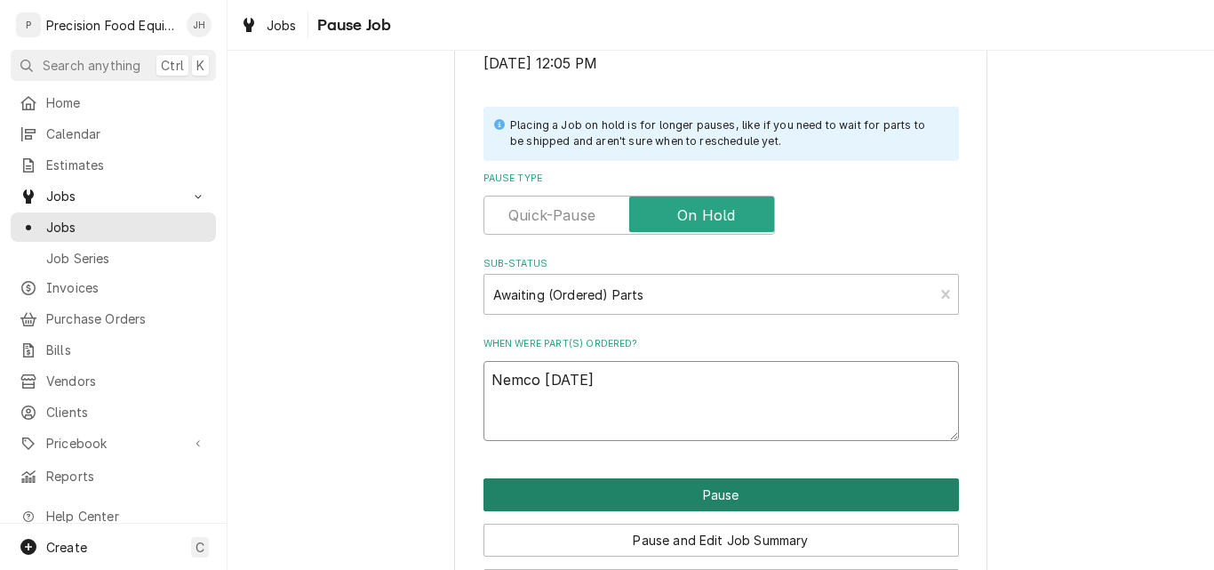
type textarea "Nemco 09/08/25"
click at [669, 503] on button "Pause" at bounding box center [720, 494] width 475 height 33
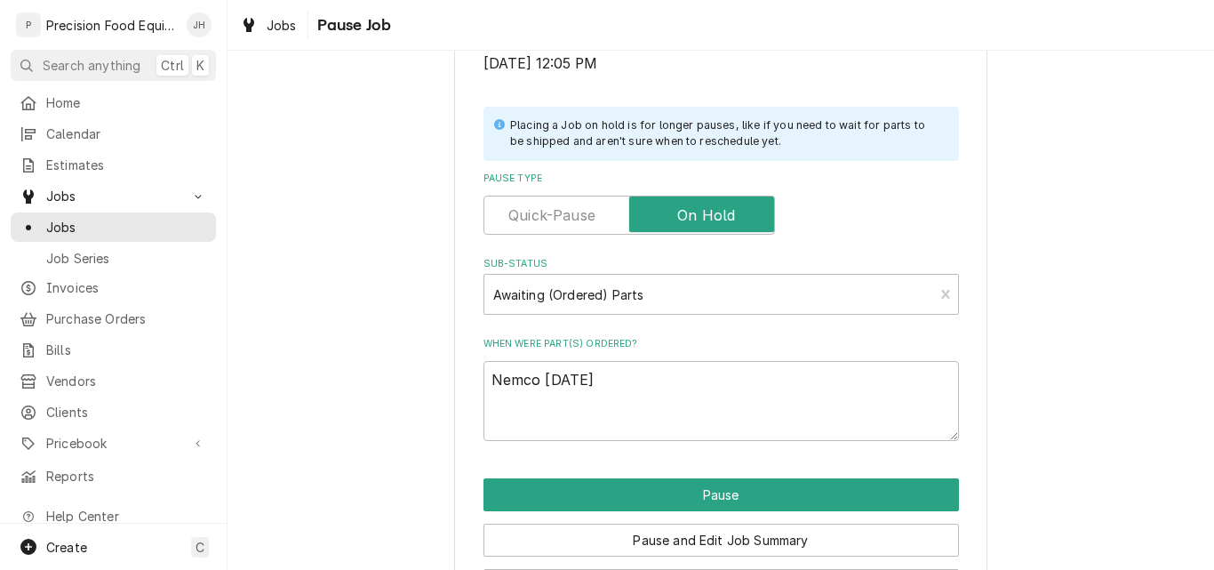
type textarea "x"
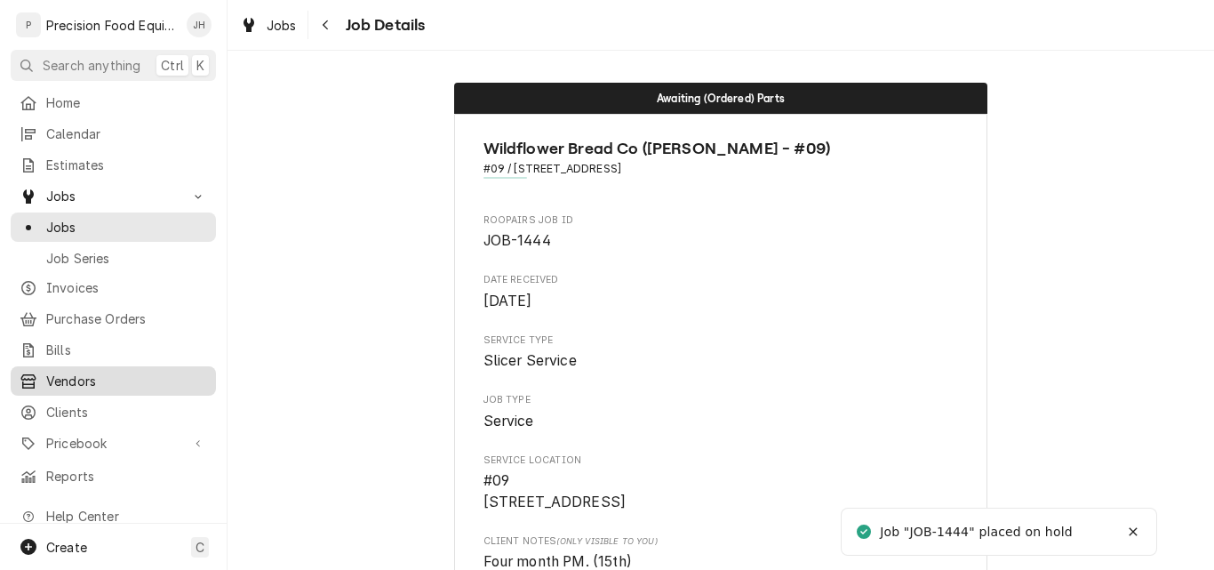
click at [99, 371] on span "Vendors" at bounding box center [126, 380] width 161 height 19
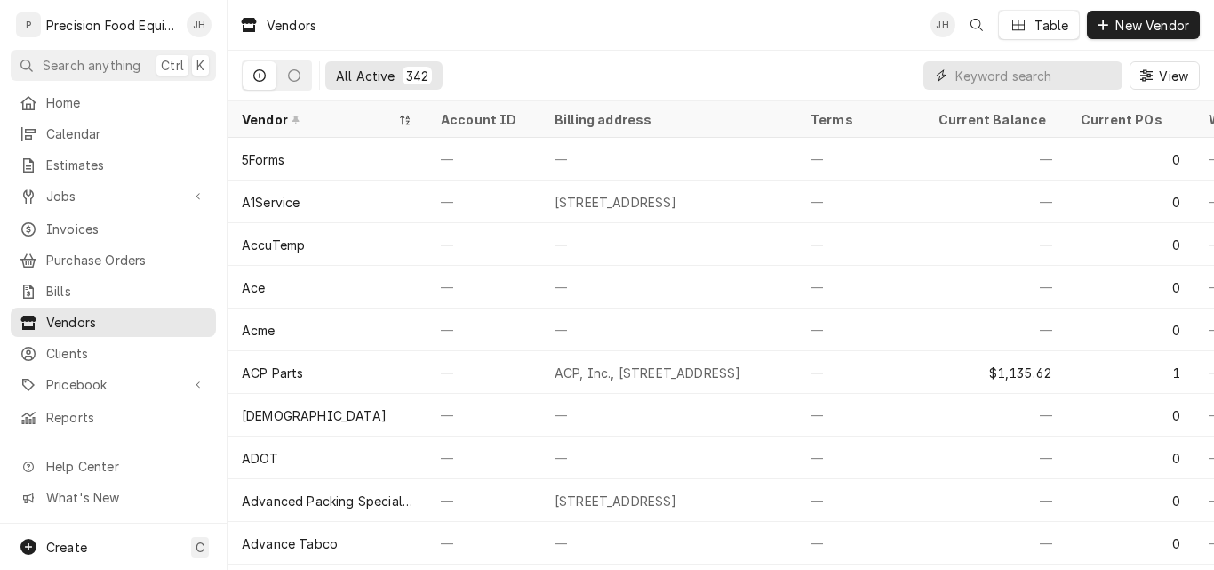
click at [967, 87] on input "Dynamic Content Wrapper" at bounding box center [1034, 75] width 158 height 28
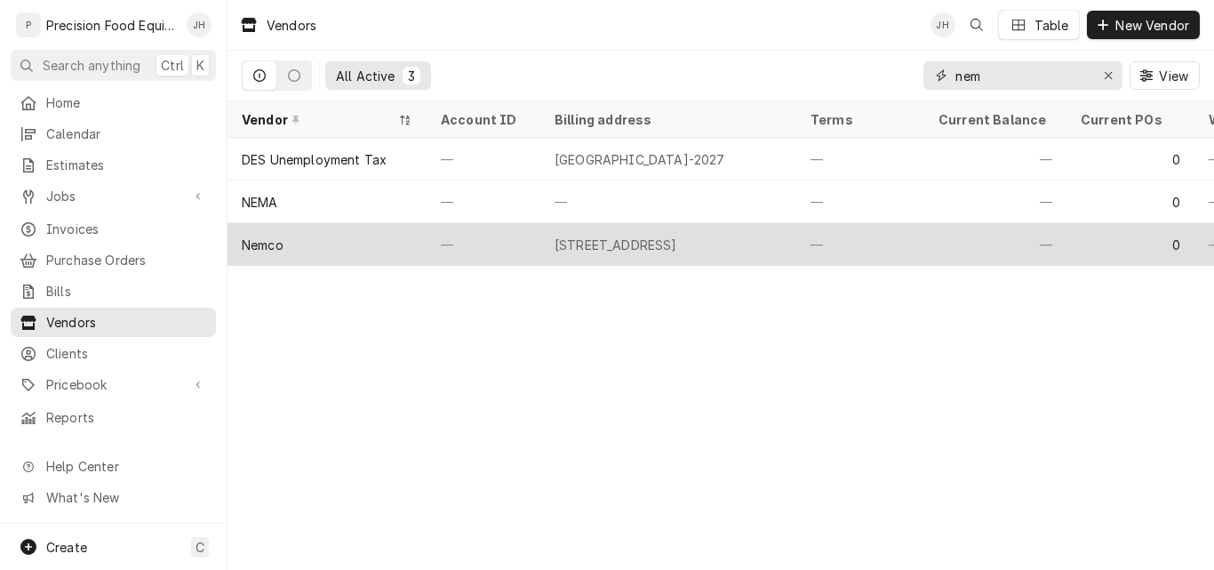
type input "nem"
click at [305, 244] on div "Nemco" at bounding box center [327, 244] width 199 height 43
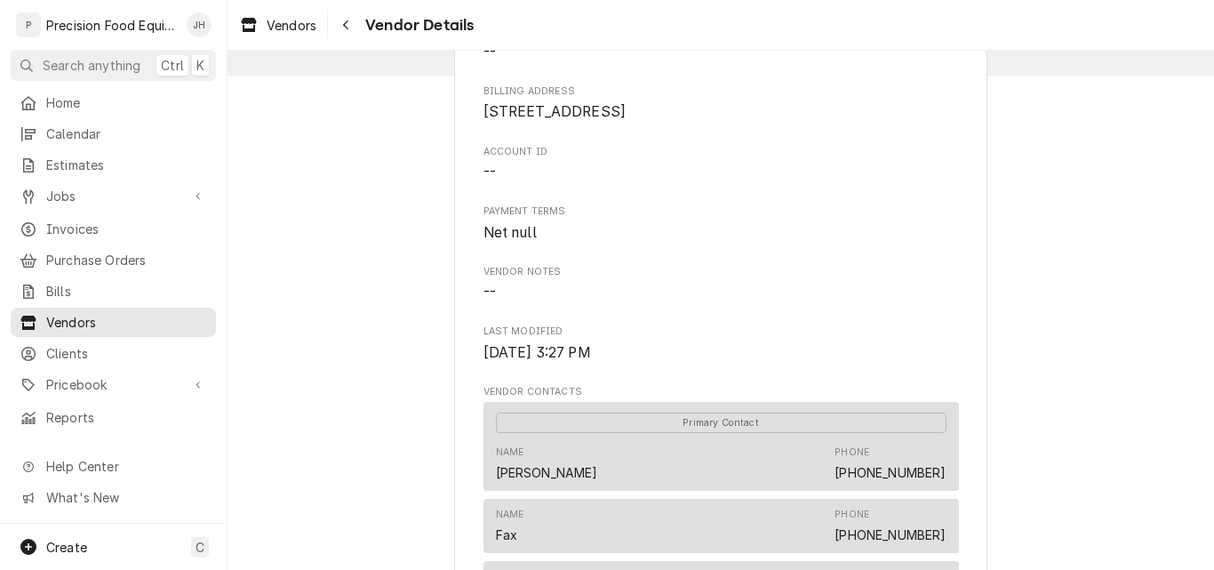
scroll to position [497, 0]
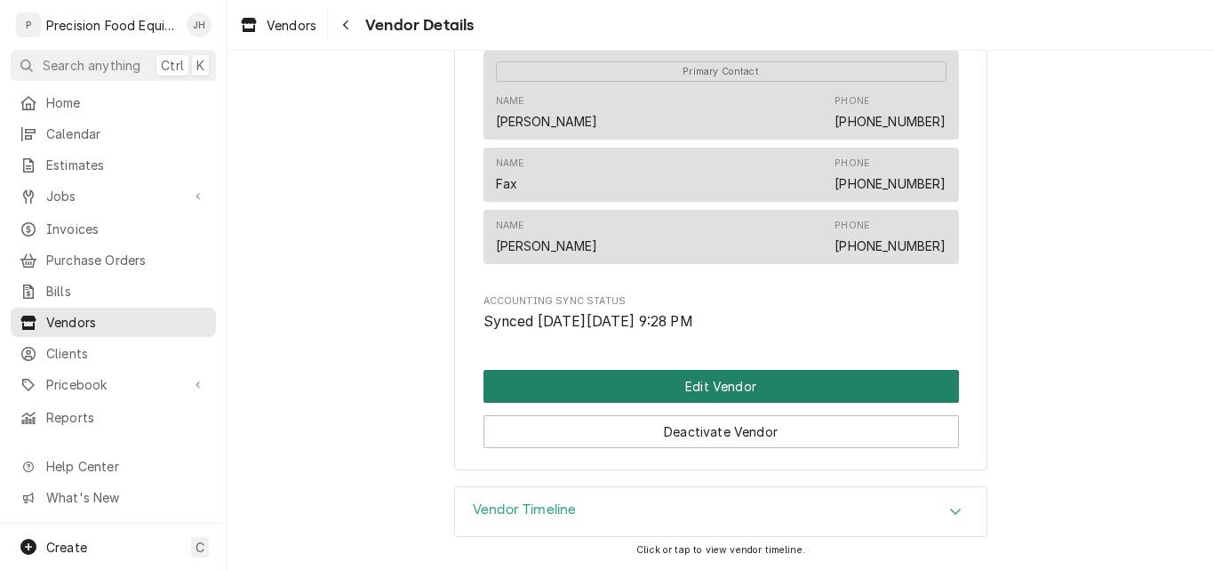
click at [707, 392] on button "Edit Vendor" at bounding box center [720, 386] width 475 height 33
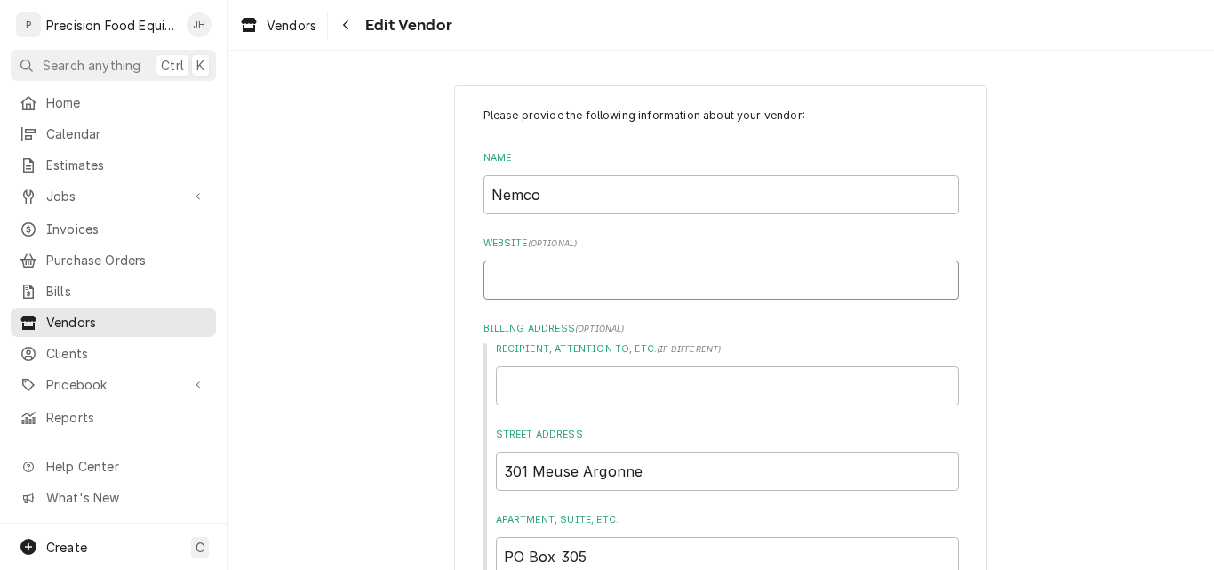
click at [538, 286] on input "Website ( optional )" at bounding box center [720, 279] width 475 height 39
click at [569, 385] on input "Recipient, Attention To, etc. ( if different )" at bounding box center [727, 385] width 463 height 39
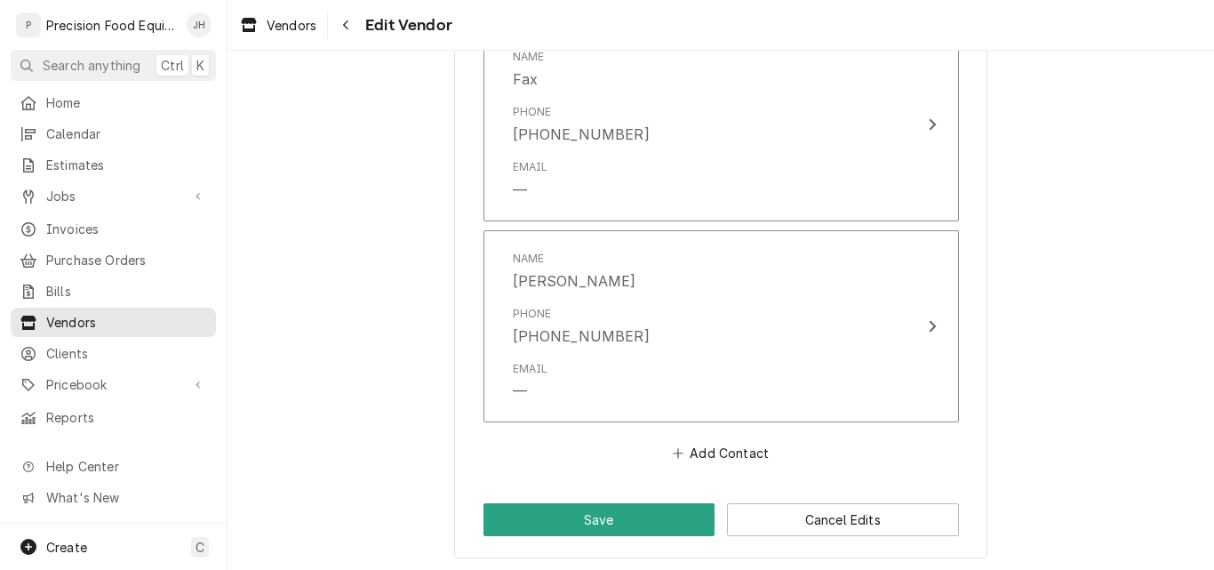
scroll to position [1384, 0]
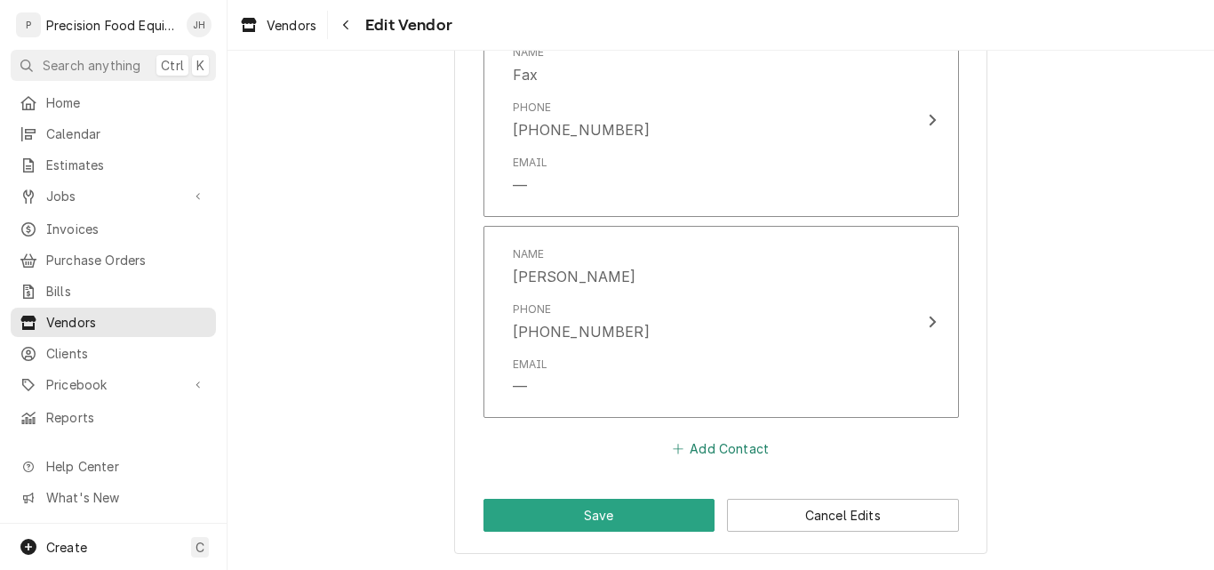
click at [721, 448] on button "Add Contact" at bounding box center [720, 448] width 102 height 25
type textarea "x"
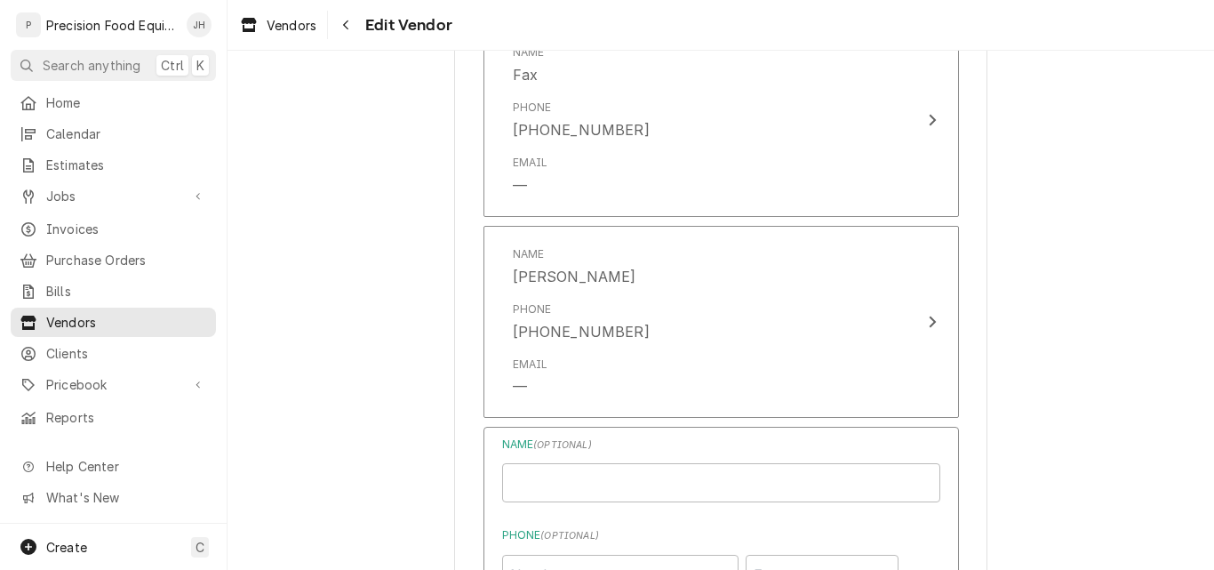
scroll to position [1650, 0]
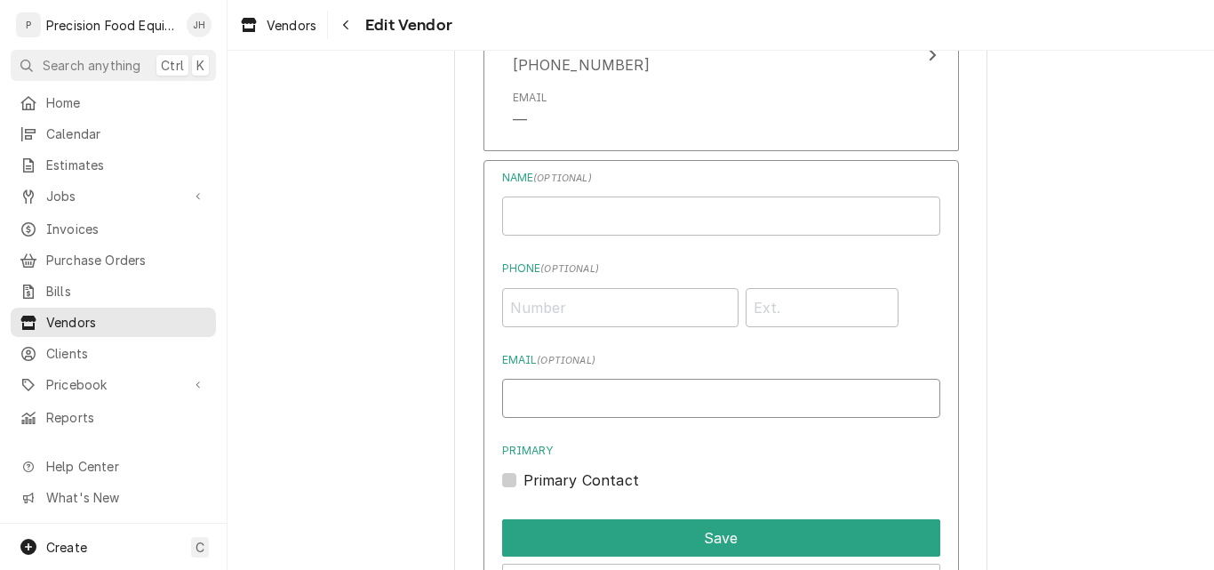
paste input "[EMAIL_ADDRESS][DOMAIN_NAME]"
type input "[EMAIL_ADDRESS][DOMAIN_NAME]"
click at [573, 229] on input "Name" at bounding box center [721, 215] width 438 height 39
type input "[PERSON_NAME] - Sales"
click at [588, 478] on label "Primary Contact" at bounding box center [581, 479] width 116 height 21
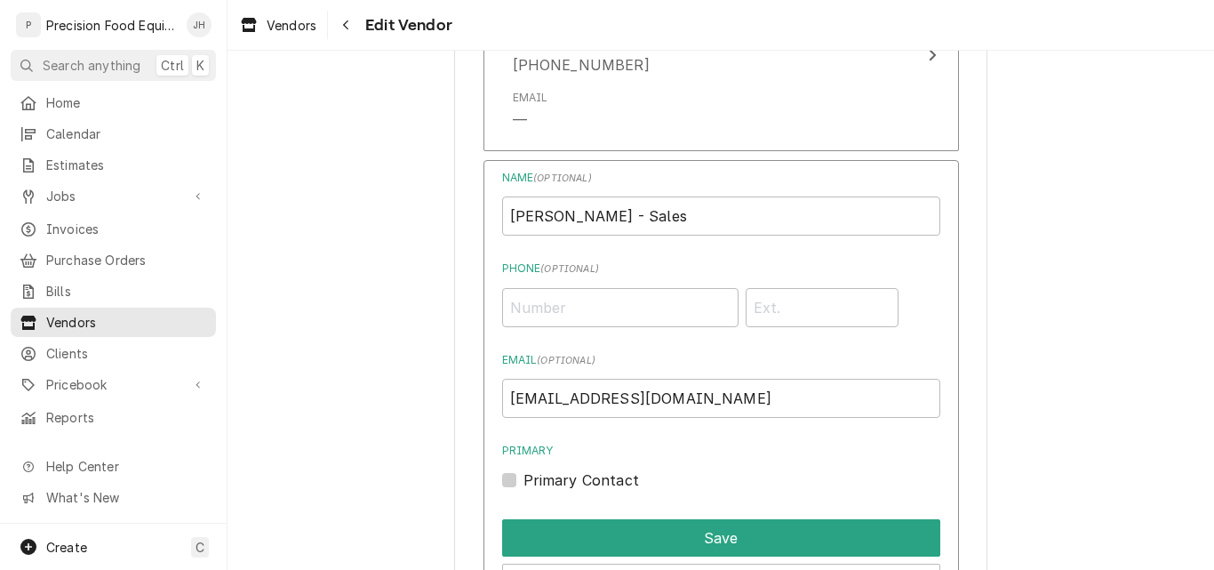
click at [588, 478] on input "Primary" at bounding box center [742, 488] width 438 height 39
checkbox input "true"
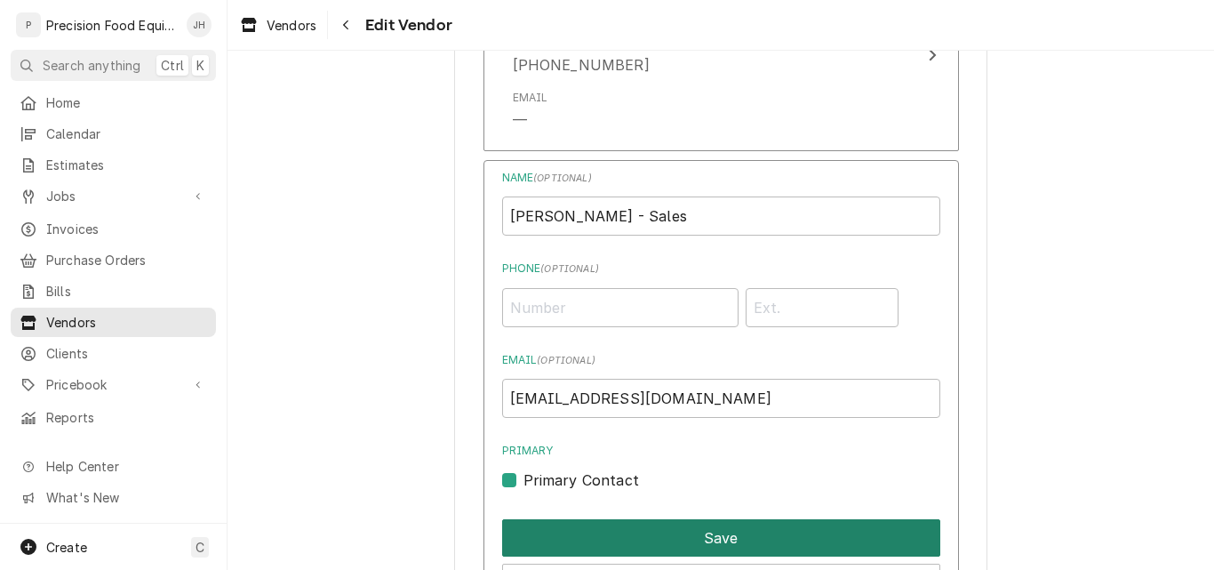
click at [700, 534] on button "Save" at bounding box center [721, 537] width 438 height 37
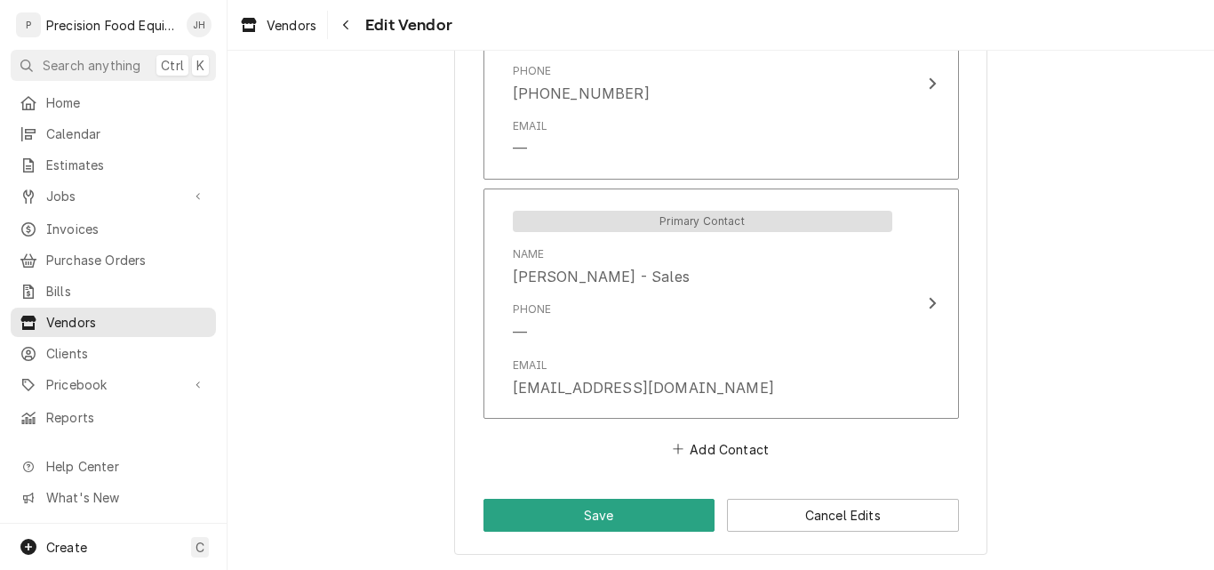
scroll to position [1585, 0]
click at [611, 518] on button "Save" at bounding box center [599, 515] width 232 height 33
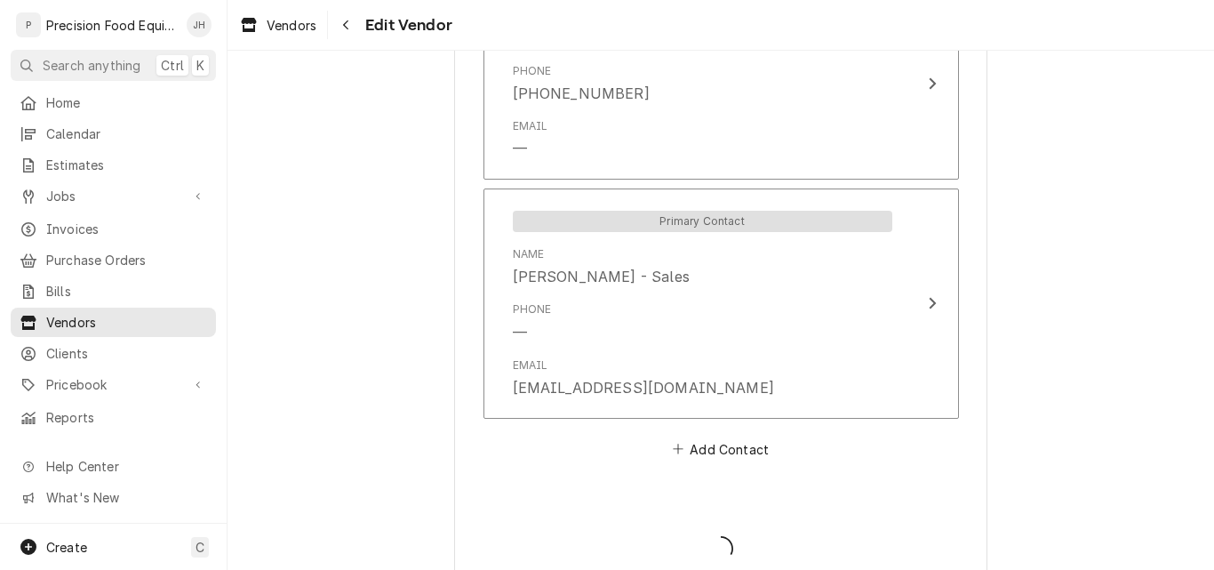
type textarea "x"
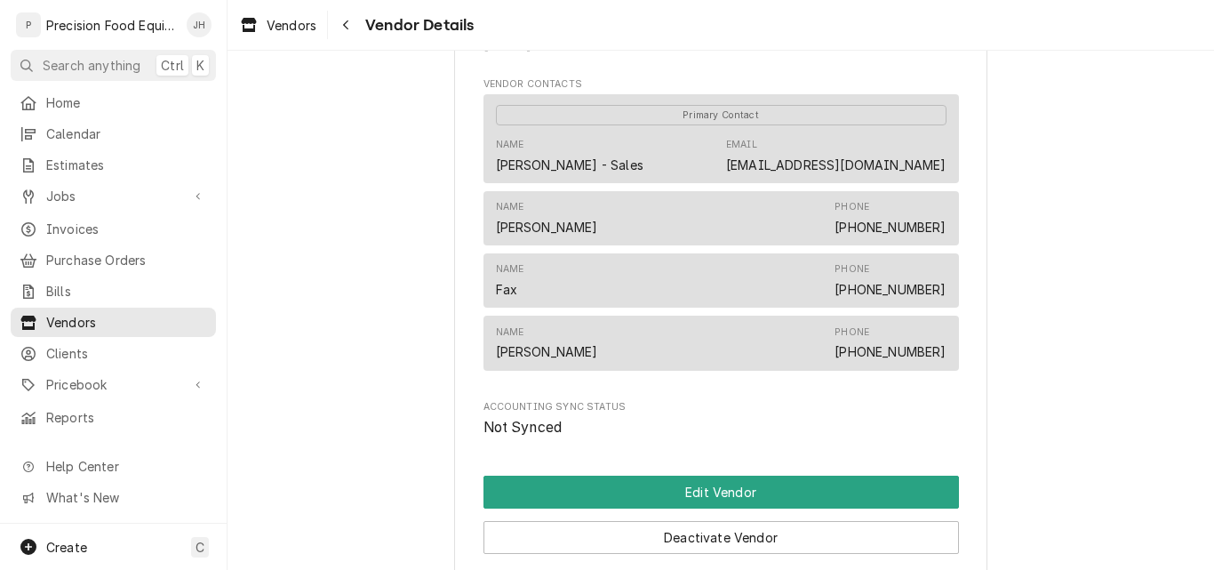
scroll to position [444, 0]
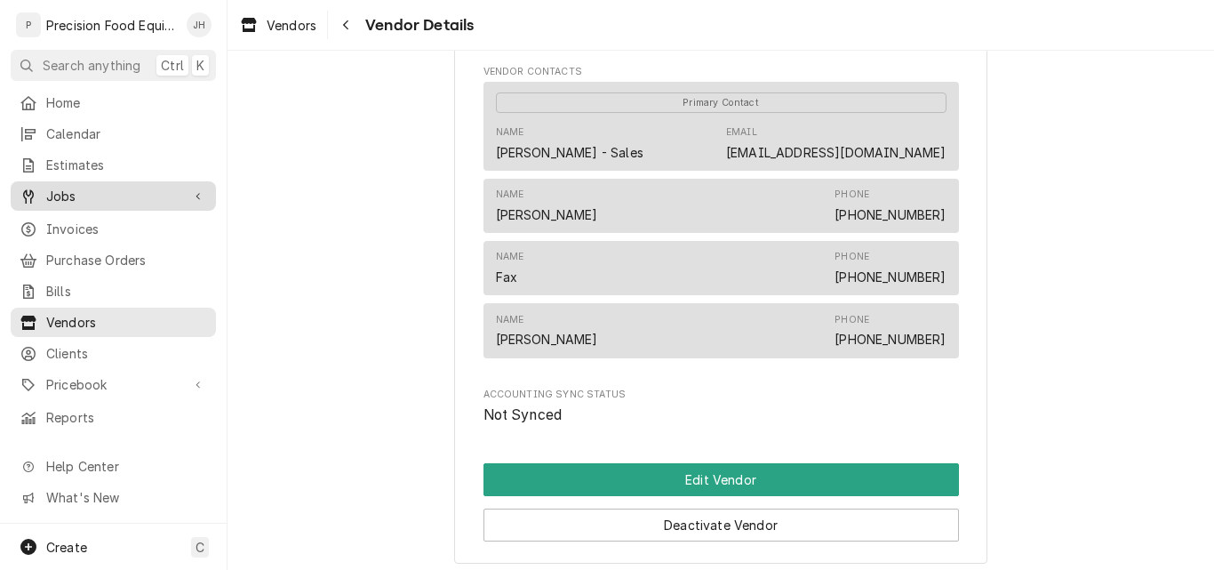
click at [85, 185] on div "Jobs" at bounding box center [113, 196] width 198 height 22
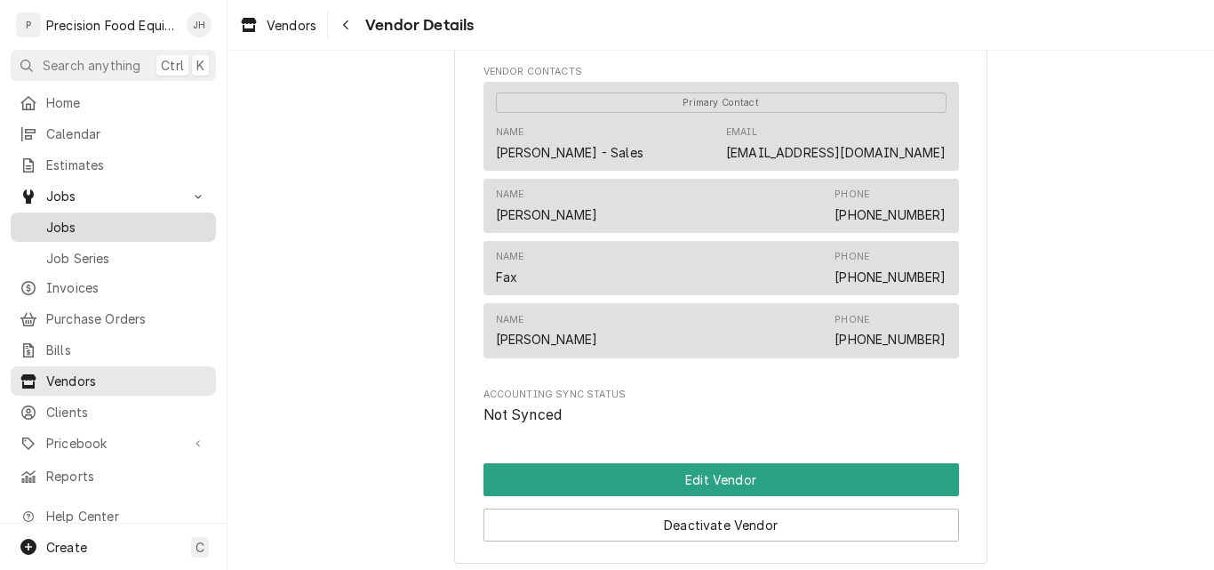
click at [66, 220] on span "Jobs" at bounding box center [126, 227] width 161 height 19
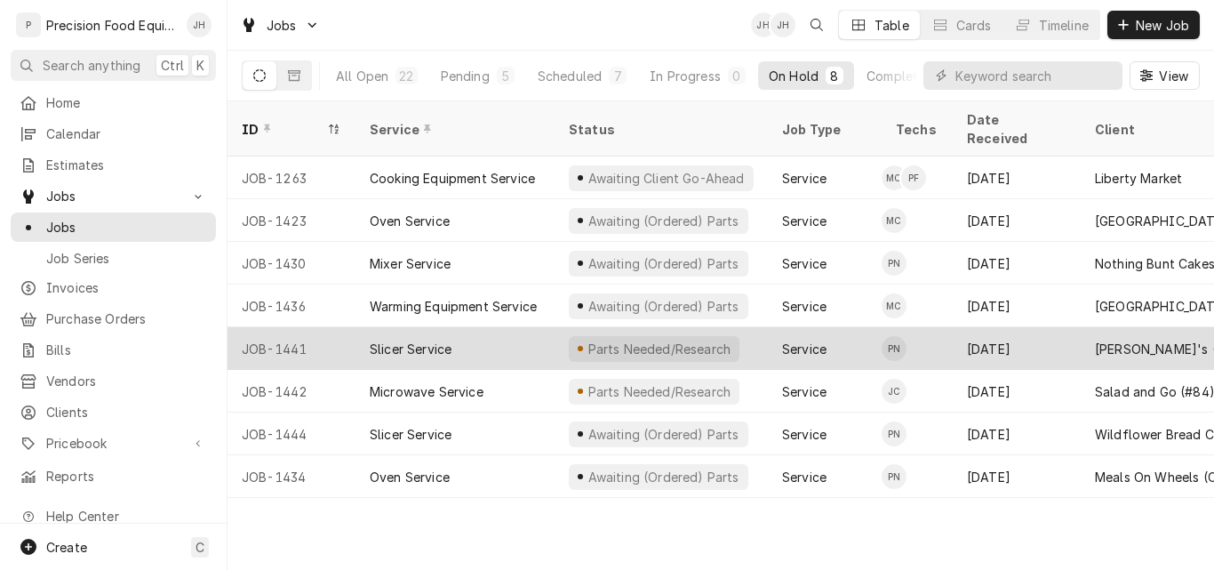
click at [508, 327] on div "Slicer Service" at bounding box center [454, 348] width 199 height 43
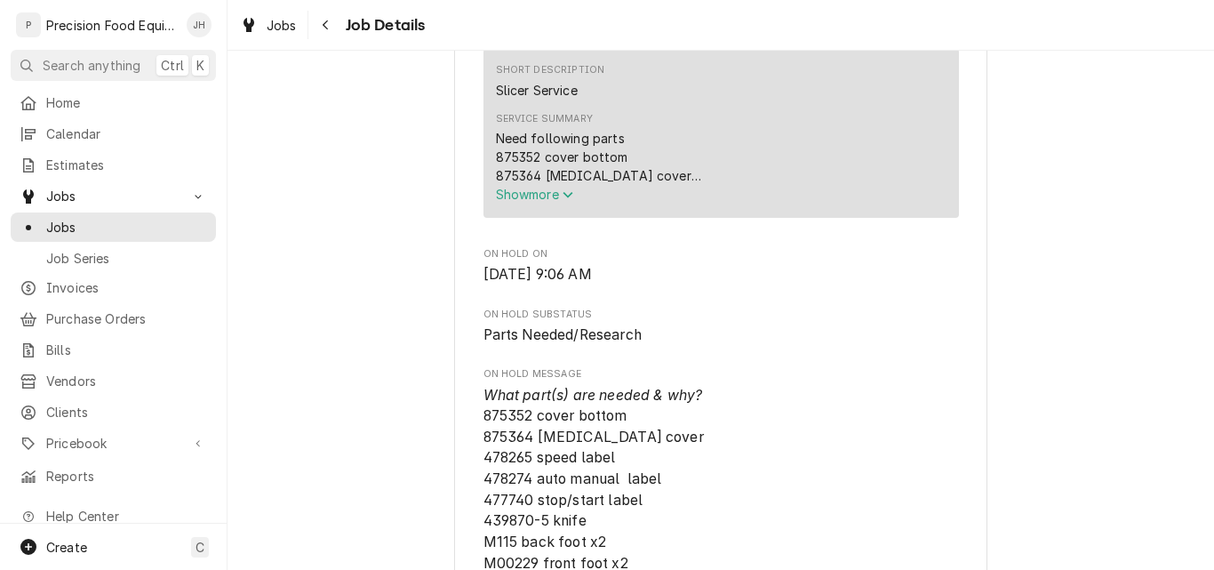
scroll to position [711, 0]
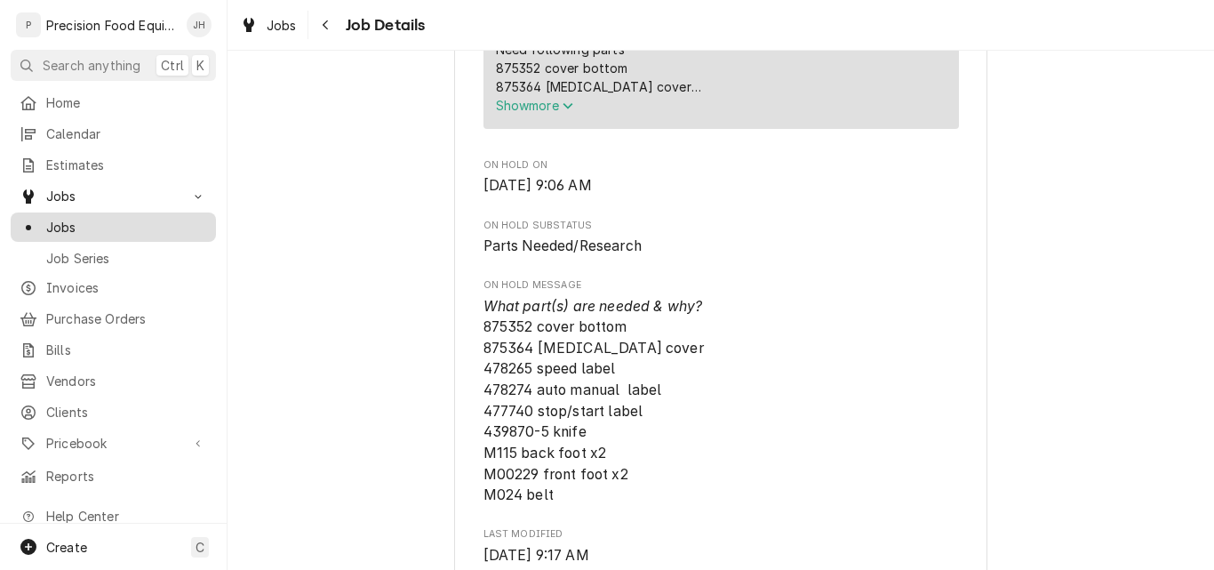
click at [74, 218] on span "Jobs" at bounding box center [126, 227] width 161 height 19
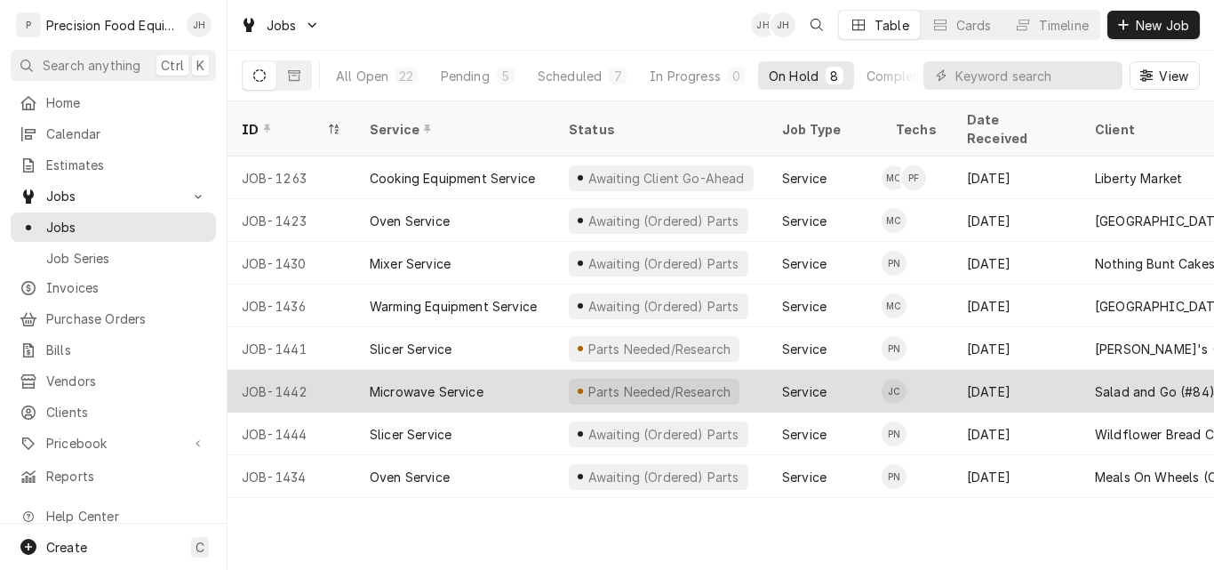
click at [484, 370] on div "Microwave Service" at bounding box center [454, 391] width 199 height 43
